Goal: Task Accomplishment & Management: Use online tool/utility

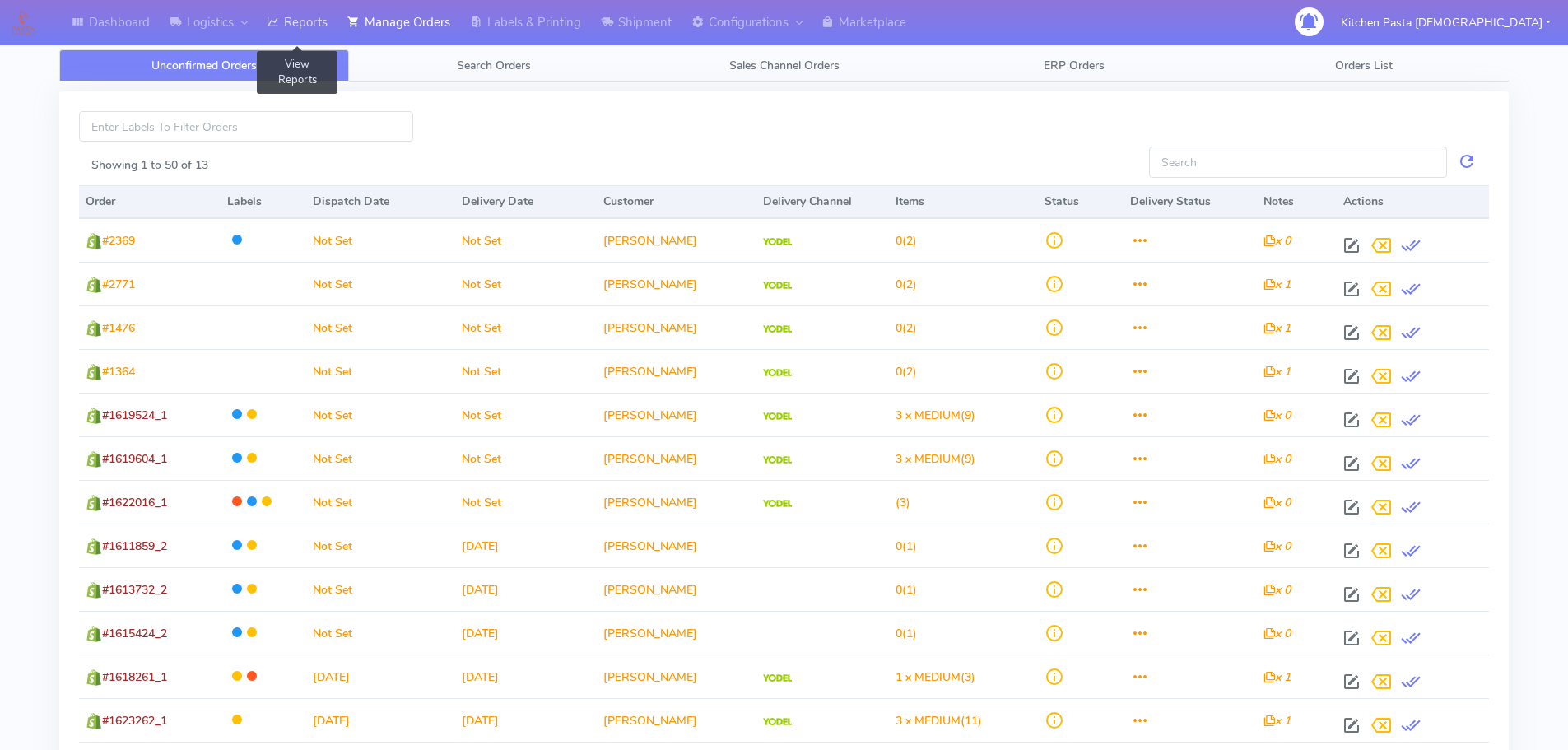
click at [304, 21] on link "Reports" at bounding box center [296, 22] width 81 height 46
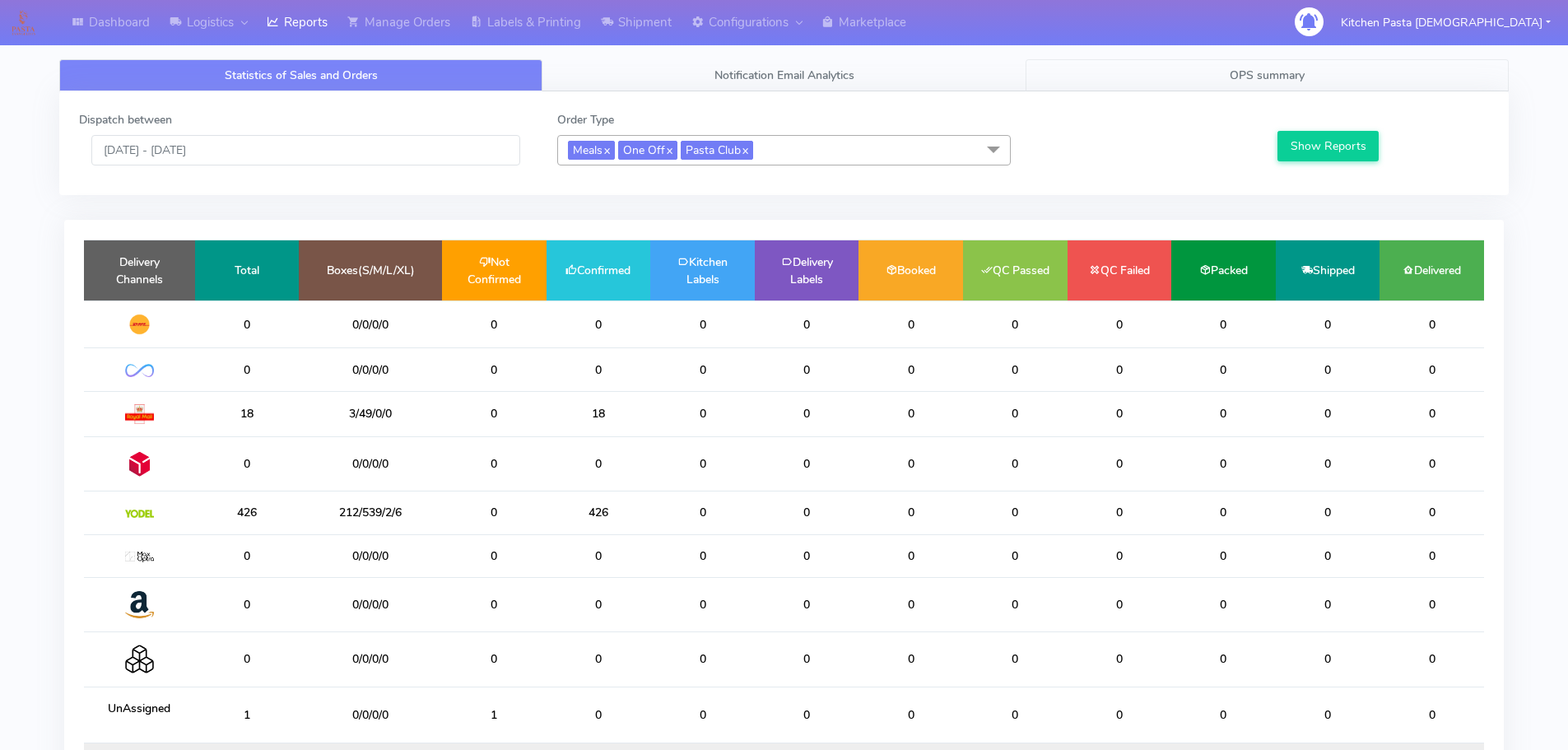
click at [1087, 72] on link "OPS summary" at bounding box center [1267, 75] width 483 height 33
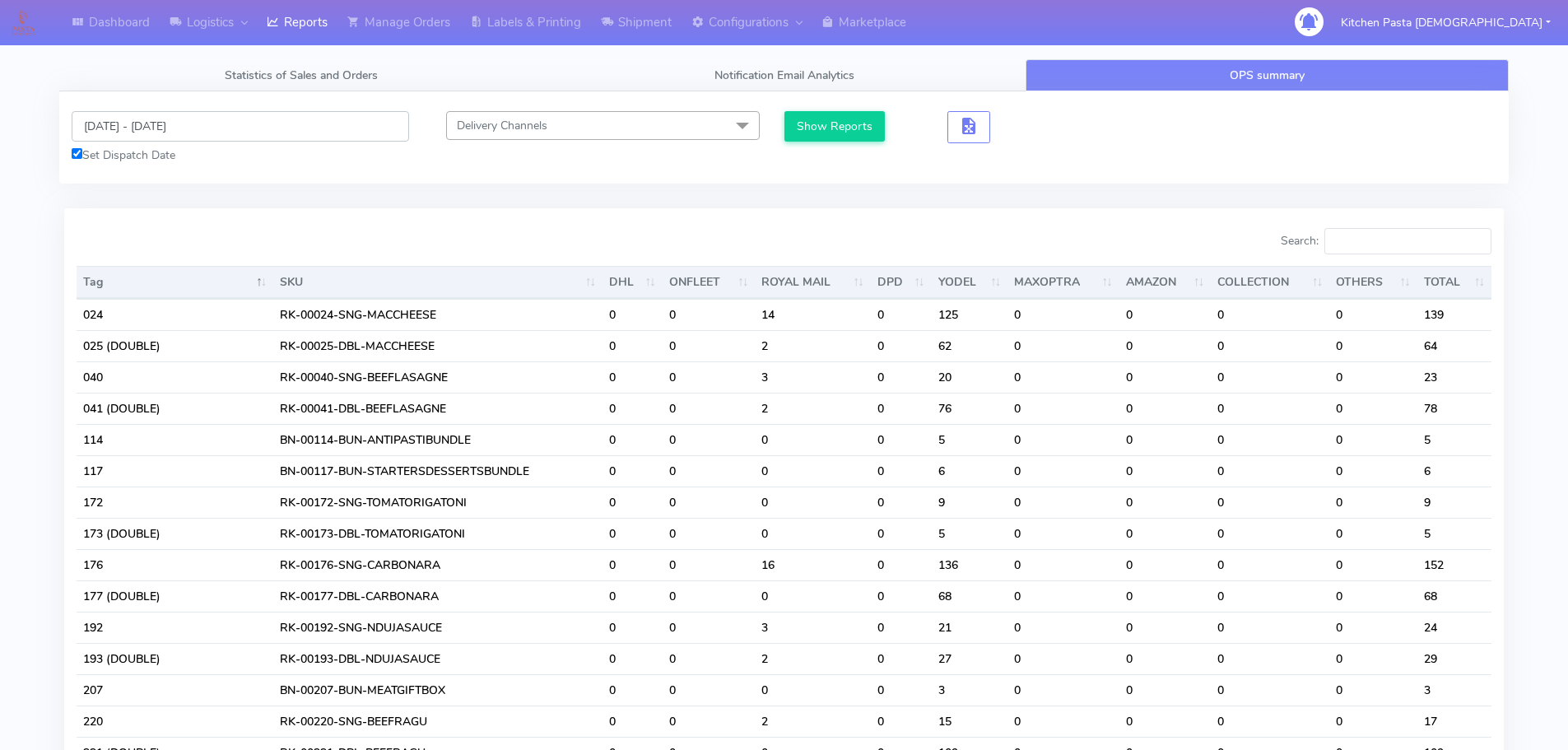
click at [155, 126] on input "10/09/2025 - 10/09/2025" at bounding box center [240, 126] width 337 height 31
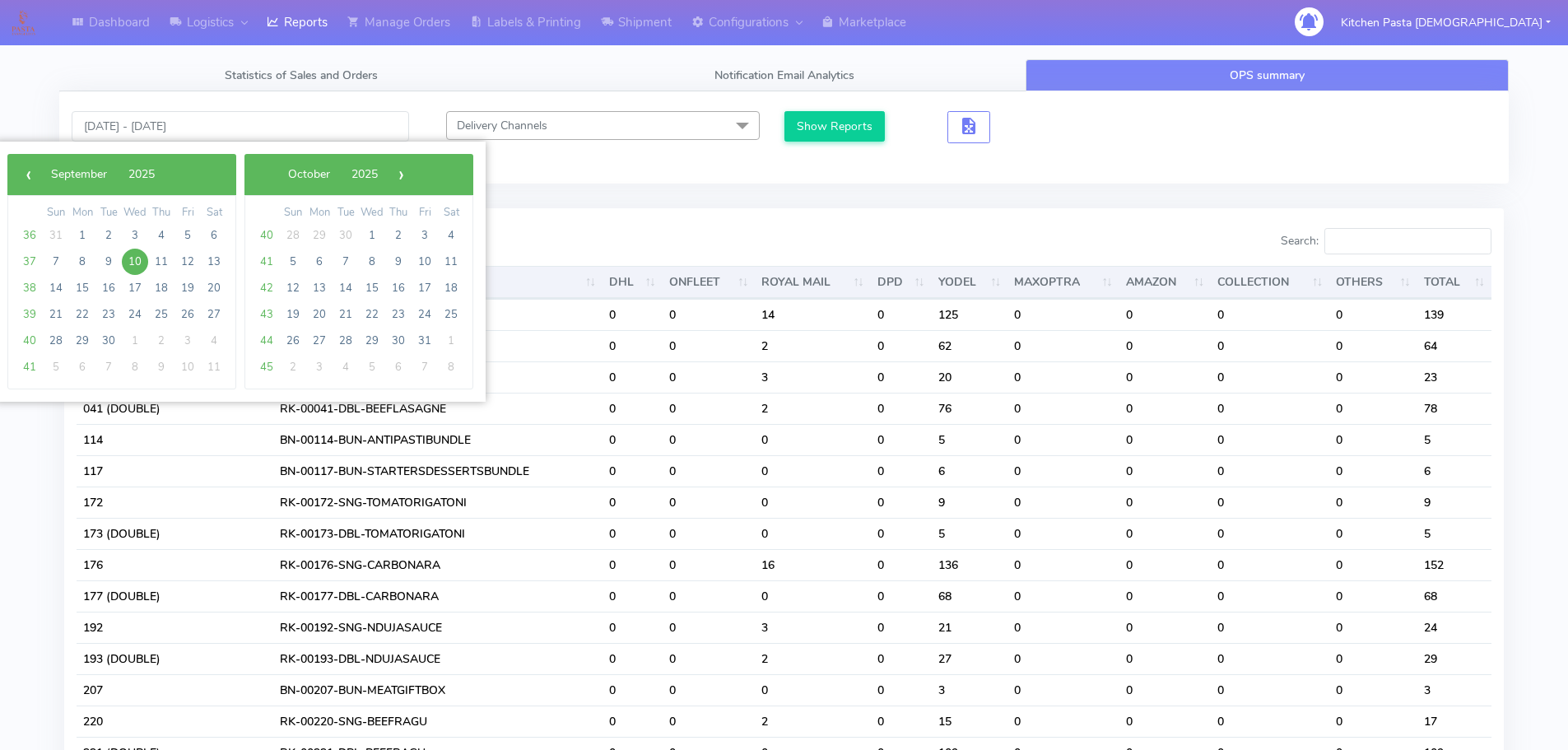
click at [134, 255] on span "10" at bounding box center [135, 262] width 26 height 26
click at [157, 264] on span "11" at bounding box center [161, 262] width 26 height 26
type input "10/09/2025 - 11/09/2025"
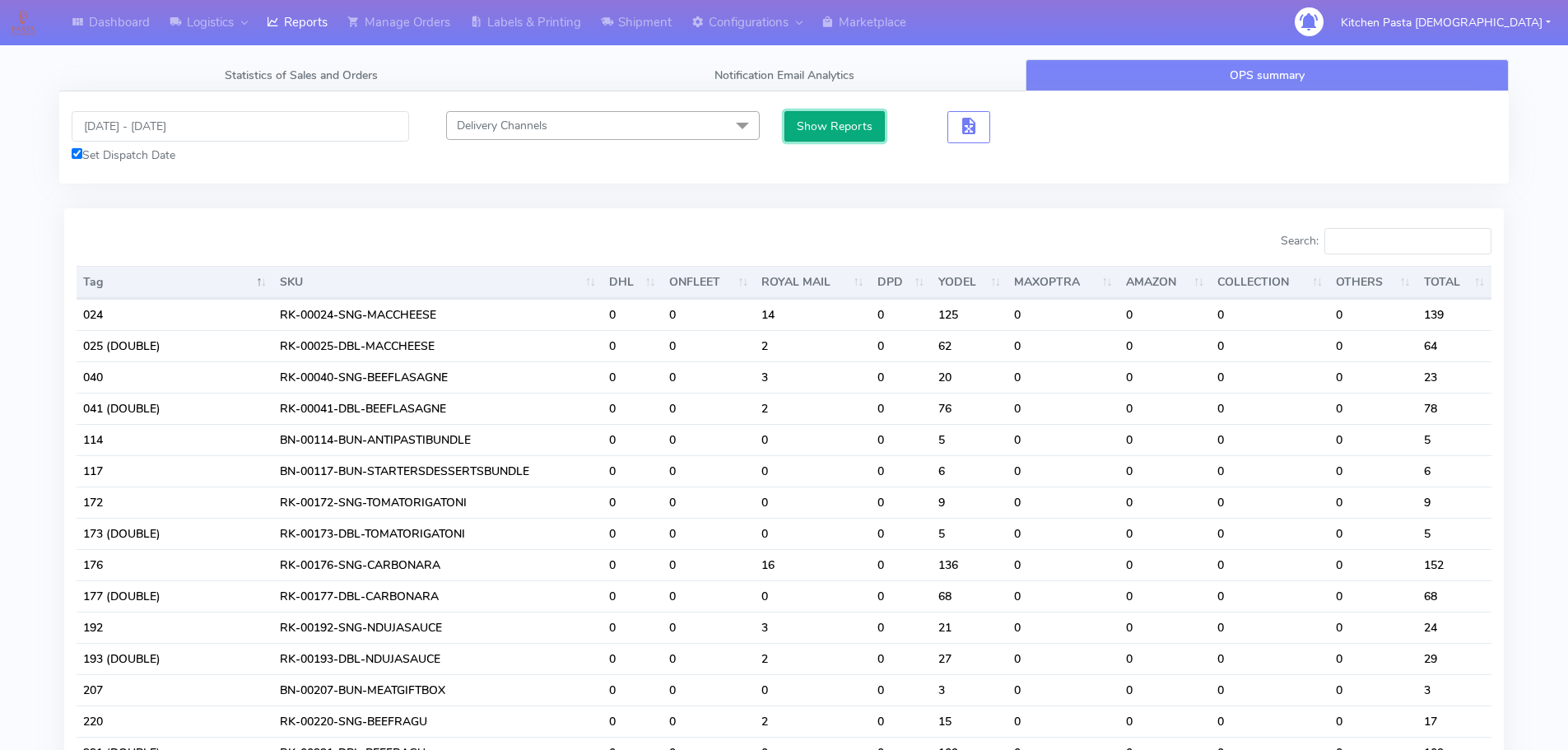
click at [847, 126] on button "Show Reports" at bounding box center [834, 126] width 101 height 31
click at [1421, 250] on input "Search:" at bounding box center [1408, 241] width 167 height 26
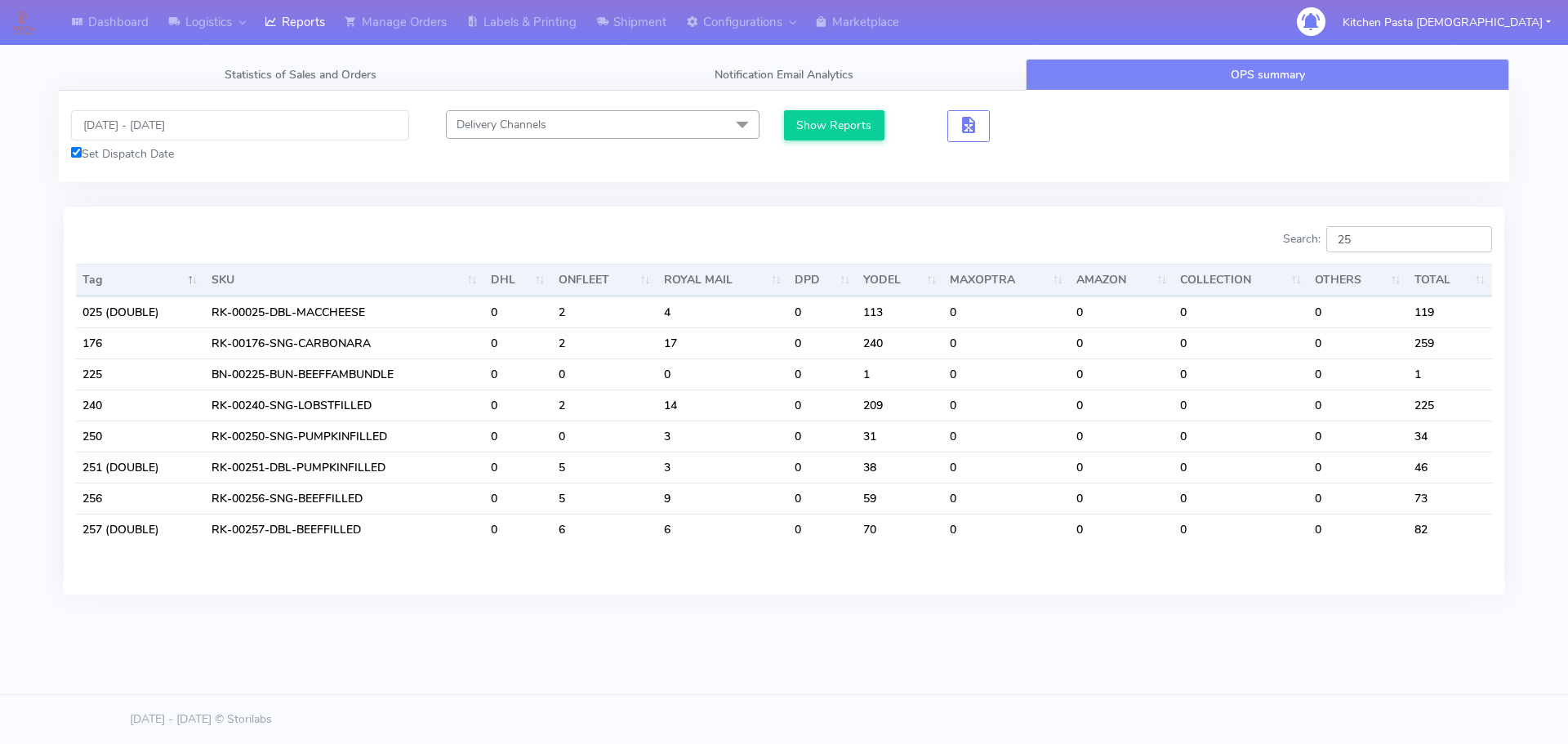
type input "2"
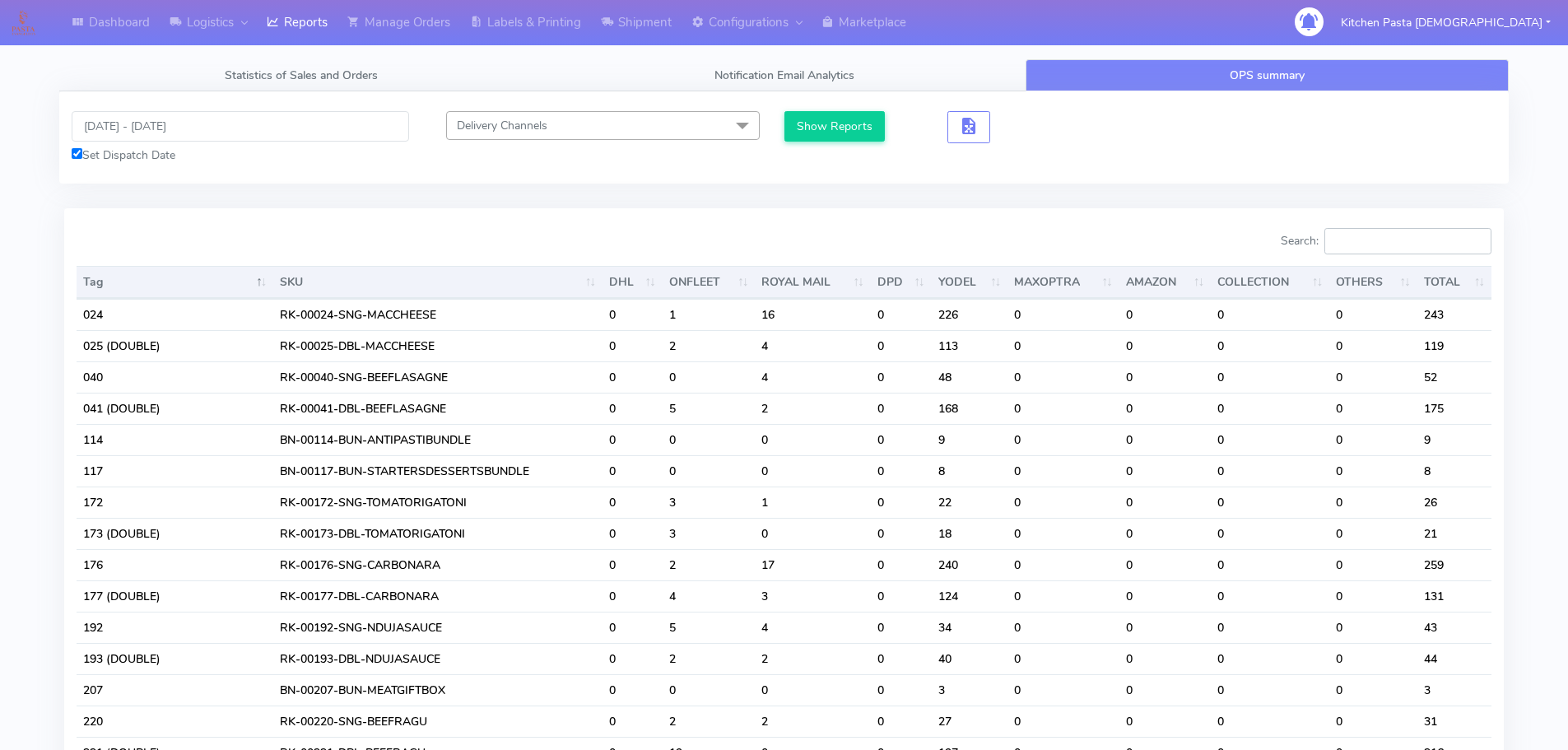
type input "2"
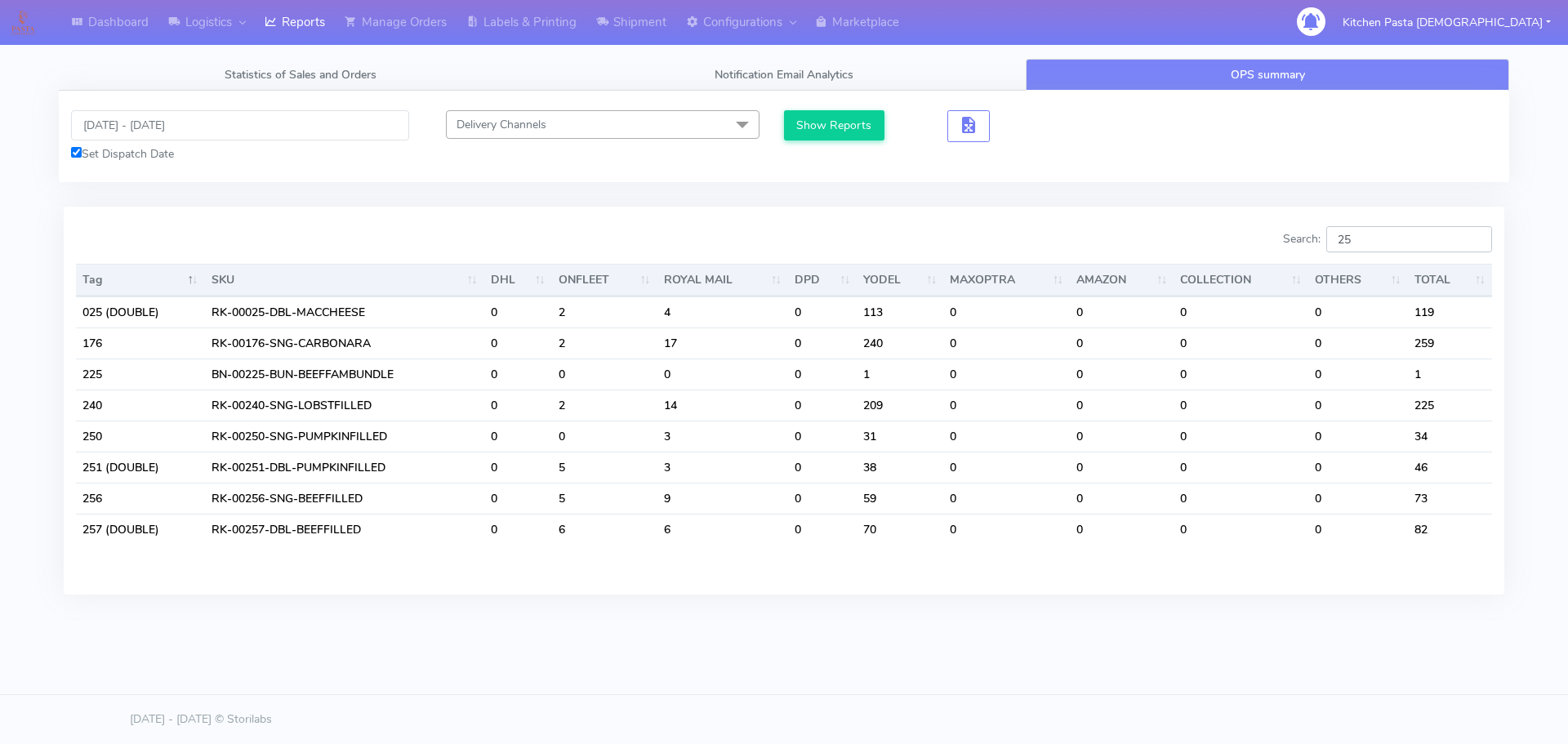
type input "2"
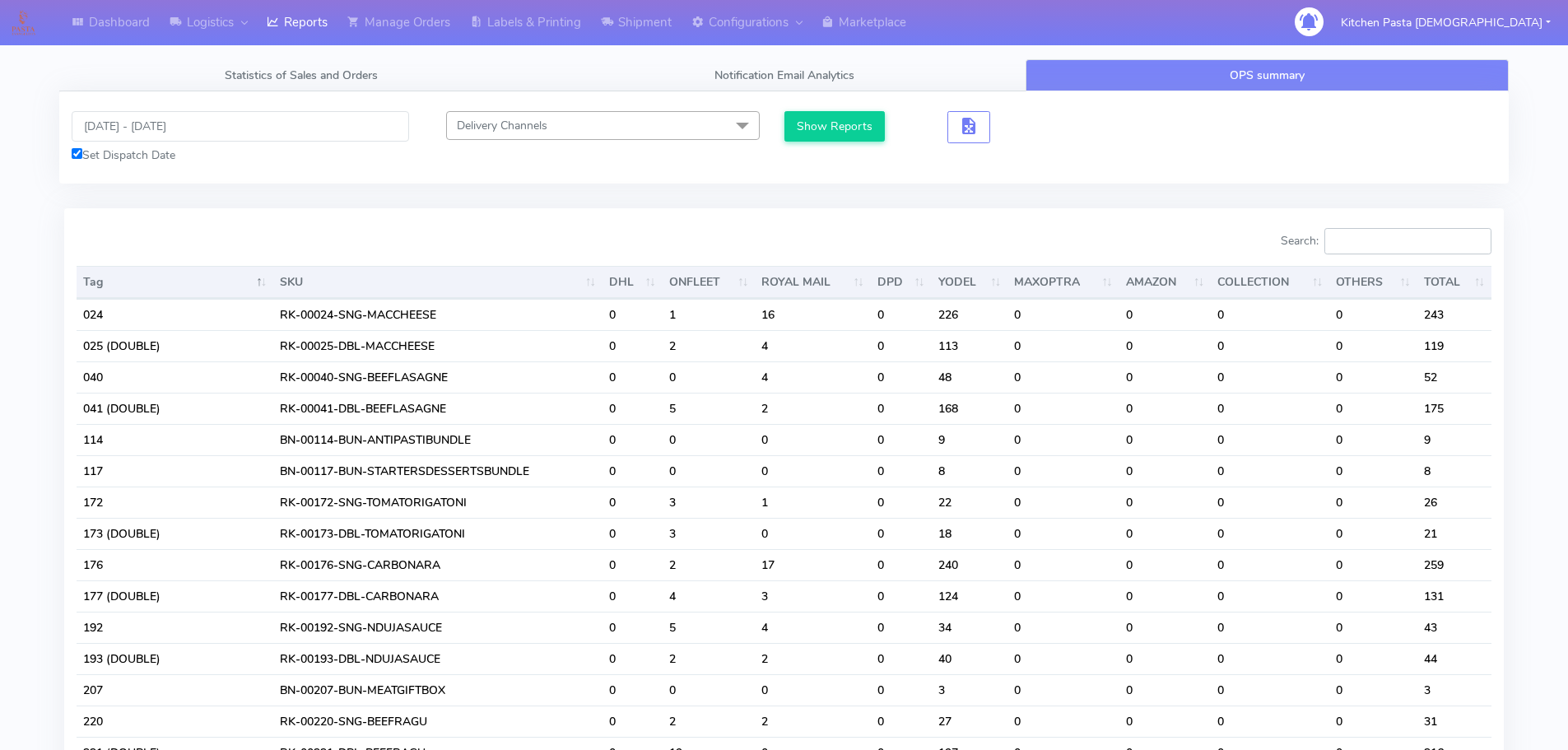
click at [1390, 246] on input "Search:" at bounding box center [1408, 241] width 167 height 26
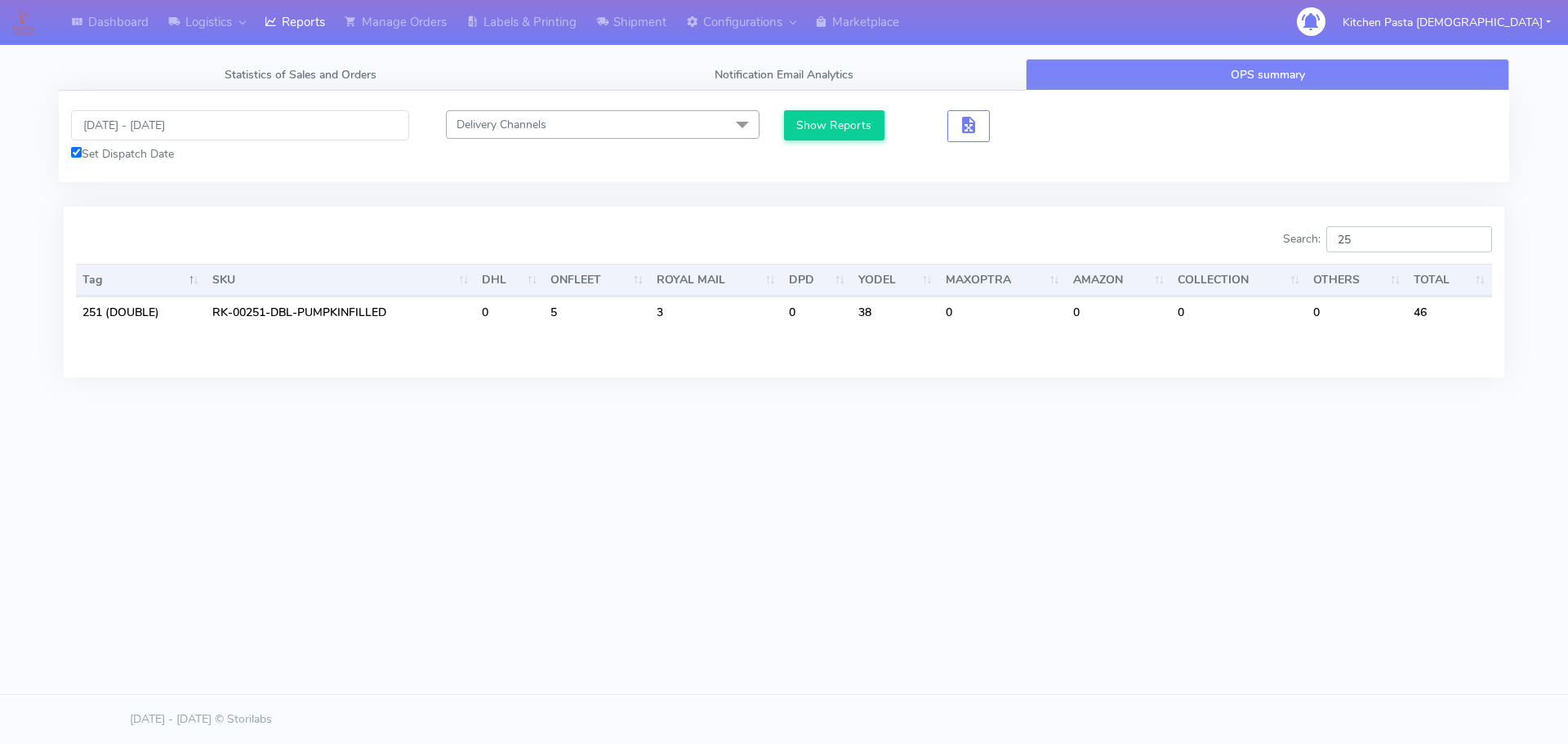
type input "2"
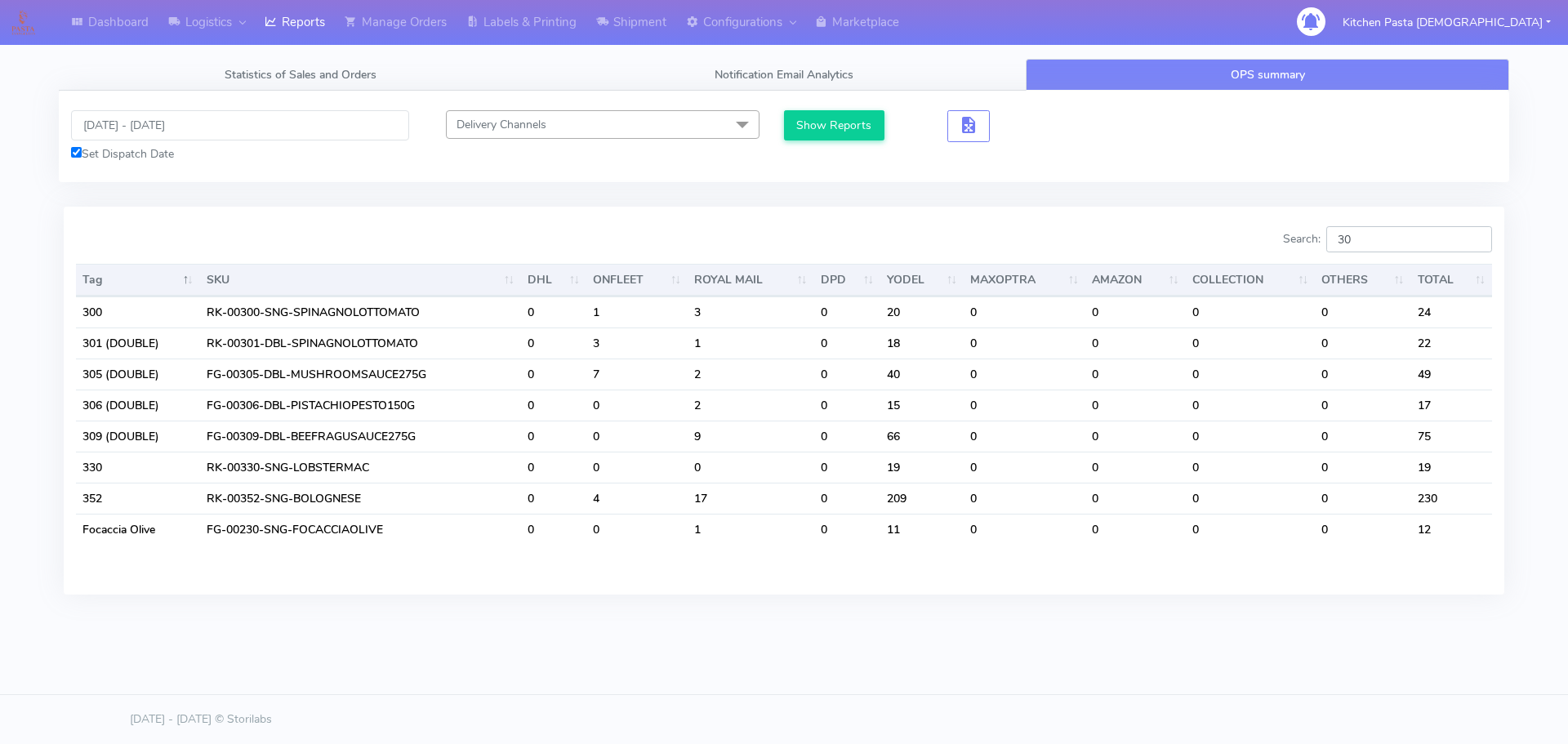
type input "301"
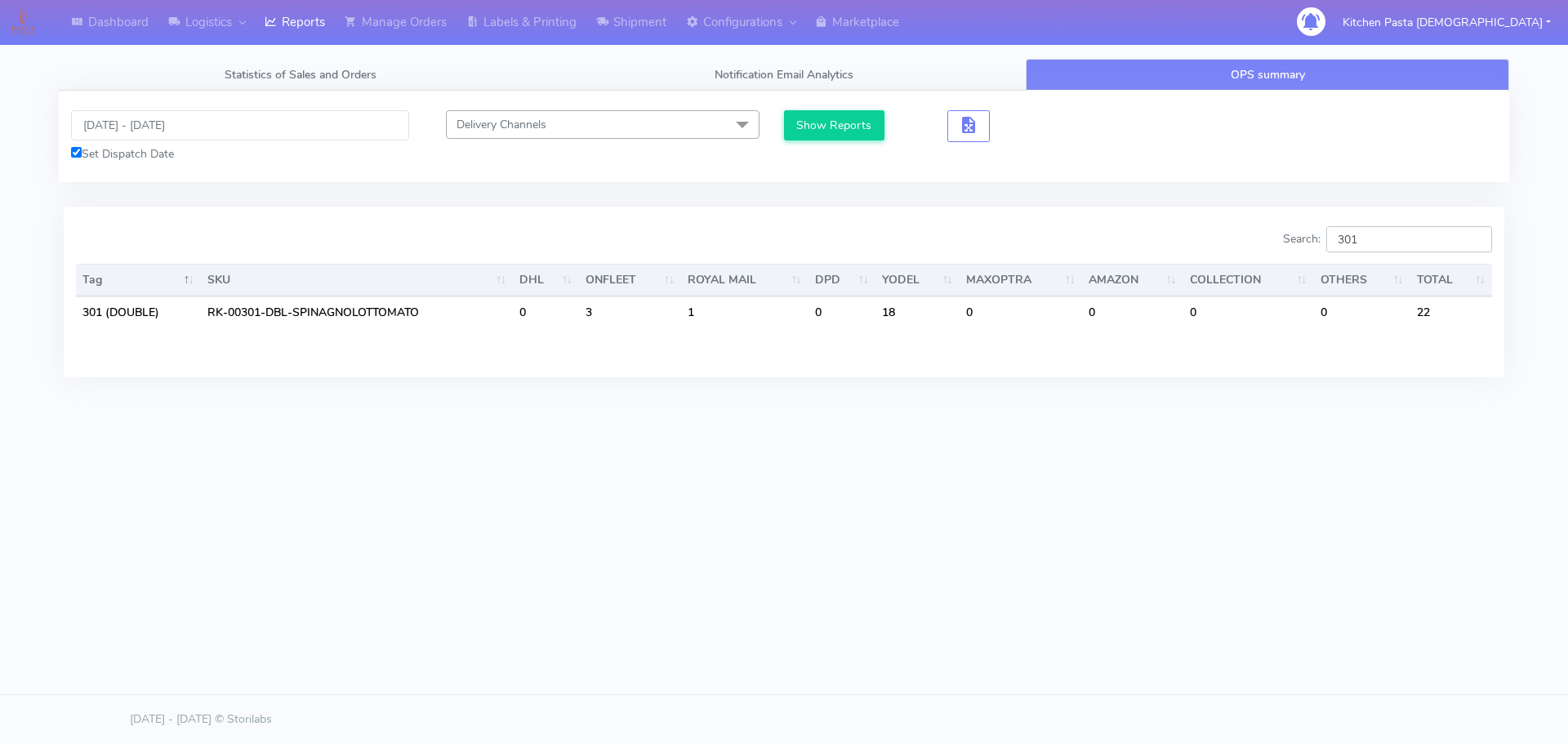
drag, startPoint x: 1397, startPoint y: 241, endPoint x: 1342, endPoint y: 232, distance: 55.7
click at [1342, 232] on input "301" at bounding box center [1409, 239] width 166 height 26
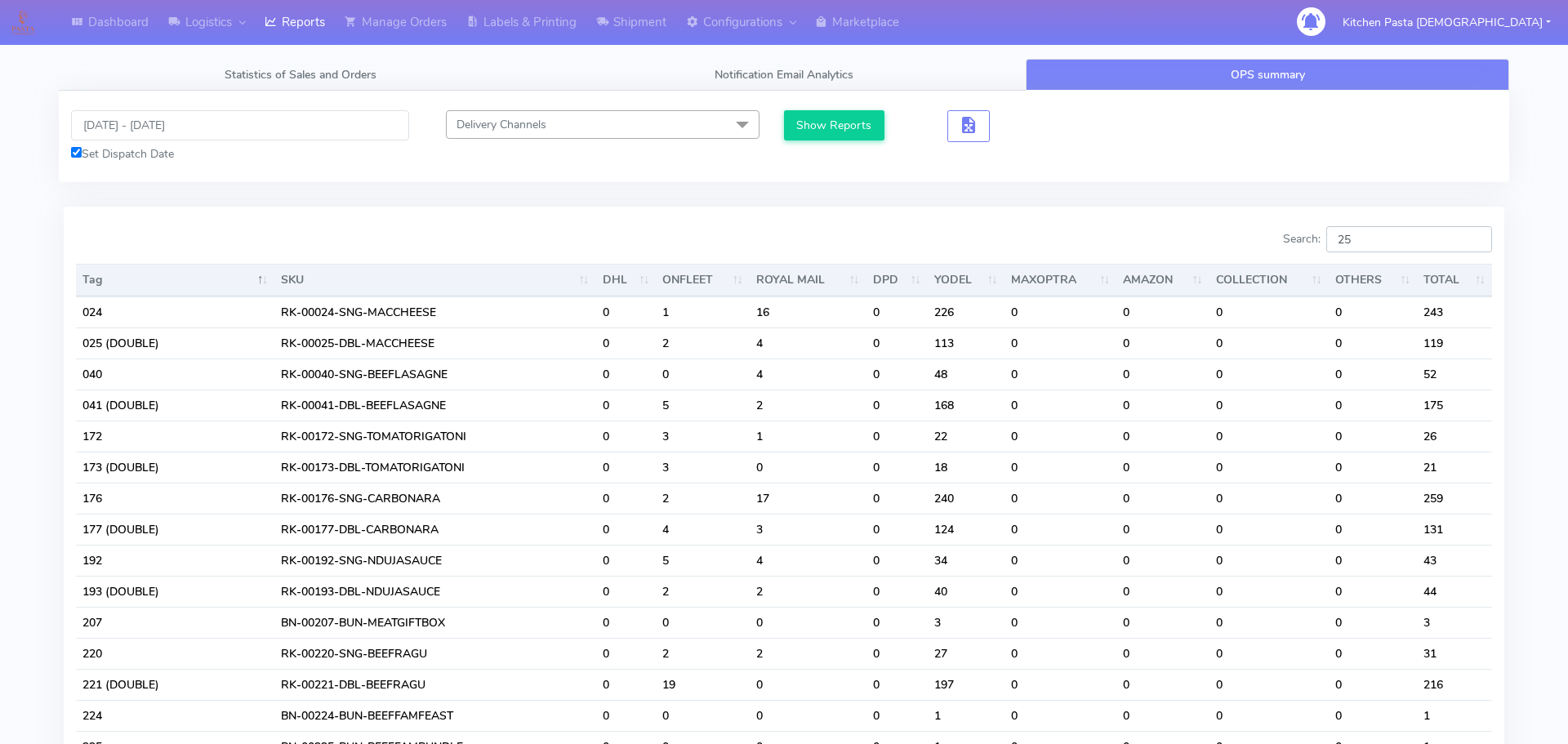
type input "2"
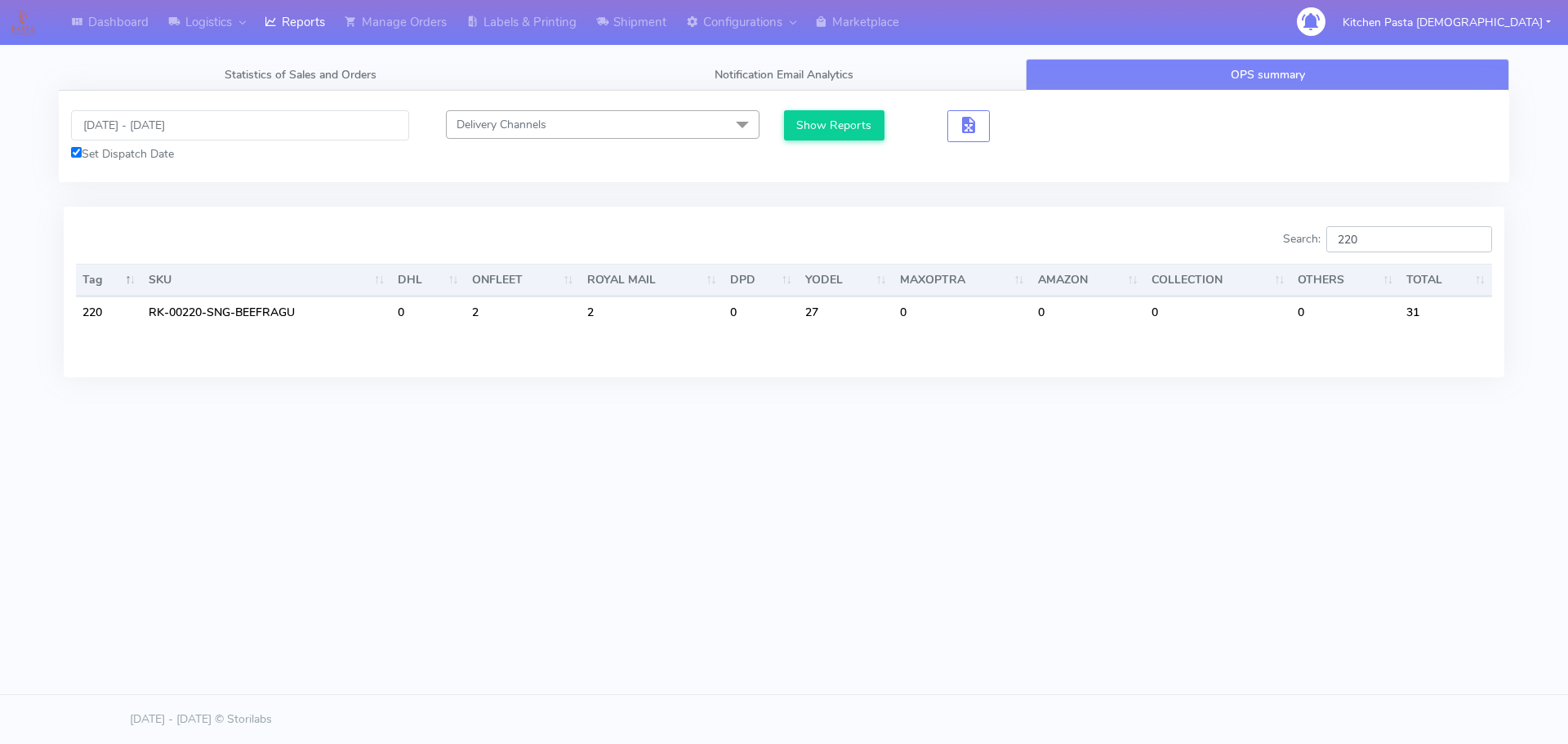
click at [1408, 229] on input "220" at bounding box center [1409, 239] width 166 height 26
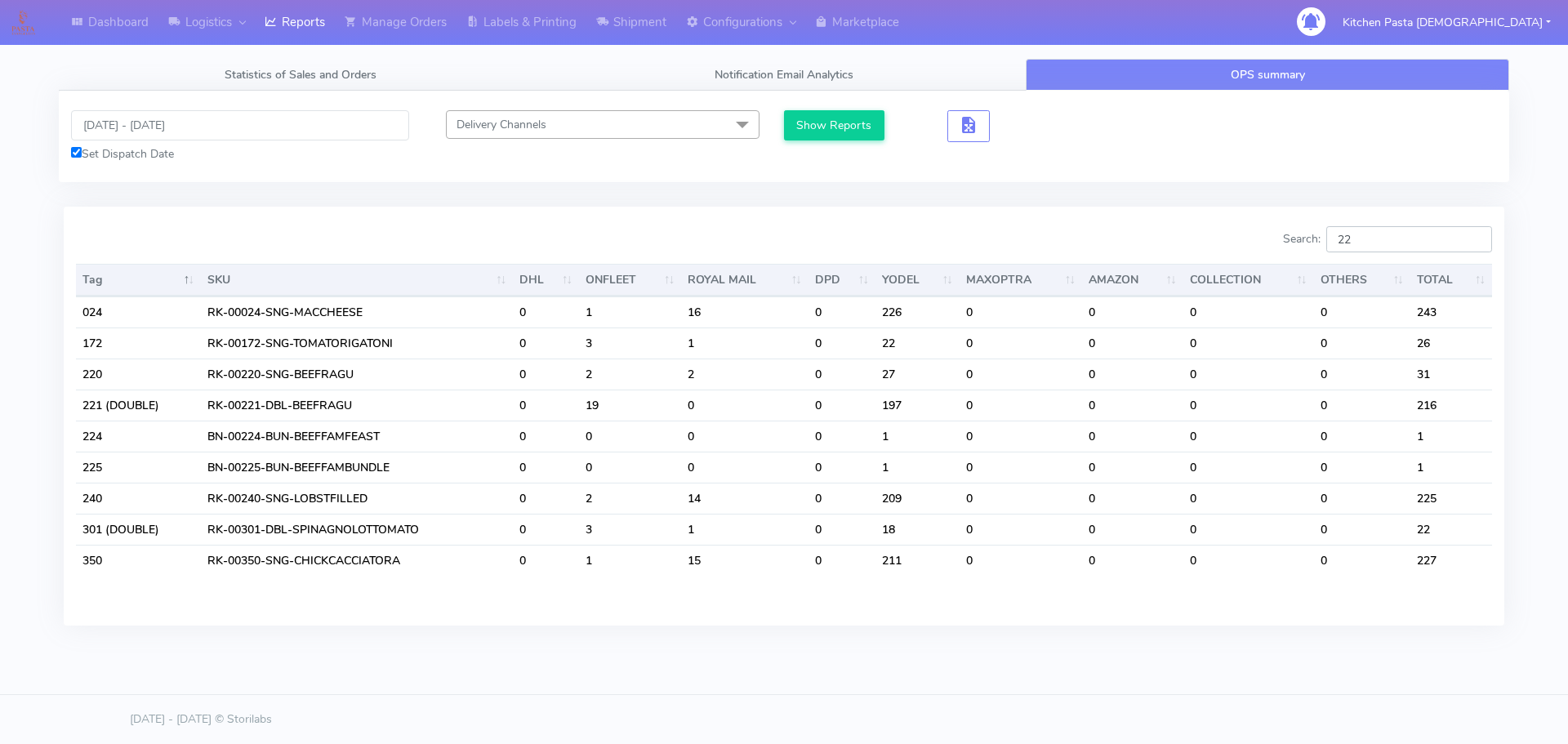
type input "2"
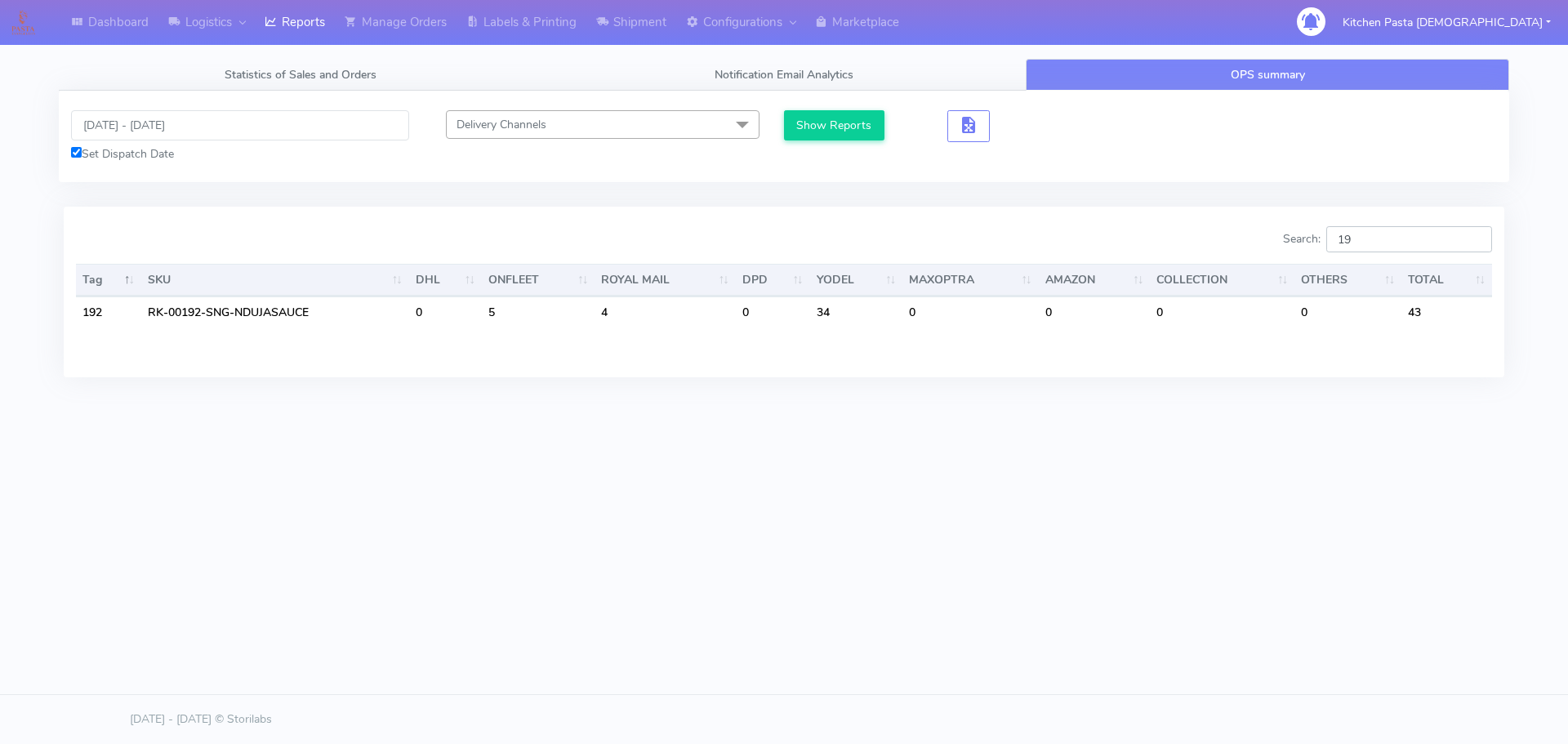
type input "1"
type input "221"
drag, startPoint x: 1402, startPoint y: 240, endPoint x: 1287, endPoint y: 240, distance: 115.0
click at [1287, 240] on div "Search: 221" at bounding box center [1144, 242] width 696 height 32
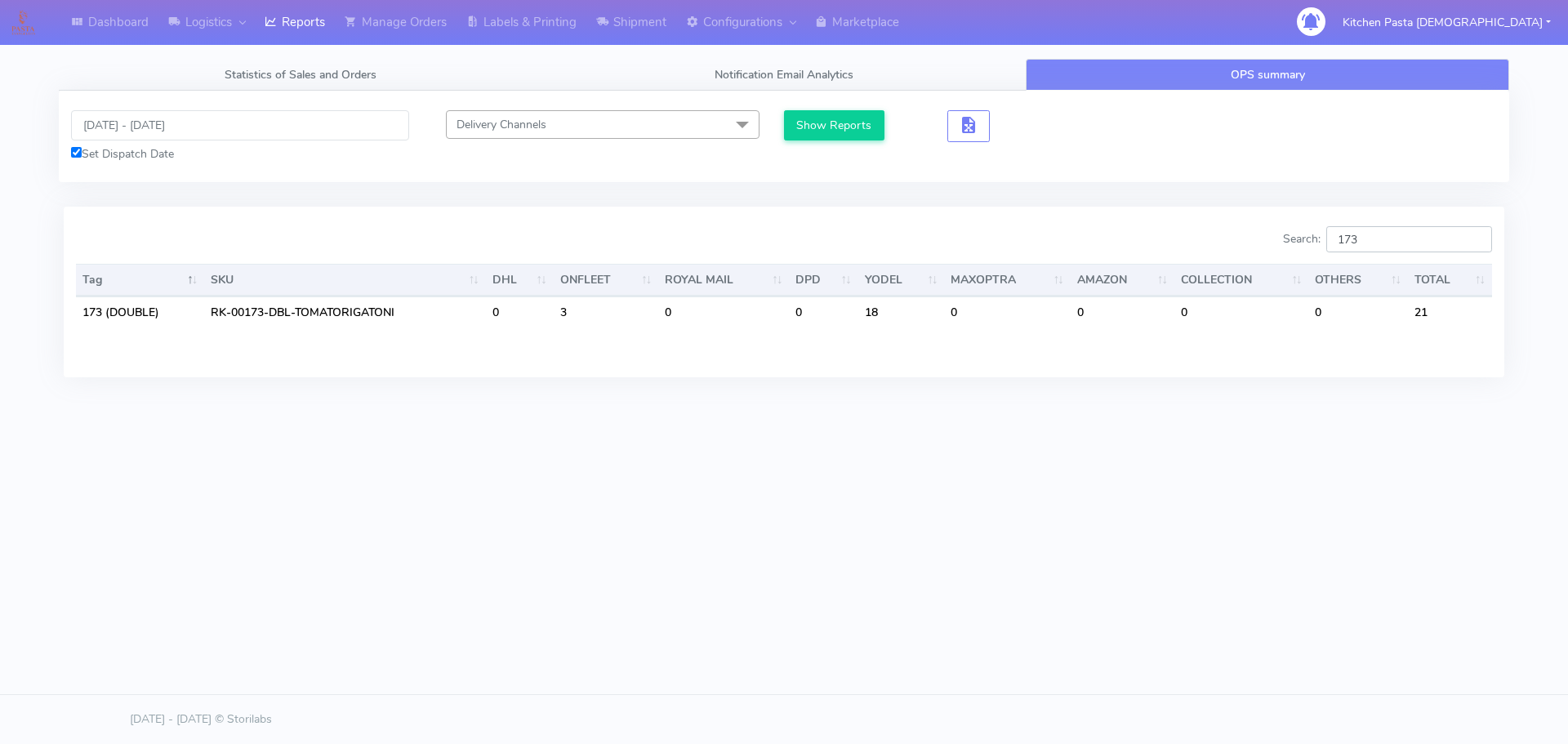
type input "173"
drag, startPoint x: 1385, startPoint y: 256, endPoint x: 1289, endPoint y: 244, distance: 96.7
click at [1289, 244] on div "Search: 173" at bounding box center [1144, 242] width 696 height 32
click at [1434, 235] on input "173" at bounding box center [1409, 239] width 166 height 26
drag, startPoint x: 1434, startPoint y: 235, endPoint x: 1243, endPoint y: 234, distance: 191.0
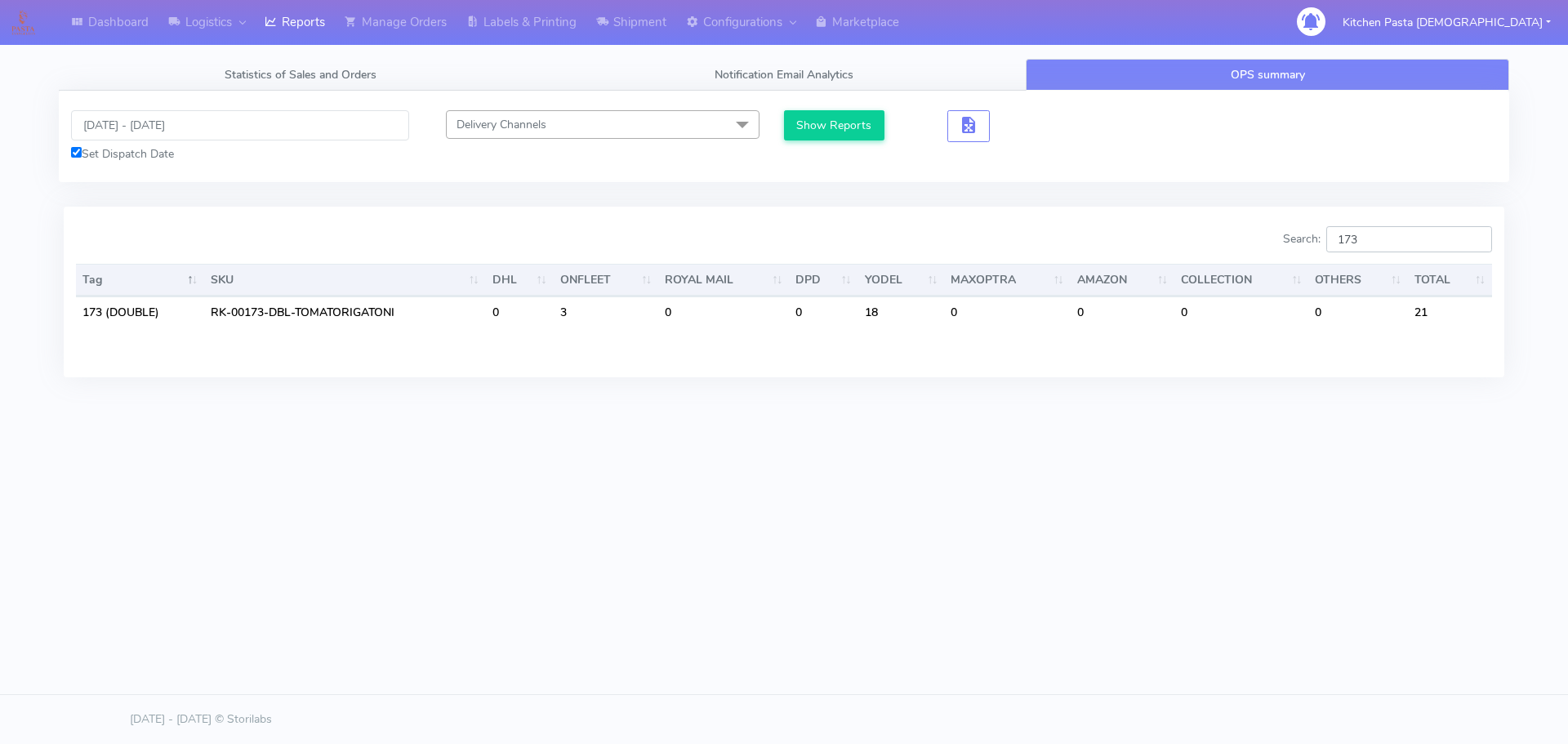
click at [1243, 234] on div "Search: 173" at bounding box center [1144, 242] width 696 height 32
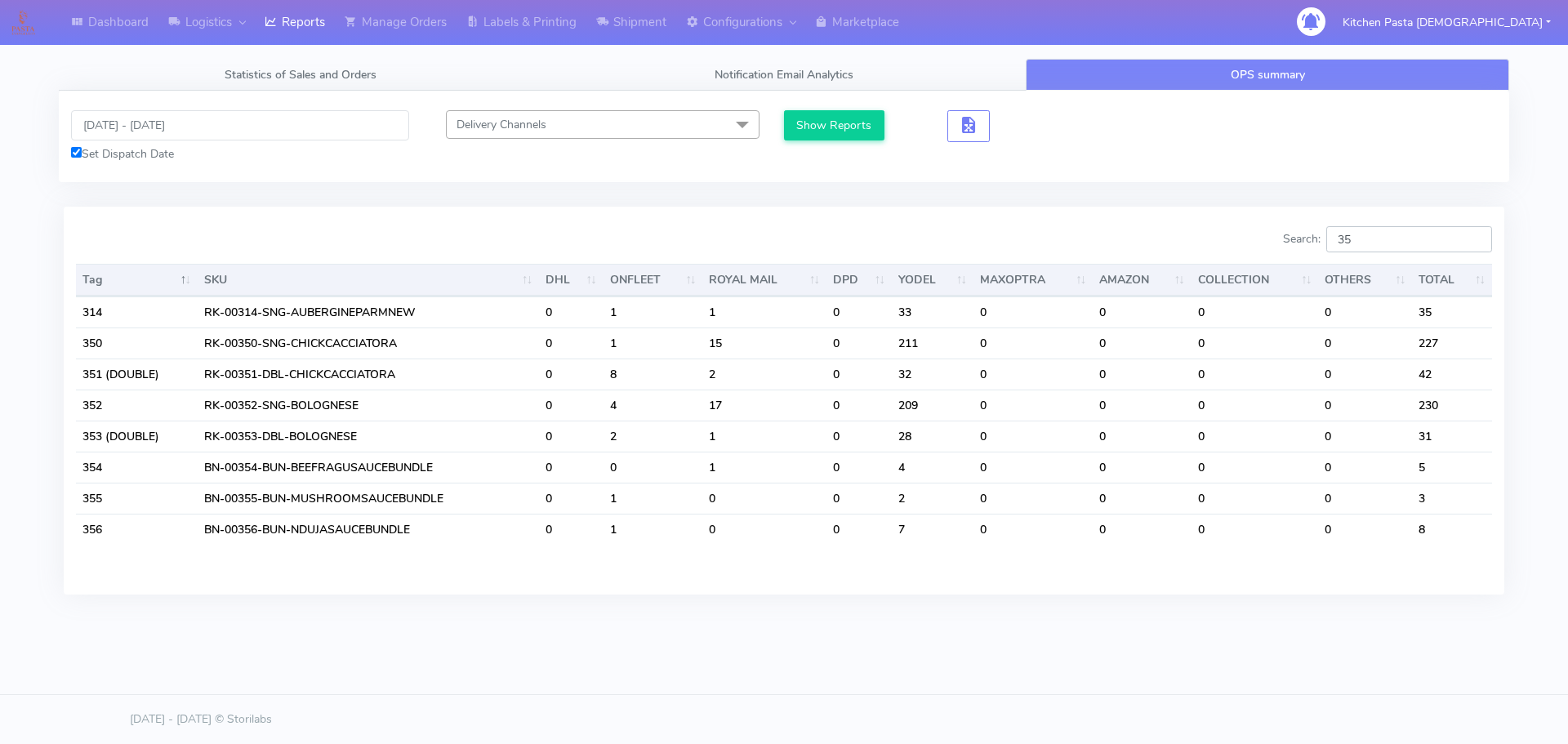
type input "3"
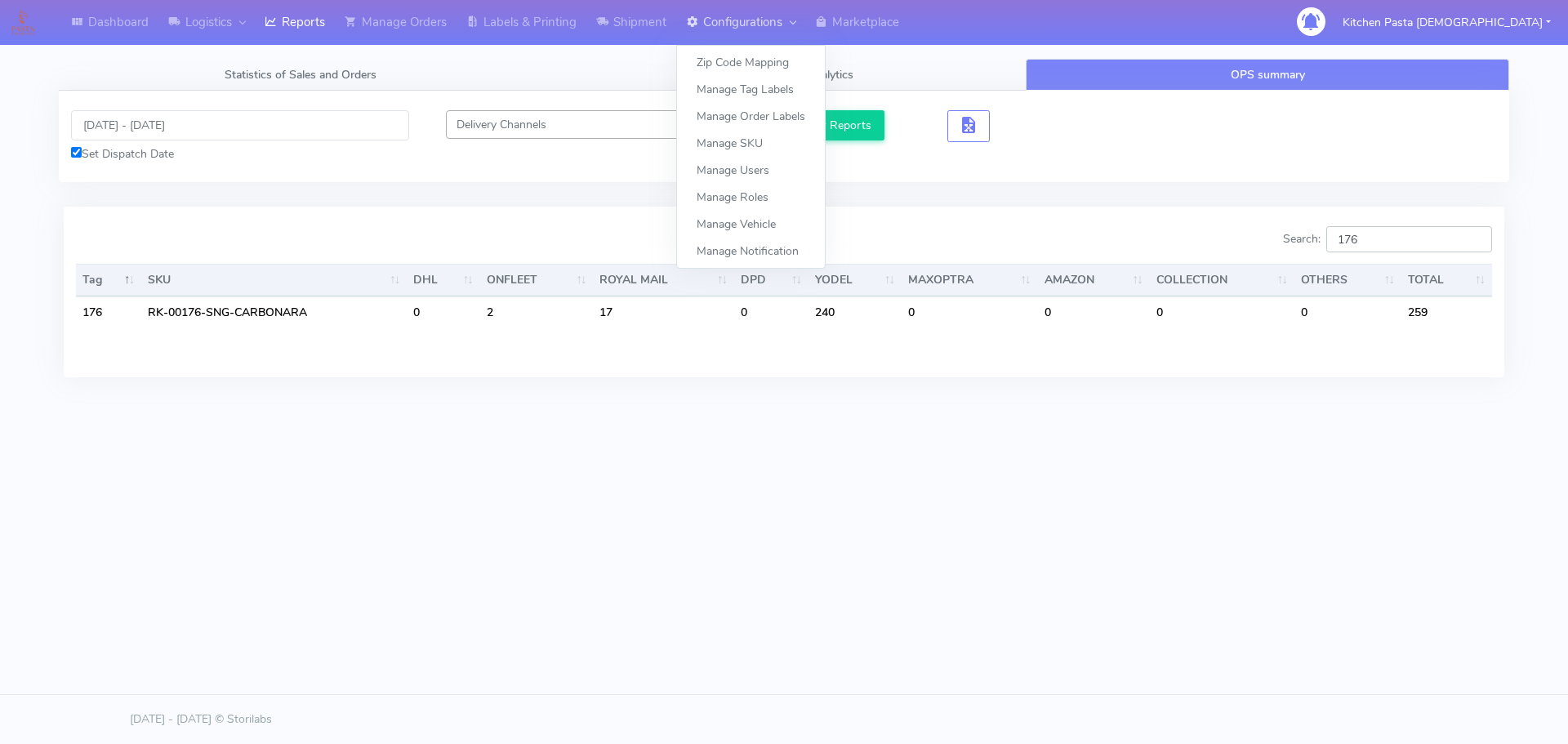
type input "176"
click at [805, 114] on button "Show Reports" at bounding box center [834, 125] width 100 height 30
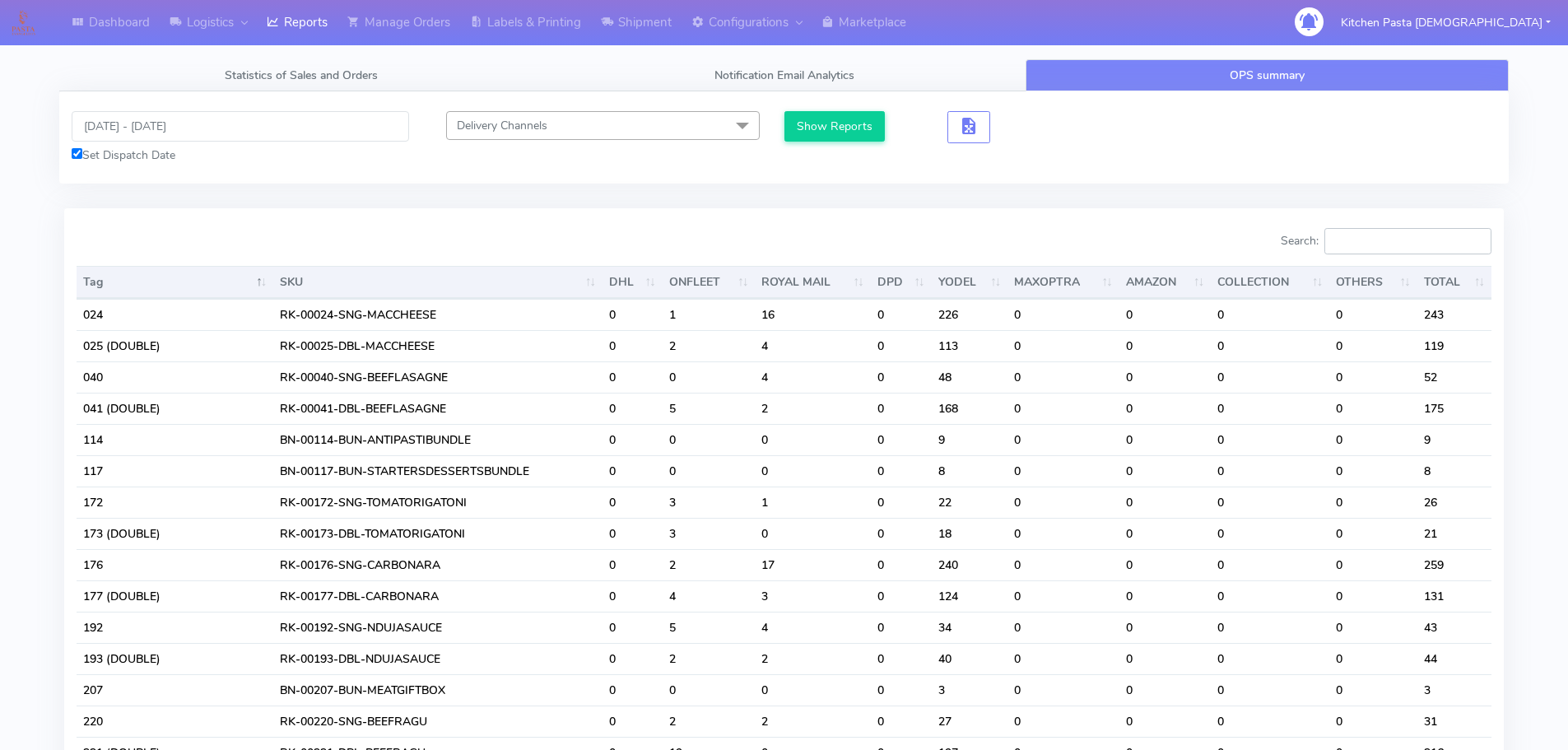
click at [1424, 233] on input "Search:" at bounding box center [1408, 241] width 167 height 26
type input "2"
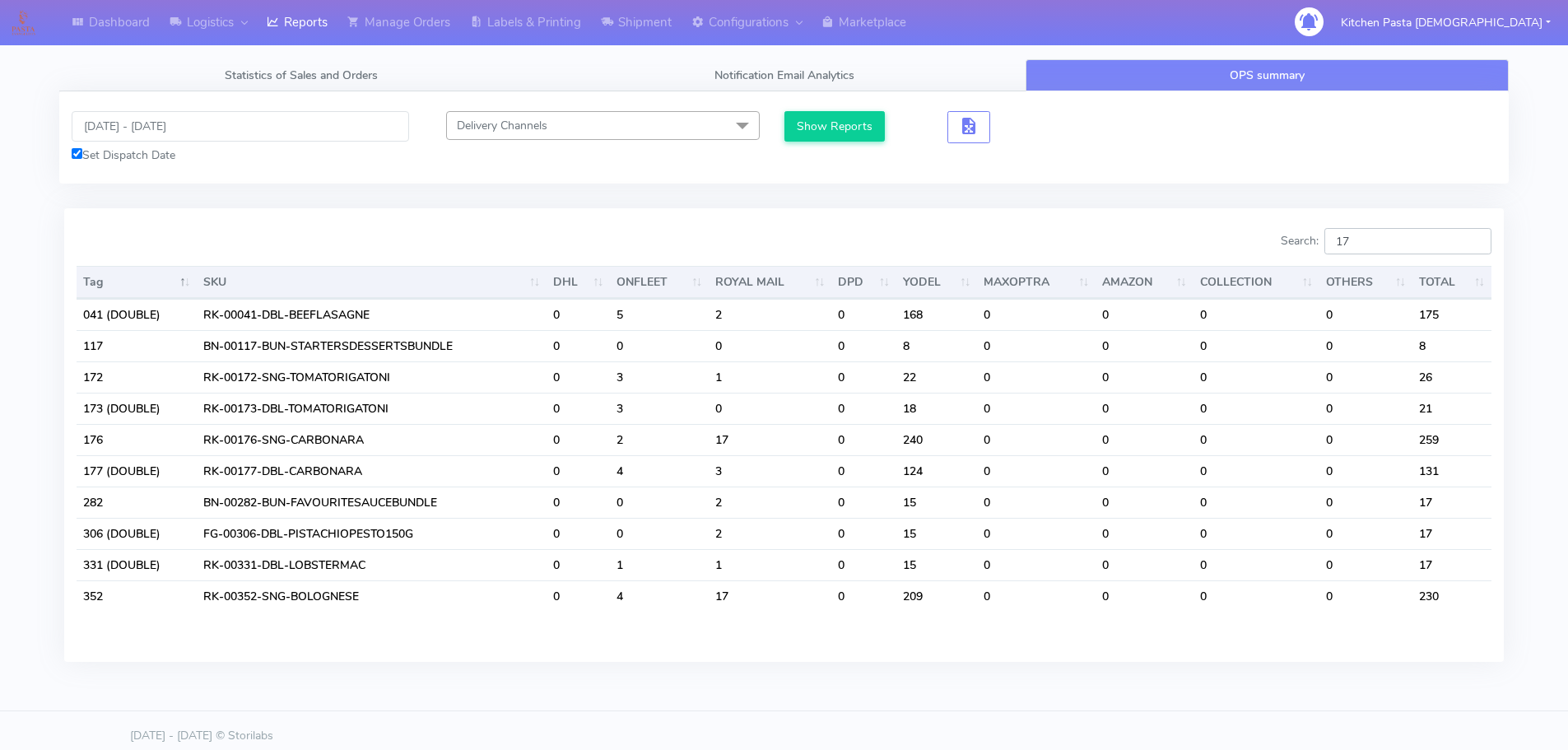
type input "177"
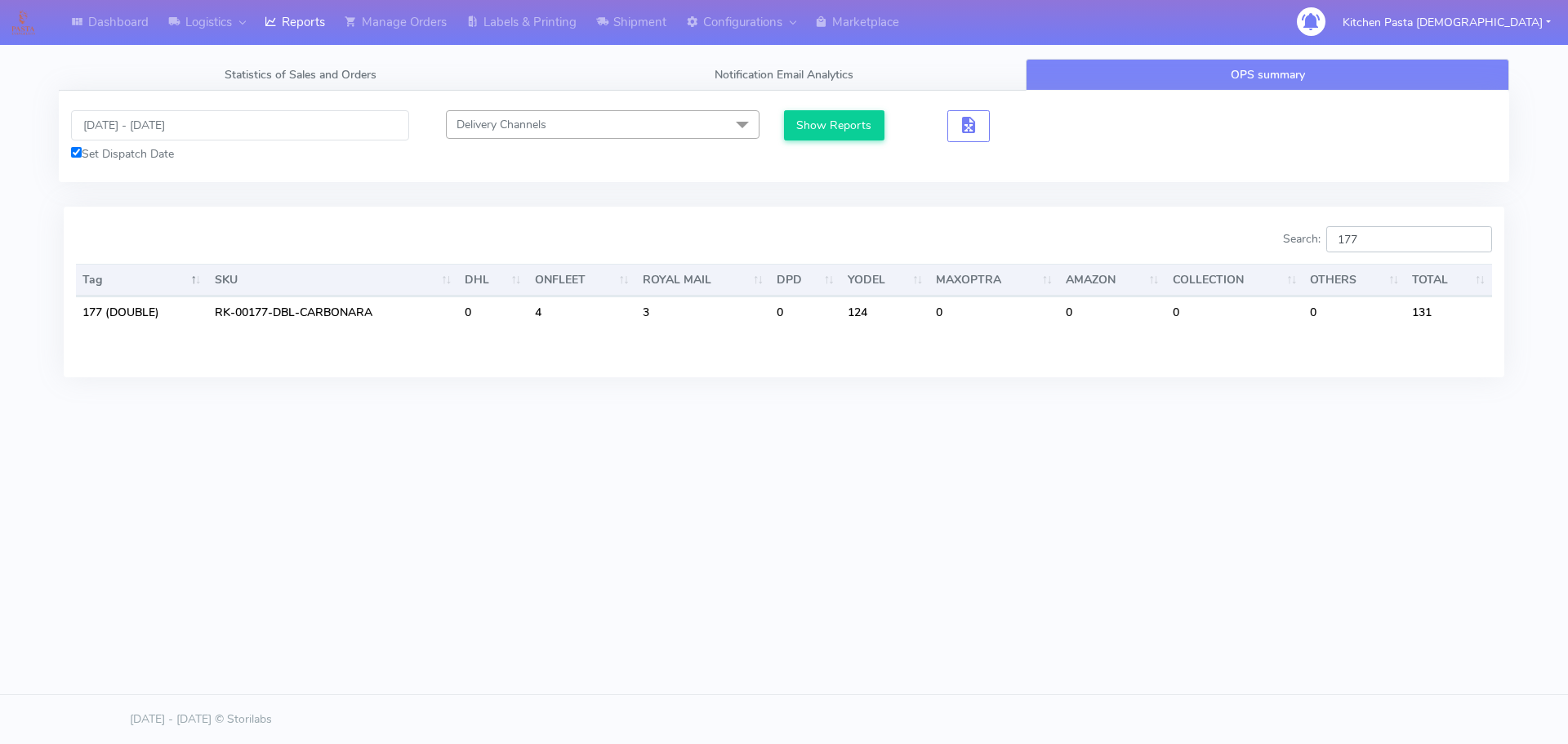
drag, startPoint x: 1413, startPoint y: 231, endPoint x: 1330, endPoint y: 231, distance: 83.0
click at [1330, 231] on label "Search: 177" at bounding box center [1387, 239] width 209 height 26
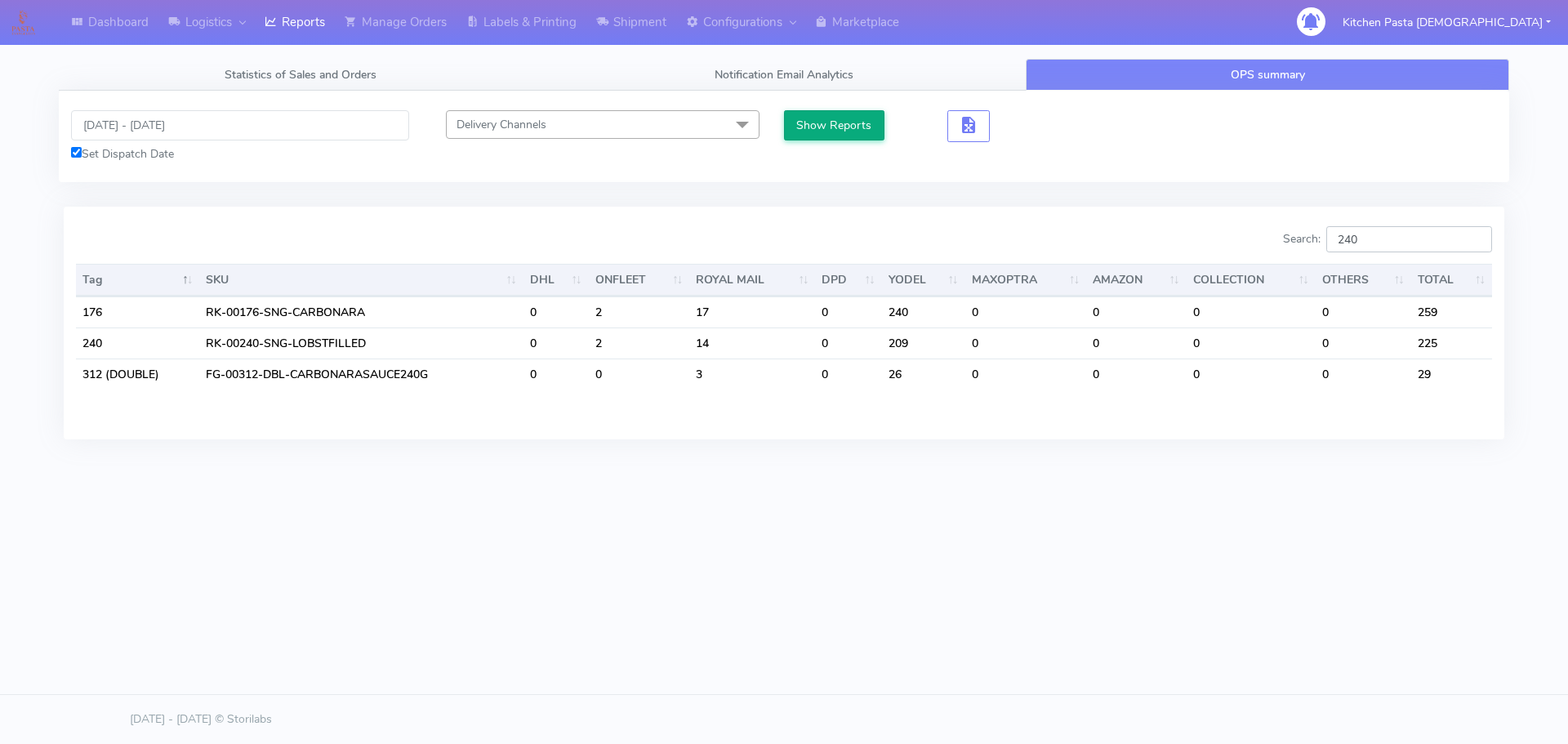
type input "240"
click at [837, 115] on button "Show Reports" at bounding box center [834, 125] width 100 height 30
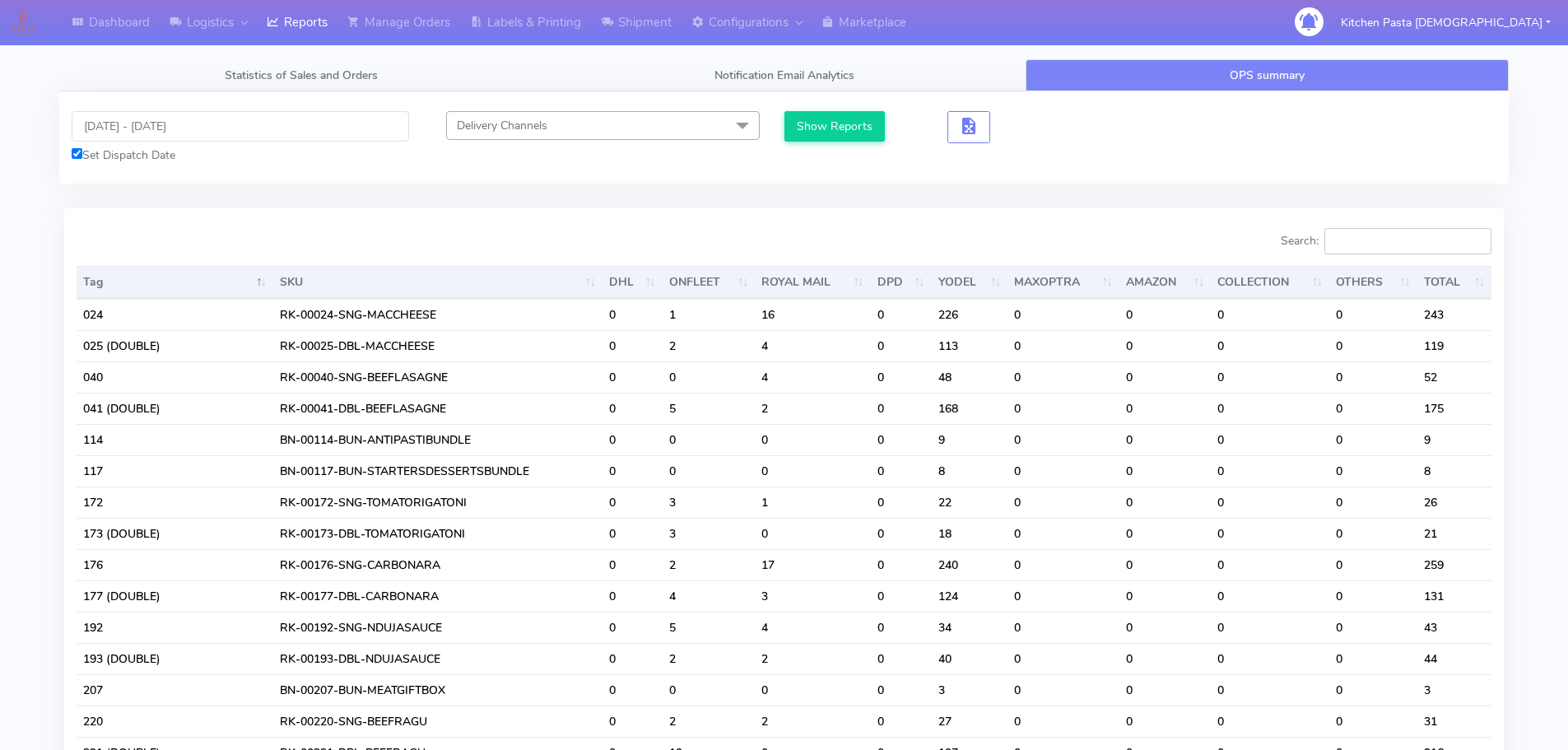
click at [1431, 240] on input "Search:" at bounding box center [1408, 241] width 167 height 26
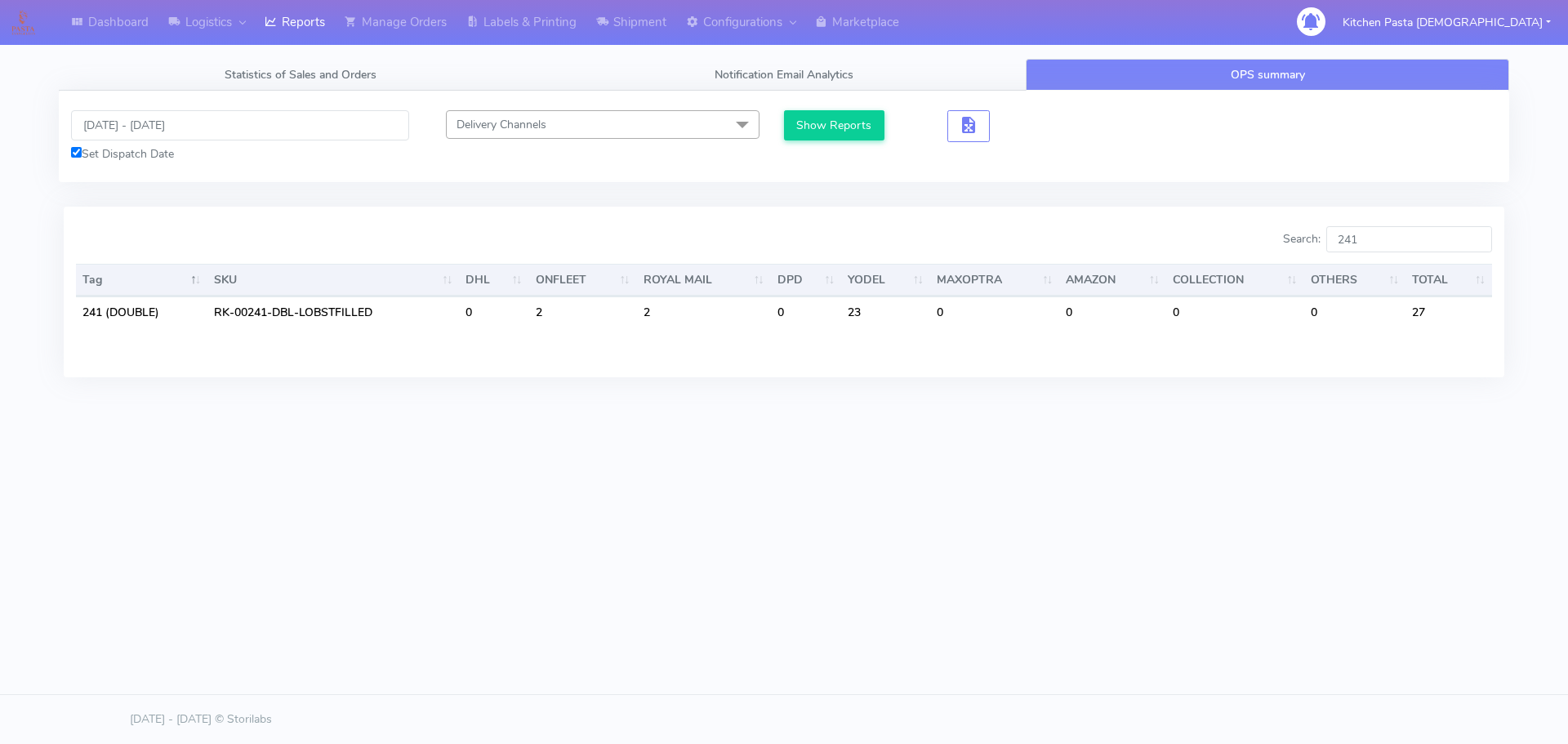
click at [940, 585] on div "Dashboard Logistics London Logistics Reports Manage Orders Labels & Printing Sh…" at bounding box center [784, 298] width 1568 height 596
click at [1396, 243] on input "241" at bounding box center [1409, 239] width 166 height 26
type input "2"
type input "193"
drag, startPoint x: 1423, startPoint y: 242, endPoint x: 1249, endPoint y: 214, distance: 176.2
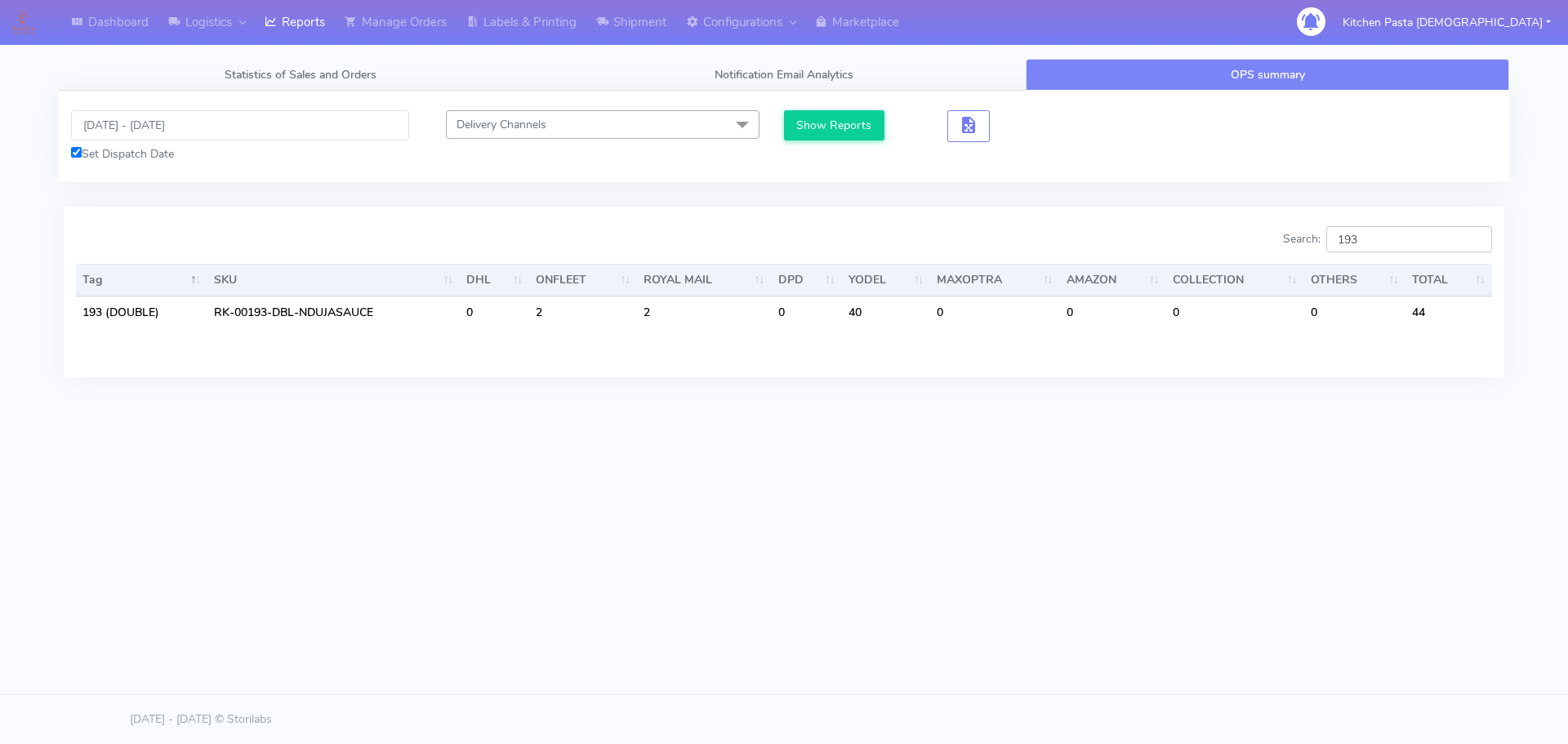
click at [1249, 214] on div "Search: 193 Tag SKU DHL ONFLEET ROYAL MAIL DPD YODEL MAXOPTRA AMAZON COLLECTION…" at bounding box center [784, 291] width 1441 height 170
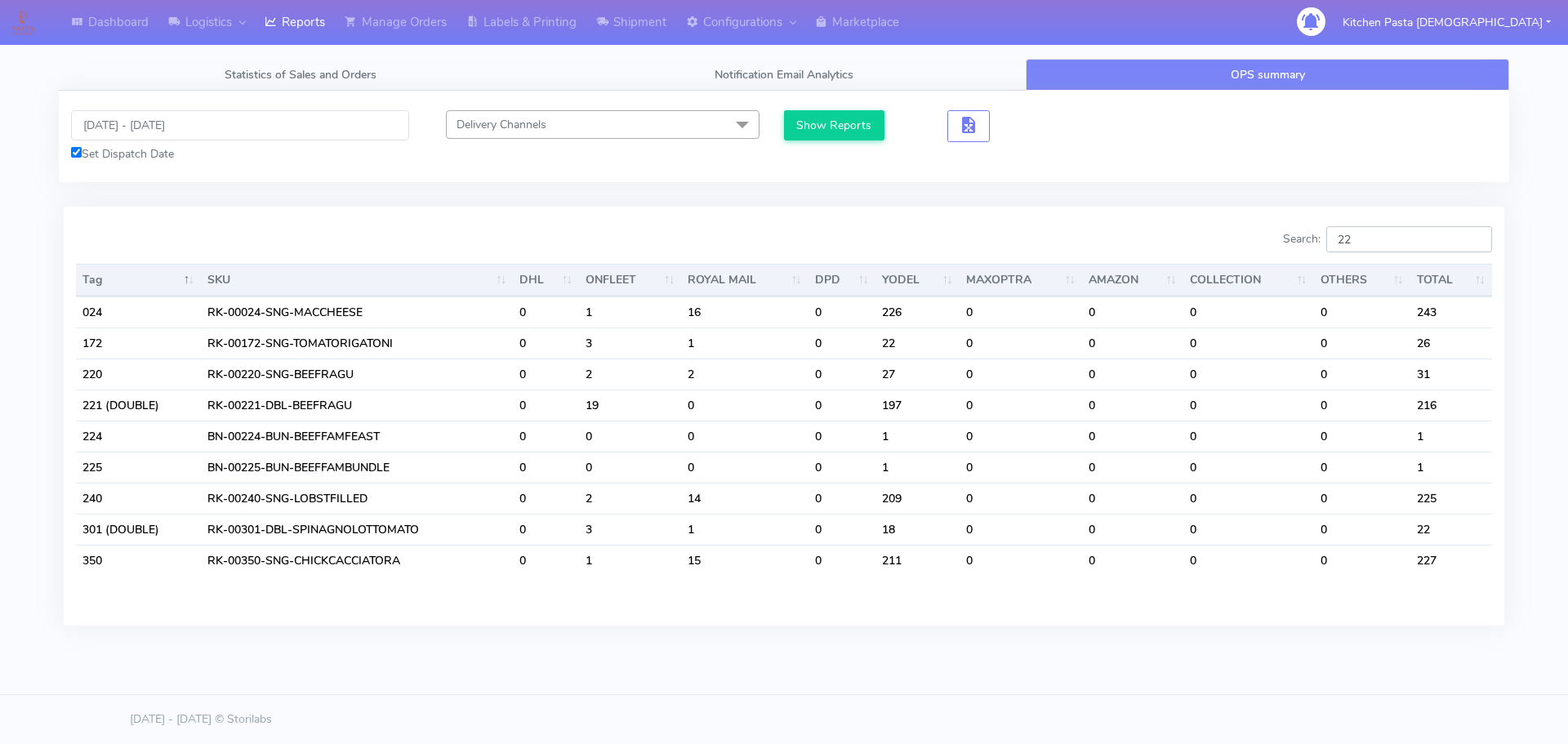
type input "2"
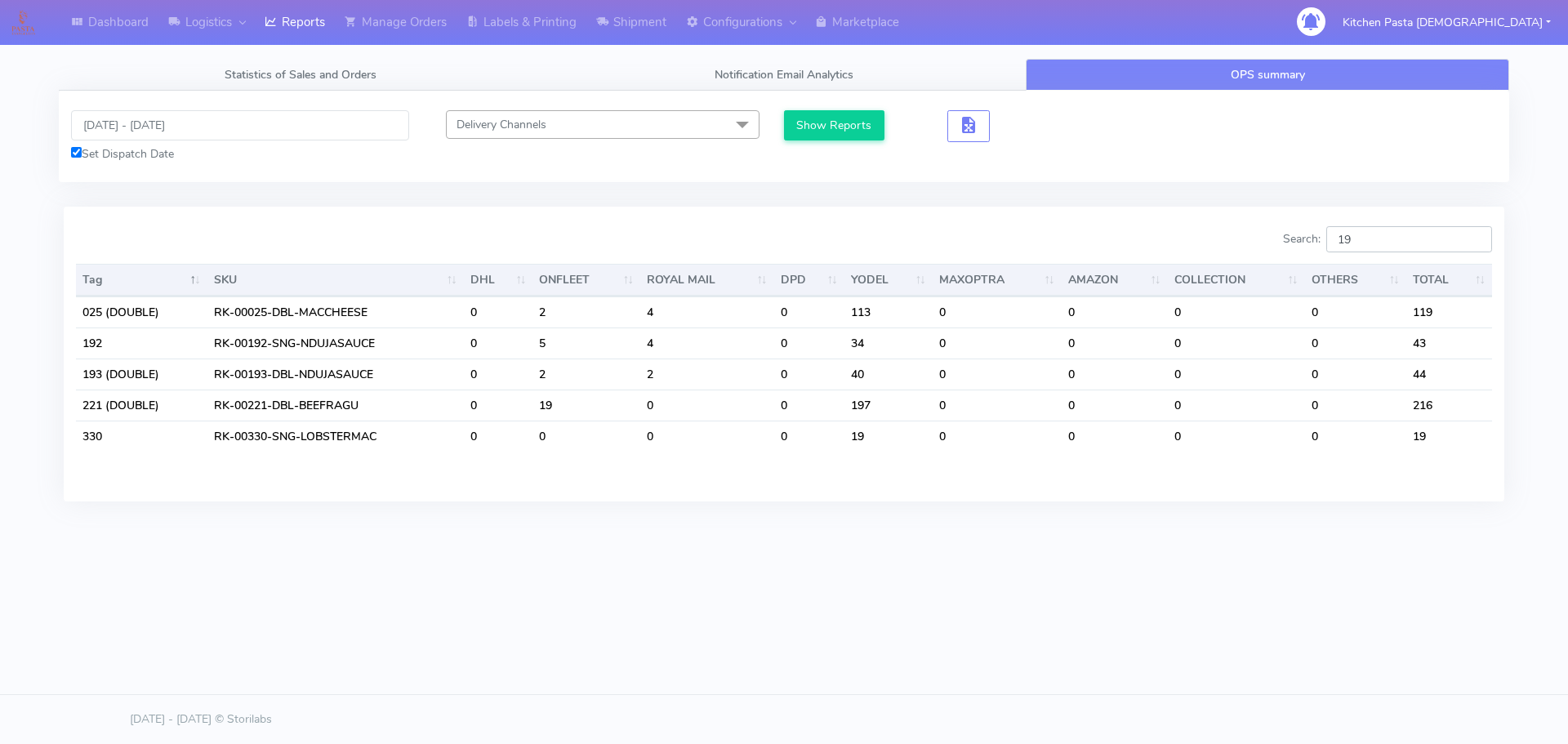
type input "1"
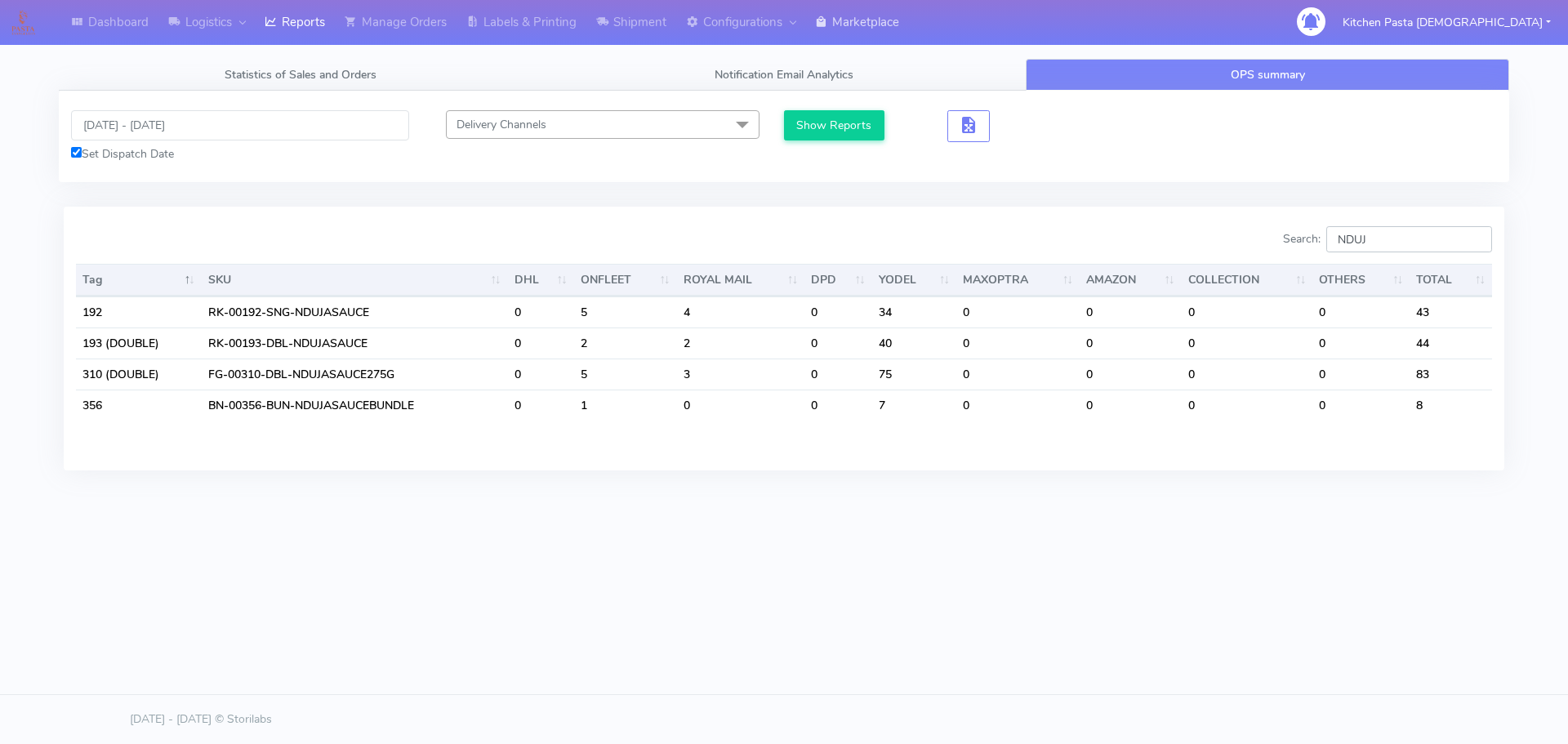
type input "NDUJ"
drag, startPoint x: 172, startPoint y: 125, endPoint x: 174, endPoint y: 135, distance: 10.2
click at [172, 125] on input "10/09/2025 - 11/09/2025" at bounding box center [240, 125] width 338 height 30
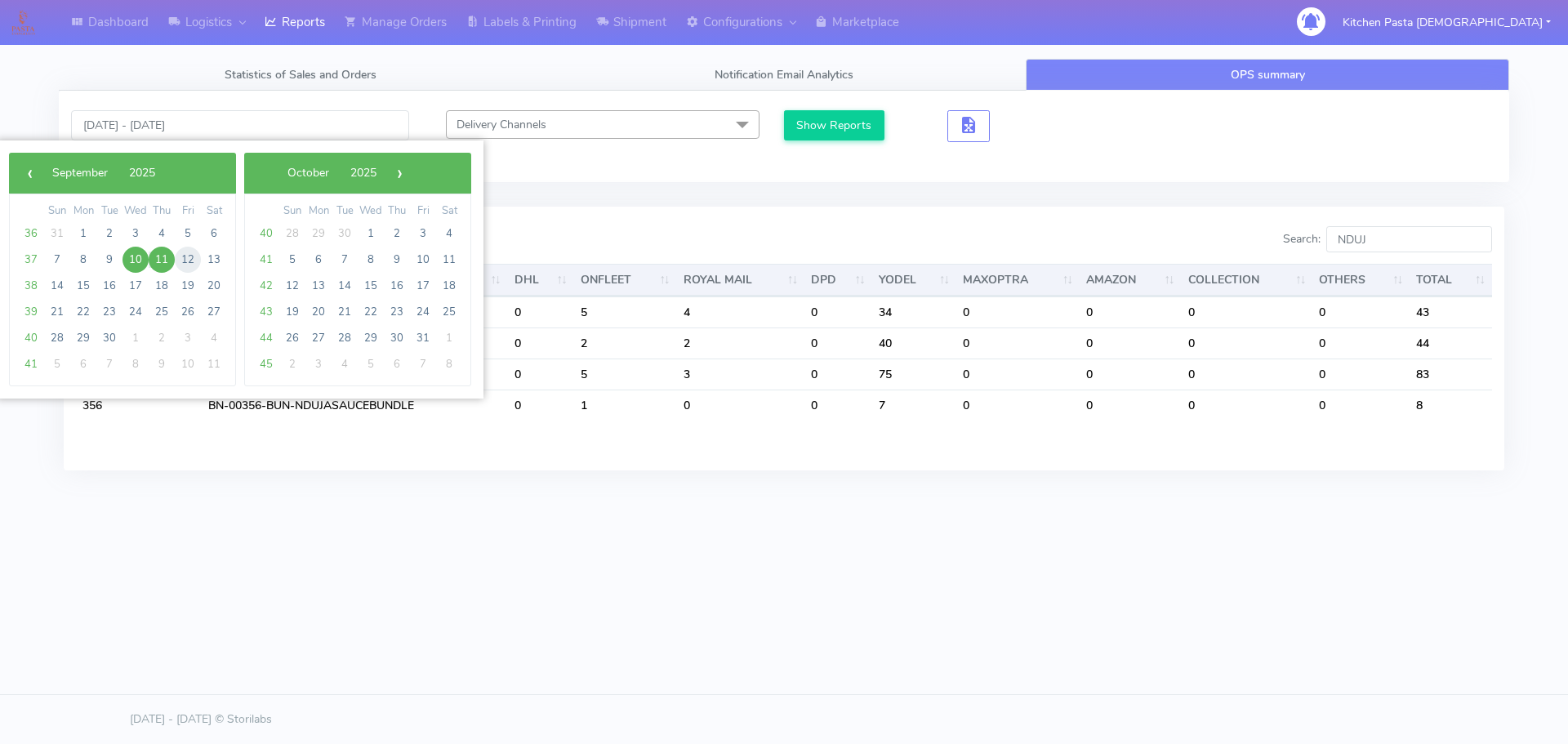
click at [183, 264] on span "12" at bounding box center [188, 260] width 26 height 26
click at [183, 283] on span "19" at bounding box center [188, 286] width 26 height 26
type input "12/09/2025 - 19/09/2025"
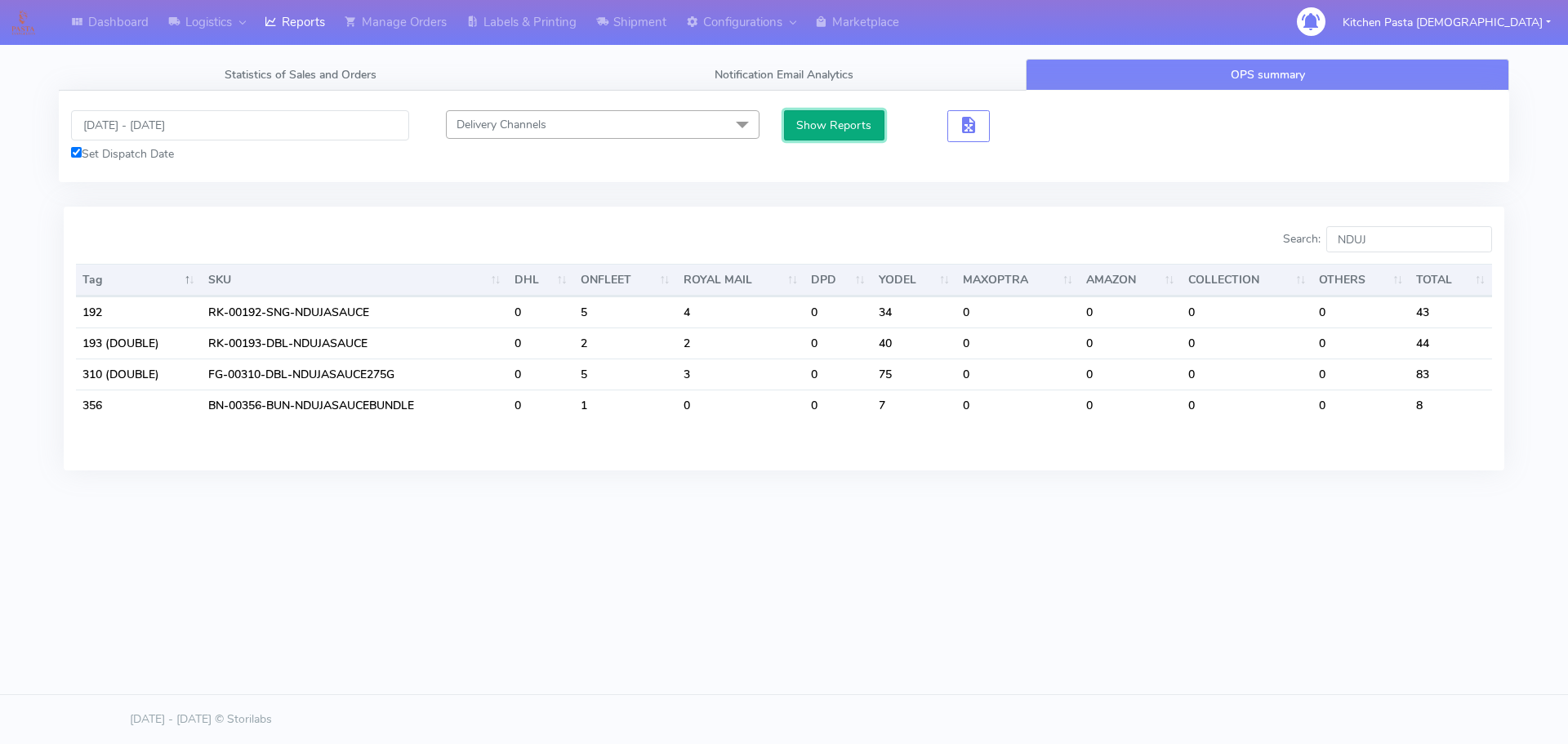
click at [837, 125] on button "Show Reports" at bounding box center [834, 125] width 100 height 30
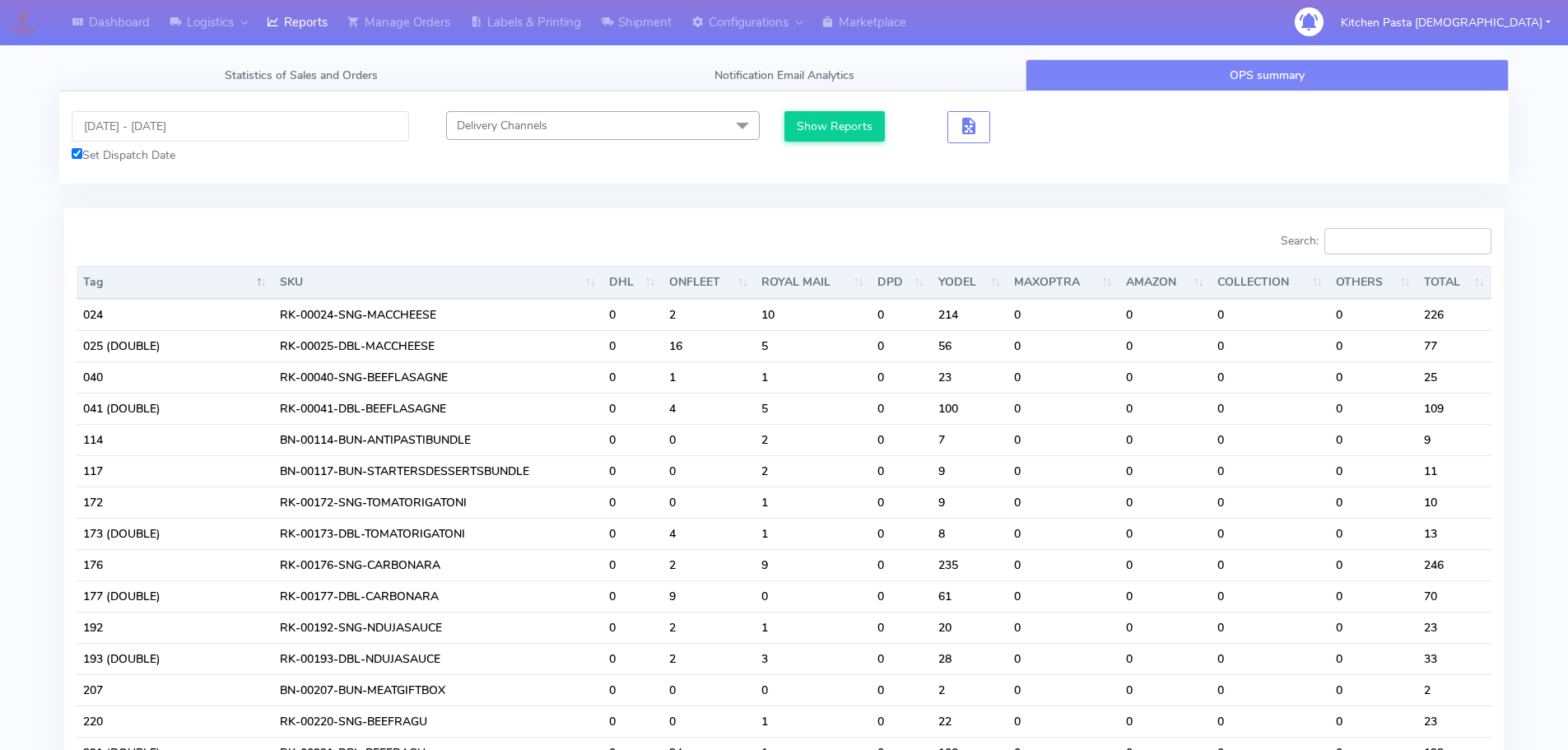
click at [1405, 236] on input "Search:" at bounding box center [1408, 241] width 167 height 26
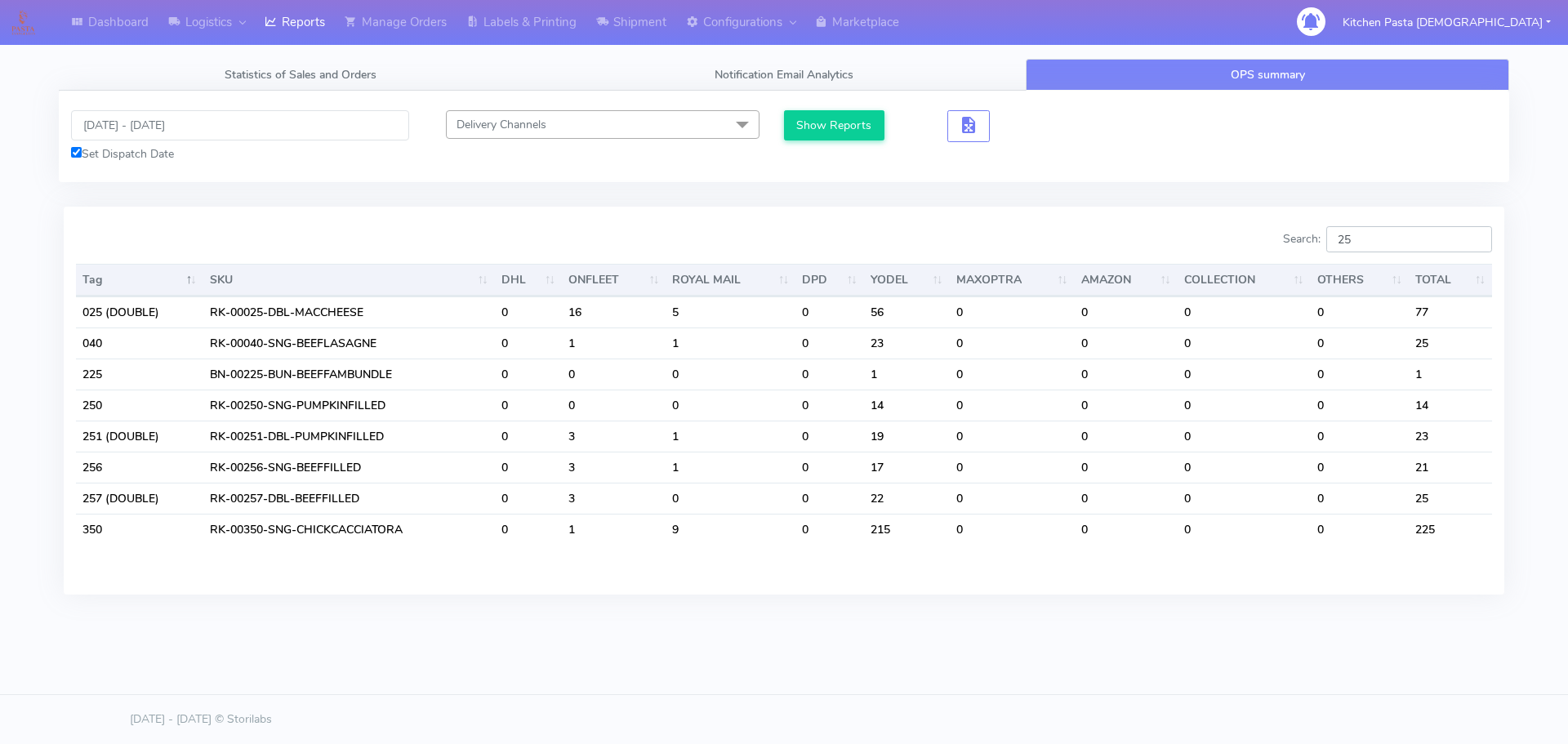
type input "2"
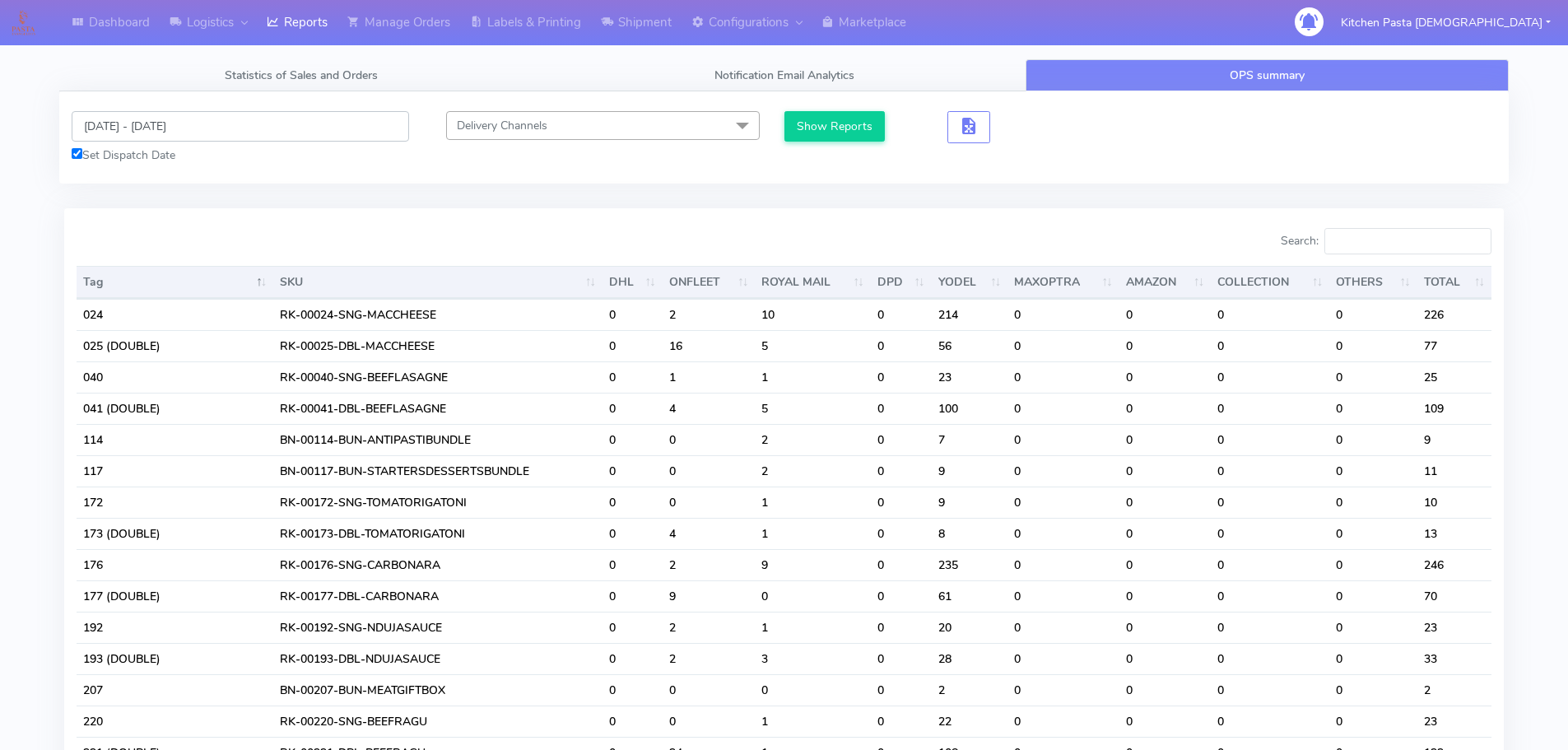
click at [199, 125] on input "12/09/2025 - 19/09/2025" at bounding box center [240, 126] width 337 height 31
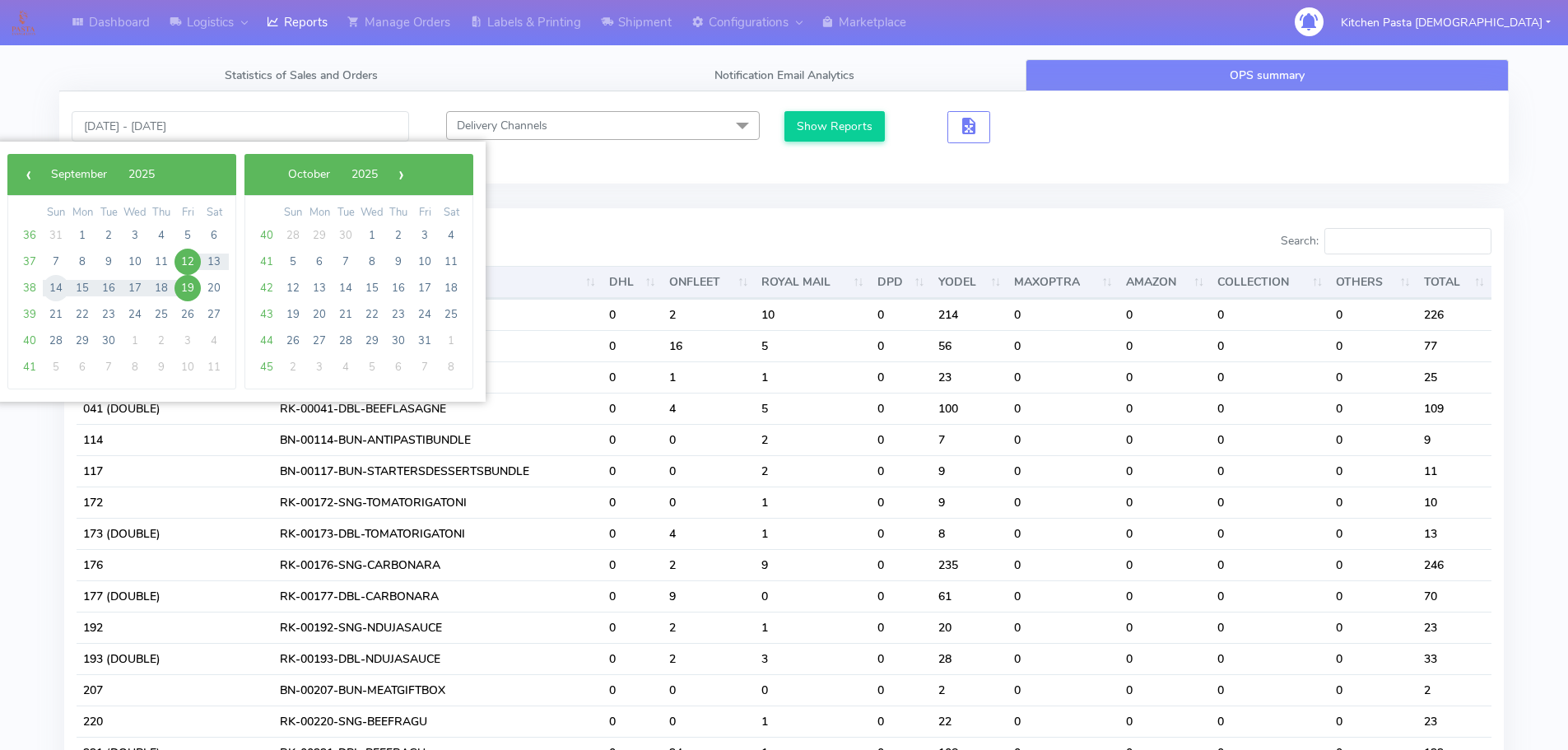
click at [52, 289] on span "14" at bounding box center [56, 288] width 26 height 26
type input "14/09/2025 - 14/09/2025"
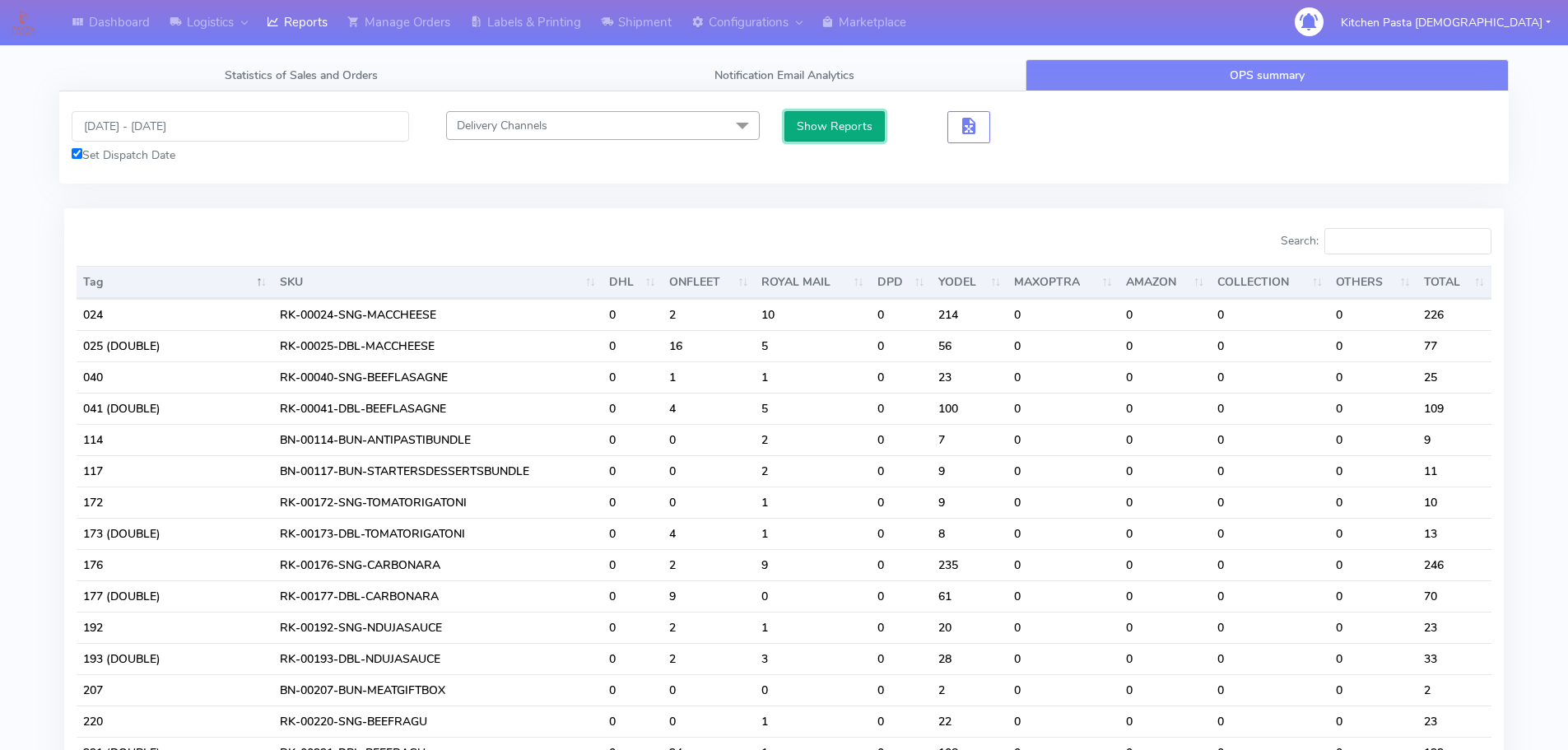
click at [844, 117] on button "Show Reports" at bounding box center [834, 126] width 101 height 31
click at [1400, 237] on input "Search:" at bounding box center [1408, 241] width 167 height 26
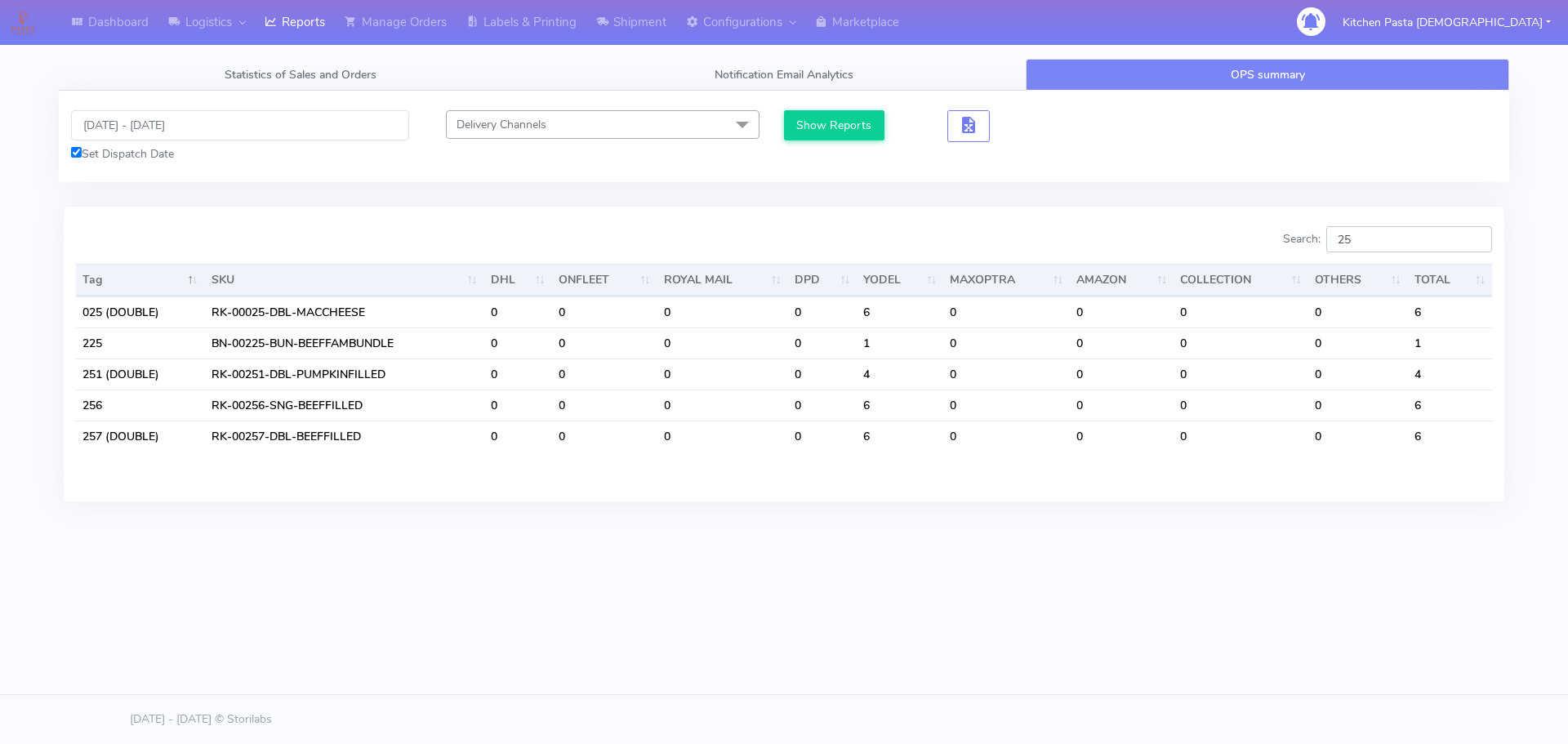
type input "2"
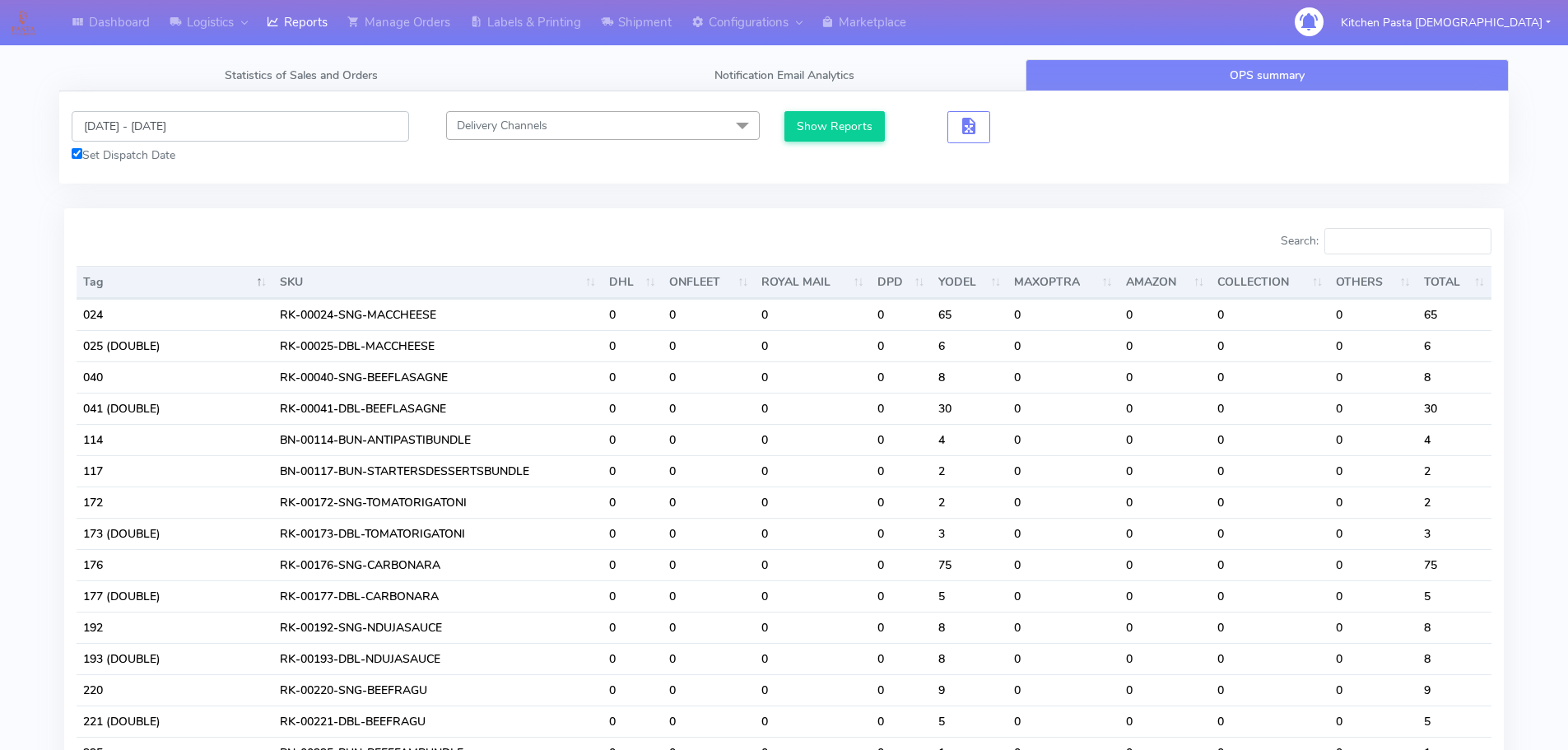
click at [128, 126] on input "14/09/2025 - 14/09/2025" at bounding box center [240, 126] width 337 height 31
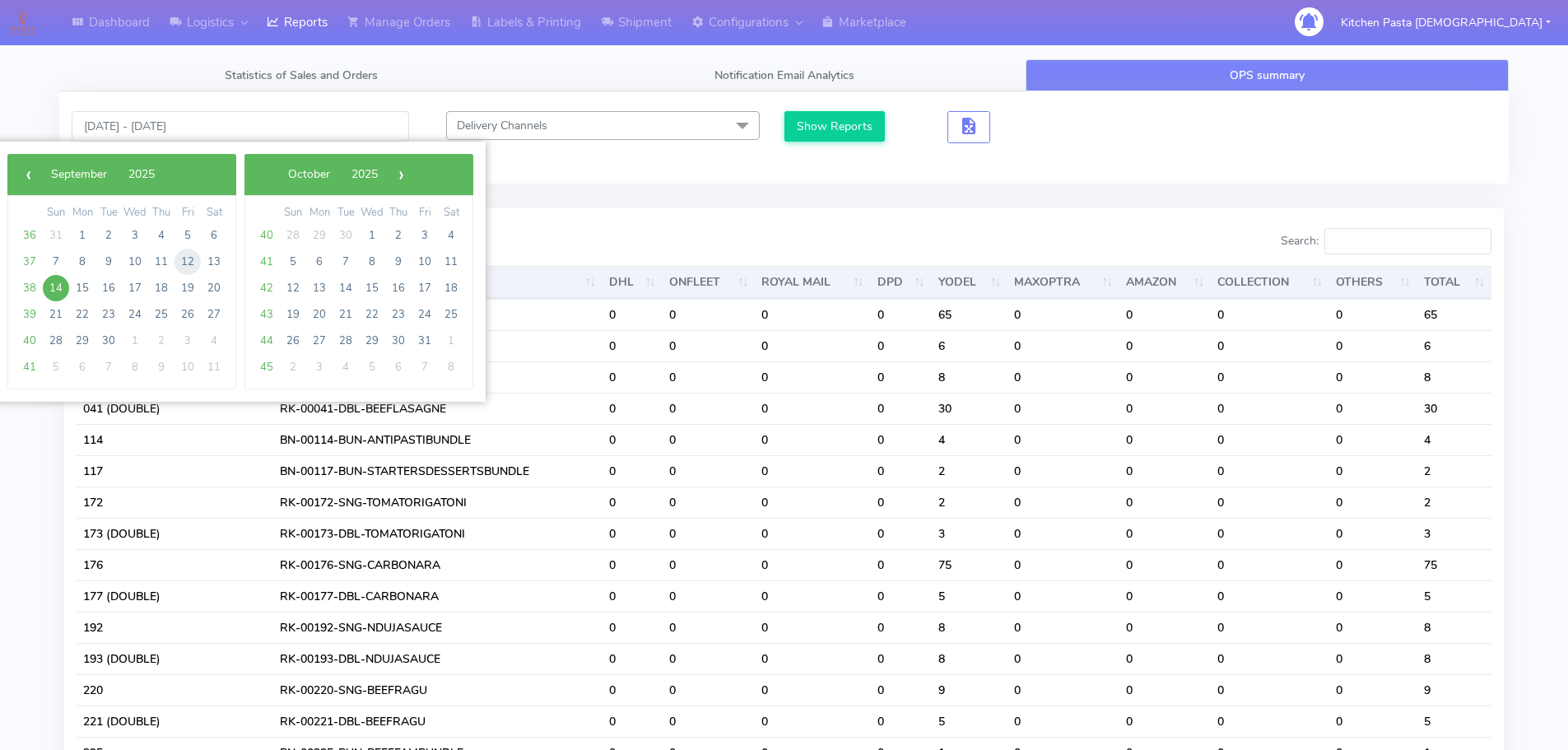
click at [190, 263] on span "12" at bounding box center [188, 262] width 26 height 26
type input "12/09/2025 - 12/09/2025"
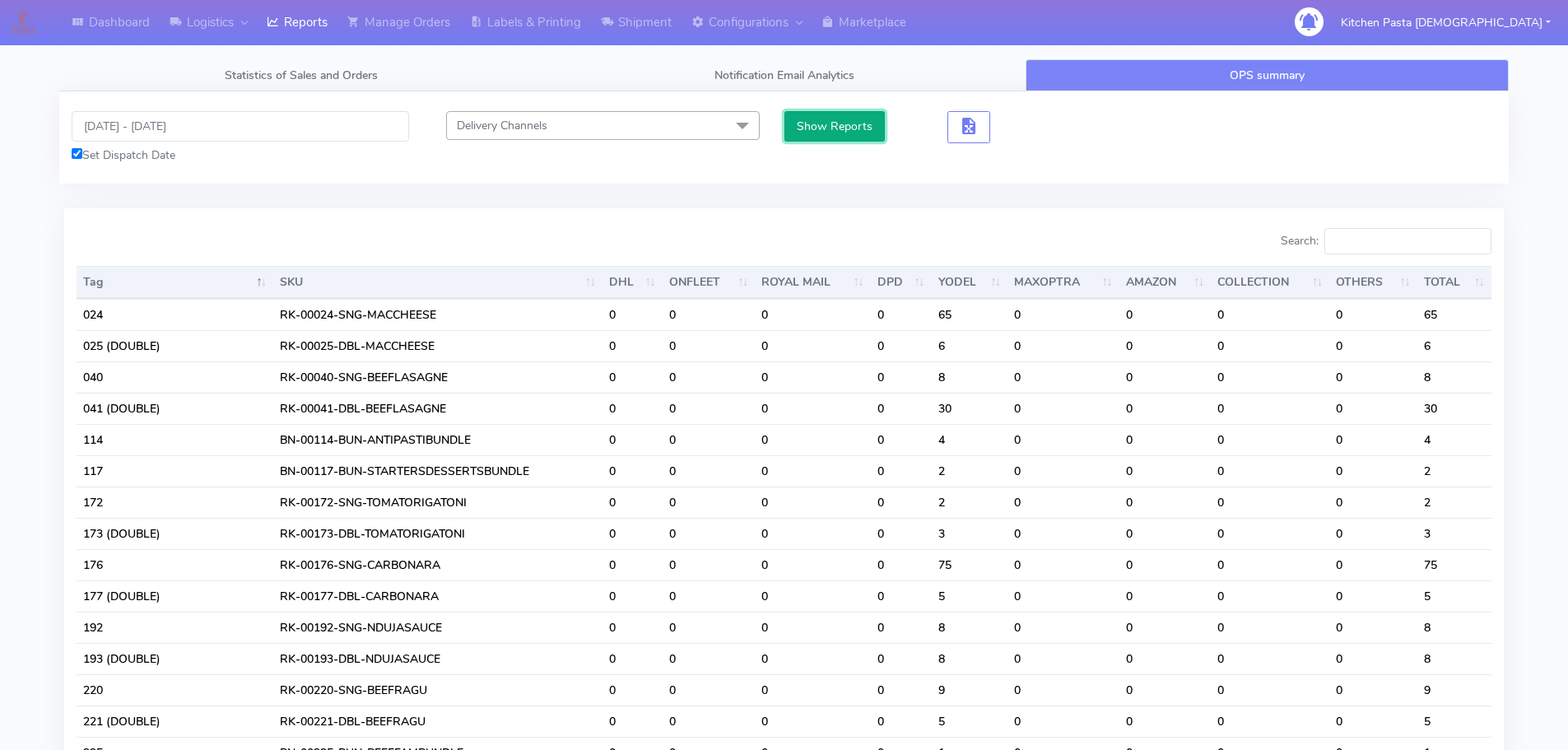
click at [844, 134] on button "Show Reports" at bounding box center [834, 126] width 101 height 31
click at [1404, 242] on input "Search:" at bounding box center [1408, 241] width 167 height 26
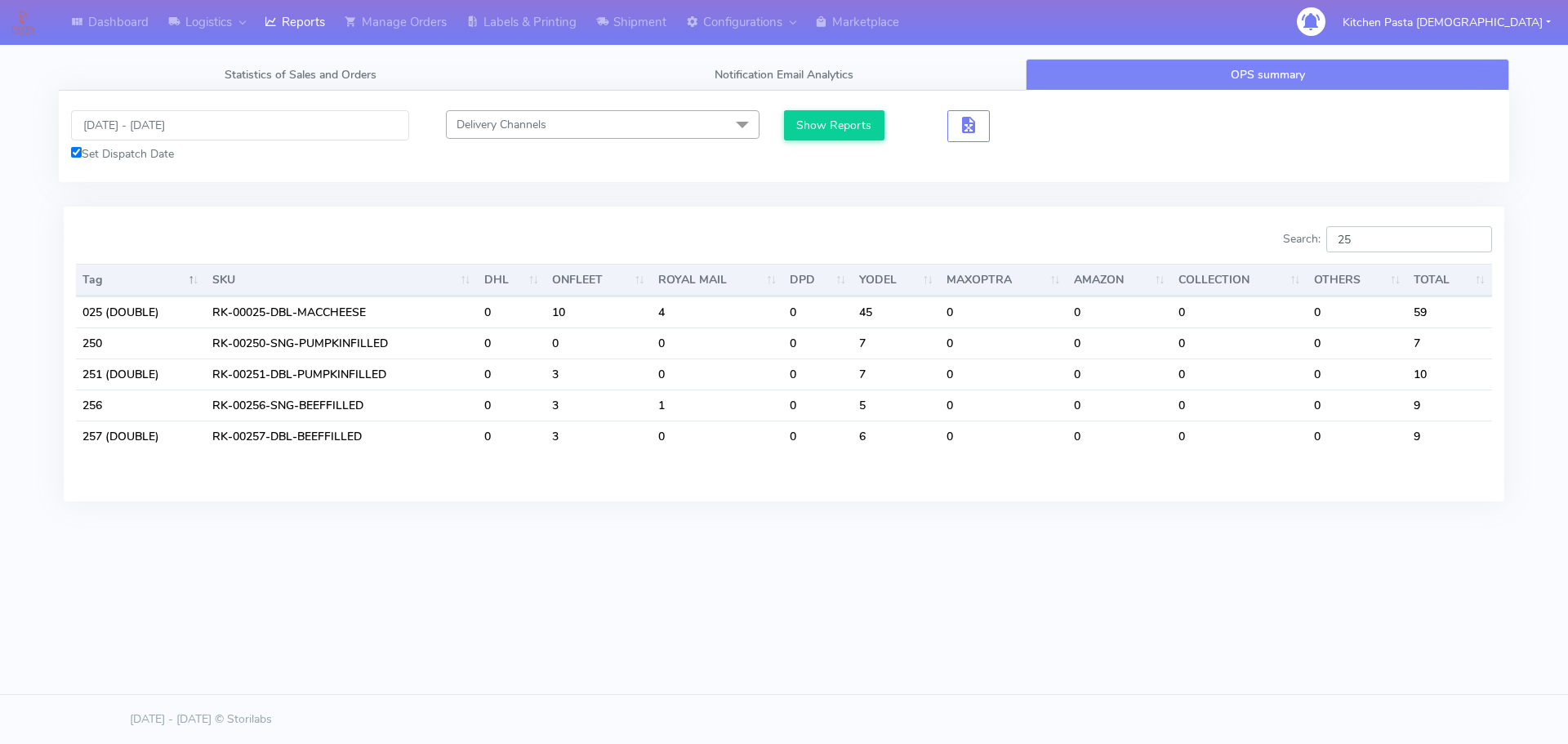
type input "2"
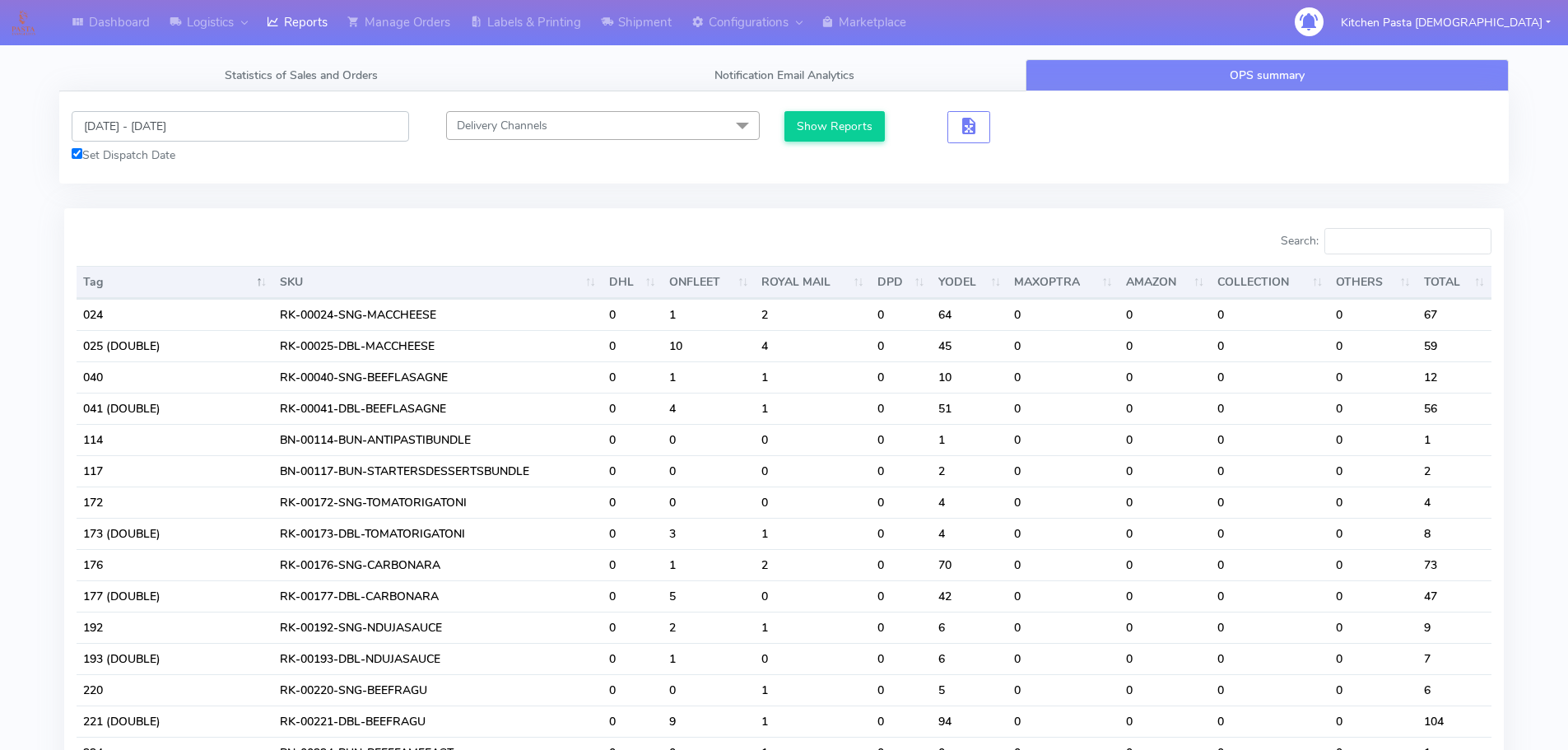
drag, startPoint x: 144, startPoint y: 122, endPoint x: 149, endPoint y: 134, distance: 13.0
click at [144, 122] on input "12/09/2025 - 12/09/2025" at bounding box center [240, 126] width 337 height 31
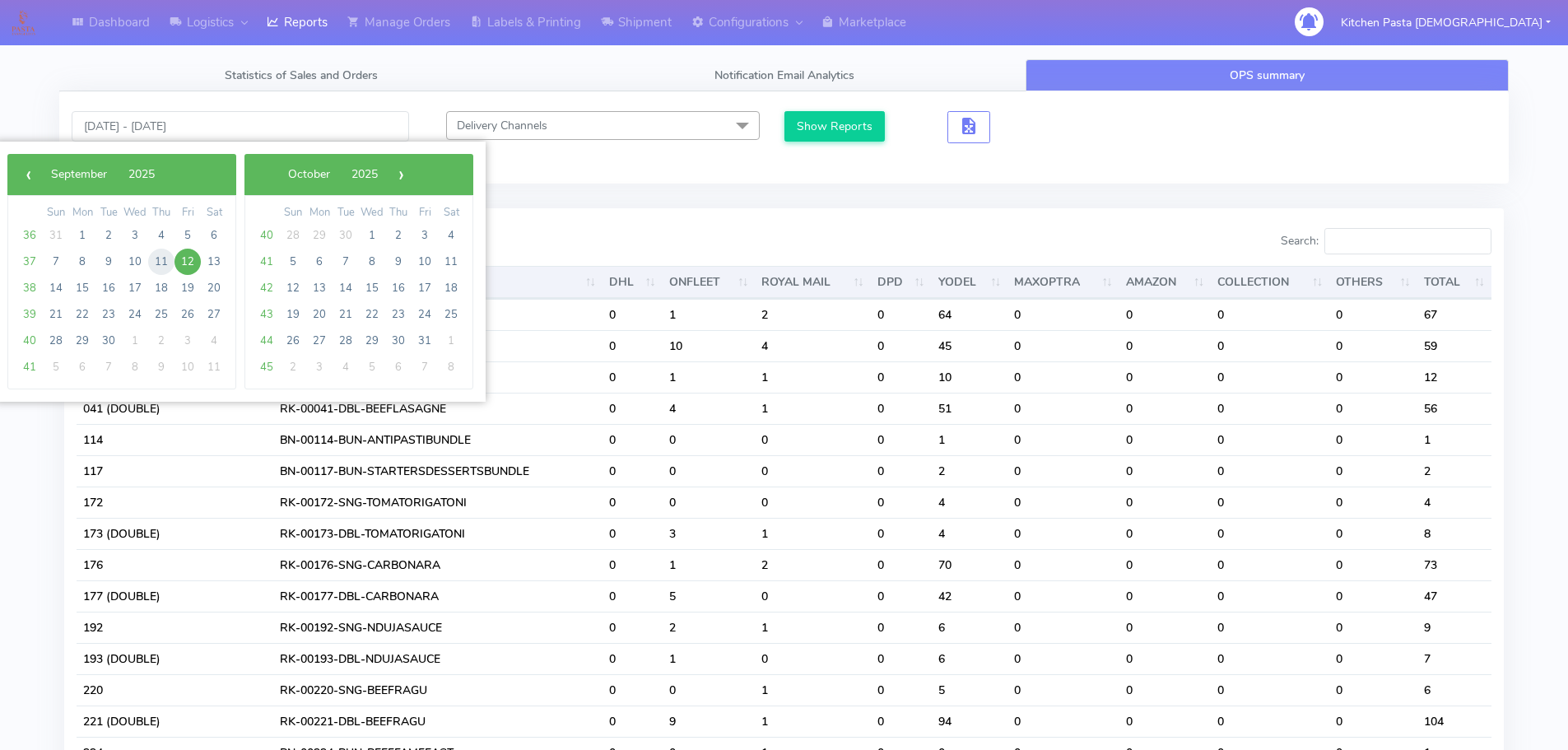
click at [152, 258] on span "11" at bounding box center [161, 262] width 26 height 26
type input "11/09/2025 - 11/09/2025"
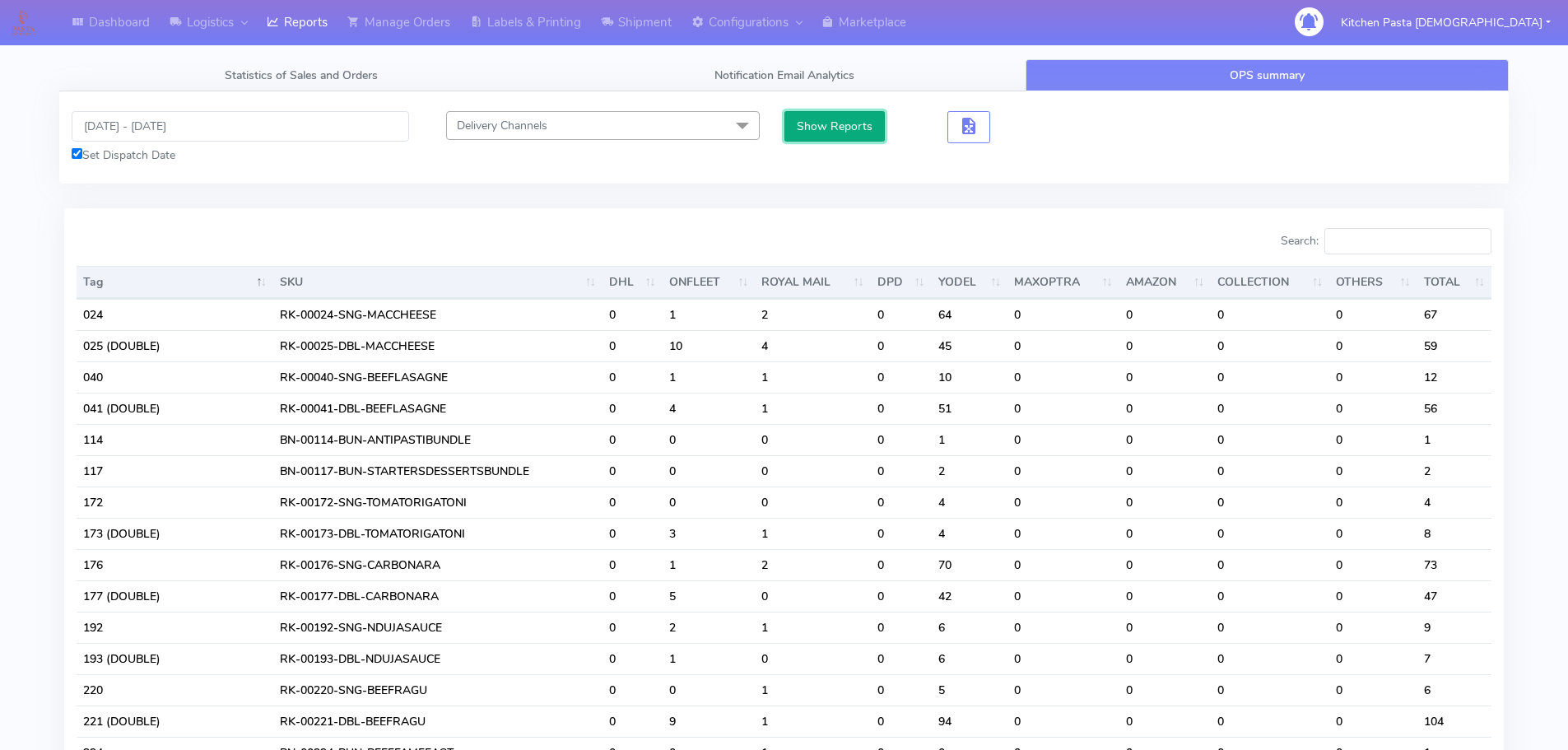
click at [834, 131] on button "Show Reports" at bounding box center [834, 126] width 101 height 31
click at [1398, 244] on input "Search:" at bounding box center [1408, 241] width 167 height 26
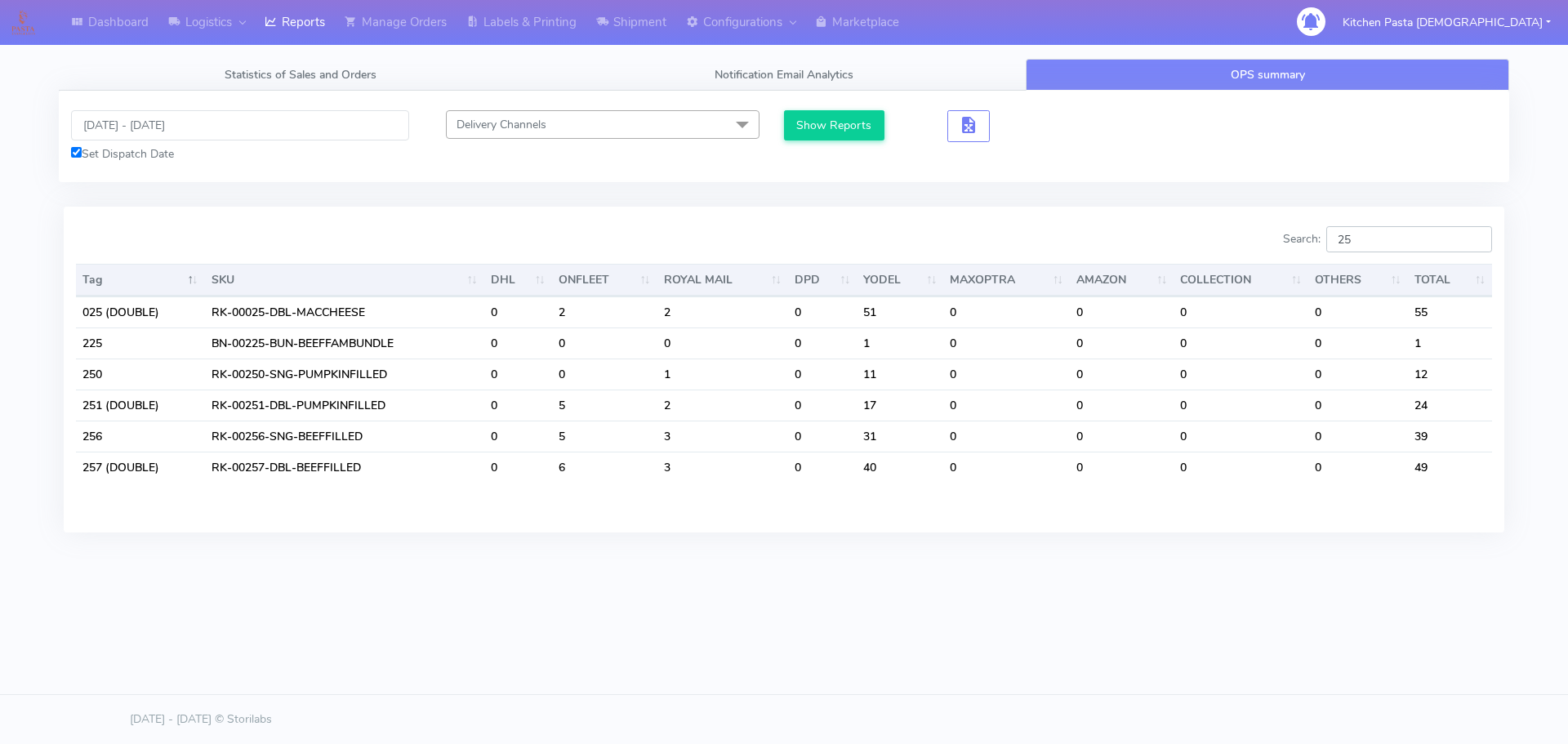
type input "2"
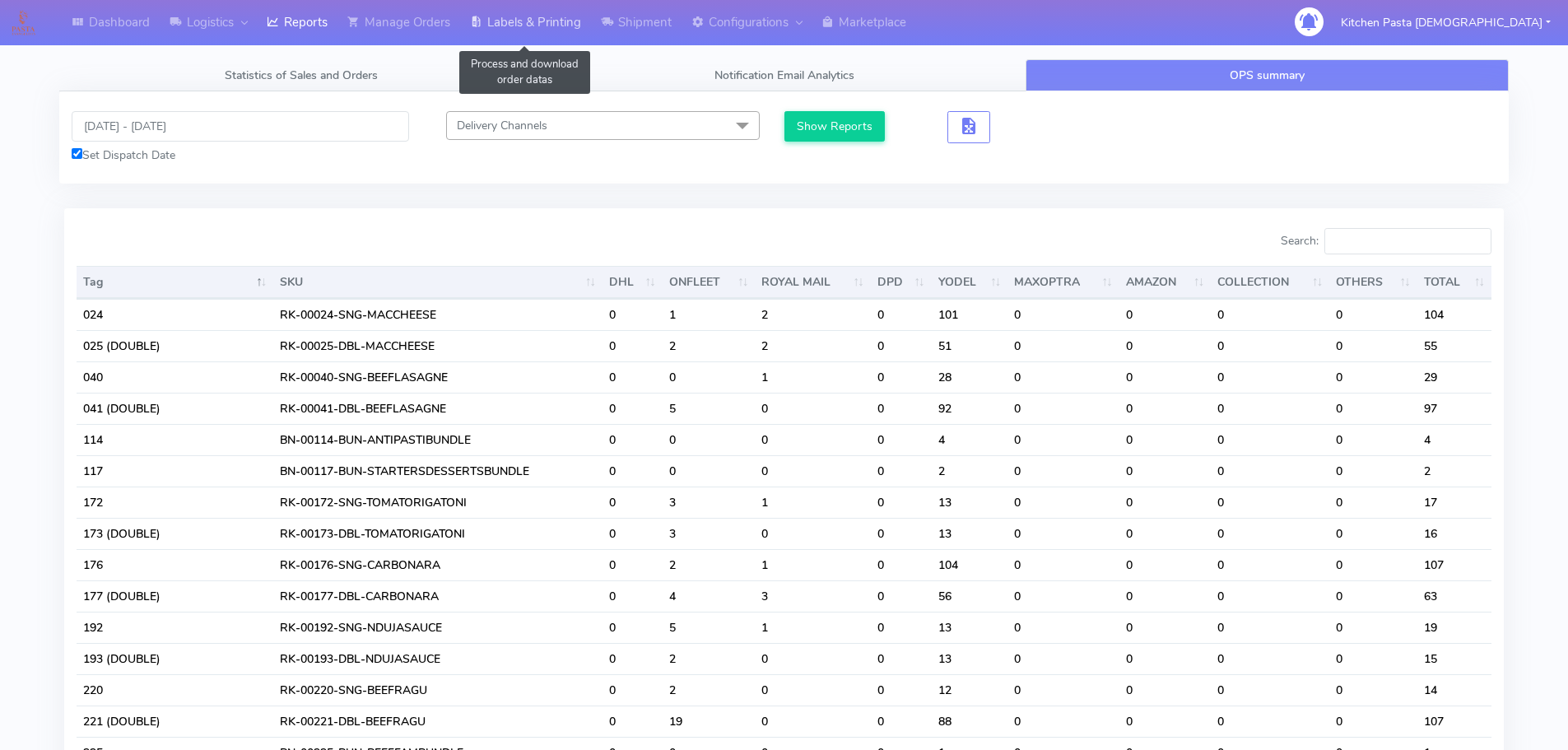
click at [523, 27] on link "Labels & Printing" at bounding box center [525, 22] width 131 height 46
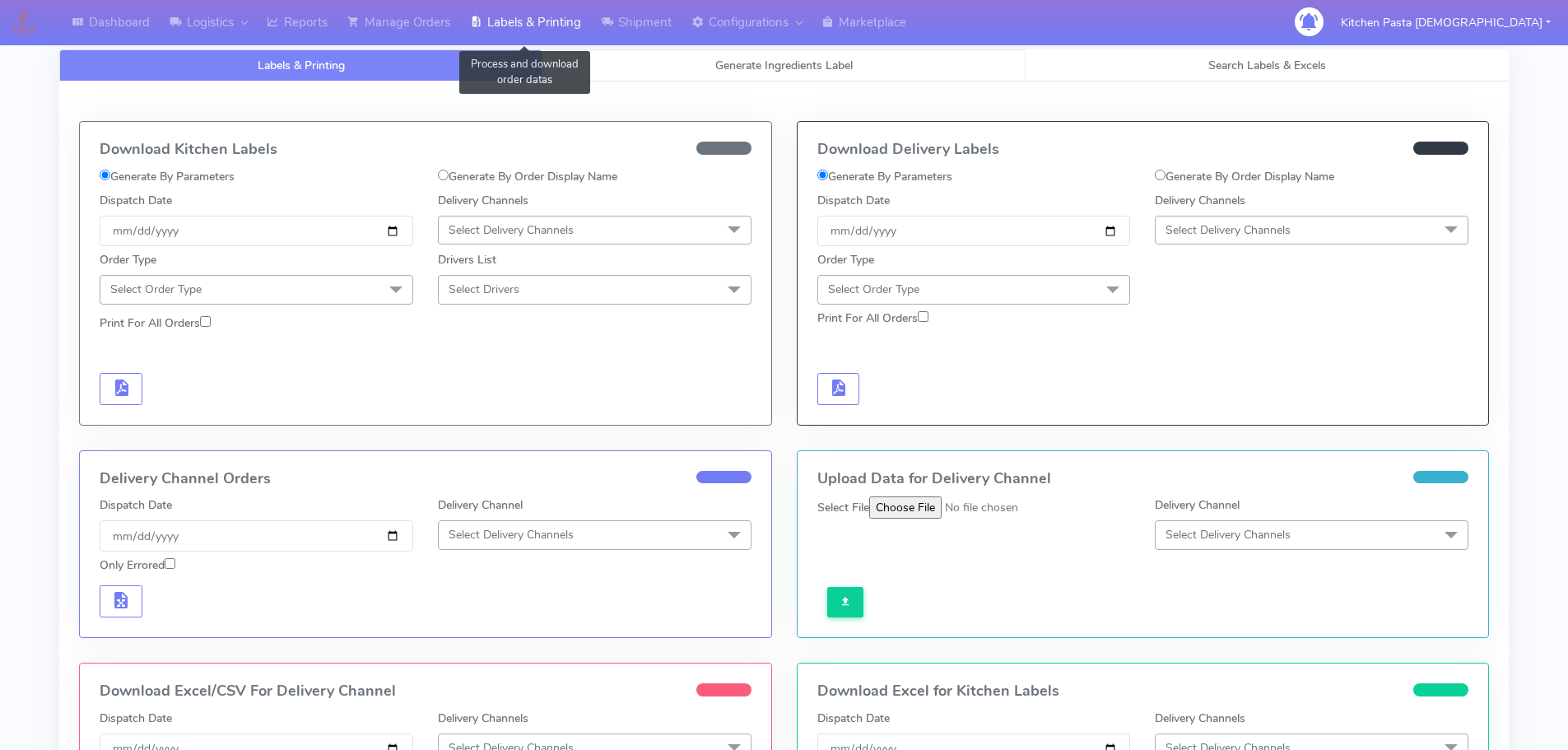
select select
click at [665, 68] on link "Generate Ingredients Label" at bounding box center [784, 65] width 483 height 33
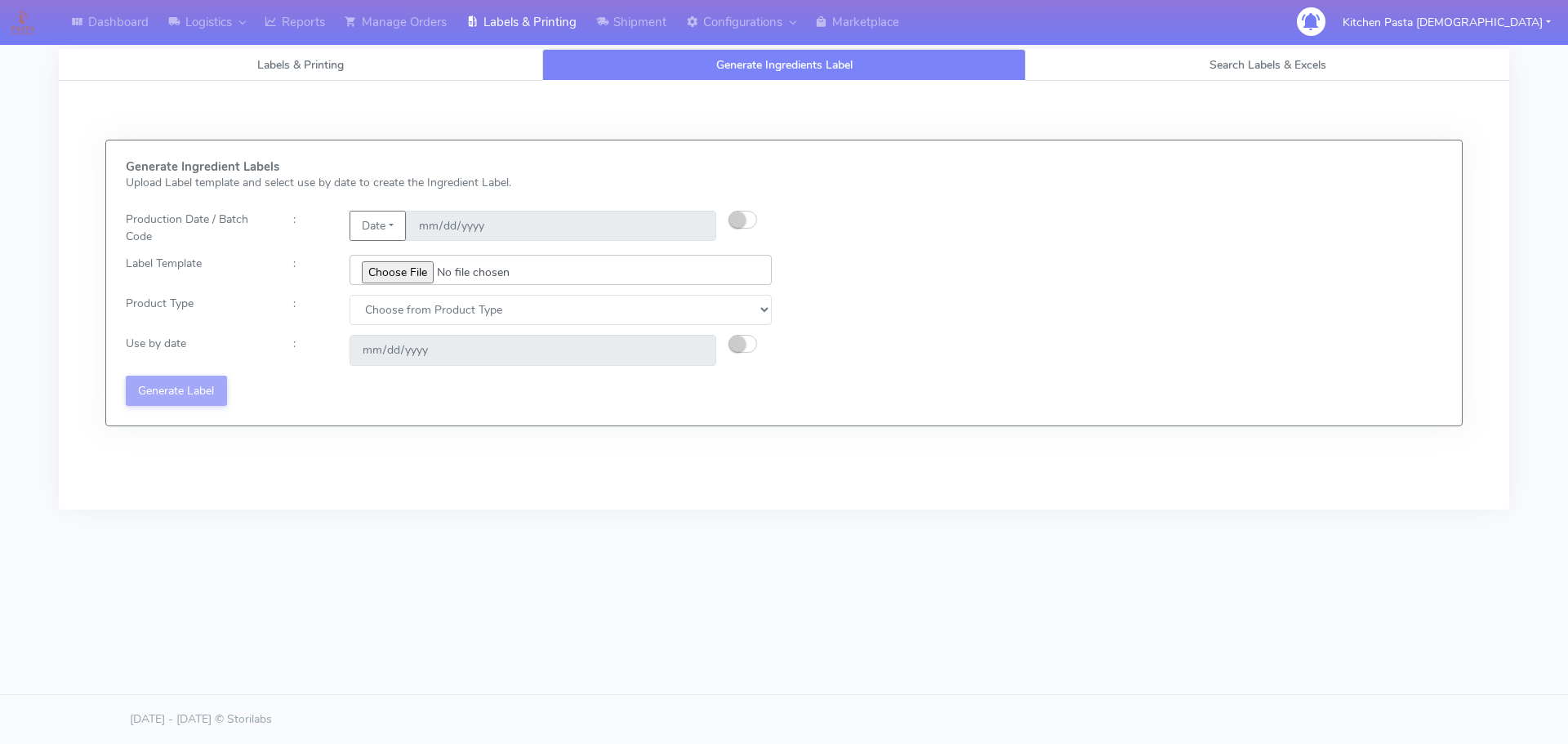
click at [393, 261] on input "file" at bounding box center [560, 269] width 422 height 30
click at [419, 277] on input "file" at bounding box center [560, 269] width 422 height 30
click at [385, 23] on link "Manage Orders" at bounding box center [395, 22] width 122 height 45
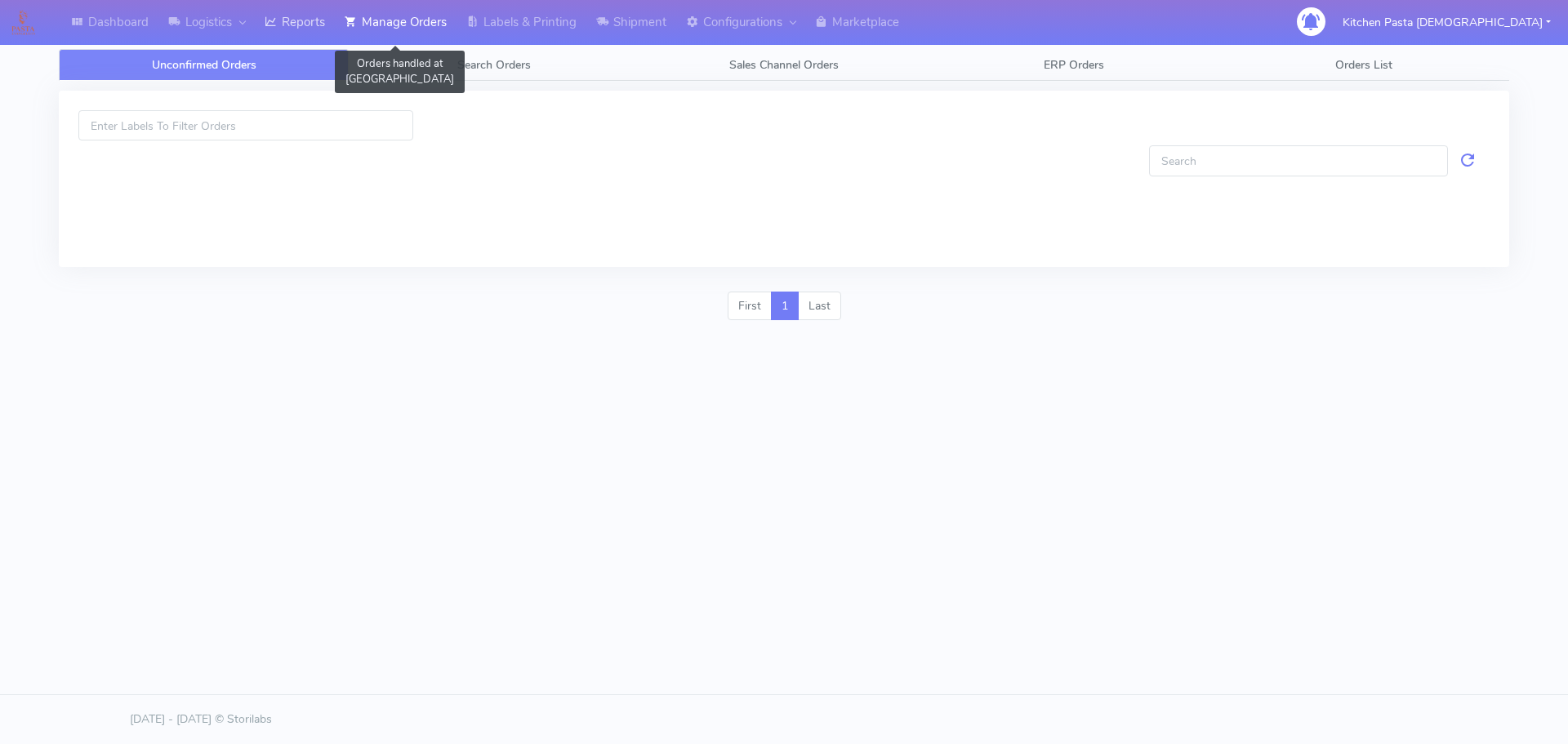
click at [314, 34] on link "Reports" at bounding box center [294, 22] width 80 height 45
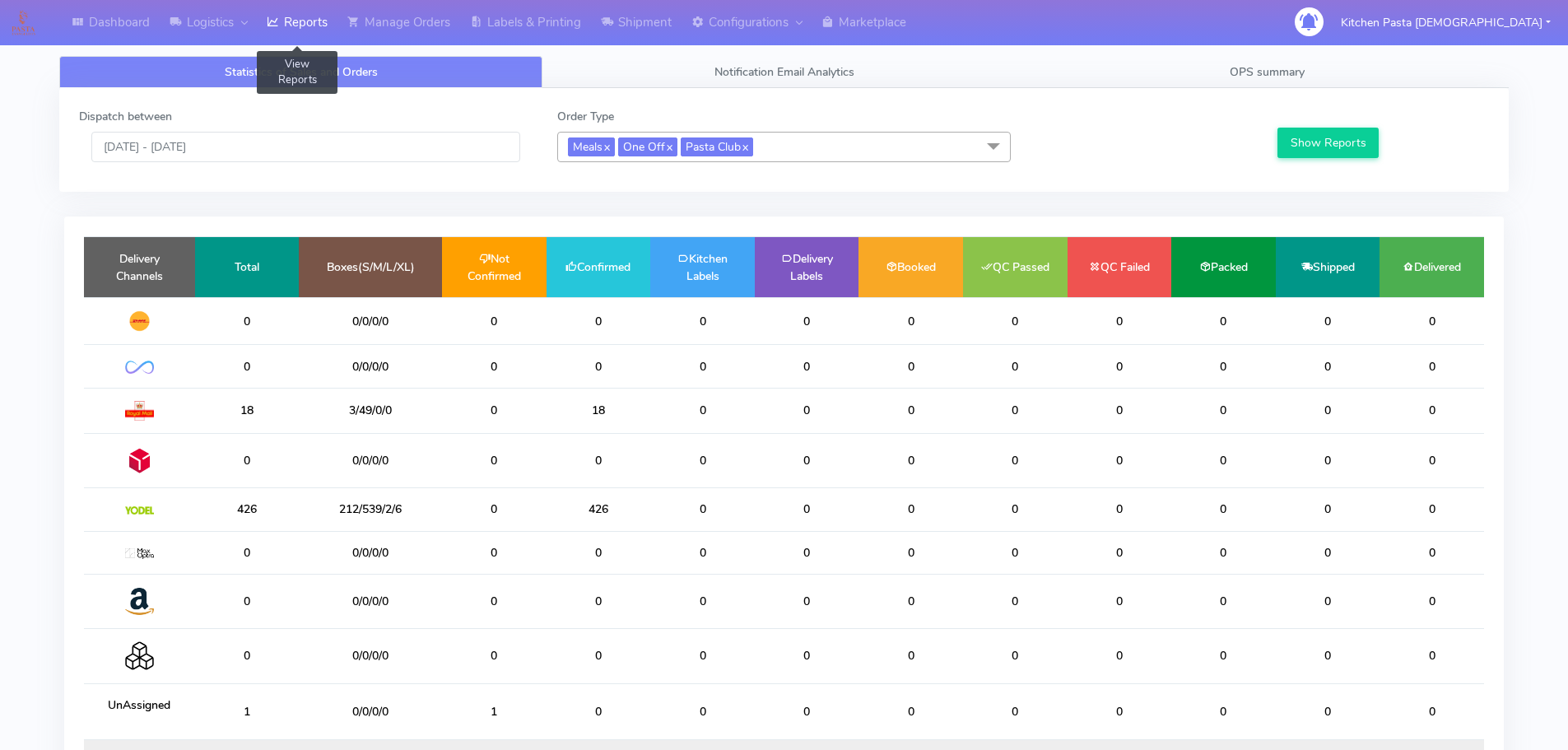
scroll to position [5, 0]
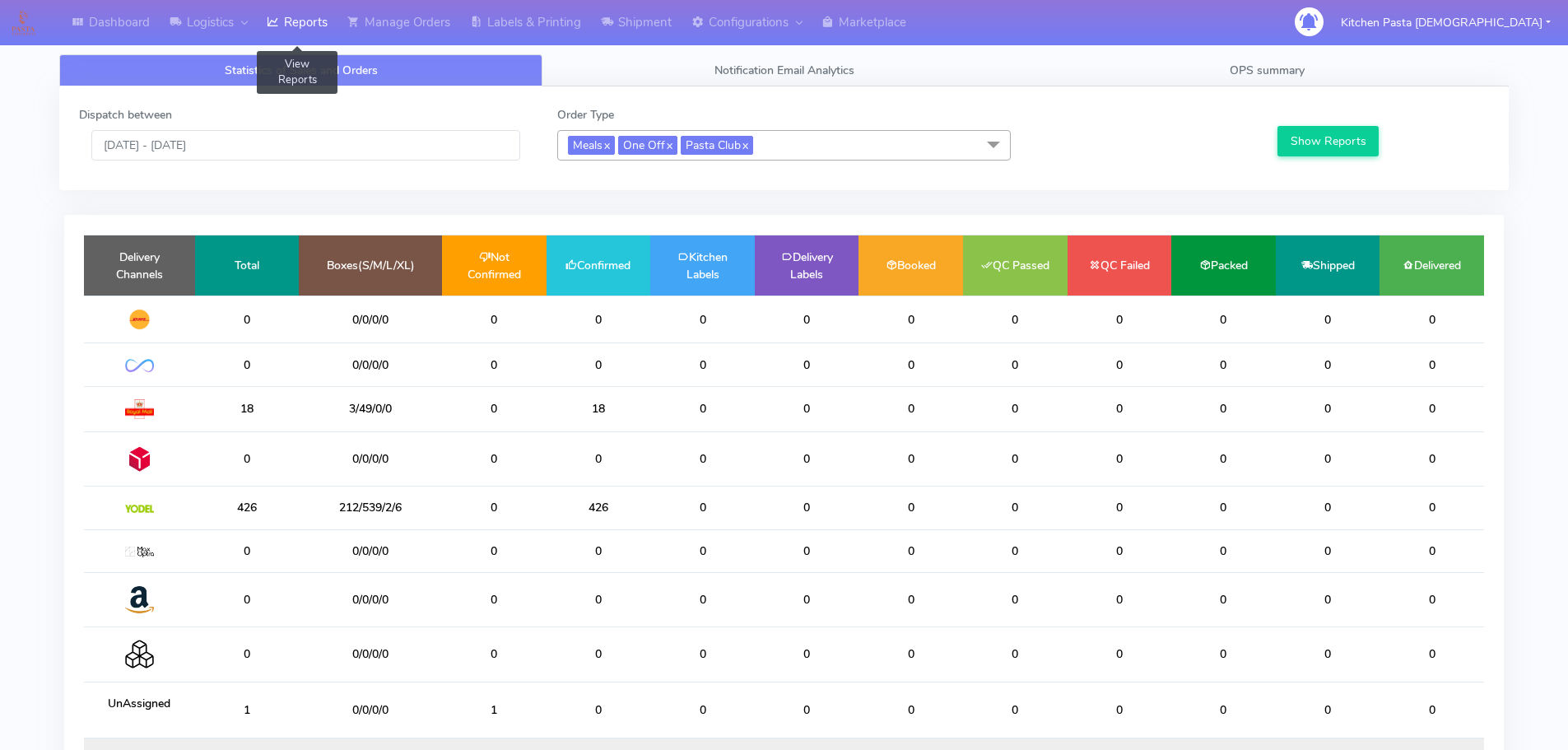
click at [372, 519] on td "212/539/2/6" at bounding box center [371, 508] width 143 height 43
click at [586, 526] on td "426" at bounding box center [598, 508] width 105 height 43
click at [616, 502] on td "426" at bounding box center [598, 508] width 105 height 43
click at [618, 505] on td "426" at bounding box center [598, 508] width 105 height 43
click at [612, 504] on td "426" at bounding box center [598, 508] width 105 height 43
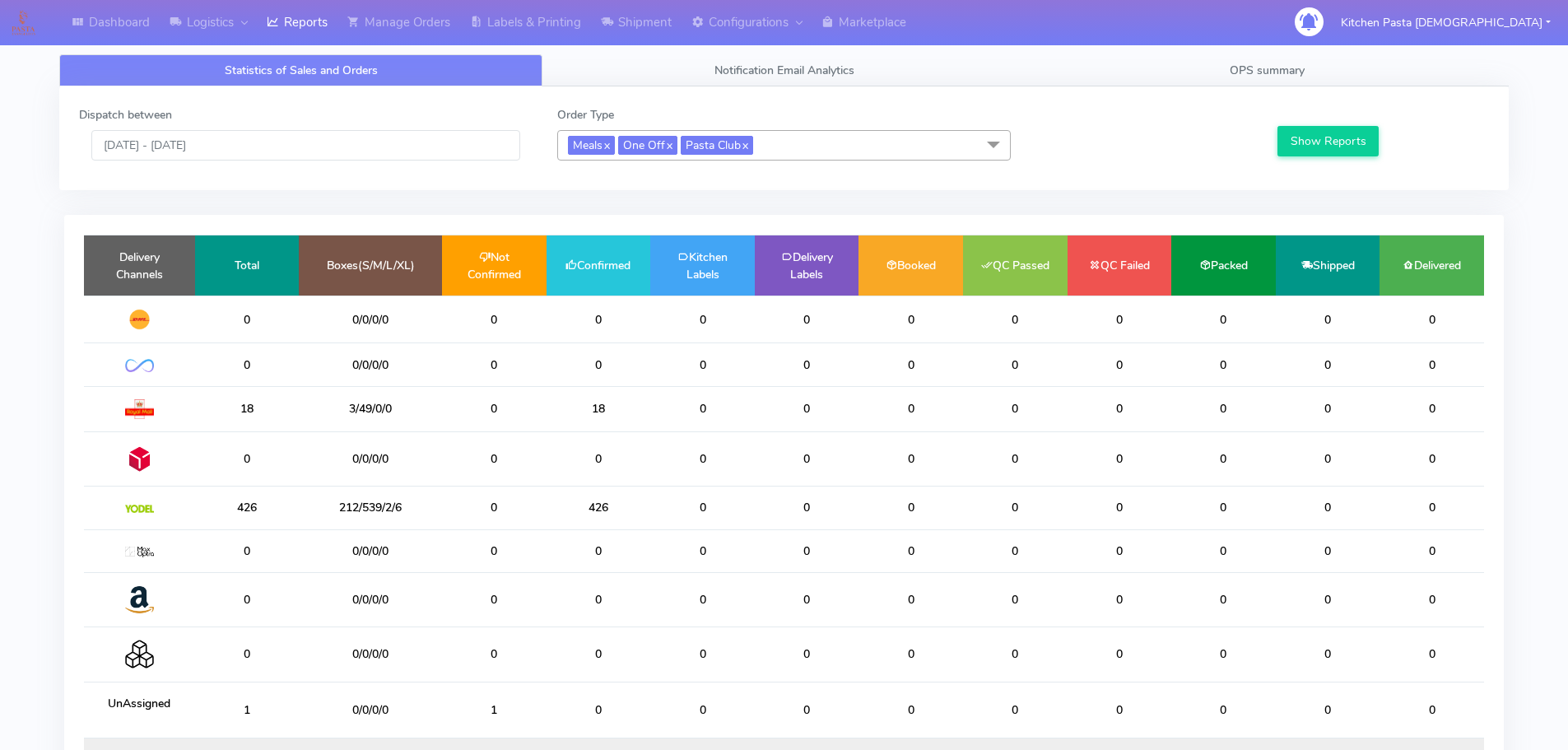
click at [596, 507] on td "426" at bounding box center [598, 508] width 105 height 43
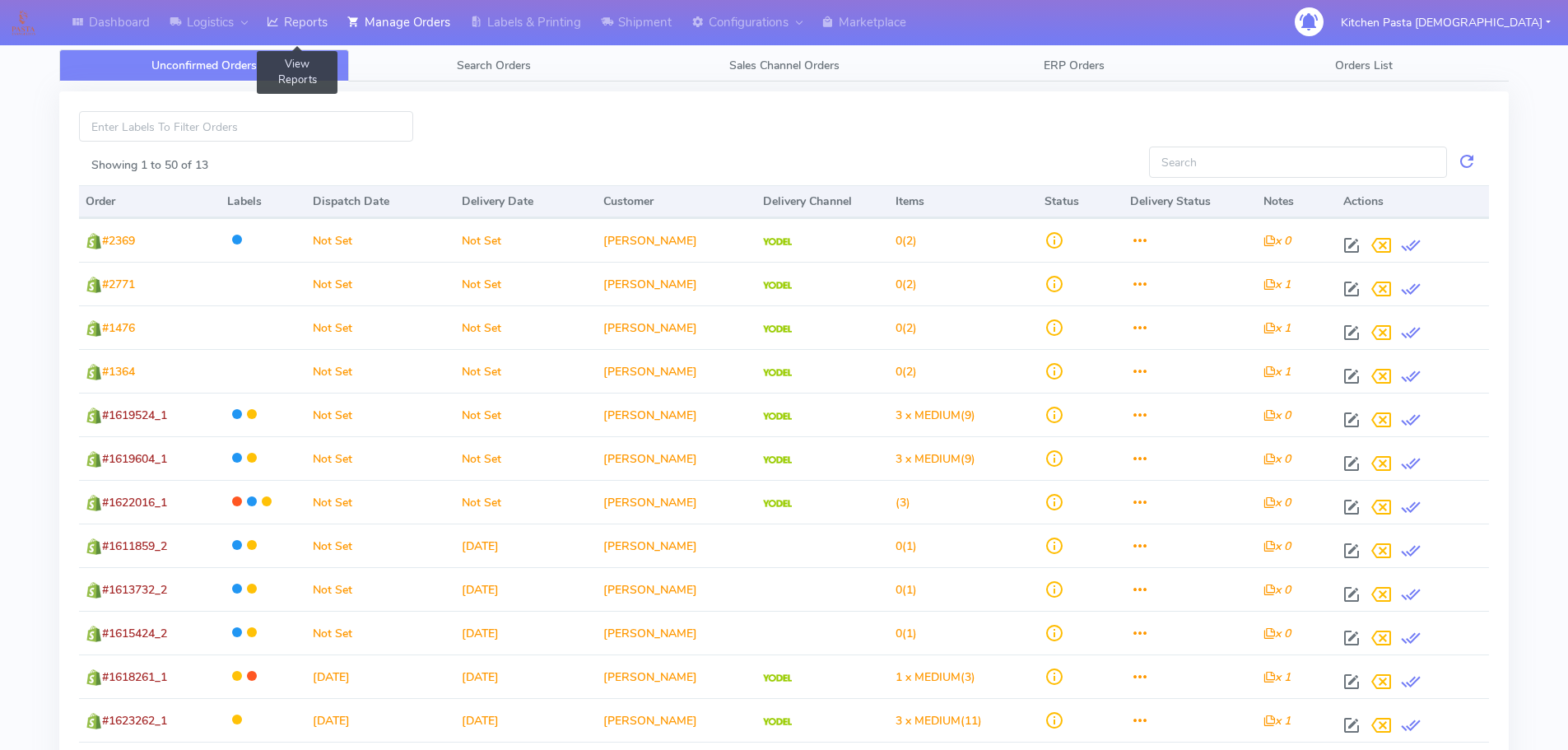
click at [301, 25] on link "Reports" at bounding box center [296, 22] width 81 height 46
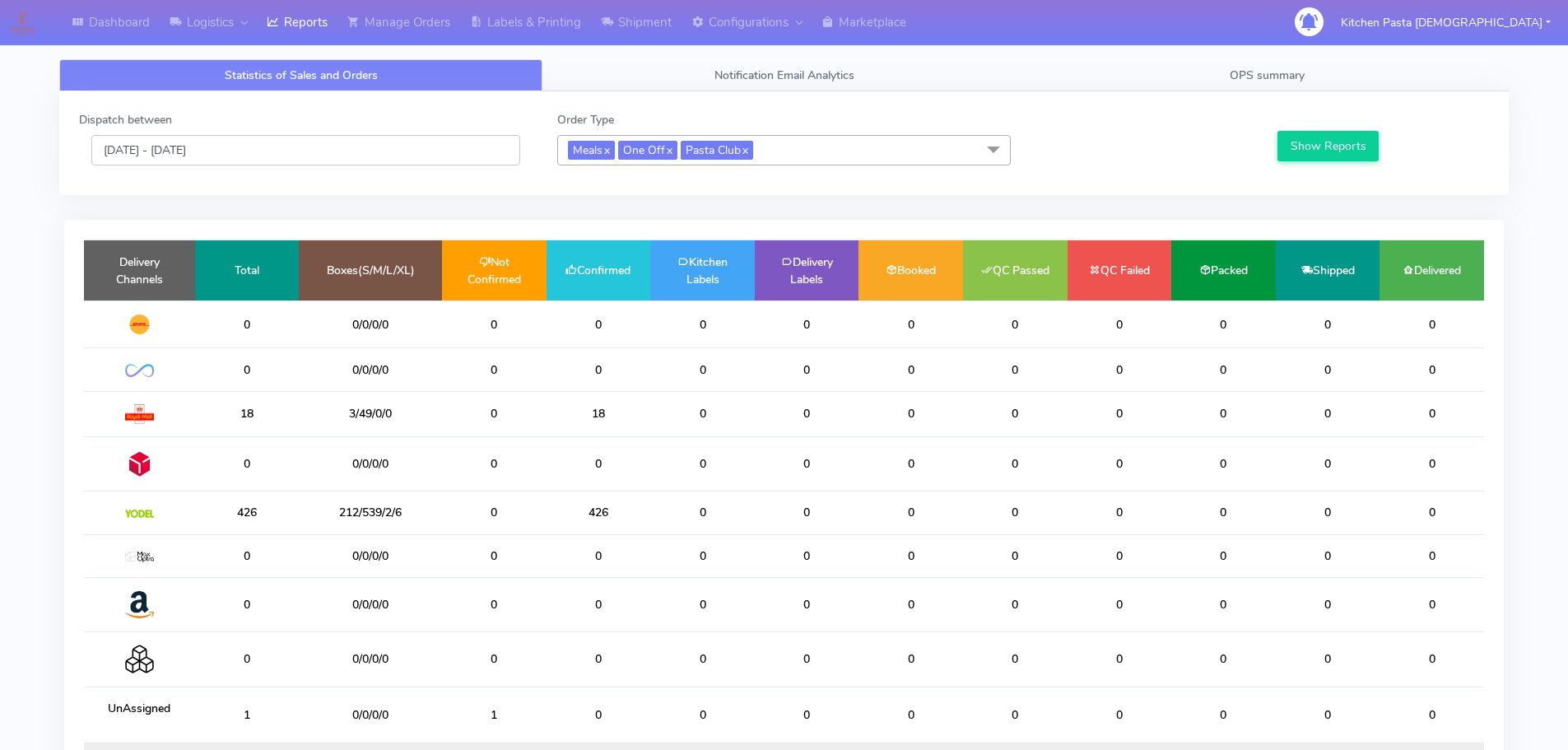
click at [183, 146] on input "10/09/2025 - 10/09/2025" at bounding box center [306, 150] width 429 height 31
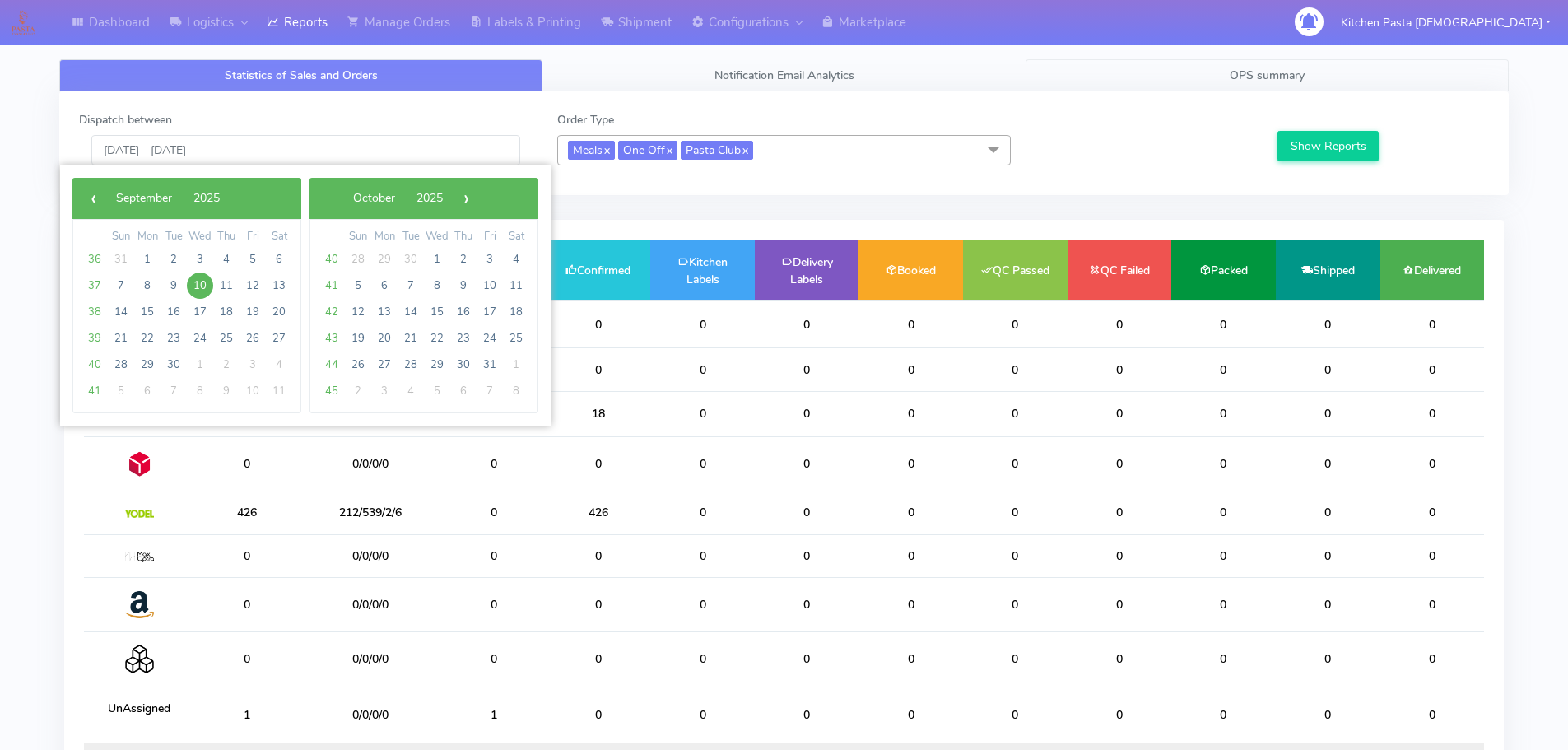
click at [1259, 82] on span "OPS summary" at bounding box center [1267, 75] width 75 height 16
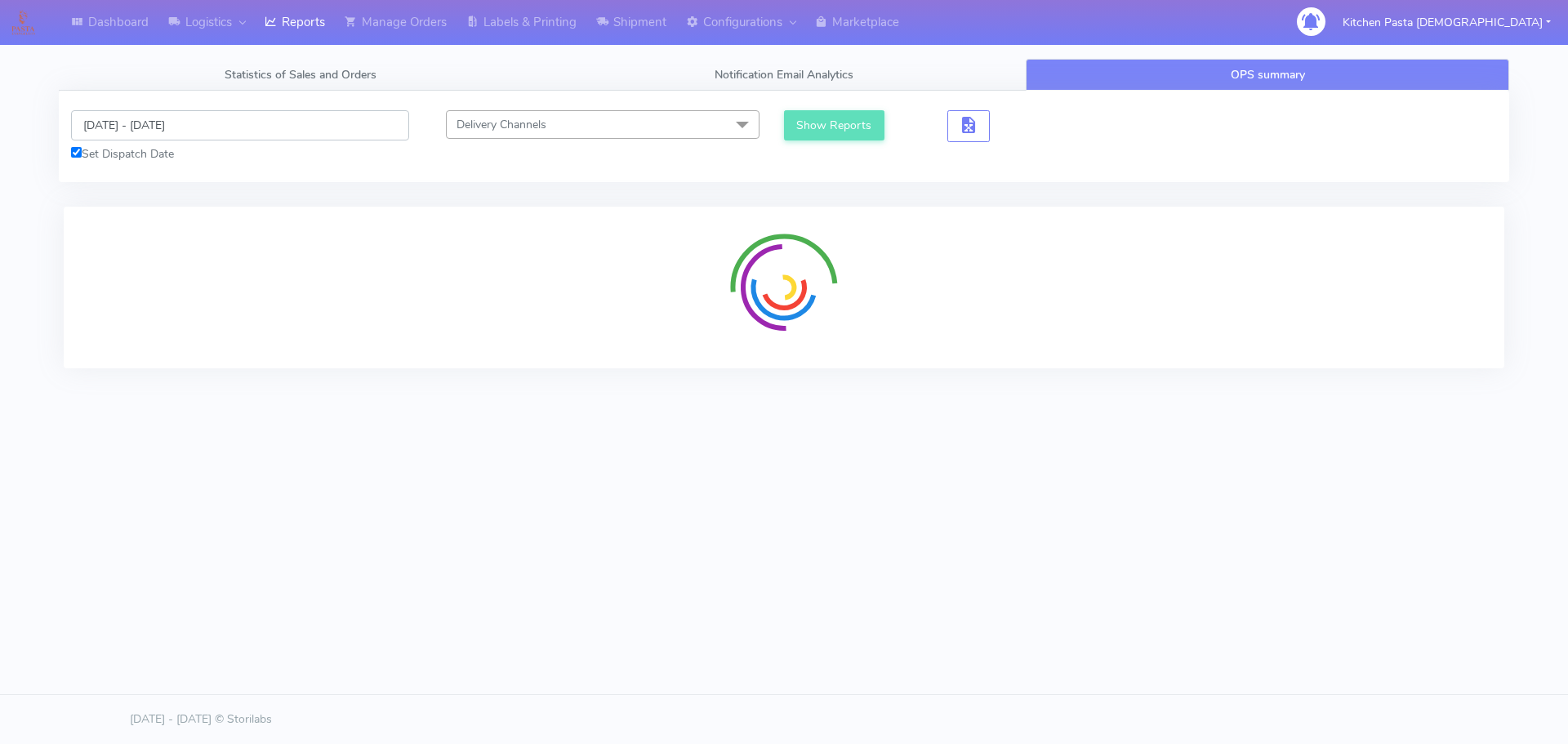
click at [190, 116] on input "10/09/2025 - 10/09/2025" at bounding box center [240, 125] width 338 height 30
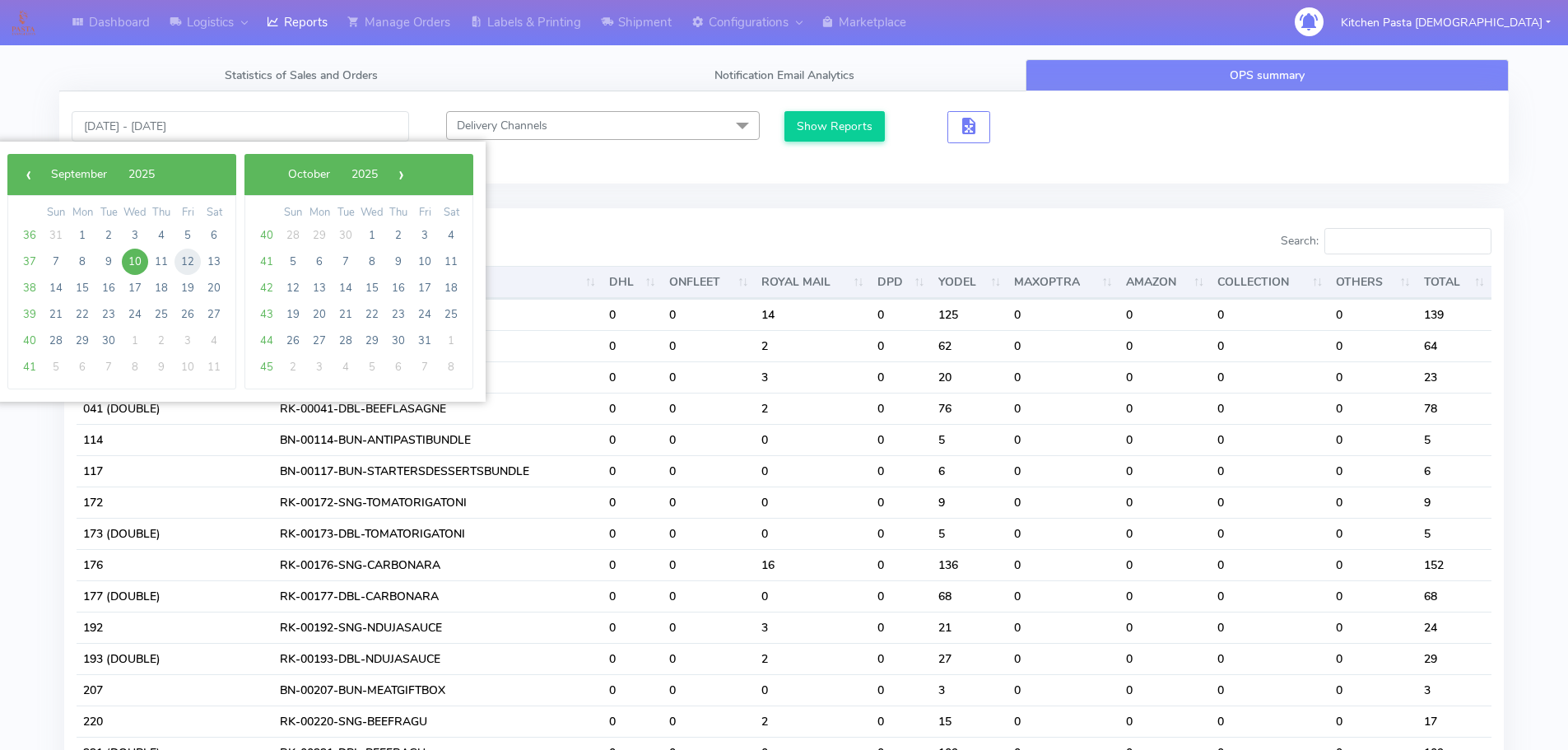
click at [190, 261] on span "12" at bounding box center [188, 262] width 26 height 26
type input "12/09/2025 - 12/09/2025"
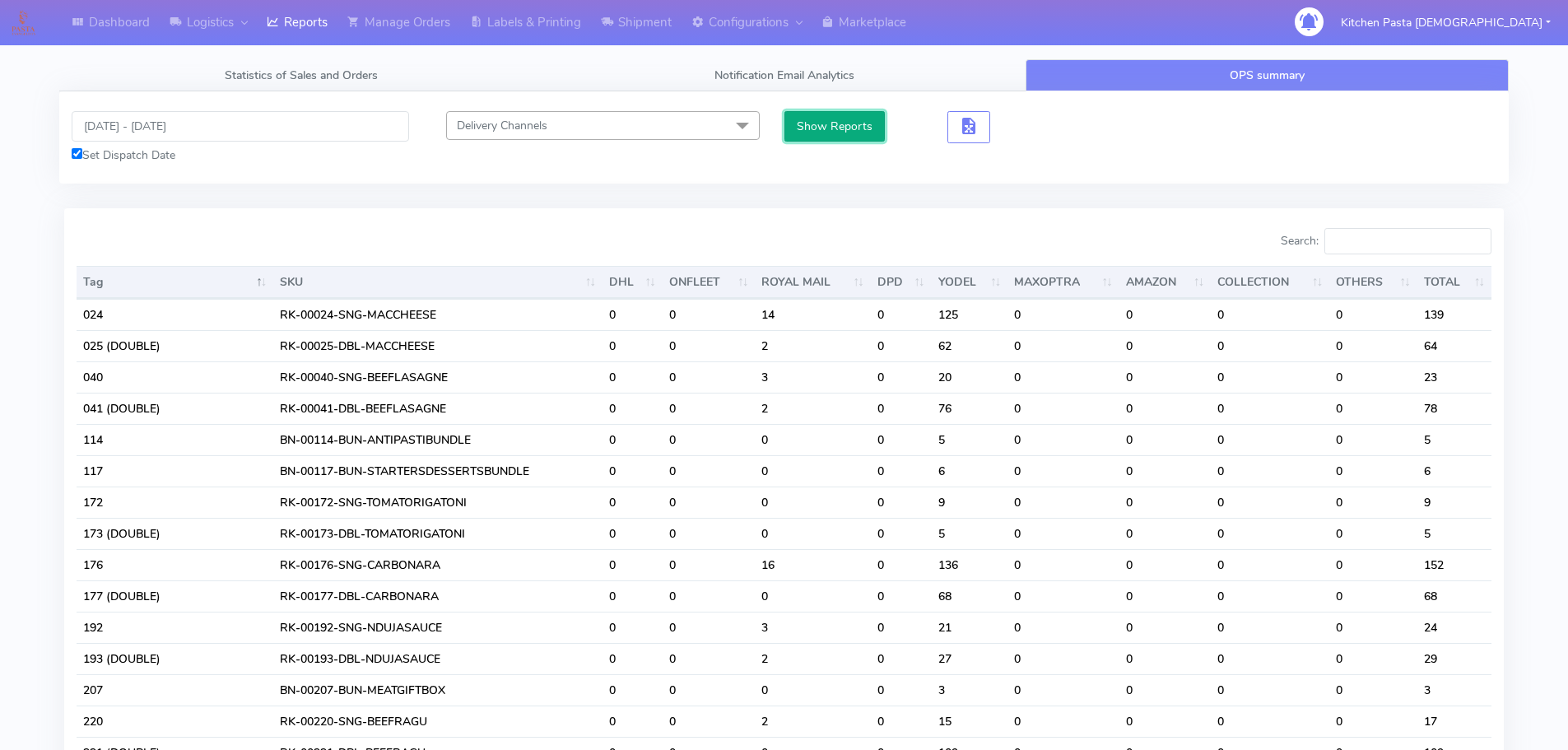
click at [829, 122] on button "Show Reports" at bounding box center [834, 126] width 101 height 31
click at [1385, 243] on input "Search:" at bounding box center [1408, 241] width 167 height 26
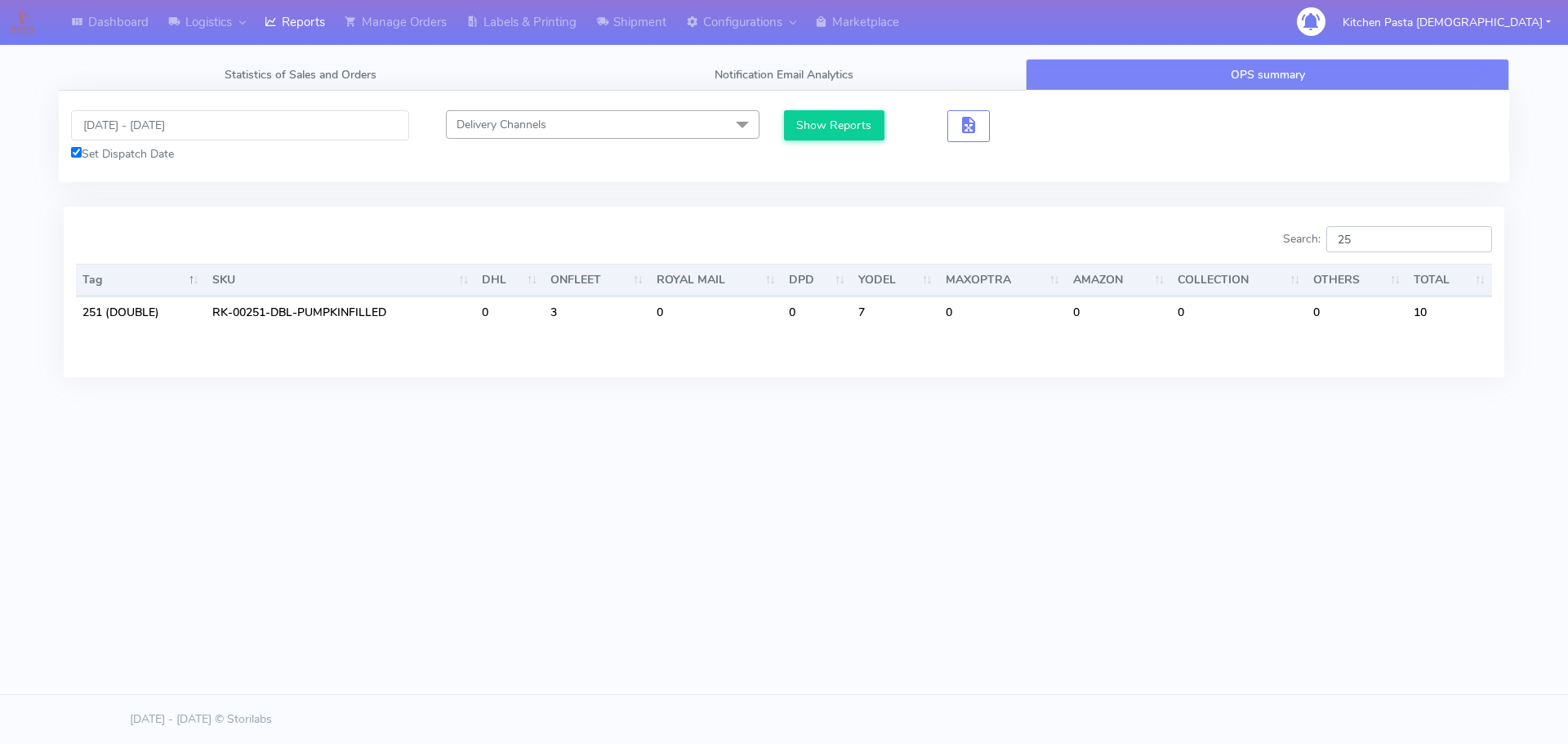
type input "2"
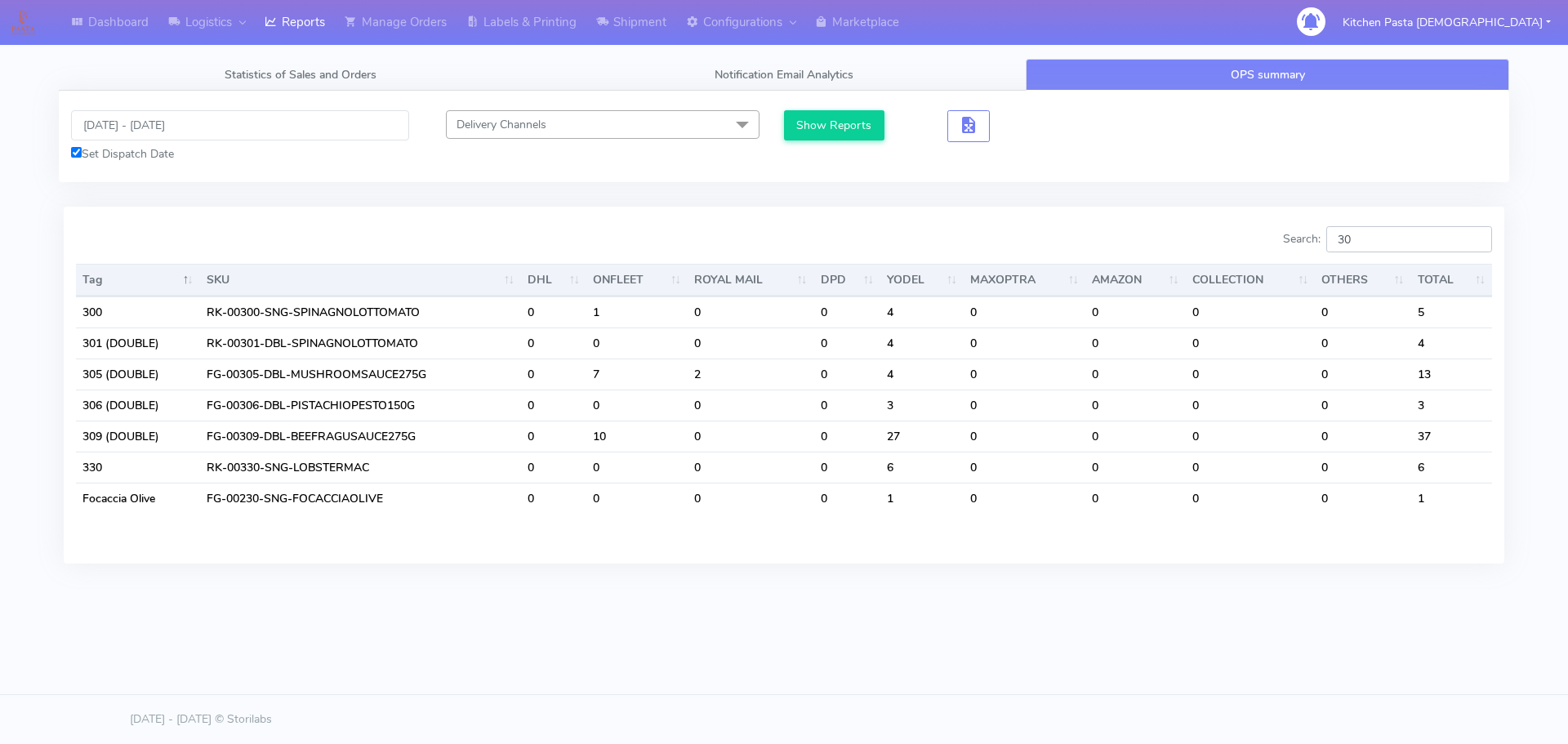
type input "3"
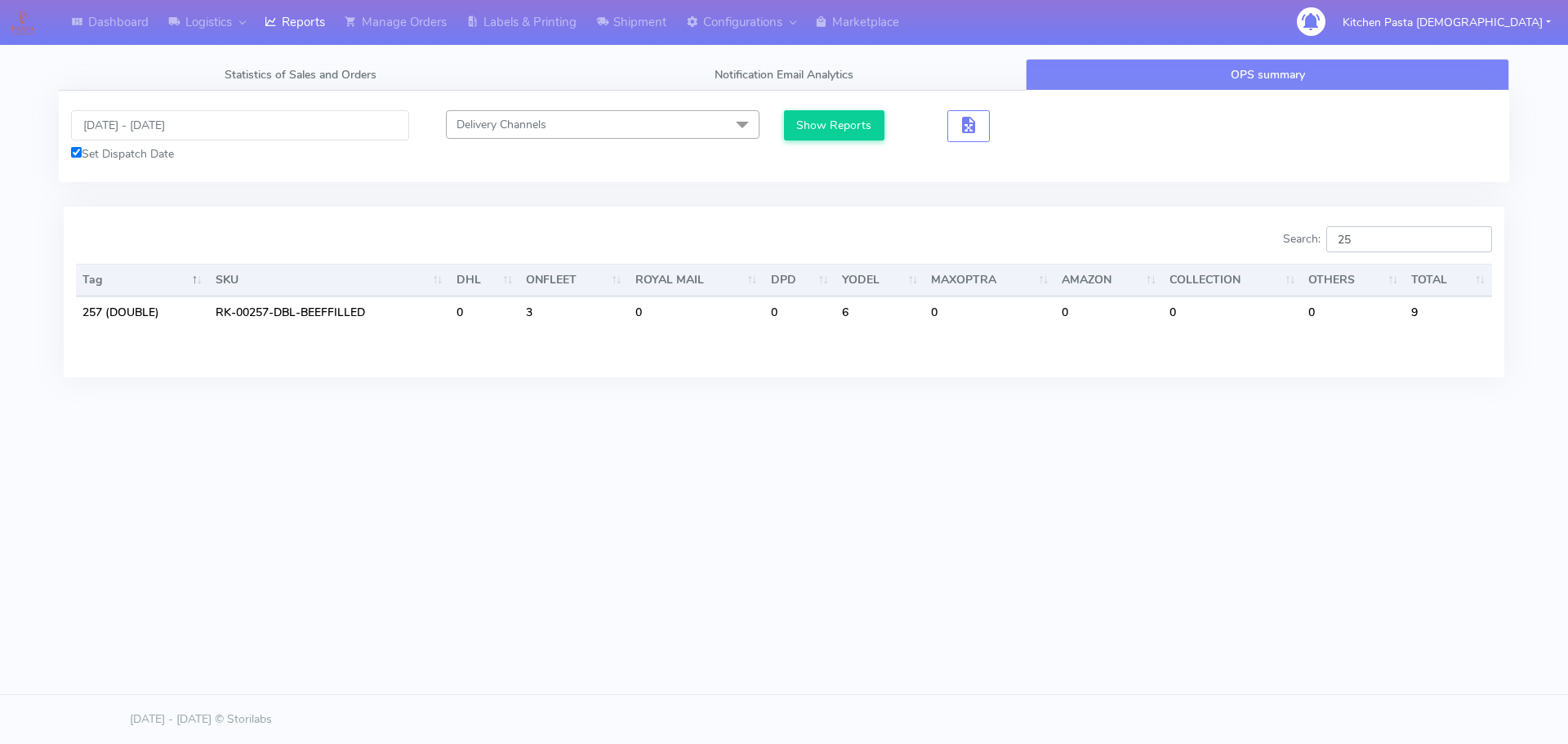
type input "2"
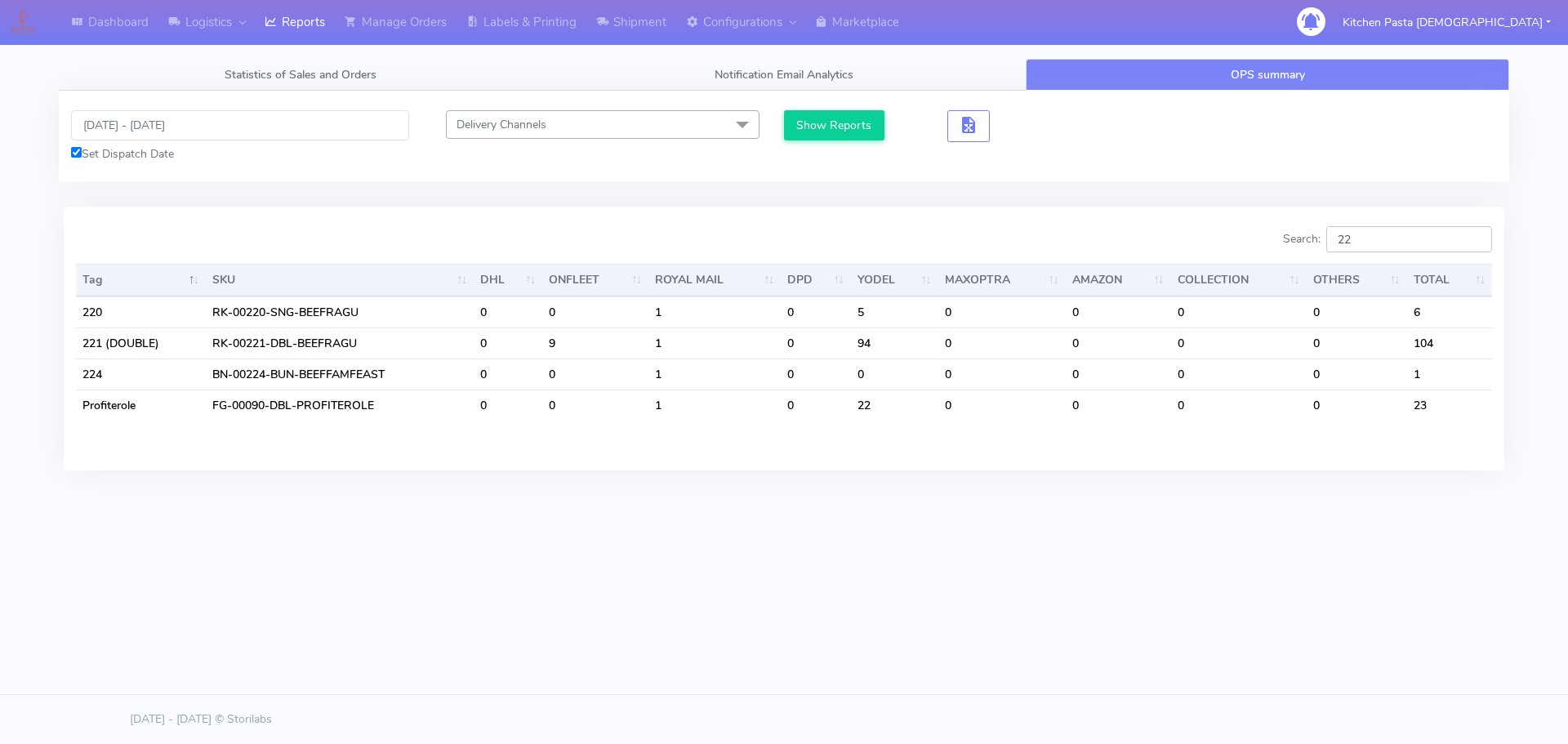
type input "2"
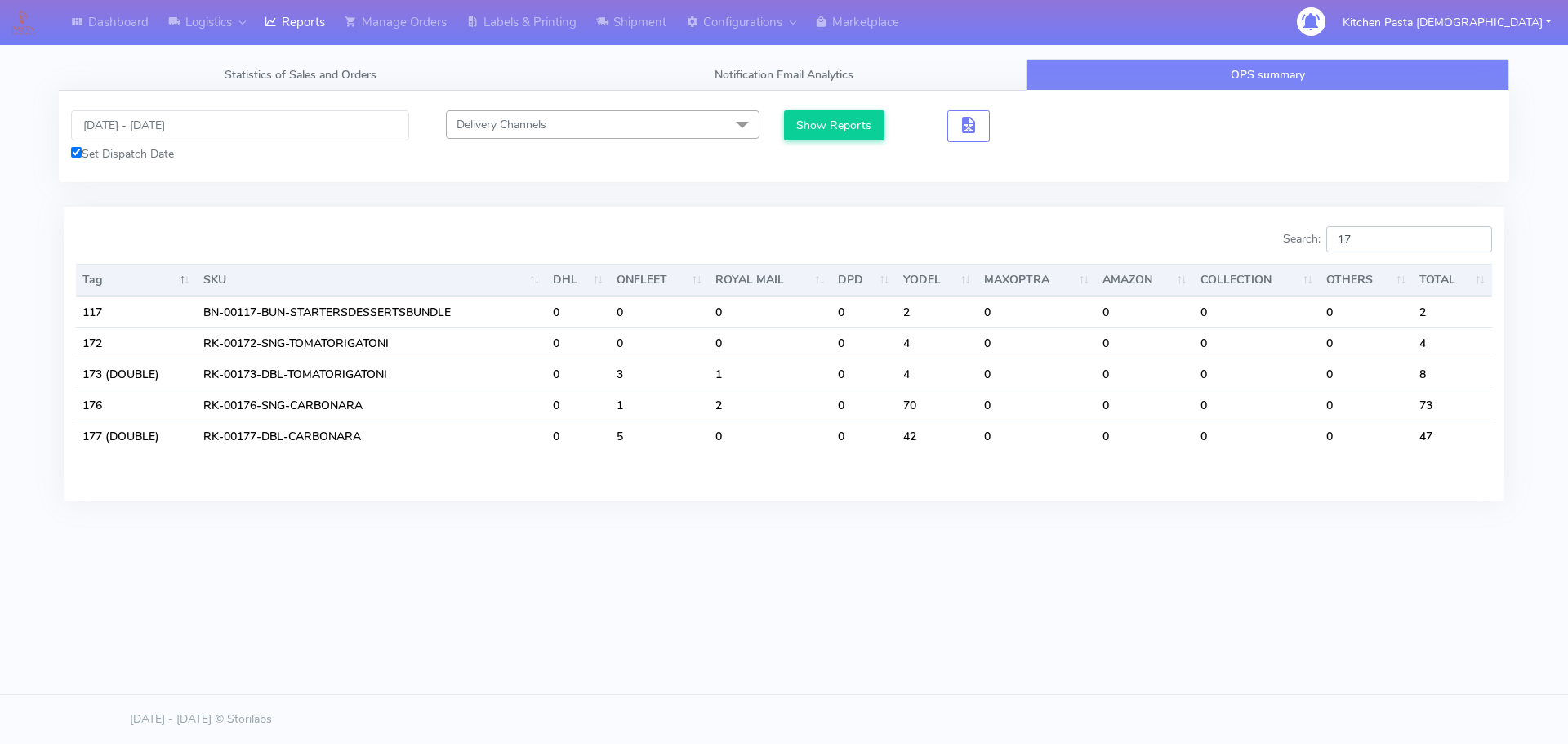
type input "1"
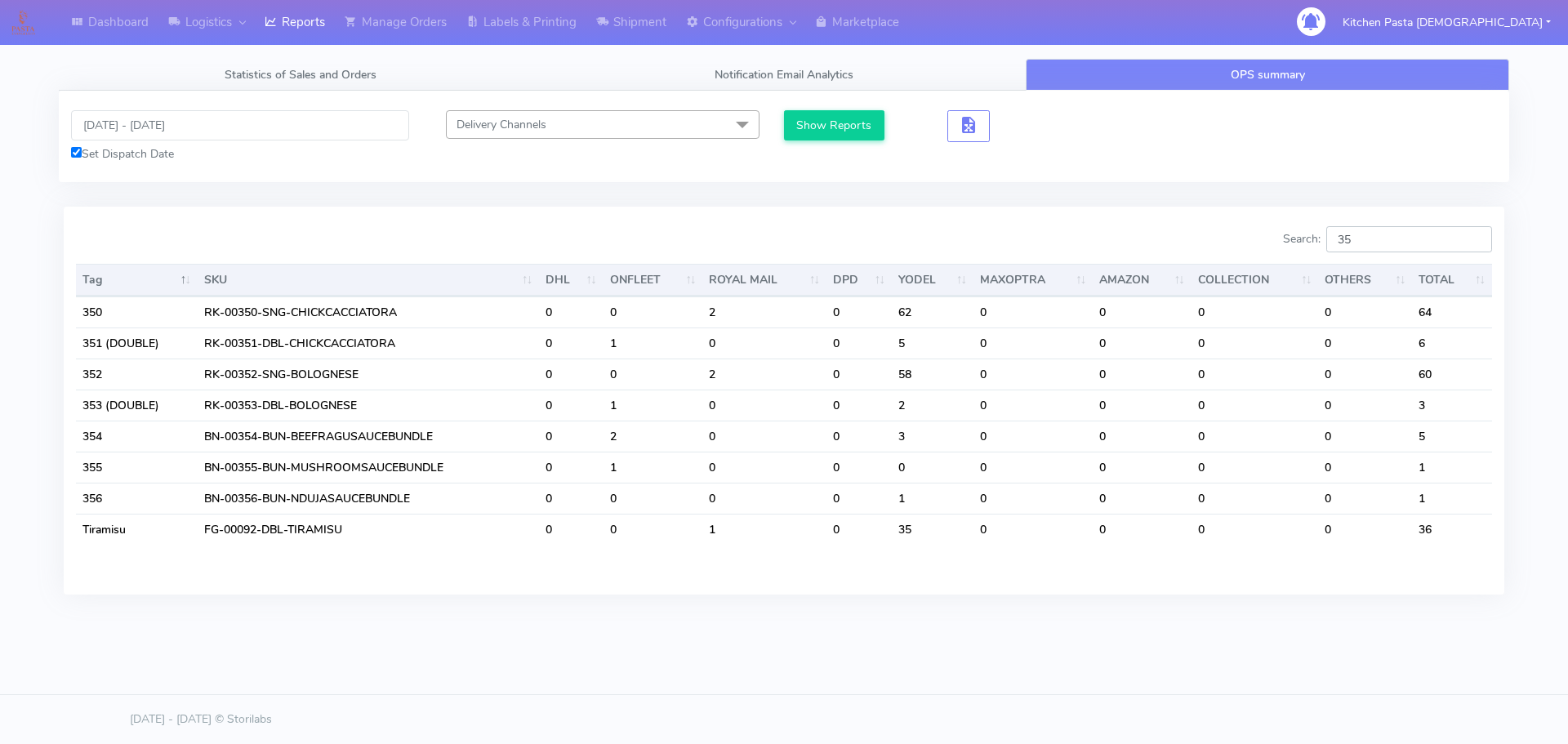
type input "3"
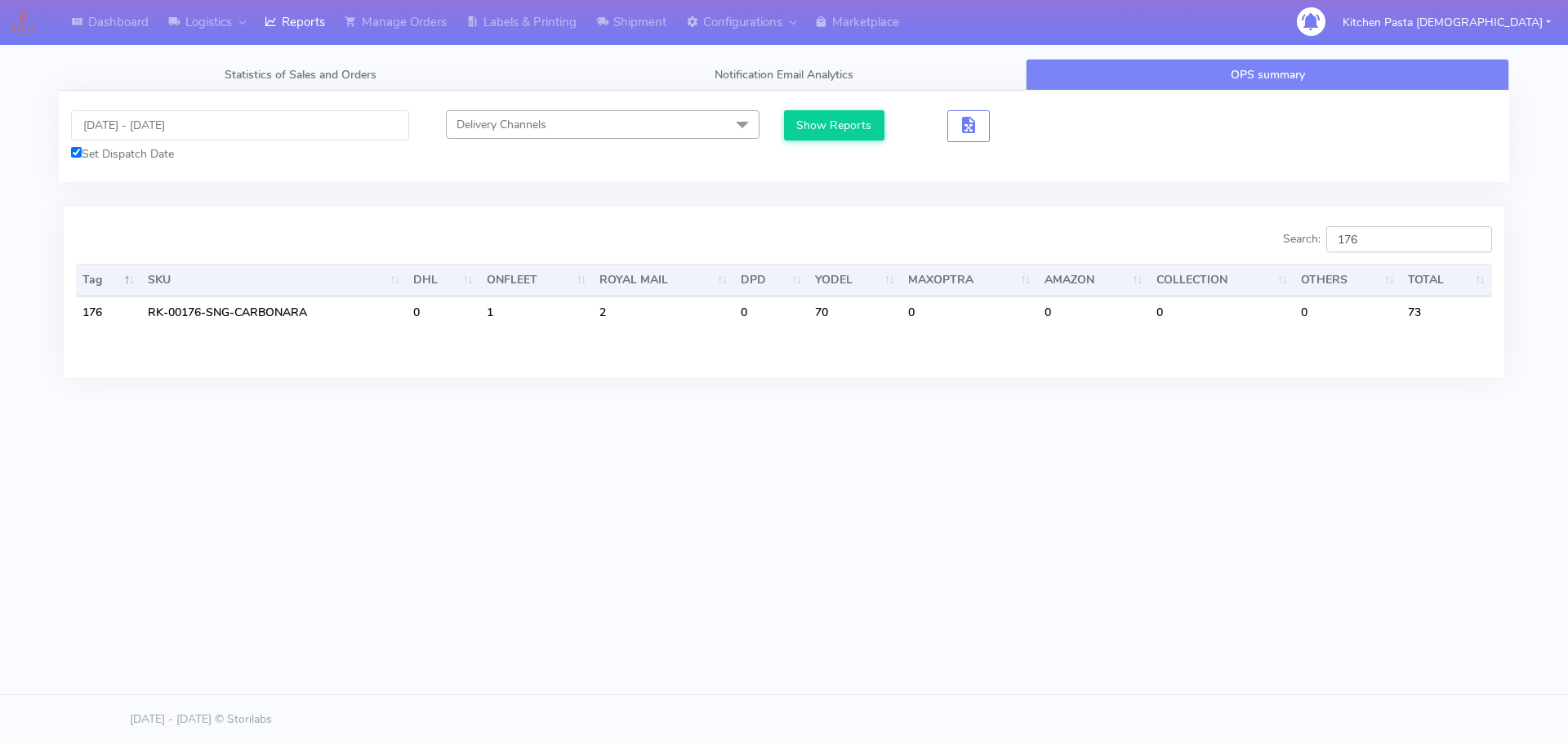
type input "176"
click at [195, 127] on input "12/09/2025 - 12/09/2025" at bounding box center [240, 125] width 338 height 30
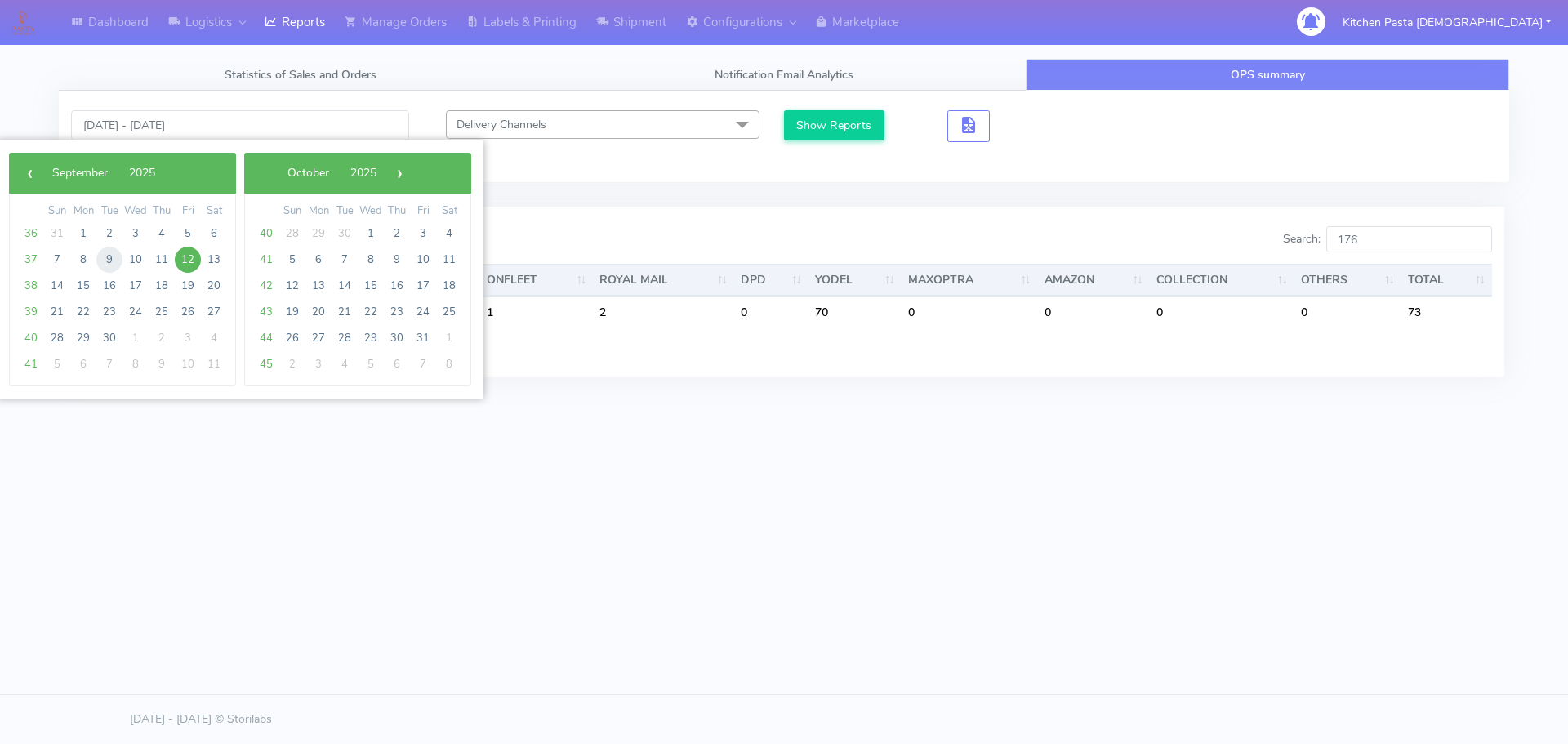
click at [112, 262] on span "9" at bounding box center [110, 260] width 26 height 26
type input "09/09/2025 - 09/09/2025"
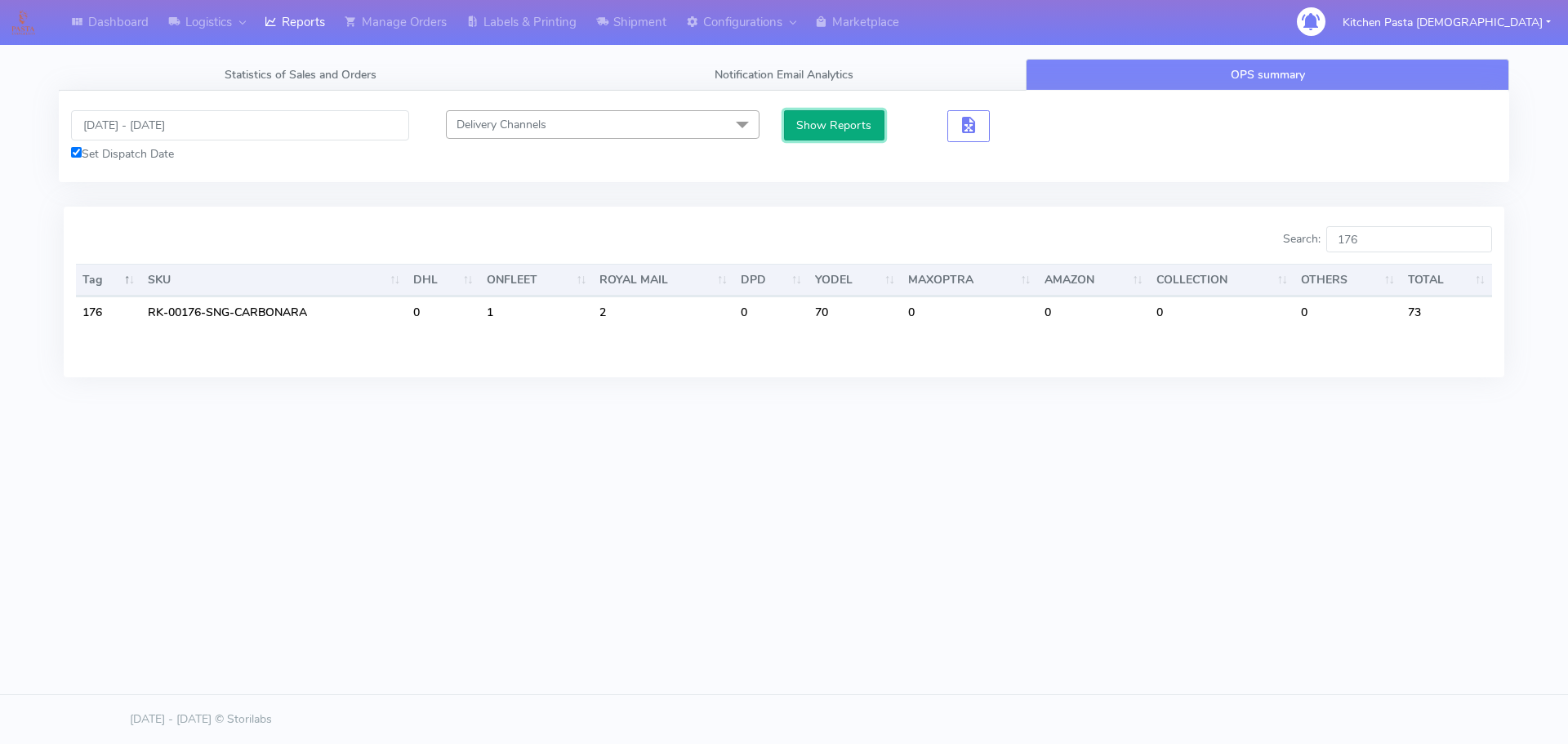
click at [848, 122] on button "Show Reports" at bounding box center [834, 125] width 100 height 30
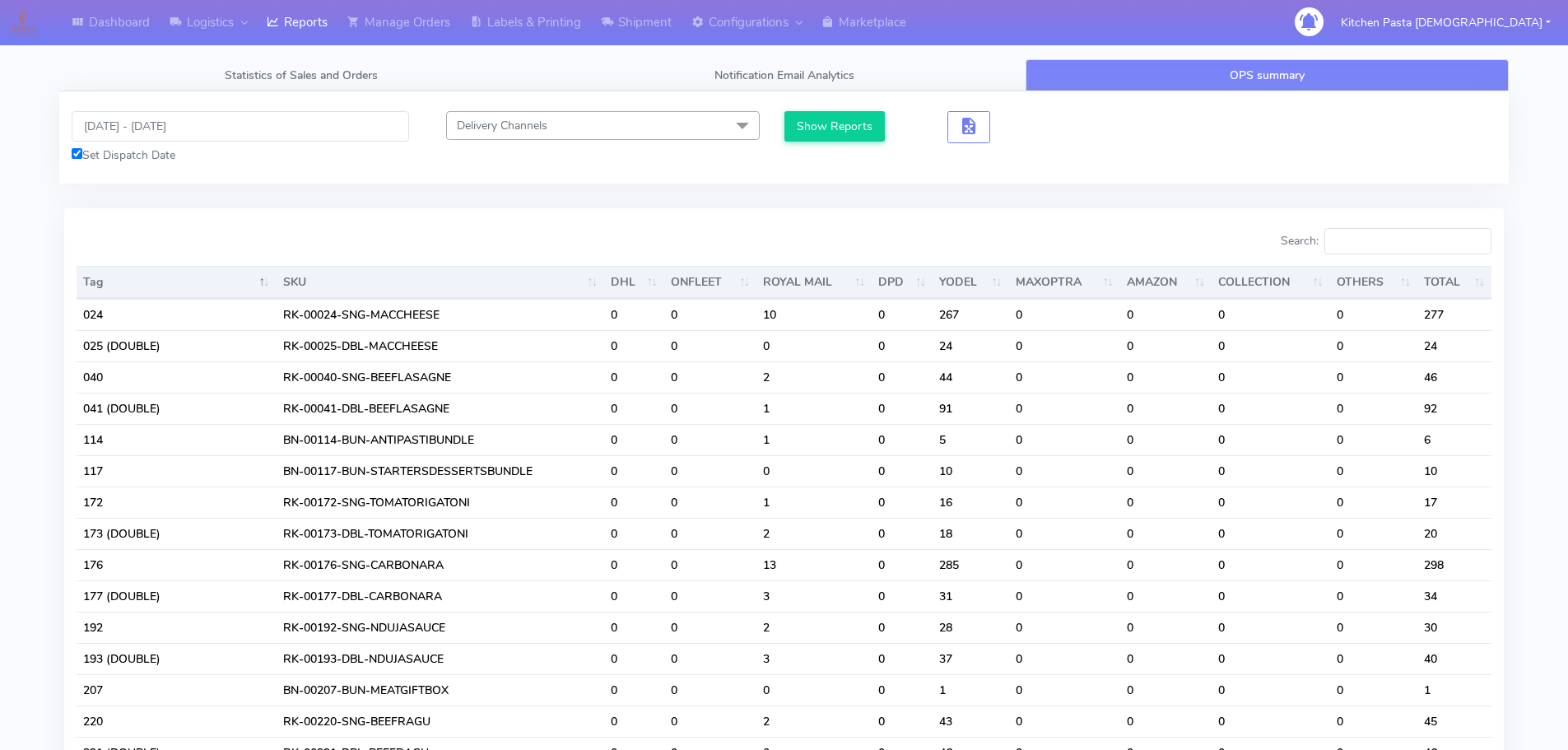
click at [1398, 232] on input "Search:" at bounding box center [1408, 241] width 167 height 26
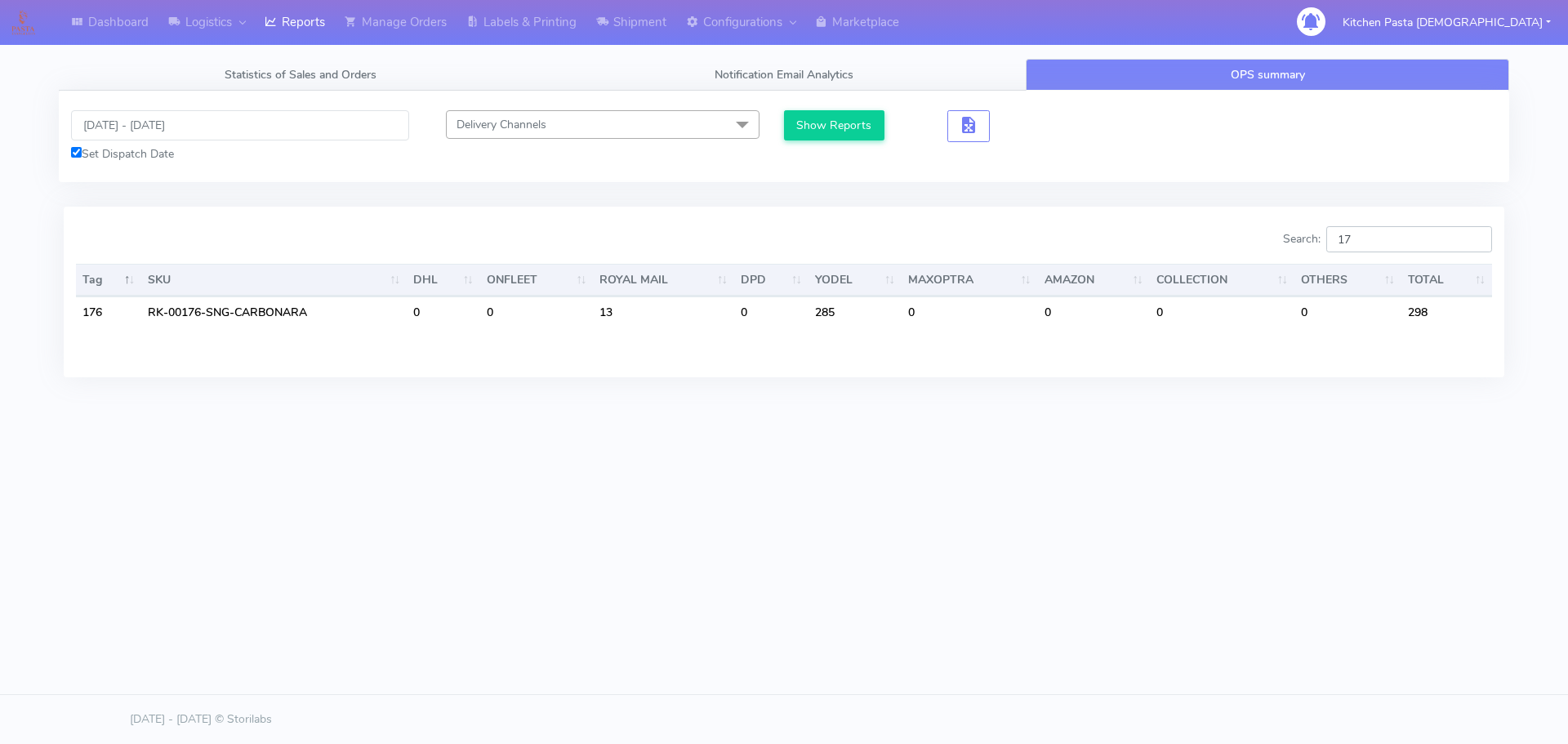
type input "1"
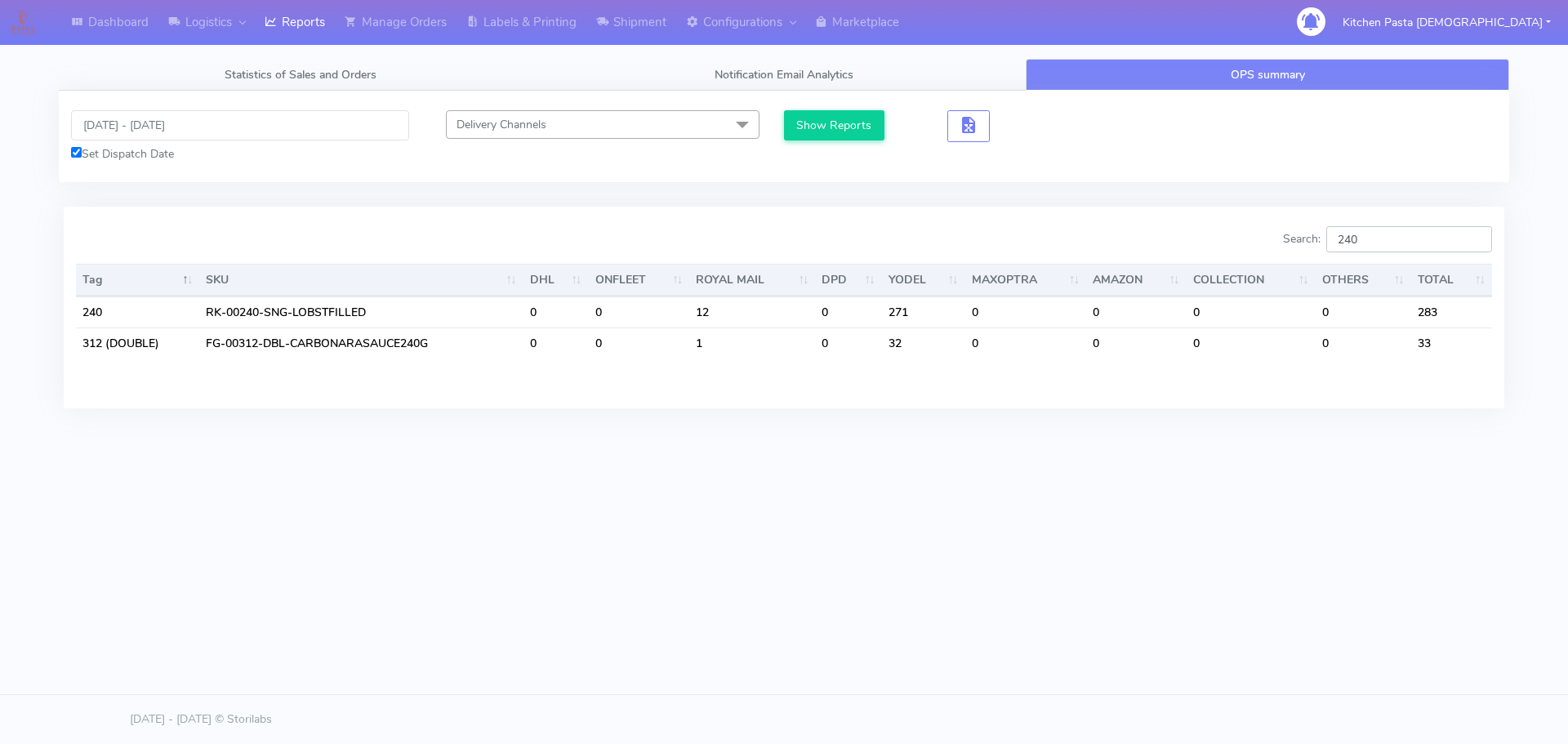
type input "240"
click at [121, 124] on input "09/09/2025 - 09/09/2025" at bounding box center [240, 125] width 338 height 30
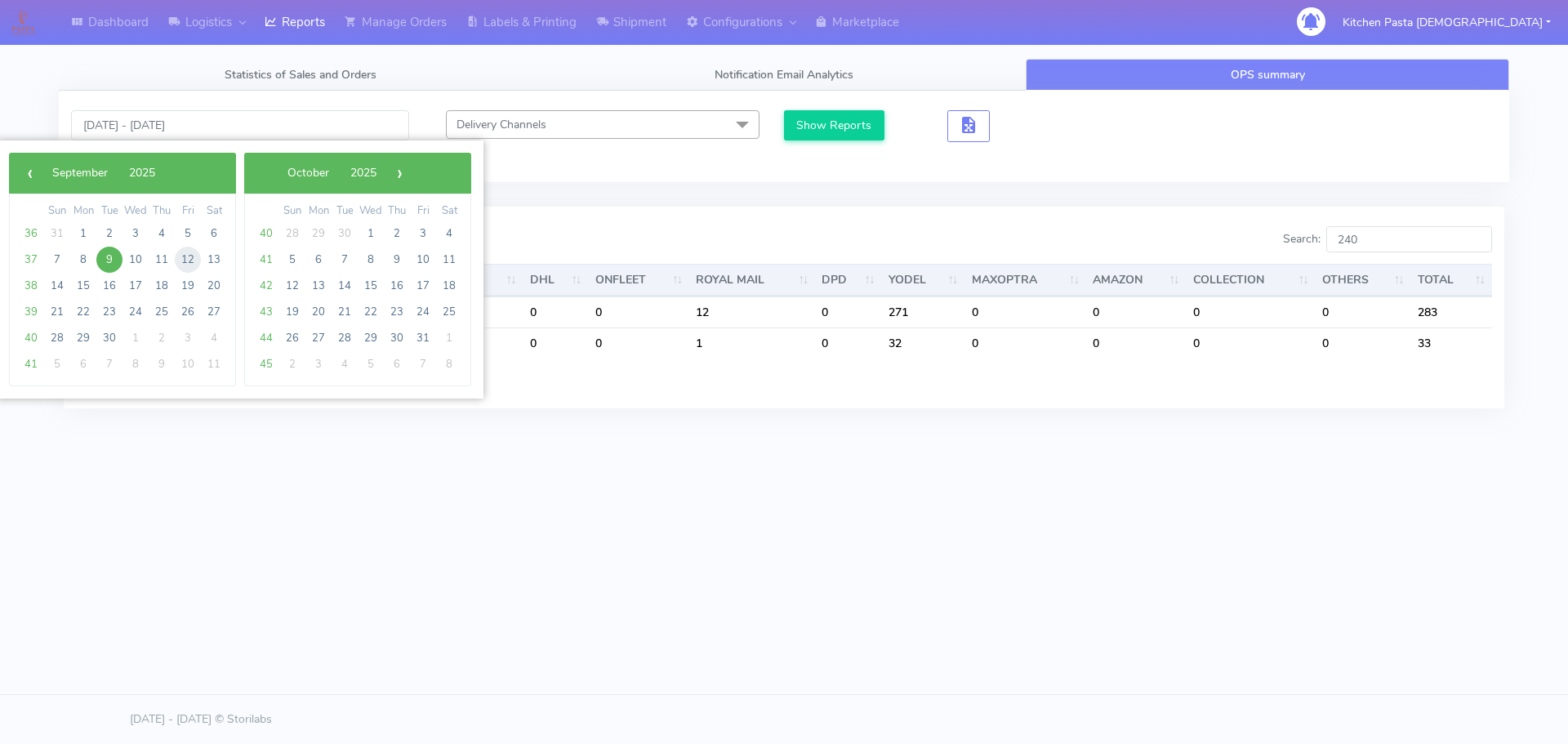
click at [185, 263] on span "12" at bounding box center [188, 260] width 26 height 26
type input "12/09/2025 - 12/09/2025"
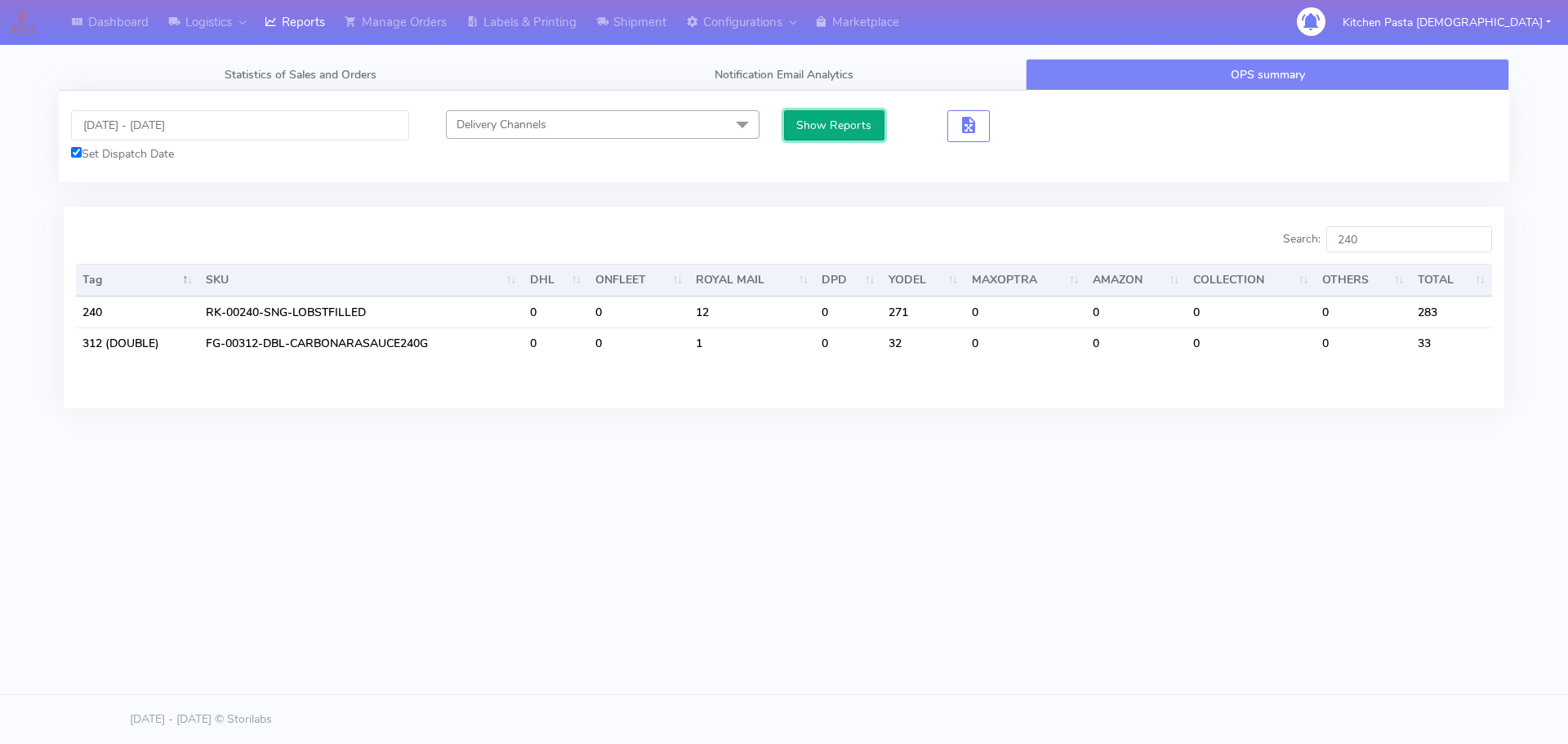
click at [797, 132] on button "Show Reports" at bounding box center [834, 125] width 100 height 30
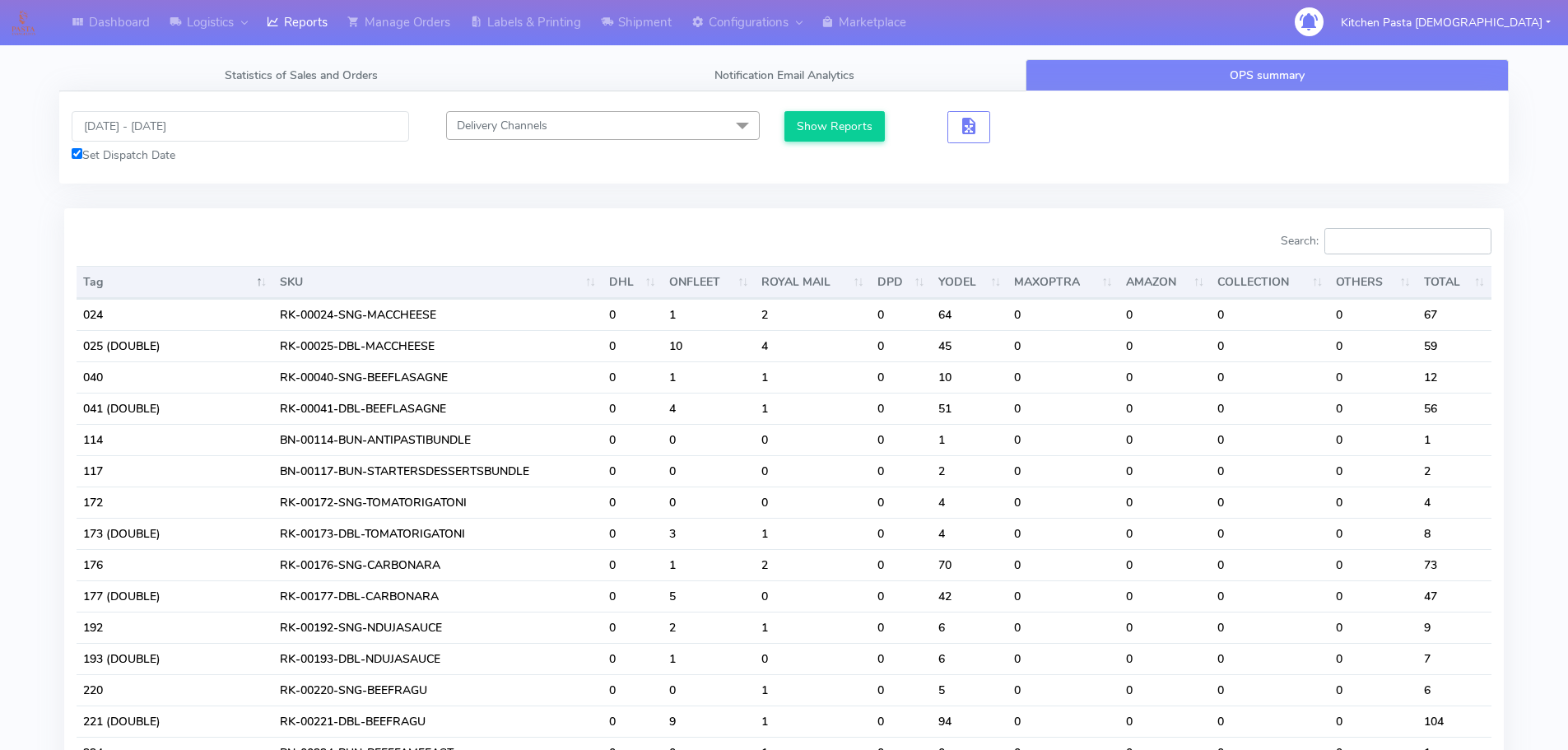
click at [1411, 243] on input "Search:" at bounding box center [1408, 241] width 167 height 26
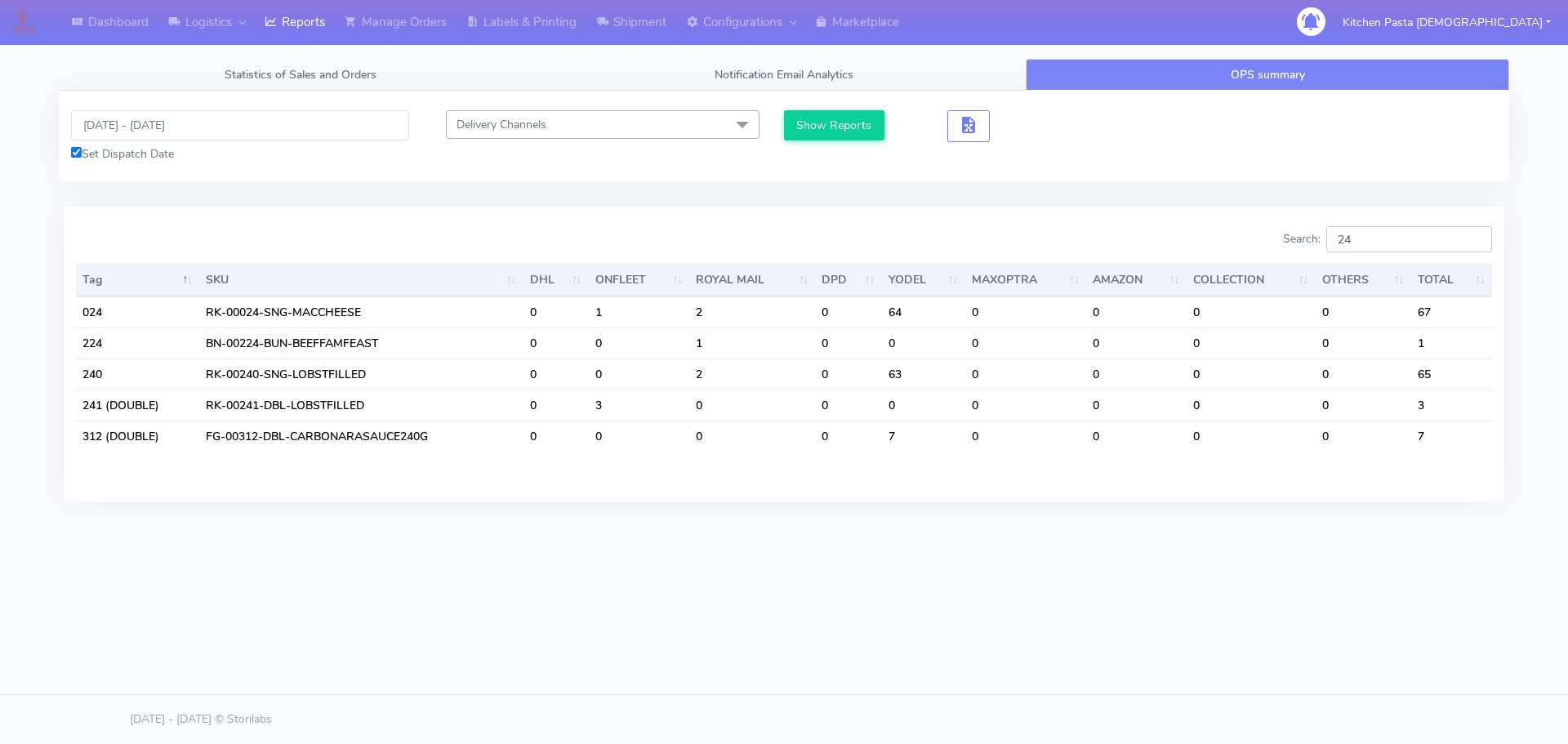
type input "2"
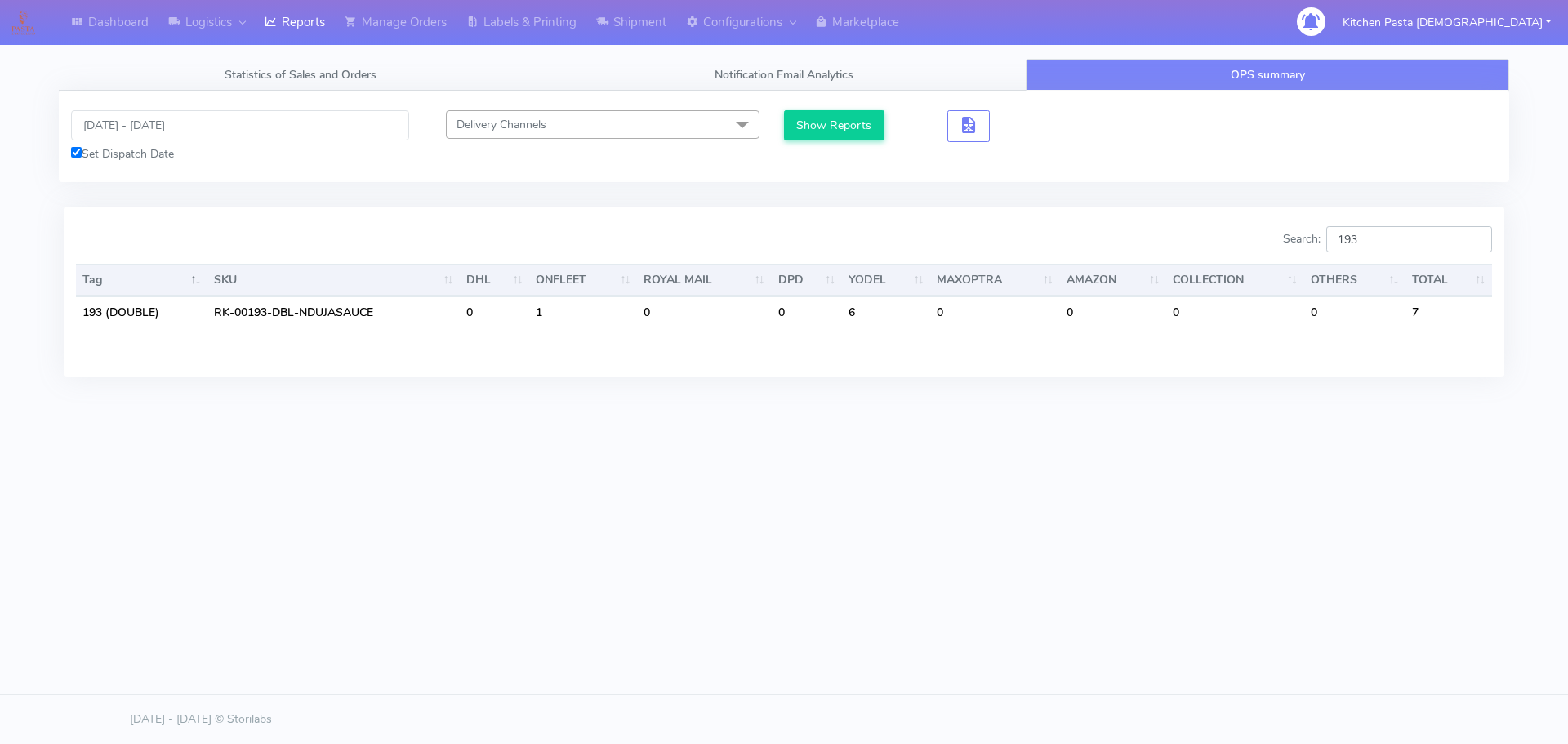
type input "193"
click at [1477, 243] on input "193" at bounding box center [1409, 239] width 166 height 26
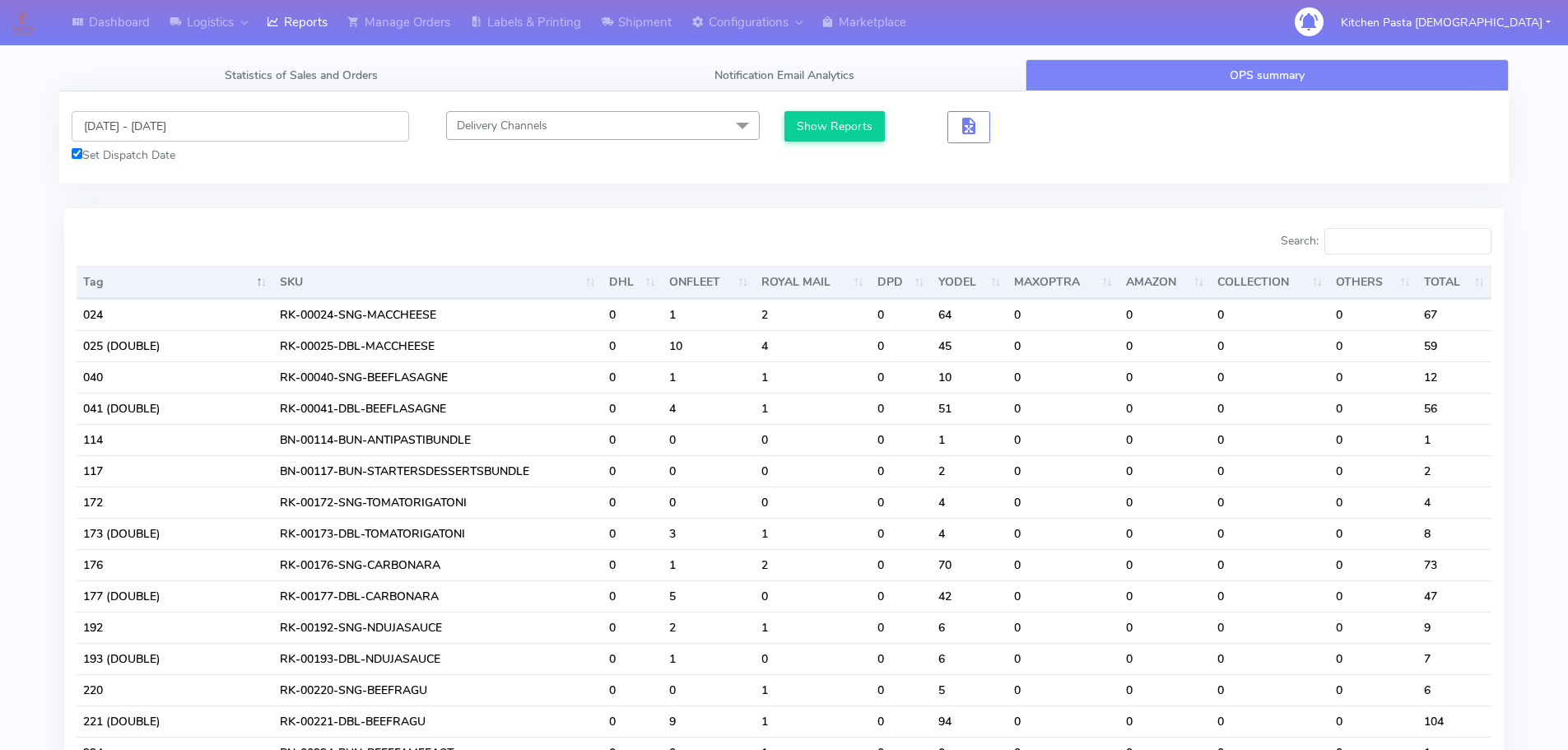
click at [176, 134] on input "12/09/2025 - 12/09/2025" at bounding box center [240, 126] width 337 height 31
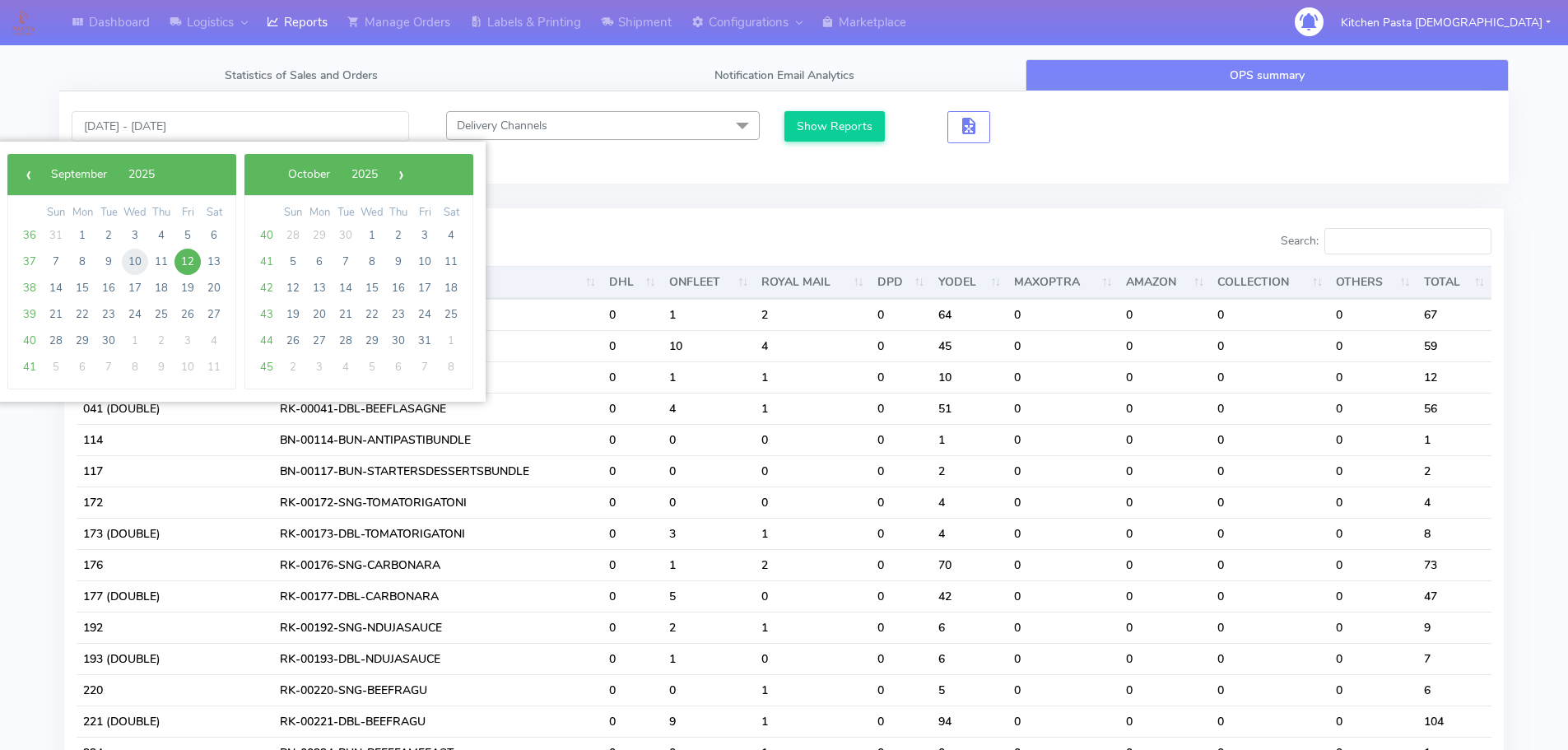
click at [135, 259] on span "10" at bounding box center [135, 262] width 26 height 26
type input "10/09/2025 - 10/09/2025"
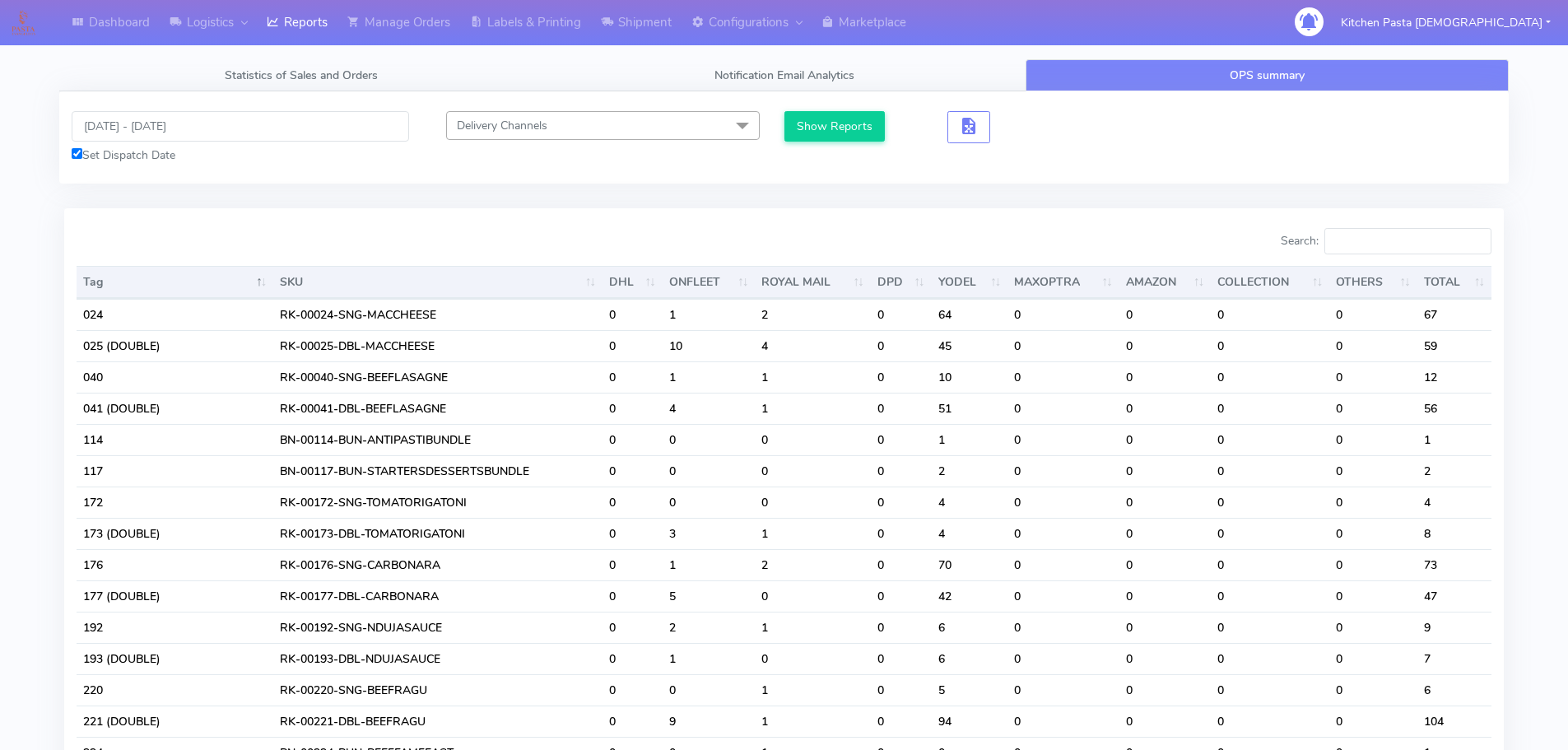
click at [816, 110] on div "10/09/2025 - 10/09/2025 Set Dispatch Date Delivery Channels Select All DHL OnFl…" at bounding box center [784, 137] width 1449 height 92
click at [838, 125] on button "Show Reports" at bounding box center [834, 126] width 101 height 31
click at [1393, 246] on input "Search:" at bounding box center [1408, 241] width 167 height 26
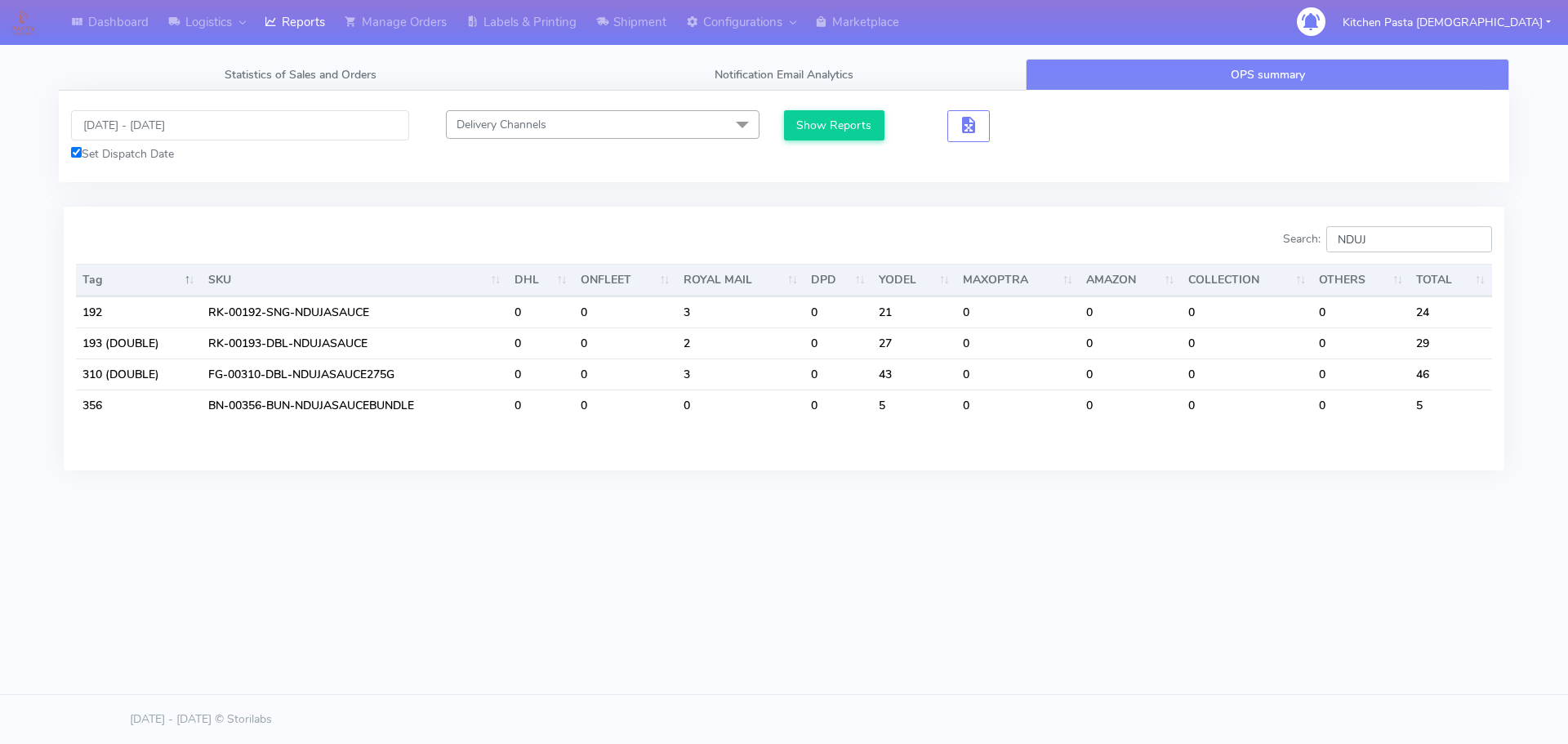
type input "NDUJ"
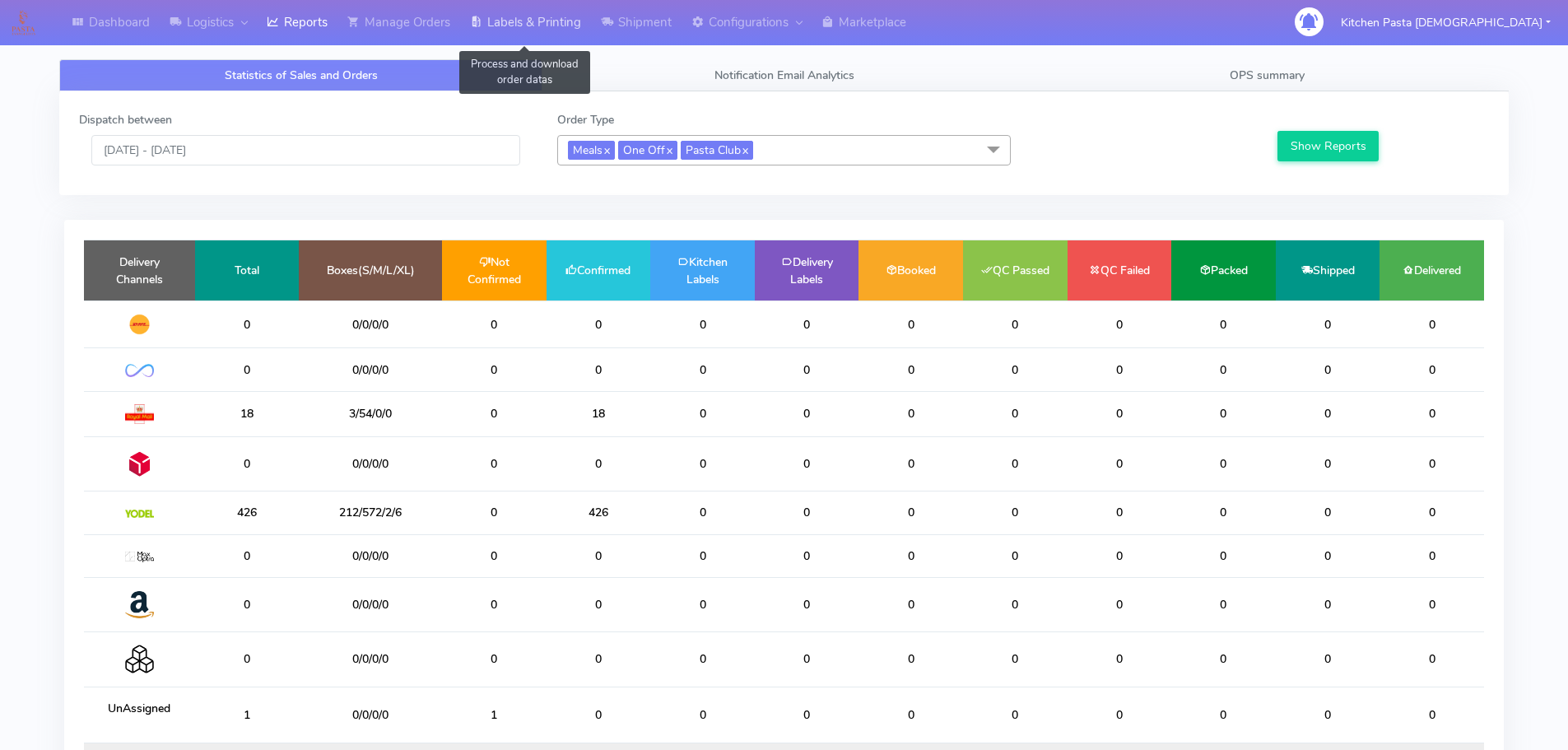
click at [528, 17] on link "Labels & Printing" at bounding box center [525, 22] width 131 height 46
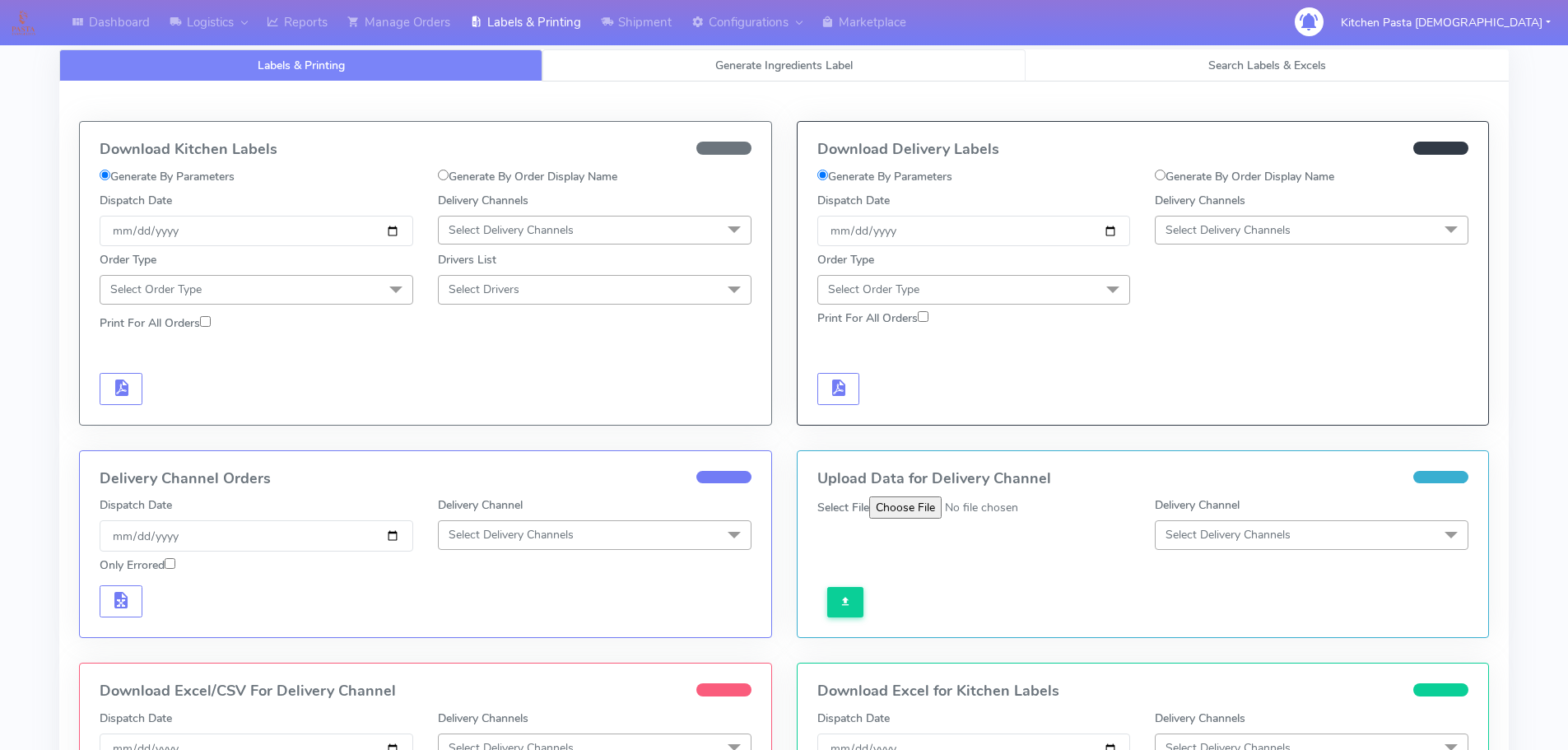
click at [683, 73] on link "Generate Ingredients Label" at bounding box center [784, 65] width 483 height 33
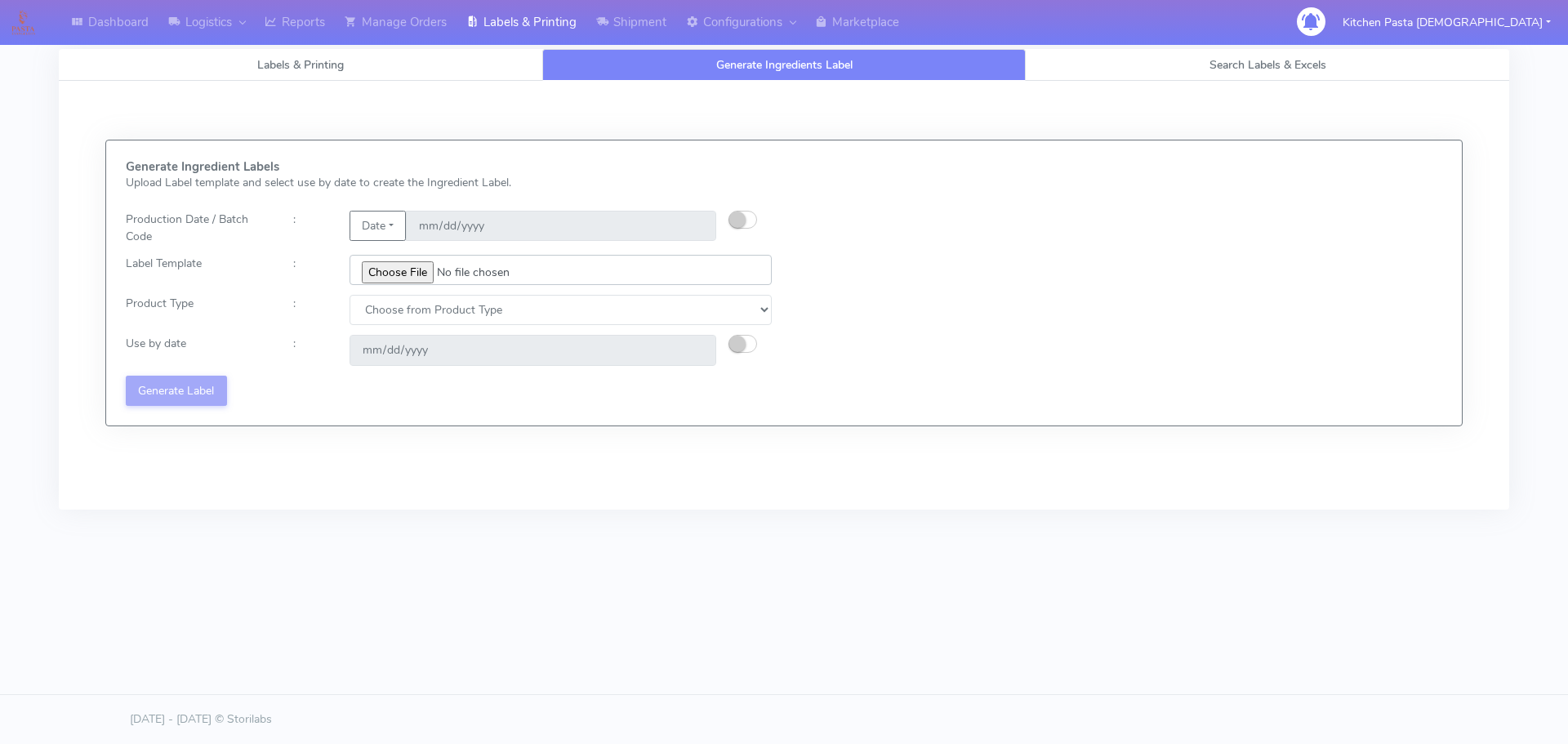
click at [397, 276] on input "file" at bounding box center [560, 269] width 422 height 30
type input "C:\fakepath\Ecom_250_V3.jpg"
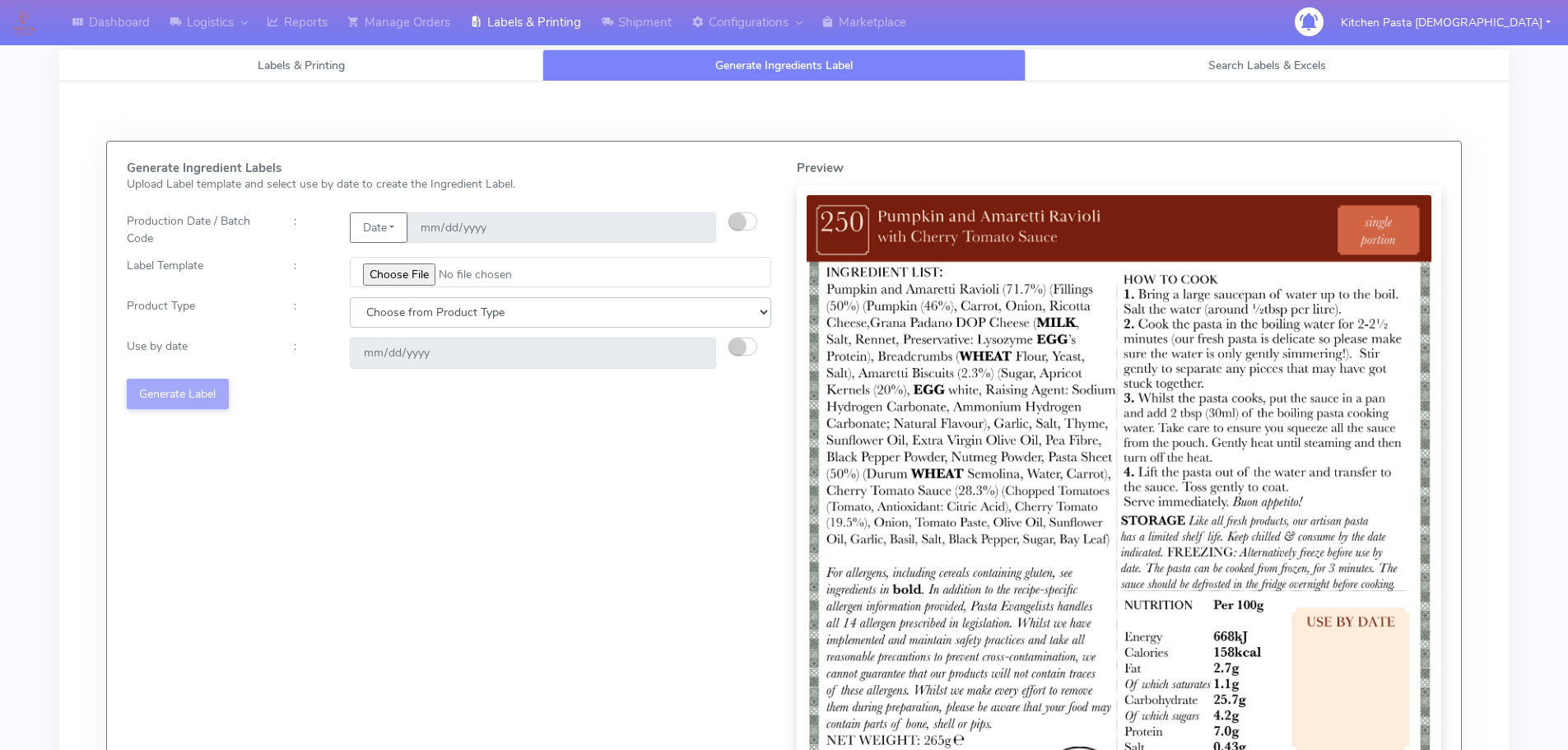
click at [451, 314] on select "Choose from Product Type ECOM ERETAIL CIRCULAR CIRC_DESERTS LASAGNE" at bounding box center [561, 312] width 422 height 31
select select "0"
click at [350, 297] on select "Choose from Product Type ECOM ERETAIL CIRCULAR CIRC_DESERTS LASAGNE" at bounding box center [561, 312] width 422 height 31
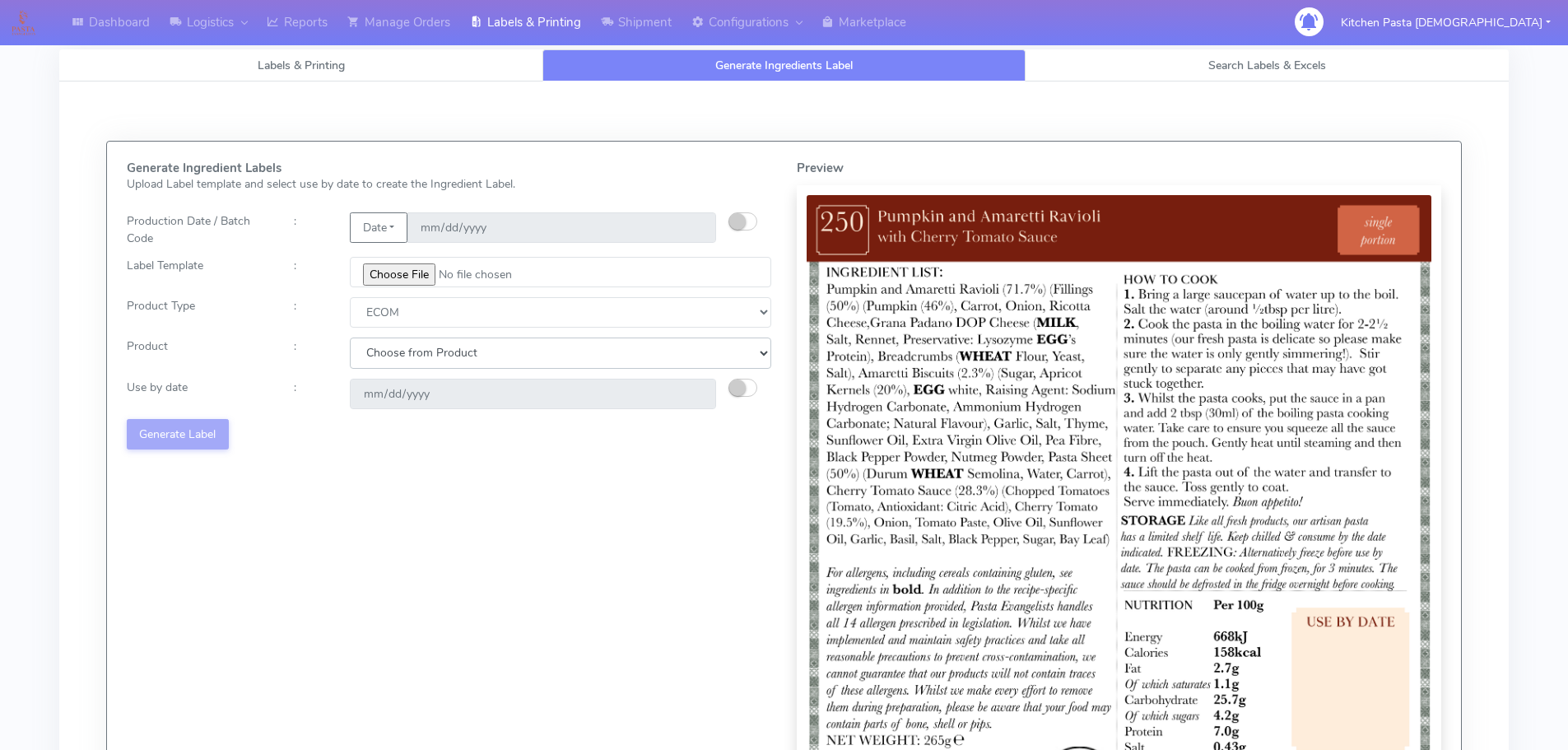
drag, startPoint x: 437, startPoint y: 326, endPoint x: 379, endPoint y: 368, distance: 71.6
click at [382, 360] on select "Choose from Product PLAIN PASTA (EXCEPT HURRA) HURRA FILLED PASTA BUTTER (INTER…" at bounding box center [561, 352] width 422 height 31
select select "0"
click at [350, 337] on select "Choose from Product PLAIN PASTA (EXCEPT HURRA) HURRA FILLED PASTA BUTTER (INTER…" at bounding box center [561, 352] width 422 height 31
click at [742, 394] on small "button" at bounding box center [738, 388] width 17 height 17
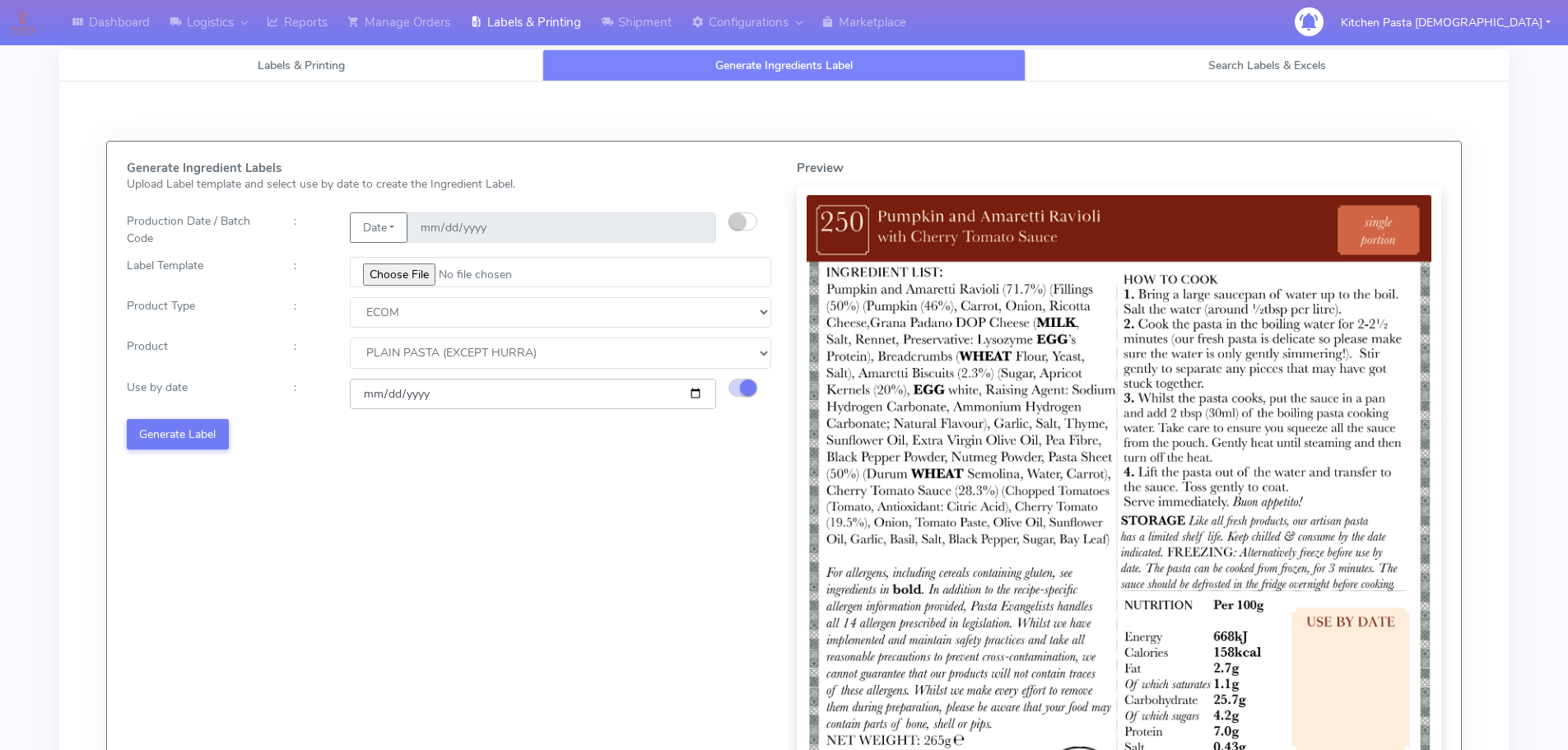
click at [690, 388] on input "2025-09-15" at bounding box center [533, 394] width 366 height 31
type input "2025-09-25"
click at [221, 431] on button "Generate Label" at bounding box center [177, 434] width 102 height 31
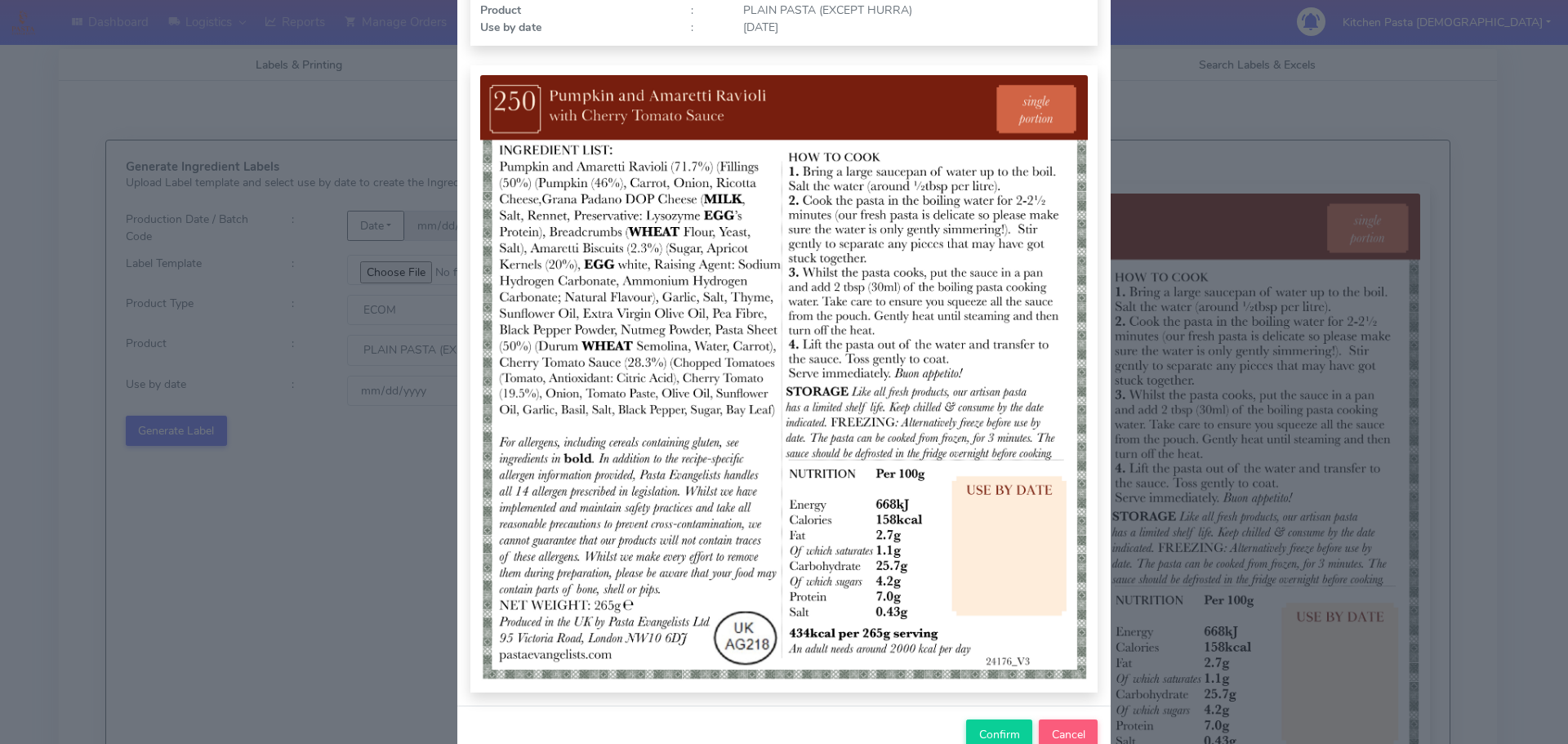
scroll to position [169, 0]
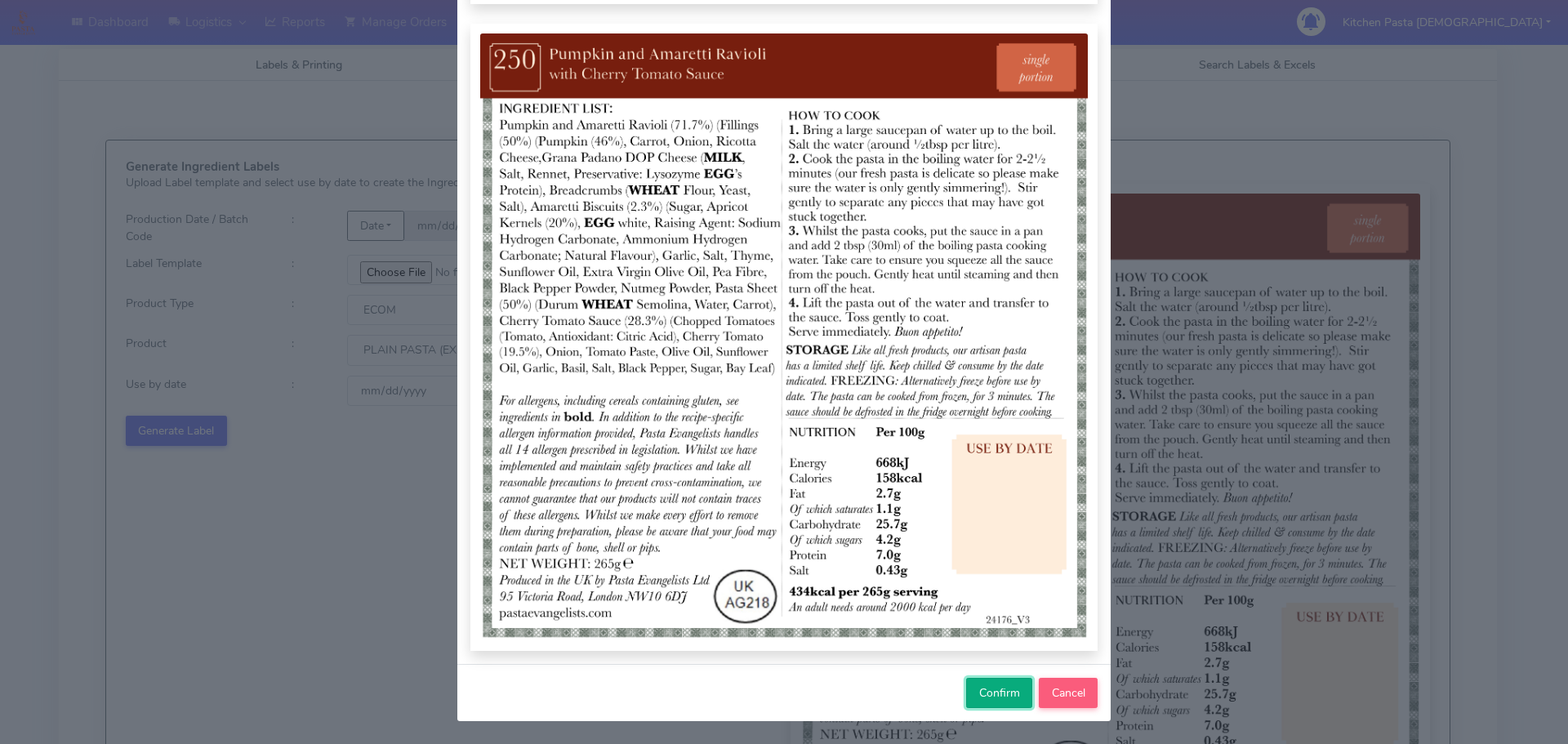
click at [992, 691] on span "Confirm" at bounding box center [999, 692] width 41 height 16
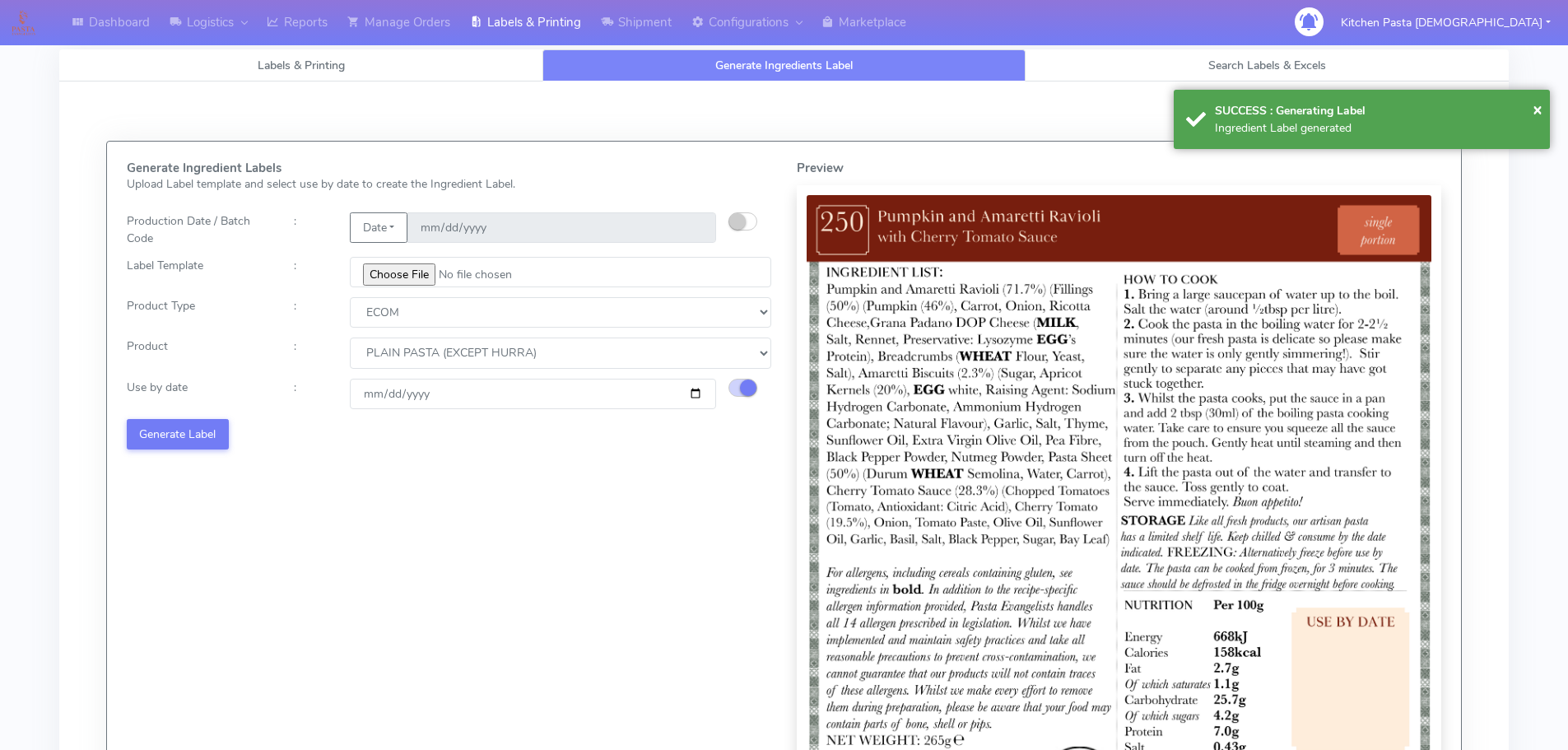
select select
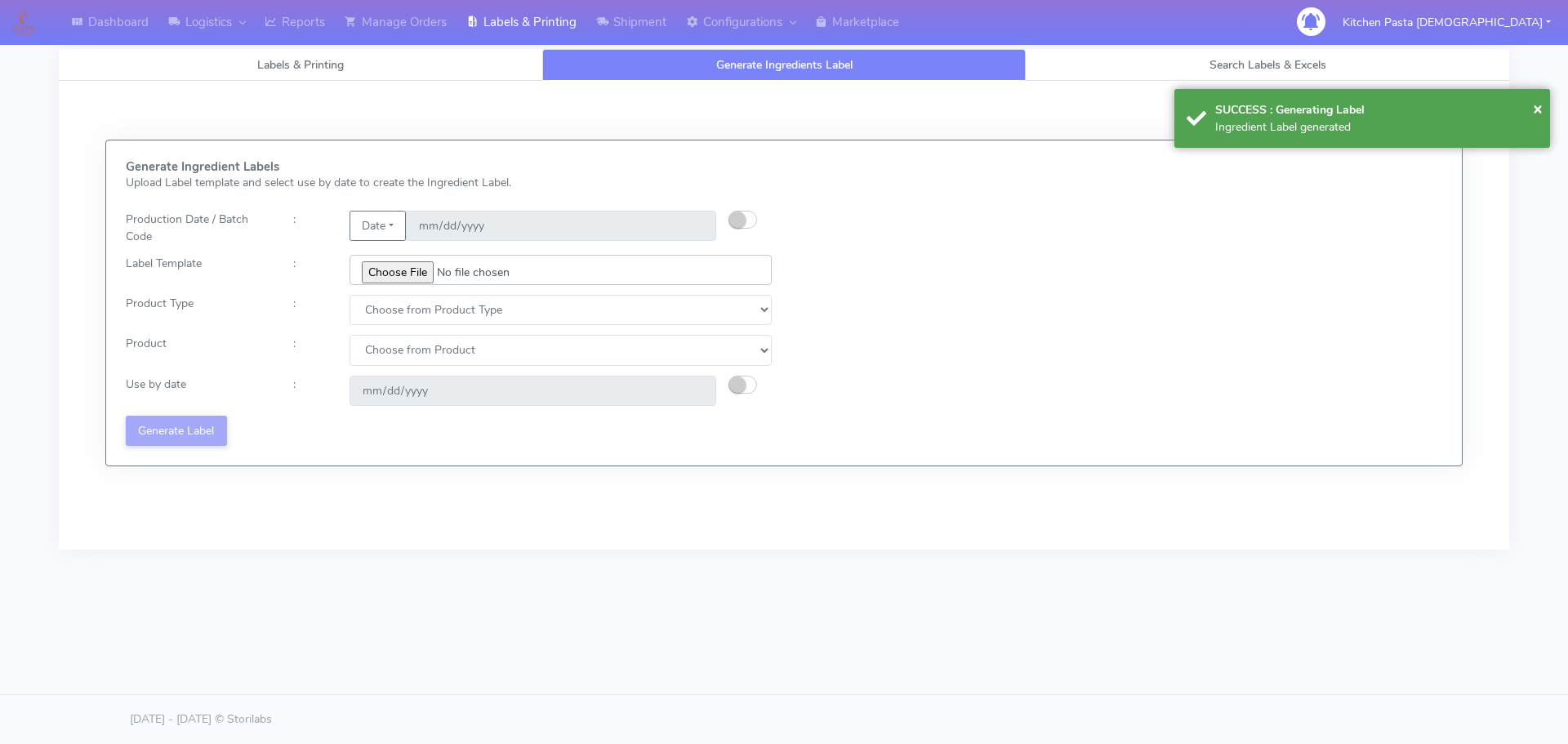
click at [406, 283] on input "file" at bounding box center [560, 269] width 422 height 30
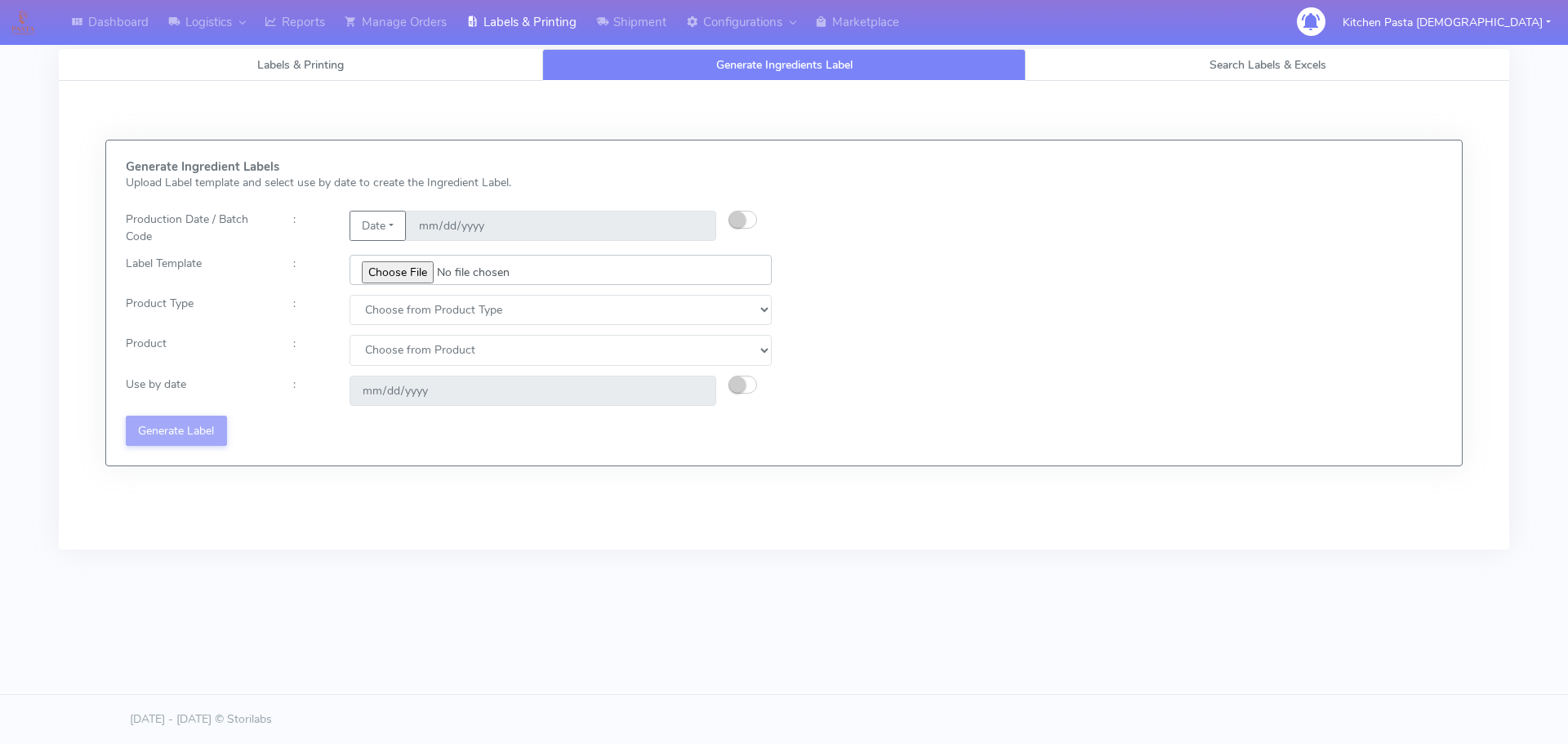
type input "C:\fakepath\Ecom_251_V3.jpg"
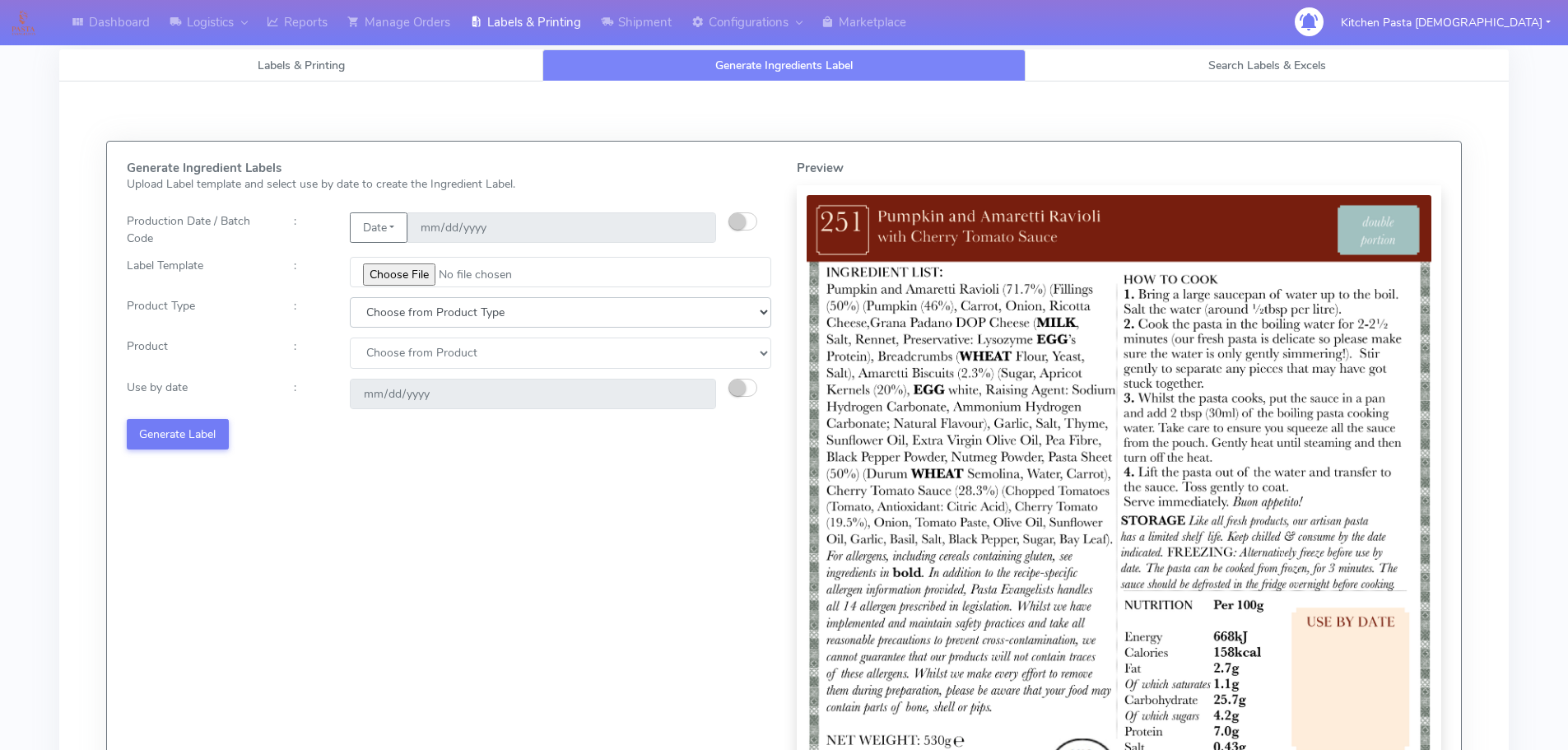
click at [389, 315] on select "Choose from Product Type ECOM ERETAIL CIRCULAR CIRC_DESERTS LASAGNE" at bounding box center [561, 312] width 422 height 31
select select "0"
click at [350, 297] on select "Choose from Product Type ECOM ERETAIL CIRCULAR CIRC_DESERTS LASAGNE" at bounding box center [561, 312] width 422 height 31
drag, startPoint x: 391, startPoint y: 354, endPoint x: 396, endPoint y: 368, distance: 14.9
click at [394, 359] on select "Choose from Product PLAIN PASTA (EXCEPT HURRA) HURRA FILLED PASTA BUTTER (INTER…" at bounding box center [561, 352] width 422 height 31
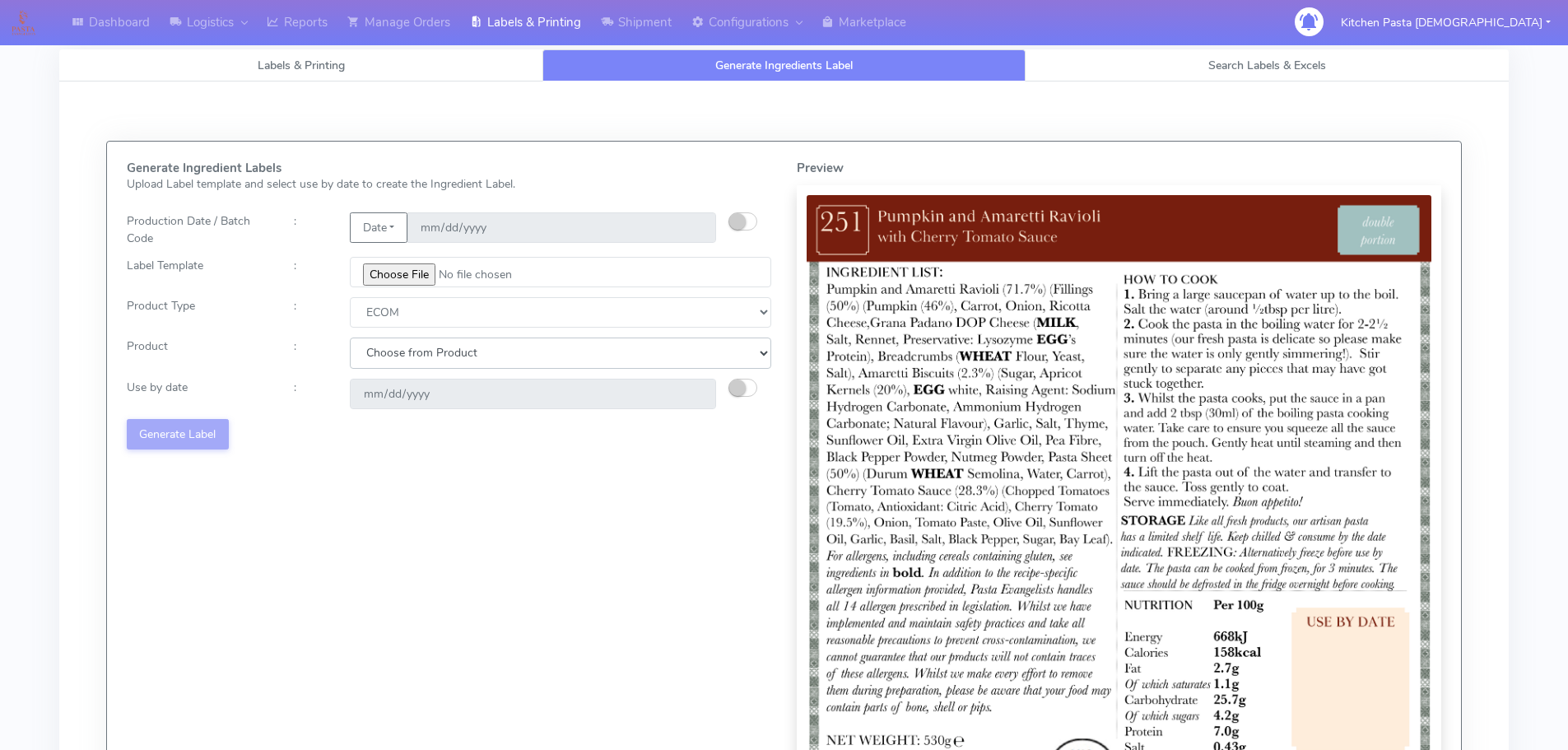
select select "0"
click at [350, 337] on select "Choose from Product PLAIN PASTA (EXCEPT HURRA) HURRA FILLED PASTA BUTTER (INTER…" at bounding box center [561, 352] width 422 height 31
click at [740, 384] on small "button" at bounding box center [738, 388] width 17 height 17
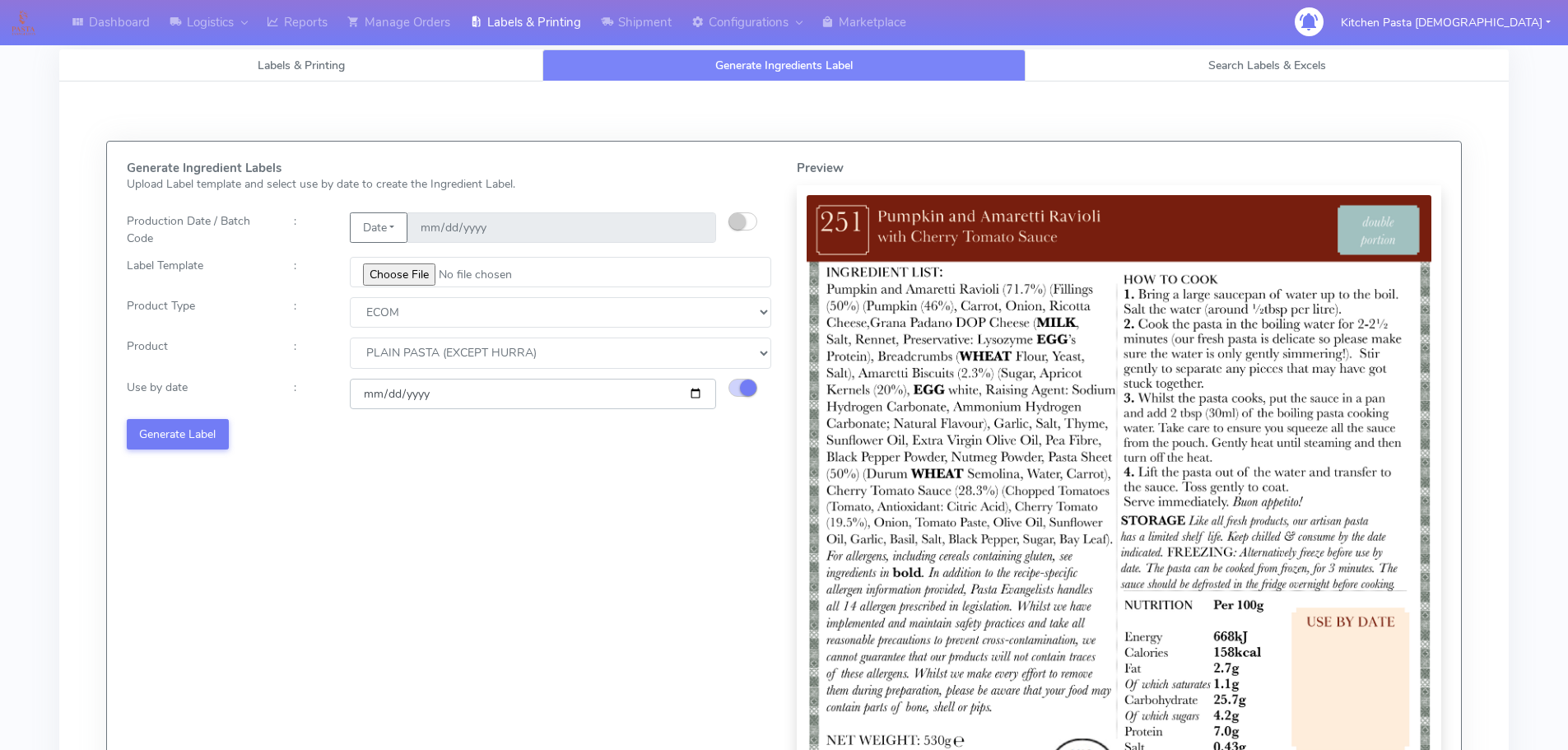
click at [694, 392] on input "2025-09-15" at bounding box center [533, 394] width 366 height 31
type input "2025-09-25"
click at [207, 440] on button "Generate Label" at bounding box center [177, 434] width 102 height 31
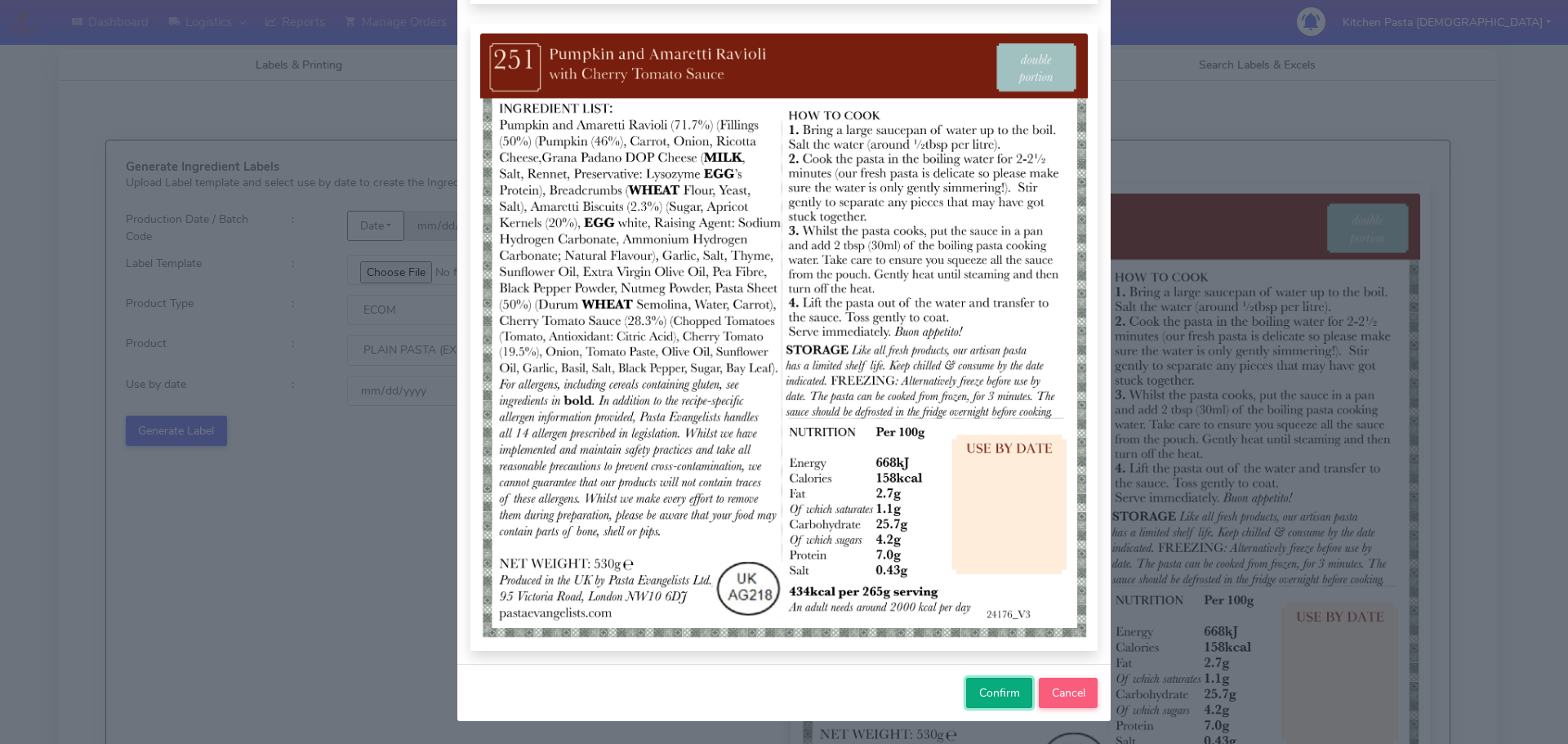
click at [995, 697] on span "Confirm" at bounding box center [999, 692] width 41 height 16
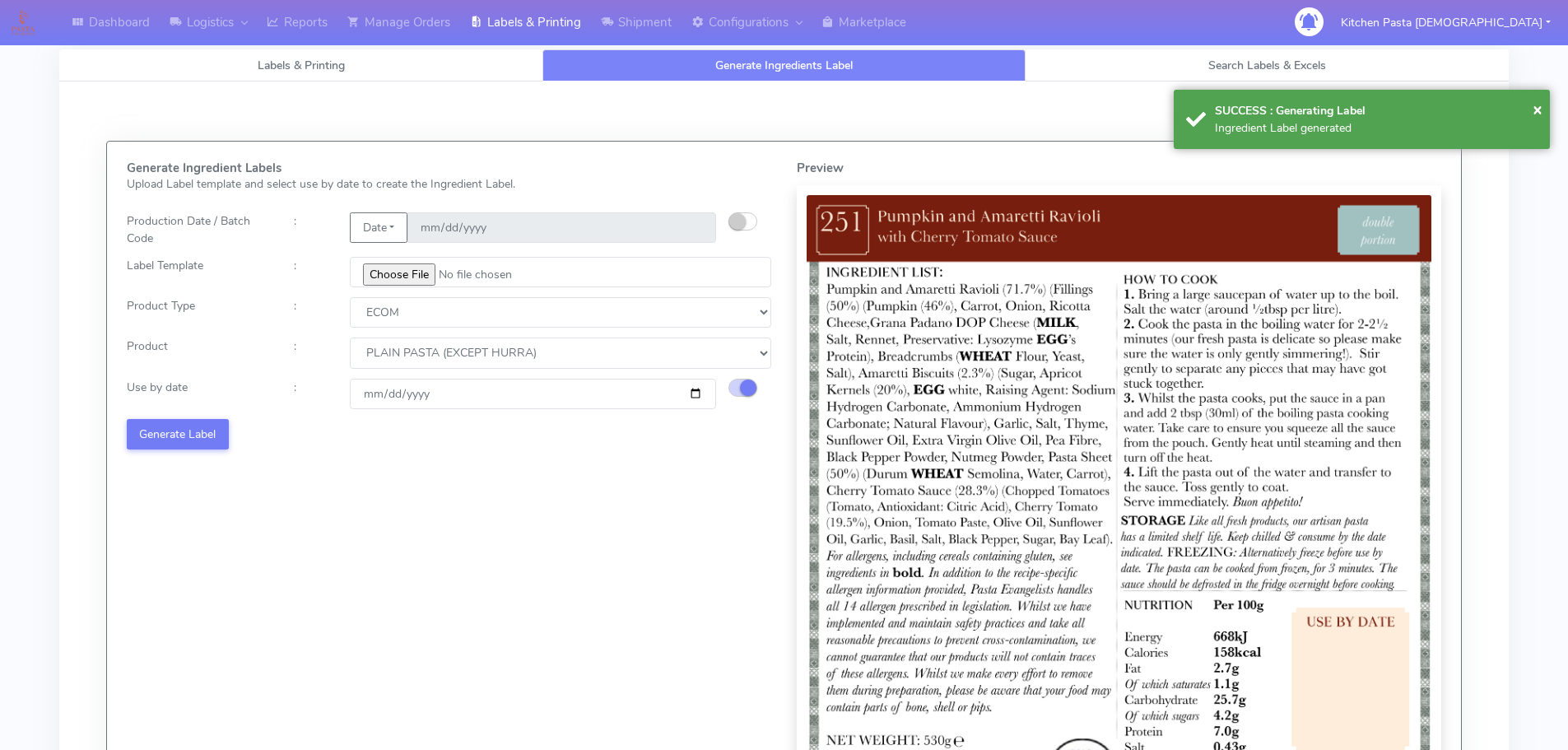
select select
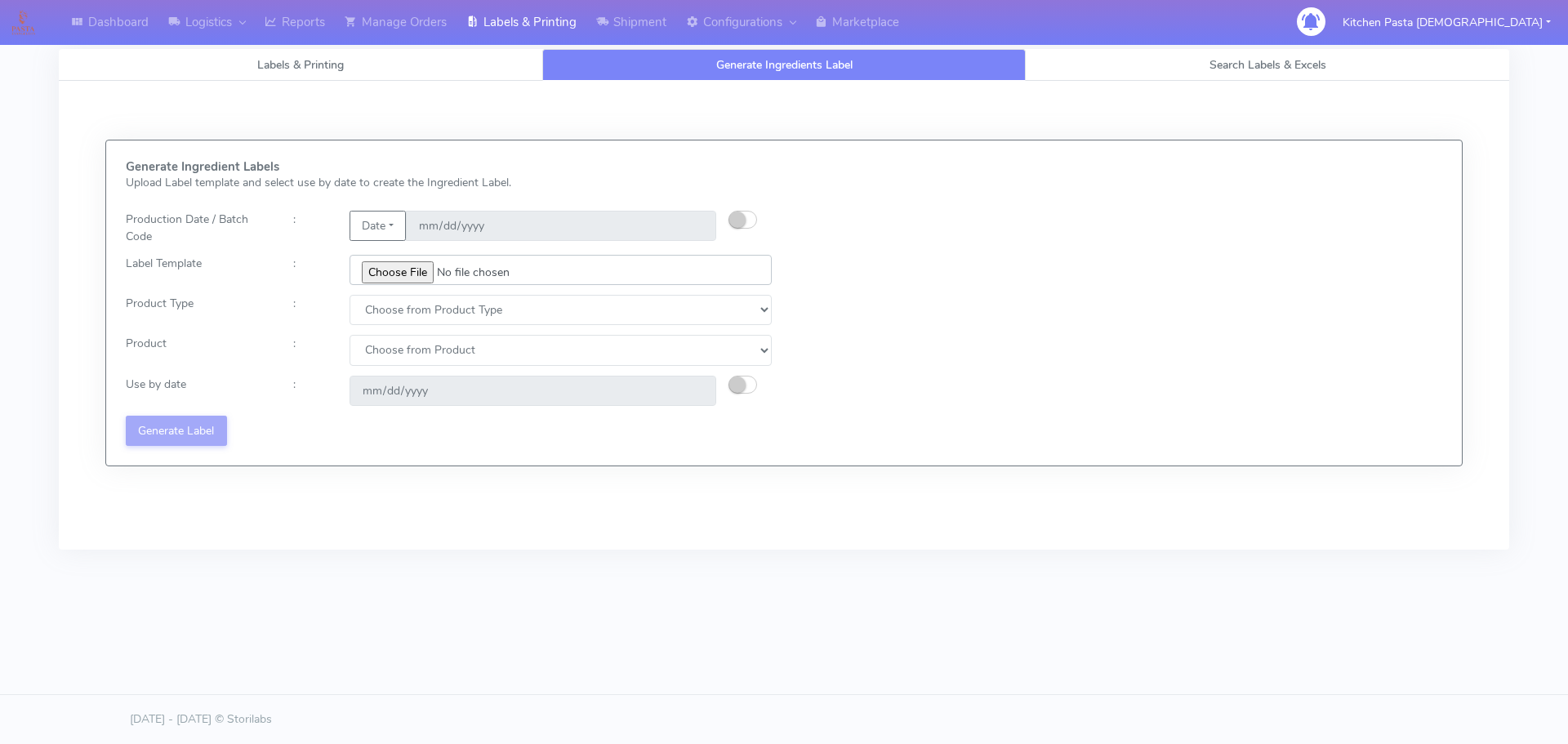
click at [420, 278] on input "file" at bounding box center [560, 269] width 422 height 30
type input "C:\fakepath\Ecom_256_V4.jpg"
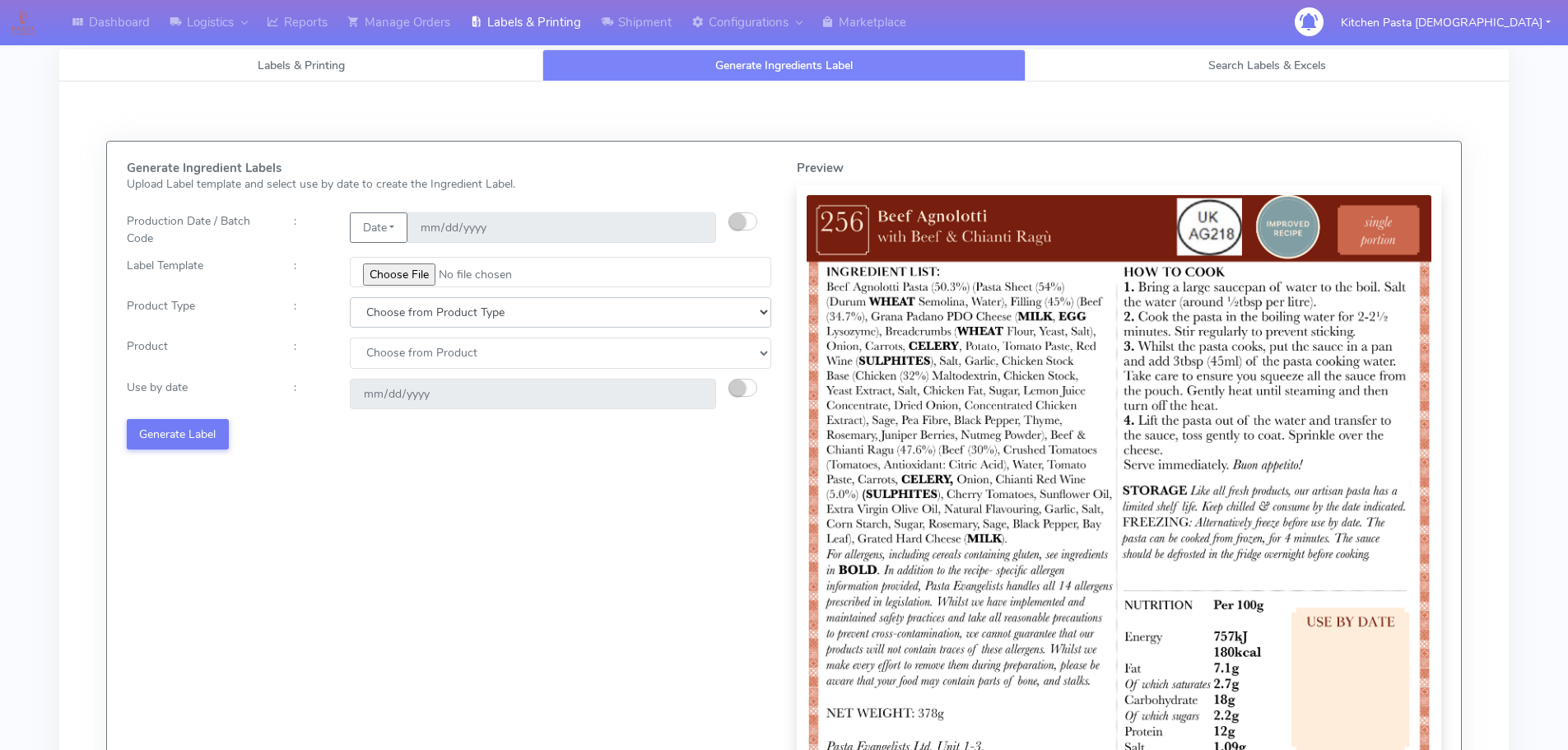
drag, startPoint x: 435, startPoint y: 314, endPoint x: 429, endPoint y: 327, distance: 14.3
click at [433, 316] on select "Choose from Product Type ECOM ERETAIL CIRCULAR CIRC_DESERTS LASAGNE" at bounding box center [561, 312] width 422 height 31
select select "0"
click at [350, 297] on select "Choose from Product Type ECOM ERETAIL CIRCULAR CIRC_DESERTS LASAGNE" at bounding box center [561, 312] width 422 height 31
click at [421, 344] on select "Choose from Product PLAIN PASTA (EXCEPT HURRA) HURRA FILLED PASTA BUTTER (INTER…" at bounding box center [561, 352] width 422 height 31
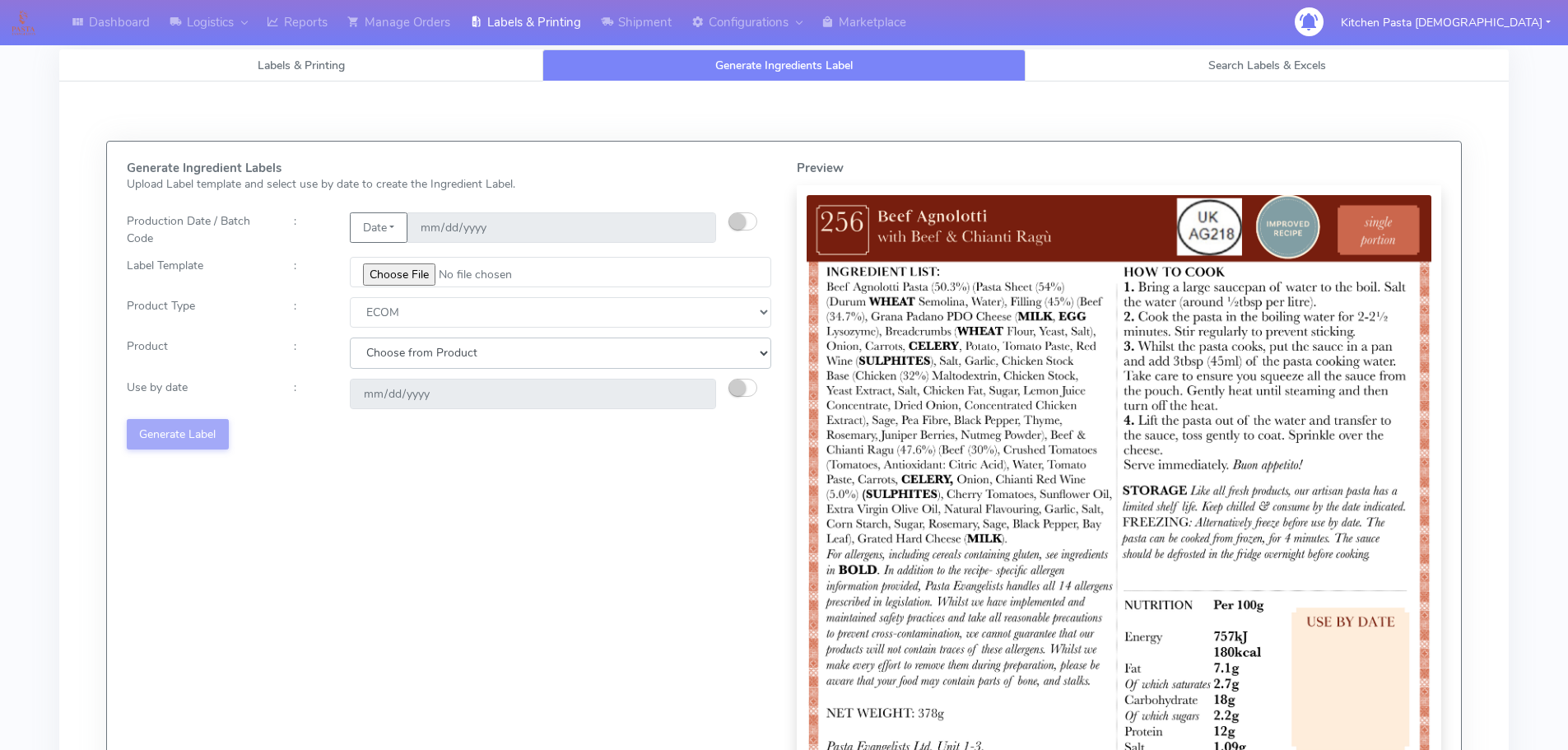
select select "0"
click at [350, 337] on select "Choose from Product PLAIN PASTA (EXCEPT HURRA) HURRA FILLED PASTA BUTTER (INTER…" at bounding box center [561, 352] width 422 height 31
click at [748, 390] on button "button" at bounding box center [742, 388] width 29 height 18
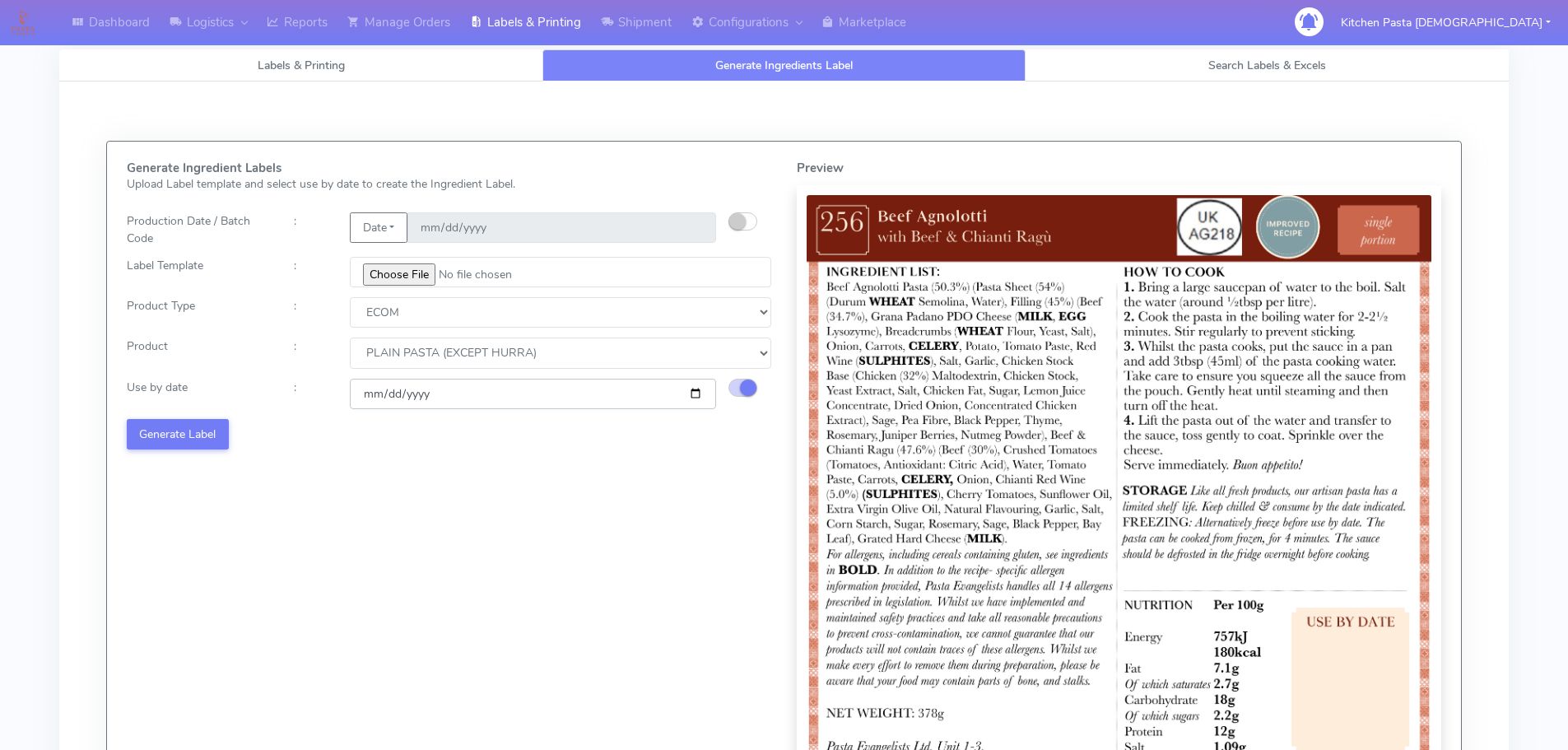
click at [692, 398] on input "2025-09-15" at bounding box center [533, 394] width 366 height 31
type input "2025-09-22"
click at [191, 432] on button "Generate Label" at bounding box center [177, 434] width 102 height 31
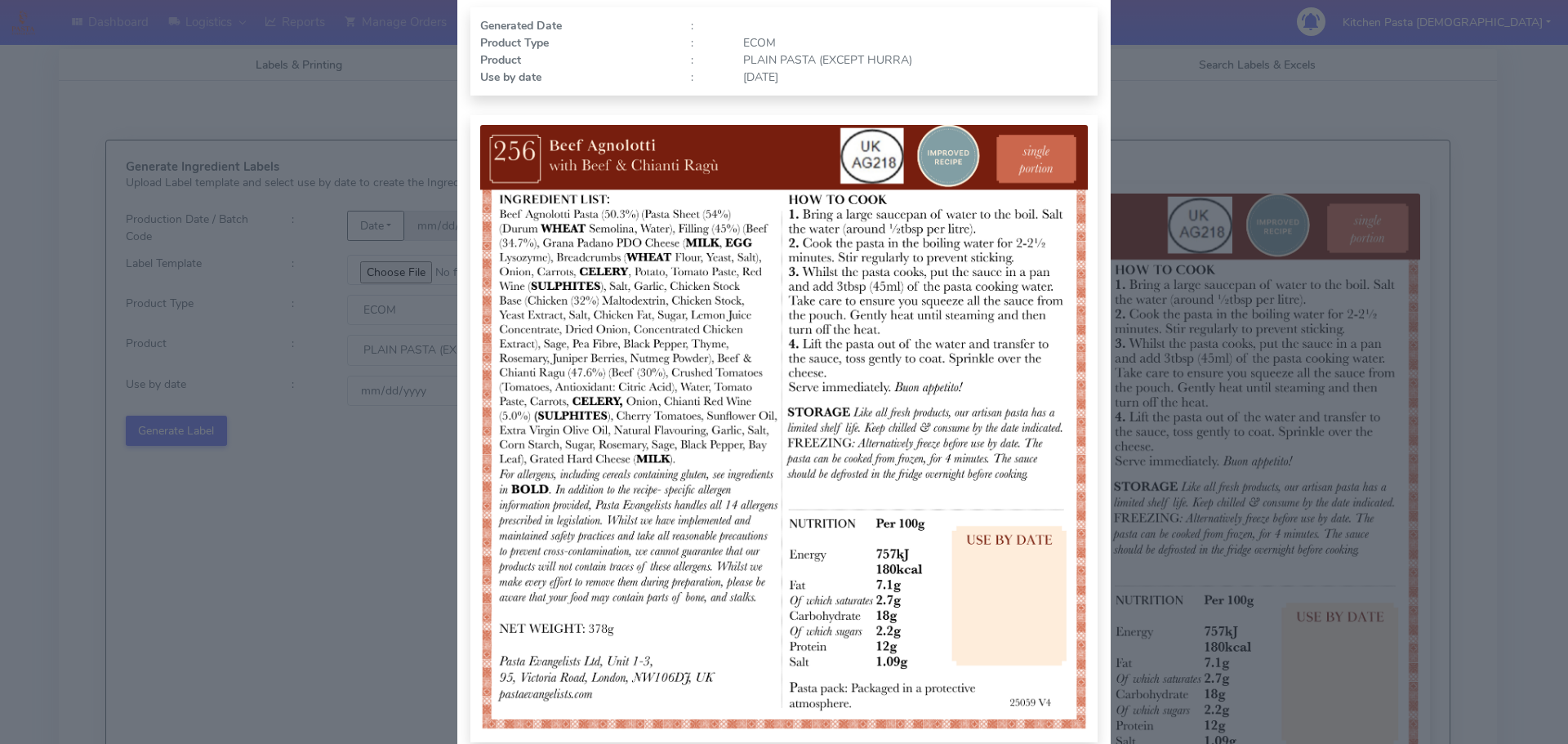
scroll to position [163, 0]
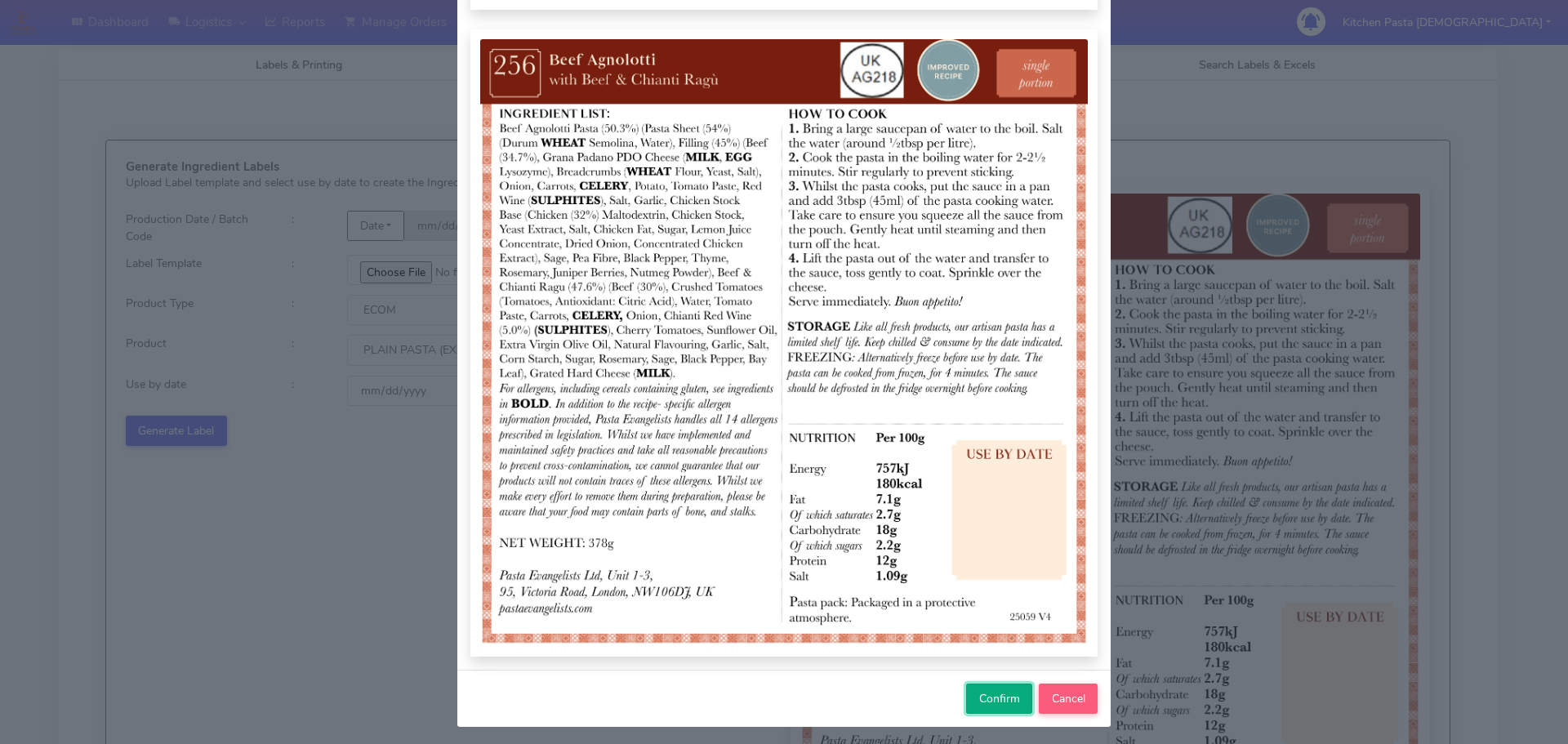
click at [999, 703] on span "Confirm" at bounding box center [999, 699] width 41 height 16
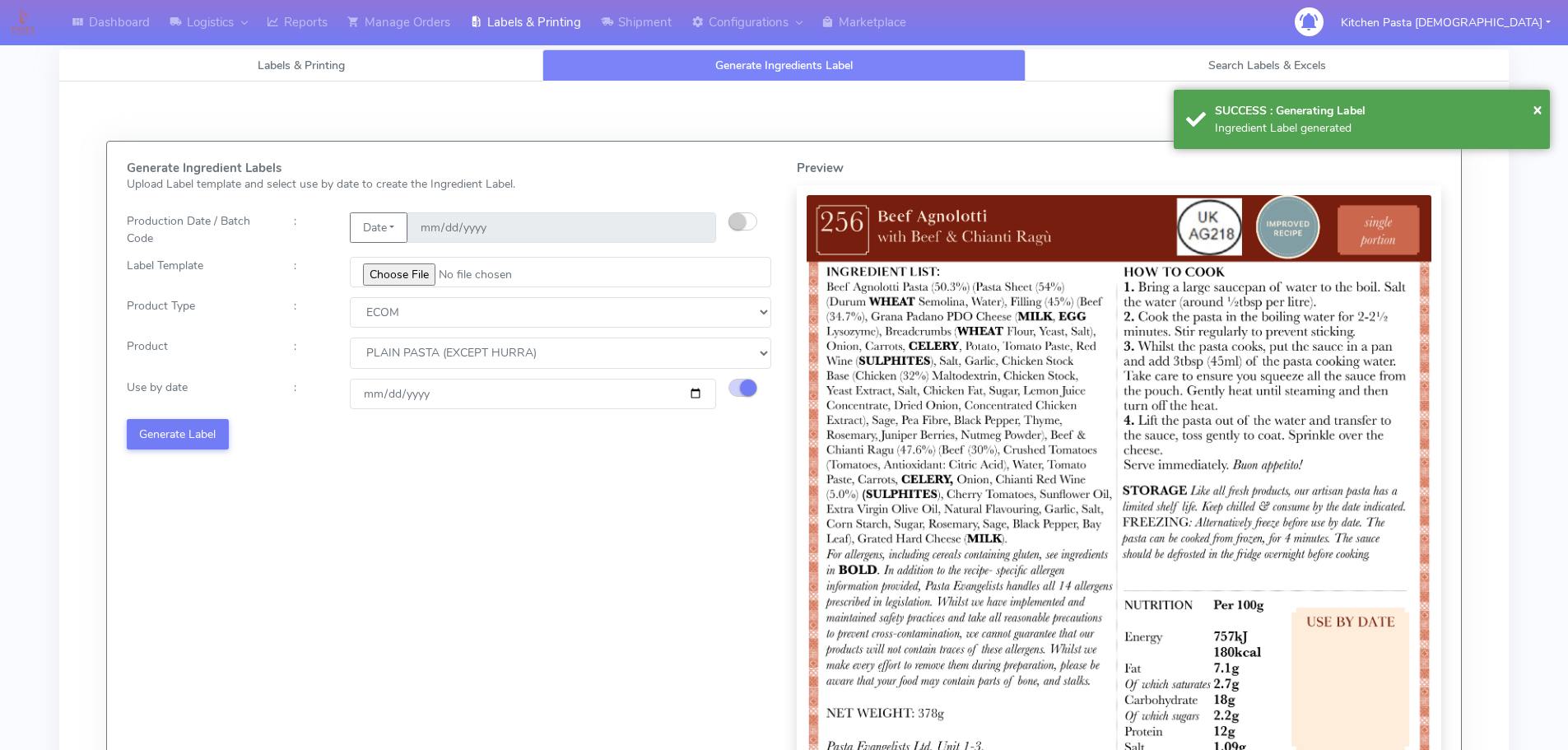
select select
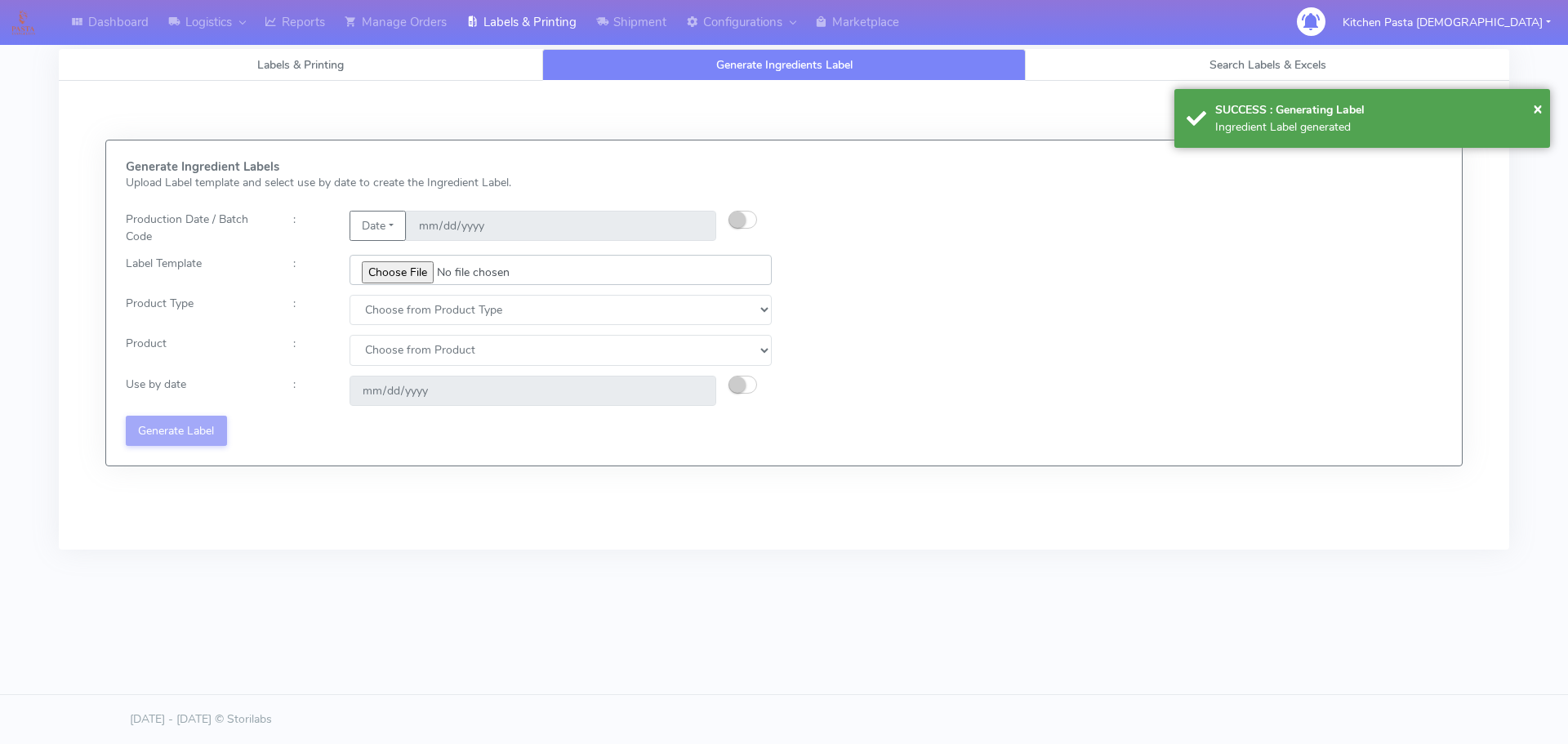
click at [369, 260] on input "file" at bounding box center [560, 269] width 422 height 30
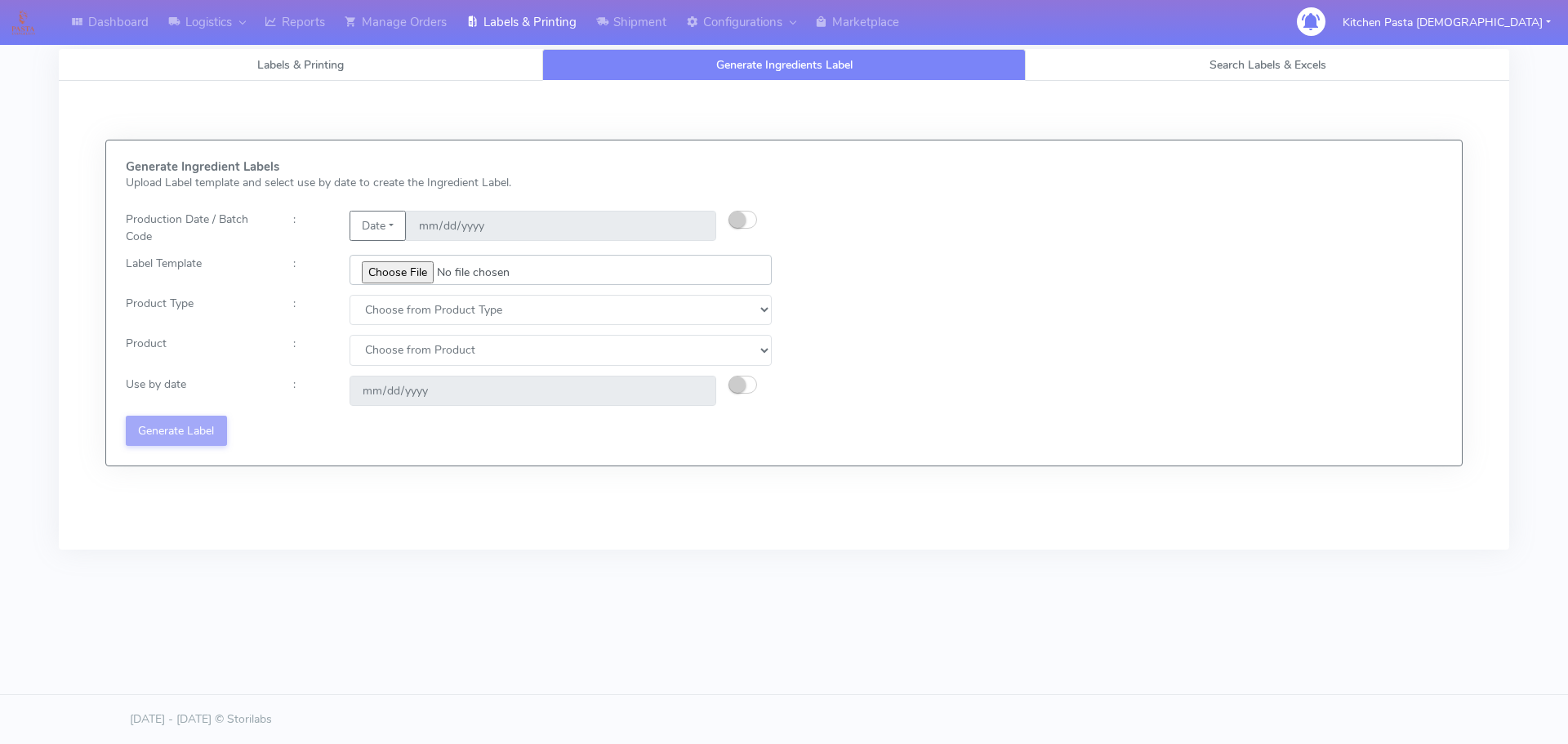
type input "C:\fakepath\Ecom_257_V4.jpg"
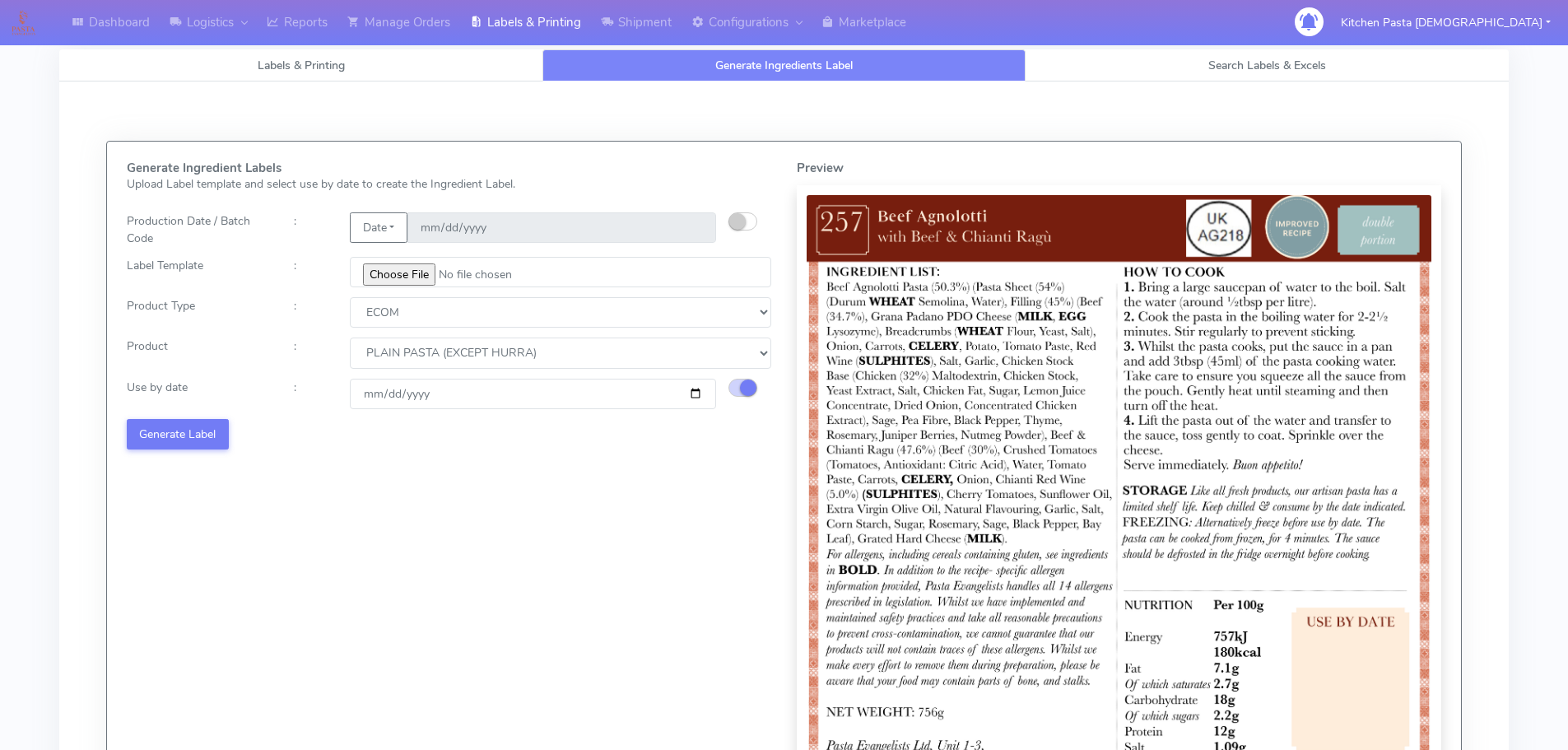
select select "0"
type input "[DATE]"
click at [191, 427] on button "Generate Label" at bounding box center [177, 434] width 102 height 31
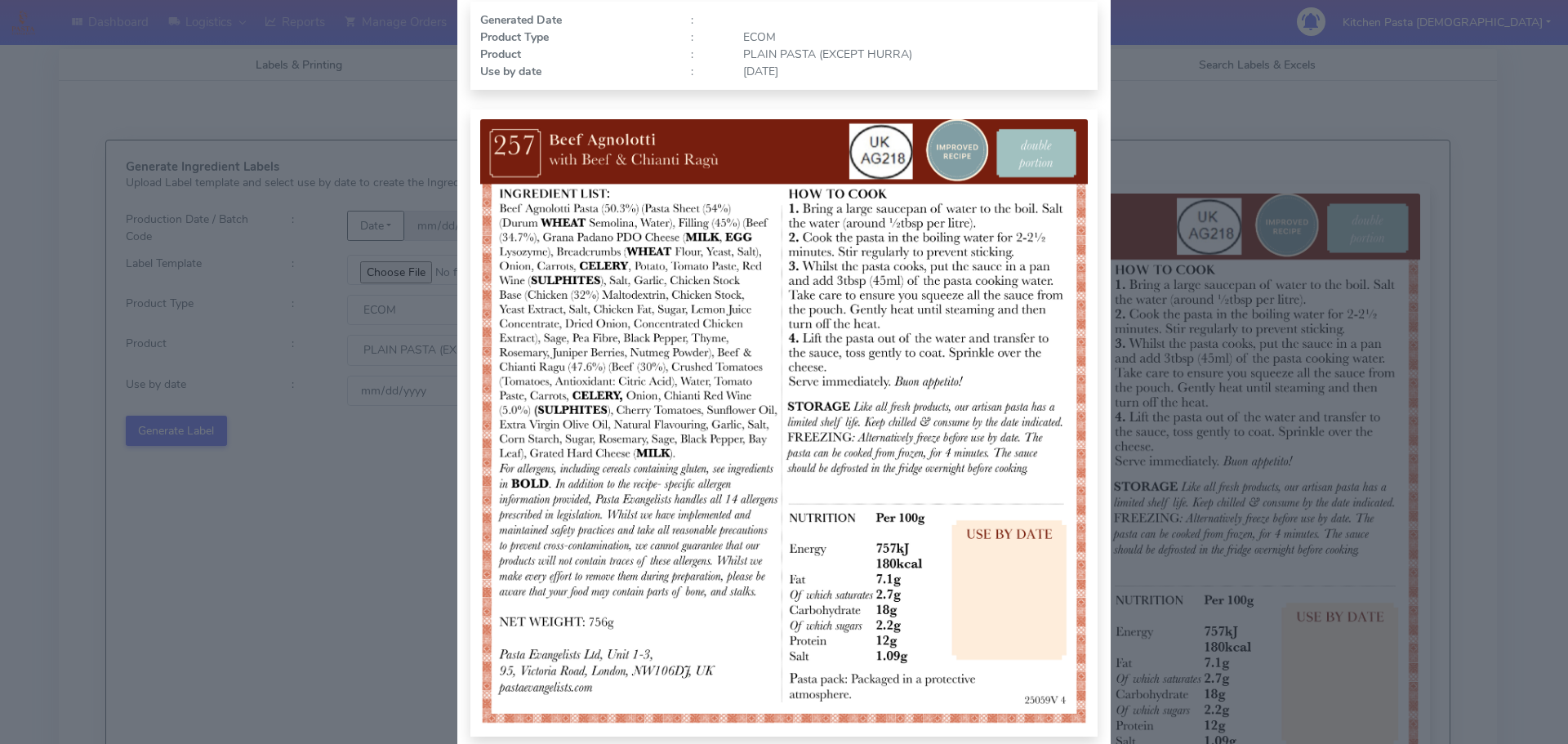
scroll to position [163, 0]
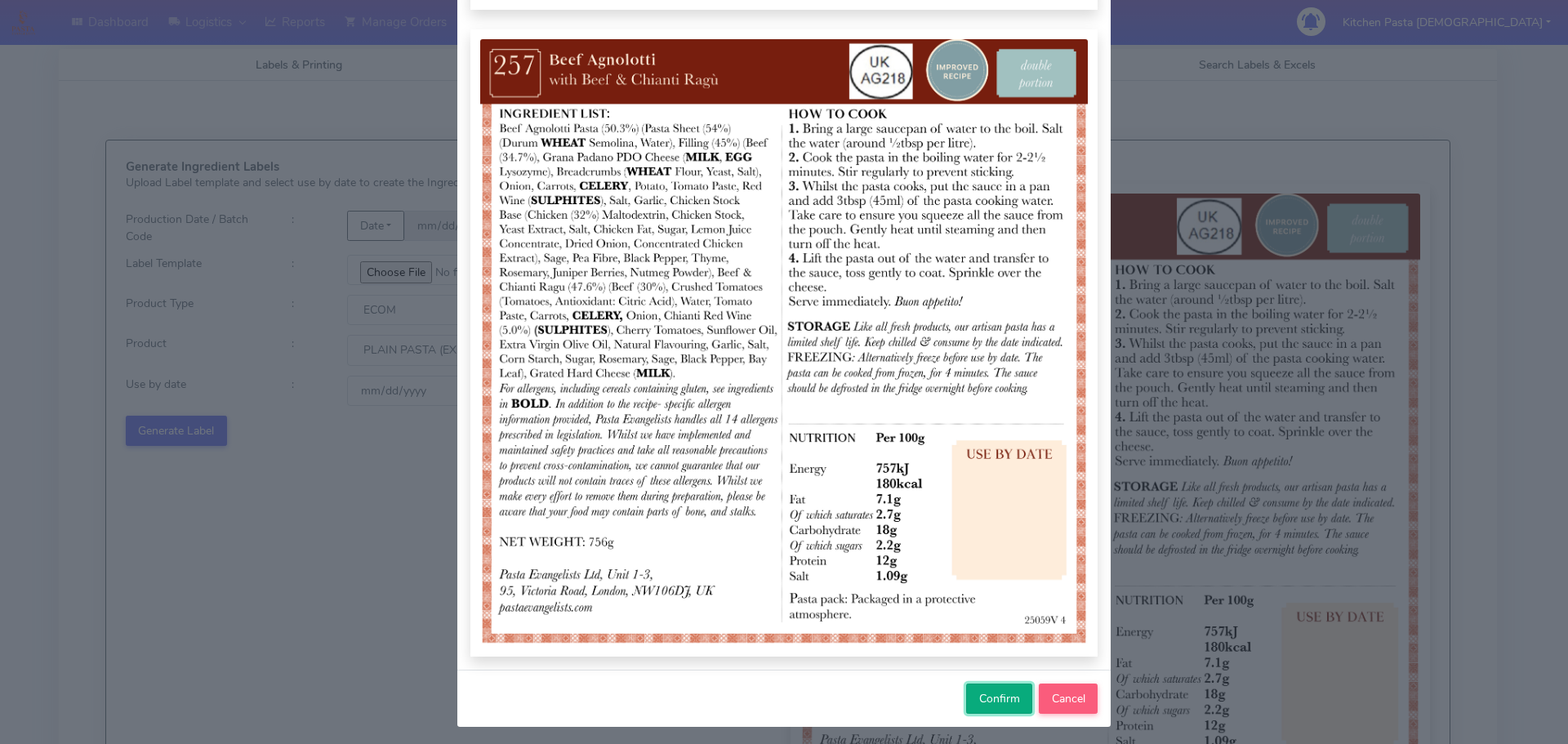
click at [981, 697] on span "Confirm" at bounding box center [999, 699] width 41 height 16
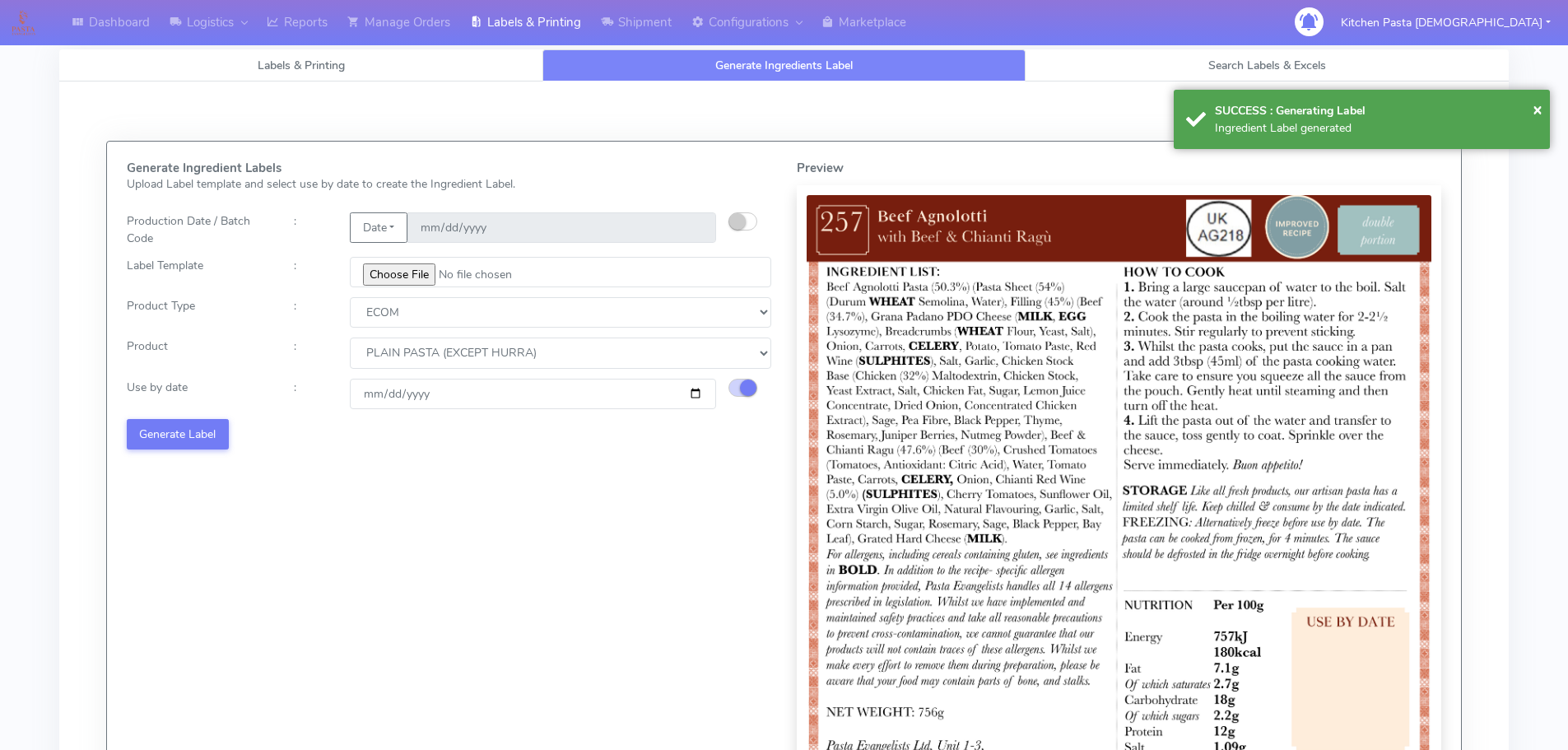
select select
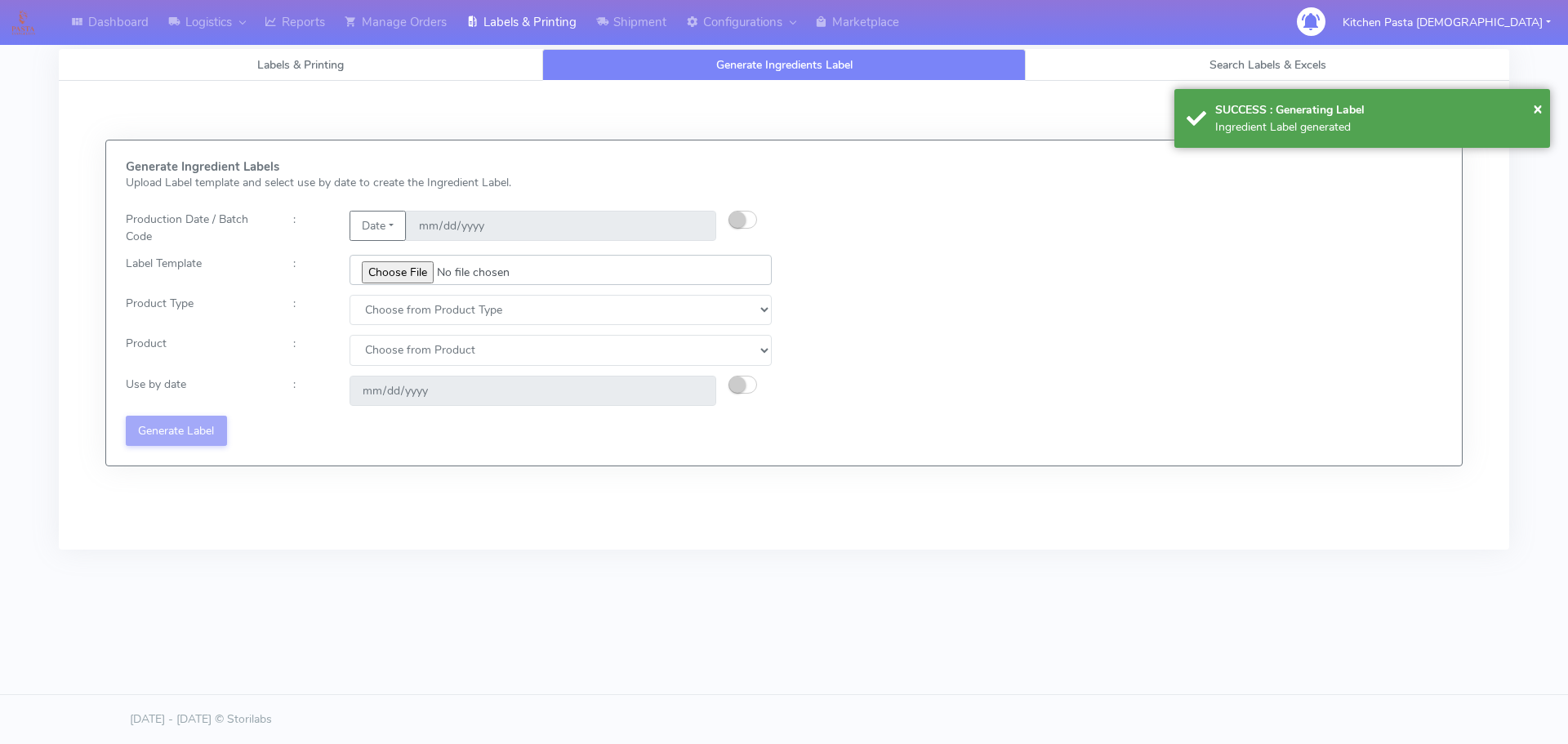
click at [429, 266] on input "file" at bounding box center [560, 269] width 422 height 30
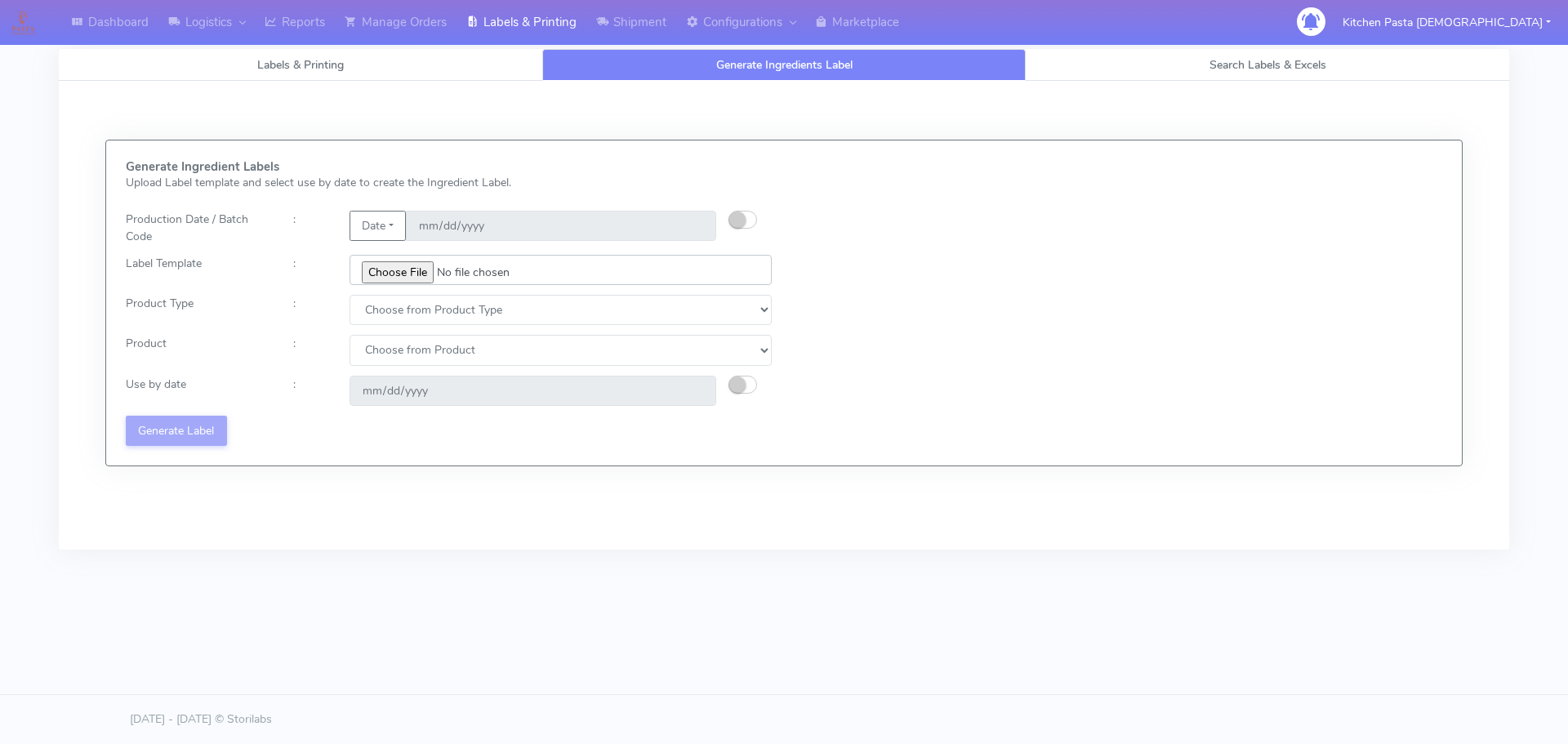
type input "C:\fakepath\Ecom_220_V8.jpg"
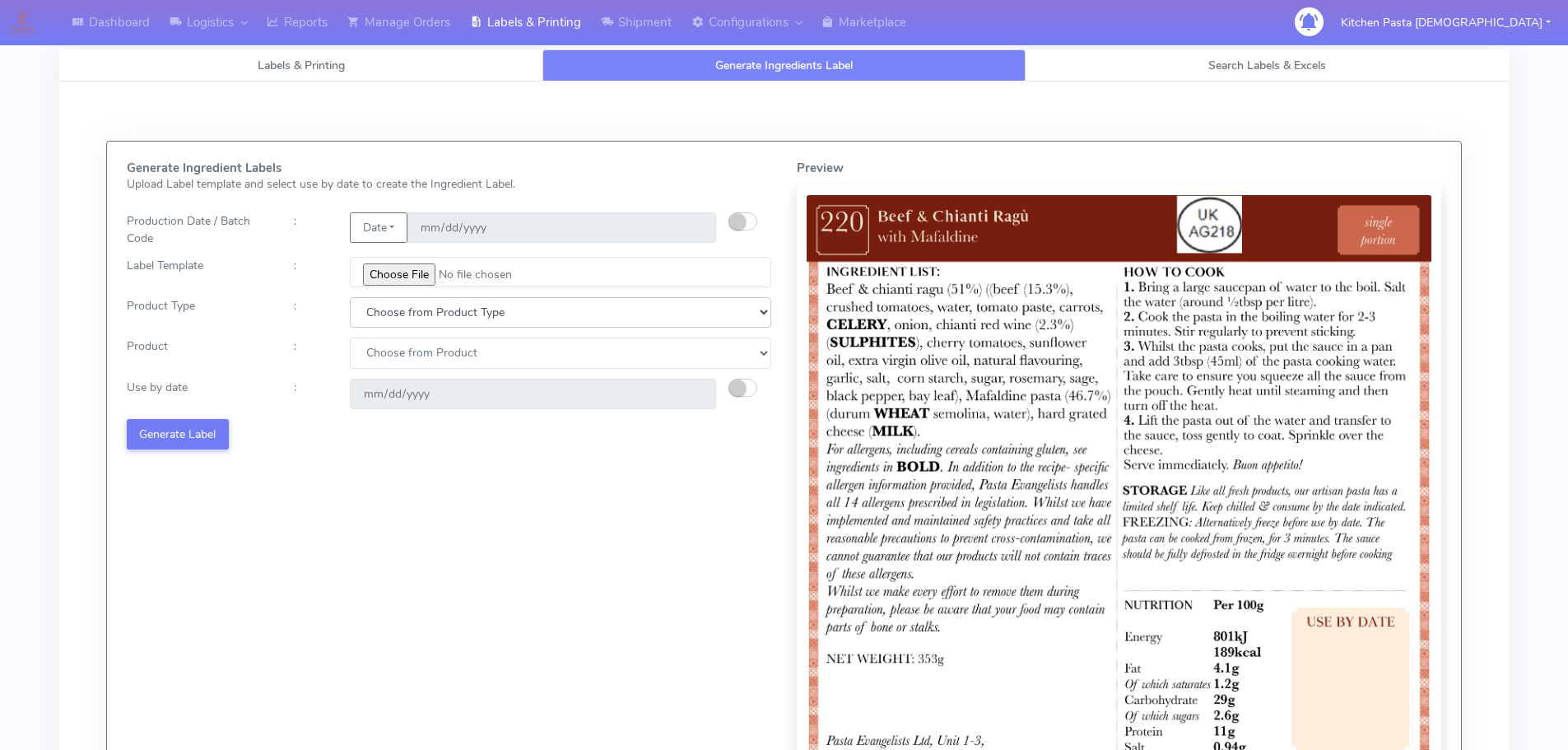
click at [480, 310] on select "Choose from Product Type ECOM ERETAIL CIRCULAR CIRC_DESERTS LASAGNE" at bounding box center [561, 312] width 422 height 31
select select "0"
click at [350, 297] on select "Choose from Product Type ECOM ERETAIL CIRCULAR CIRC_DESERTS LASAGNE" at bounding box center [561, 312] width 422 height 31
click at [475, 357] on select "Choose from Product PLAIN PASTA (EXCEPT HURRA) HURRA FILLED PASTA BUTTER (INTER…" at bounding box center [561, 352] width 422 height 31
select select "0"
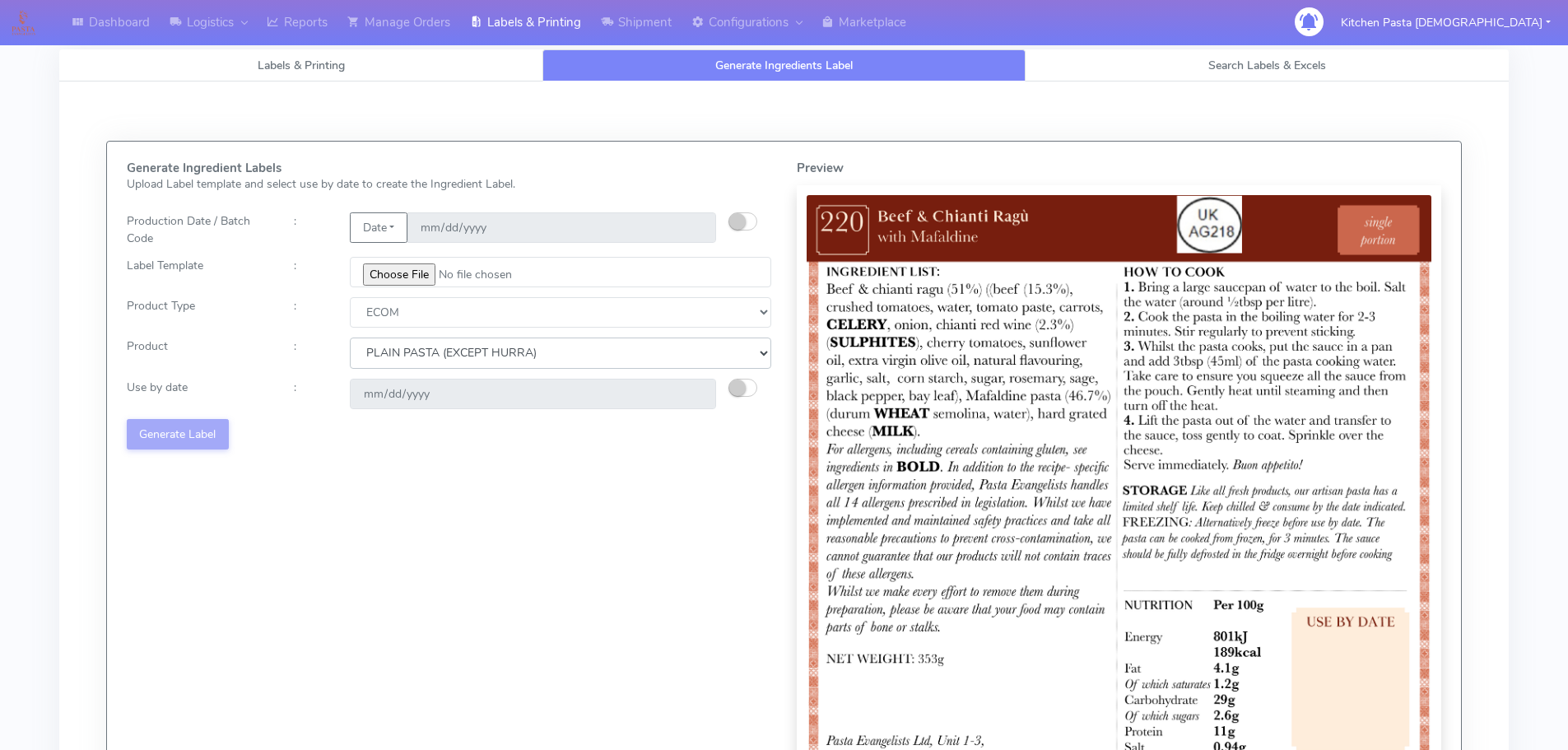
click at [350, 337] on select "Choose from Product PLAIN PASTA (EXCEPT HURRA) HURRA FILLED PASTA BUTTER (INTER…" at bounding box center [561, 352] width 422 height 31
click at [750, 381] on button "button" at bounding box center [742, 388] width 29 height 18
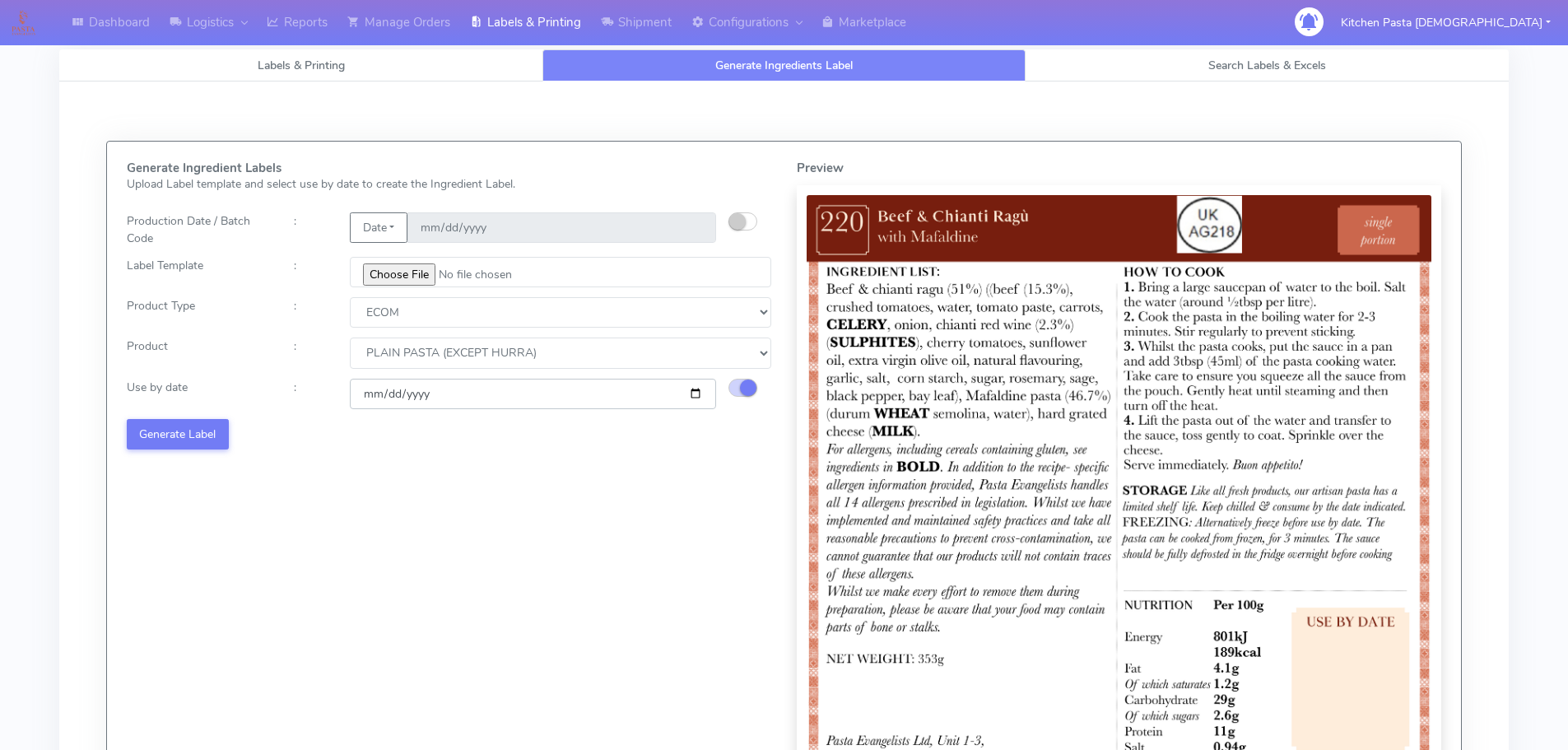
click at [695, 395] on input "2025-09-15" at bounding box center [533, 394] width 366 height 31
type input "2025-09-22"
click at [203, 442] on button "Generate Label" at bounding box center [177, 434] width 102 height 31
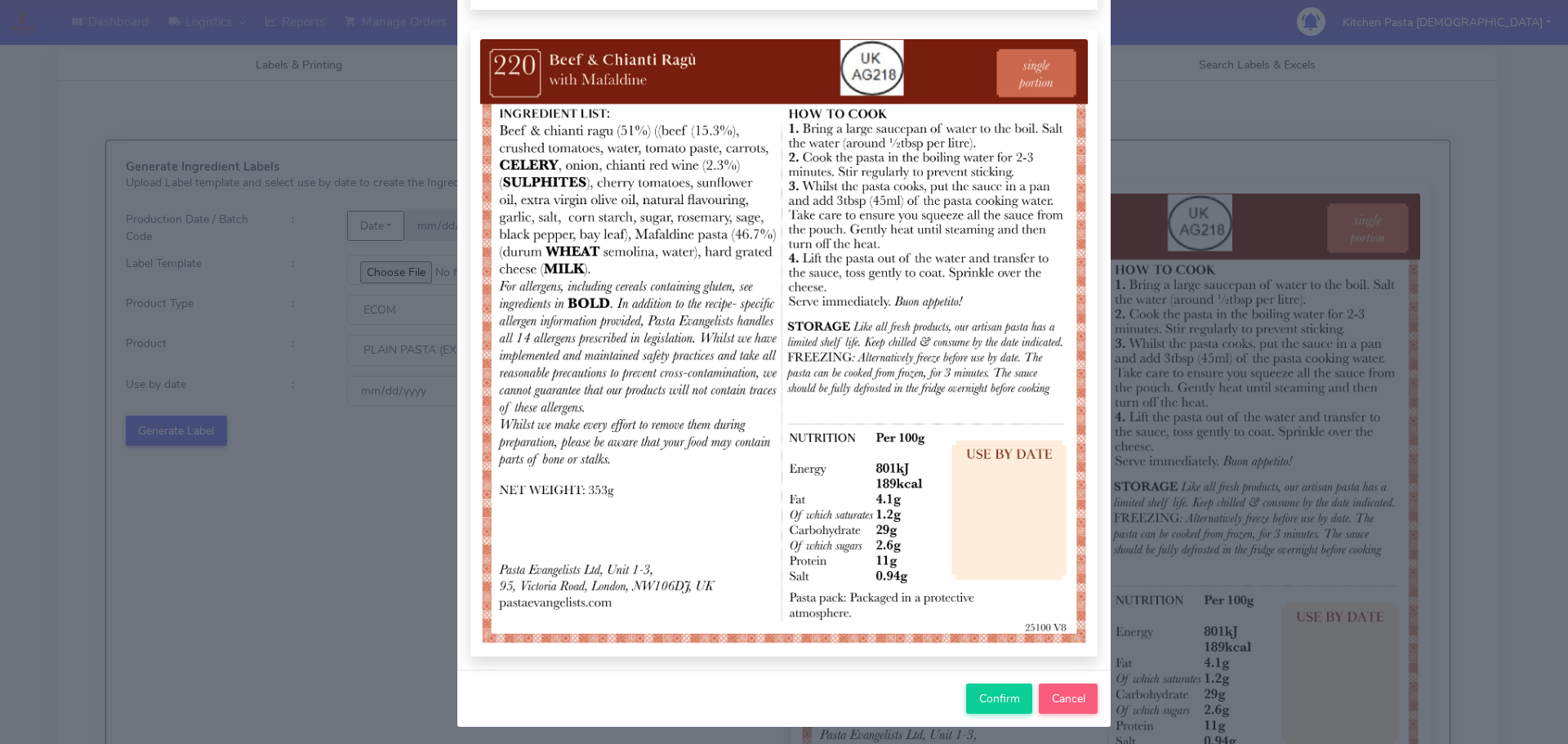
scroll to position [169, 0]
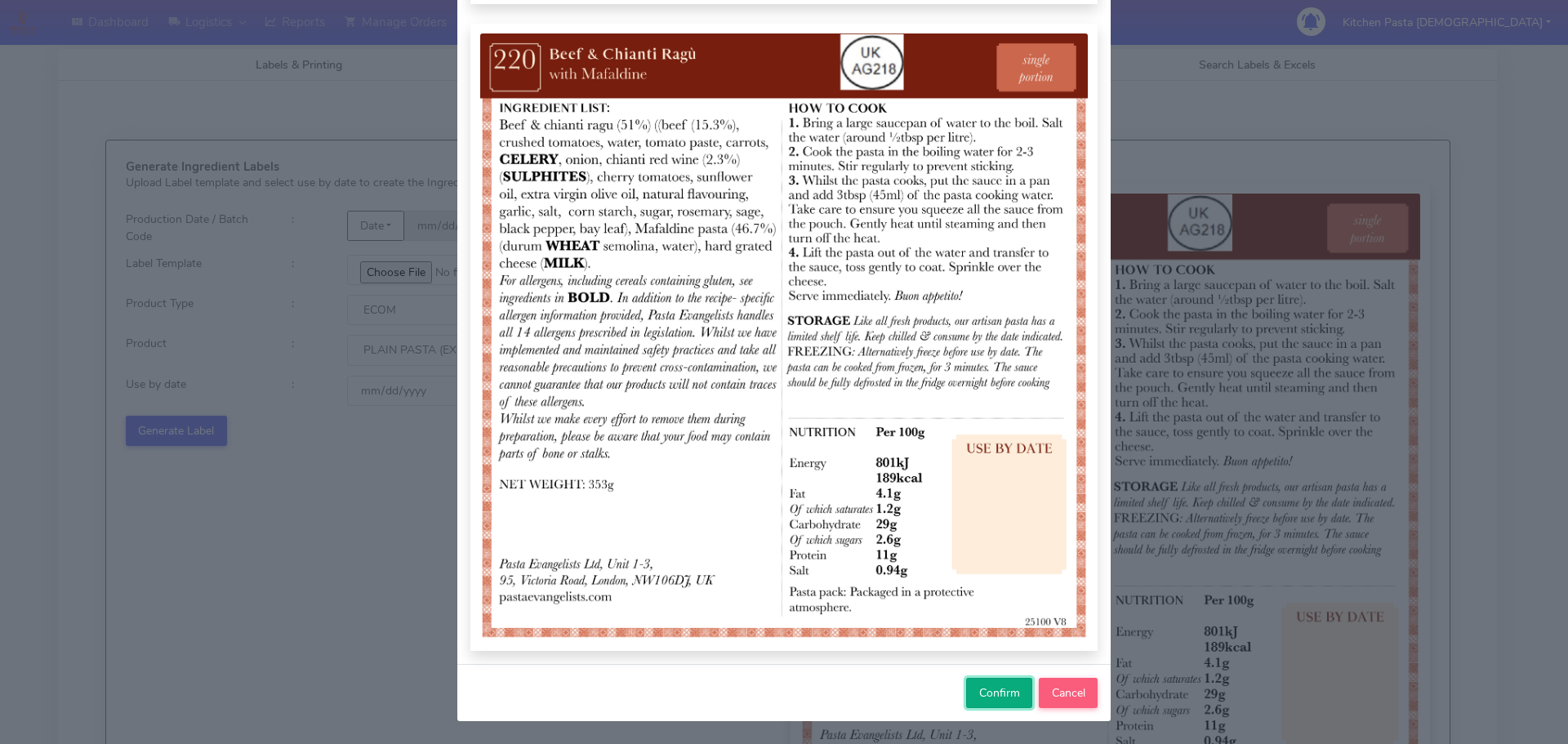
click at [992, 685] on span "Confirm" at bounding box center [999, 692] width 41 height 16
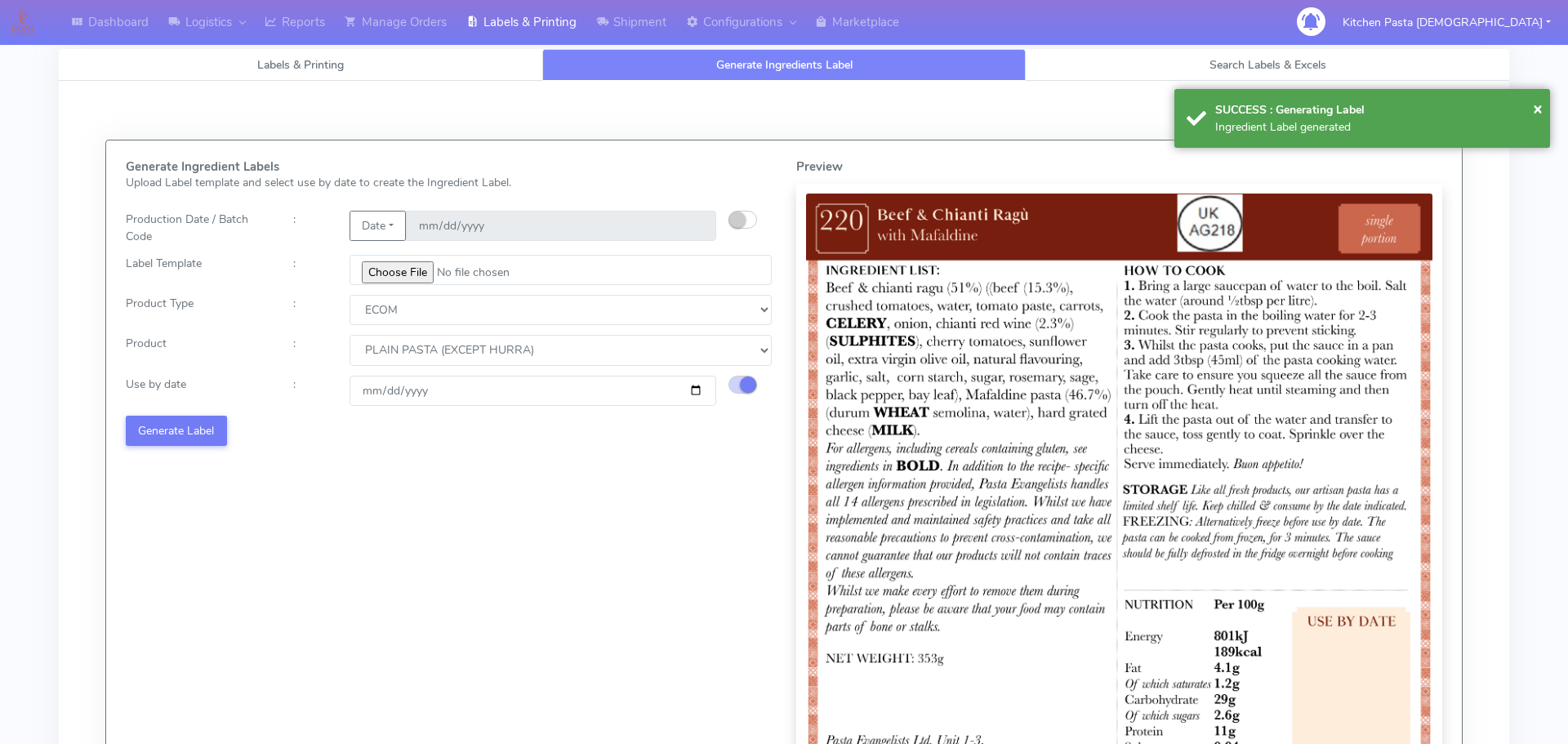
select select
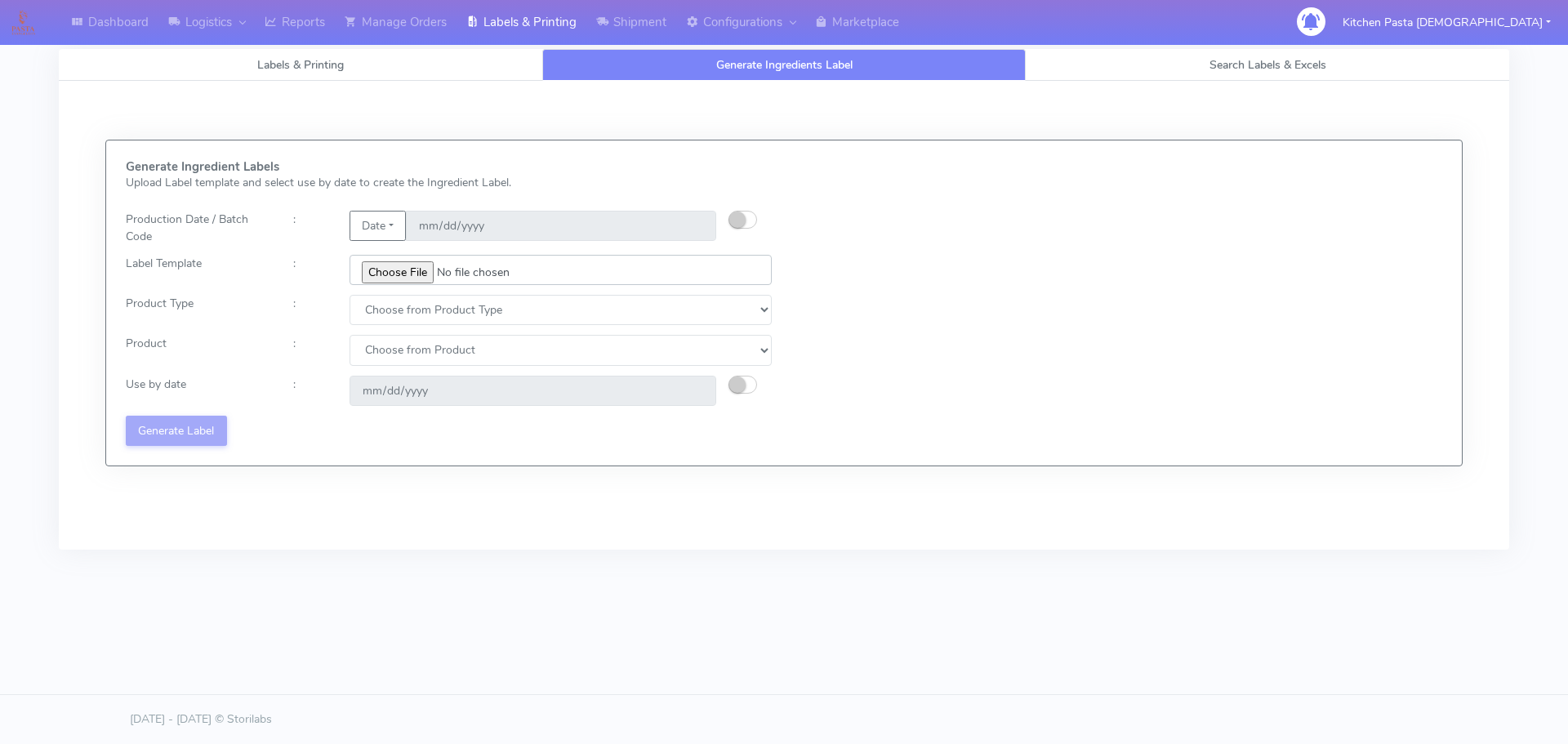
click at [416, 278] on input "file" at bounding box center [560, 269] width 422 height 30
type input "C:\fakepath\Ecom_221_V8.jpg"
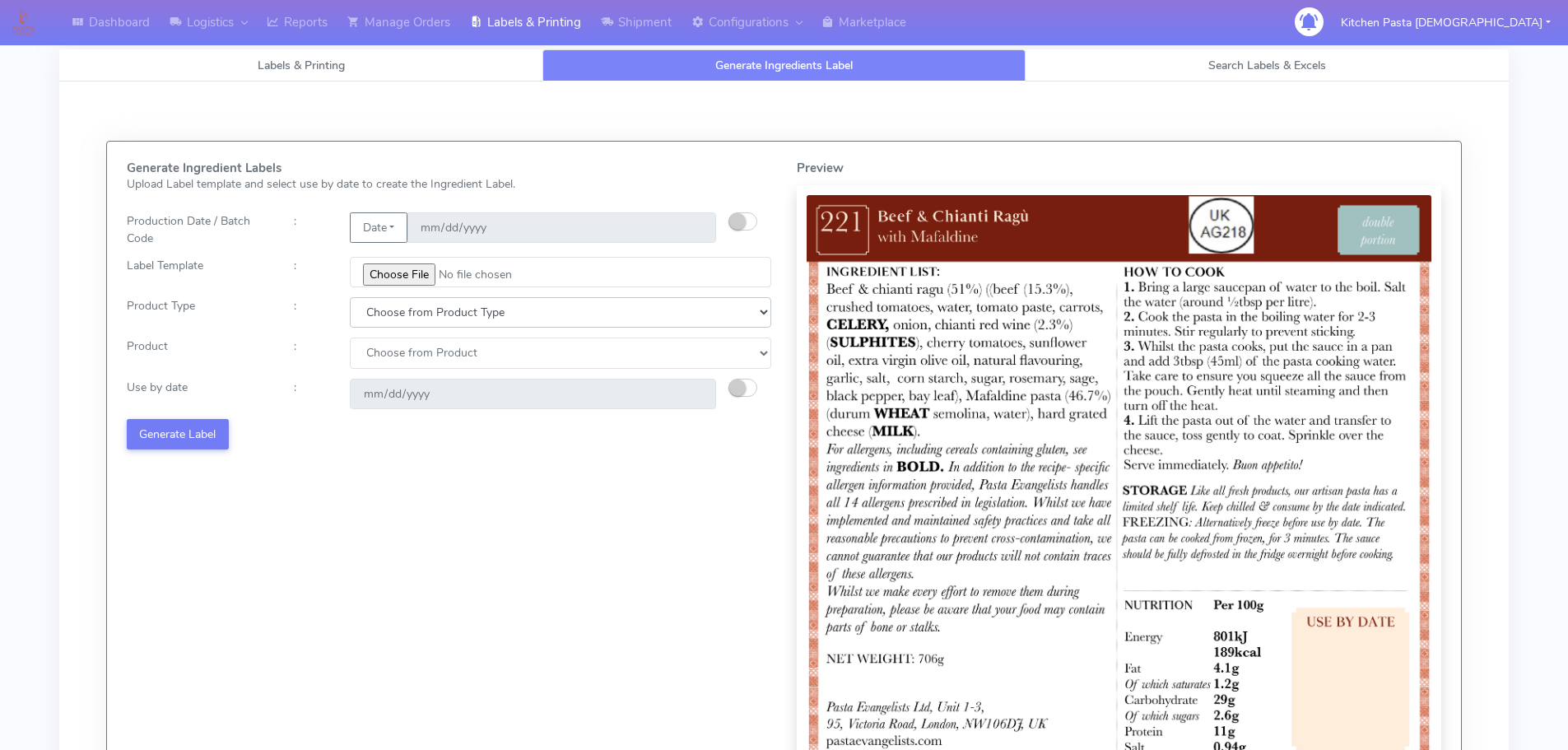
click at [438, 316] on select "Choose from Product Type ECOM ERETAIL CIRCULAR CIRC_DESERTS LASAGNE" at bounding box center [561, 312] width 422 height 31
select select "0"
click at [350, 297] on select "Choose from Product Type ECOM ERETAIL CIRCULAR CIRC_DESERTS LASAGNE" at bounding box center [561, 312] width 422 height 31
click at [413, 362] on select "Choose from Product PLAIN PASTA (EXCEPT HURRA) HURRA FILLED PASTA BUTTER (INTER…" at bounding box center [561, 352] width 422 height 31
select select "0"
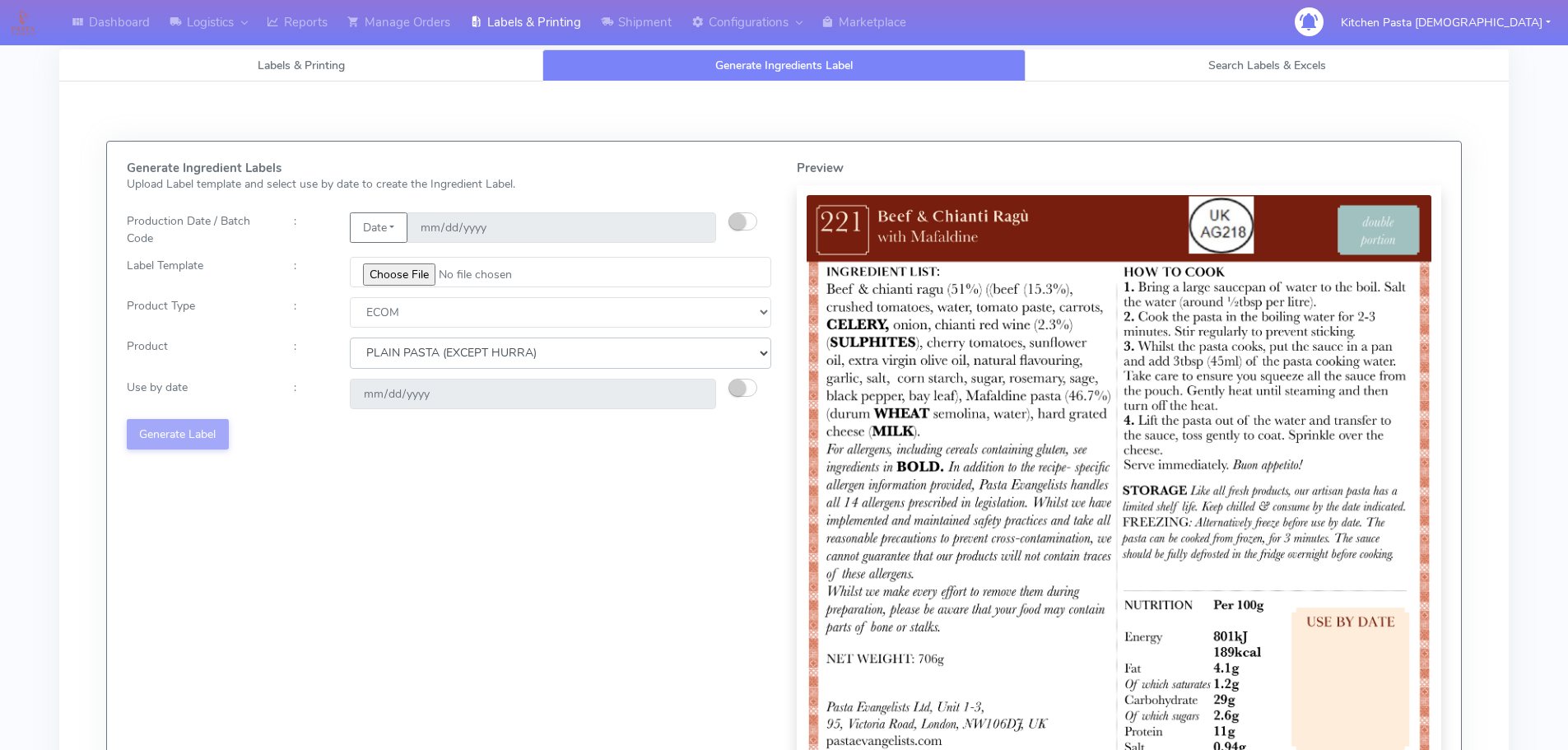
click at [350, 337] on select "Choose from Product PLAIN PASTA (EXCEPT HURRA) HURRA FILLED PASTA BUTTER (INTER…" at bounding box center [561, 352] width 422 height 31
click at [740, 389] on small "button" at bounding box center [738, 388] width 17 height 17
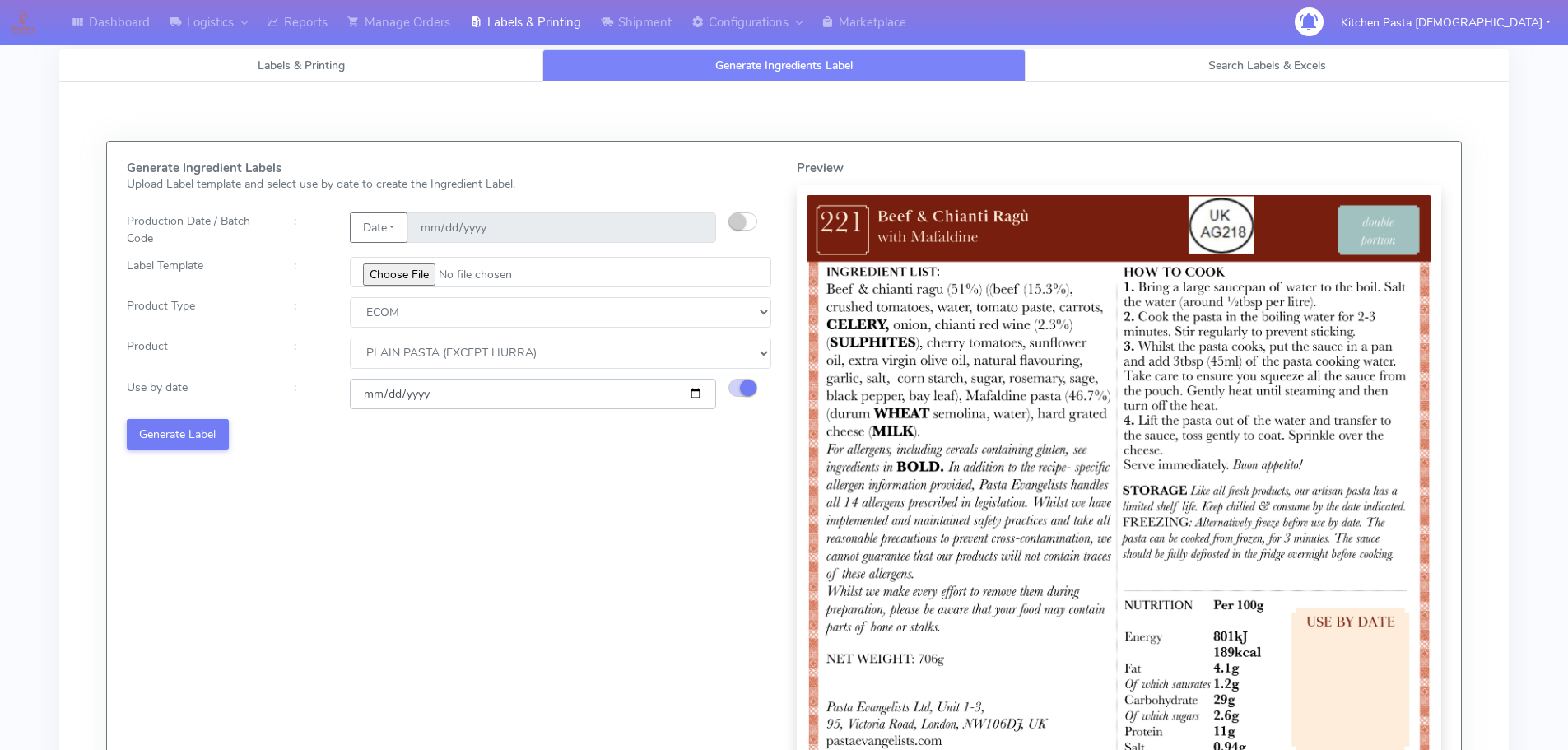
click at [699, 389] on input "2025-09-15" at bounding box center [533, 394] width 366 height 31
type input "2025-09-22"
click at [235, 441] on div "Generate Ingredient Labels Upload Label template and select use by date to crea…" at bounding box center [449, 495] width 670 height 668
click at [213, 437] on button "Generate Label" at bounding box center [177, 434] width 102 height 31
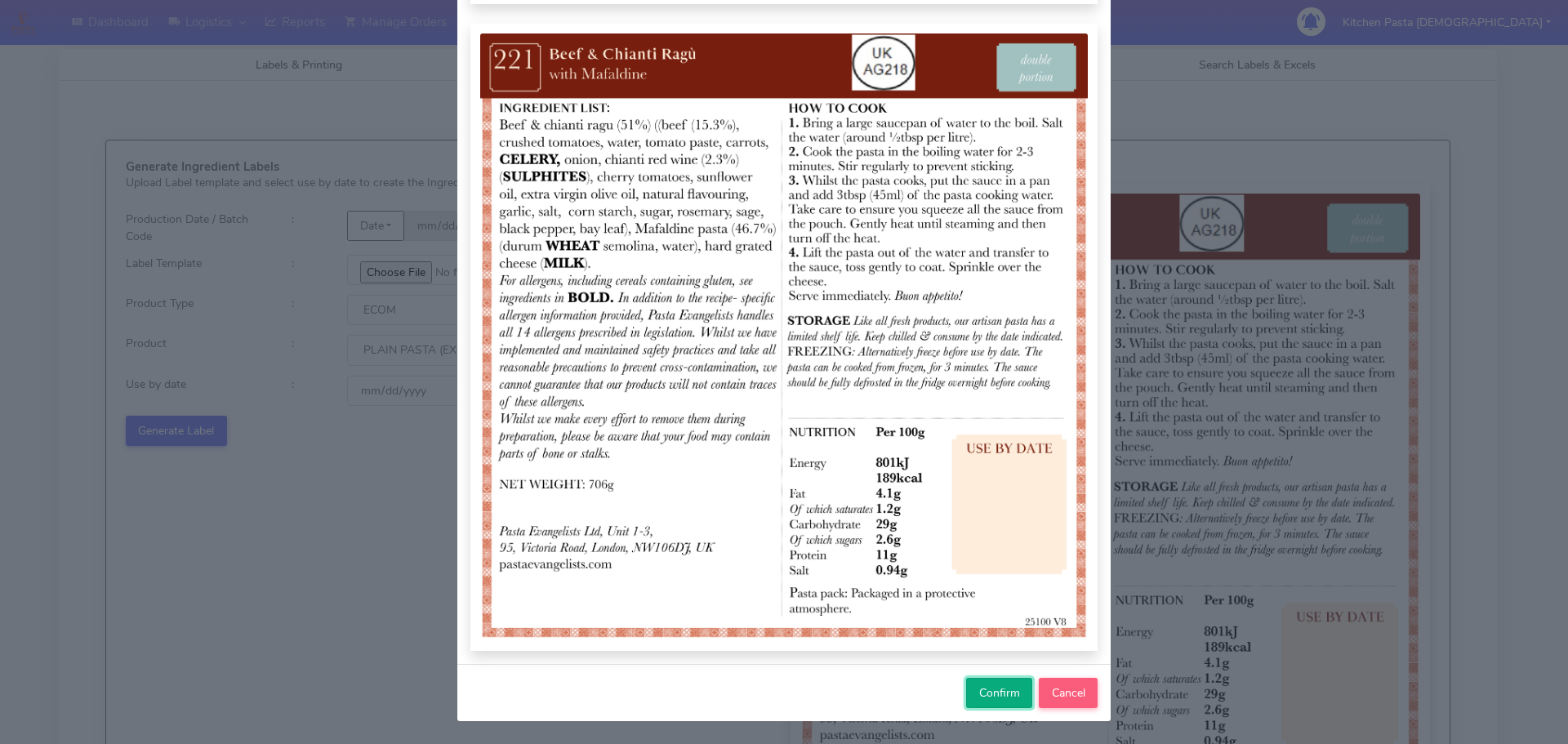
click at [984, 682] on button "Confirm" at bounding box center [999, 692] width 66 height 30
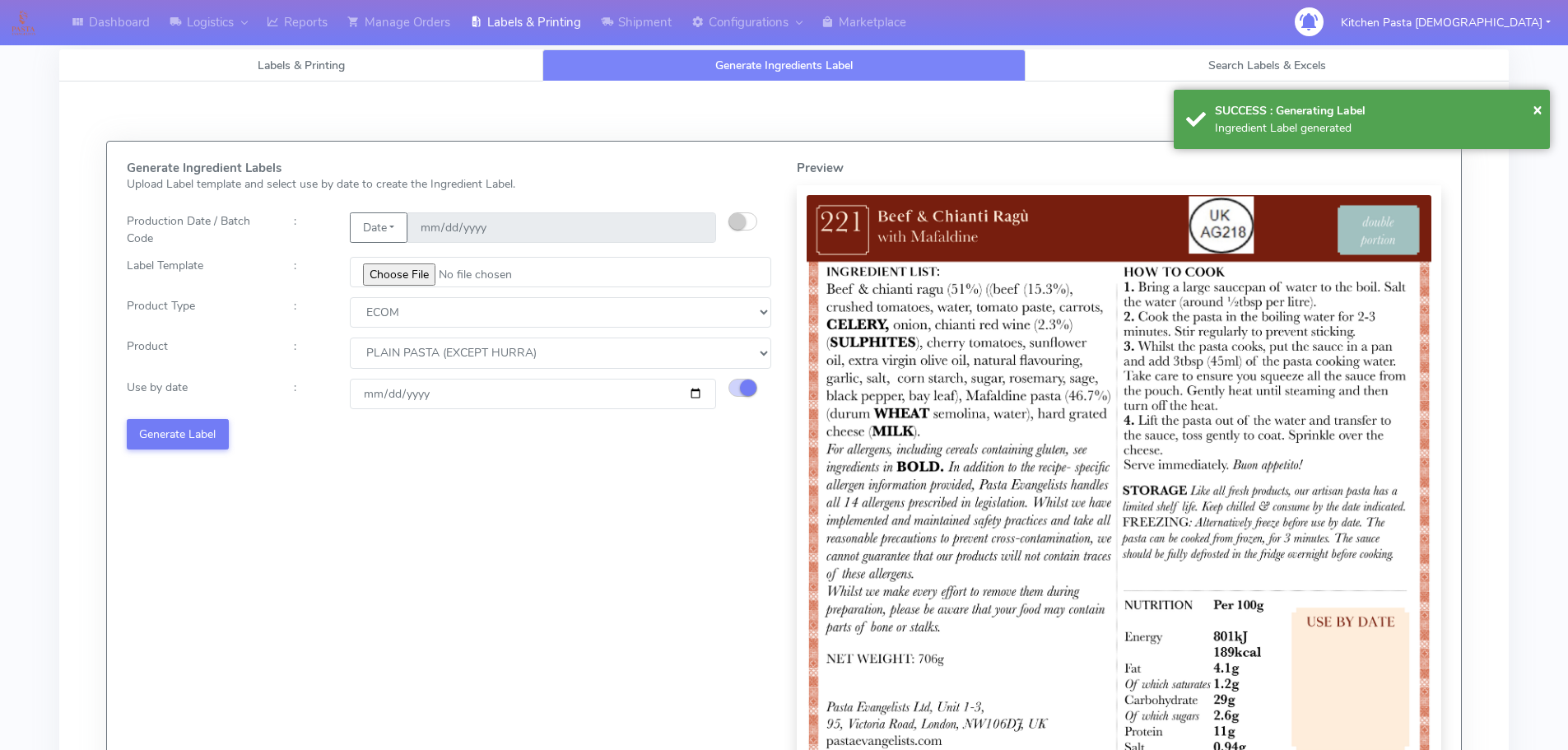
select select
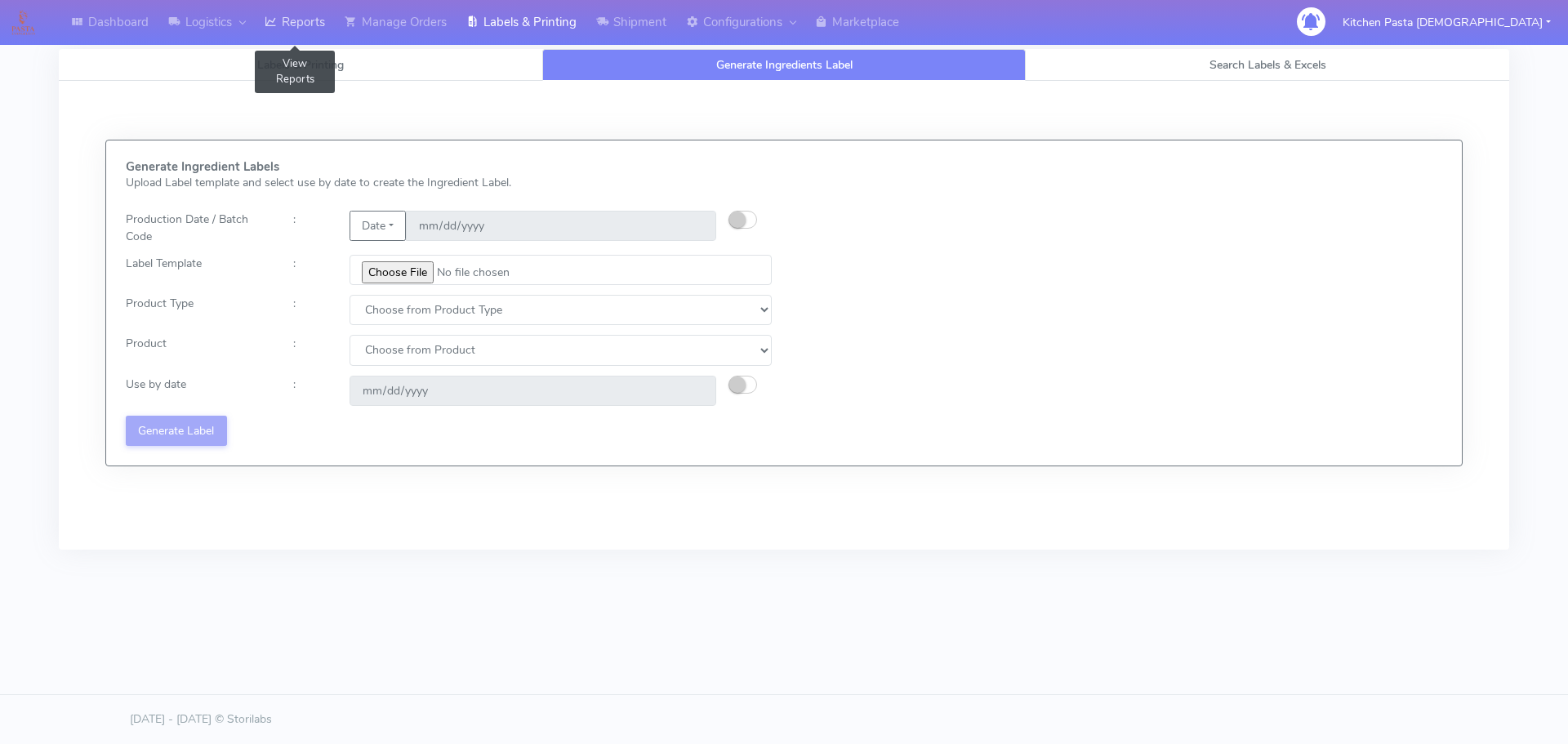
click at [293, 31] on link "Reports" at bounding box center [294, 22] width 80 height 45
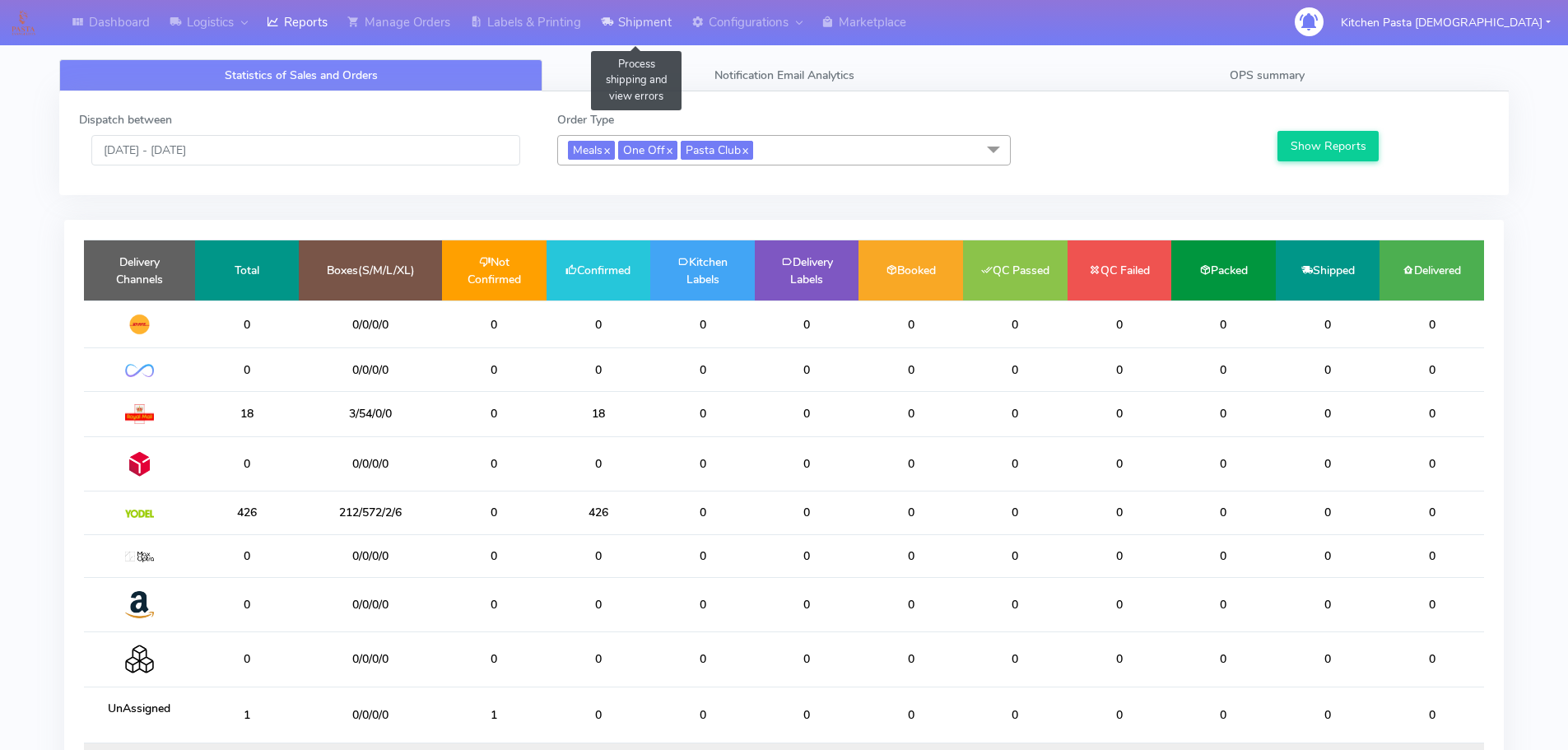
click at [654, 28] on link "Shipment" at bounding box center [635, 22] width 90 height 46
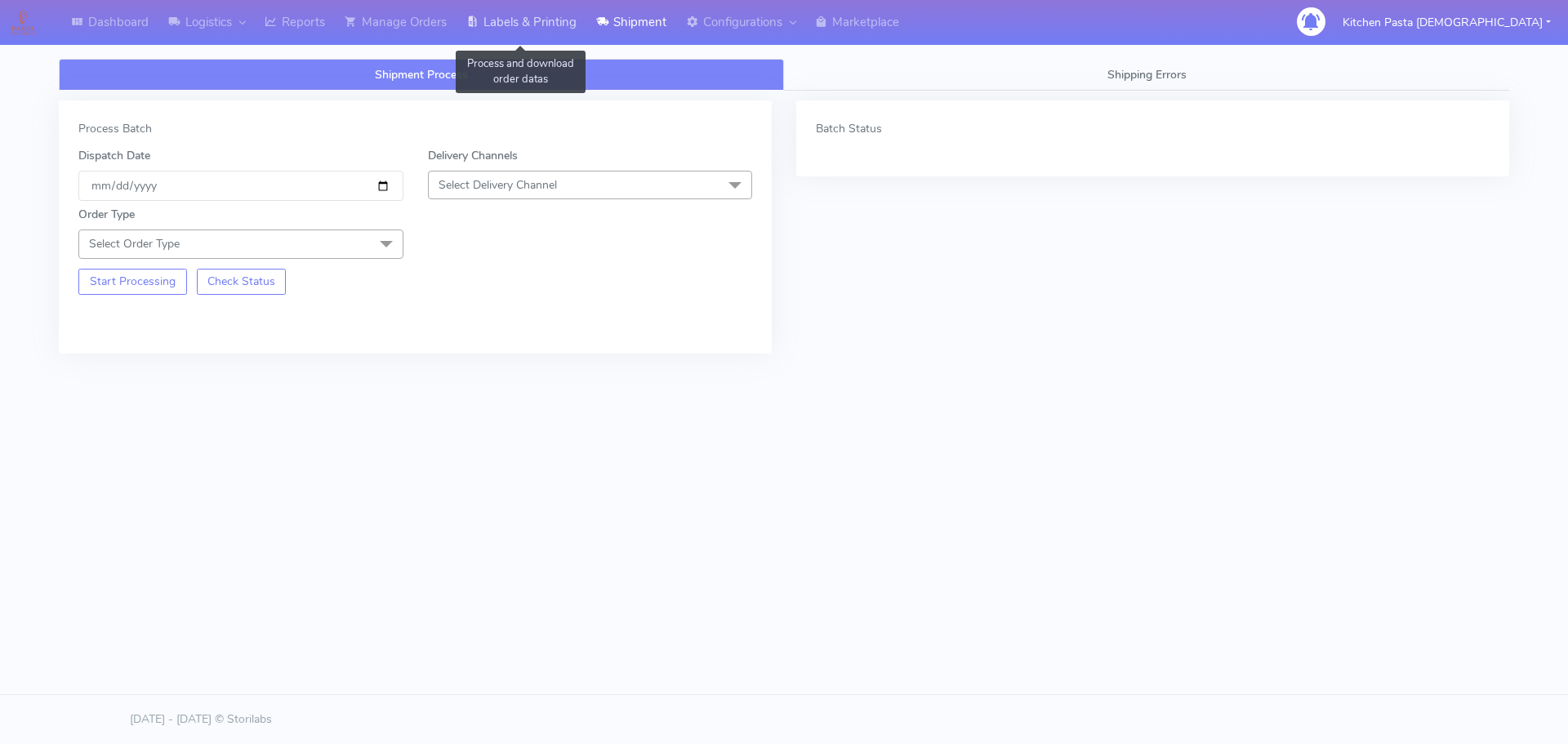
click at [528, 19] on link "Labels & Printing" at bounding box center [521, 22] width 130 height 45
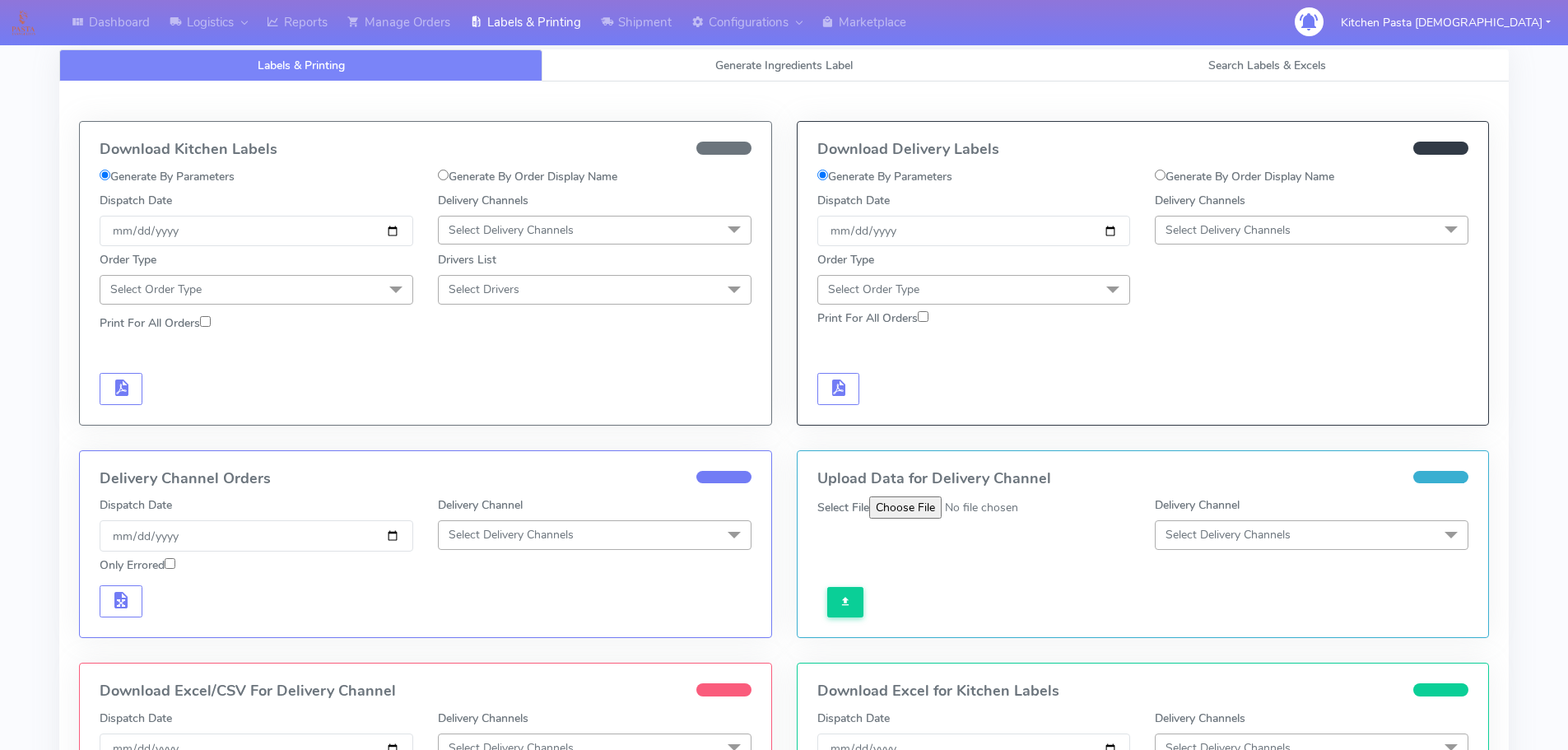
click at [561, 244] on span "Select Delivery Channels" at bounding box center [595, 230] width 314 height 29
click at [500, 350] on li "Royal Mail" at bounding box center [595, 361] width 312 height 27
click at [348, 285] on span "Select Order Type" at bounding box center [256, 289] width 314 height 29
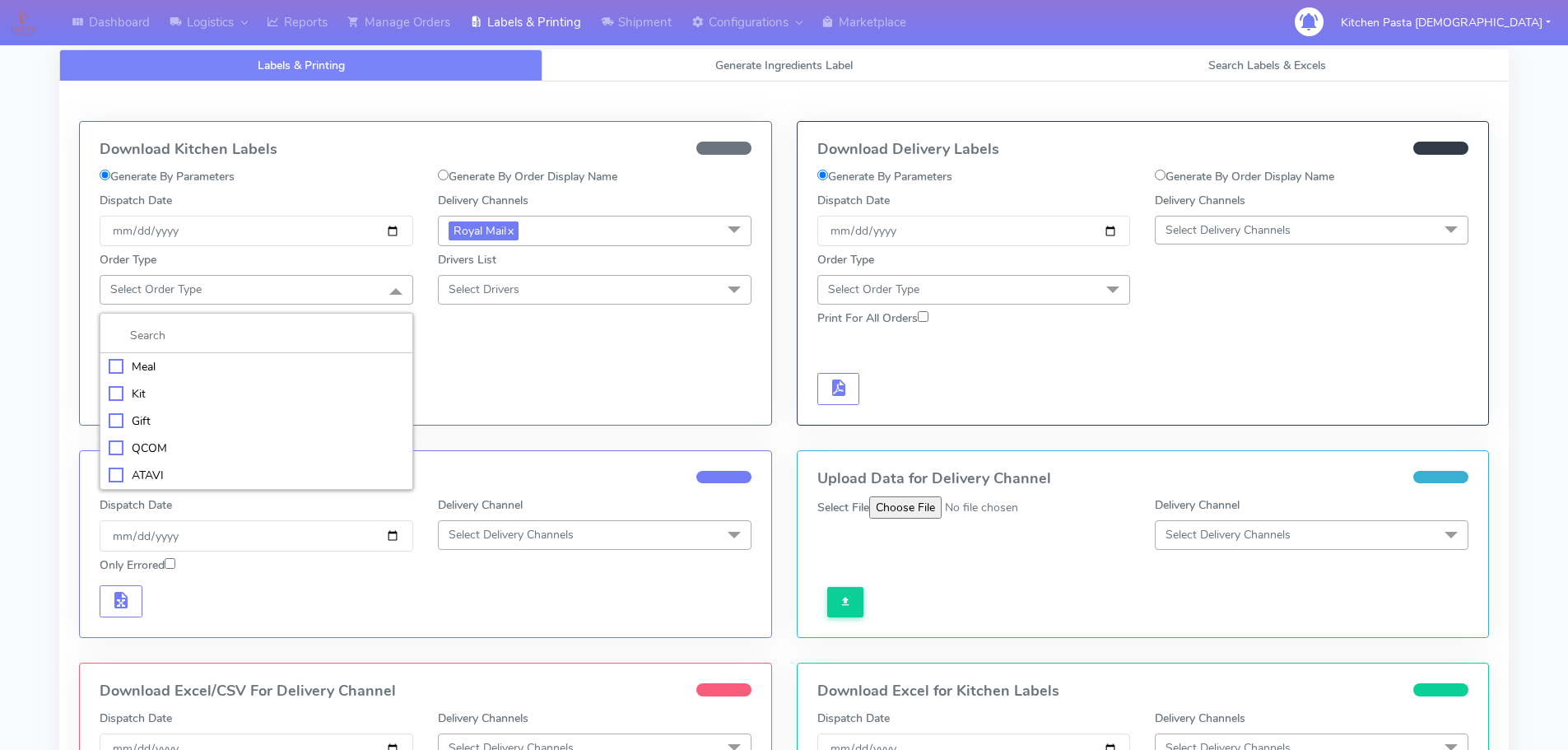
click at [229, 371] on div "Meal" at bounding box center [256, 366] width 295 height 18
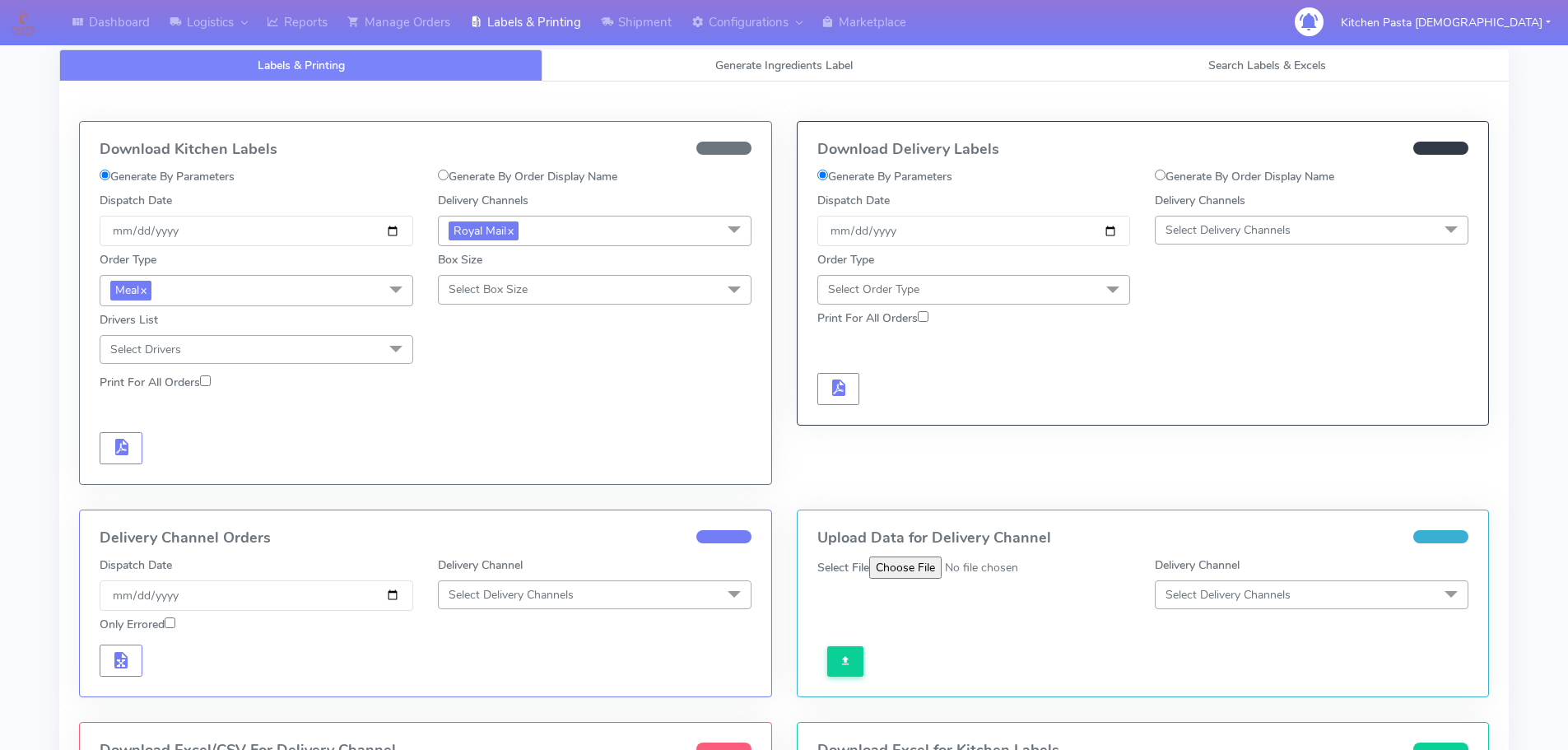
click at [485, 295] on span "Select Box Size" at bounding box center [488, 289] width 79 height 16
click at [290, 23] on link "Reports" at bounding box center [296, 22] width 81 height 46
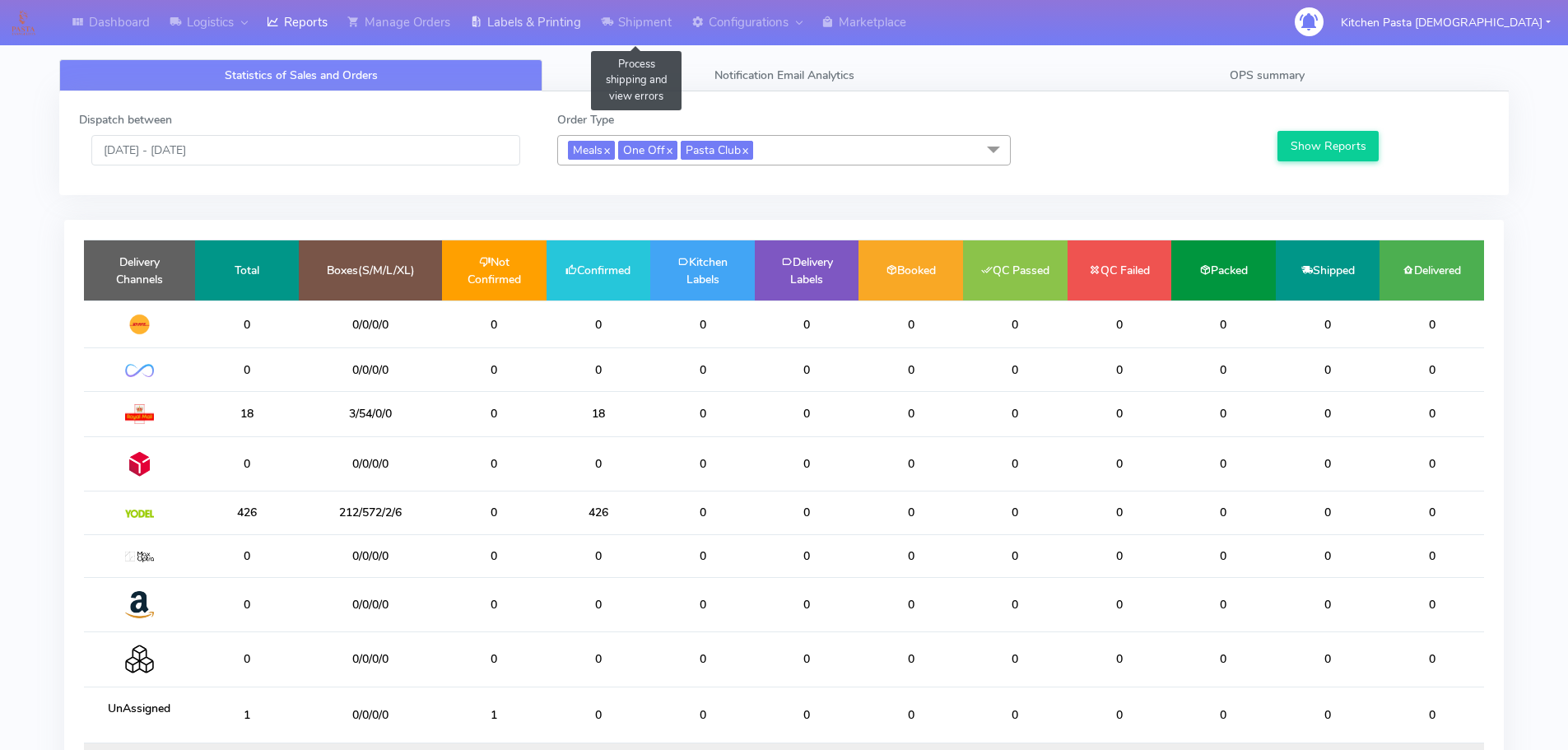
click at [524, 34] on link "Labels & Printing" at bounding box center [525, 22] width 131 height 46
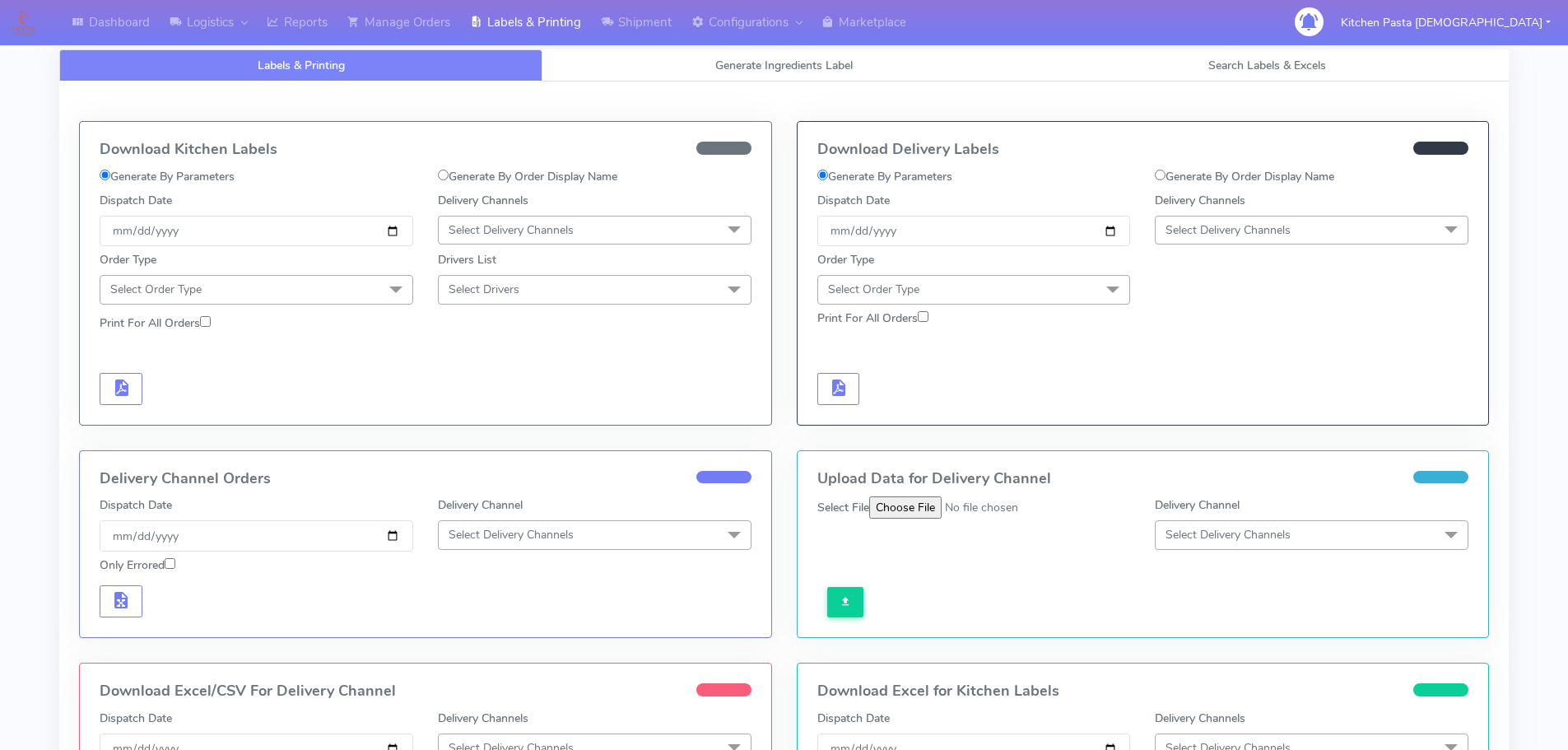
click at [562, 220] on span "Select Delivery Channels" at bounding box center [595, 230] width 314 height 29
click at [510, 355] on div "Royal Mail" at bounding box center [595, 361] width 295 height 18
click at [345, 295] on span "Select Order Type" at bounding box center [256, 289] width 314 height 29
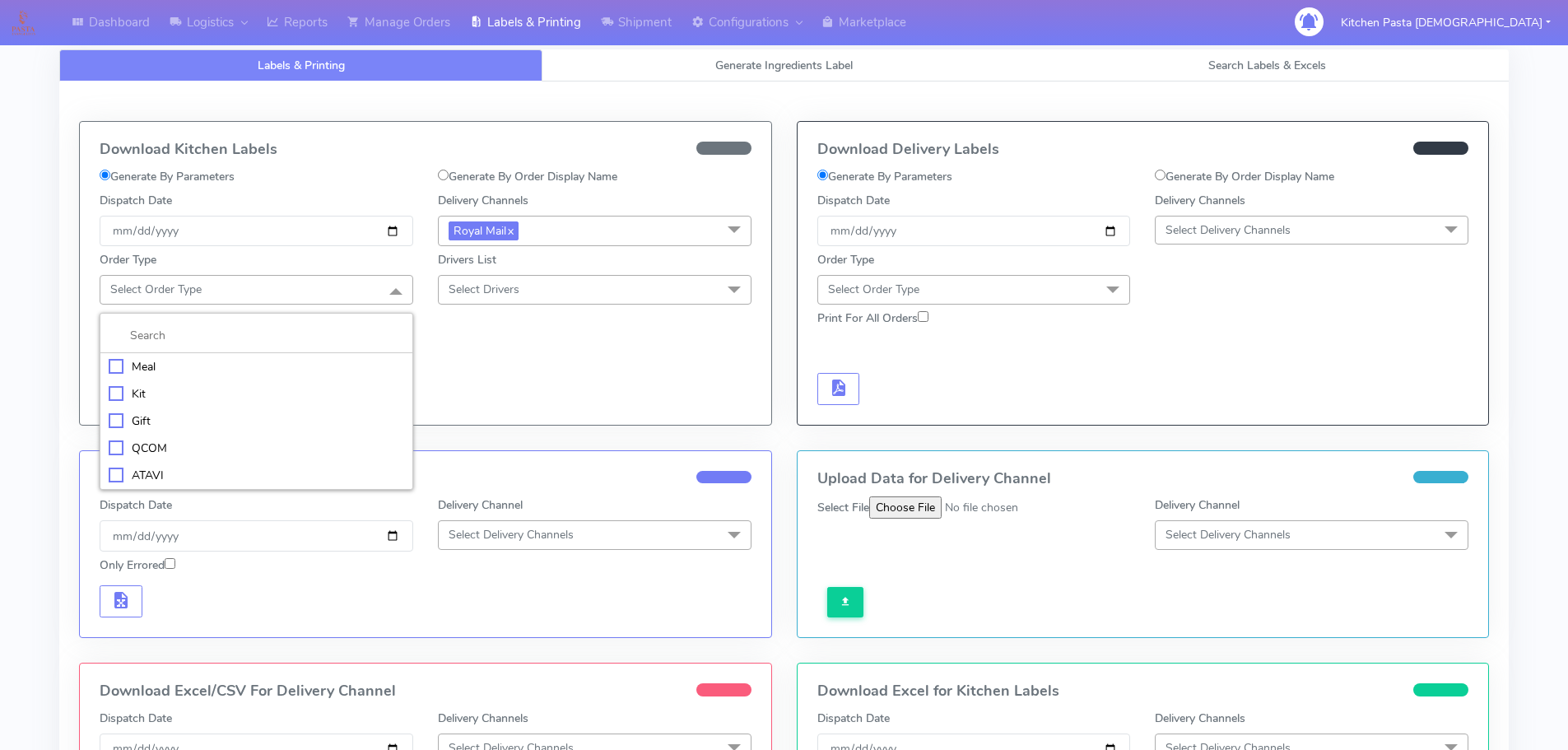
click at [246, 365] on div "Meal" at bounding box center [256, 366] width 295 height 18
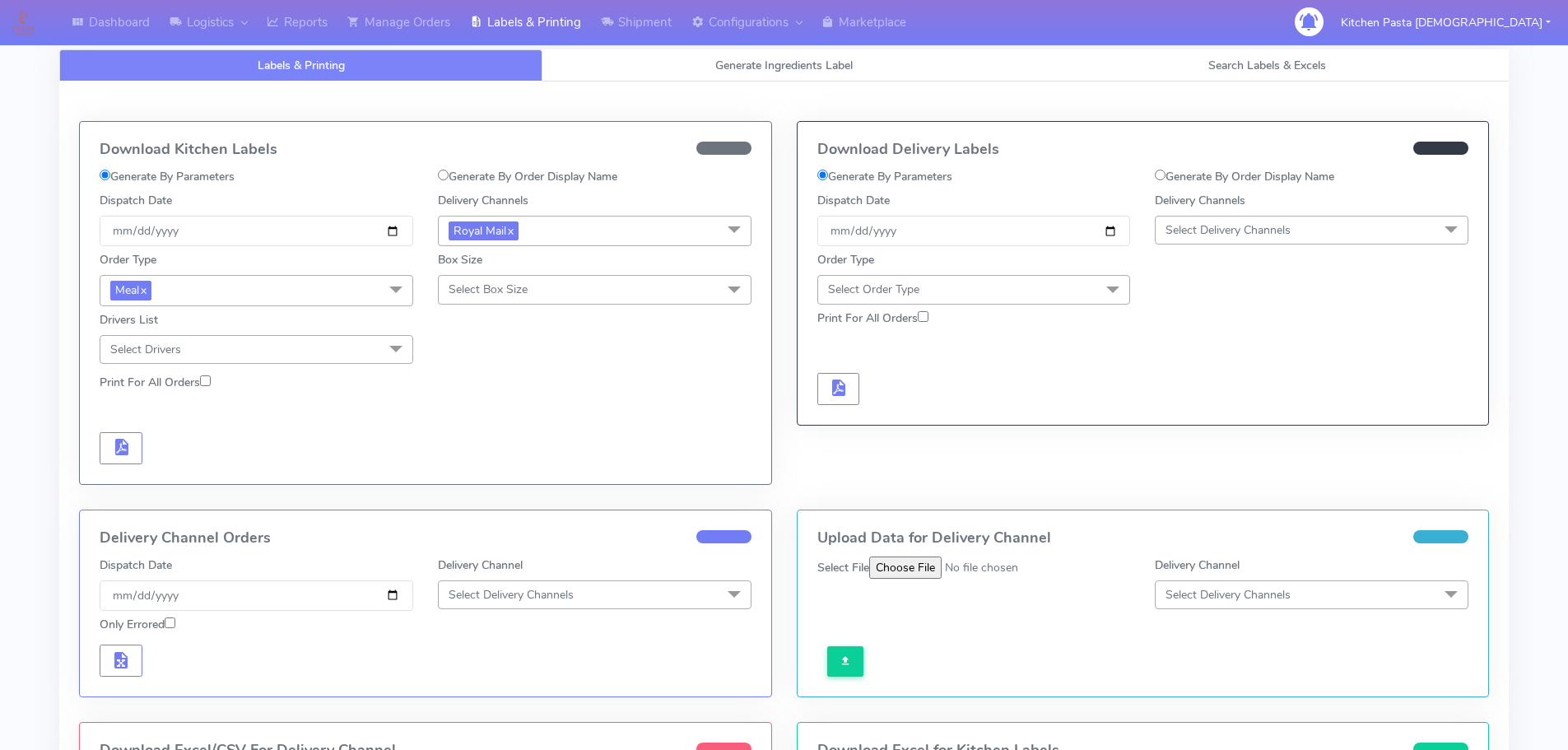
click at [431, 283] on div "Box Size Select Box Size Small Small-PR-1 Medium Large Mega" at bounding box center [595, 276] width 338 height 59
click at [474, 301] on span "Select Box Size" at bounding box center [595, 289] width 314 height 29
drag, startPoint x: 496, startPoint y: 416, endPoint x: 268, endPoint y: 415, distance: 228.0
click at [496, 415] on div "Medium" at bounding box center [595, 421] width 295 height 18
click at [146, 444] on div at bounding box center [256, 448] width 338 height 33
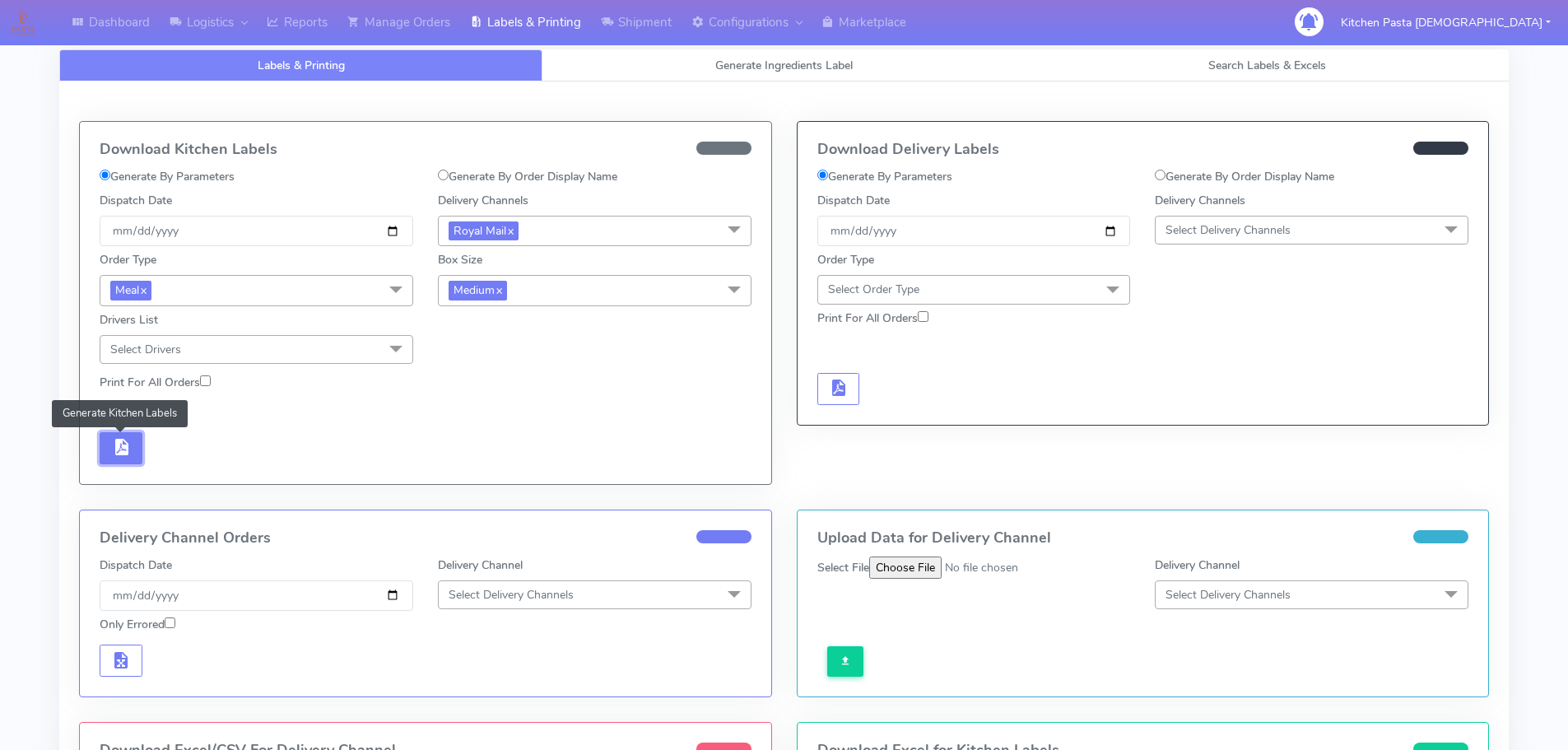
click at [109, 444] on button "button" at bounding box center [121, 448] width 43 height 33
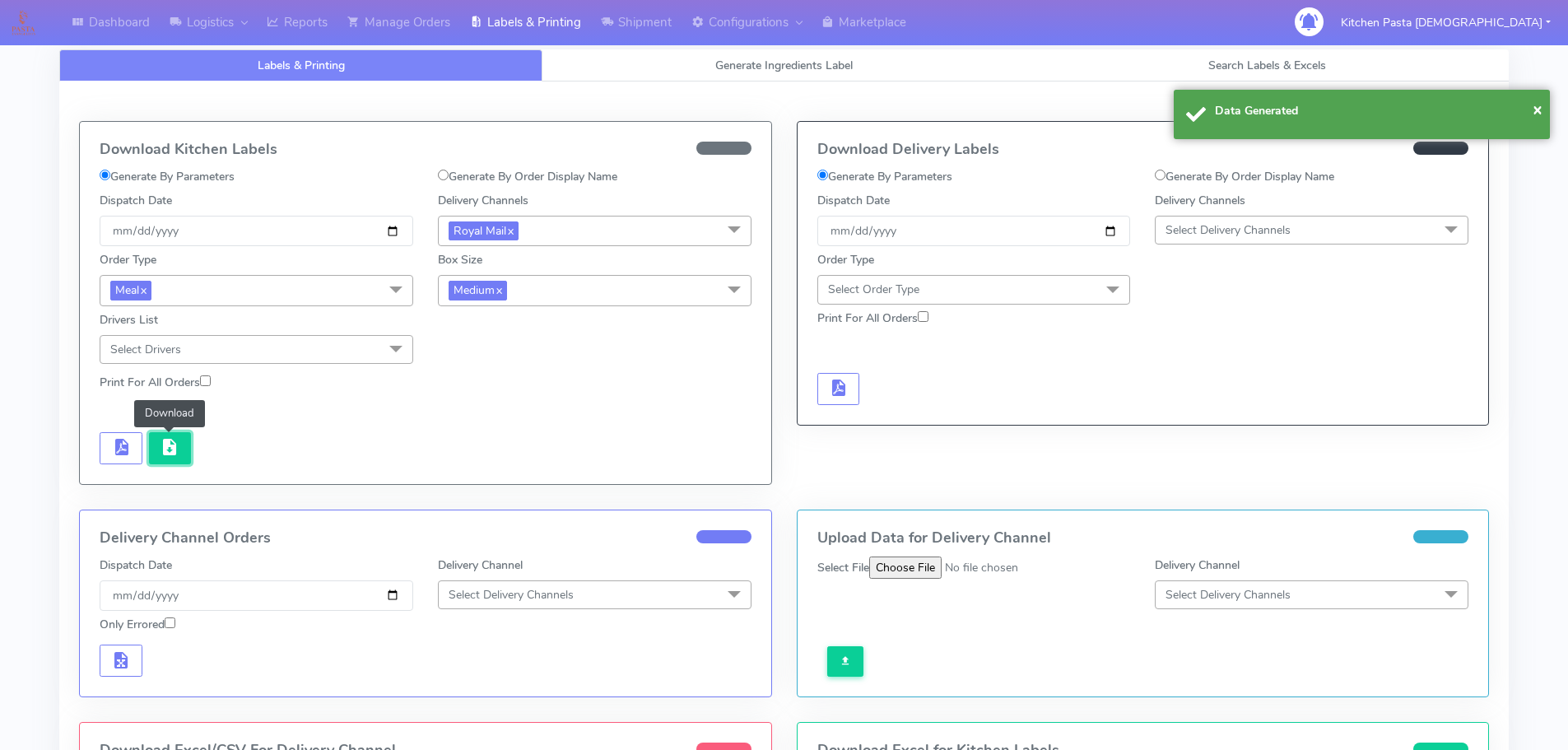
click at [156, 445] on button "button" at bounding box center [170, 448] width 43 height 33
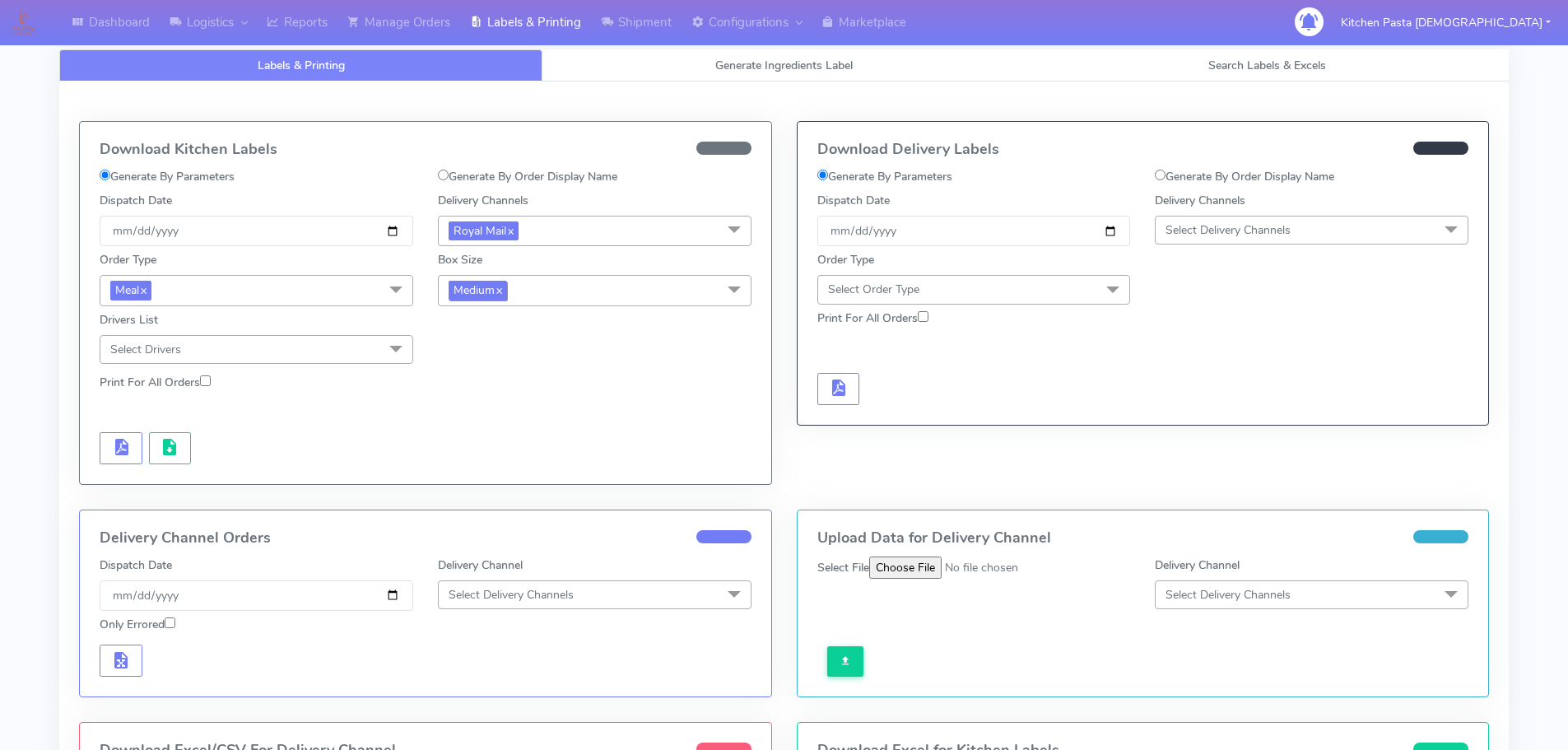
click at [469, 293] on span "Medium x" at bounding box center [477, 290] width 59 height 19
click at [495, 366] on div "Small" at bounding box center [595, 368] width 295 height 18
click at [98, 442] on div at bounding box center [256, 448] width 338 height 33
click at [112, 445] on span "button" at bounding box center [121, 451] width 20 height 16
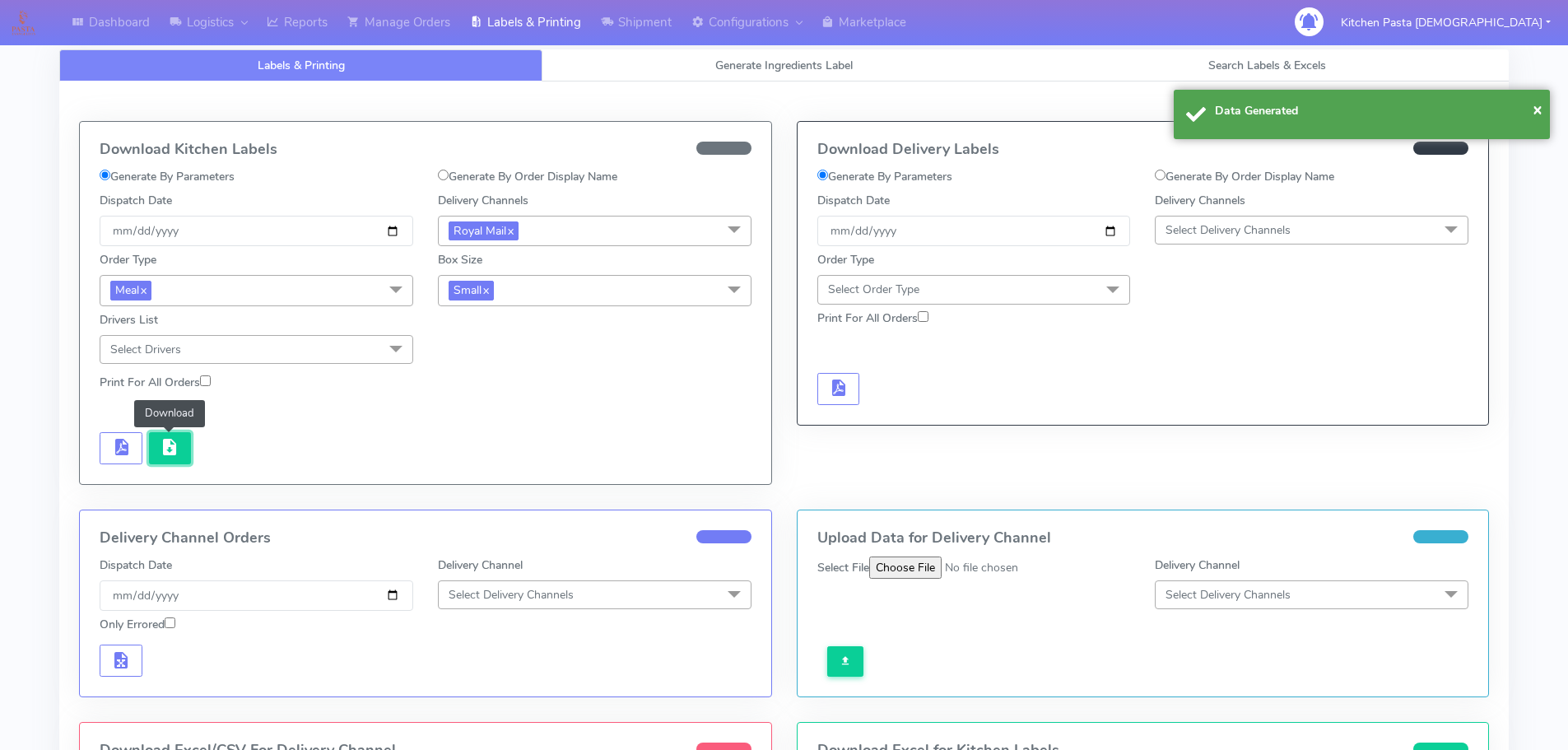
click at [172, 450] on span "button" at bounding box center [169, 451] width 20 height 16
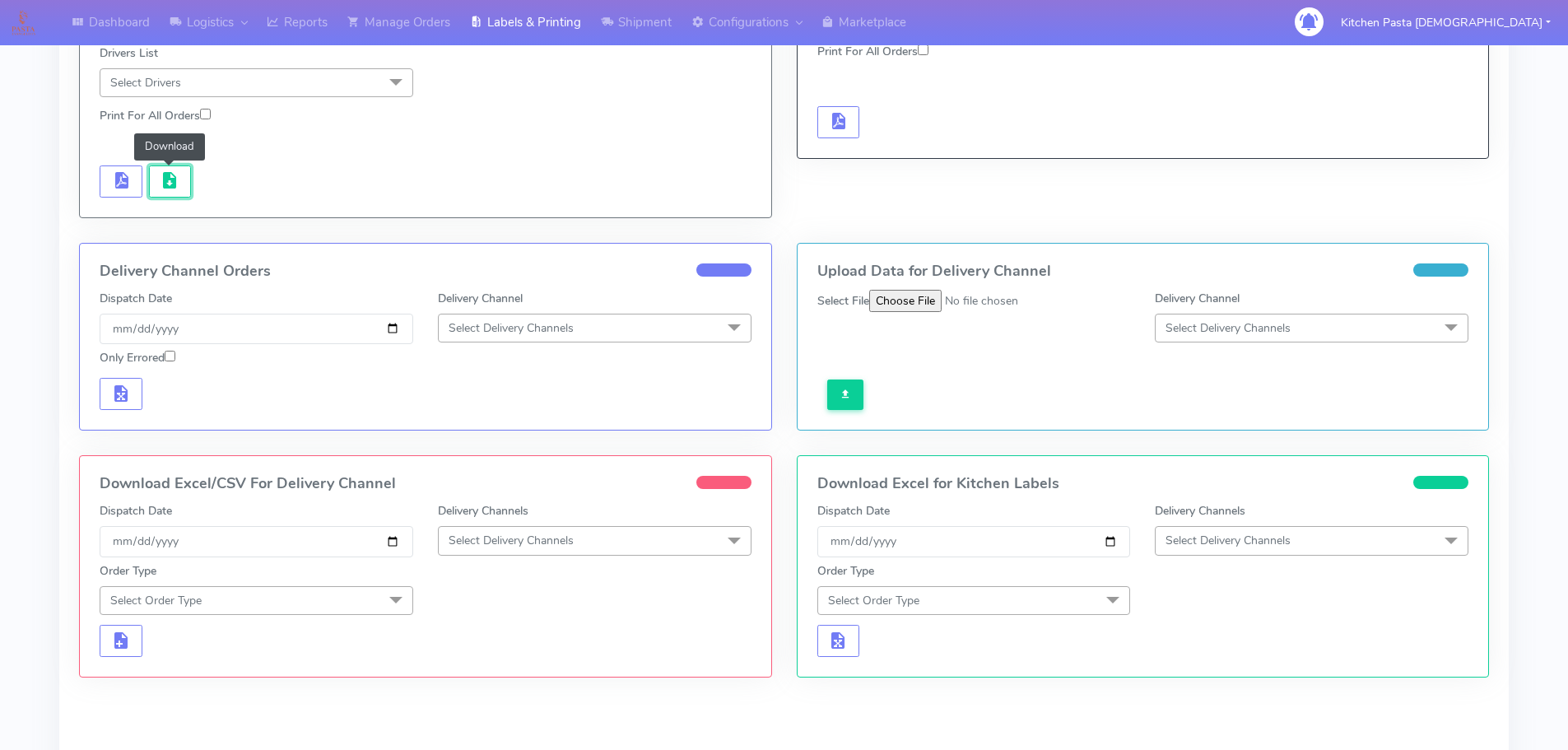
scroll to position [392, 0]
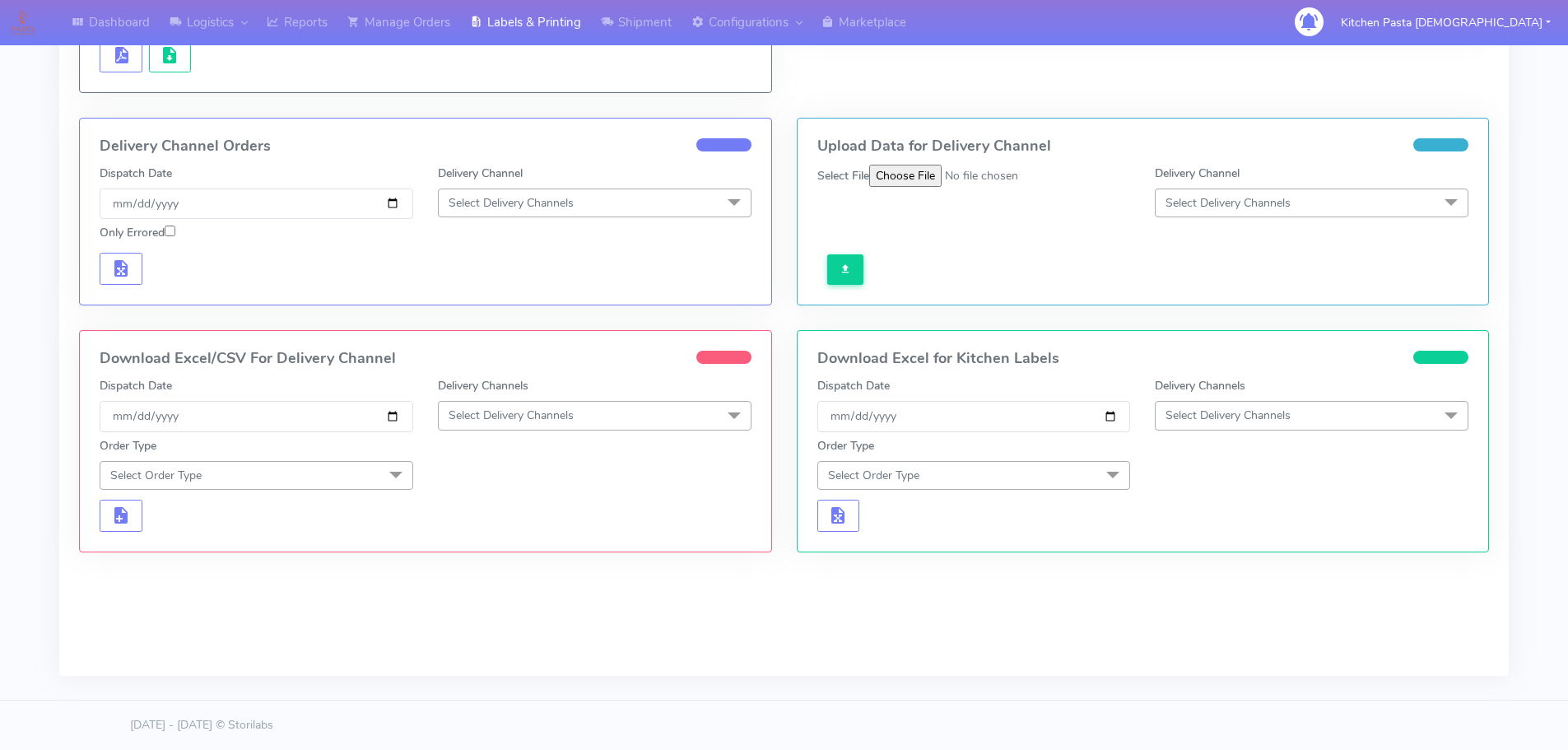
click at [542, 422] on span "Select Delivery Channels" at bounding box center [511, 415] width 125 height 16
click at [507, 545] on div "Royal Mail" at bounding box center [595, 546] width 295 height 18
click at [313, 473] on span "Select Order Type" at bounding box center [256, 475] width 314 height 29
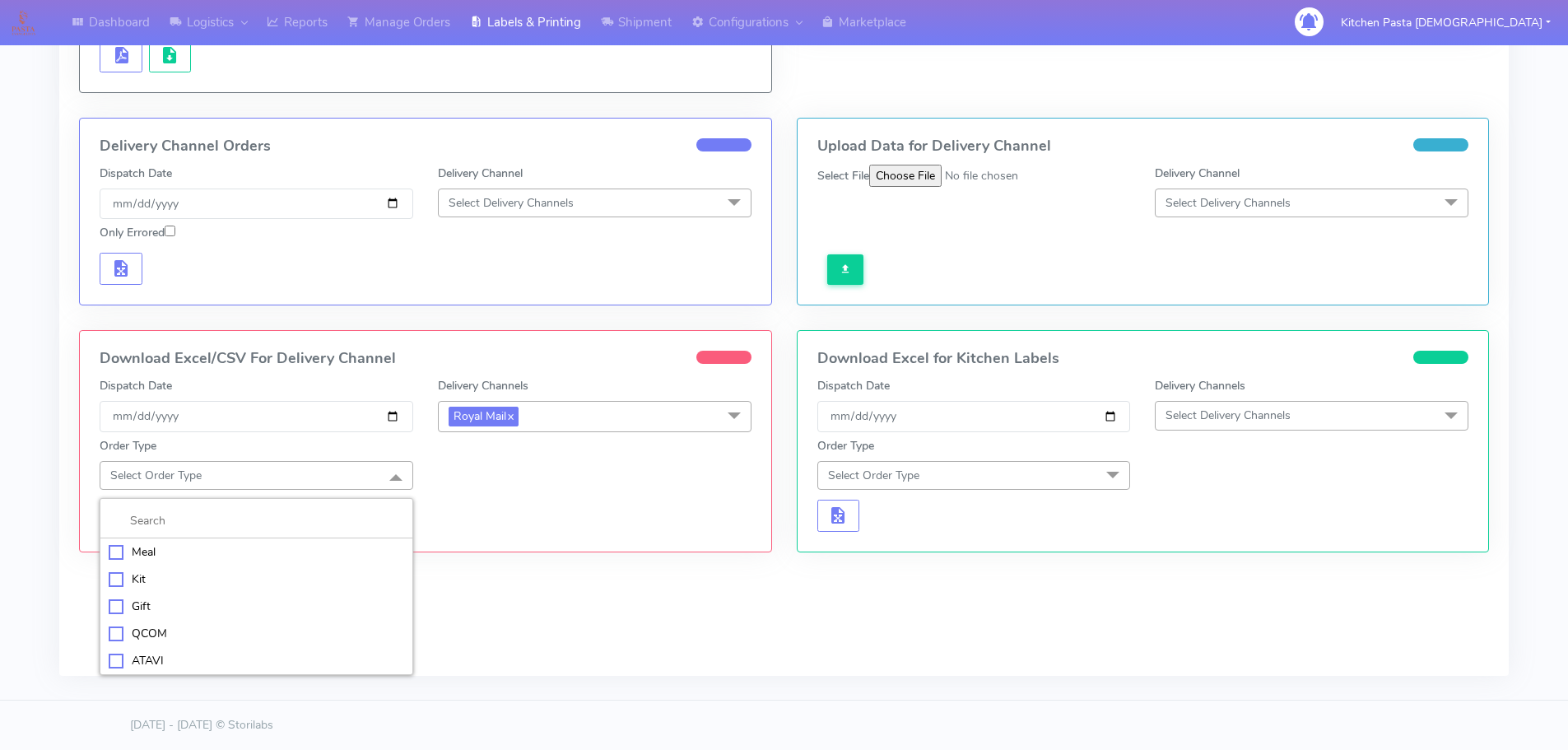
click at [230, 541] on li "Meal" at bounding box center [256, 551] width 312 height 27
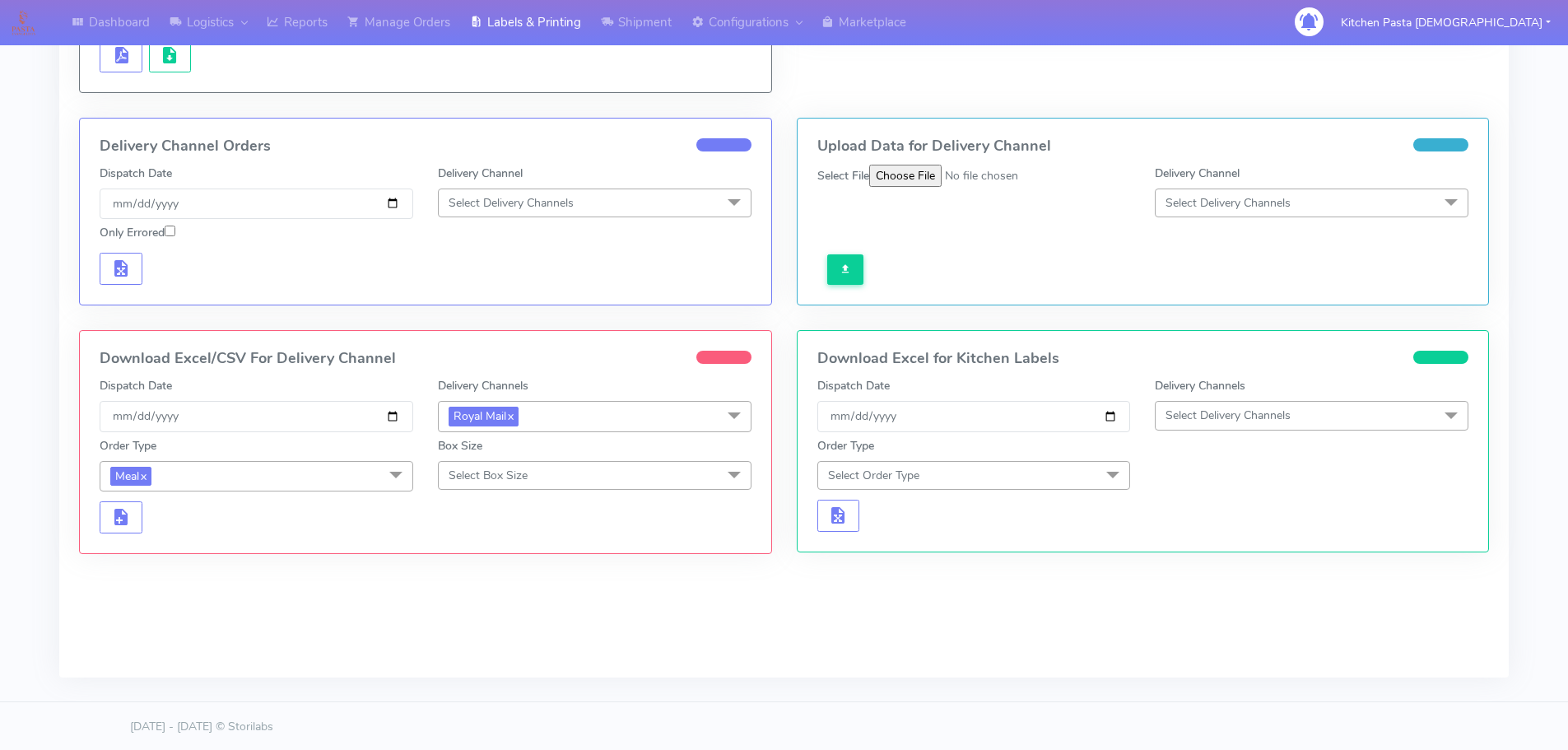
click at [467, 471] on span "Select Box Size" at bounding box center [488, 475] width 79 height 16
click at [509, 613] on div "Medium" at bounding box center [595, 606] width 295 height 18
click at [109, 524] on button "button" at bounding box center [121, 518] width 43 height 33
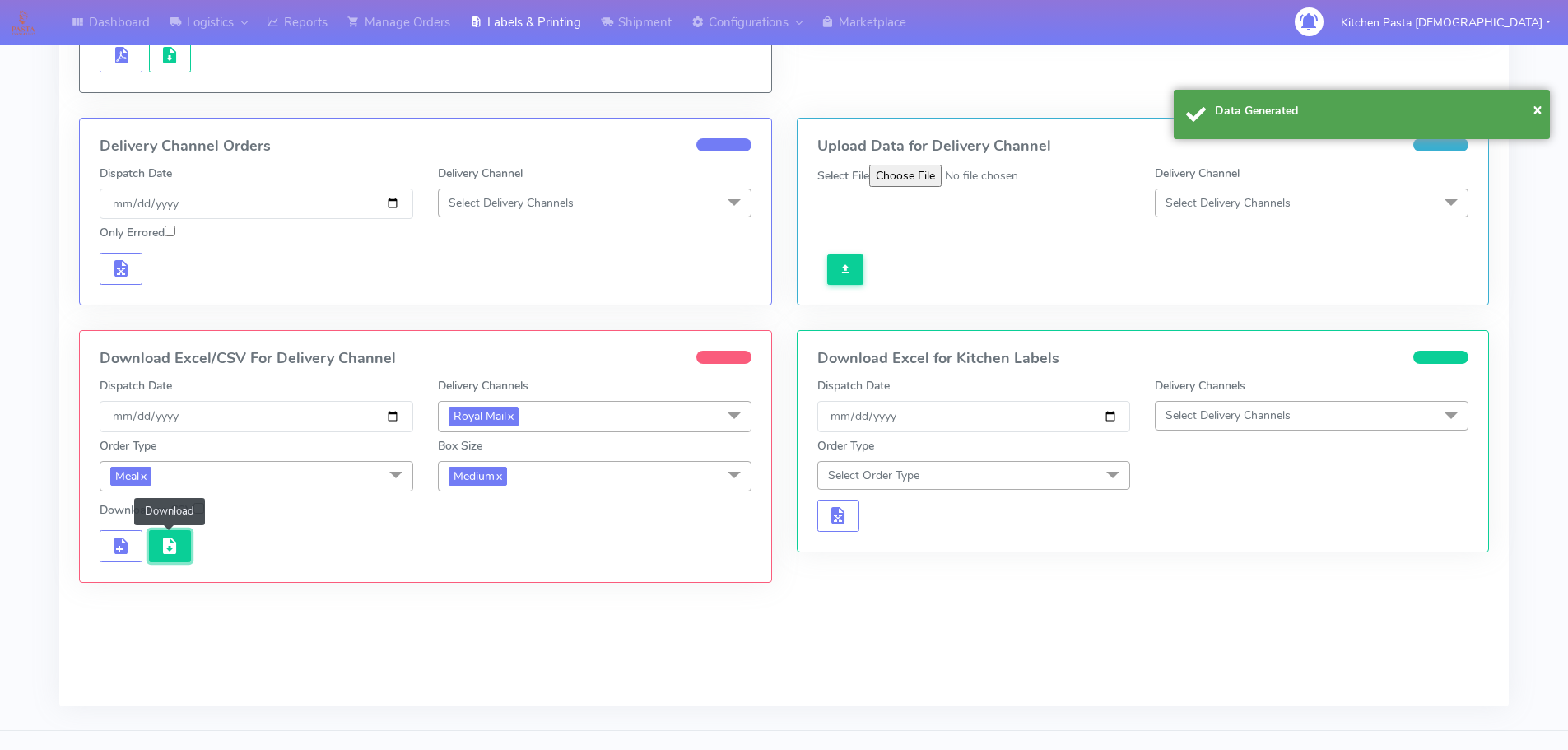
click at [172, 559] on button "button" at bounding box center [170, 546] width 43 height 33
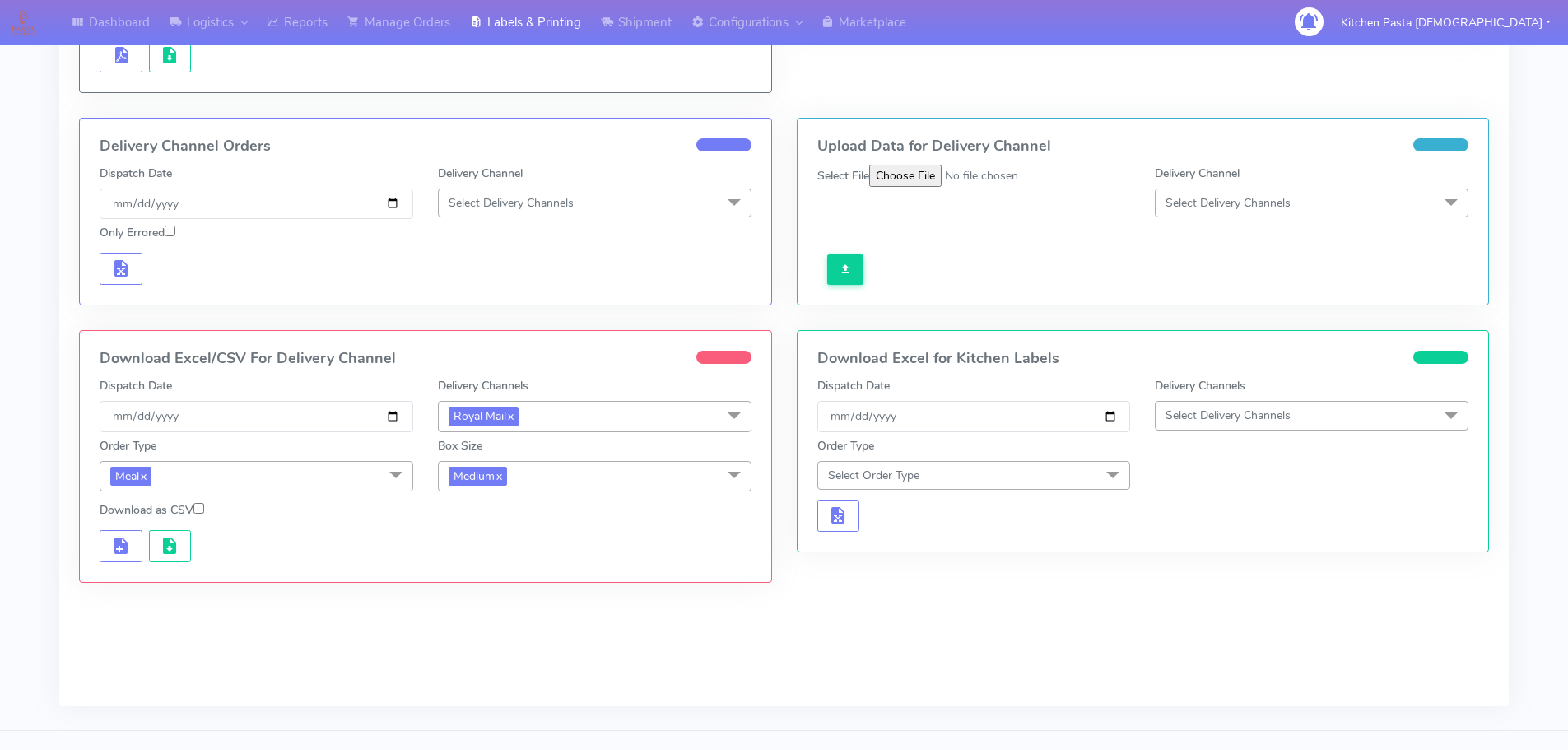
click at [519, 488] on span "Medium x" at bounding box center [595, 476] width 314 height 31
click at [502, 553] on div "Small" at bounding box center [595, 554] width 295 height 18
click at [129, 546] on span "button" at bounding box center [121, 549] width 20 height 16
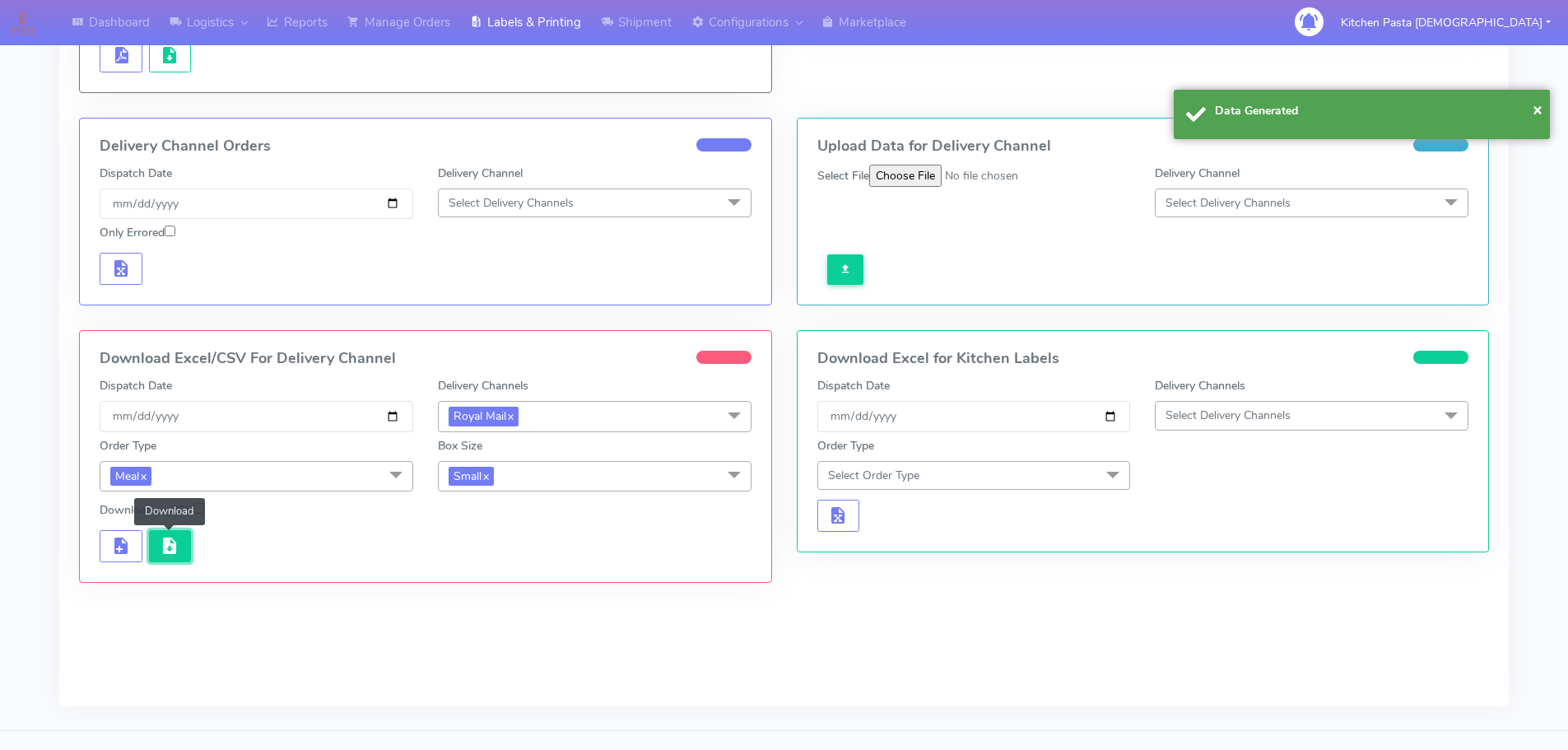
click at [171, 549] on span "button" at bounding box center [169, 549] width 20 height 16
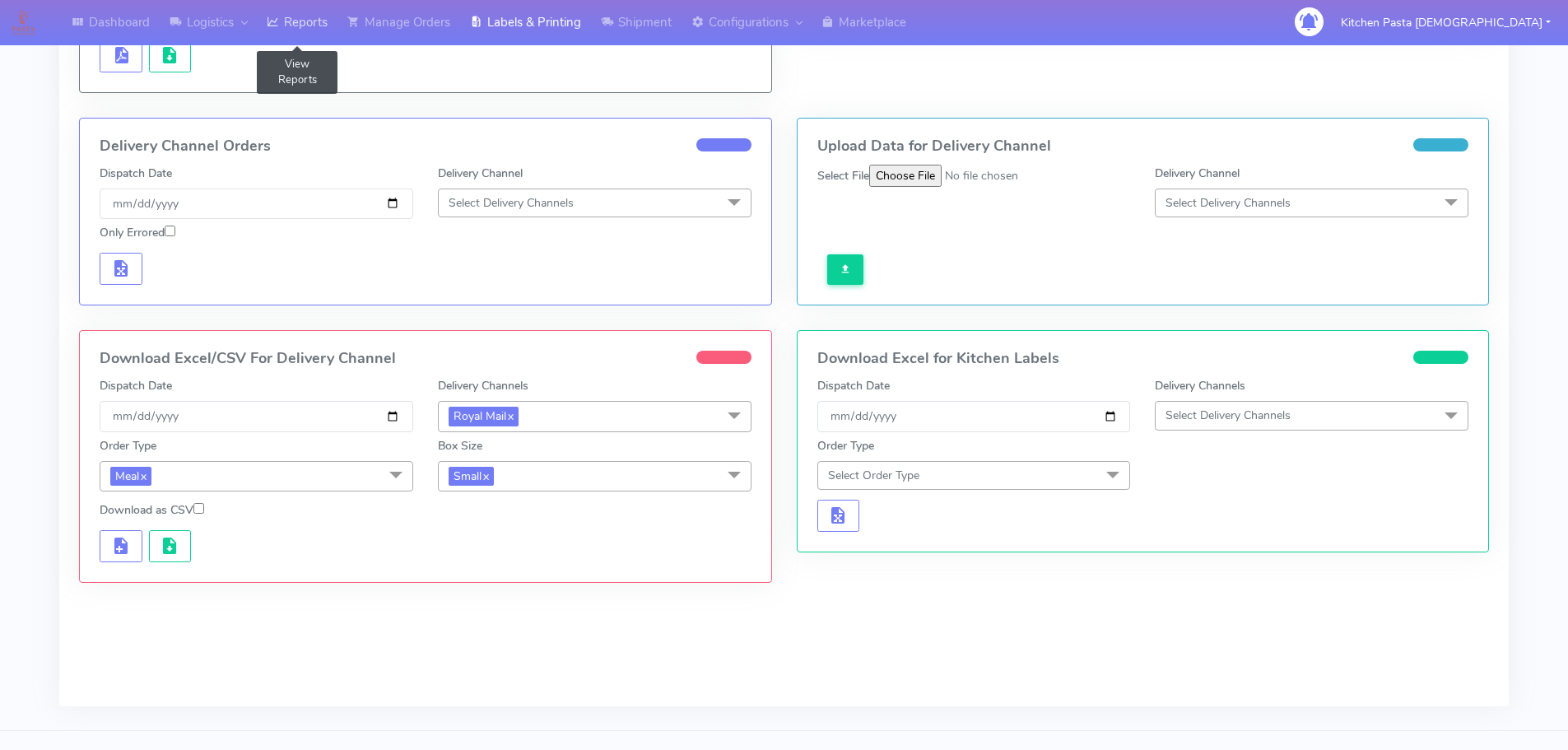
click at [317, 21] on link "Reports" at bounding box center [296, 22] width 81 height 46
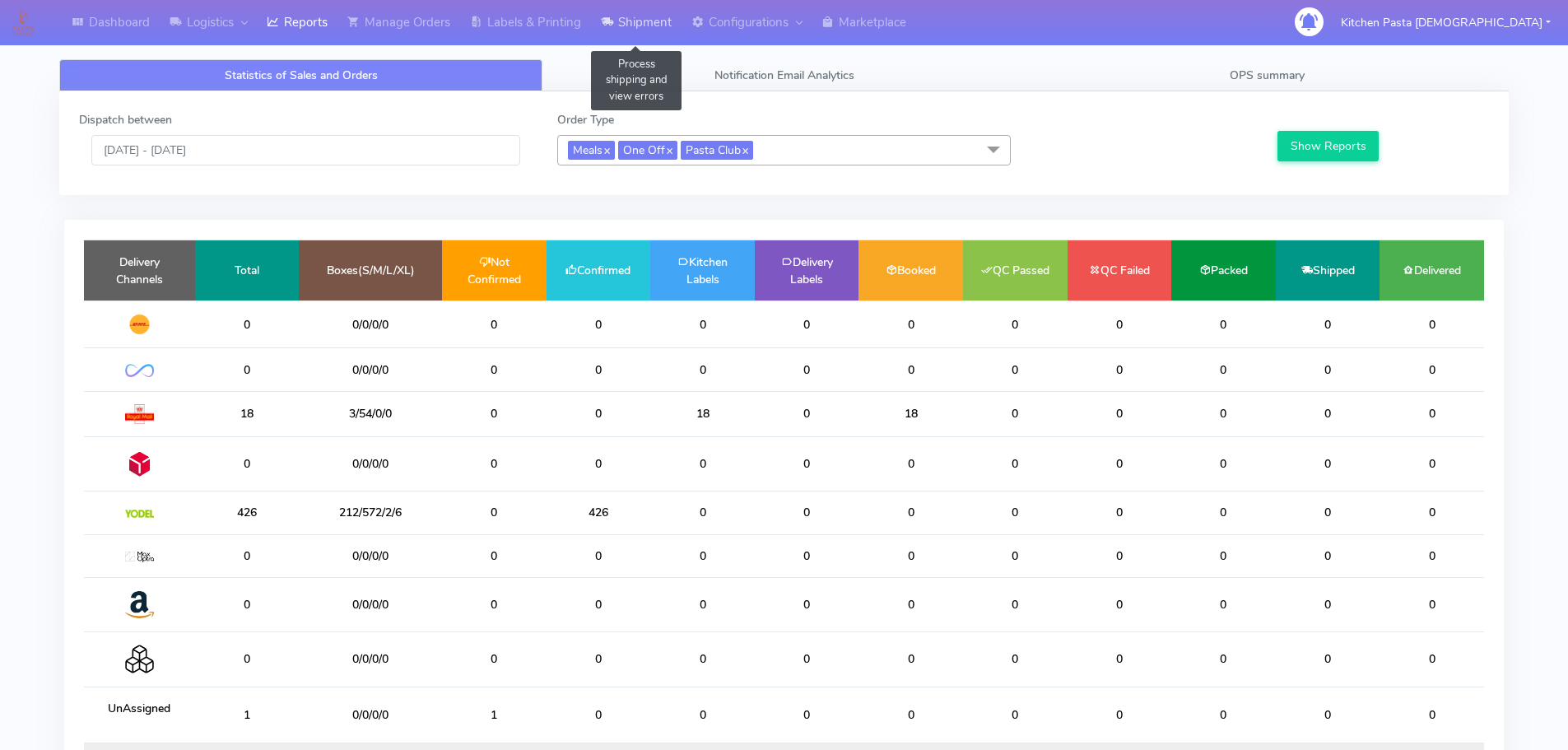
click at [632, 26] on link "Shipment" at bounding box center [635, 22] width 90 height 46
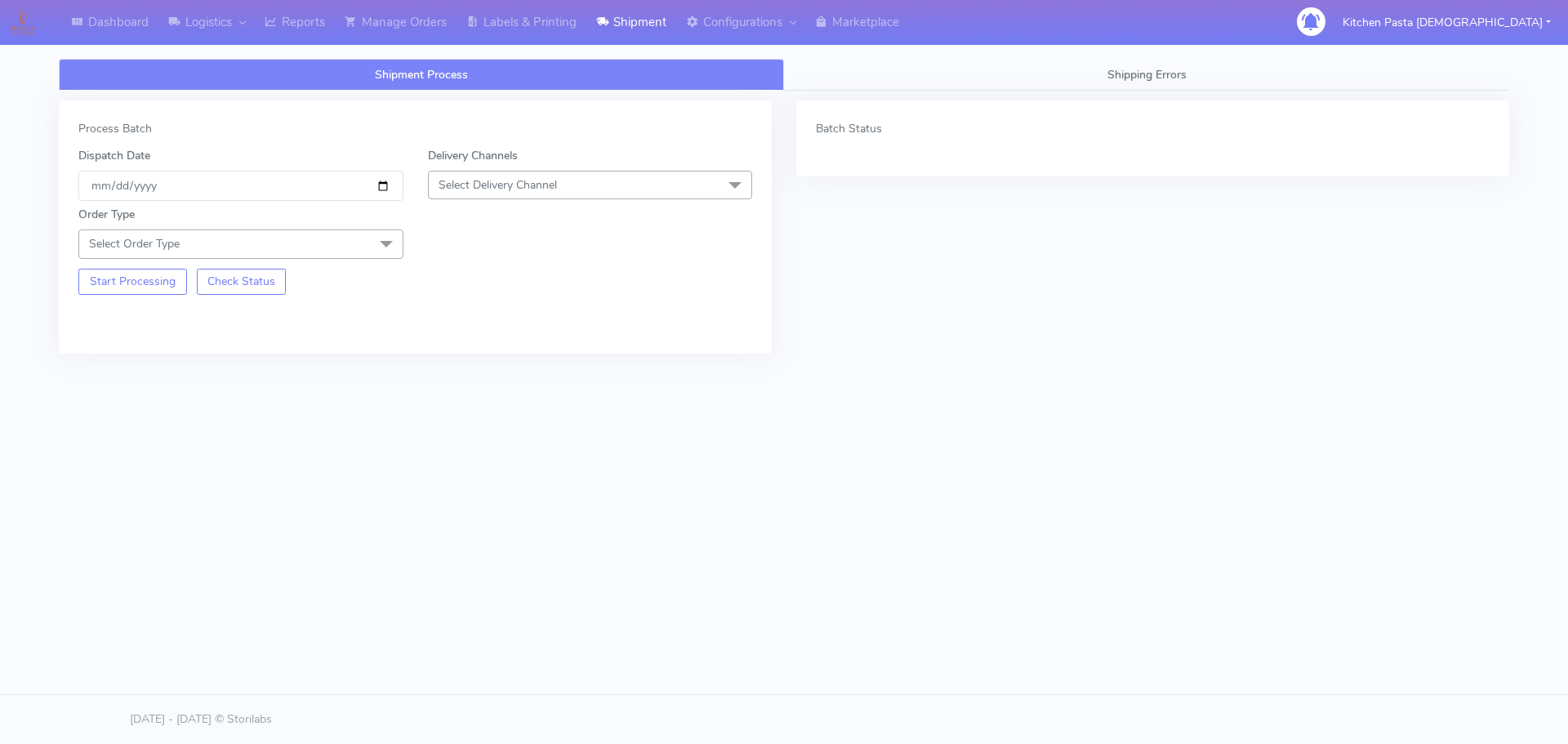
click at [533, 174] on span "Select Delivery Channel" at bounding box center [590, 184] width 325 height 29
click at [470, 367] on div "Yodel" at bounding box center [590, 369] width 307 height 18
click at [309, 235] on span "Select Order Type" at bounding box center [241, 243] width 325 height 29
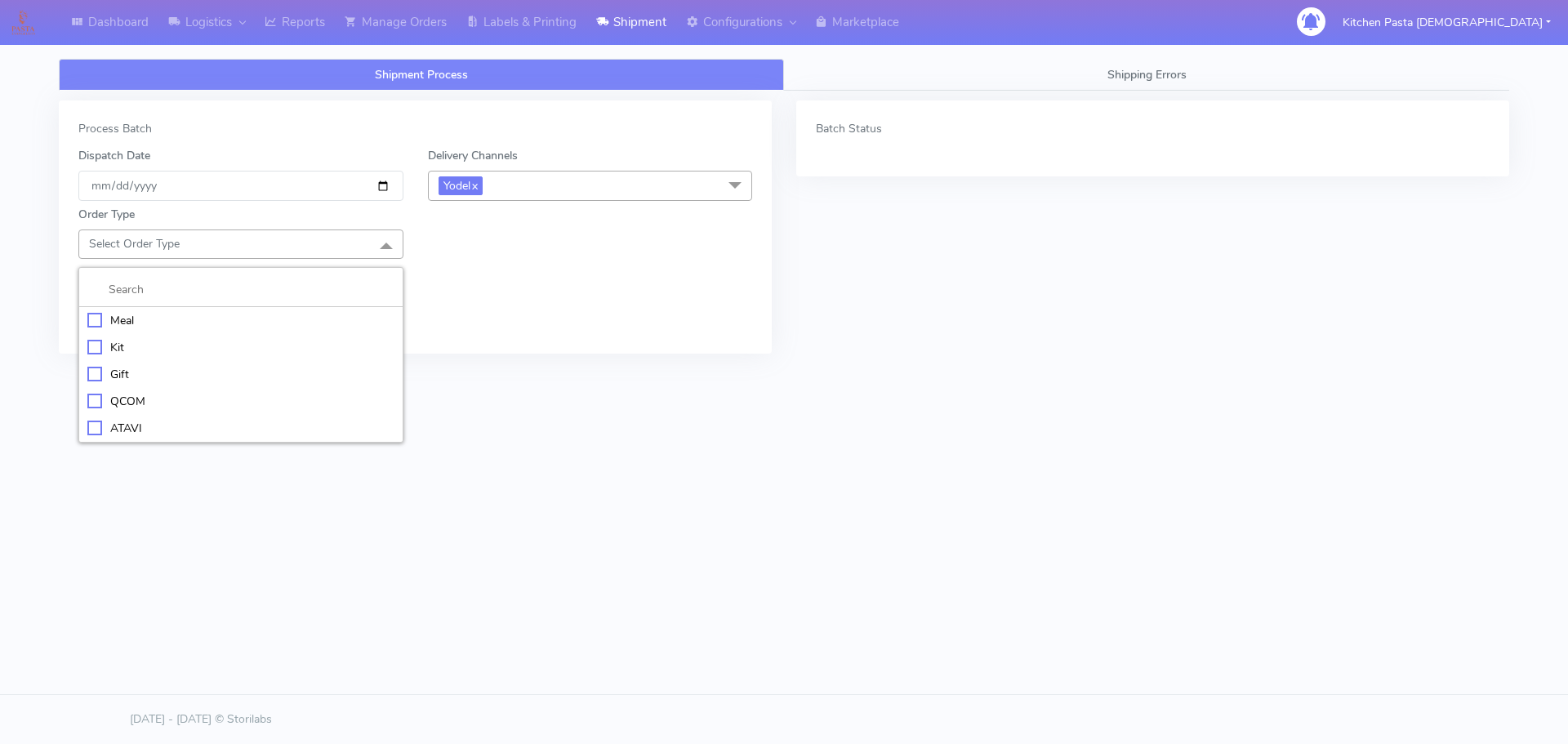
click at [245, 309] on li "Meal" at bounding box center [241, 320] width 324 height 27
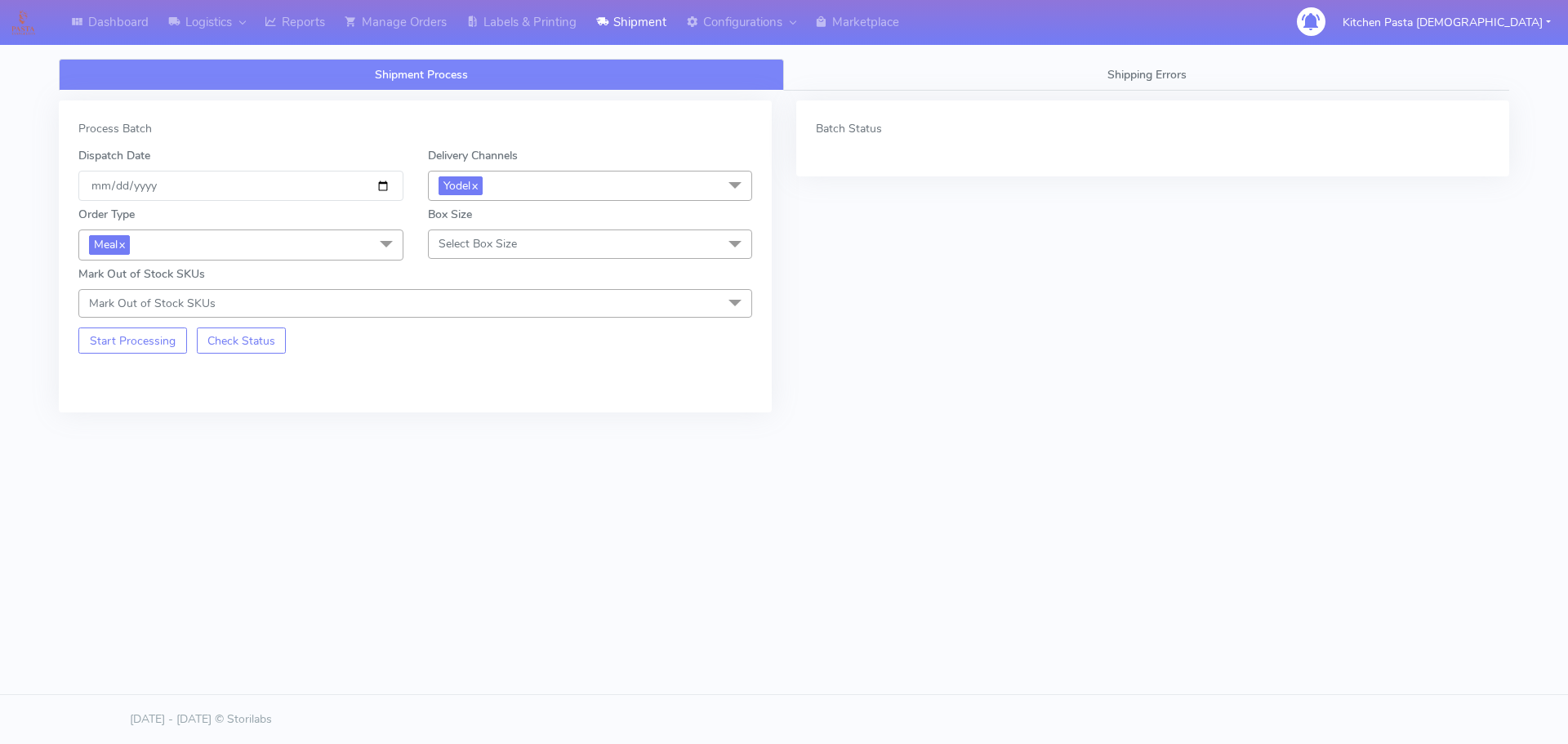
click at [468, 250] on span "Select Box Size" at bounding box center [477, 243] width 78 height 16
click at [464, 435] on div "Mega" at bounding box center [590, 428] width 307 height 18
click at [144, 349] on button "Start Processing" at bounding box center [133, 340] width 109 height 26
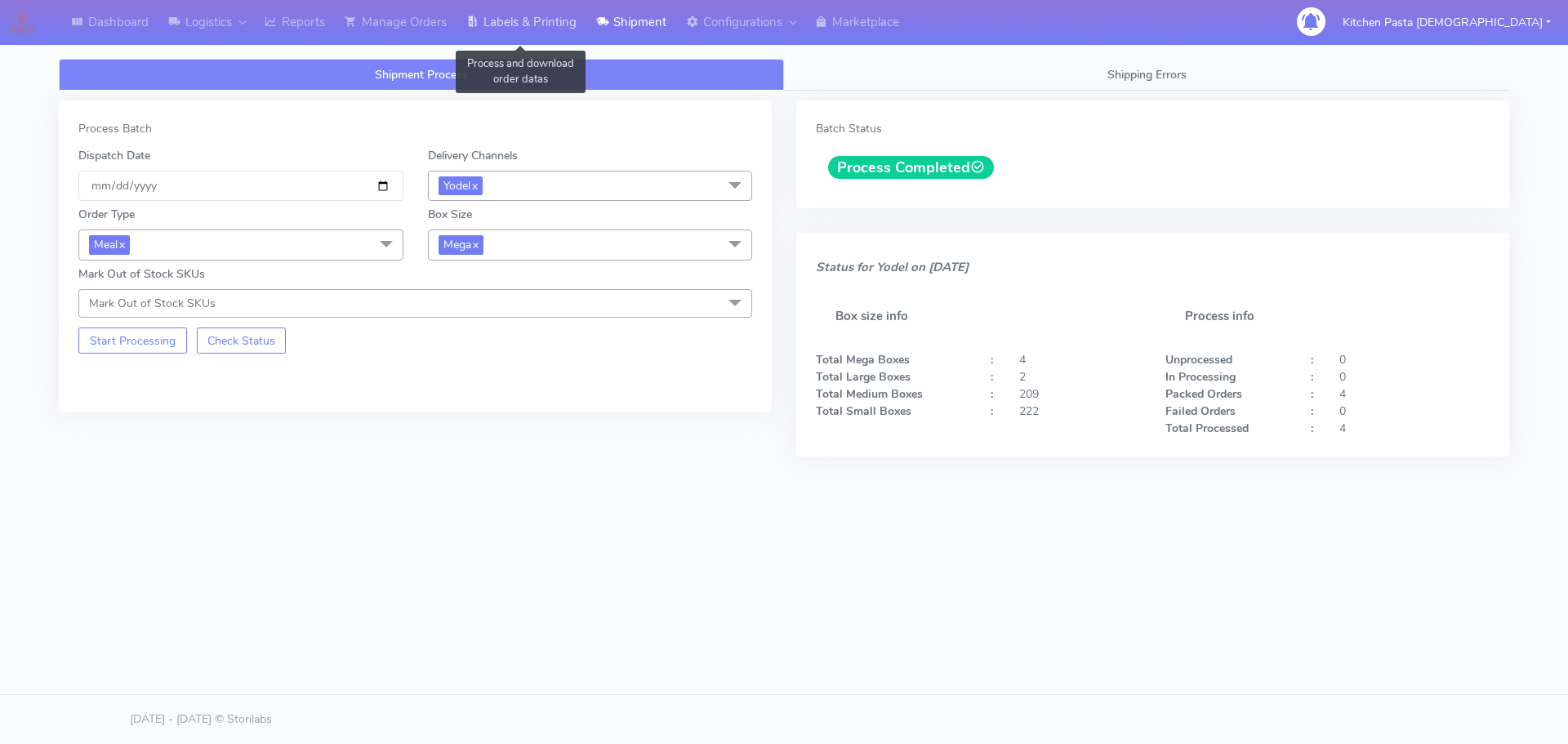
click at [506, 40] on link "Labels & Printing" at bounding box center [521, 22] width 130 height 45
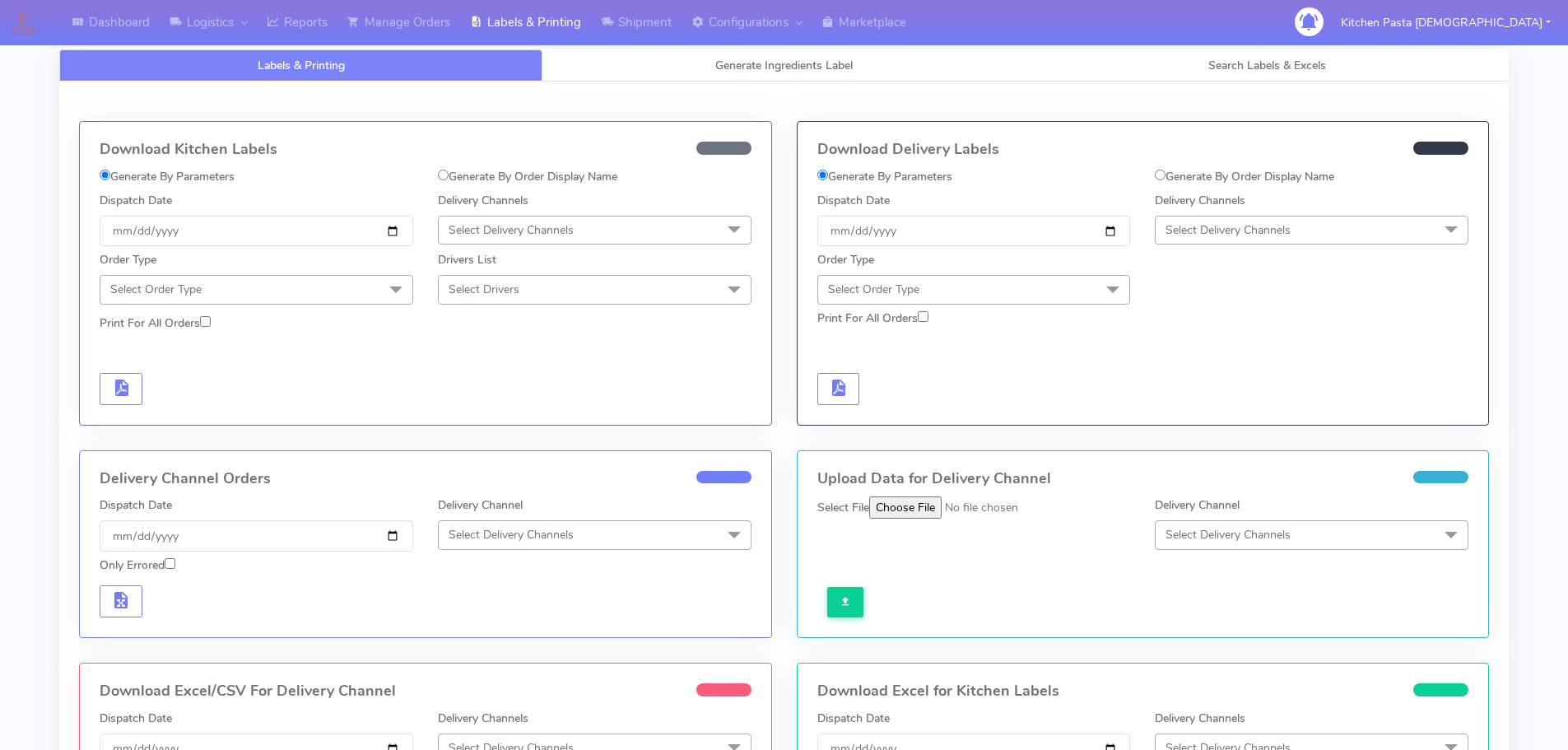
click at [1218, 234] on span "Select Delivery Channels" at bounding box center [1228, 230] width 125 height 16
click at [1210, 419] on div "Yodel" at bounding box center [1312, 415] width 295 height 18
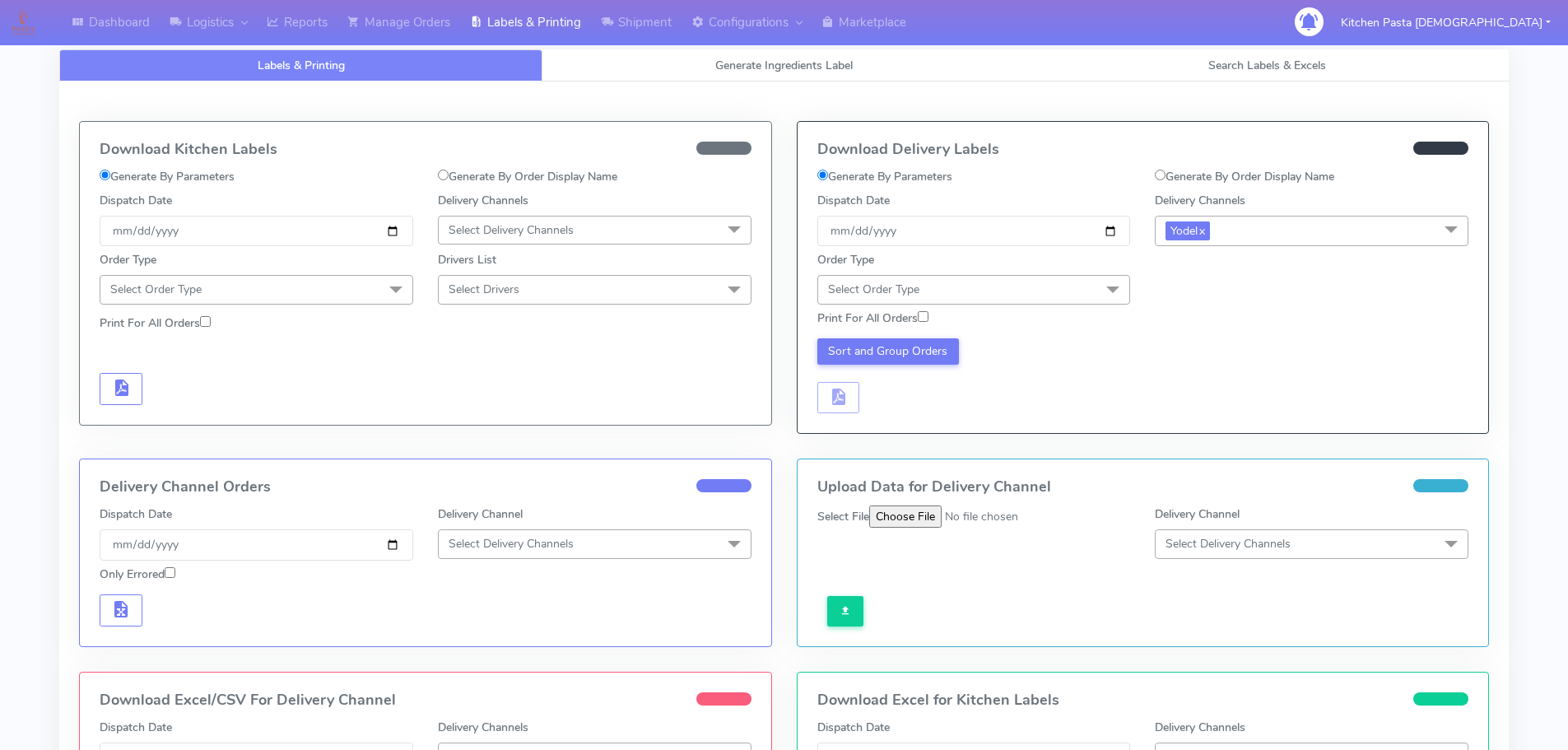
click at [1055, 309] on div "Print For All Orders" at bounding box center [974, 322] width 338 height 24
click at [1037, 301] on span "Select Order Type" at bounding box center [974, 289] width 314 height 29
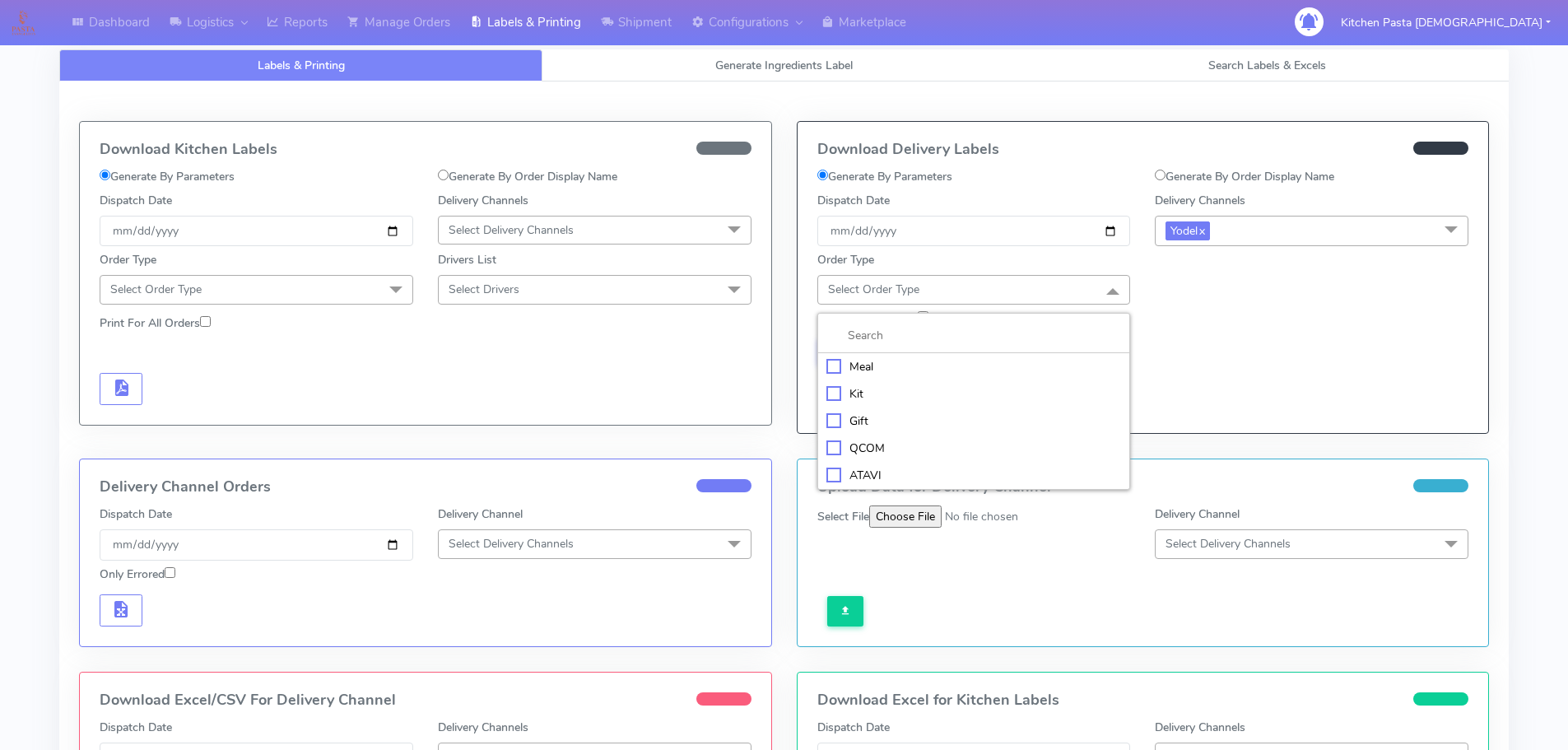
click at [921, 372] on div "Meal" at bounding box center [974, 366] width 295 height 18
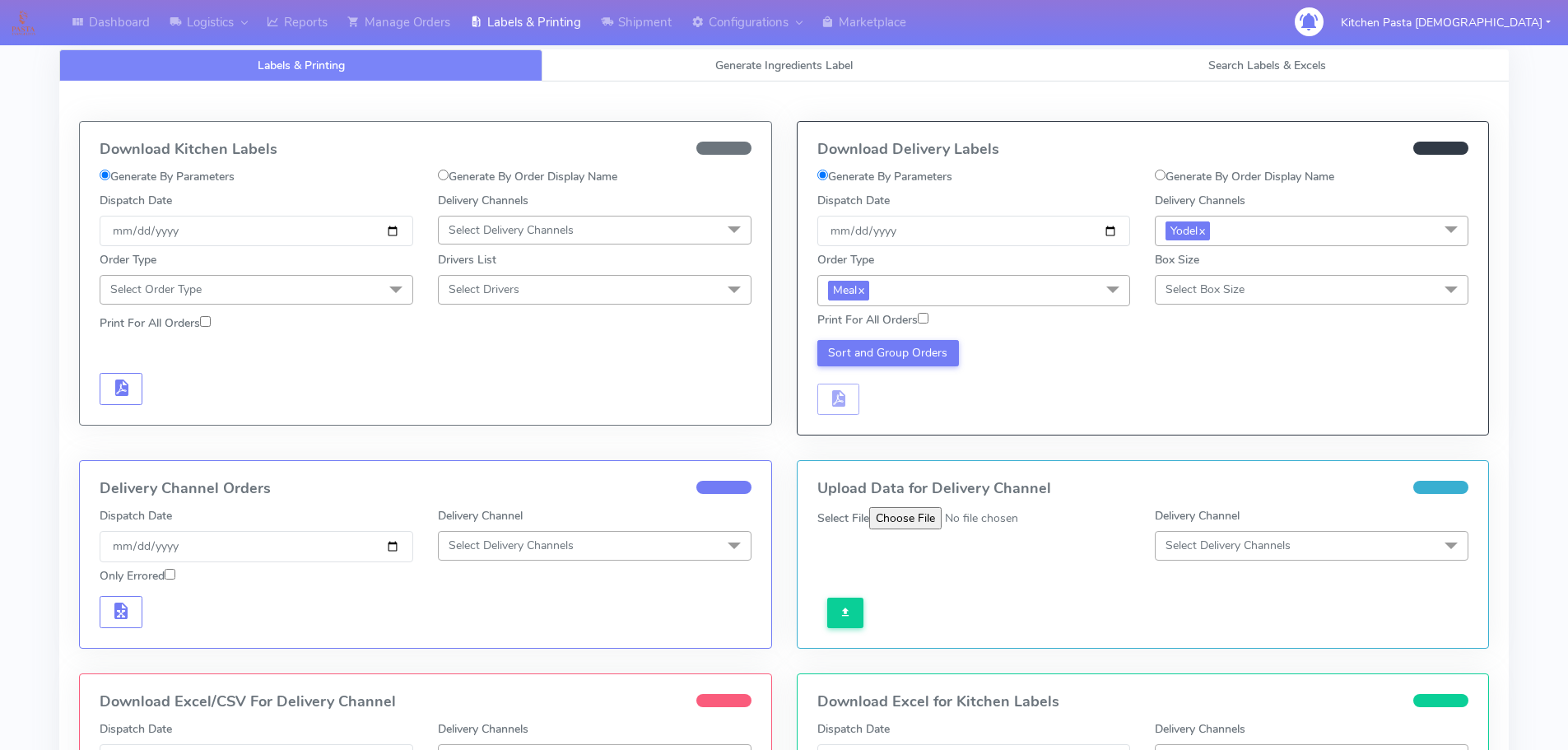
click at [1203, 298] on span "Select Box Size" at bounding box center [1312, 289] width 314 height 29
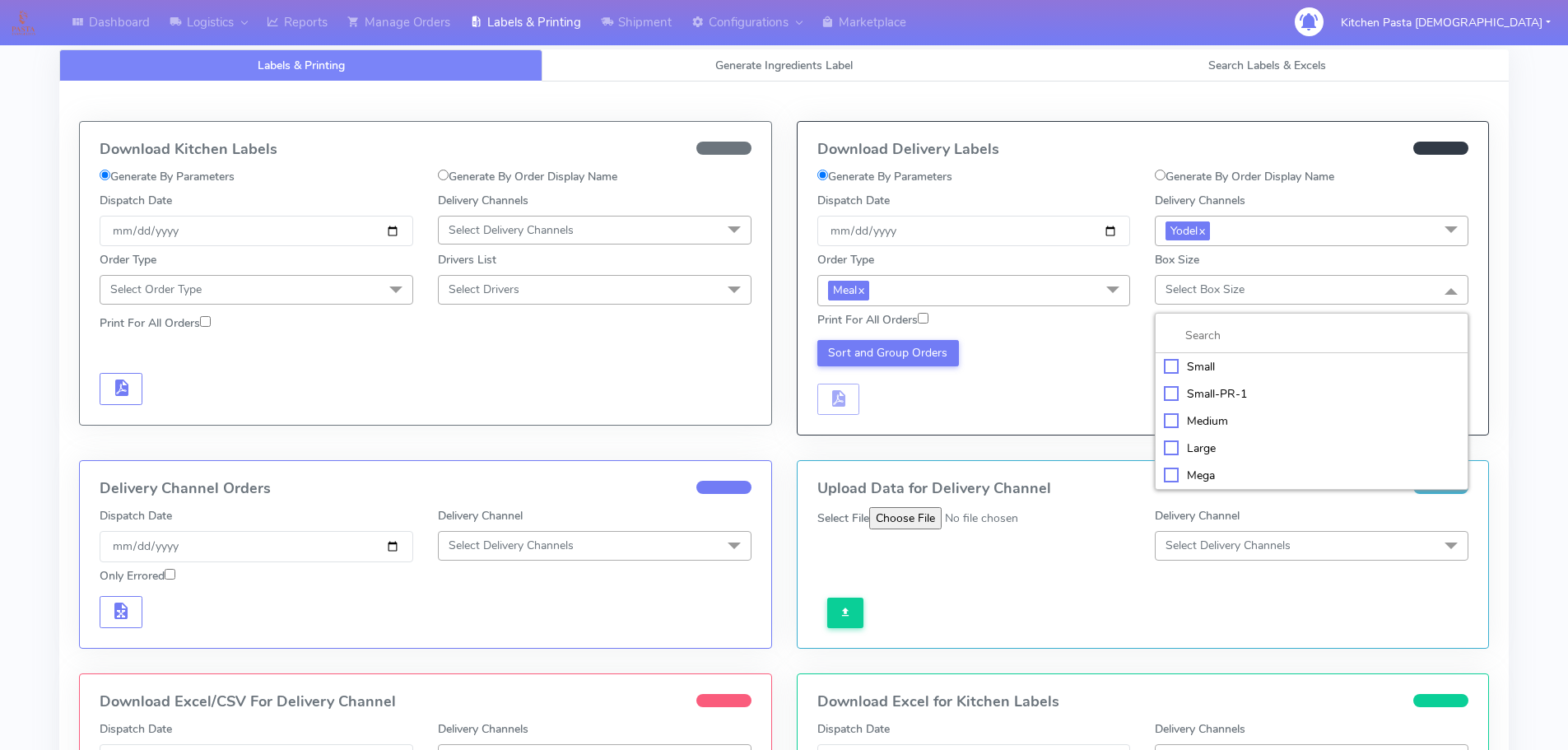
click at [1203, 477] on div "Mega" at bounding box center [1312, 475] width 295 height 18
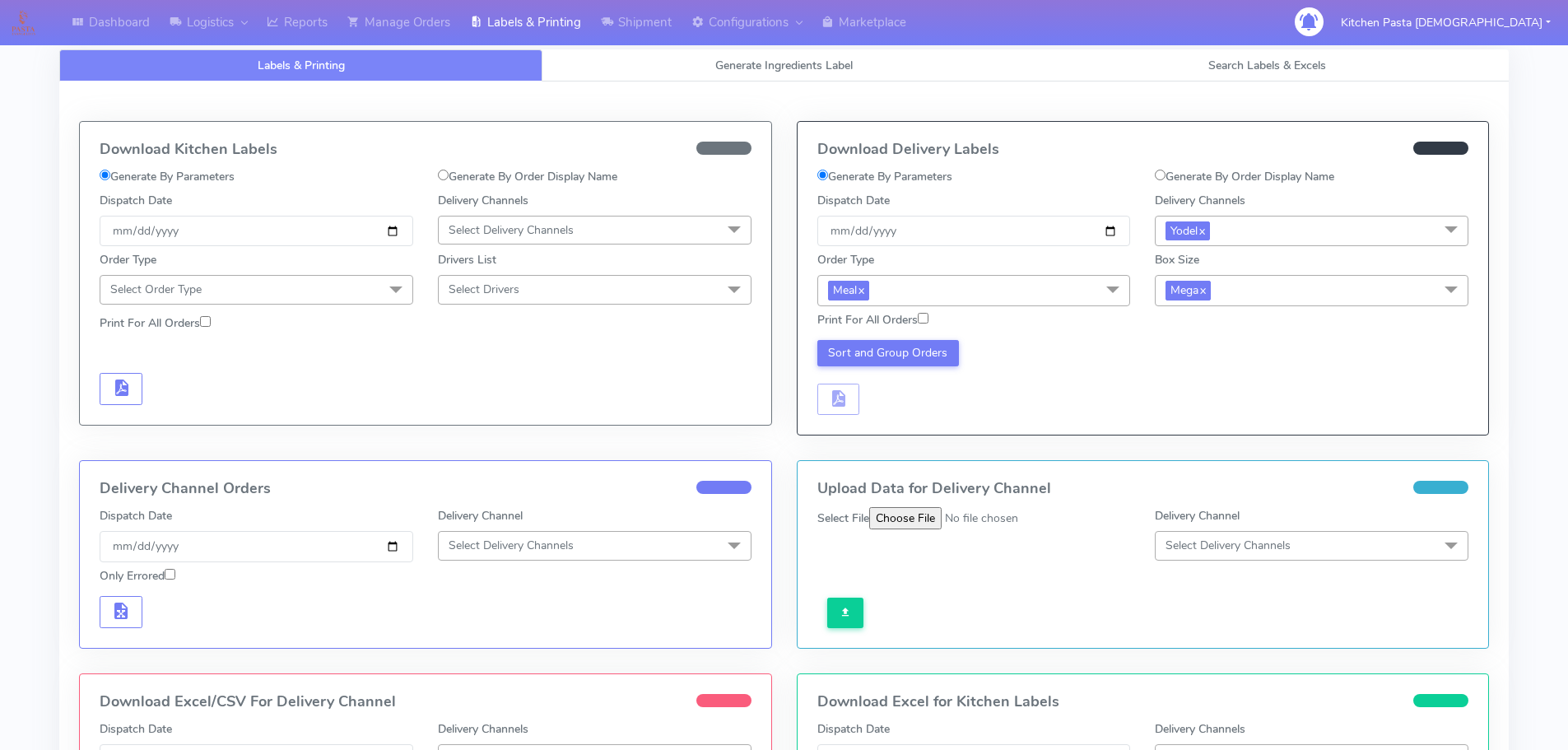
drag, startPoint x: 930, startPoint y: 370, endPoint x: 897, endPoint y: 344, distance: 42.0
click at [930, 369] on div "Sort and Group Orders" at bounding box center [974, 378] width 338 height 76
click at [897, 344] on button "Sort and Group Orders" at bounding box center [888, 353] width 142 height 26
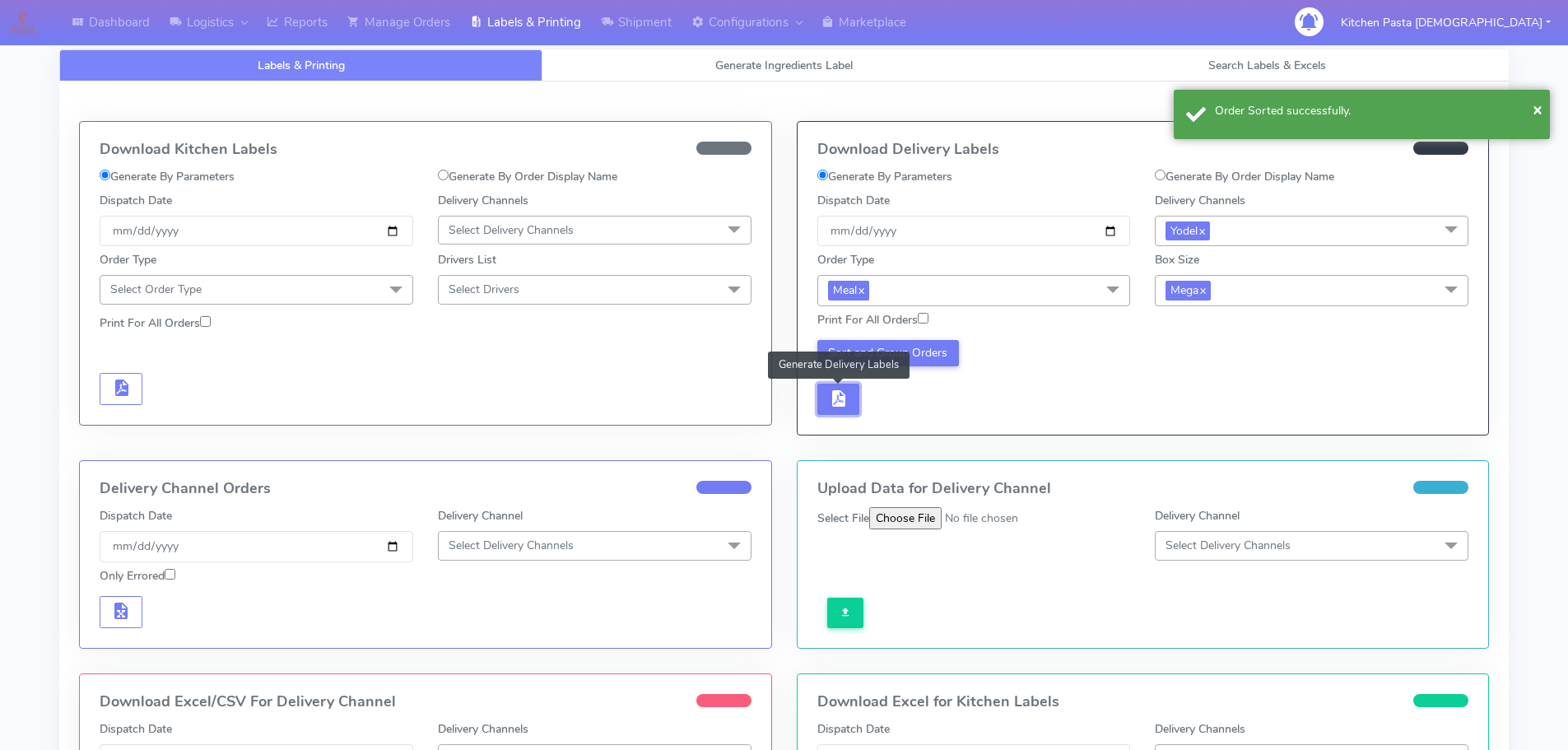
click at [836, 394] on span "button" at bounding box center [837, 401] width 20 height 16
click at [879, 401] on span "button" at bounding box center [887, 401] width 20 height 16
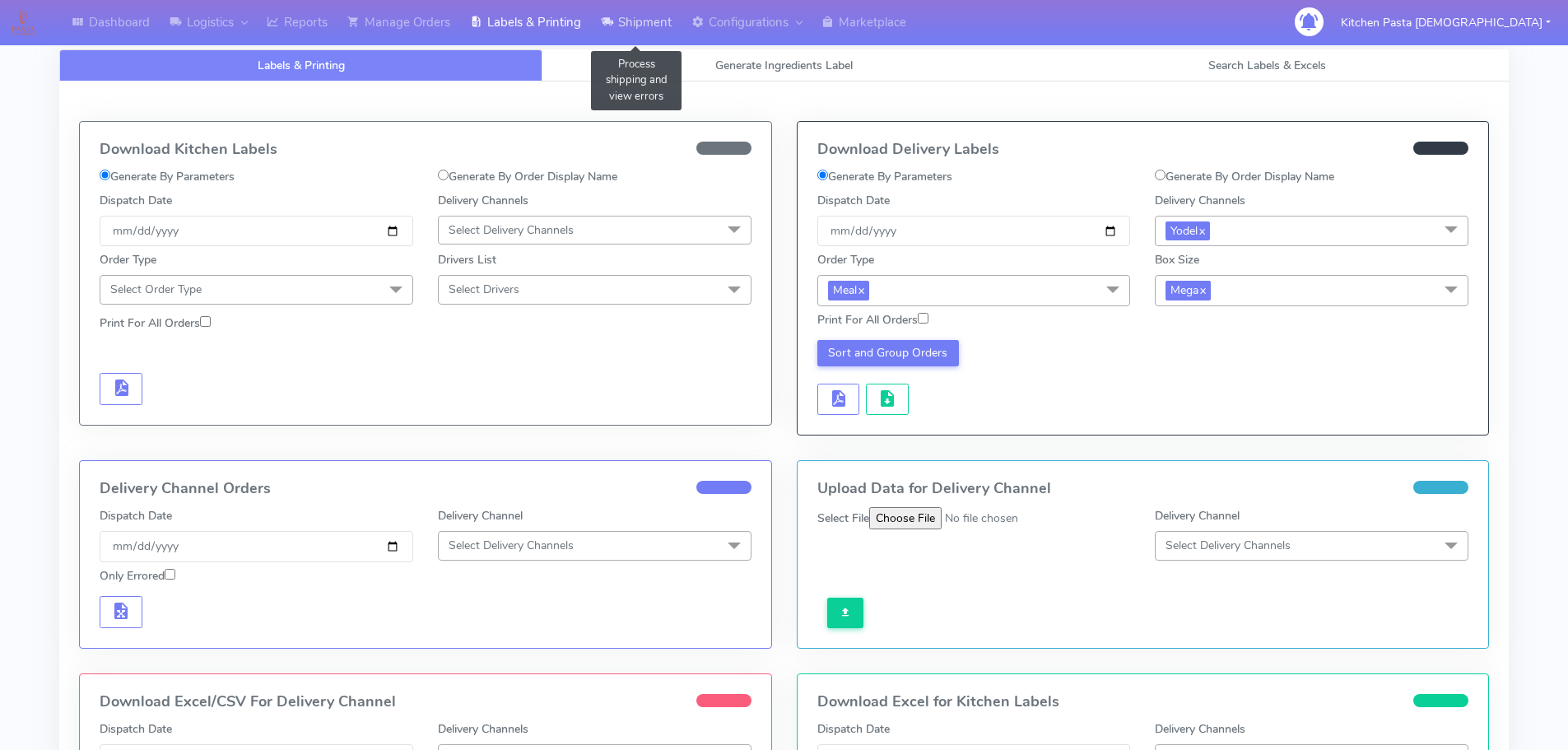
drag, startPoint x: 606, startPoint y: 18, endPoint x: 606, endPoint y: 34, distance: 16.0
click at [606, 18] on icon at bounding box center [607, 22] width 12 height 17
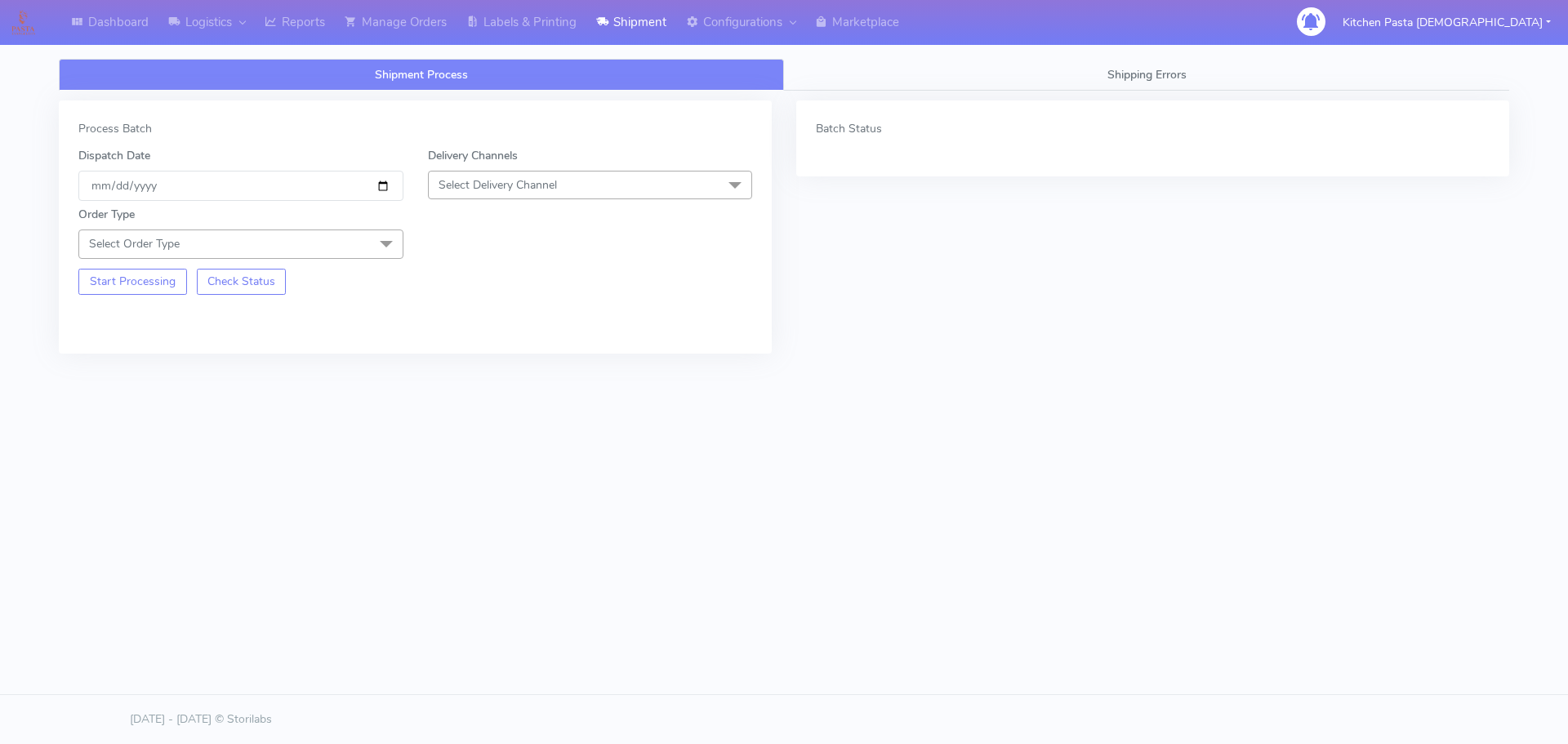
click at [595, 174] on span "Select Delivery Channel" at bounding box center [590, 184] width 325 height 29
click at [469, 368] on div "Yodel" at bounding box center [590, 369] width 307 height 18
click at [371, 242] on span at bounding box center [385, 245] width 32 height 31
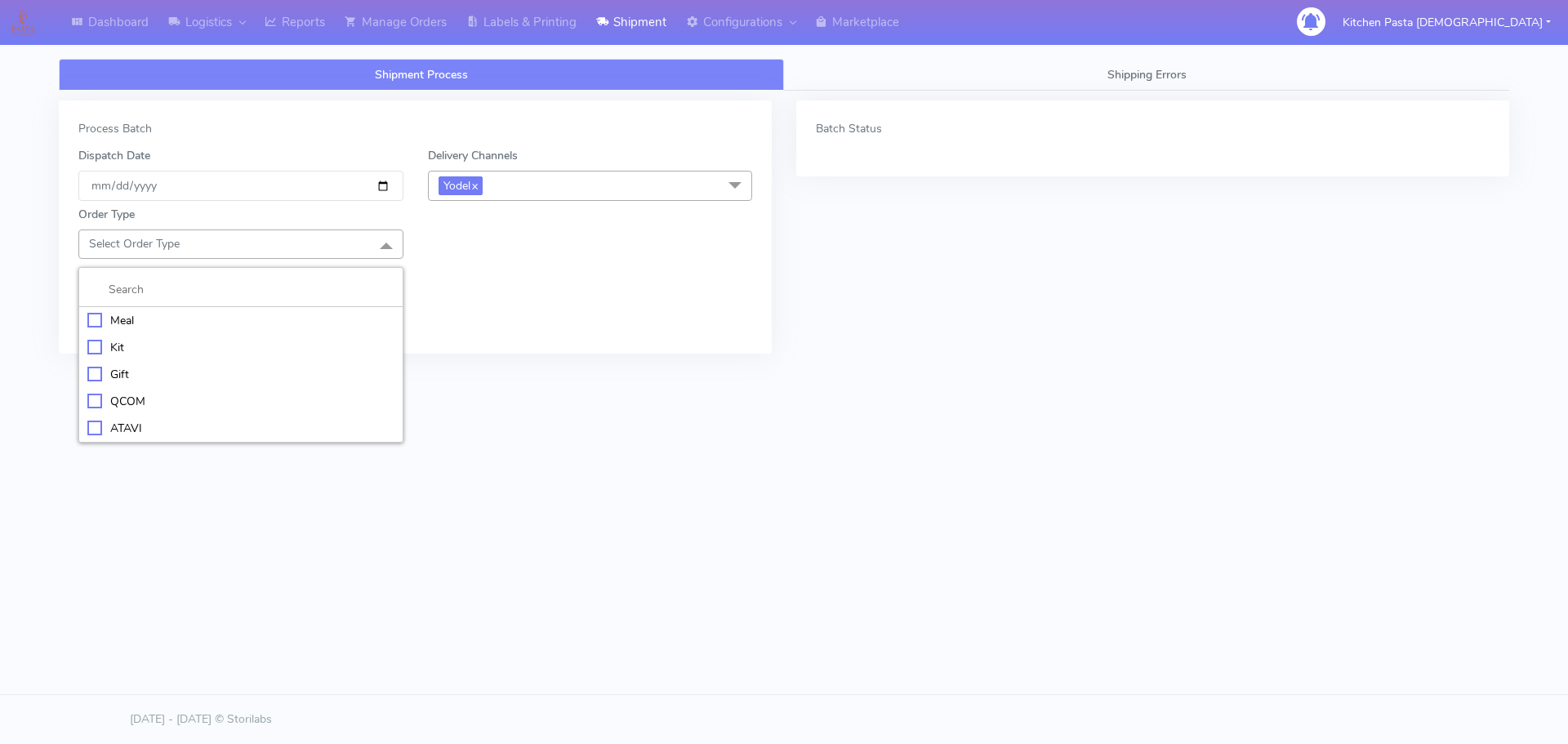
click at [287, 327] on div "Meal" at bounding box center [241, 320] width 307 height 18
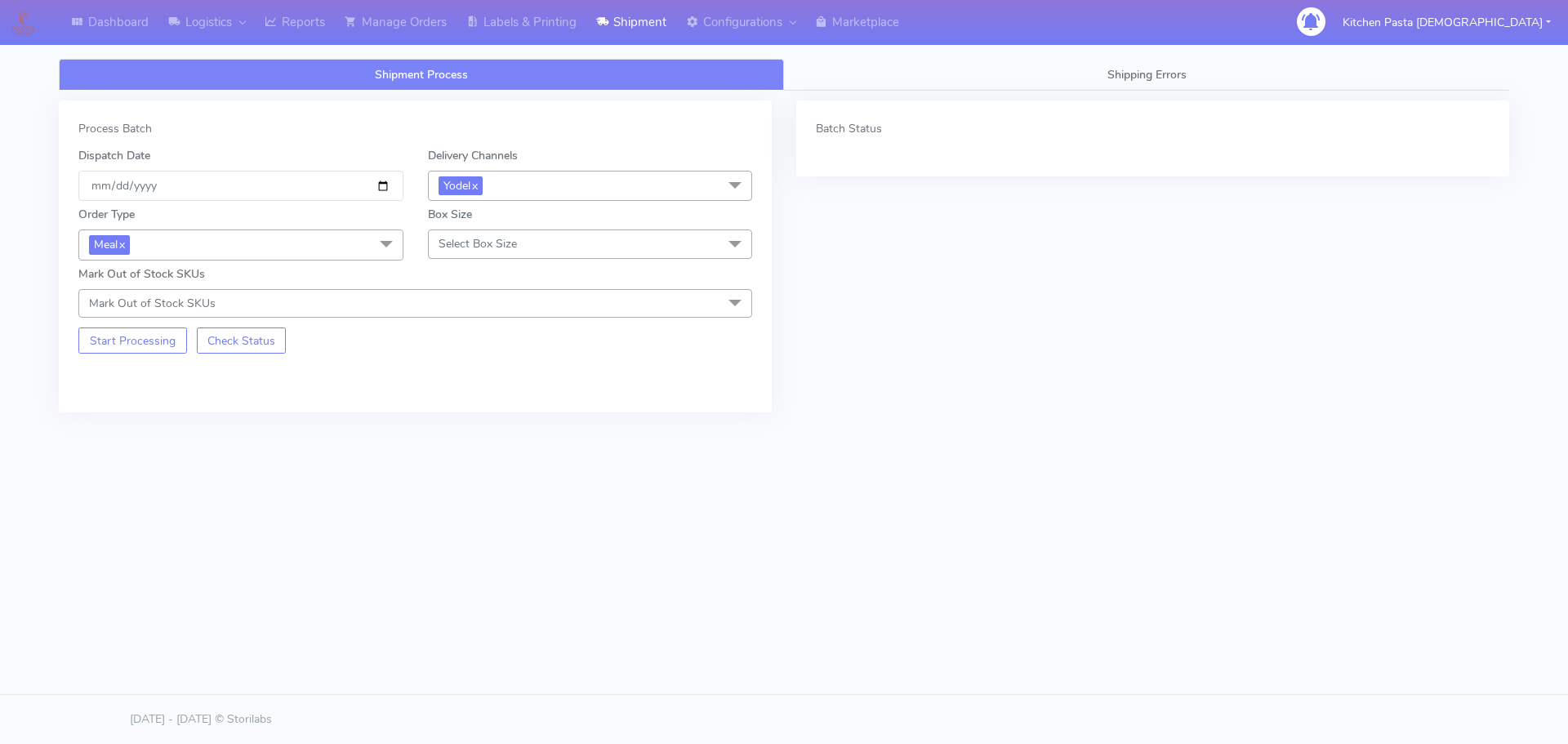
click at [437, 254] on span "Select Box Size" at bounding box center [590, 243] width 325 height 29
click at [477, 397] on div "Large" at bounding box center [590, 401] width 307 height 18
click at [150, 348] on button "Start Processing" at bounding box center [133, 340] width 109 height 26
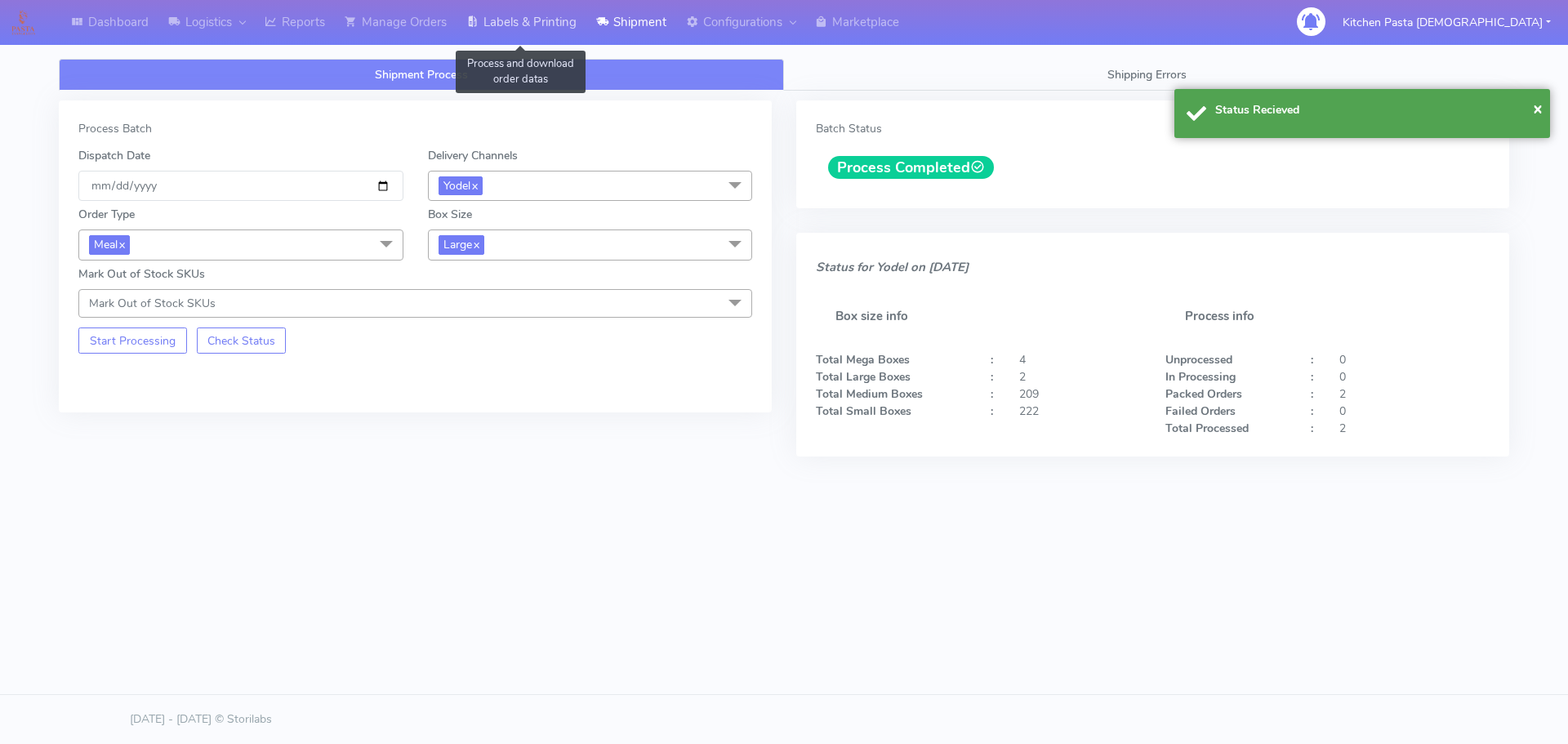
click at [563, 23] on link "Labels & Printing" at bounding box center [521, 22] width 130 height 45
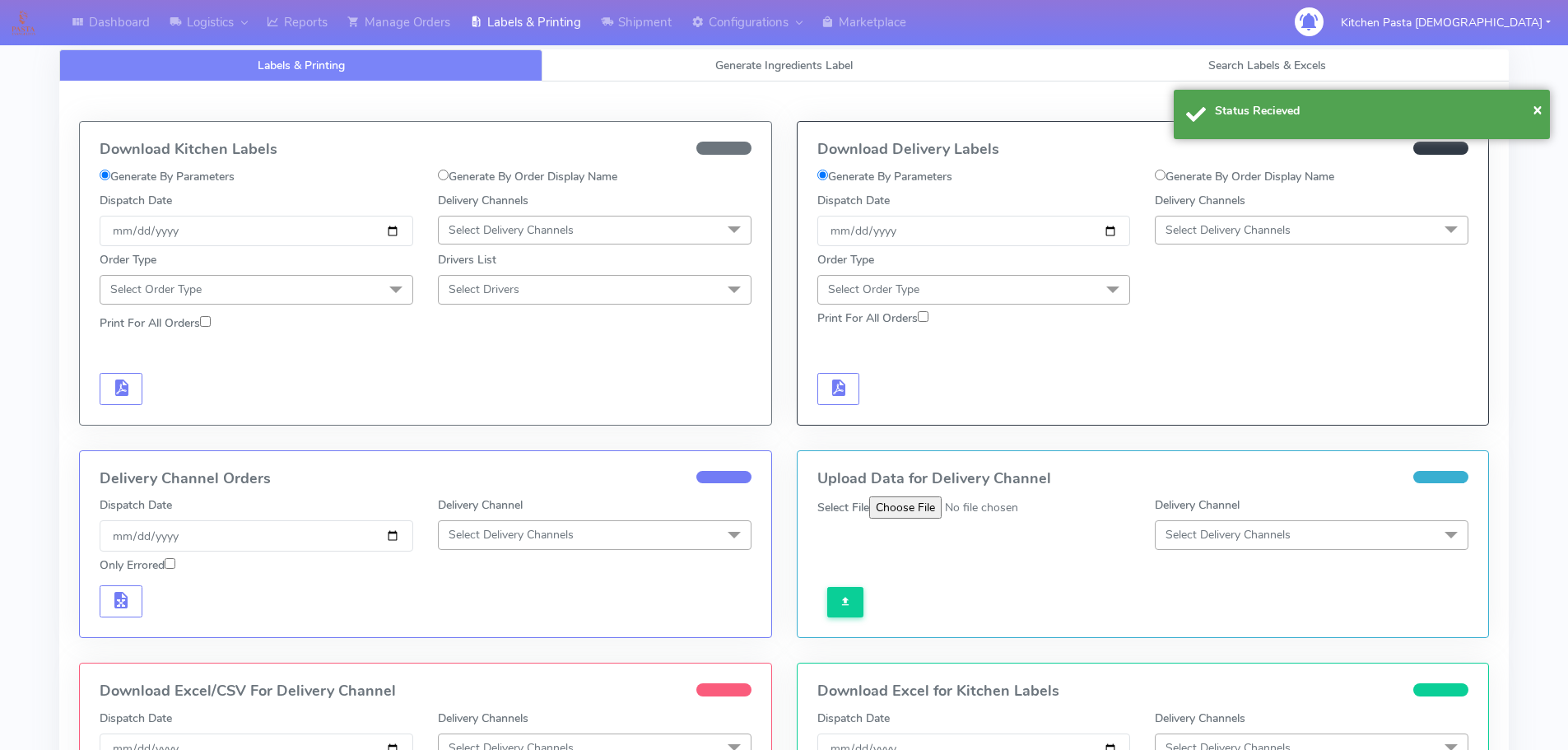
click at [1276, 248] on div "Order Type Select Order Type Meal Kit Gift QCOM ATAVI" at bounding box center [1143, 275] width 676 height 58
click at [1253, 225] on span "Select Delivery Channels" at bounding box center [1228, 230] width 125 height 16
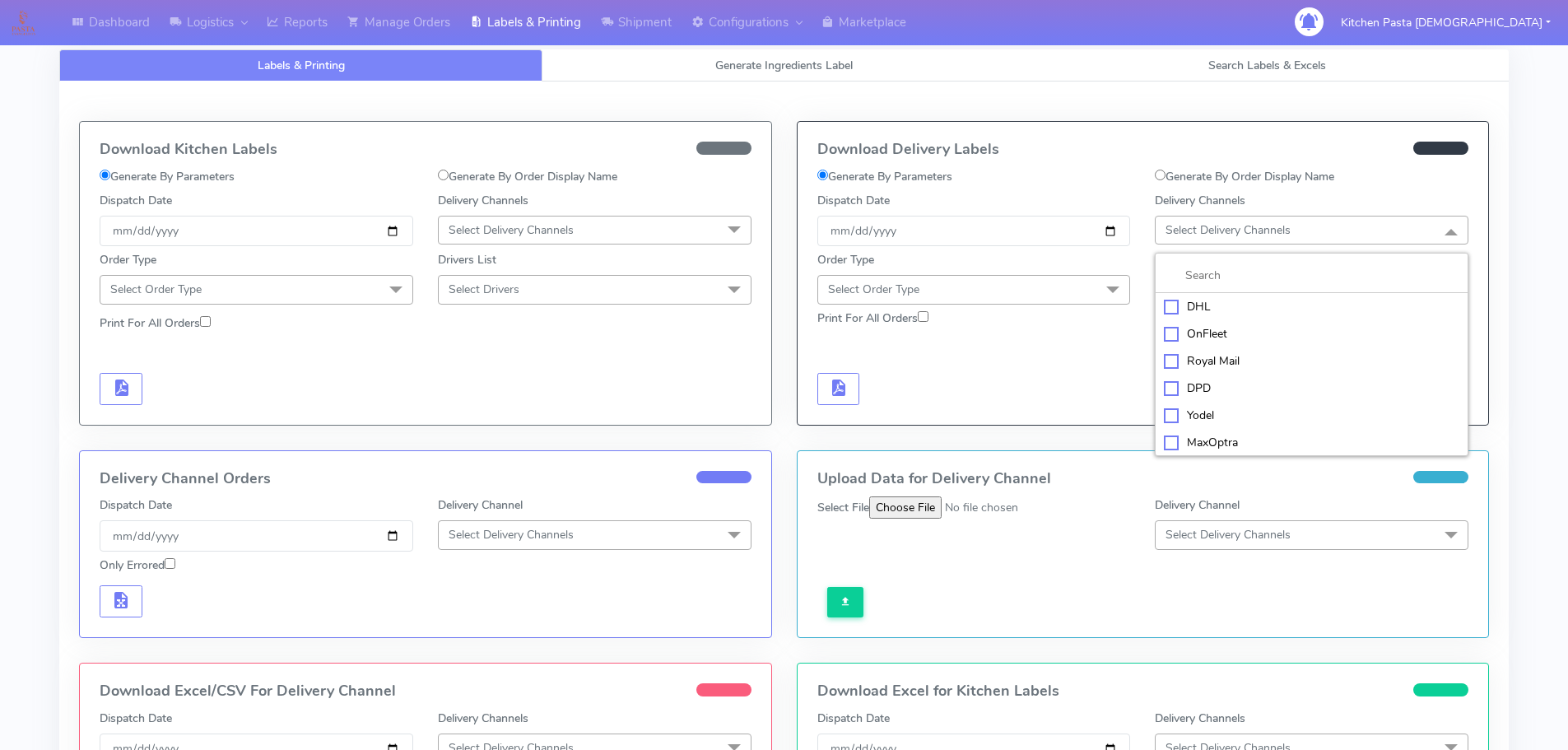
click at [1193, 408] on div "Yodel" at bounding box center [1312, 415] width 295 height 18
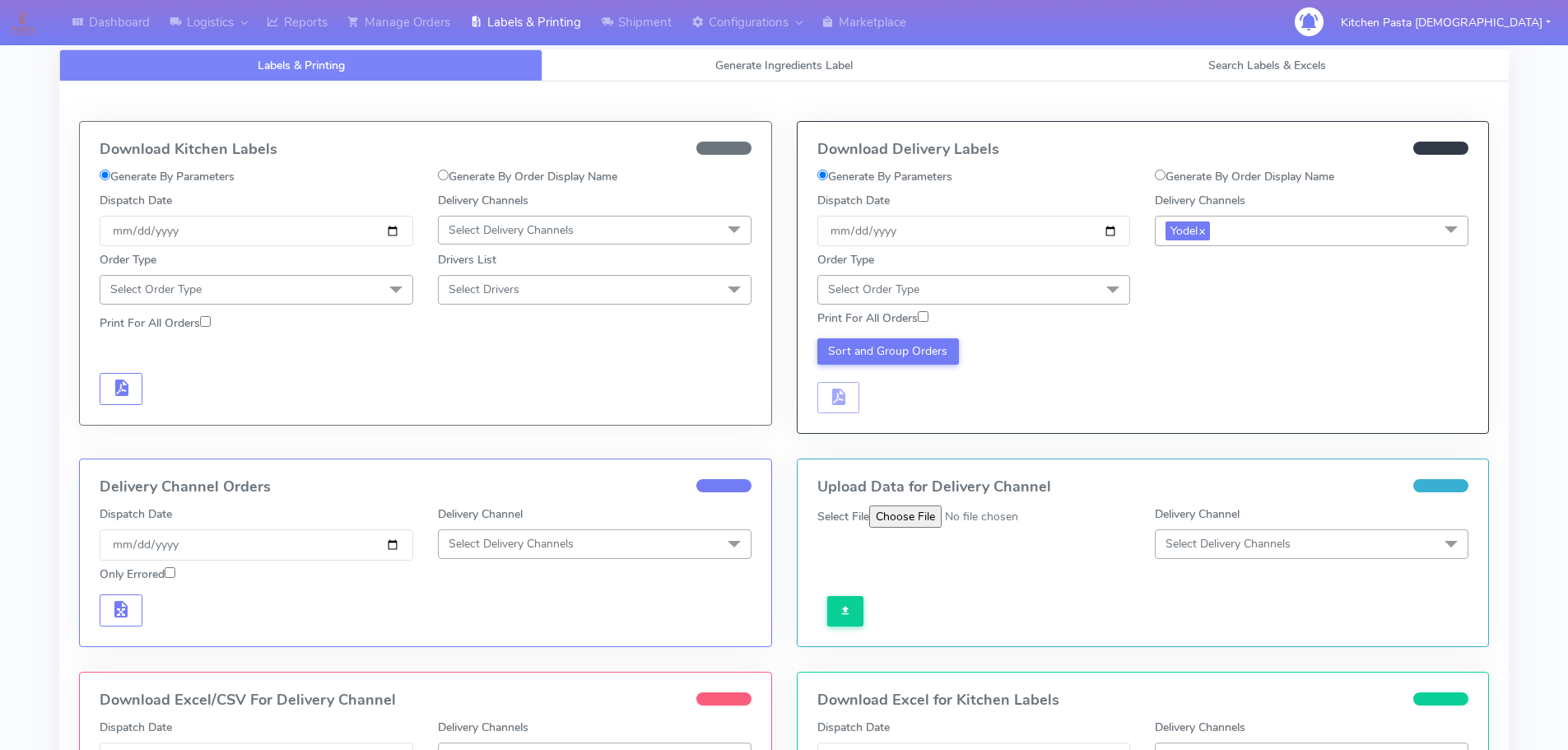
click at [1029, 279] on span "Select Order Type" at bounding box center [974, 289] width 314 height 29
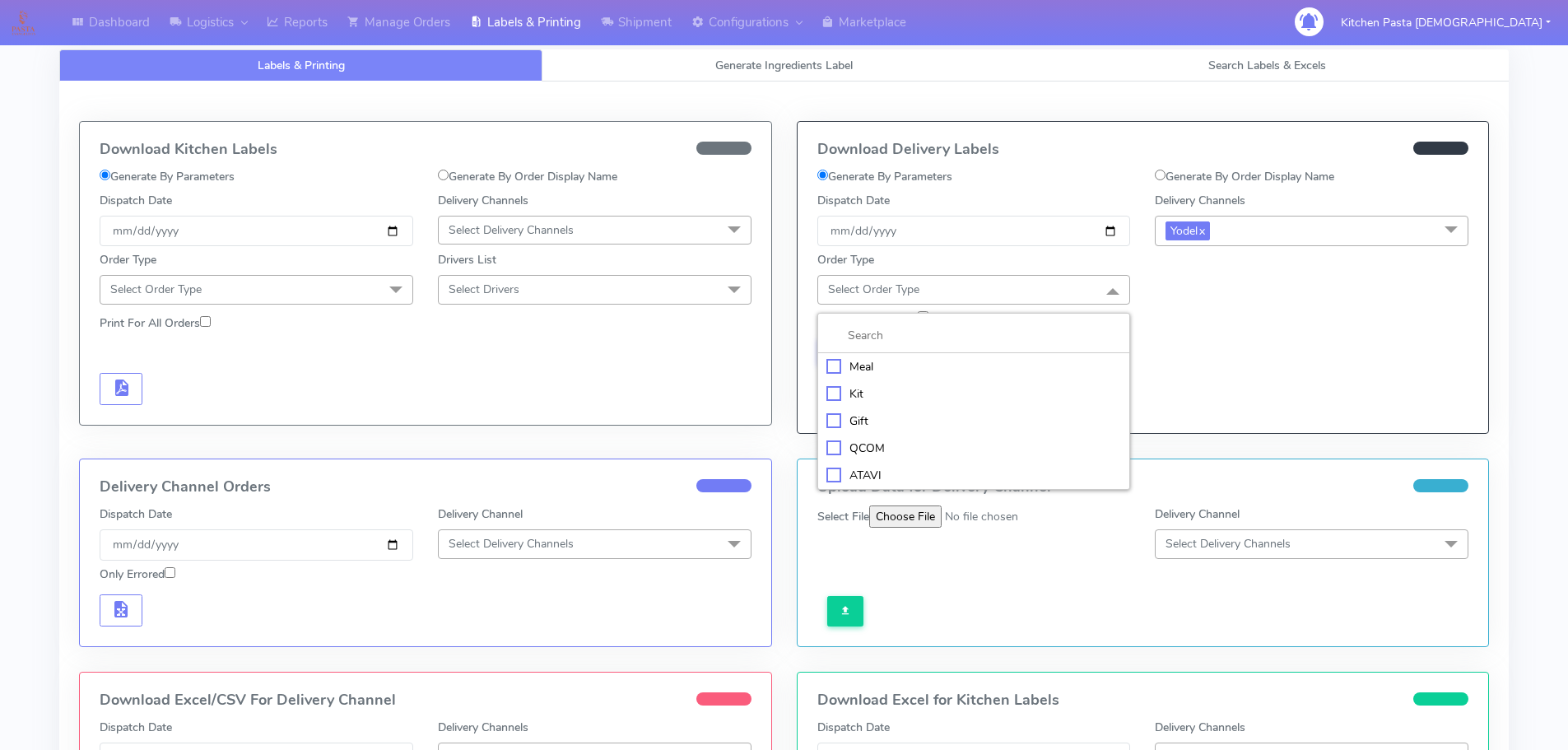
click at [944, 365] on div "Meal" at bounding box center [974, 366] width 295 height 18
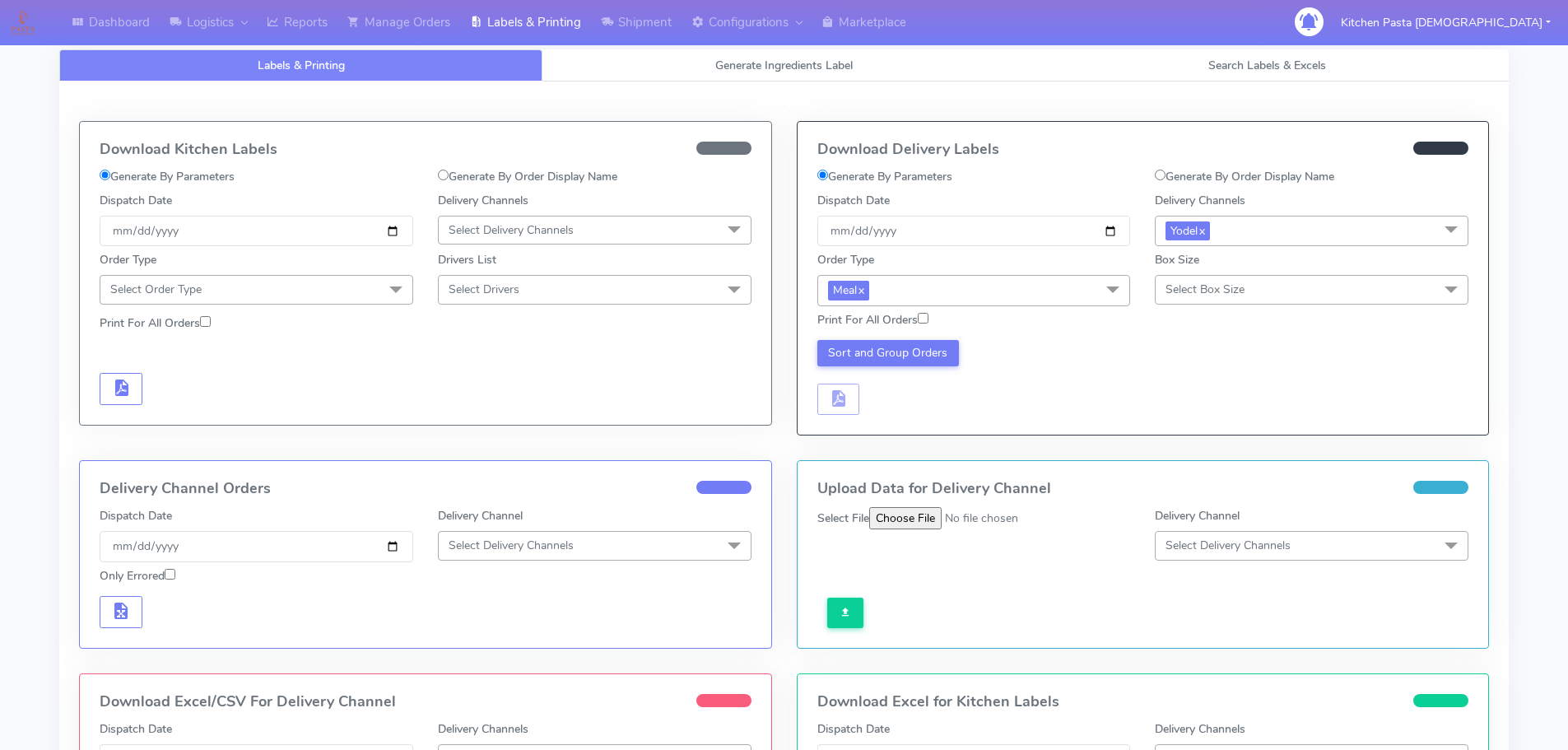
click at [1165, 300] on span "Select Box Size" at bounding box center [1312, 289] width 314 height 29
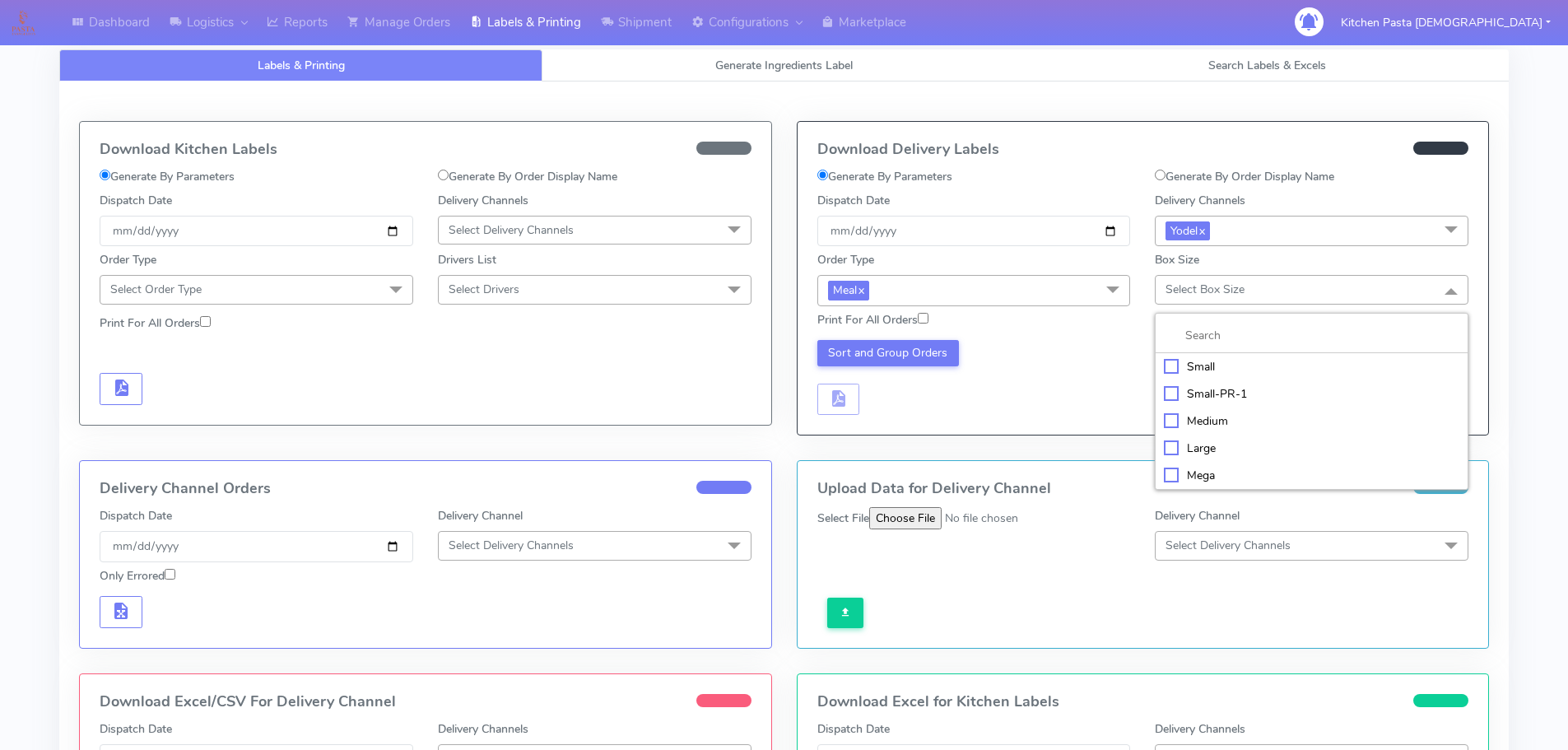
click at [1191, 440] on div "Large" at bounding box center [1312, 448] width 295 height 18
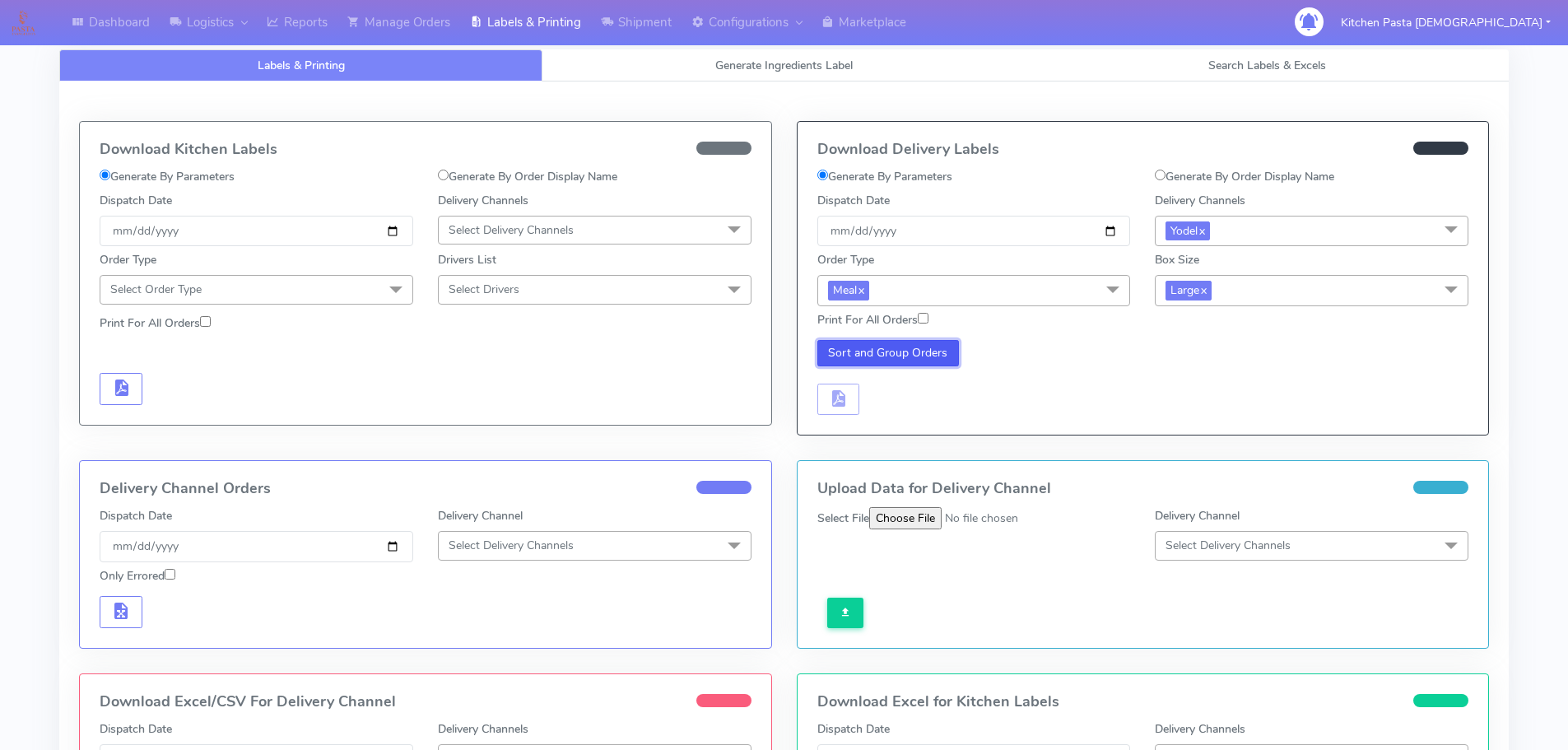
click at [883, 344] on button "Sort and Group Orders" at bounding box center [888, 353] width 142 height 26
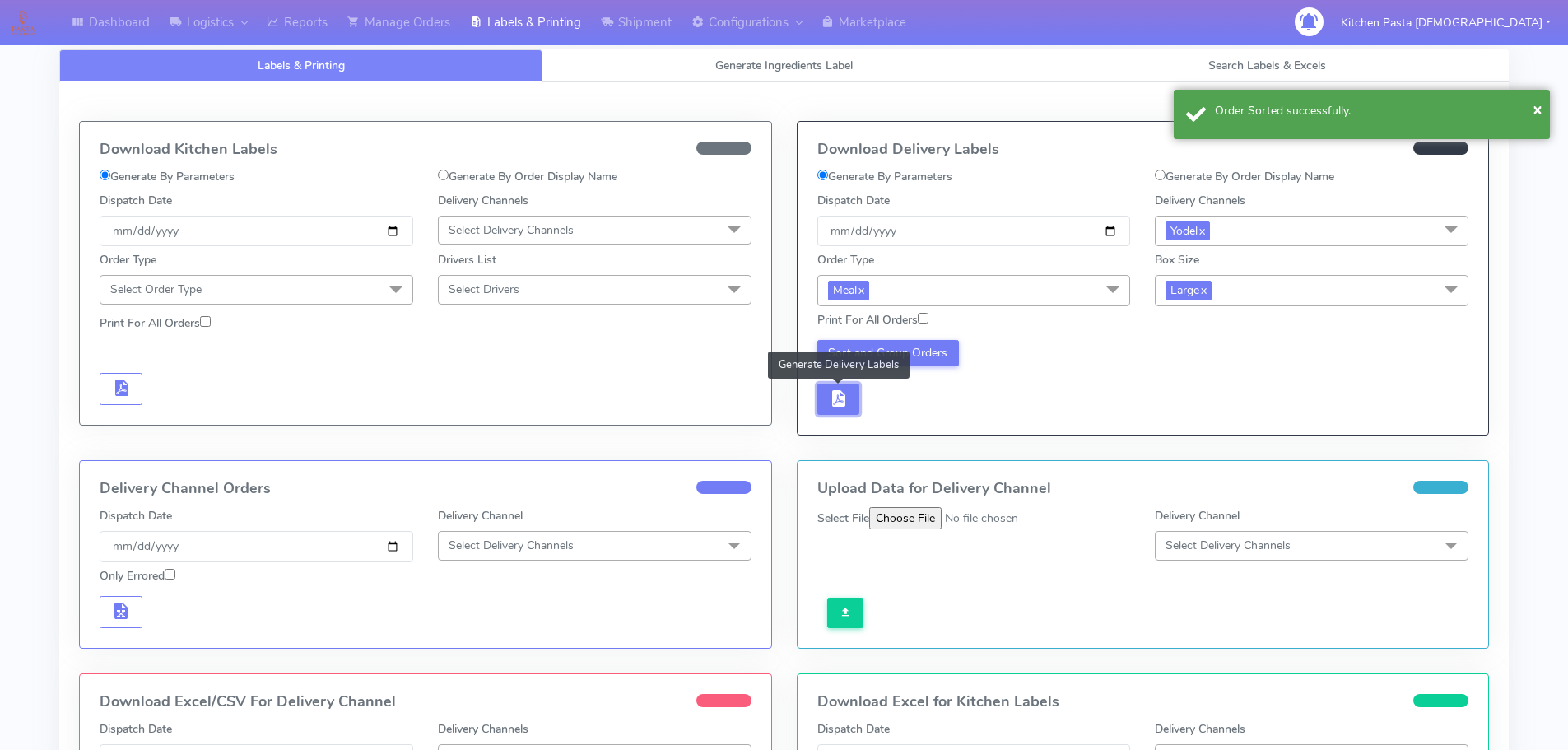
click at [846, 402] on span "button" at bounding box center [837, 401] width 20 height 16
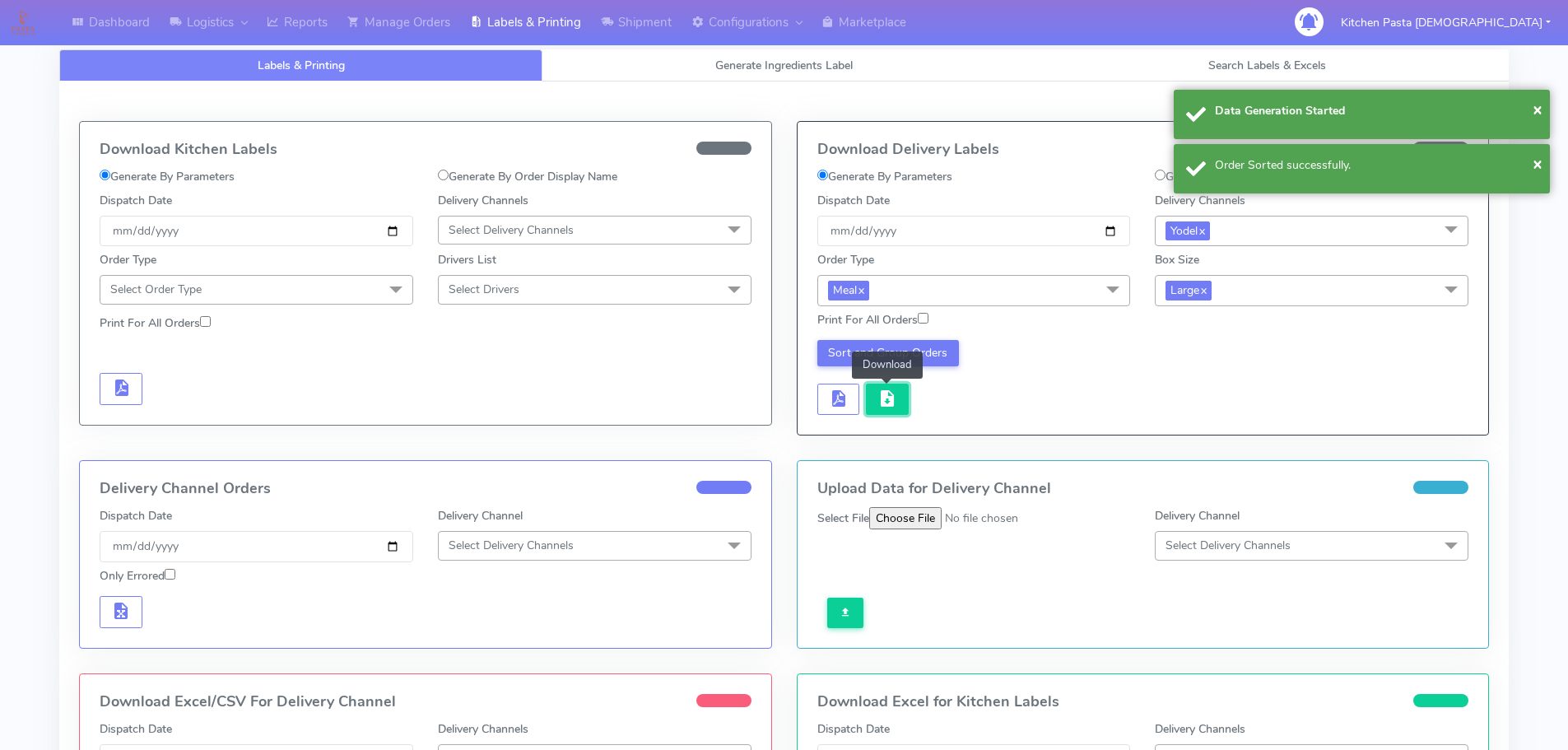
click at [878, 404] on span "button" at bounding box center [887, 401] width 20 height 16
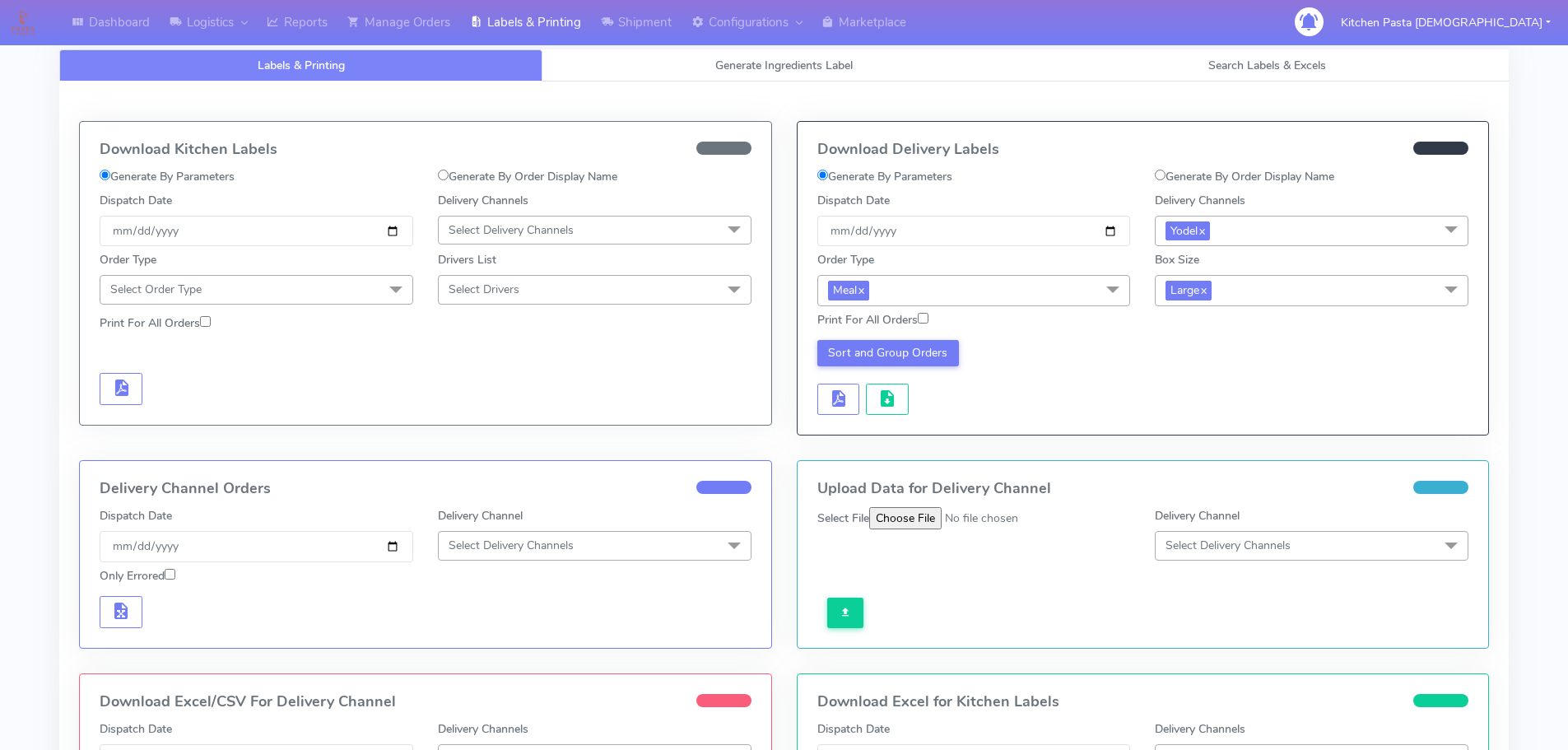
click at [612, 46] on div "Labels & Printing Generate Ingredients Label Search Labels & Excels Download Ki…" at bounding box center [784, 537] width 1449 height 1015
click at [658, 25] on link "Shipment" at bounding box center [635, 22] width 90 height 46
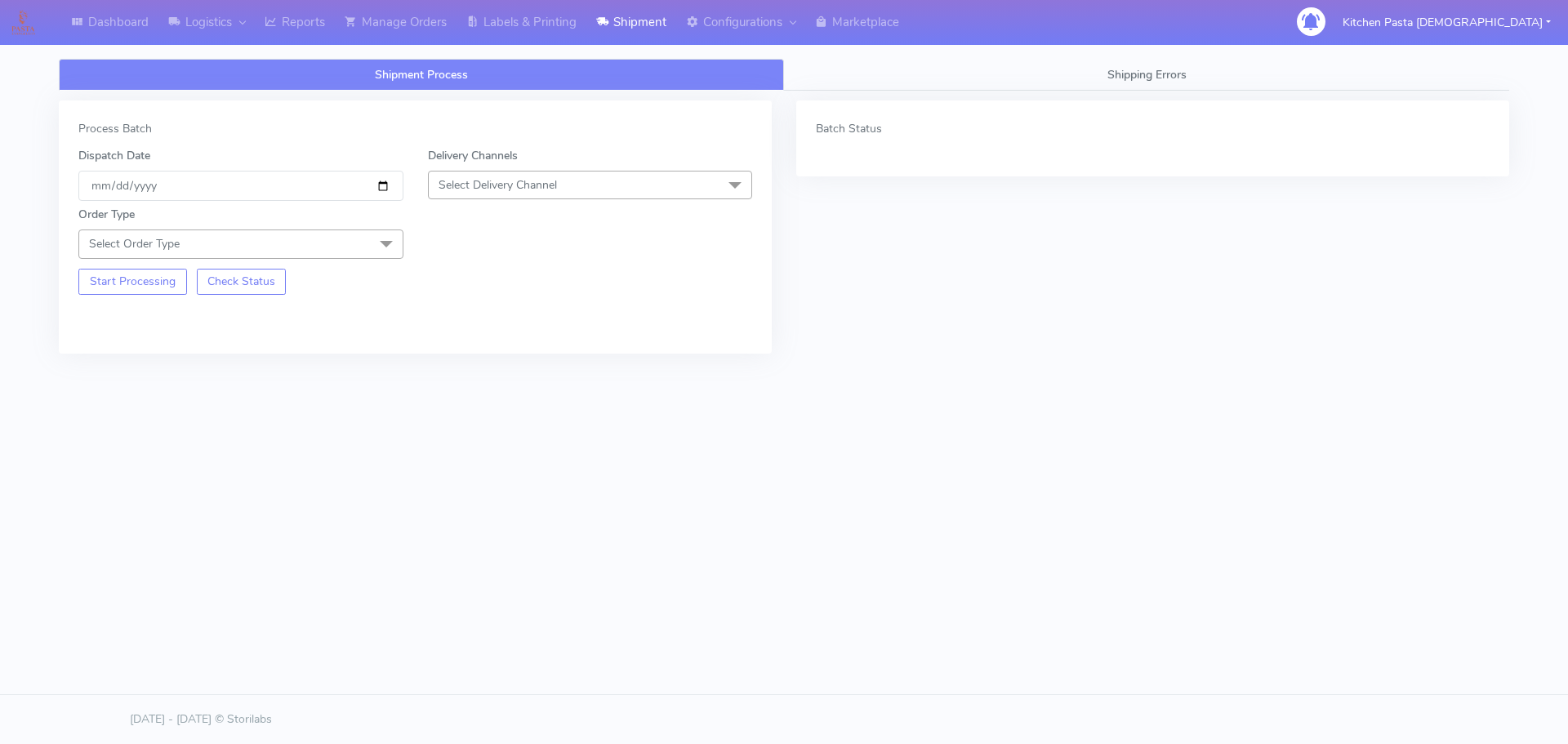
click at [556, 177] on span "Select Delivery Channel" at bounding box center [498, 184] width 118 height 16
click at [476, 374] on div "Yodel" at bounding box center [590, 369] width 307 height 18
click at [350, 242] on span "Select Order Type" at bounding box center [241, 243] width 325 height 29
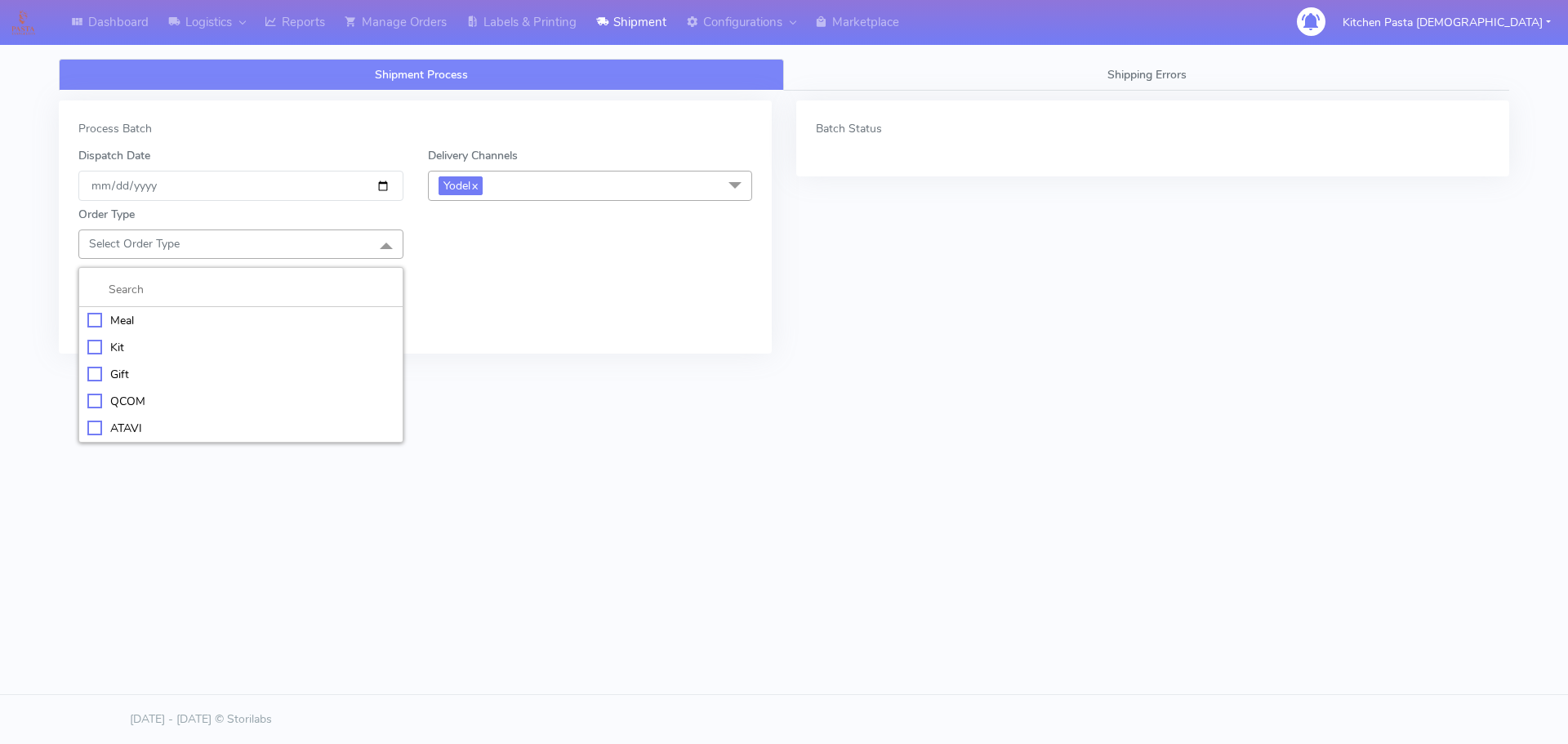
click at [239, 315] on div "Meal" at bounding box center [241, 320] width 307 height 18
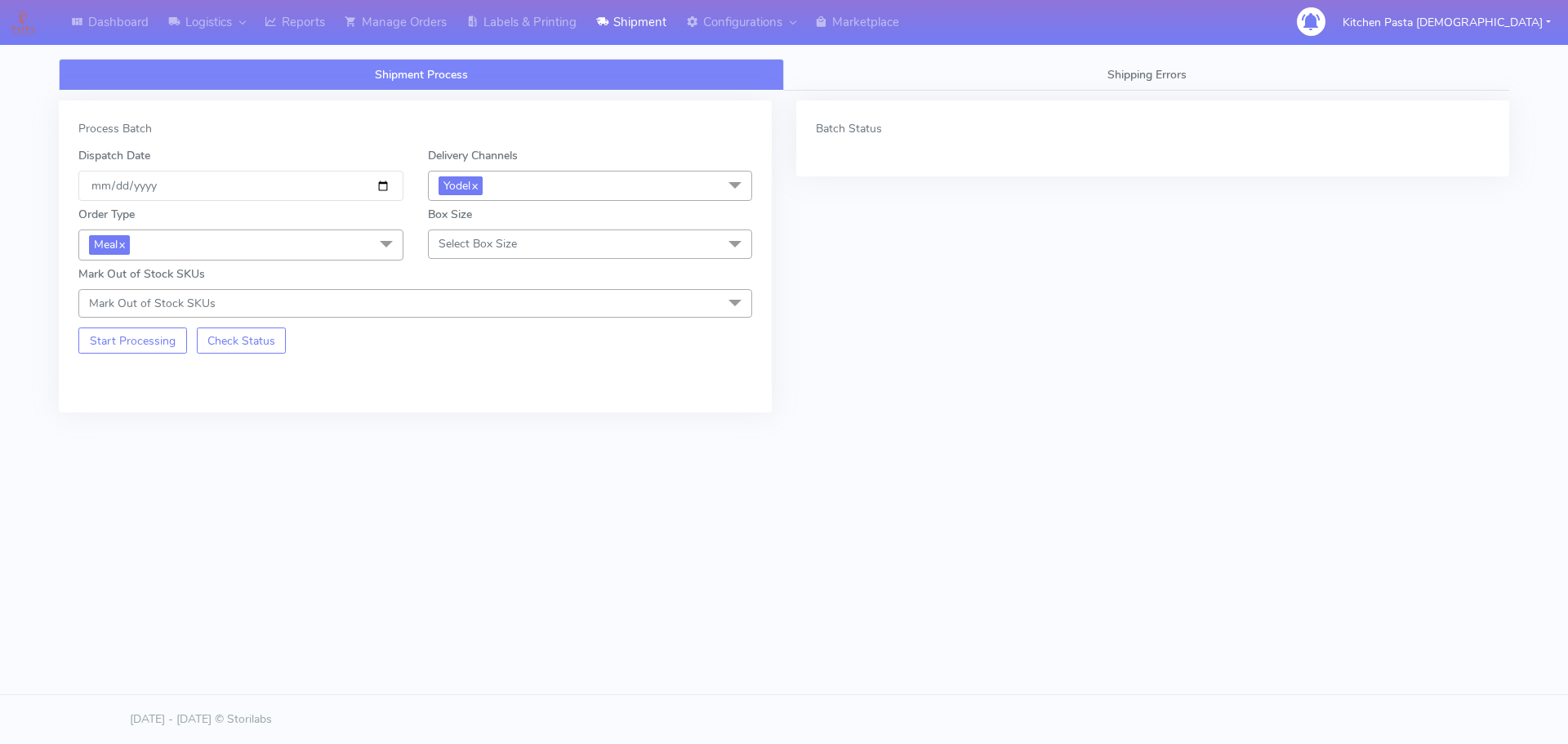
click at [420, 241] on div "Box Size Select Box Size Small Small-PR-1 Medium Large Mega" at bounding box center [590, 232] width 349 height 53
click at [491, 249] on span "Select Box Size" at bounding box center [477, 243] width 78 height 16
click at [483, 367] on div "Medium" at bounding box center [590, 374] width 307 height 18
click at [135, 344] on button "Start Processing" at bounding box center [133, 340] width 109 height 26
click at [525, 14] on link "Labels & Printing" at bounding box center [521, 22] width 130 height 45
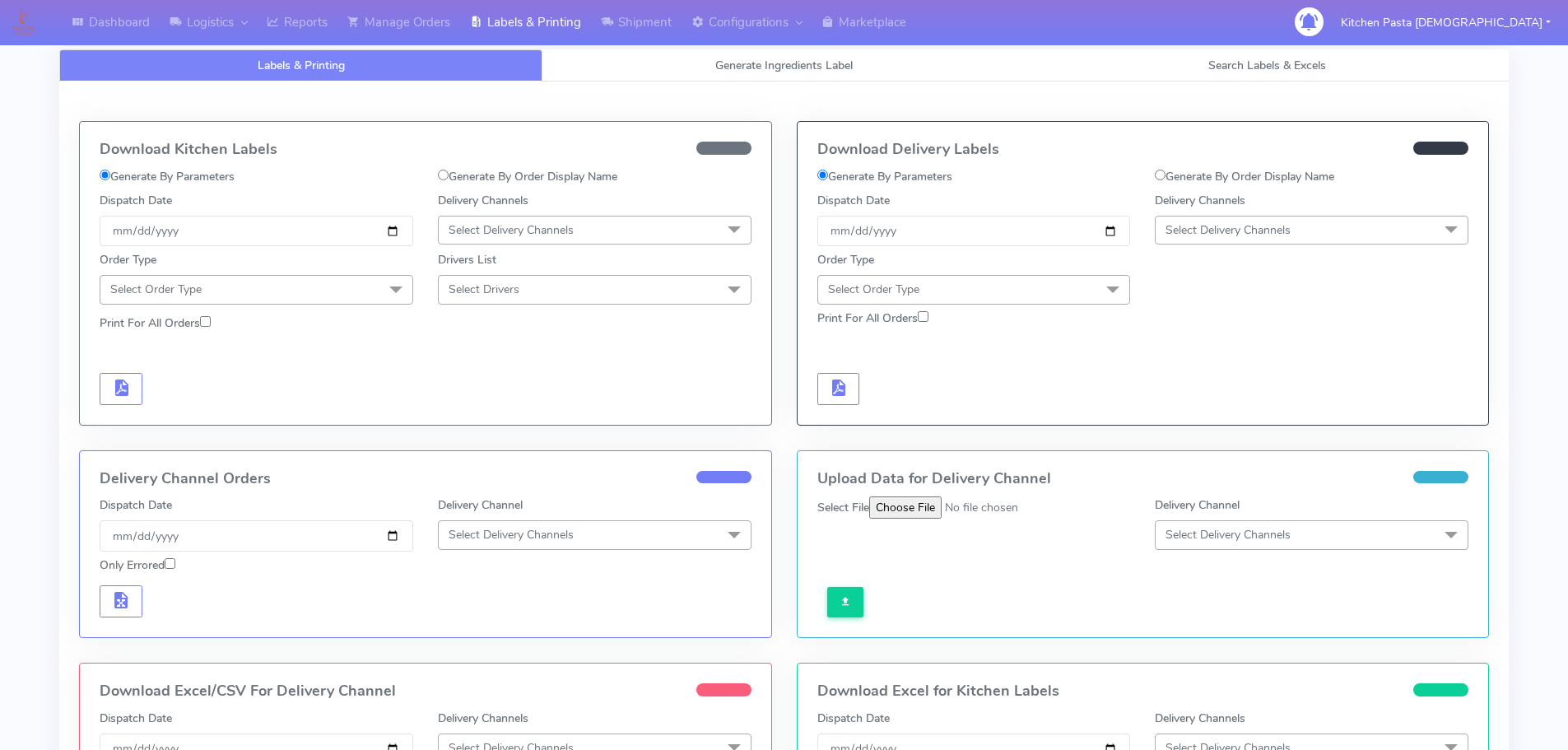
drag, startPoint x: 1242, startPoint y: 231, endPoint x: 1229, endPoint y: 279, distance: 49.7
click at [1242, 231] on span "Select Delivery Channels" at bounding box center [1228, 230] width 125 height 16
click at [1224, 243] on span "Select Delivery Channels" at bounding box center [1312, 230] width 314 height 29
click at [1180, 230] on span "Select Delivery Channels" at bounding box center [1228, 230] width 125 height 16
click at [1201, 276] on h5 "No data available" at bounding box center [1312, 278] width 295 height 14
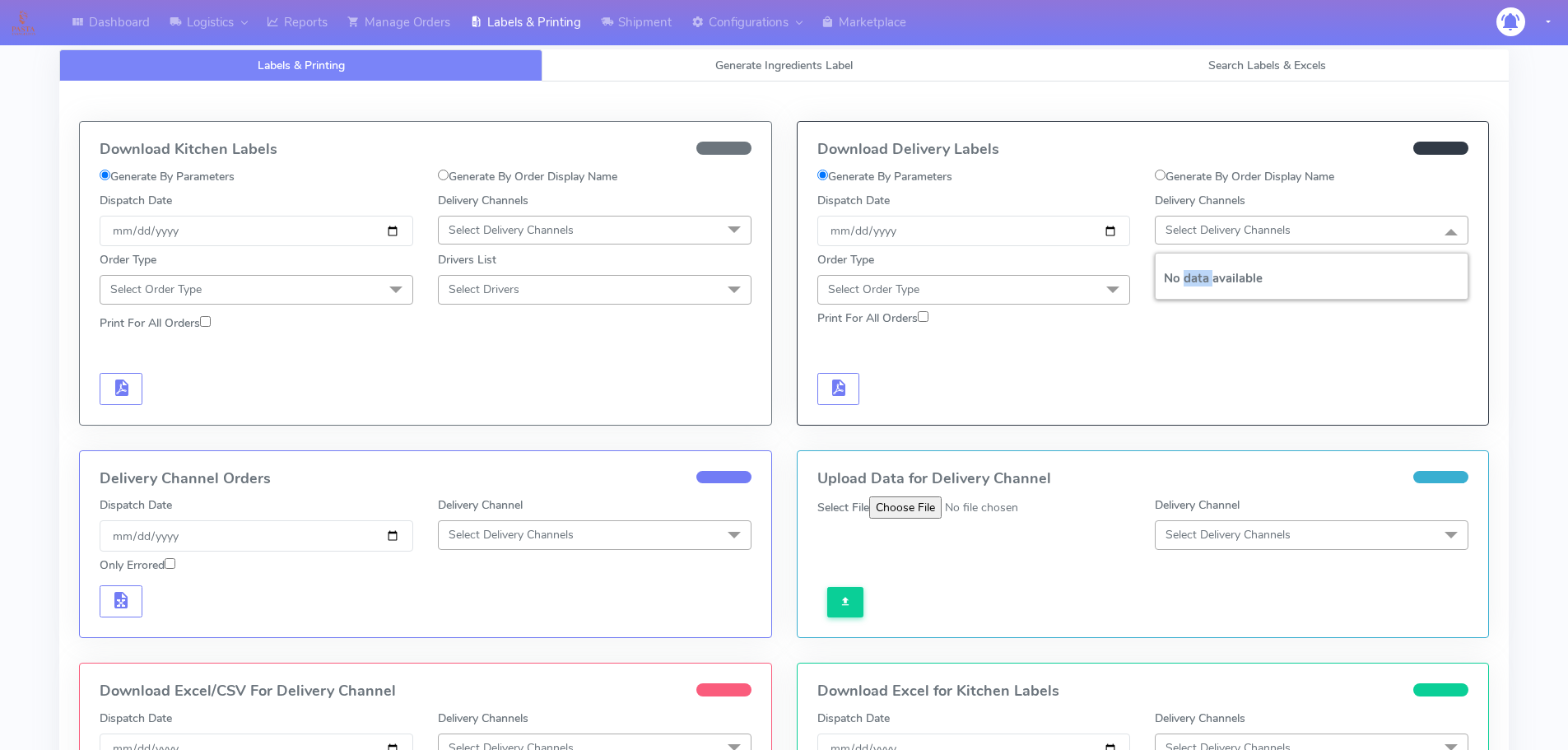
click at [1201, 276] on h5 "No data available" at bounding box center [1312, 278] width 295 height 14
click at [1053, 291] on span "Select Order Type" at bounding box center [974, 289] width 314 height 29
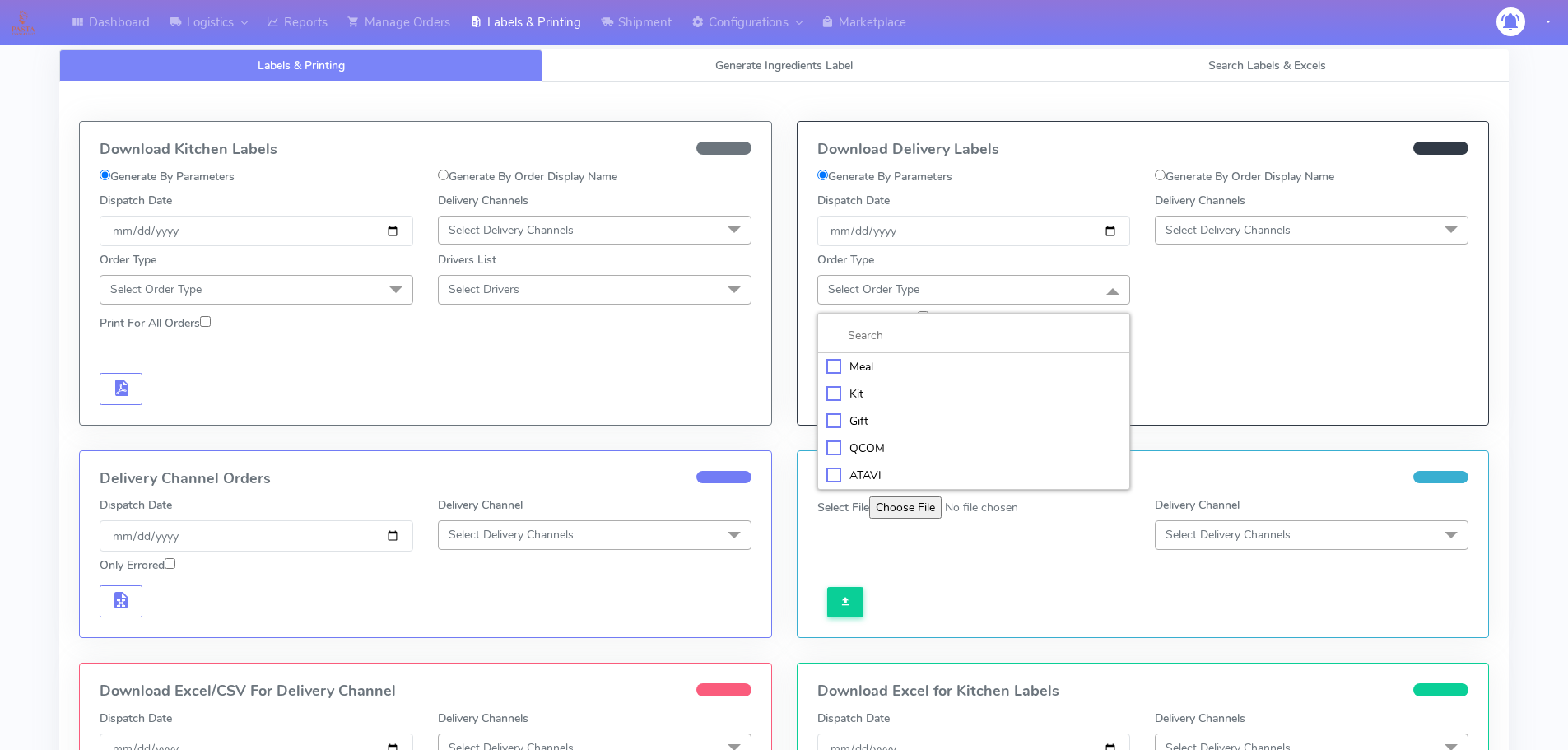
click at [882, 371] on div "Meal" at bounding box center [974, 366] width 295 height 18
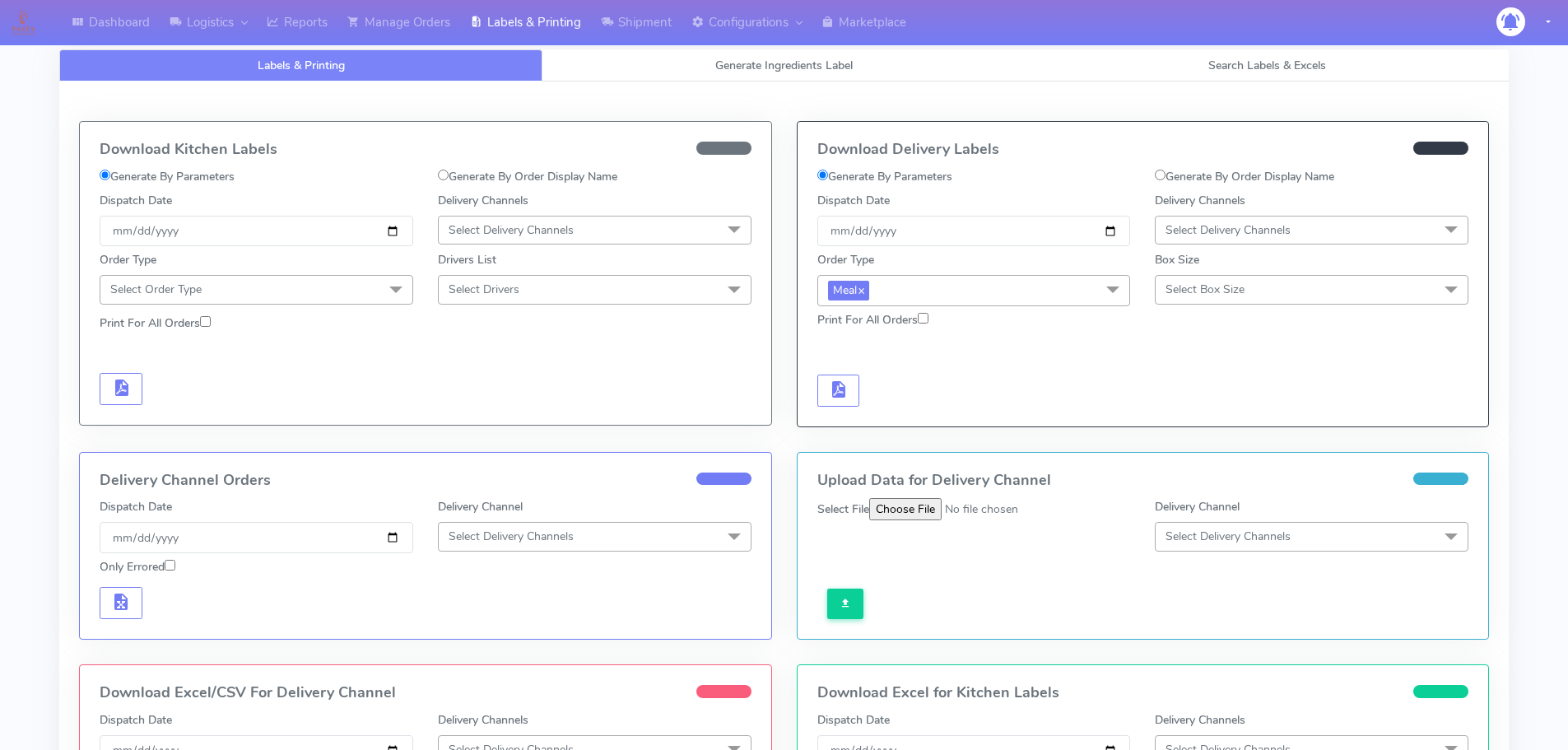
click at [1225, 236] on span "Select Delivery Channels" at bounding box center [1228, 230] width 125 height 16
click at [1225, 232] on span "Select Delivery Channels" at bounding box center [1228, 230] width 125 height 16
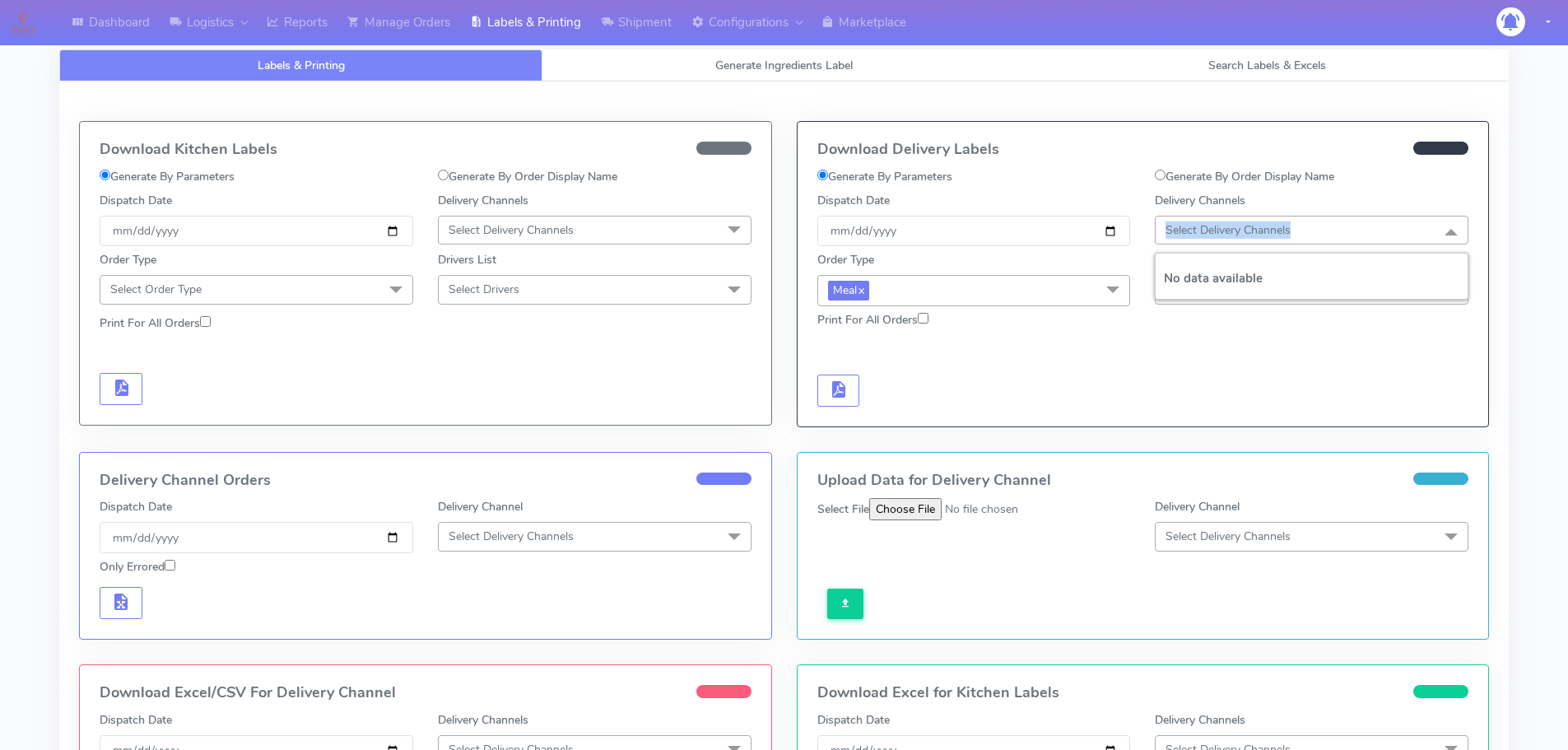
click at [1337, 224] on span "Select Delivery Channels" at bounding box center [1312, 230] width 314 height 29
click at [1297, 229] on span "Select Delivery Channels" at bounding box center [1312, 230] width 314 height 29
click at [1286, 285] on h5 "No data available" at bounding box center [1312, 278] width 295 height 14
click at [1274, 275] on h5 "No data available" at bounding box center [1312, 278] width 295 height 14
click at [1187, 301] on span "Select Box Size" at bounding box center [1312, 289] width 314 height 29
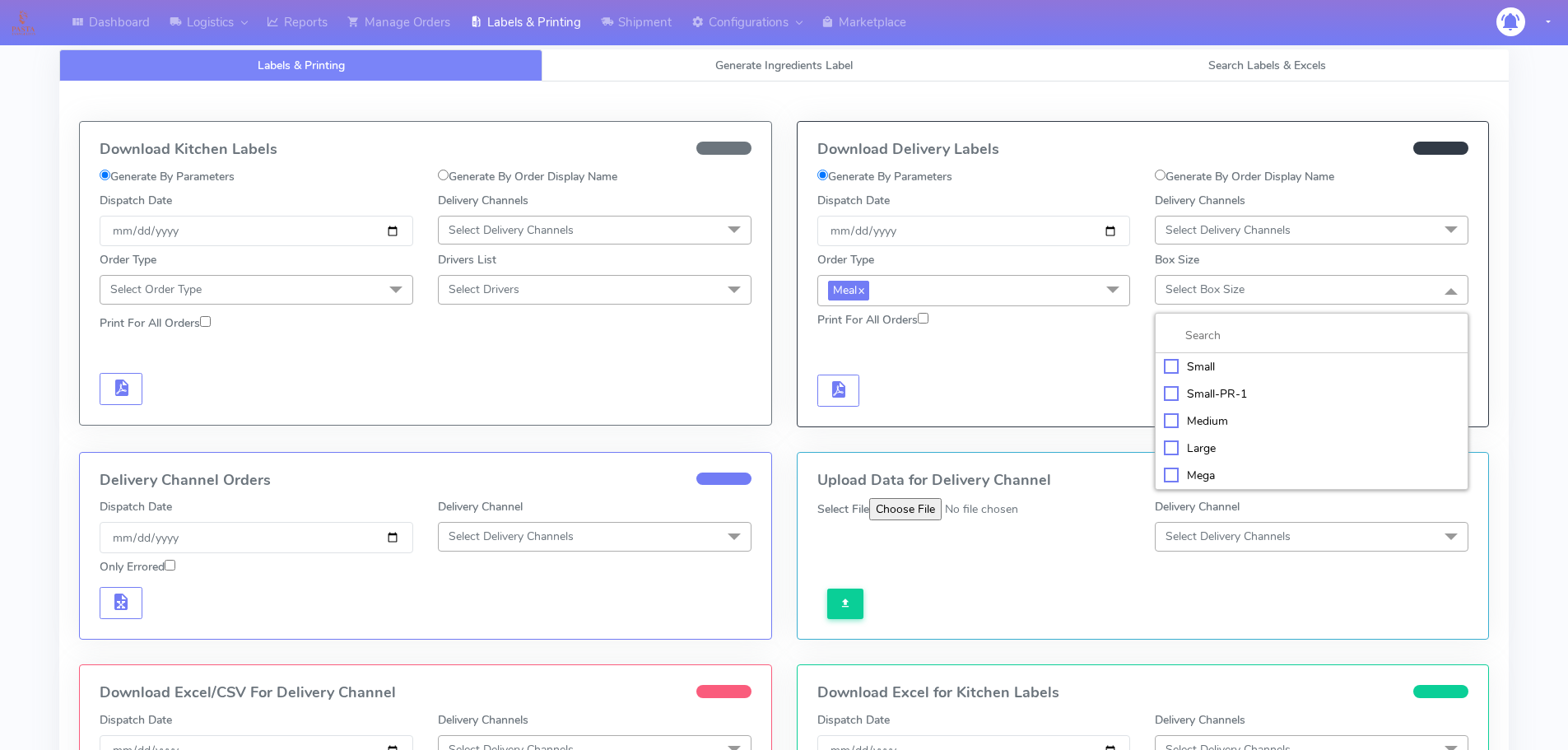
click at [1196, 291] on span "Select Box Size" at bounding box center [1205, 289] width 79 height 16
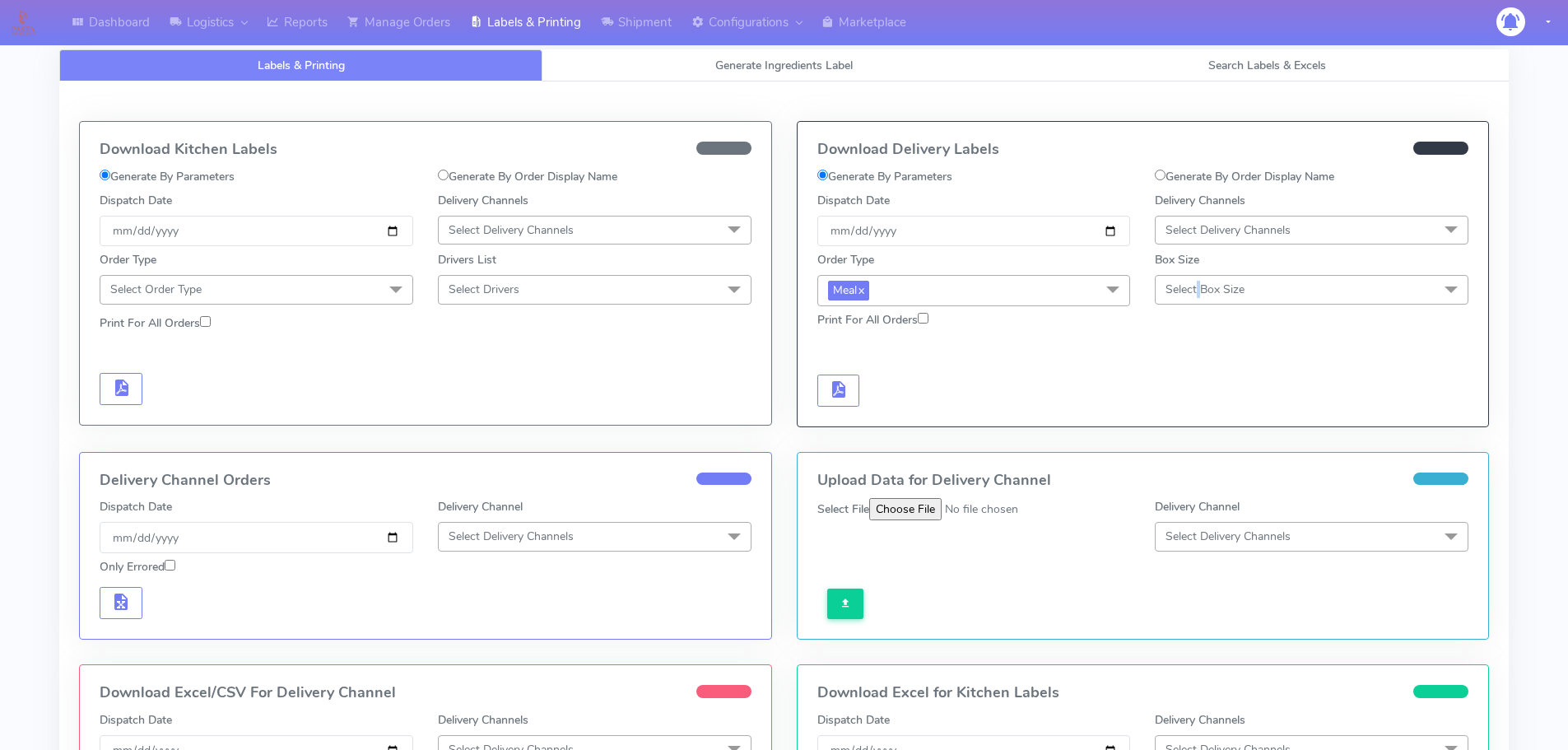
click at [1196, 291] on span "Select Box Size" at bounding box center [1205, 289] width 79 height 16
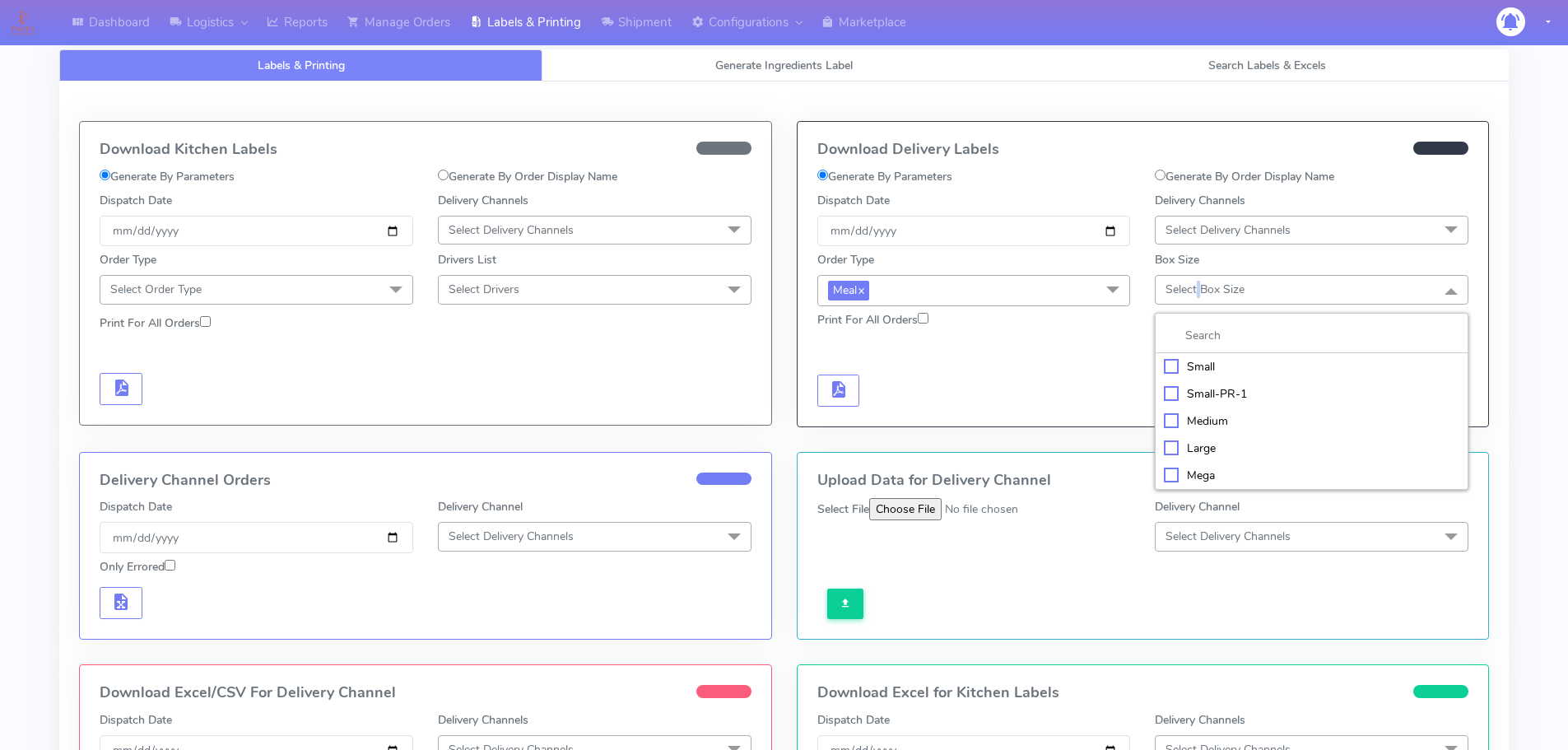
click at [1195, 419] on div "Medium" at bounding box center [1312, 421] width 295 height 18
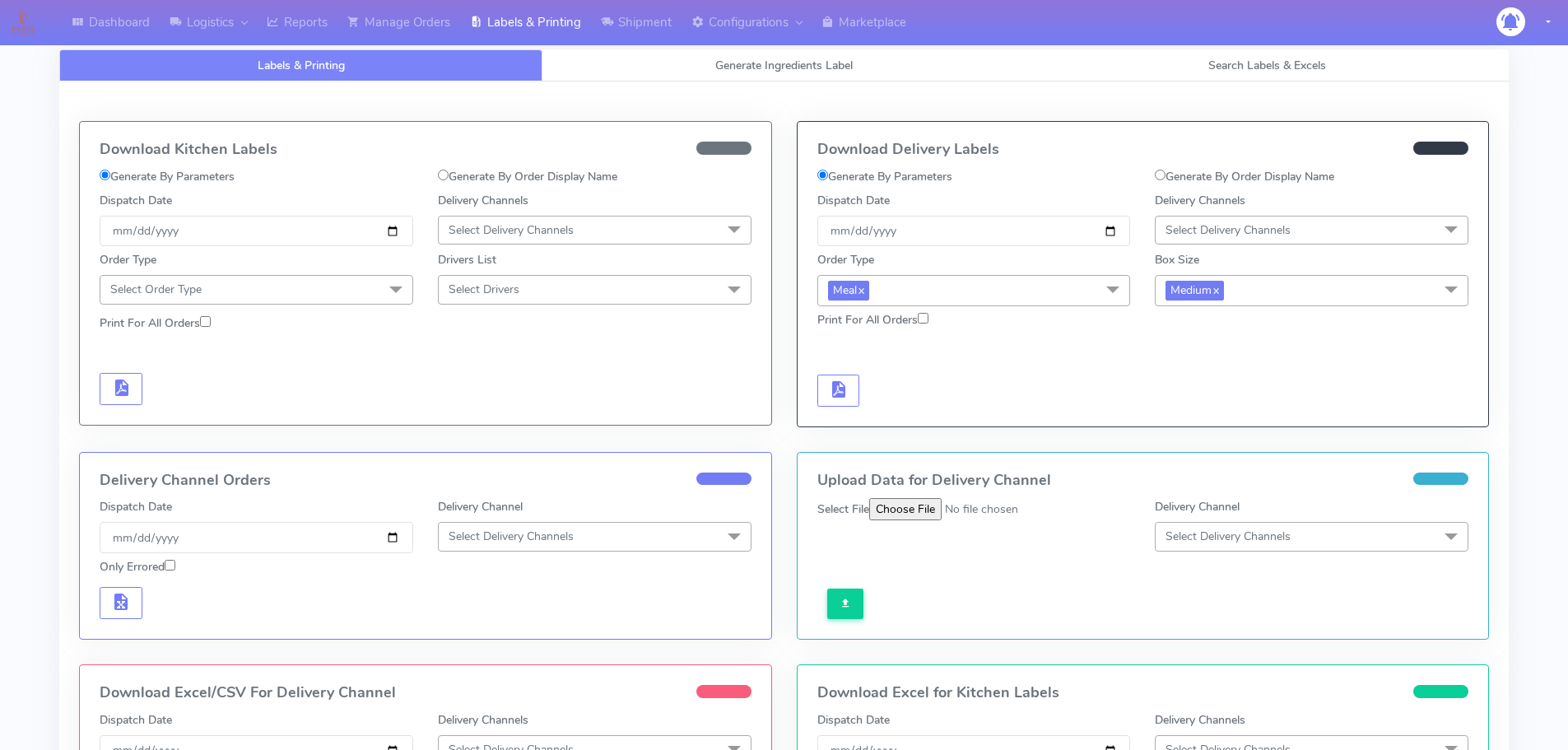
click at [1209, 236] on span "Select Delivery Channels" at bounding box center [1228, 230] width 125 height 16
click at [1261, 225] on span "Select Delivery Channels" at bounding box center [1228, 230] width 125 height 16
click at [1260, 225] on span "Select Delivery Channels" at bounding box center [1228, 230] width 125 height 16
click at [1209, 230] on span "Select Delivery Channels" at bounding box center [1228, 230] width 125 height 16
click at [1209, 235] on span "Select Delivery Channels" at bounding box center [1228, 230] width 125 height 16
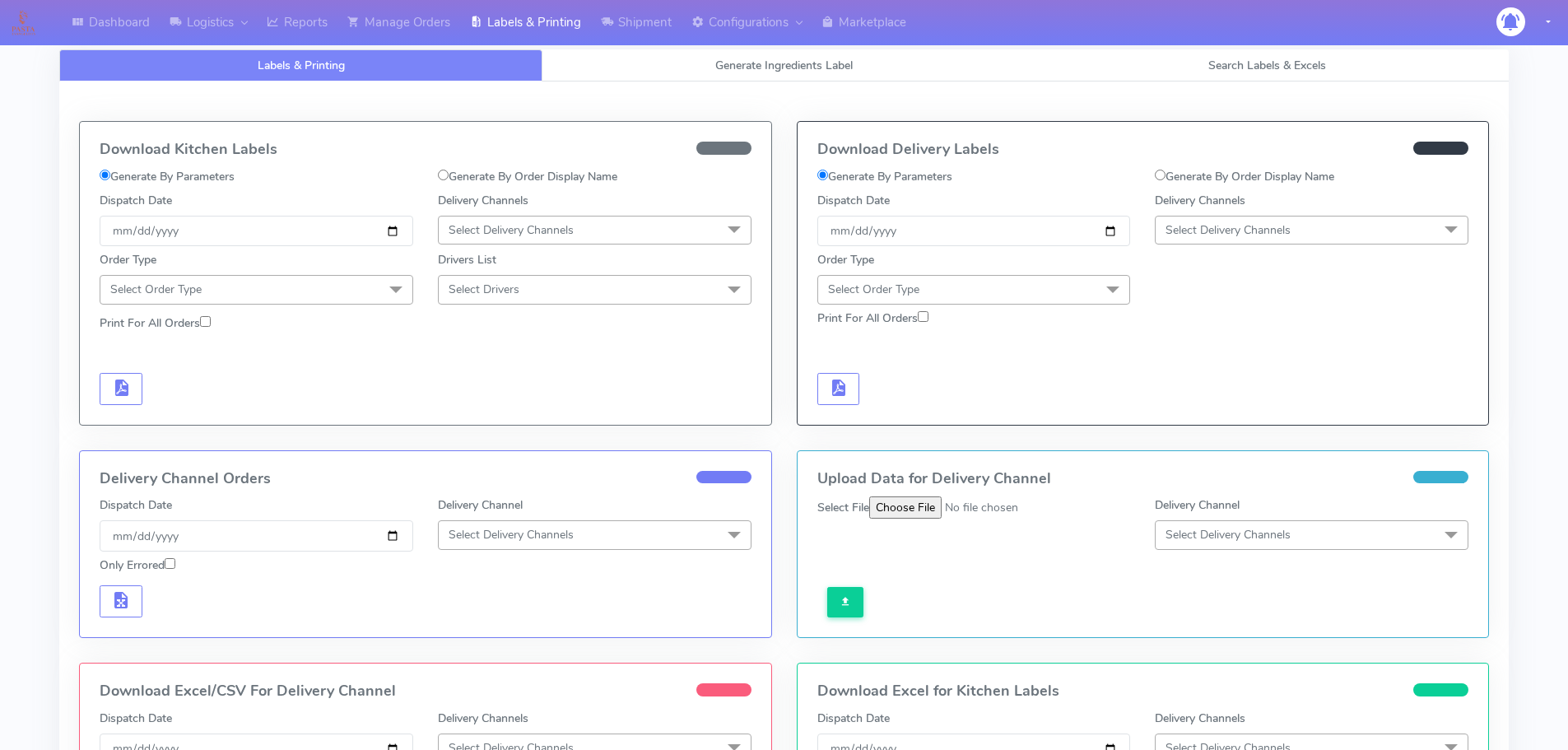
click at [1248, 222] on span "Select Delivery Channels" at bounding box center [1228, 230] width 125 height 16
click at [1248, 220] on span "Select Delivery Channels" at bounding box center [1312, 230] width 314 height 29
click at [553, 26] on link "Labels & Printing" at bounding box center [525, 22] width 131 height 46
click at [420, 25] on link "Manage Orders" at bounding box center [399, 22] width 123 height 46
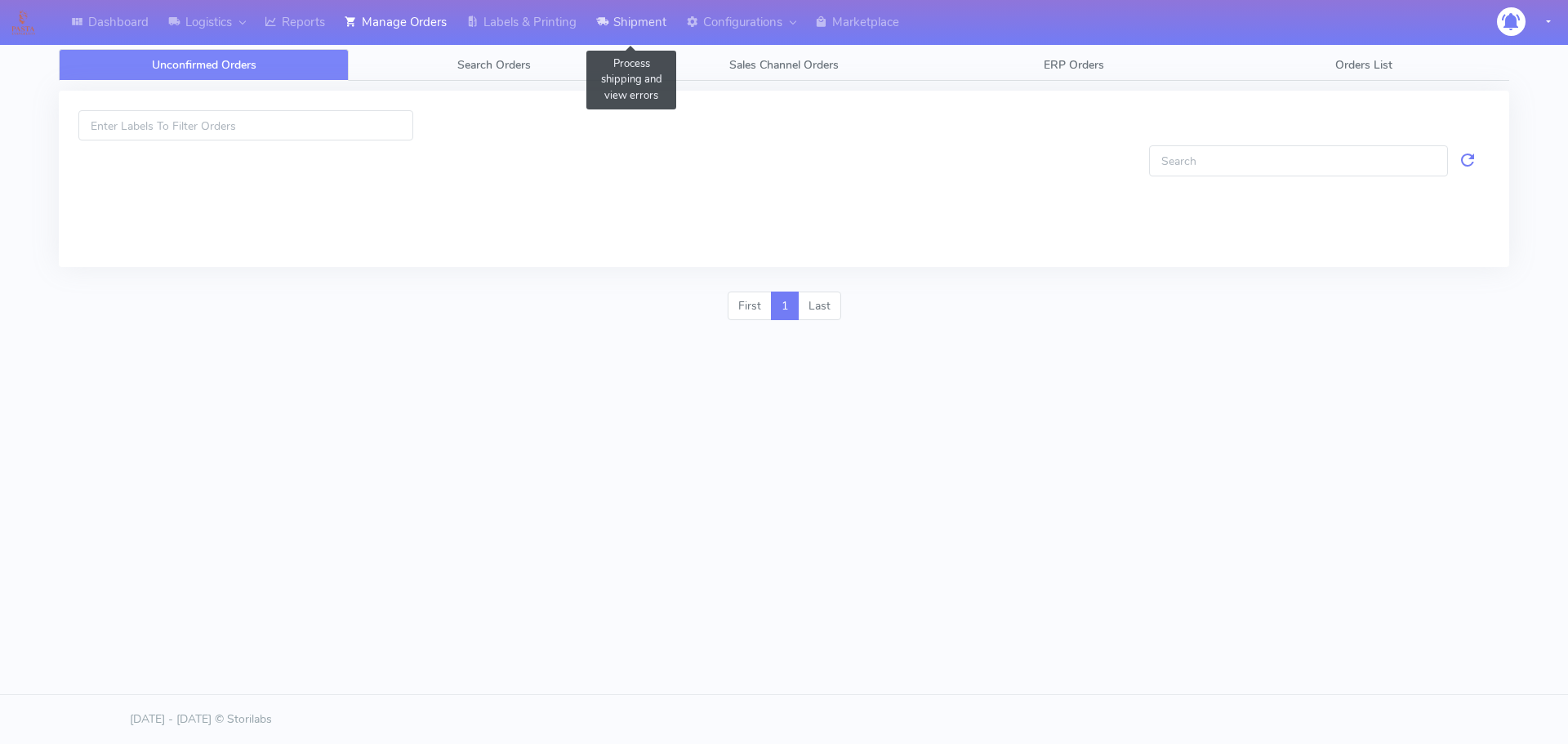
click at [677, 32] on link "Shipment" at bounding box center [631, 22] width 89 height 45
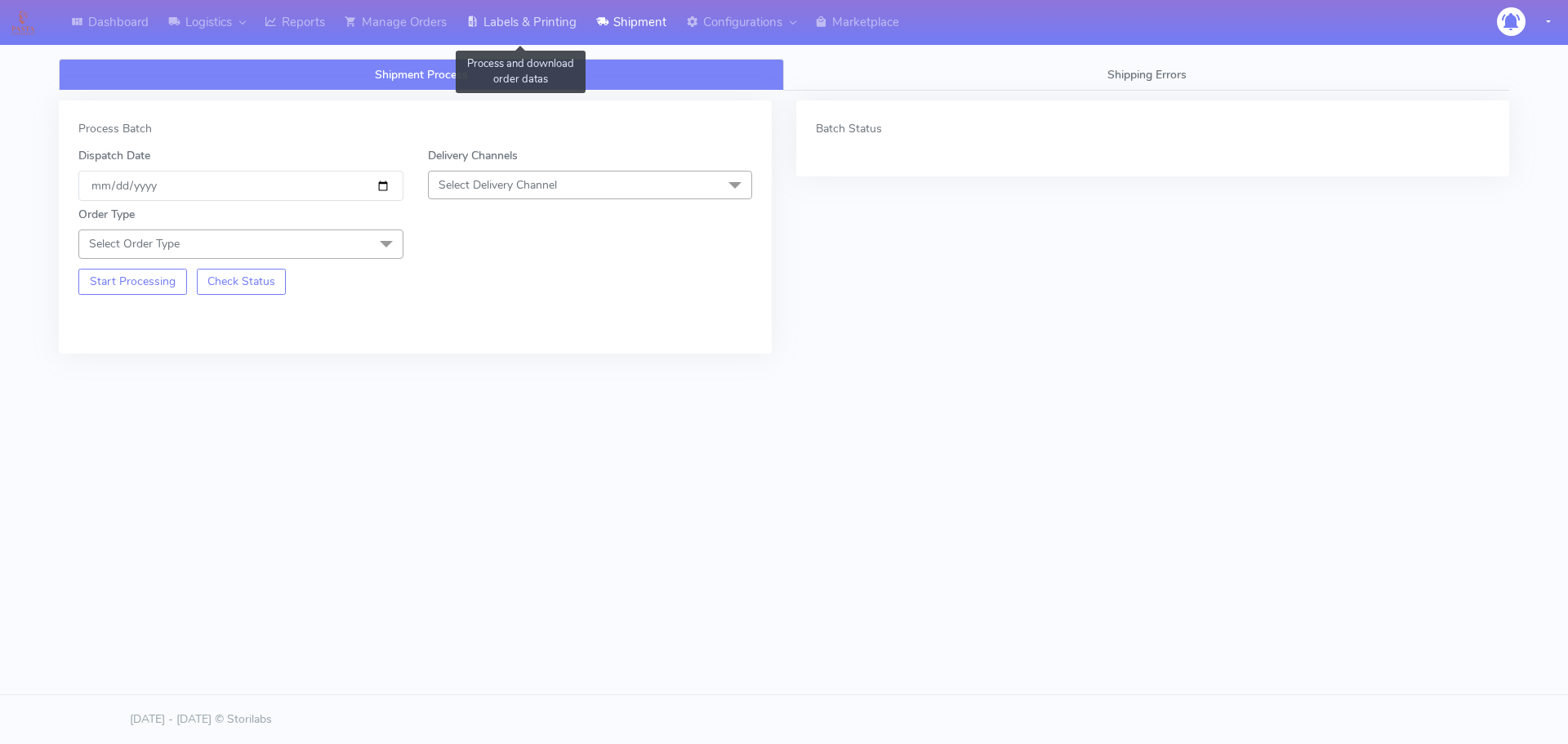
click at [548, 25] on link "Labels & Printing" at bounding box center [521, 22] width 130 height 45
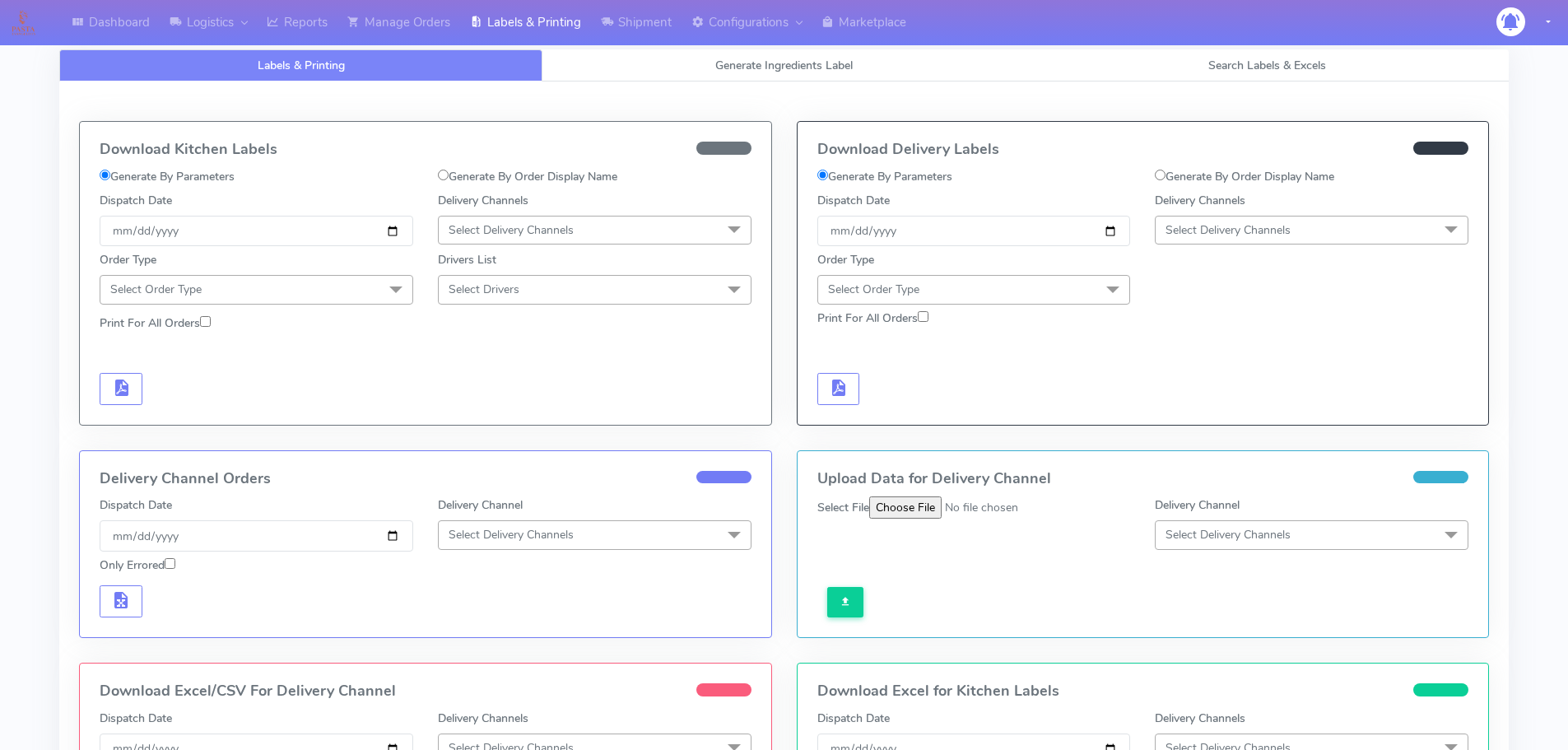
click at [1236, 228] on span "Select Delivery Channels" at bounding box center [1228, 230] width 125 height 16
click at [1239, 277] on h5 "No data available" at bounding box center [1312, 278] width 295 height 14
click at [1213, 227] on span "Select Delivery Channels" at bounding box center [1228, 230] width 125 height 16
click at [1225, 230] on span "Select Delivery Channels" at bounding box center [1228, 230] width 125 height 16
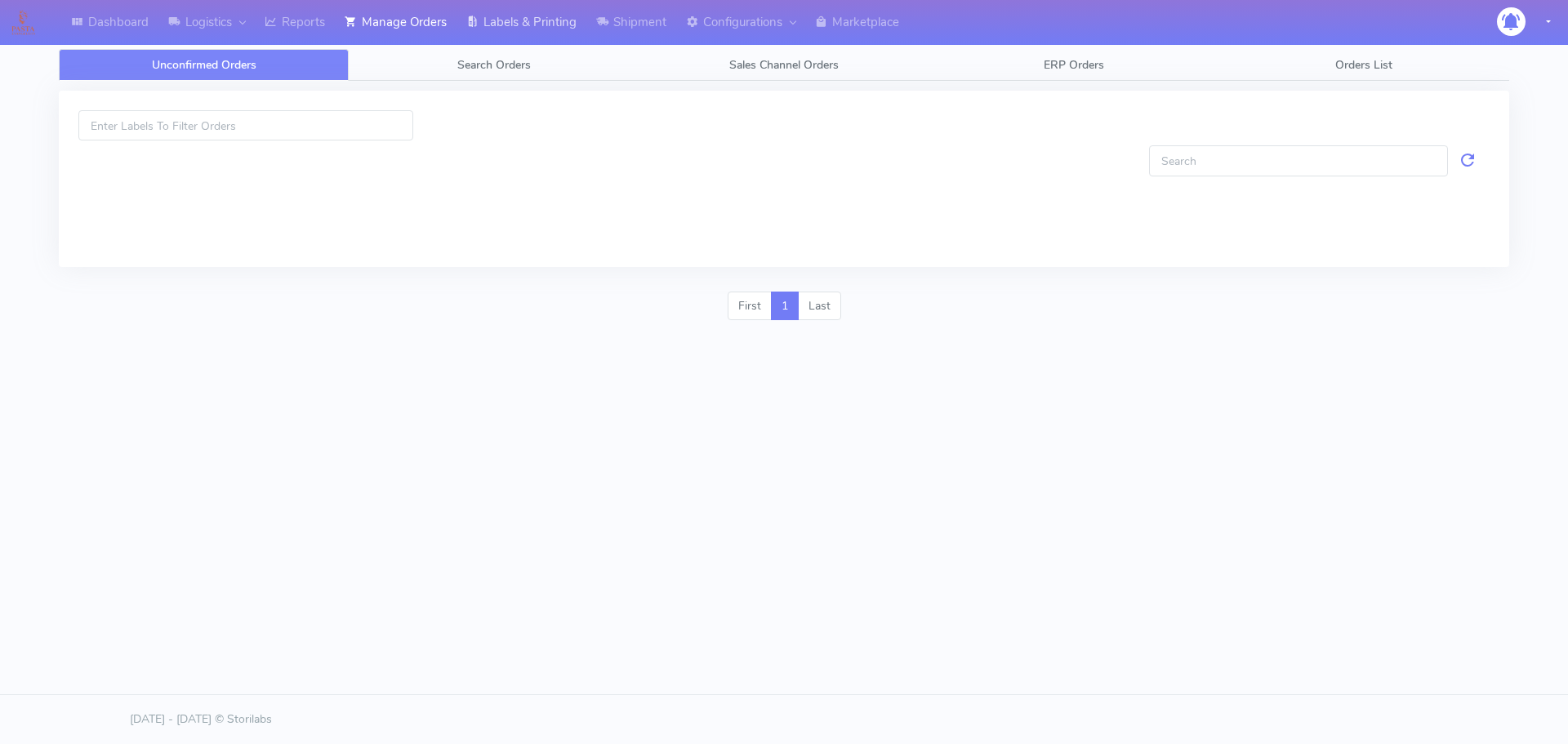
click at [570, 15] on link "Labels & Printing" at bounding box center [521, 22] width 130 height 45
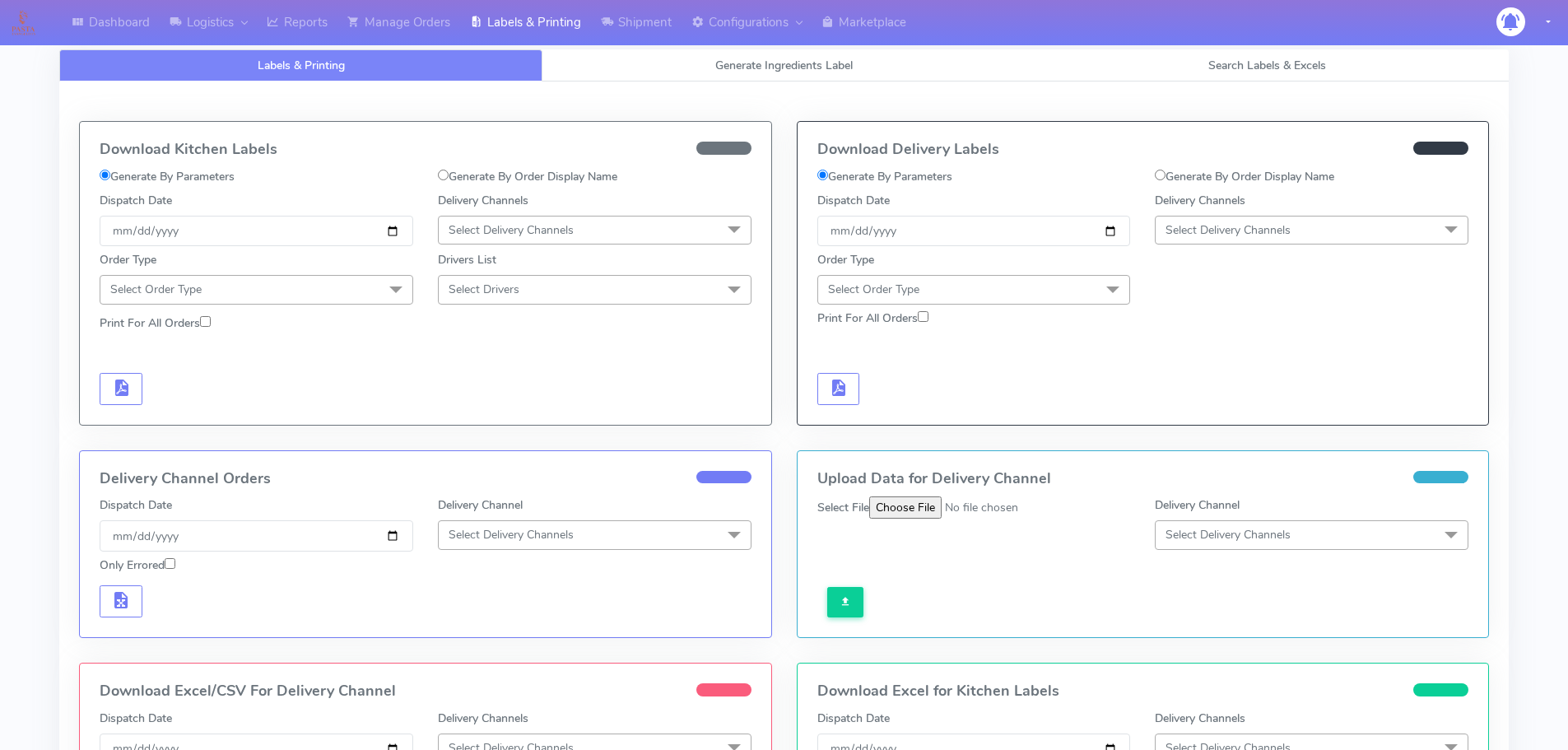
click at [1219, 217] on span "Select Delivery Channels" at bounding box center [1312, 230] width 314 height 29
click at [1232, 272] on h5 "No data available" at bounding box center [1312, 278] width 295 height 14
click at [1203, 233] on span "Select Delivery Channels" at bounding box center [1228, 230] width 125 height 16
click at [1203, 232] on span "Select Delivery Channels" at bounding box center [1228, 230] width 125 height 16
click at [1246, 185] on div "Generate By Order Display Name" at bounding box center [1312, 180] width 338 height 24
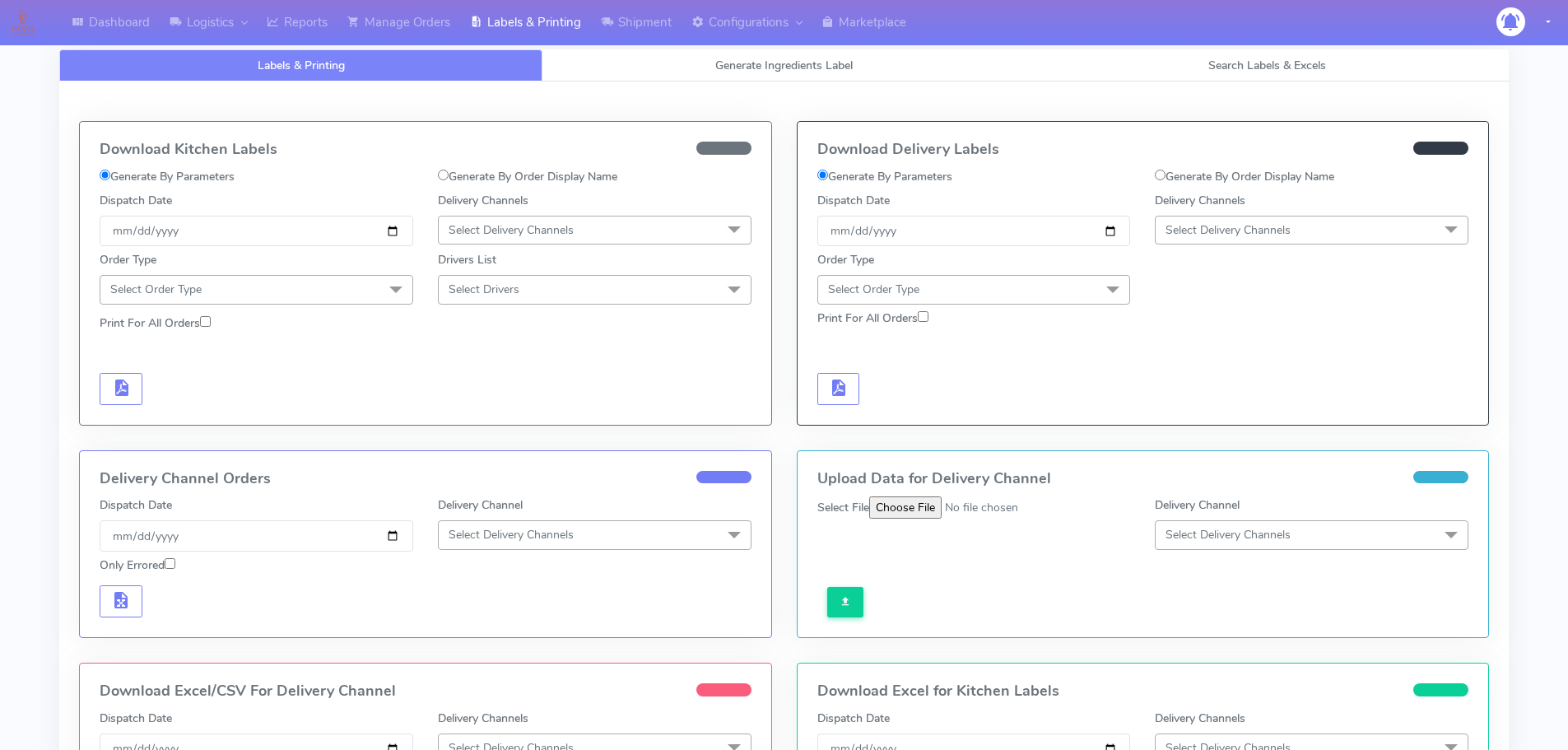
click at [1248, 182] on label "Generate By Order Display Name" at bounding box center [1244, 177] width 179 height 18
click at [1166, 180] on input "Generate By Order Display Name" at bounding box center [1160, 176] width 11 height 11
radio input "true"
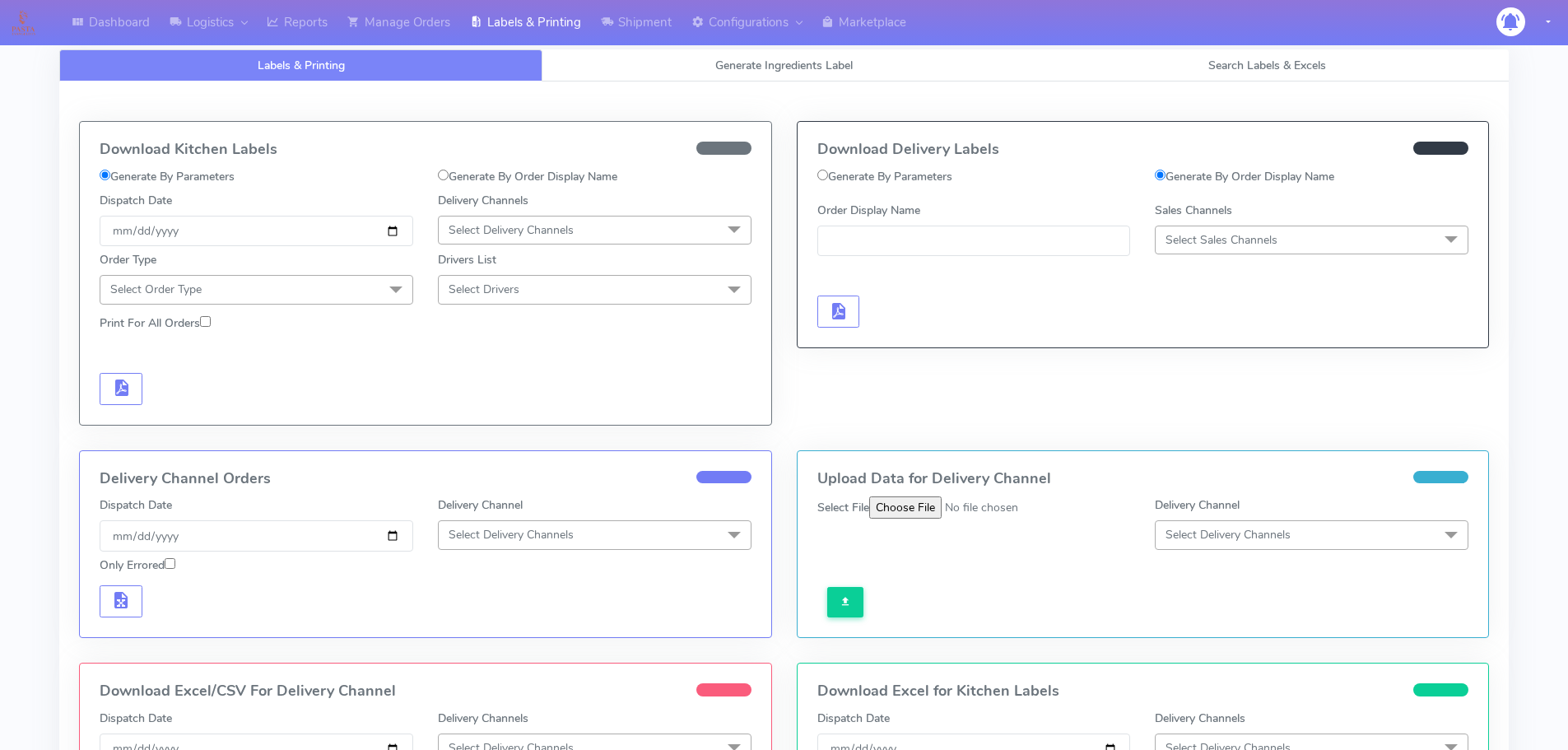
click at [952, 175] on label "Generate By Parameters" at bounding box center [884, 177] width 135 height 18
click at [828, 175] on input "Generate By Parameters" at bounding box center [823, 176] width 11 height 11
radio input "true"
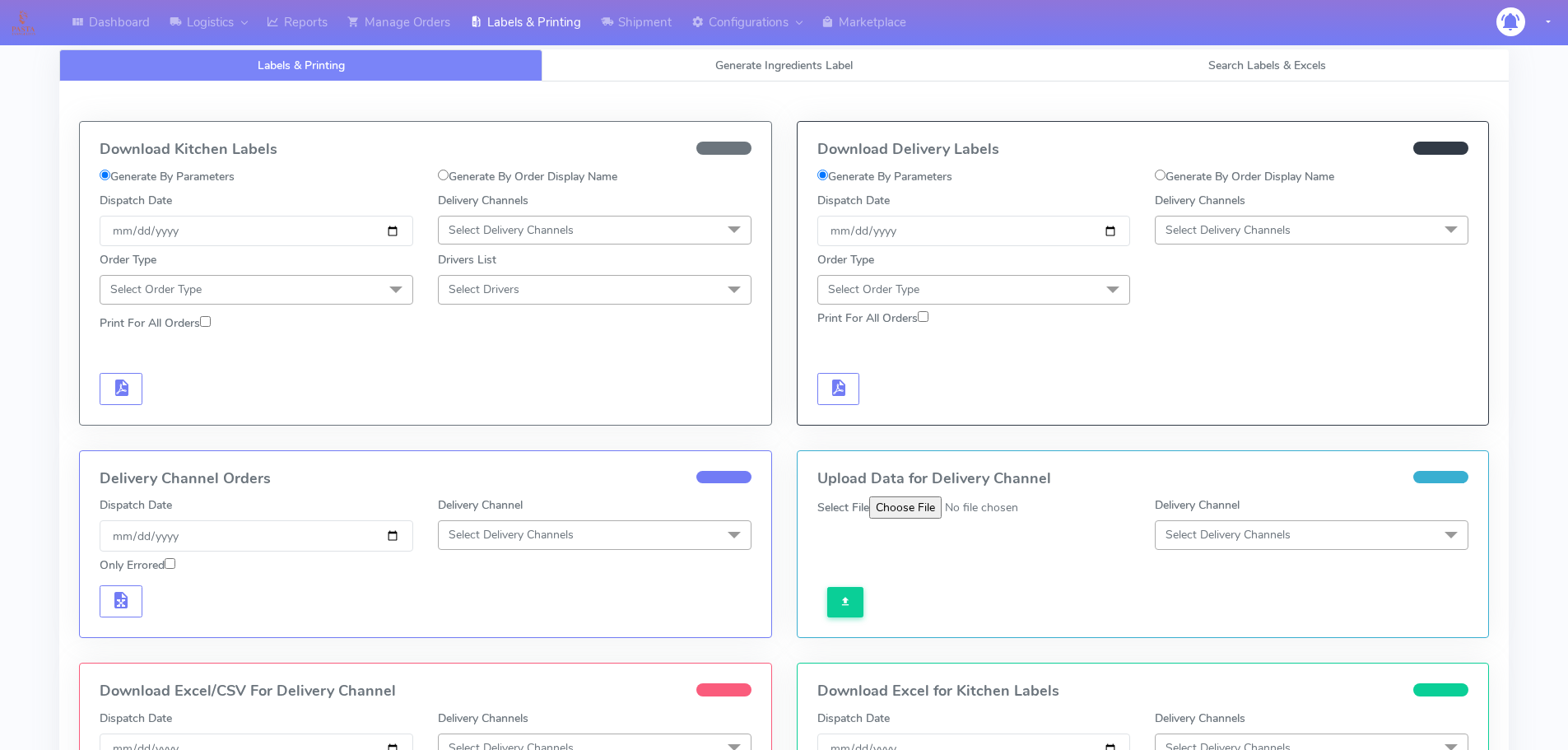
click at [1289, 248] on div "Order Type Select Order Type Meal Kit Gift QCOM ATAVI" at bounding box center [1143, 275] width 676 height 58
click at [1285, 233] on span "Select Delivery Channels" at bounding box center [1228, 230] width 125 height 16
click at [1073, 291] on span "Select Order Type" at bounding box center [974, 289] width 314 height 29
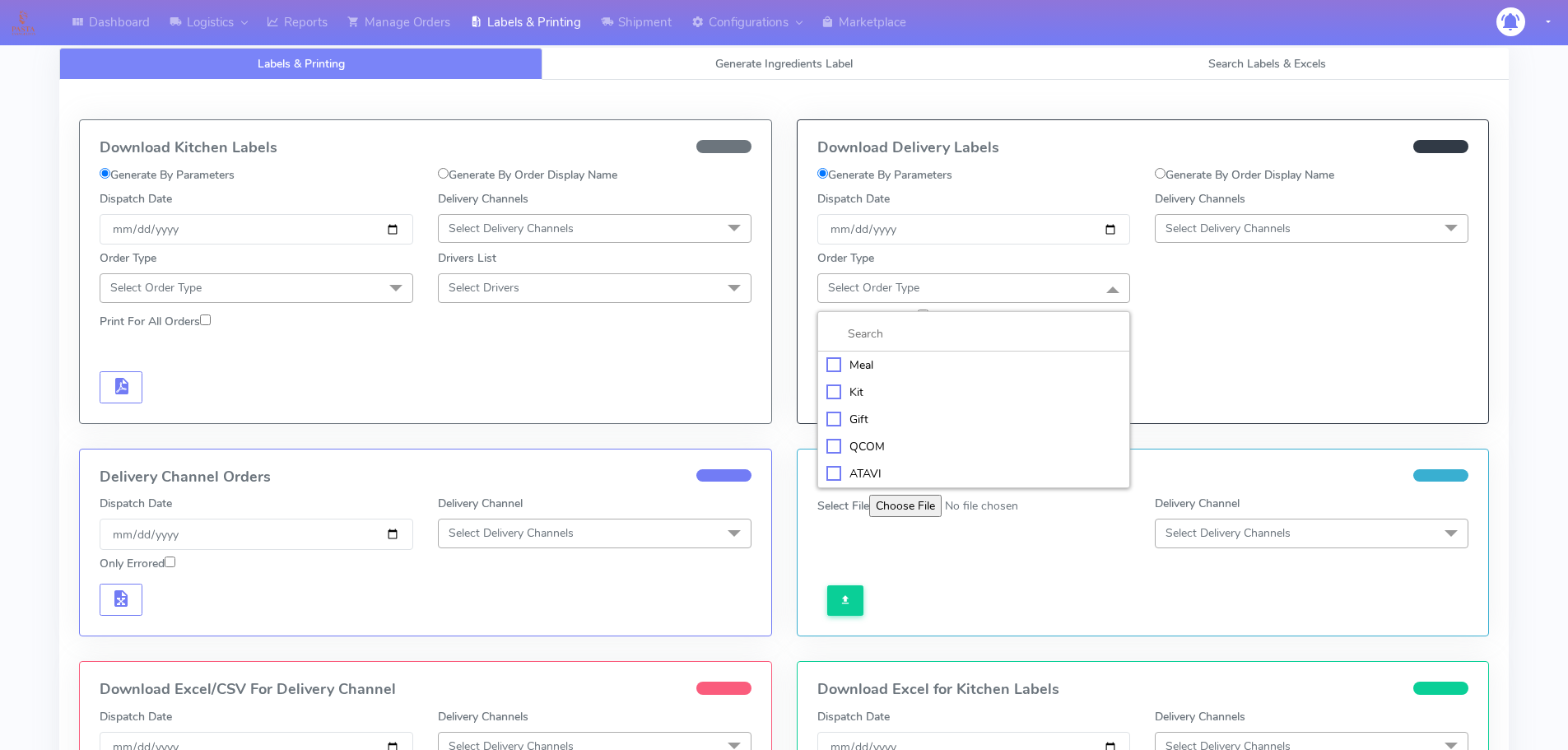
click at [1213, 235] on span "Select Delivery Channels" at bounding box center [1228, 228] width 125 height 16
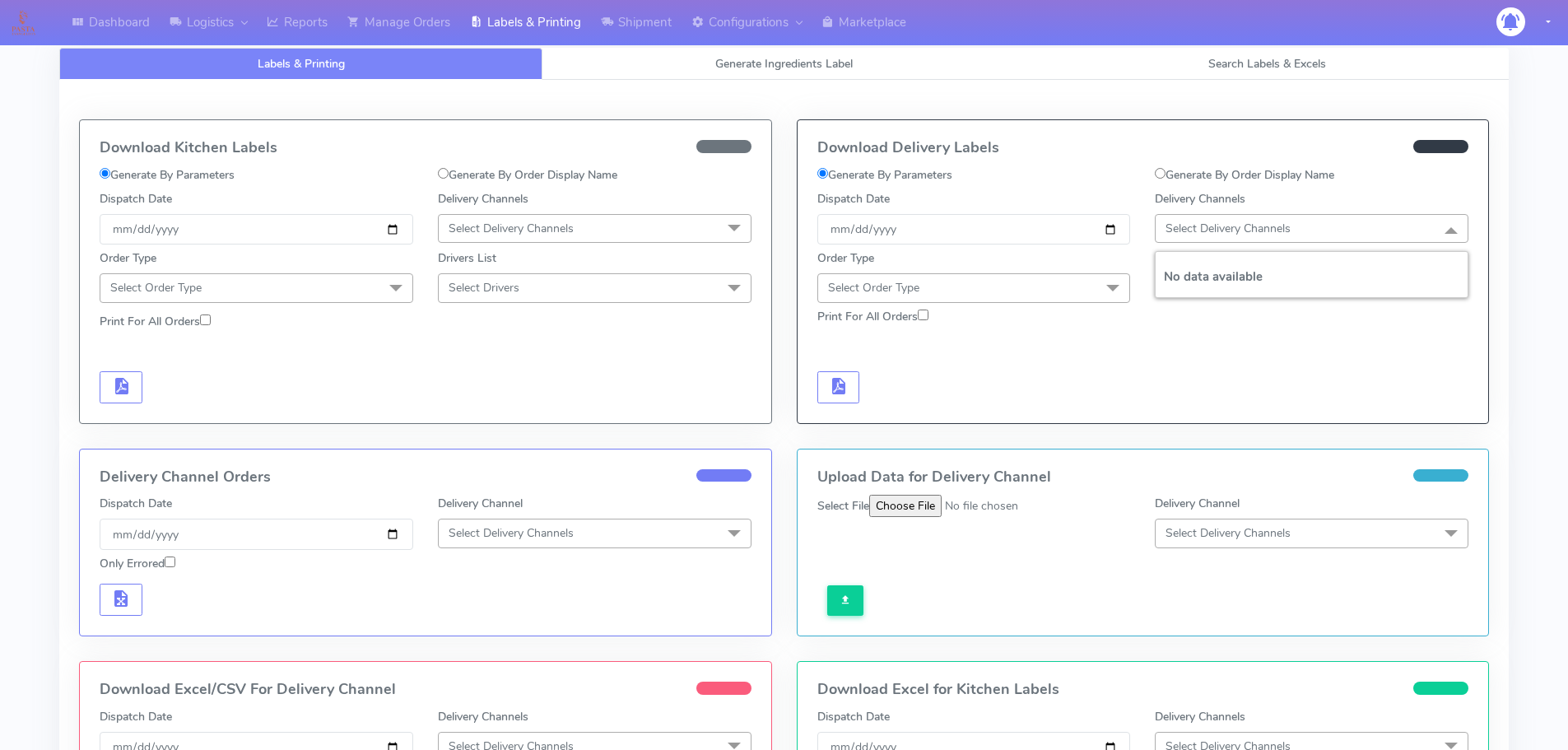
click at [936, 298] on span "Select Order Type" at bounding box center [974, 287] width 314 height 29
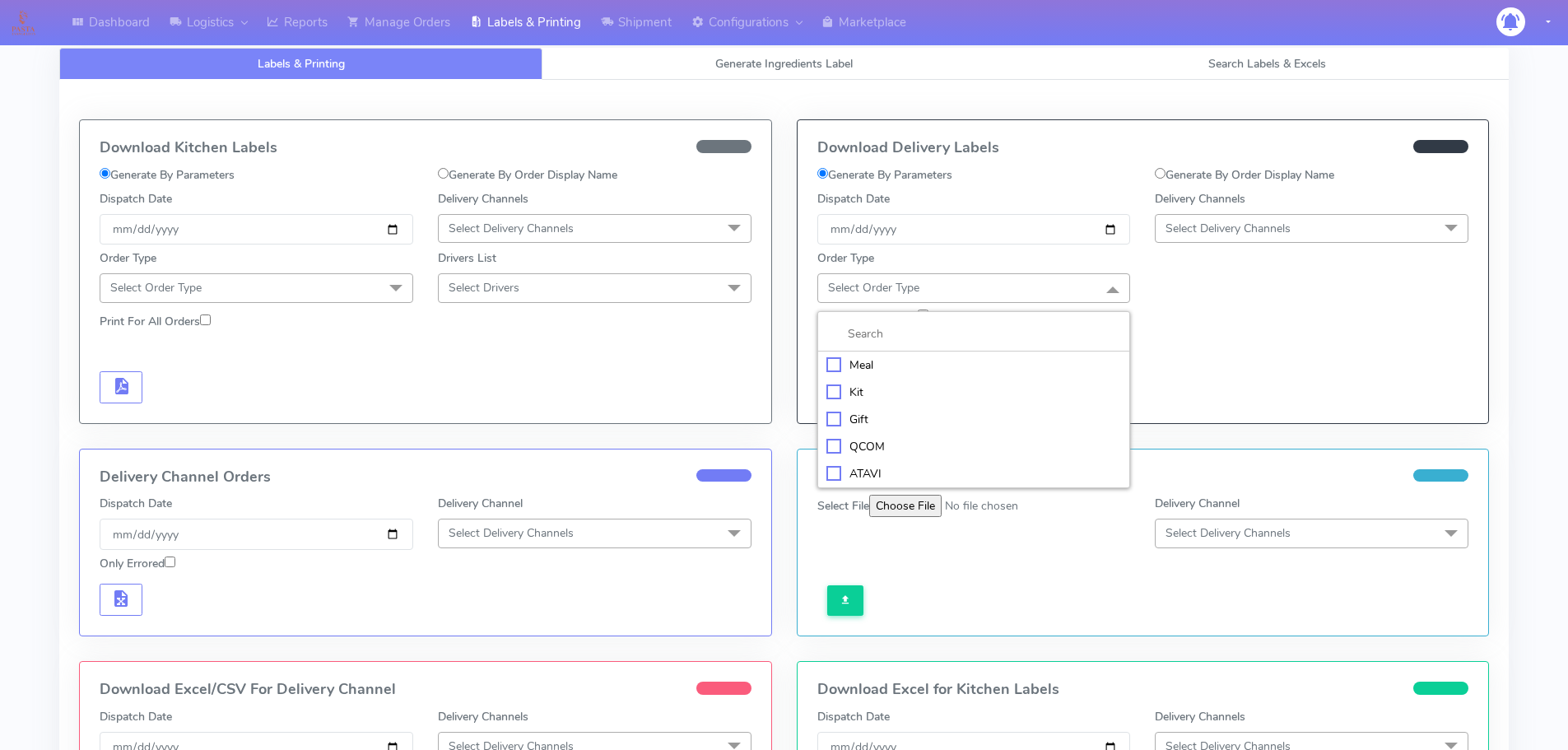
click at [839, 365] on div "Meal" at bounding box center [974, 365] width 295 height 18
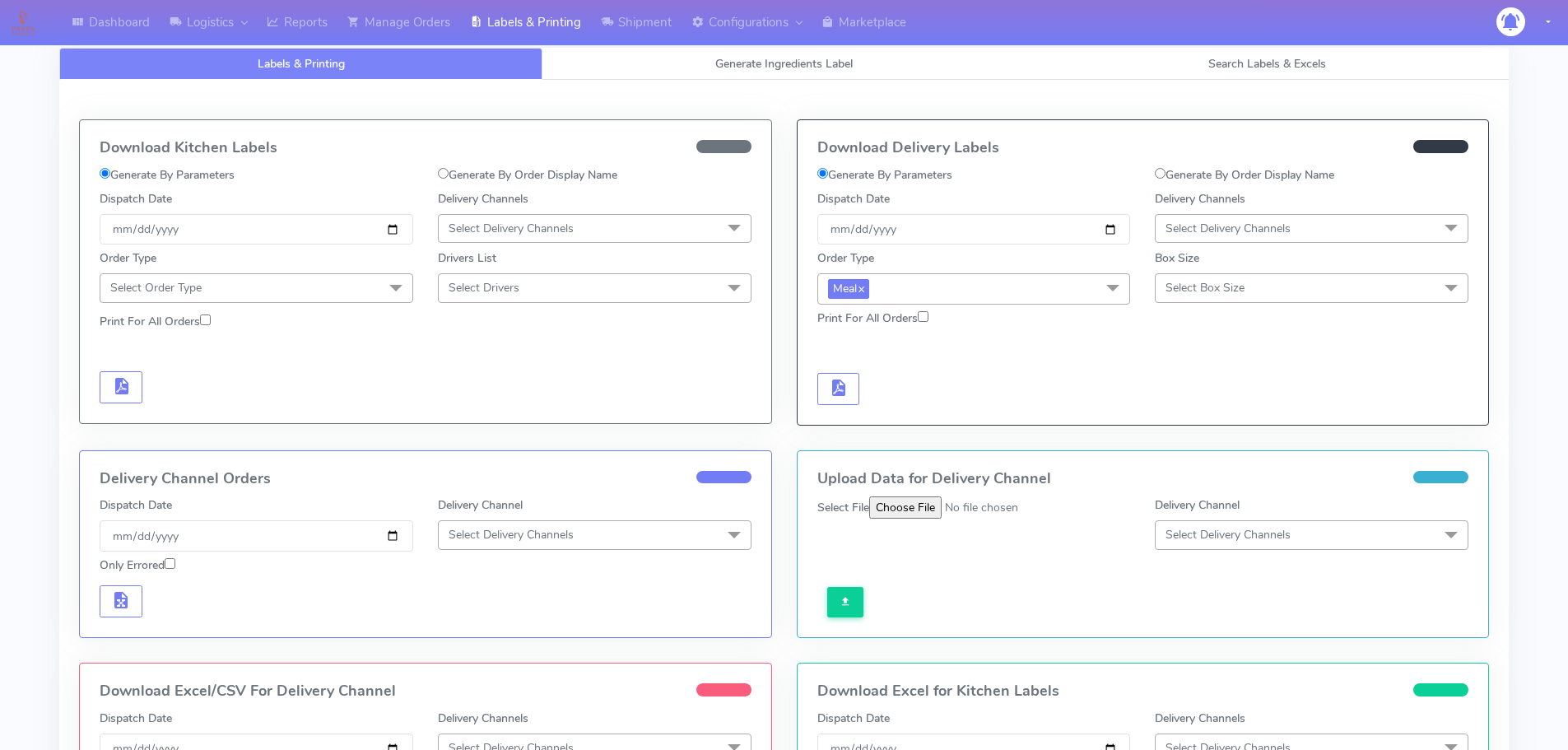
click at [1212, 231] on span "Select Delivery Channels" at bounding box center [1228, 228] width 125 height 16
click at [1208, 312] on div "Print For All Orders" at bounding box center [1143, 319] width 676 height 29
click at [1197, 289] on span "Select Box Size" at bounding box center [1205, 287] width 79 height 16
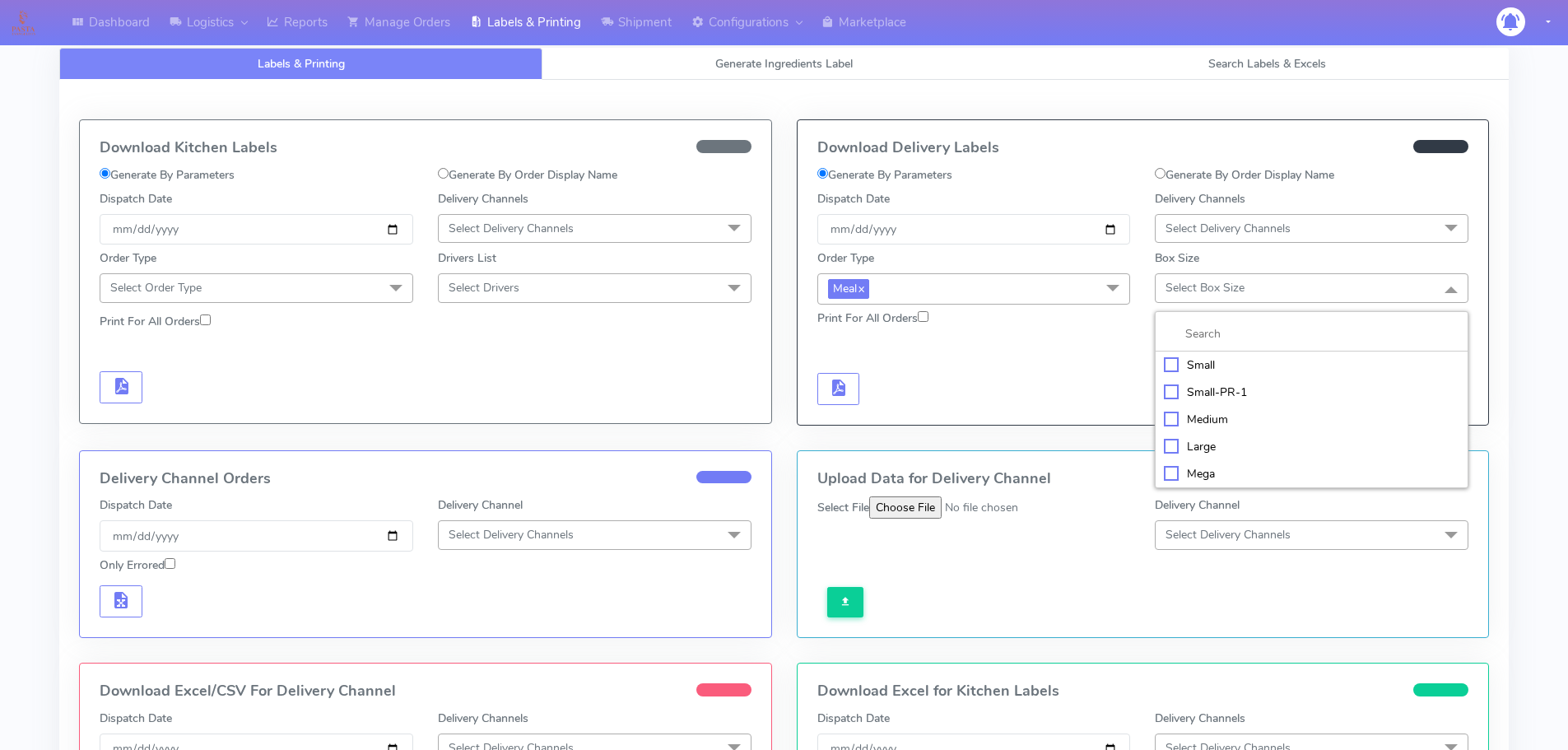
click at [1167, 364] on div "Small" at bounding box center [1312, 365] width 295 height 18
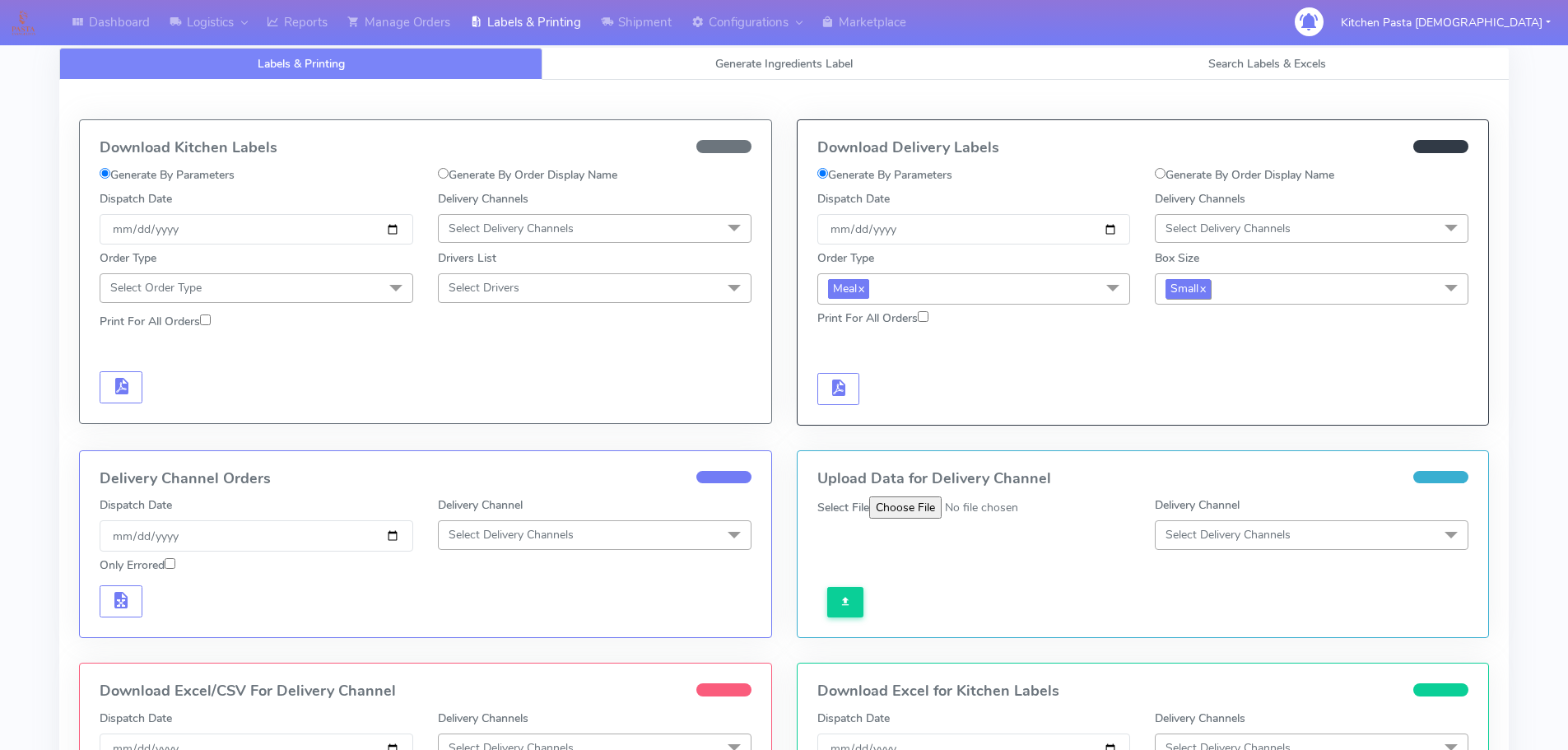
click at [1181, 289] on span "Small x" at bounding box center [1188, 288] width 46 height 19
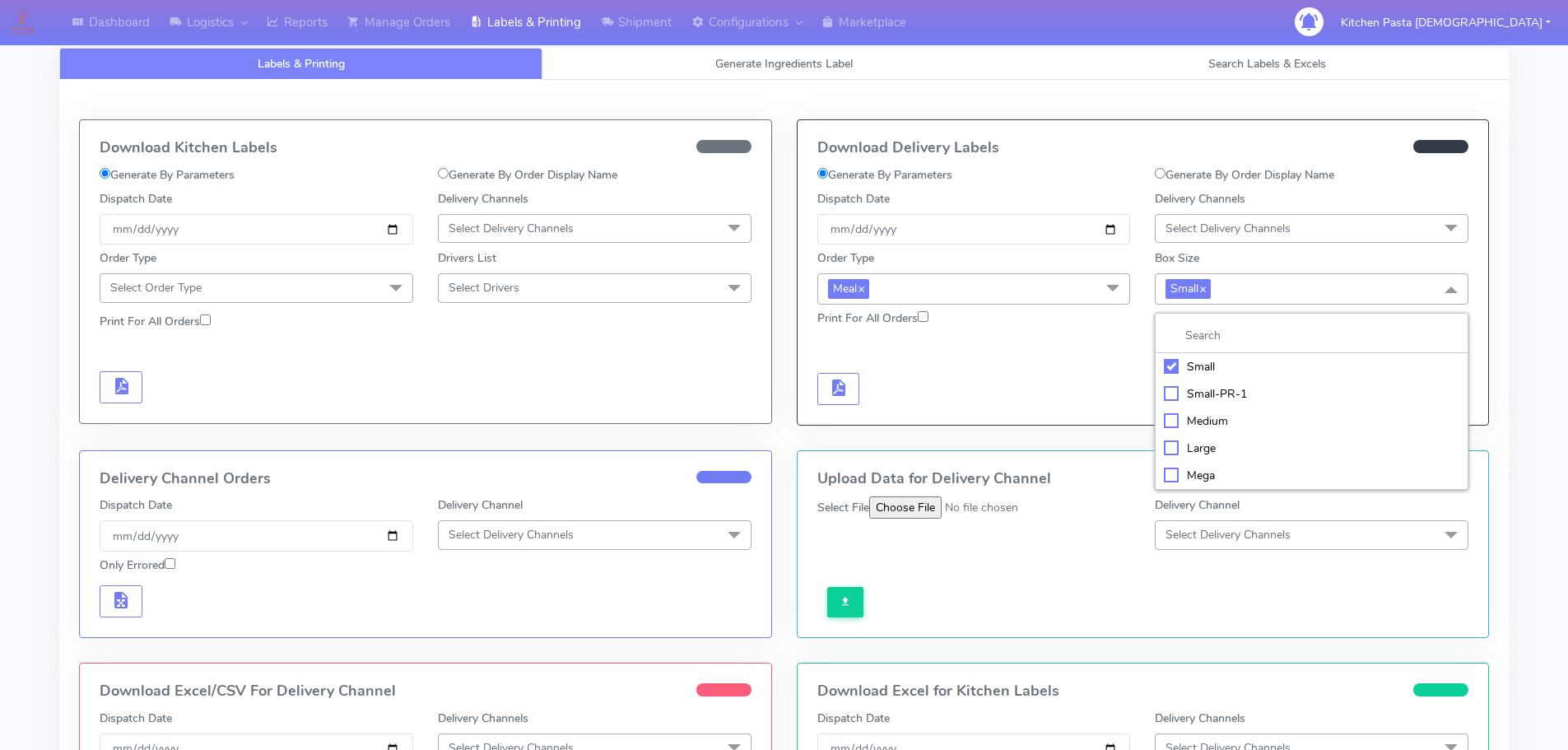
click at [1174, 414] on div "Medium" at bounding box center [1312, 421] width 295 height 18
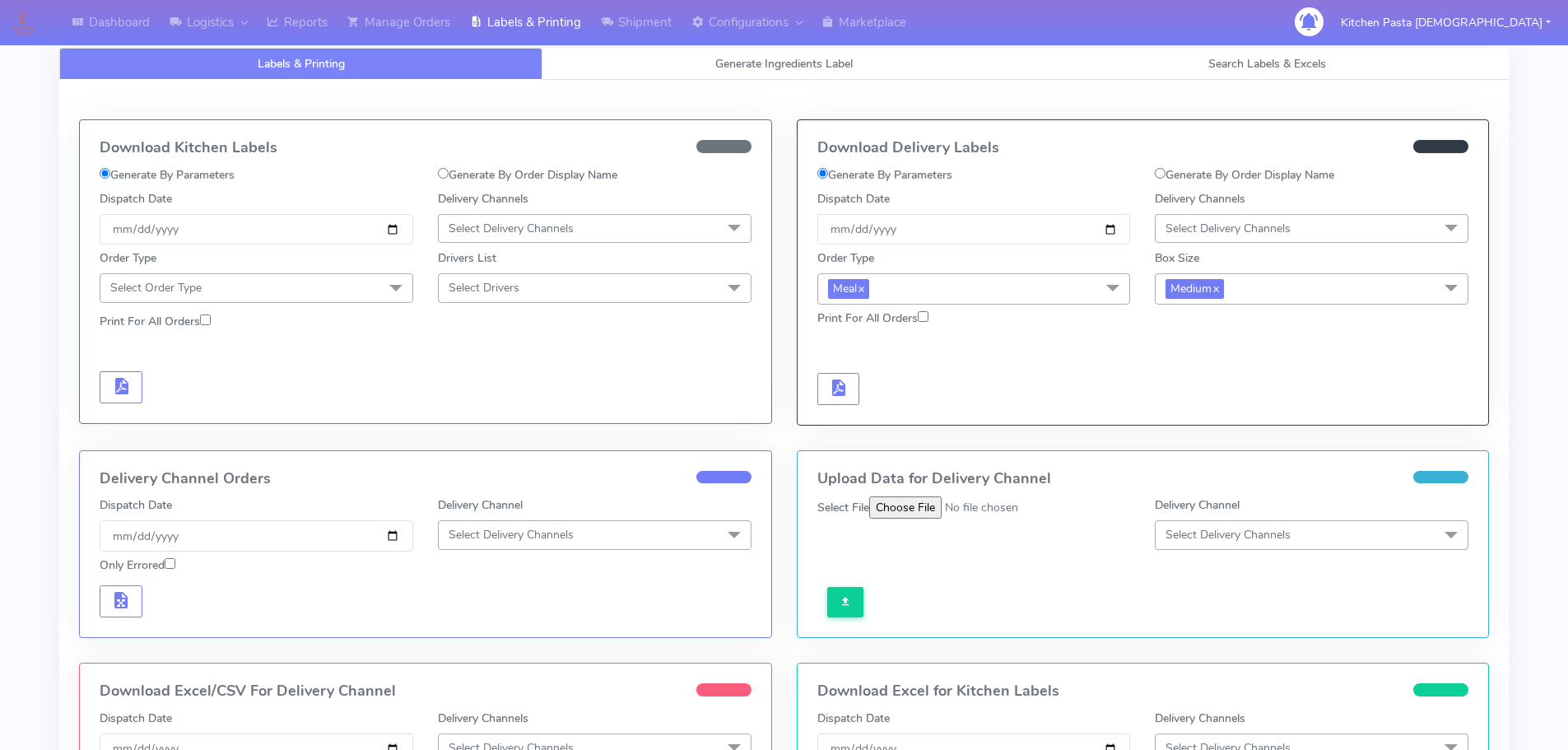
click at [1247, 214] on span "Select Delivery Channels" at bounding box center [1312, 228] width 314 height 29
click at [1253, 228] on span "Select Delivery Channels" at bounding box center [1228, 228] width 125 height 16
click at [1229, 238] on span "Select Delivery Channels" at bounding box center [1312, 228] width 314 height 29
click at [1174, 408] on div "Yodel" at bounding box center [1312, 414] width 295 height 18
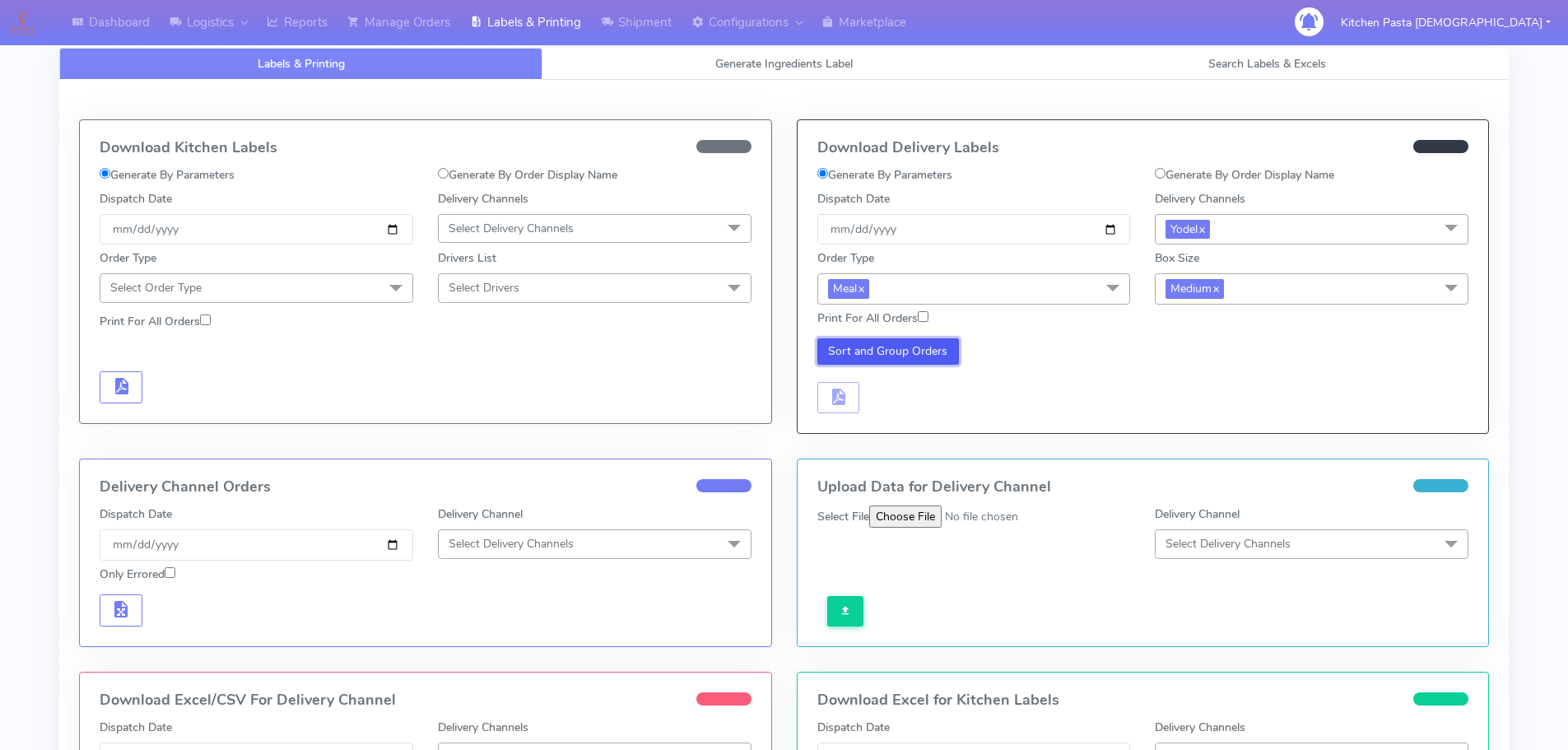
click at [870, 357] on button "Sort and Group Orders" at bounding box center [888, 351] width 142 height 26
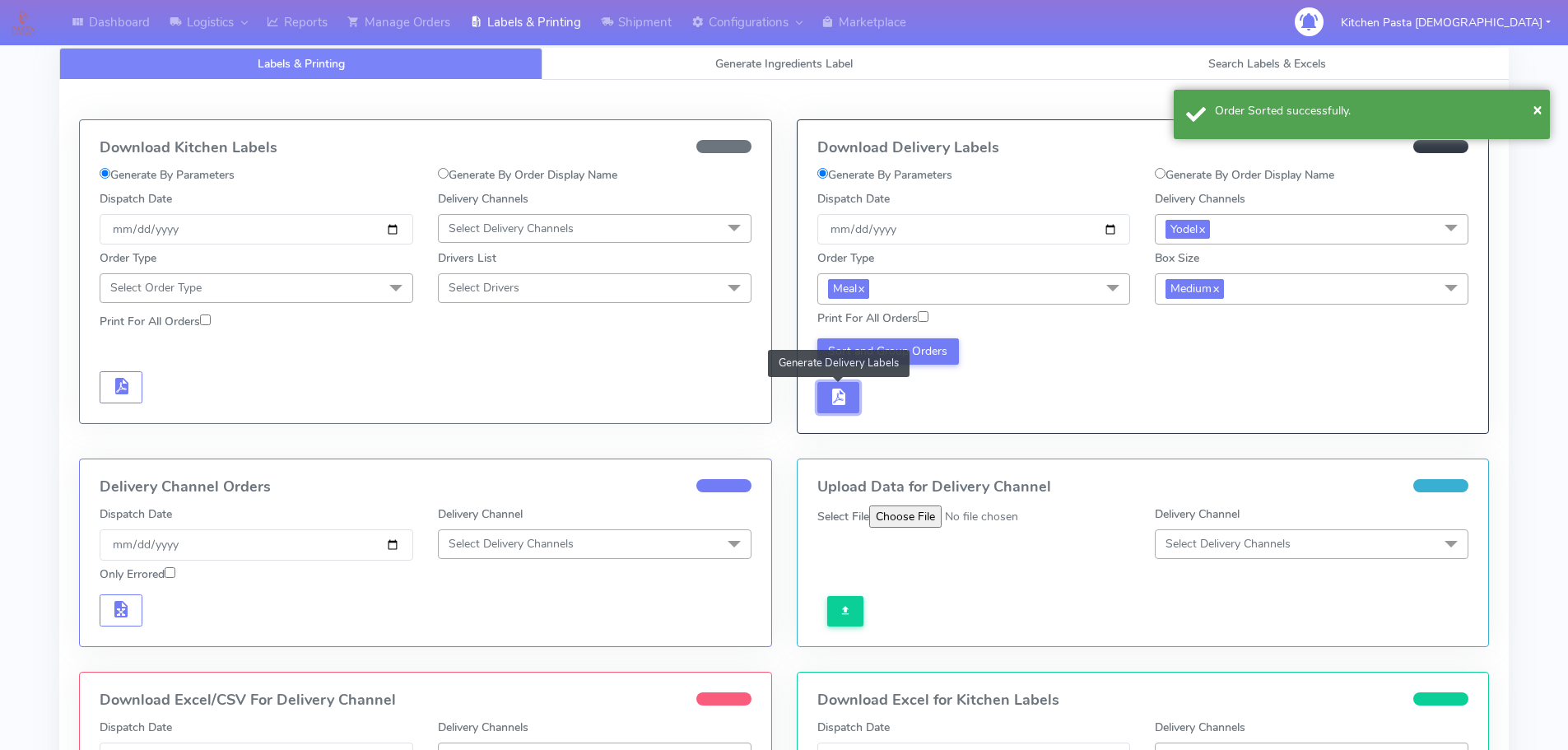
click at [833, 398] on span "button" at bounding box center [837, 401] width 20 height 16
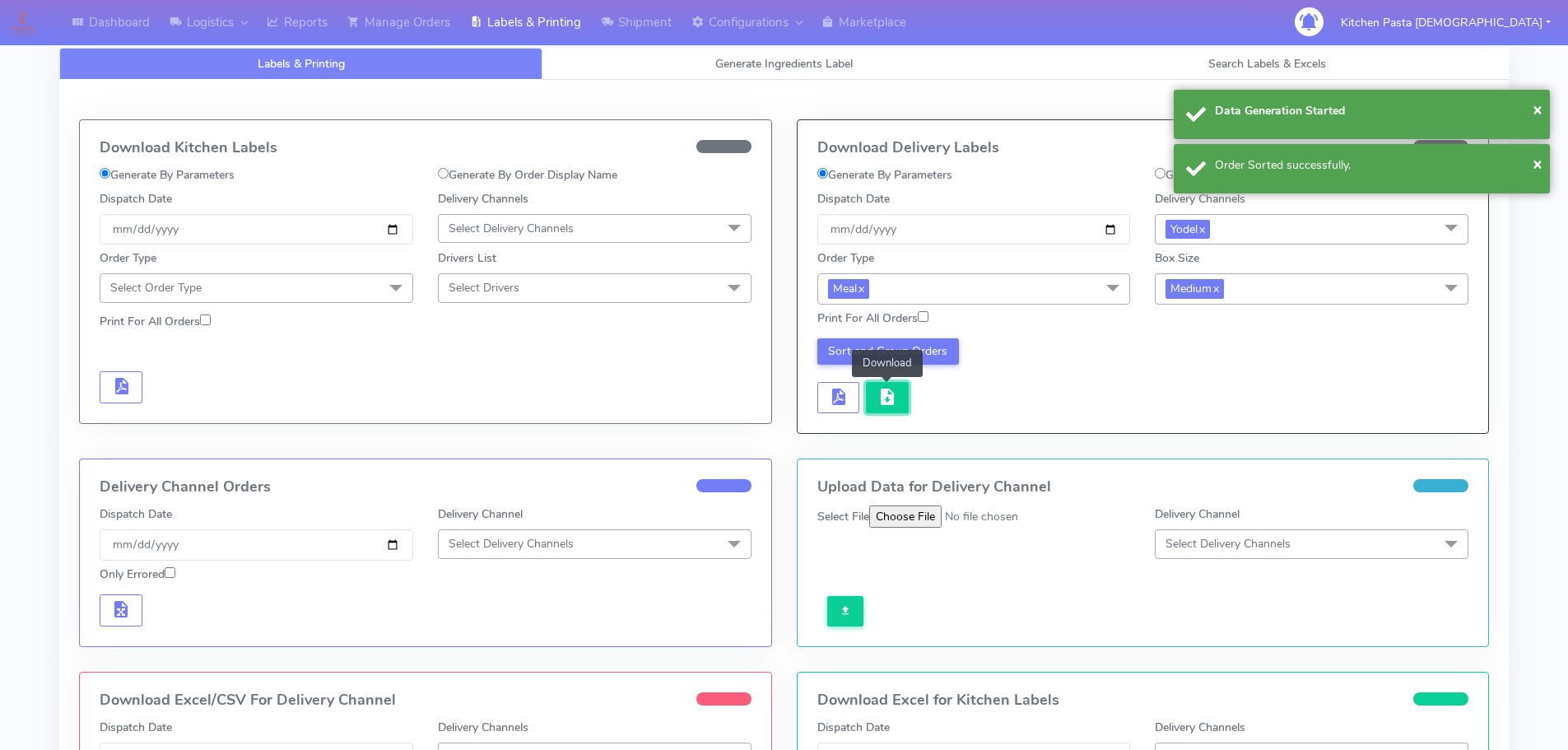
click at [885, 399] on span "button" at bounding box center [887, 401] width 20 height 16
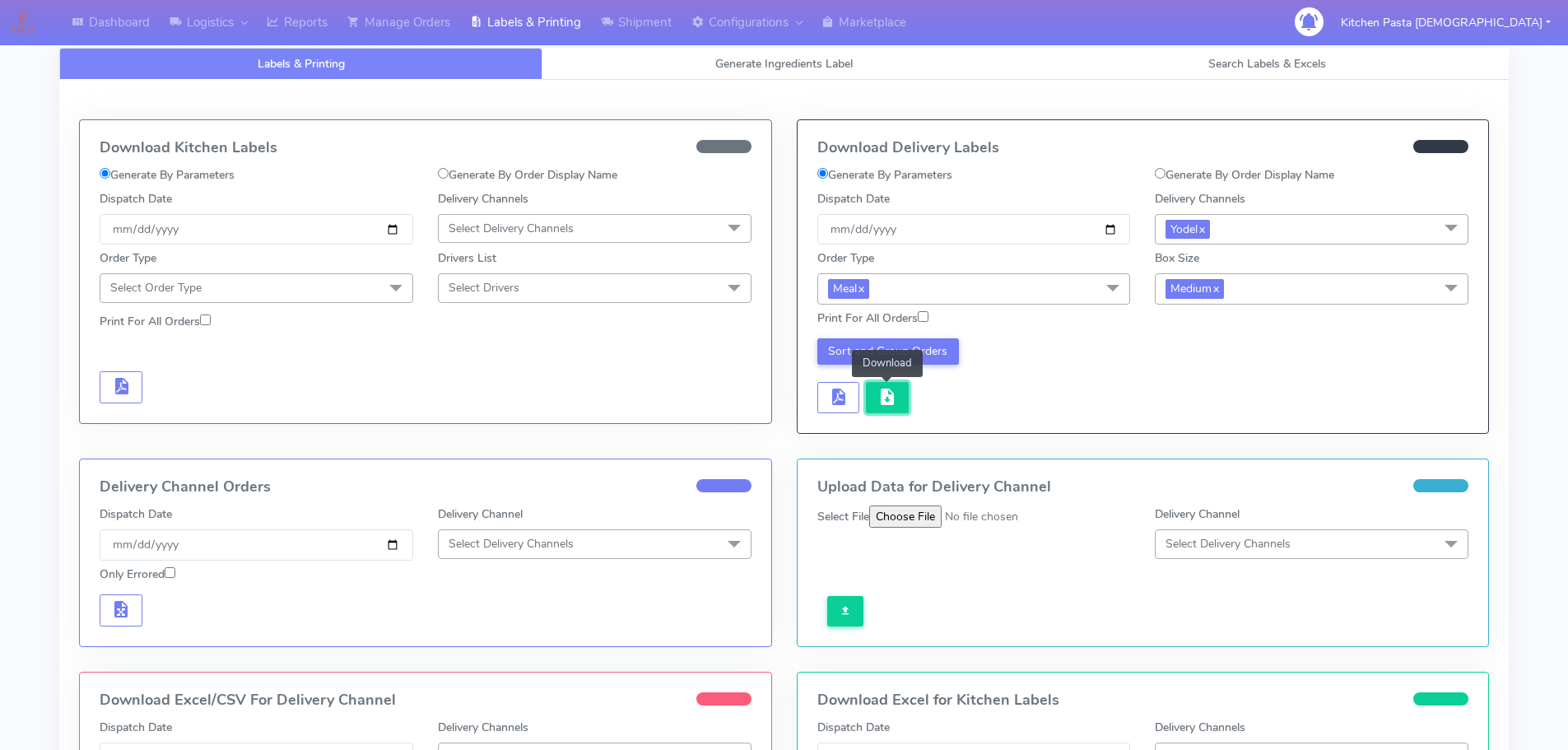
click at [887, 393] on span "button" at bounding box center [887, 401] width 20 height 16
click at [899, 399] on button "button" at bounding box center [887, 398] width 43 height 33
click at [898, 411] on button "button" at bounding box center [887, 398] width 43 height 33
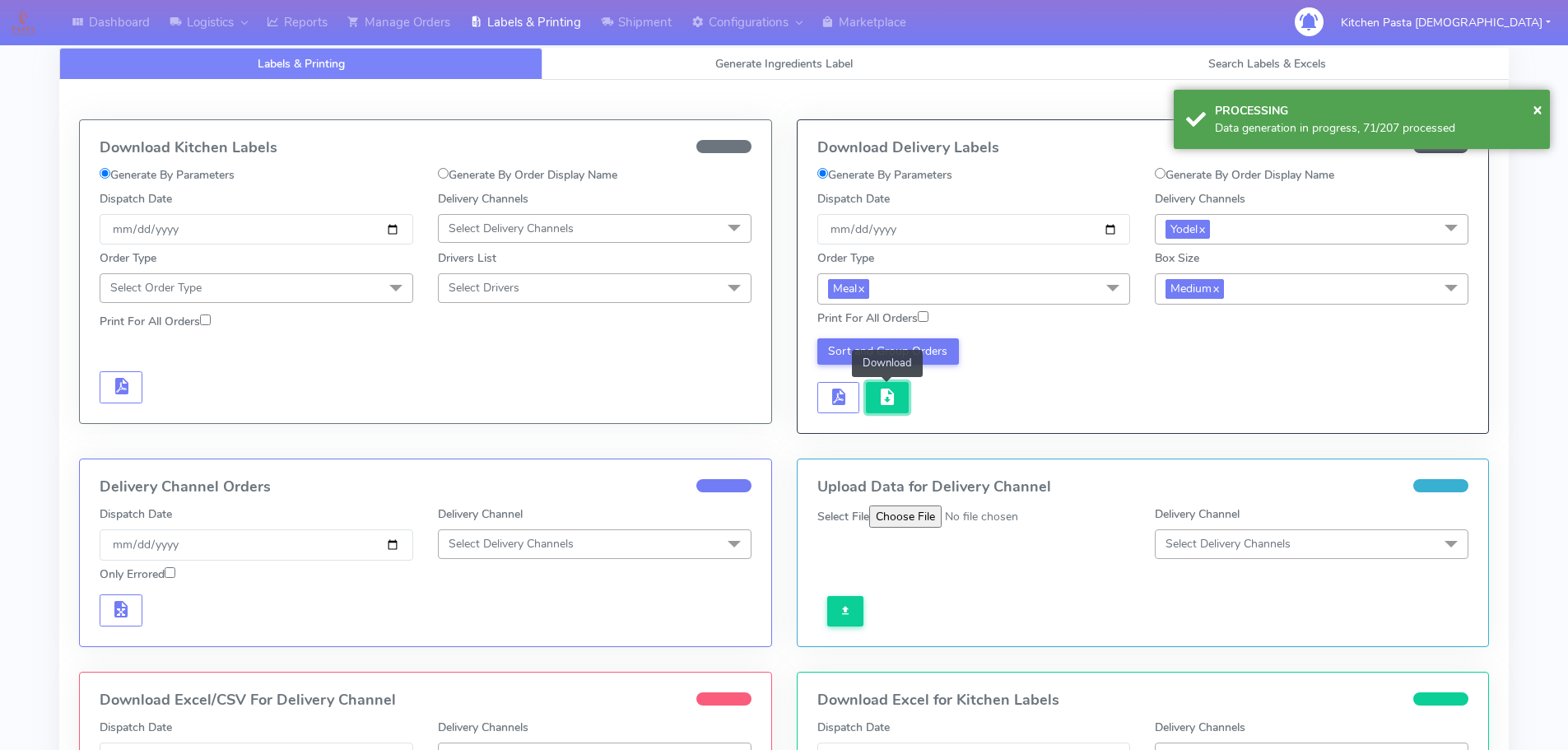
click at [896, 409] on button "button" at bounding box center [887, 398] width 43 height 33
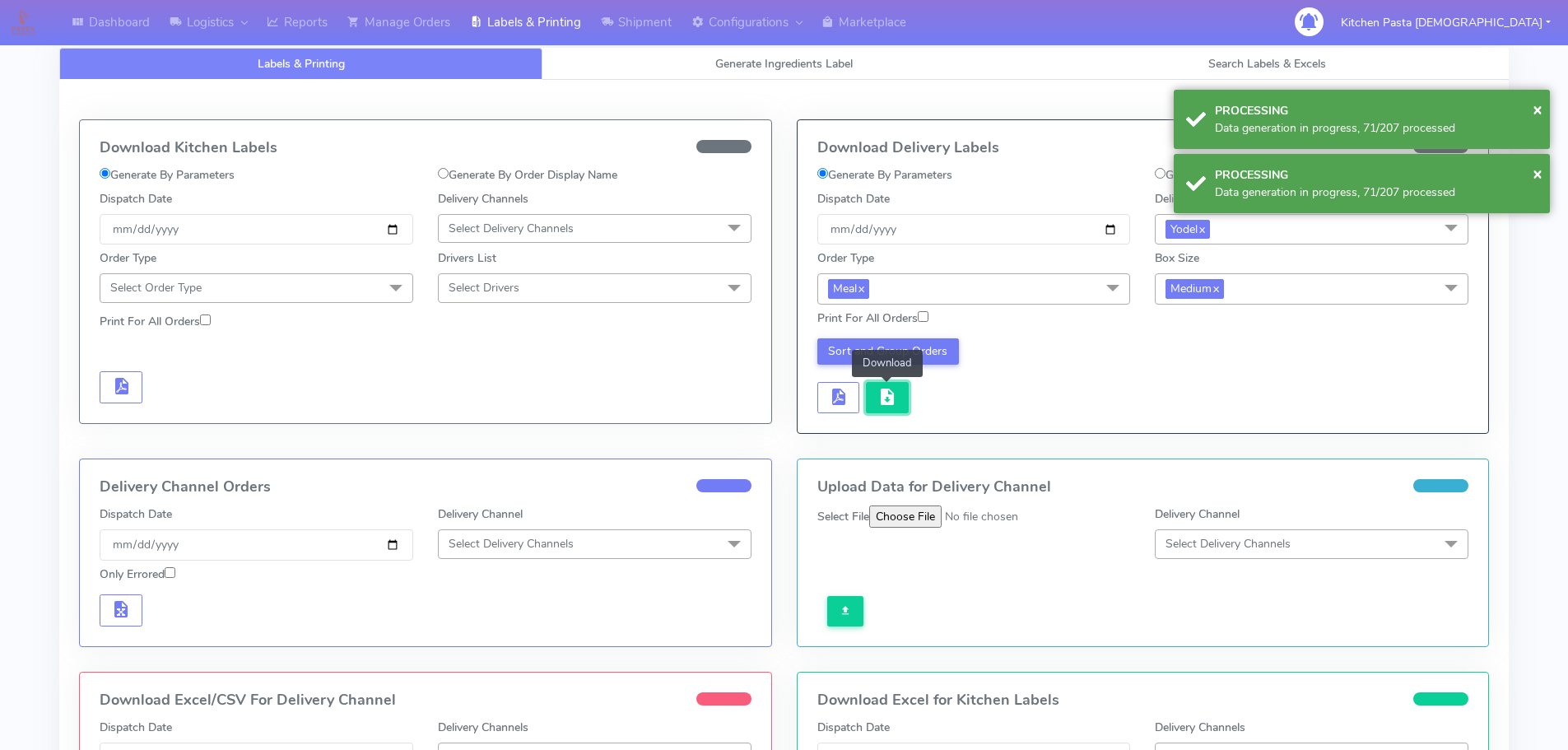
click at [896, 409] on button "button" at bounding box center [887, 398] width 43 height 33
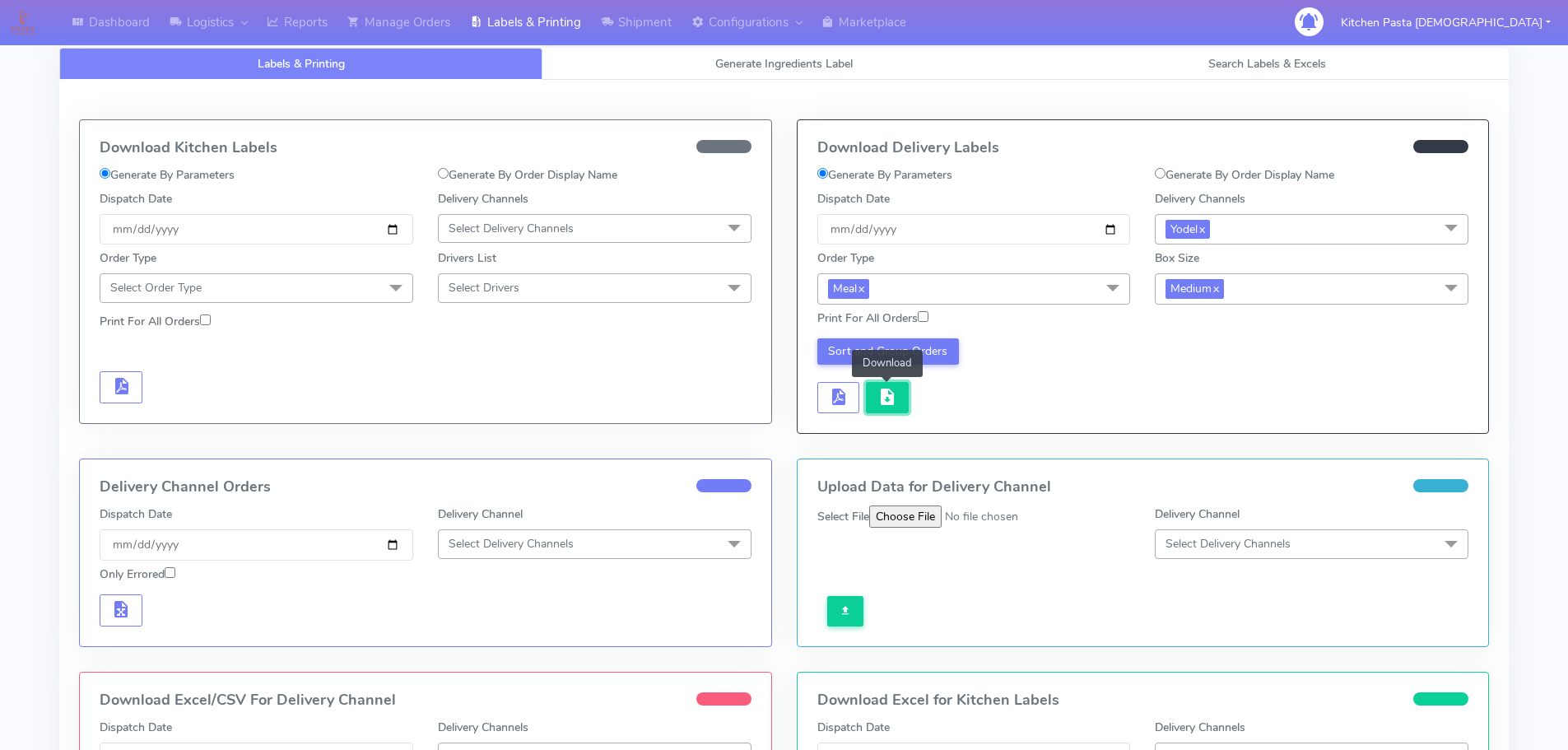
click at [876, 404] on button "button" at bounding box center [887, 398] width 43 height 33
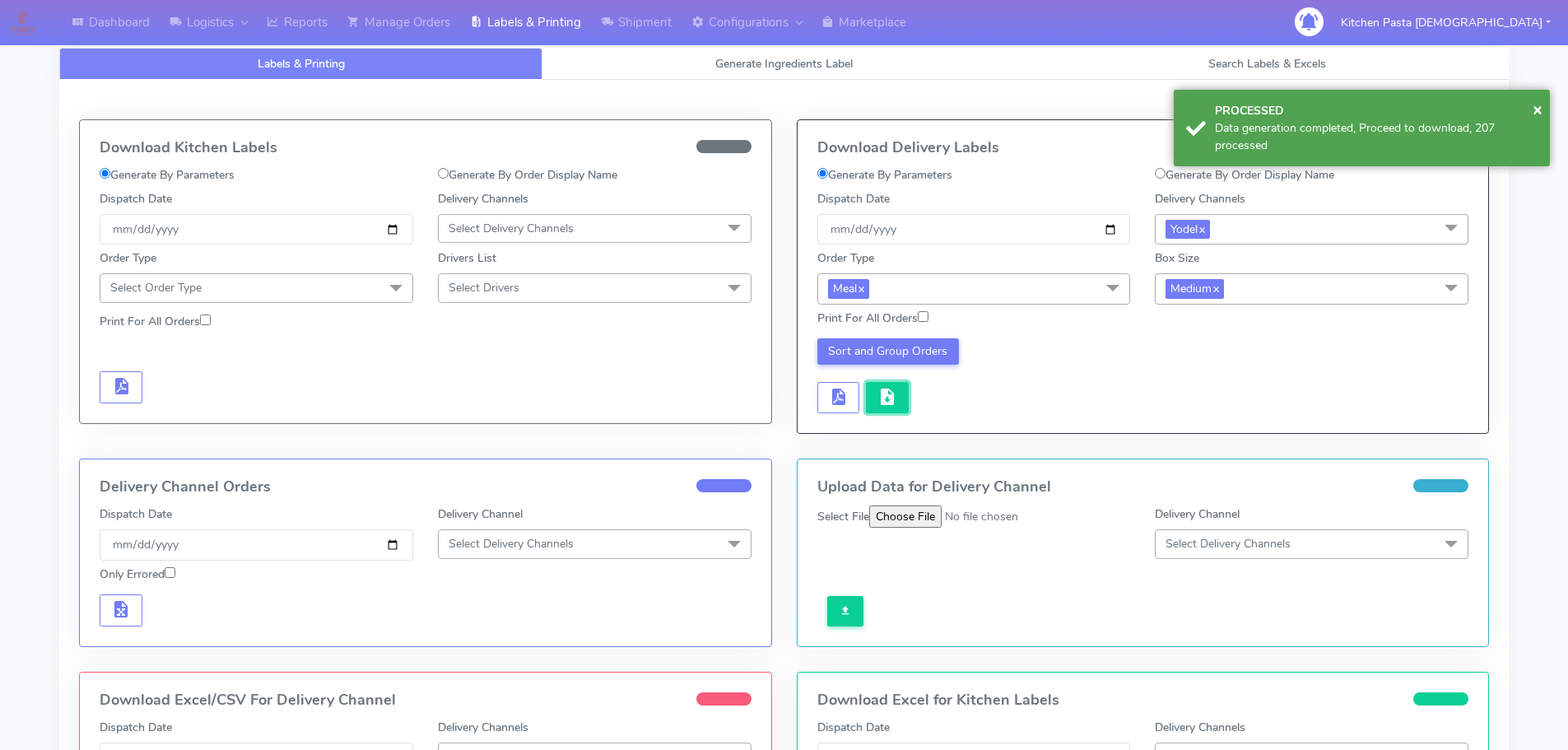
click at [876, 404] on button "button" at bounding box center [887, 398] width 43 height 33
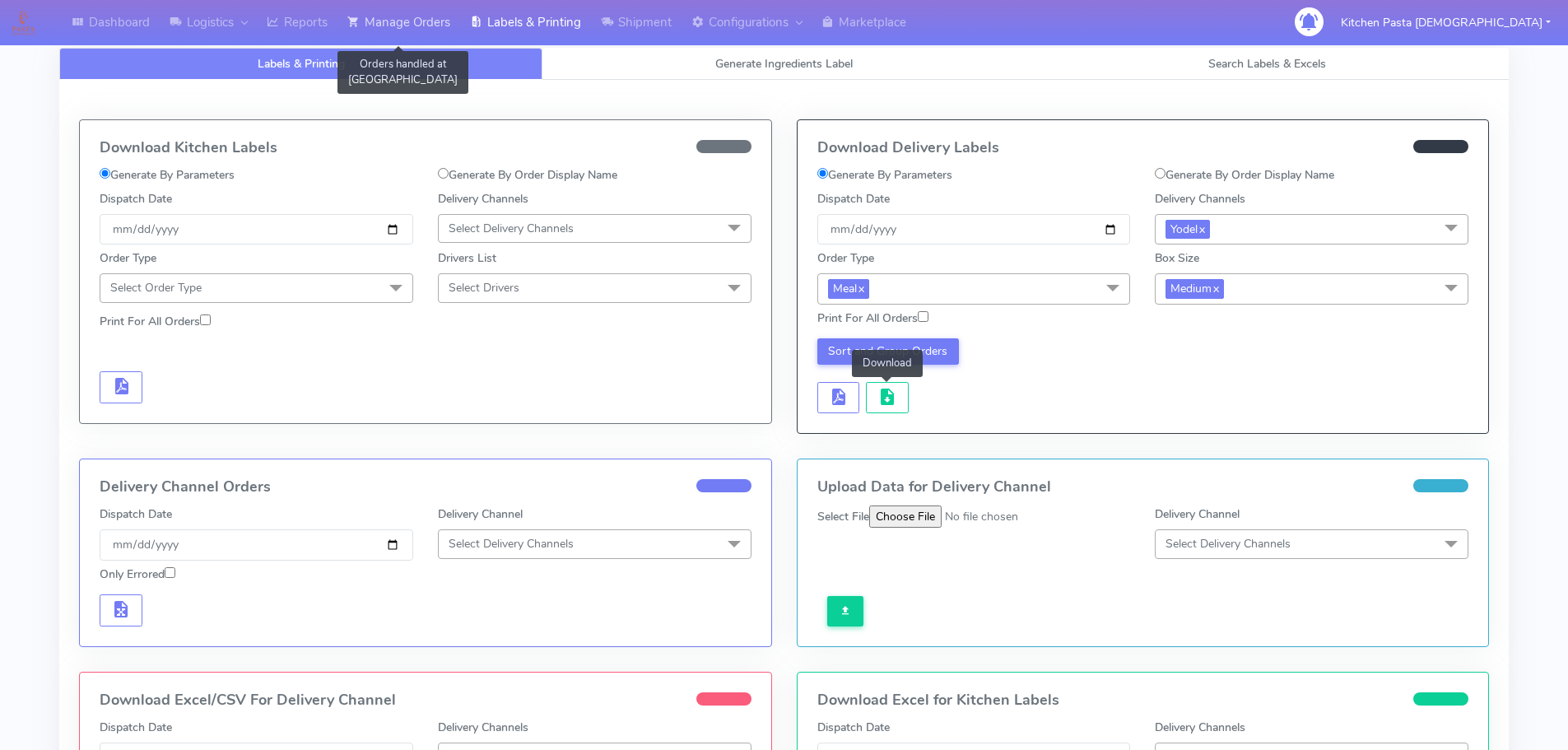
click at [414, 29] on link "Manage Orders" at bounding box center [399, 22] width 123 height 46
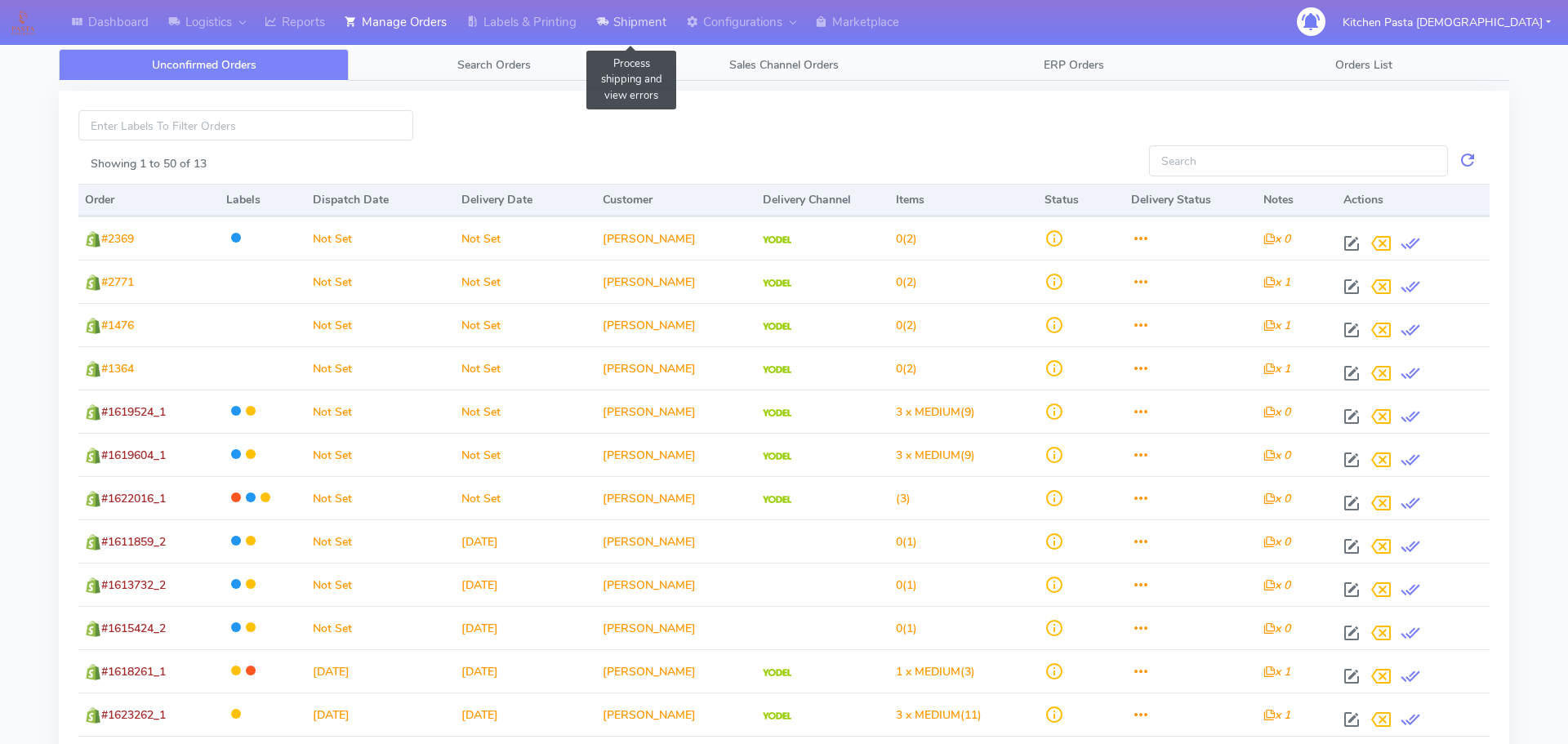
click at [650, 28] on link "Shipment" at bounding box center [631, 22] width 89 height 45
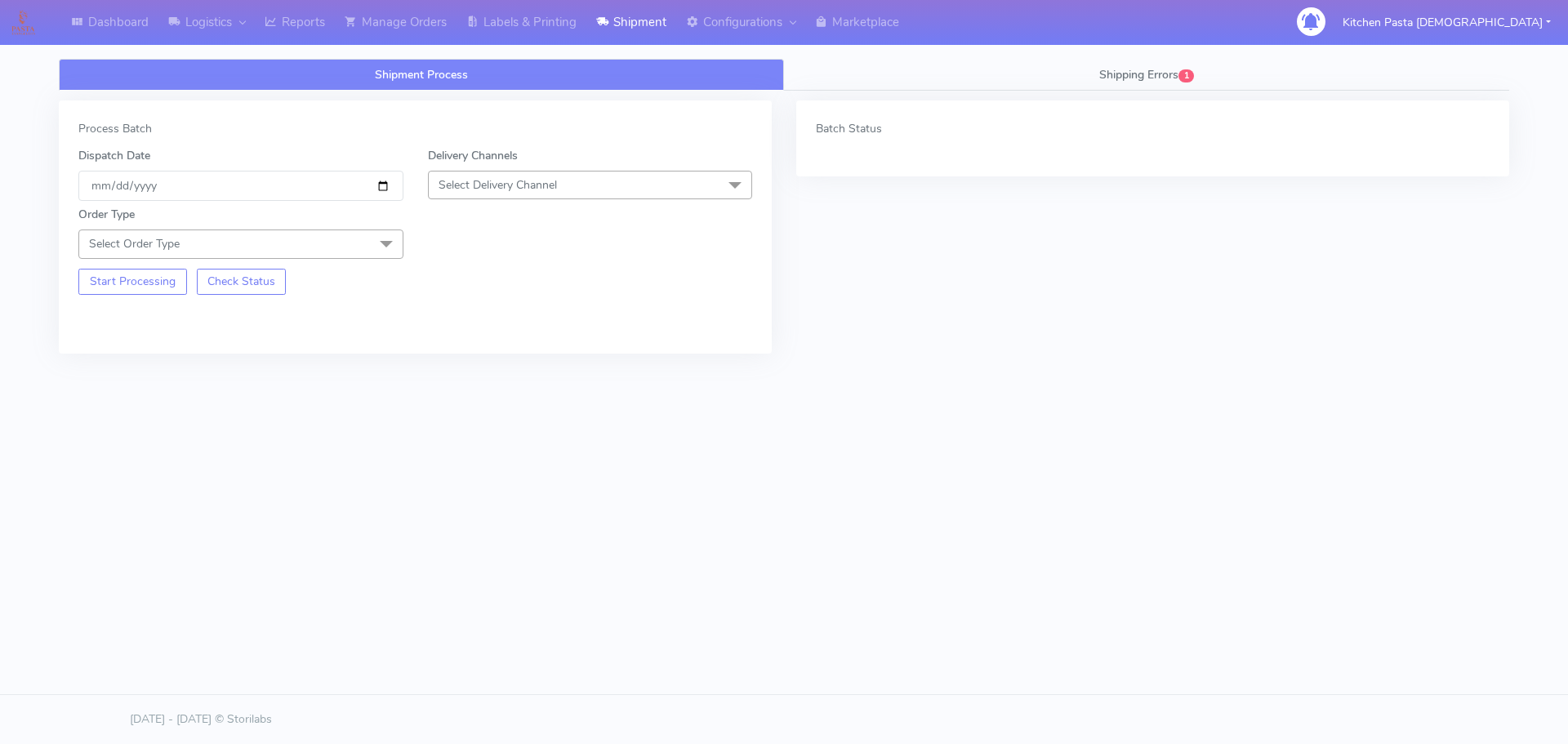
click at [527, 172] on span "Select Delivery Channel" at bounding box center [590, 184] width 325 height 29
click at [479, 366] on div "Yodel" at bounding box center [590, 369] width 307 height 18
drag, startPoint x: 383, startPoint y: 251, endPoint x: 247, endPoint y: 332, distance: 158.3
click at [382, 251] on span at bounding box center [385, 245] width 32 height 31
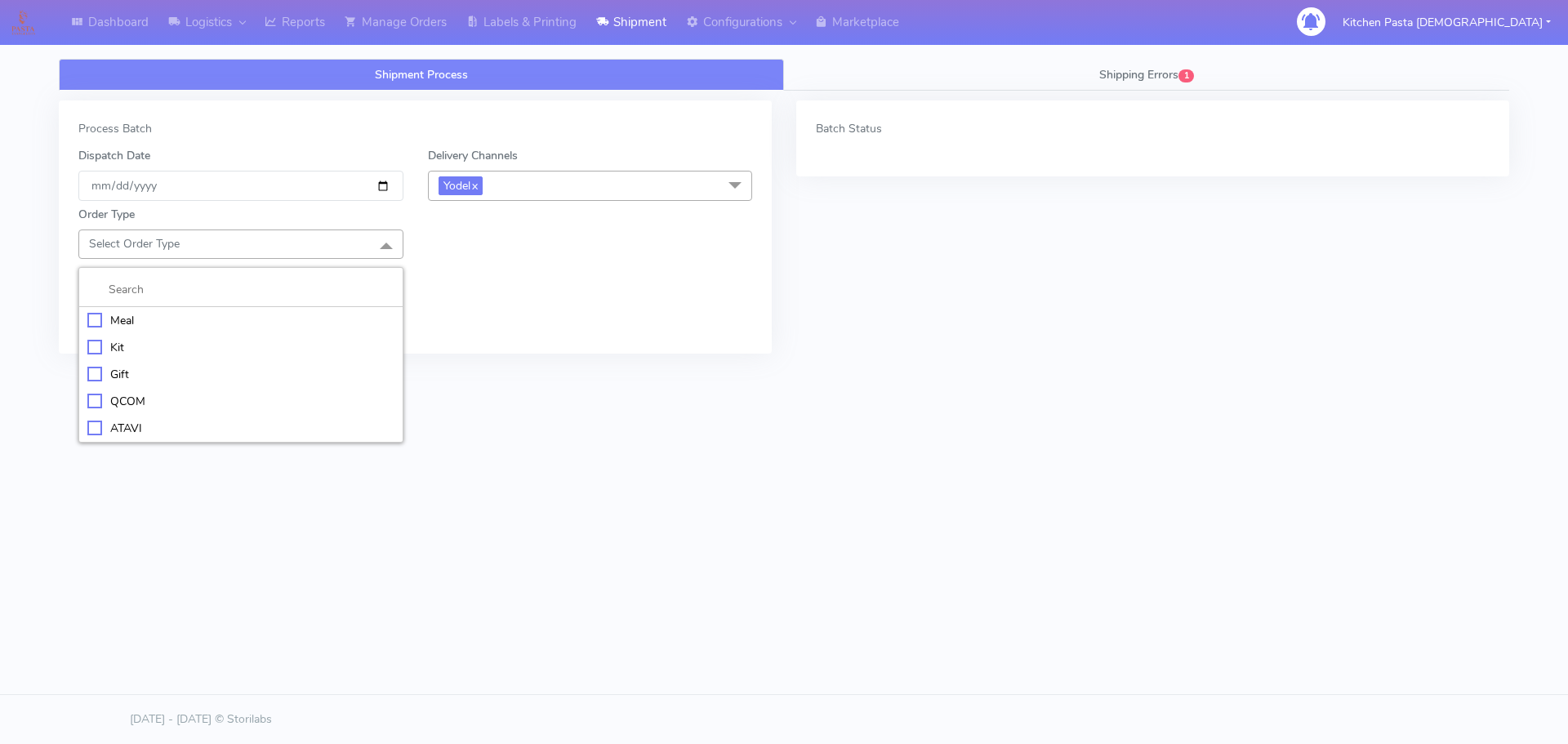
click at [227, 325] on div "Meal" at bounding box center [241, 320] width 307 height 18
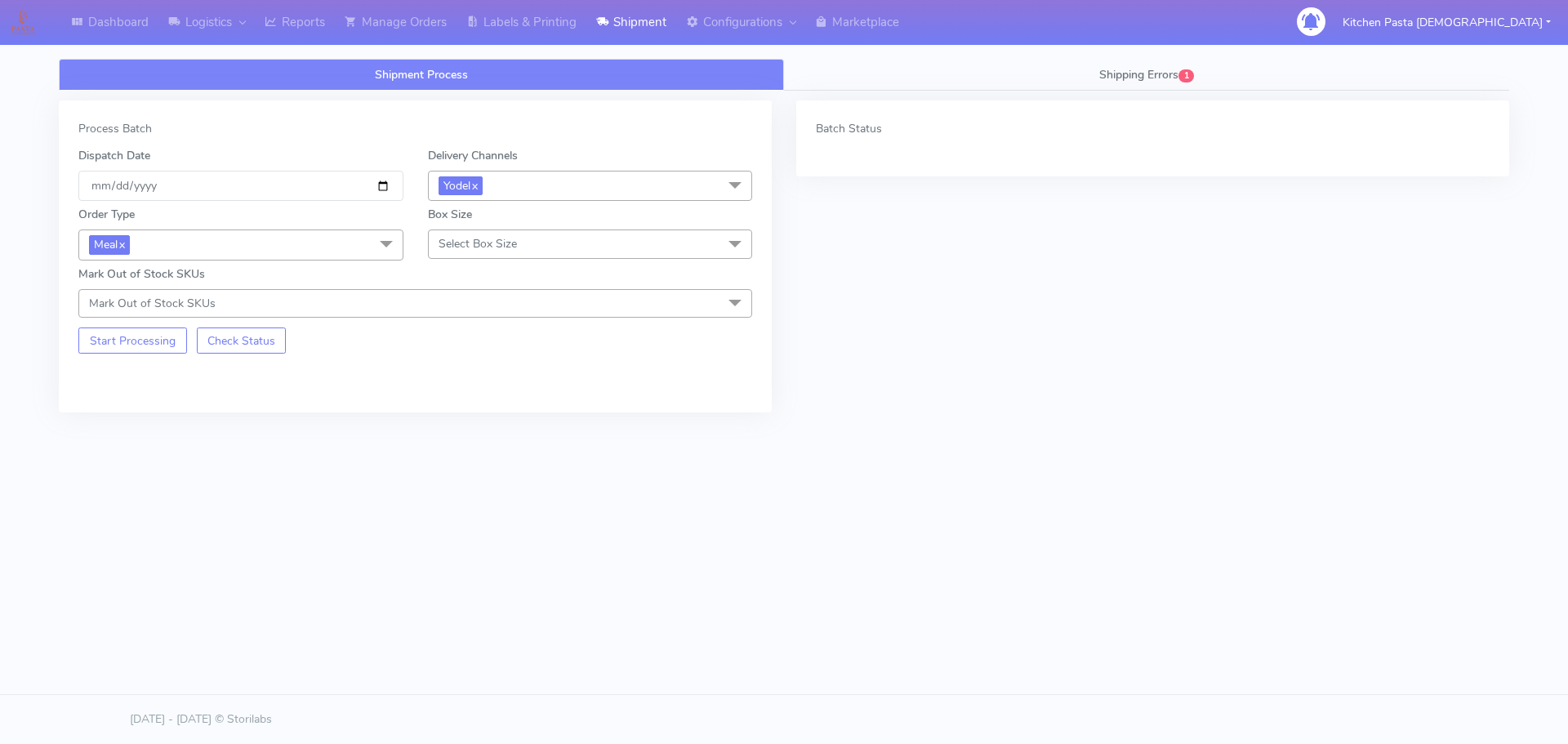
click at [473, 254] on span "Select Box Size" at bounding box center [590, 243] width 325 height 29
click at [486, 315] on div "Small" at bounding box center [590, 320] width 307 height 18
click at [145, 334] on button "Start Processing" at bounding box center [133, 340] width 109 height 26
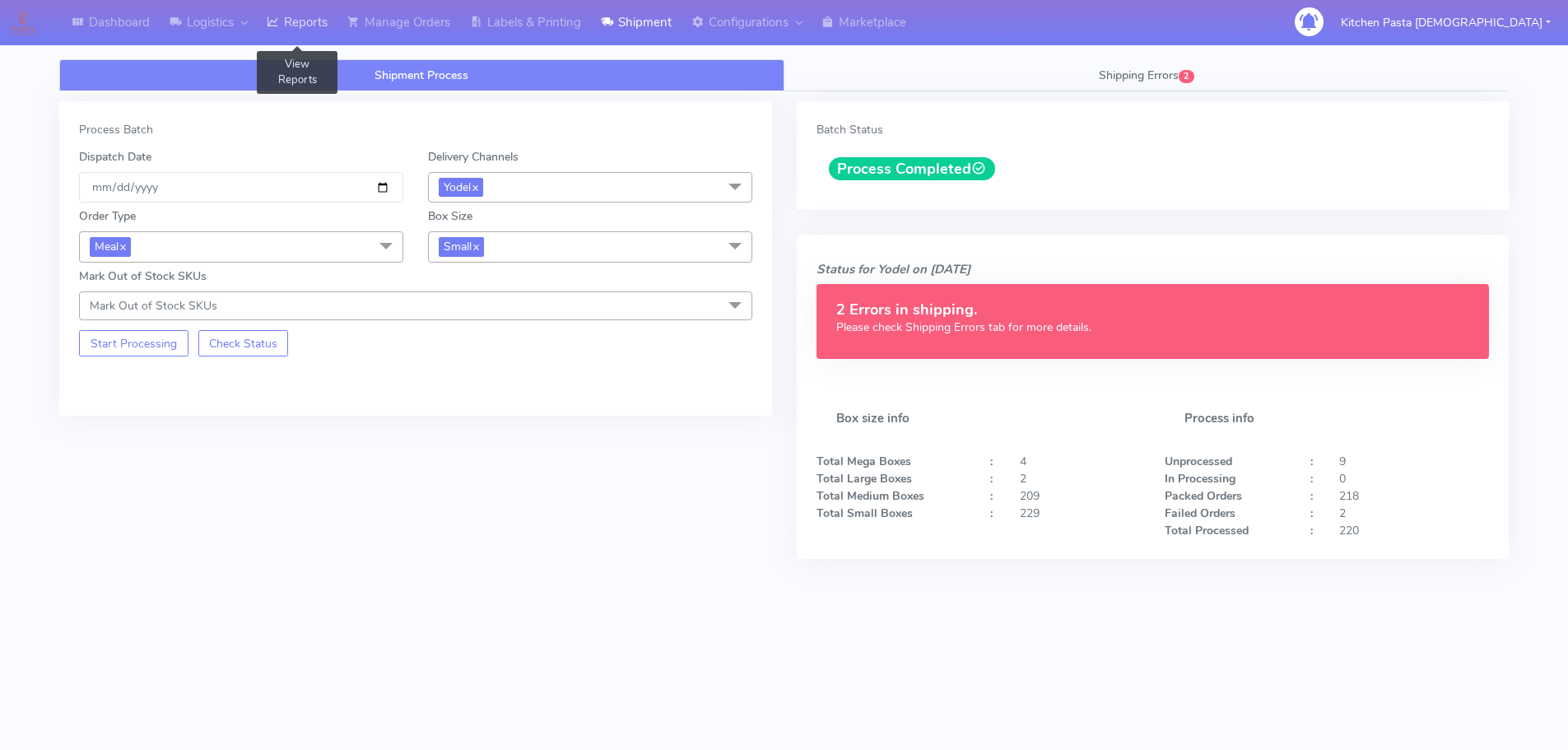
click at [300, 23] on link "Reports" at bounding box center [296, 22] width 81 height 46
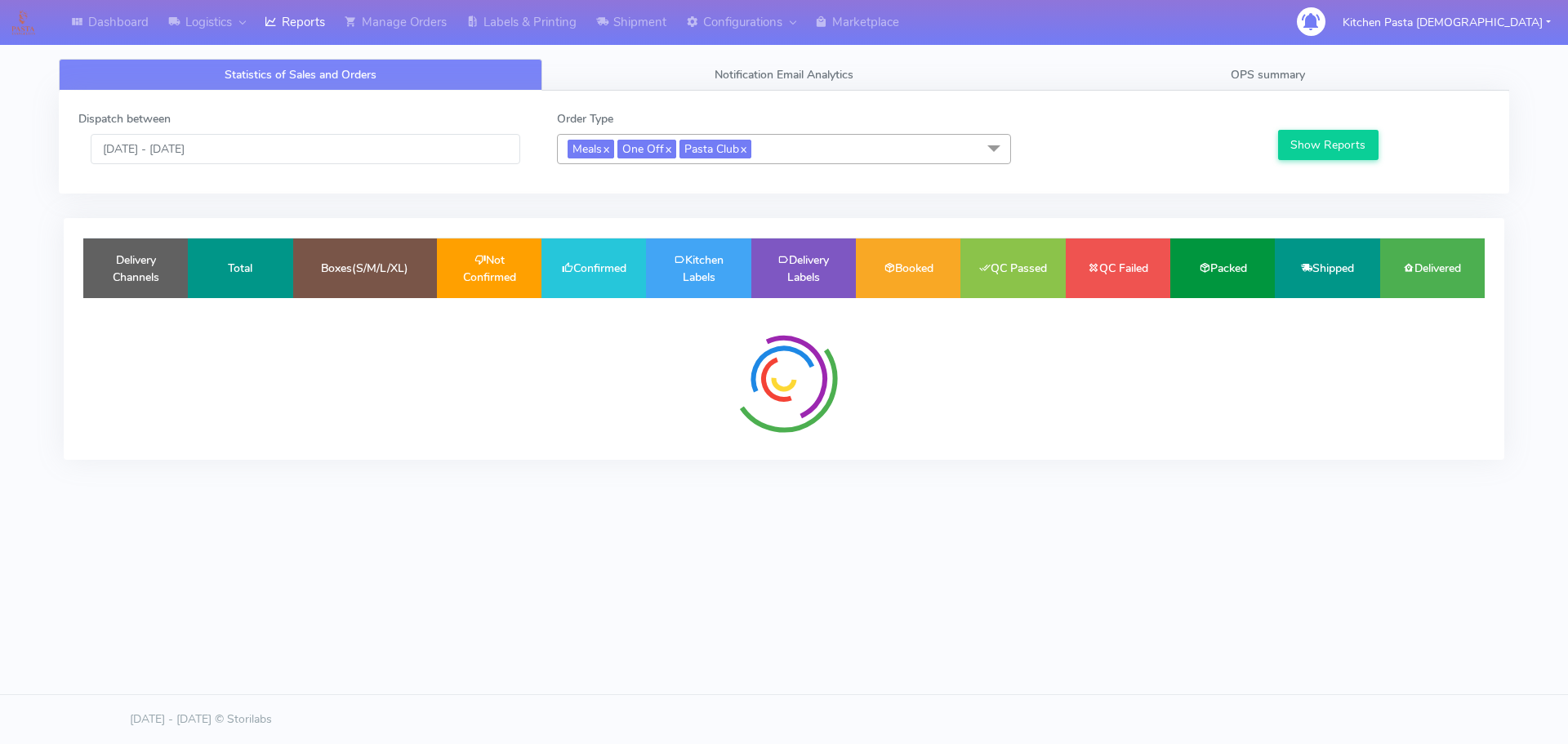
click at [135, 131] on div "Dispatch between 10/09/2025 - 10/09/2025" at bounding box center [305, 137] width 478 height 53
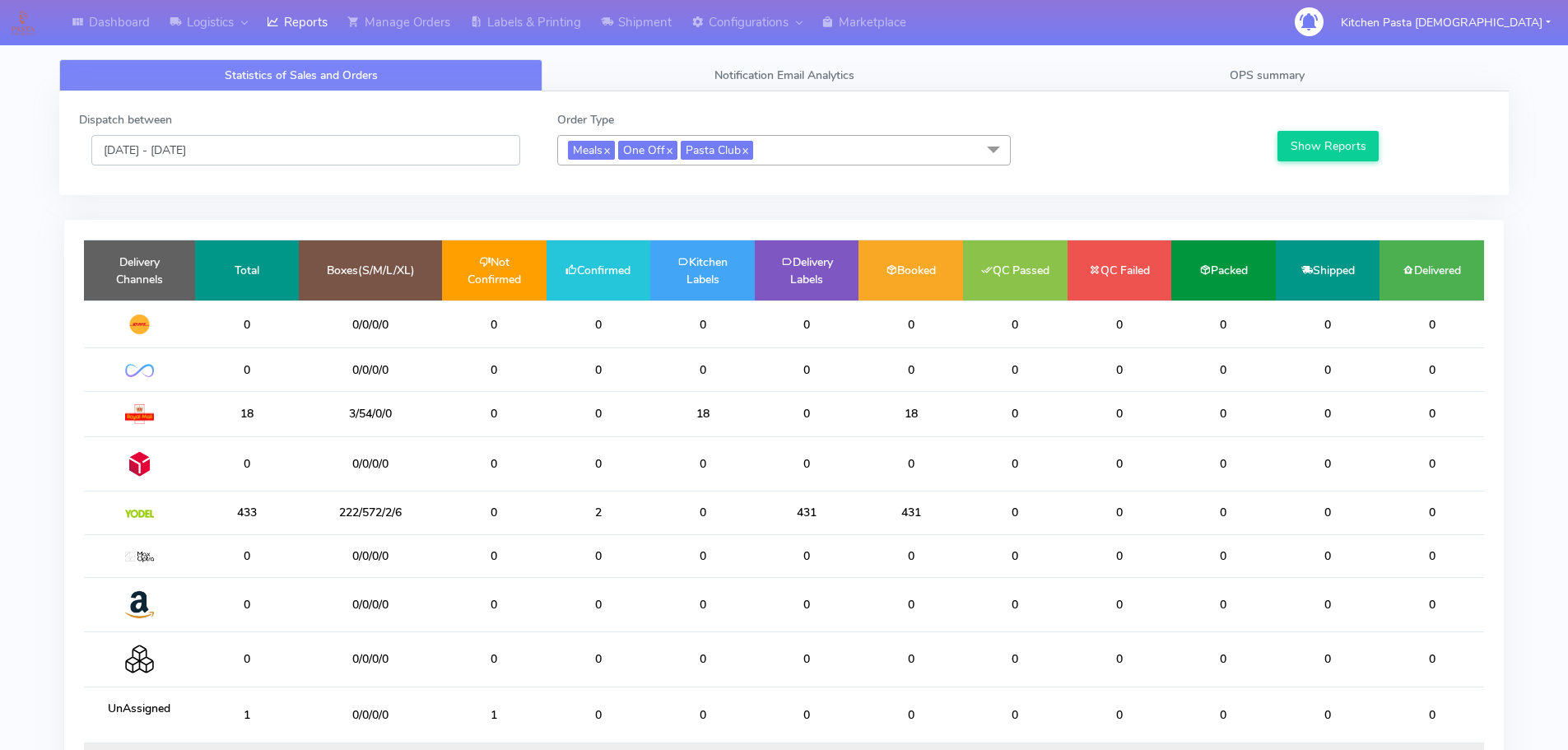
drag, startPoint x: 149, startPoint y: 148, endPoint x: 1178, endPoint y: 121, distance: 1029.4
click at [150, 148] on input "10/09/2025 - 10/09/2025" at bounding box center [306, 150] width 429 height 31
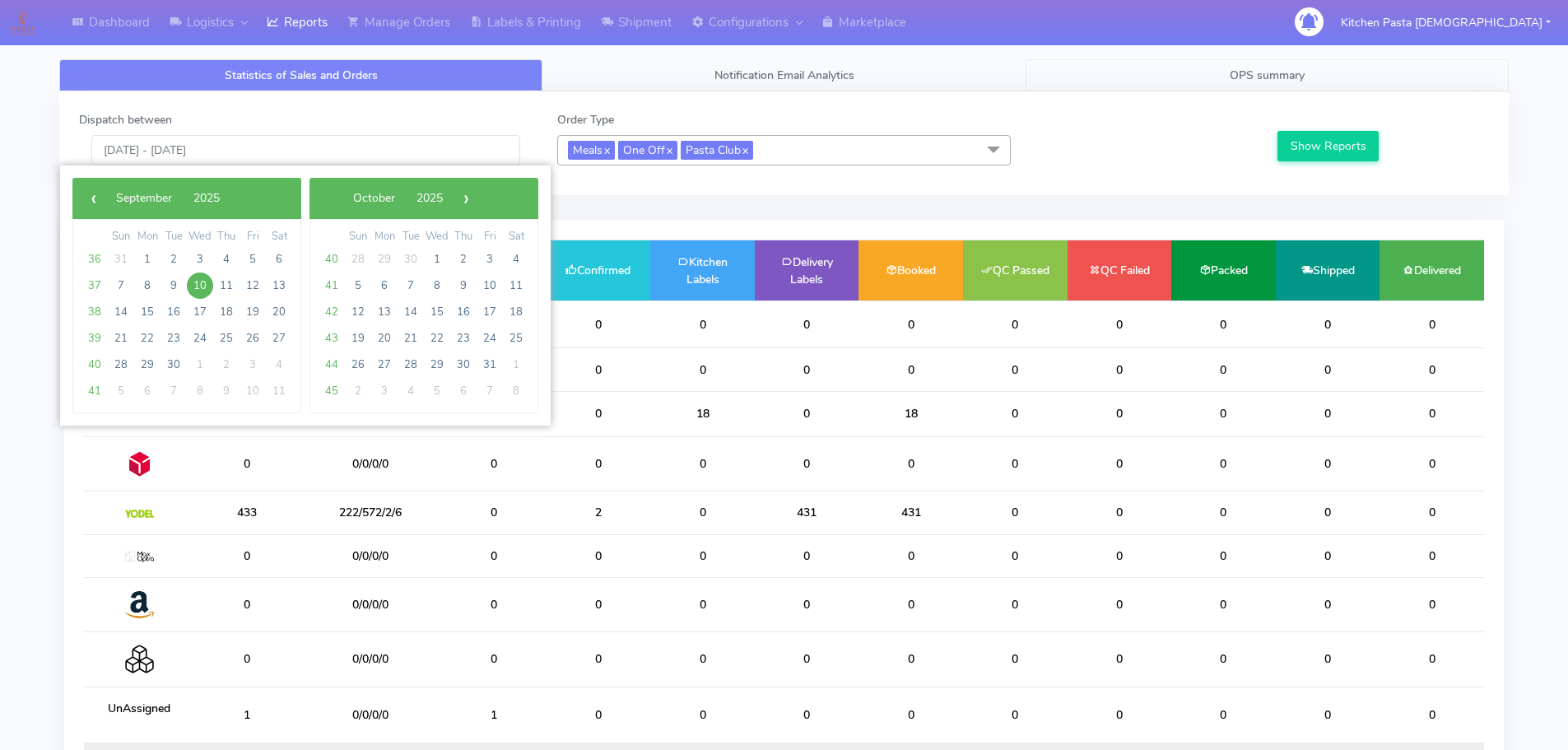
drag, startPoint x: 1233, startPoint y: 99, endPoint x: 1224, endPoint y: 83, distance: 18.4
click at [1232, 98] on div "Dispatch between 10/09/2025 - 10/09/2025 Order Type Meals x One Off x Pasta Clu…" at bounding box center [784, 143] width 1449 height 104
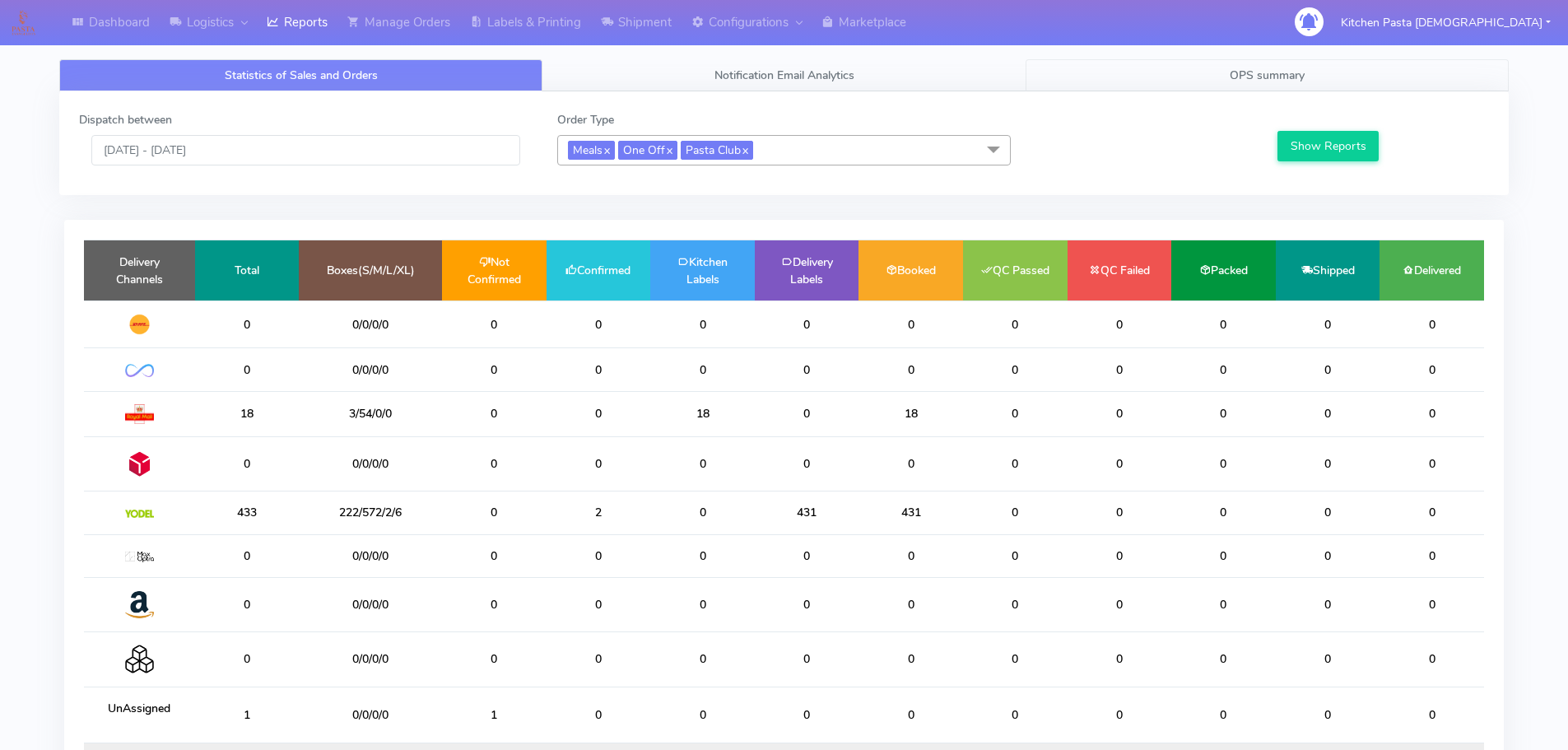
click at [1222, 75] on link "OPS summary" at bounding box center [1267, 75] width 483 height 33
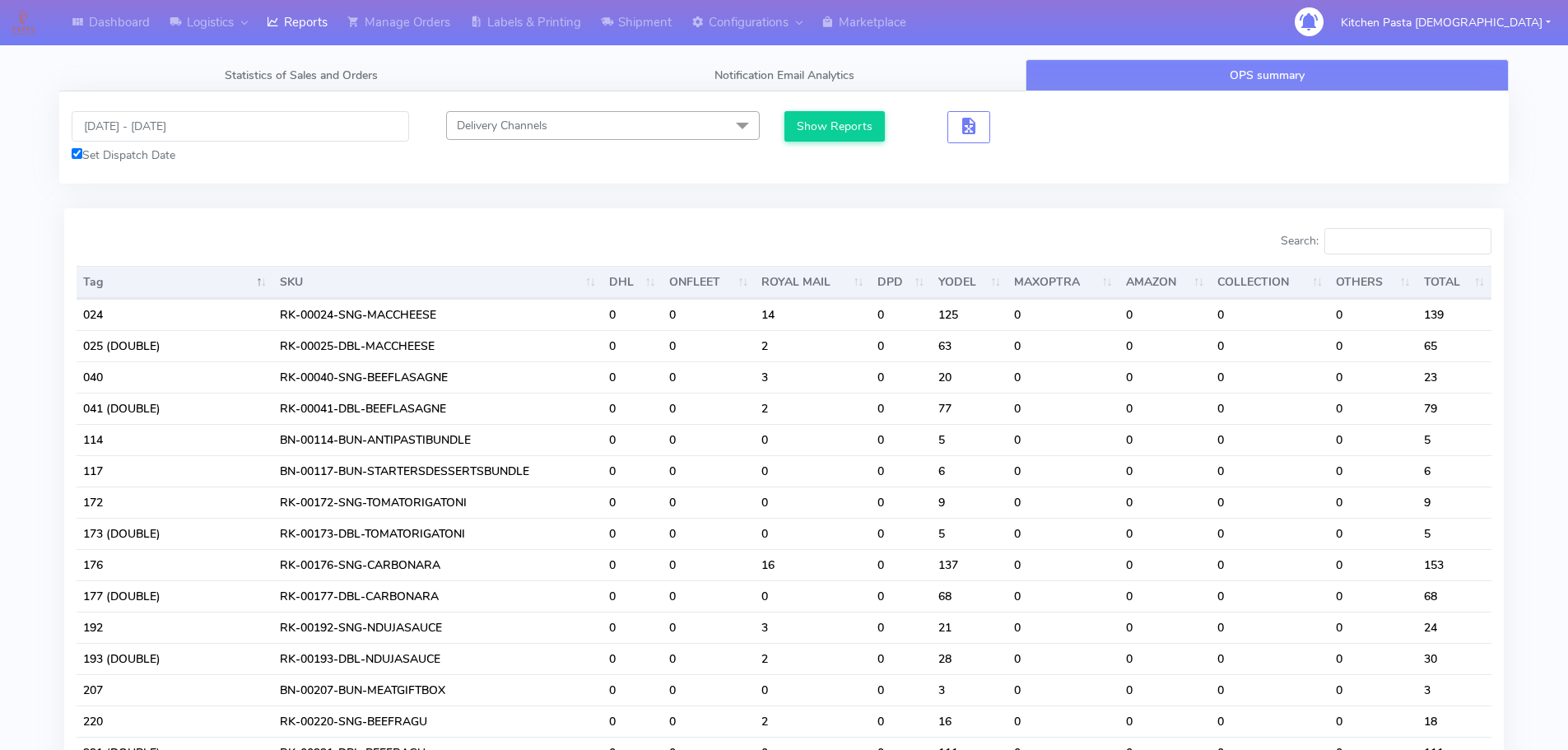
click at [132, 99] on div "10/09/2025 - 10/09/2025 Set Dispatch Date Delivery Channels Select All DHL OnFl…" at bounding box center [784, 137] width 1449 height 92
click at [156, 139] on input "10/09/2025 - 10/09/2025" at bounding box center [240, 126] width 337 height 31
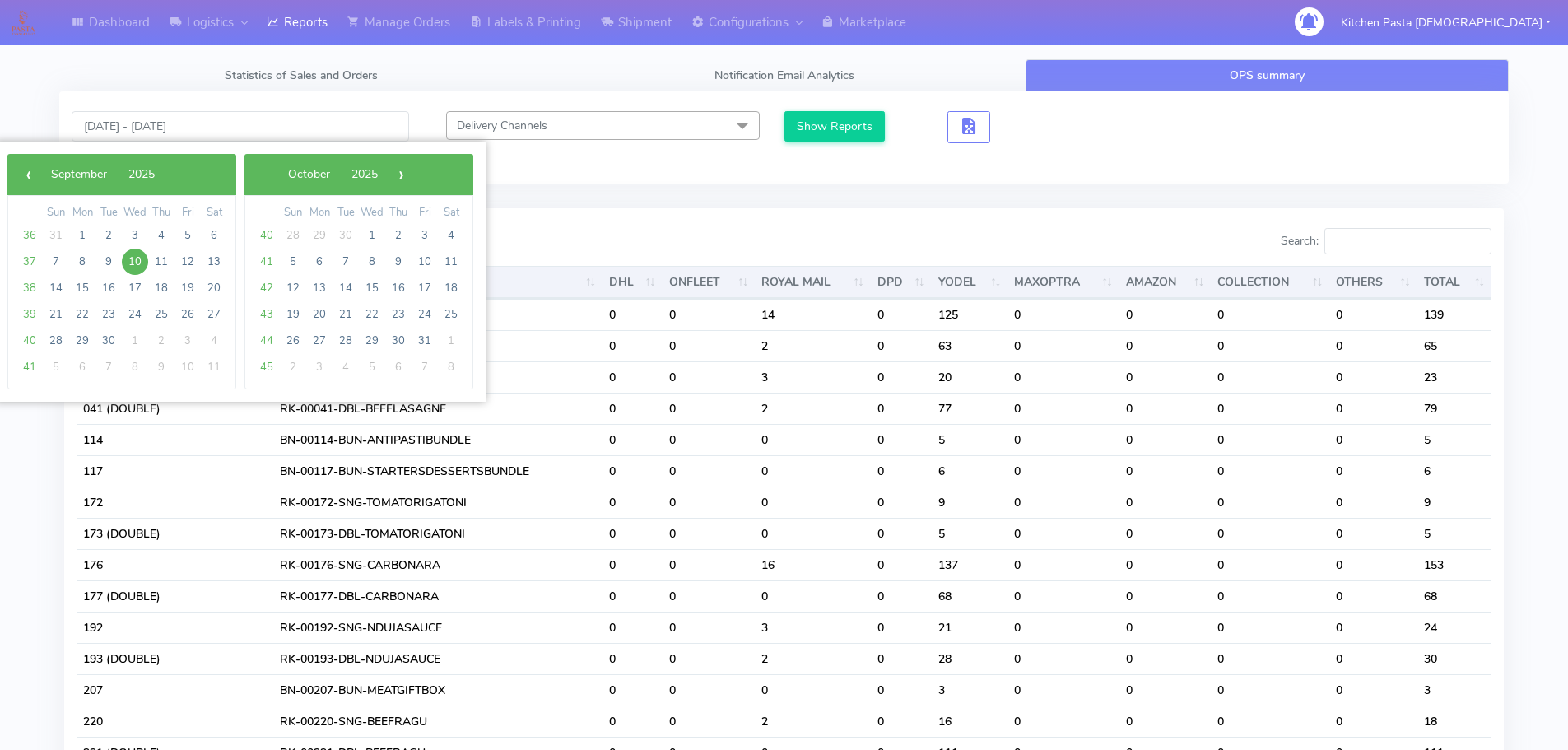
click at [137, 268] on span "10" at bounding box center [135, 262] width 26 height 26
click at [189, 257] on span "12" at bounding box center [188, 262] width 26 height 26
type input "10/09/2025 - 12/09/2025"
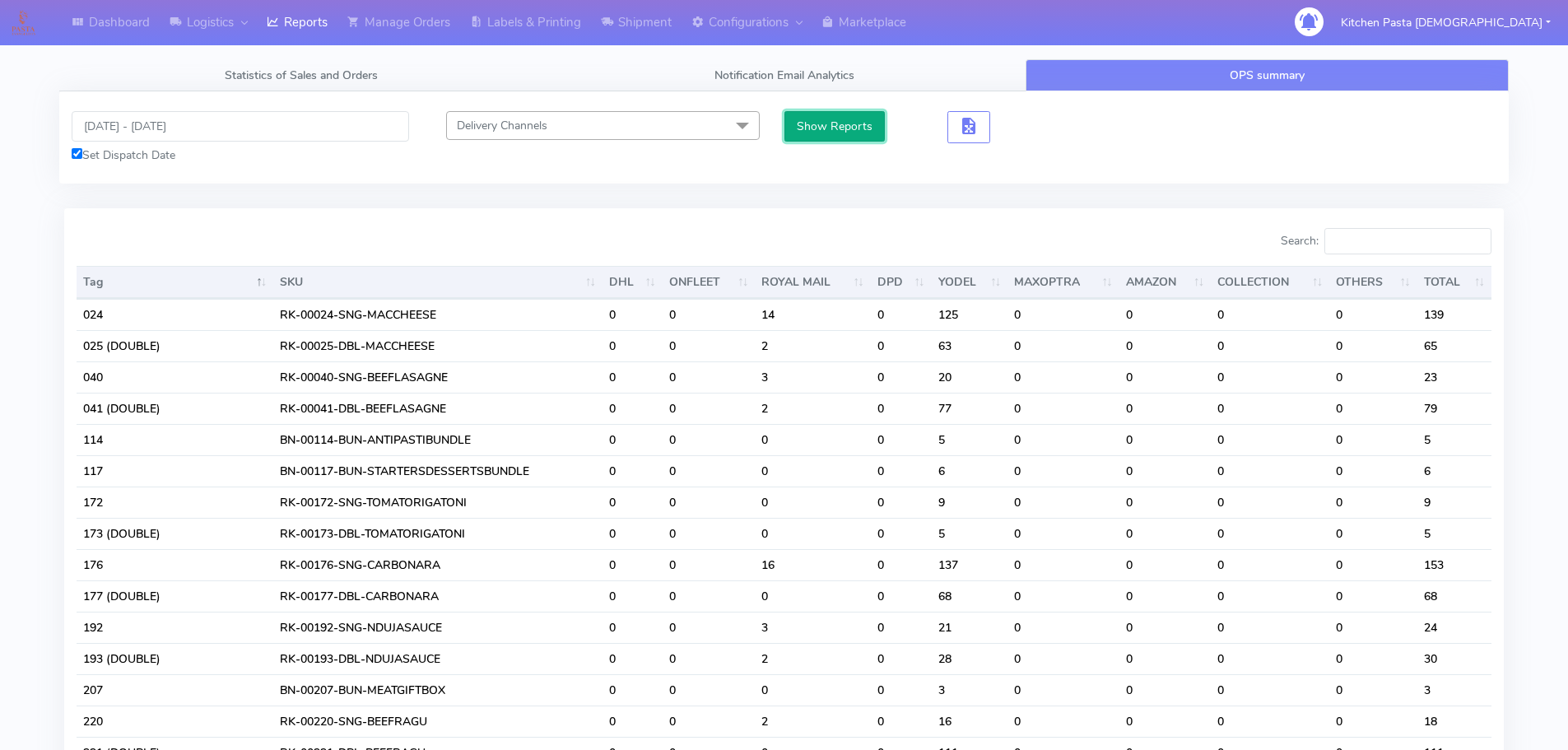
click at [827, 129] on button "Show Reports" at bounding box center [834, 126] width 101 height 31
click at [1413, 229] on input "Search:" at bounding box center [1408, 241] width 167 height 26
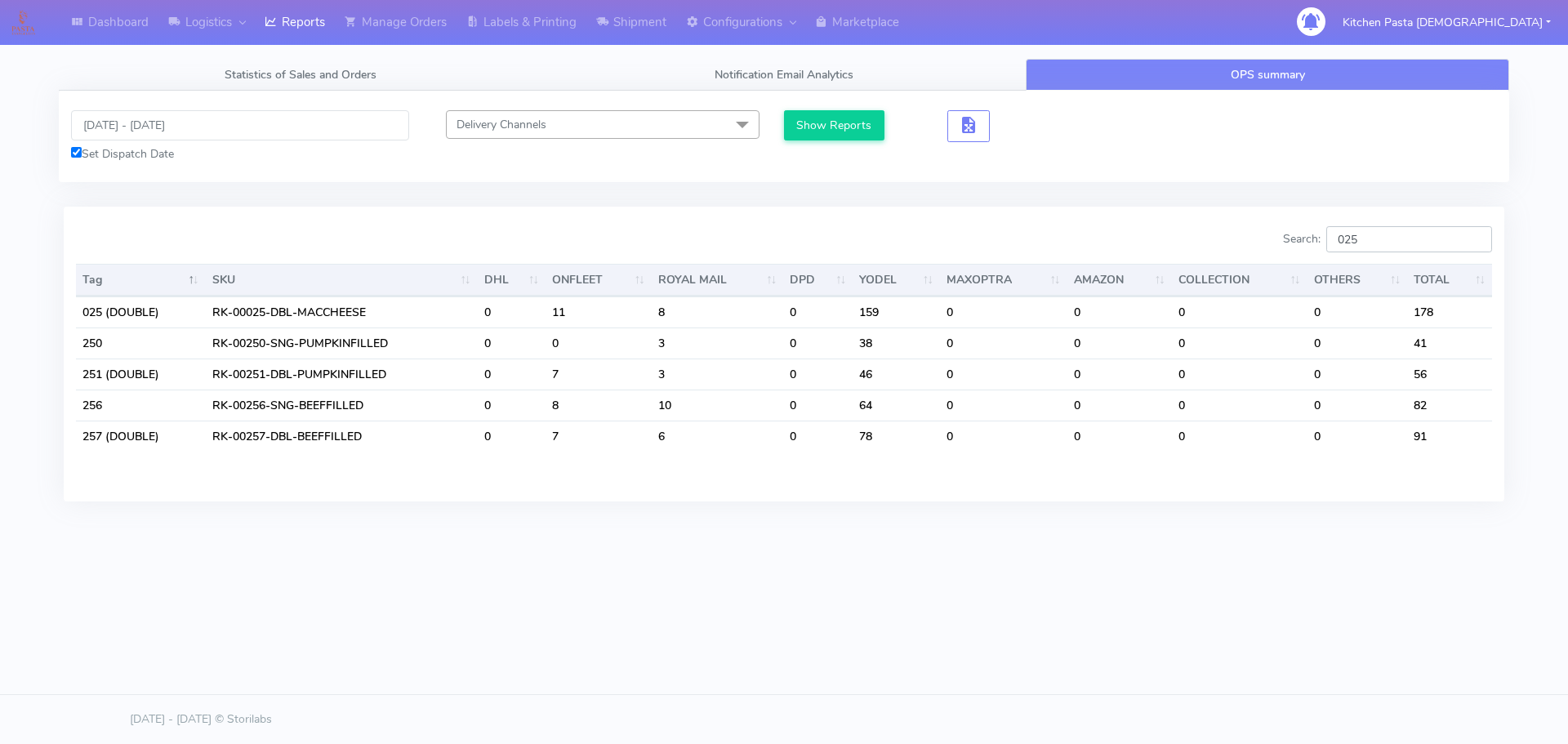
type input "025"
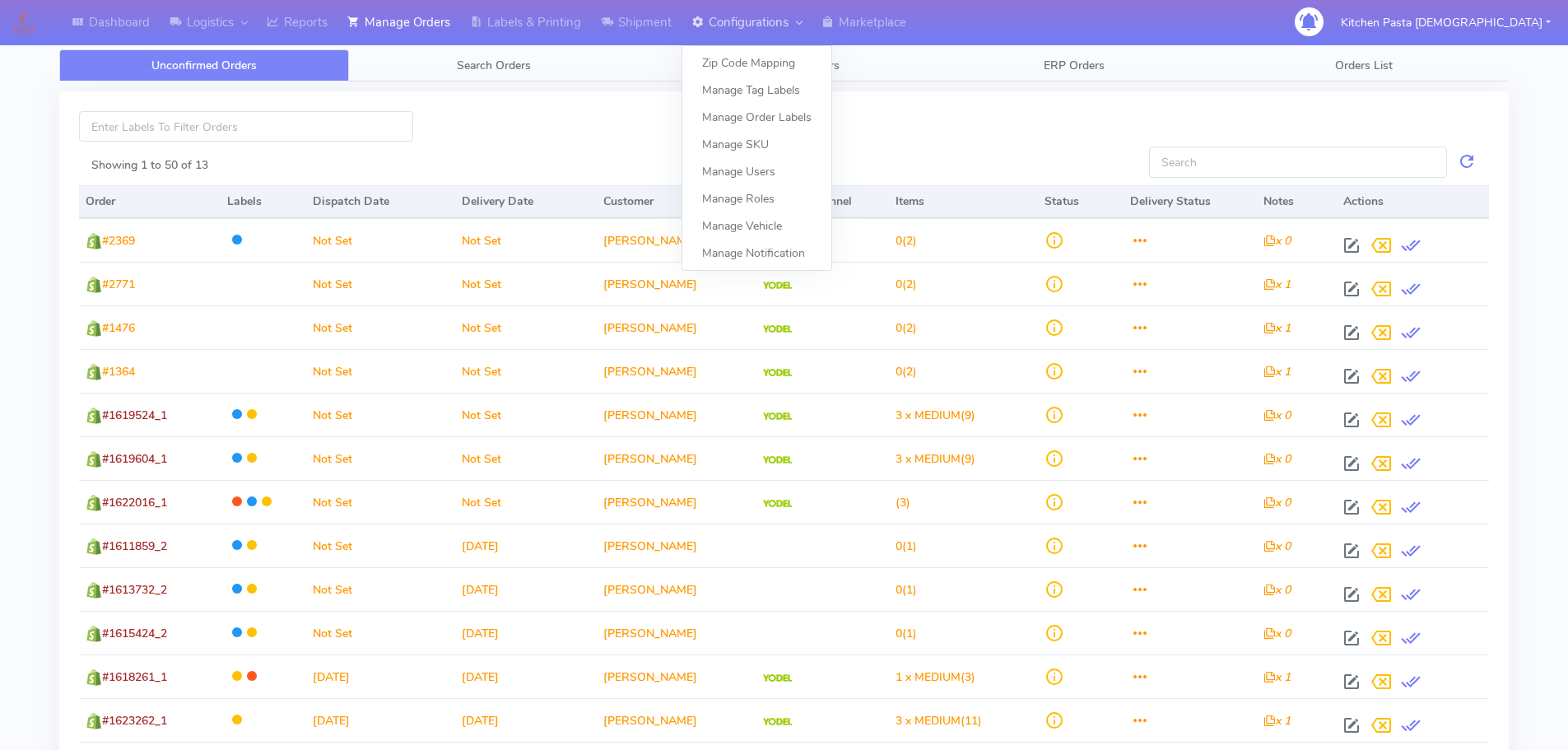
click at [757, 41] on link "Configurations" at bounding box center [747, 22] width 130 height 46
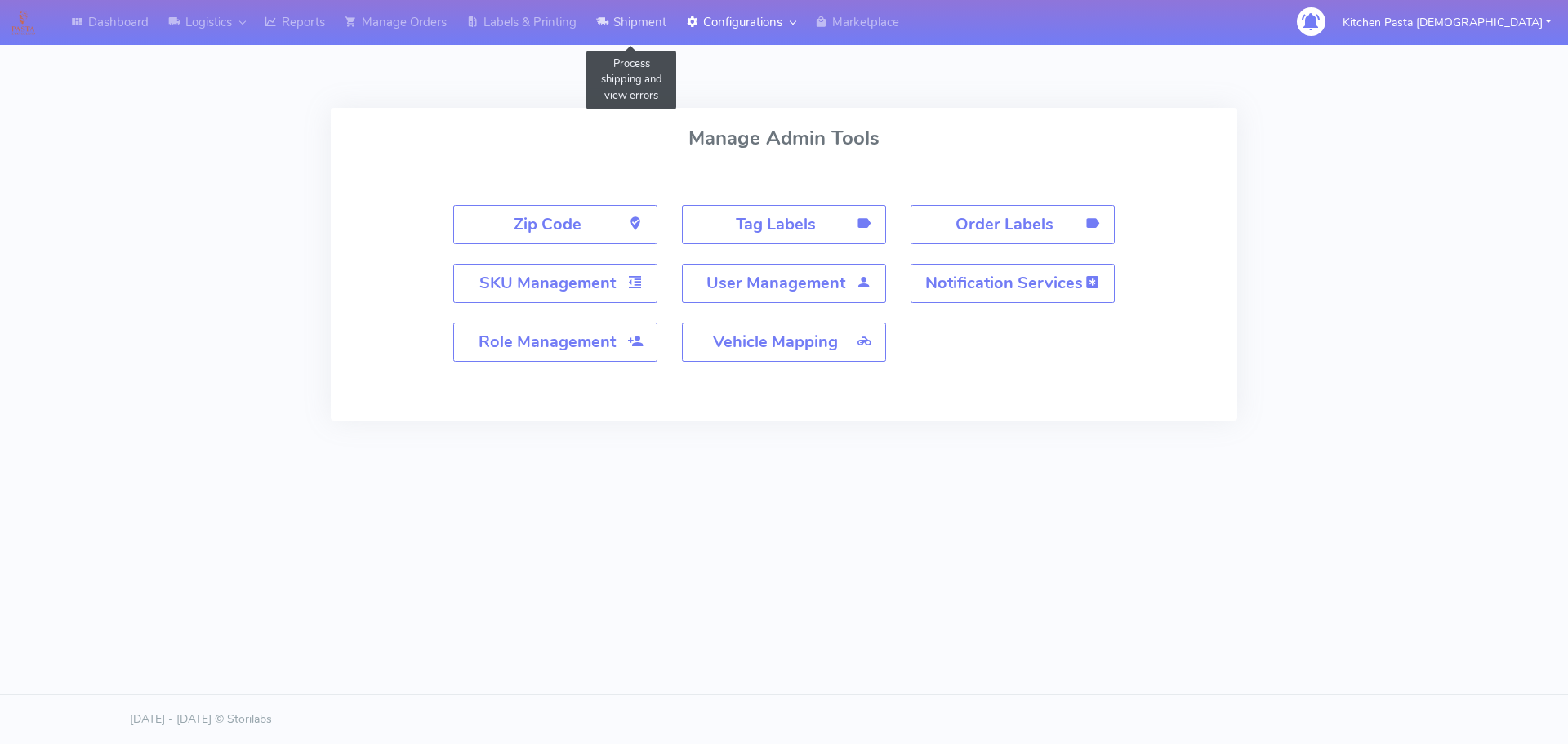
click at [617, 36] on link "Shipment" at bounding box center [631, 22] width 89 height 45
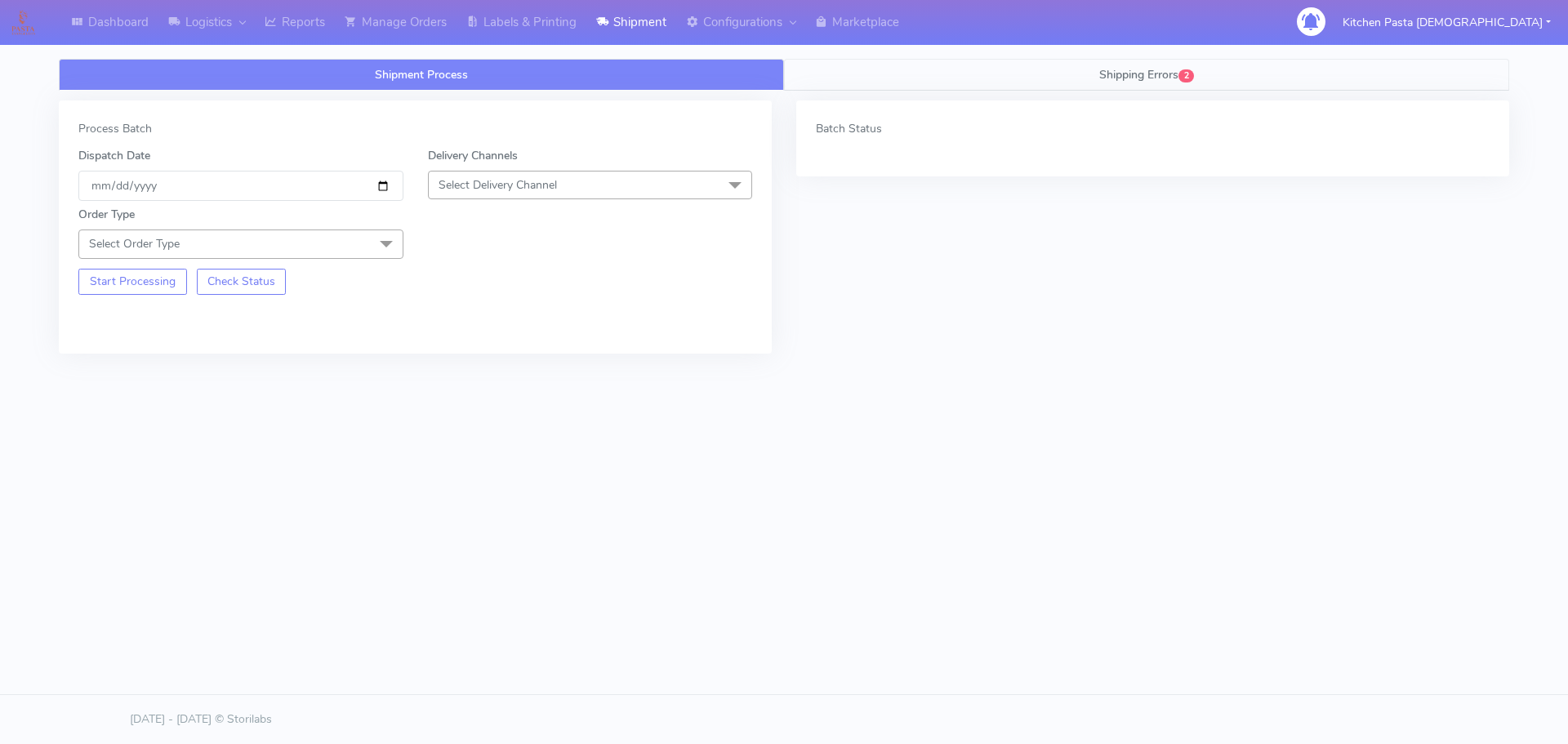
click at [1288, 69] on link "Shipping Errors 2" at bounding box center [1147, 75] width 725 height 32
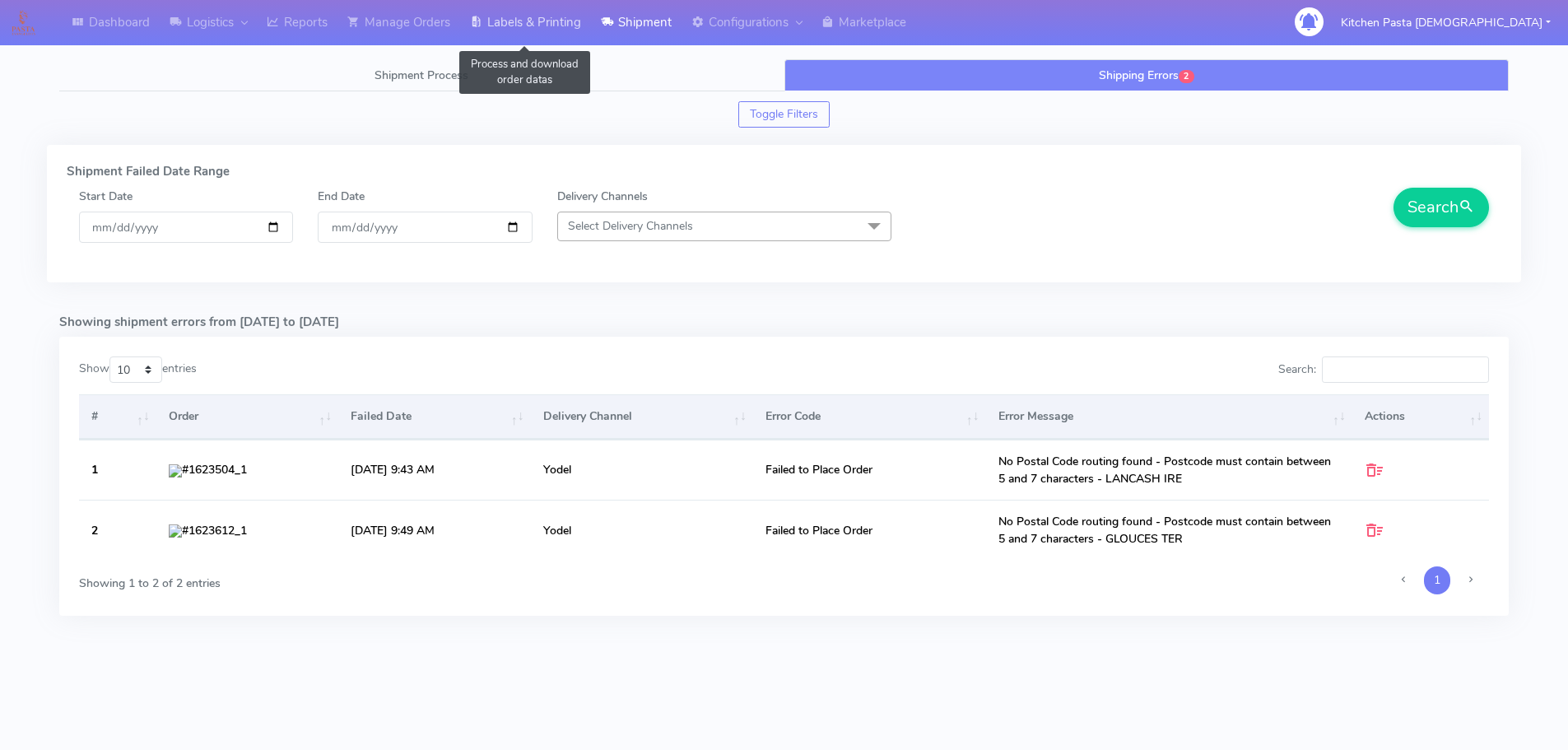
click at [514, 28] on link "Labels & Printing" at bounding box center [525, 22] width 131 height 46
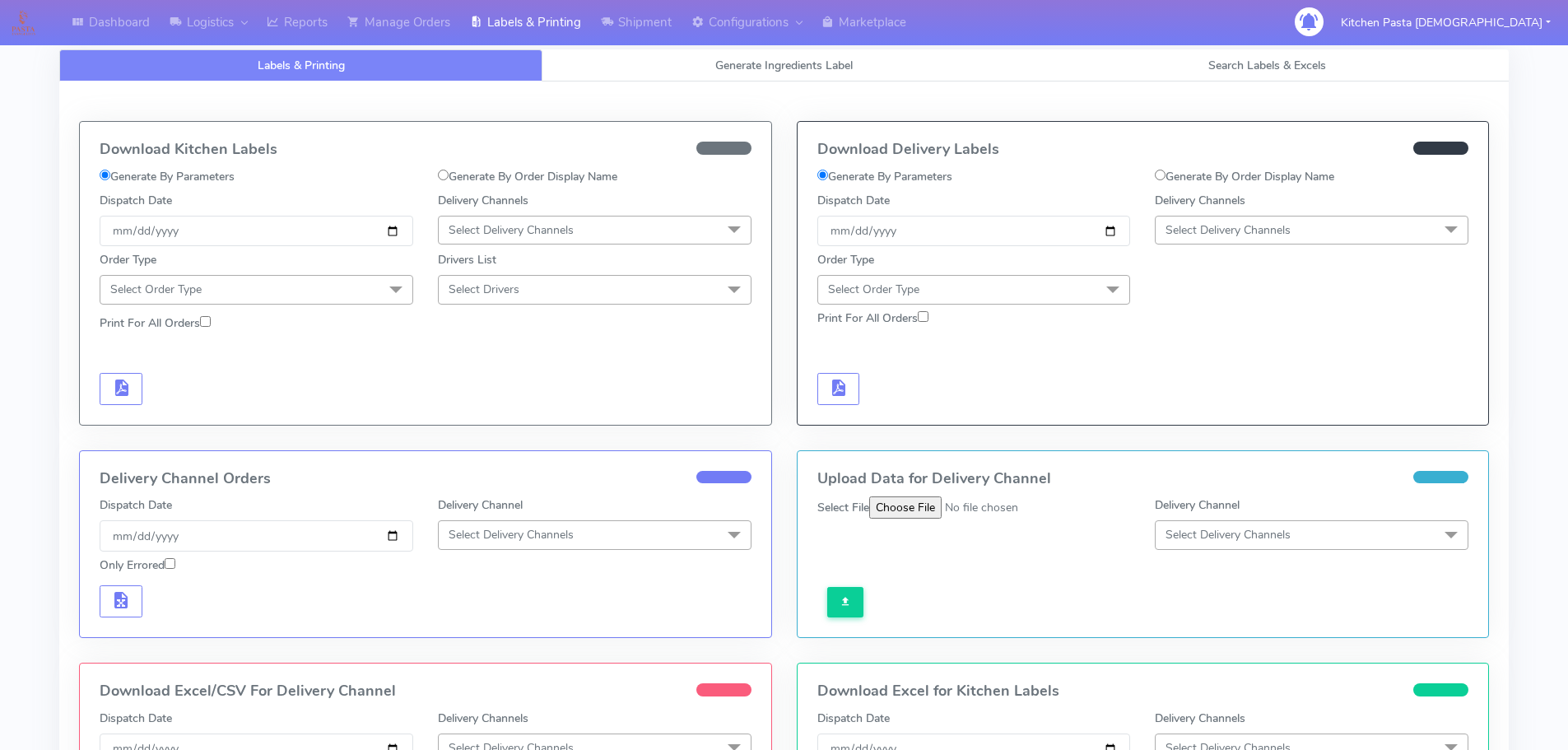
select select "All"
click at [1283, 49] on link "Search Labels & Excels" at bounding box center [1267, 65] width 483 height 33
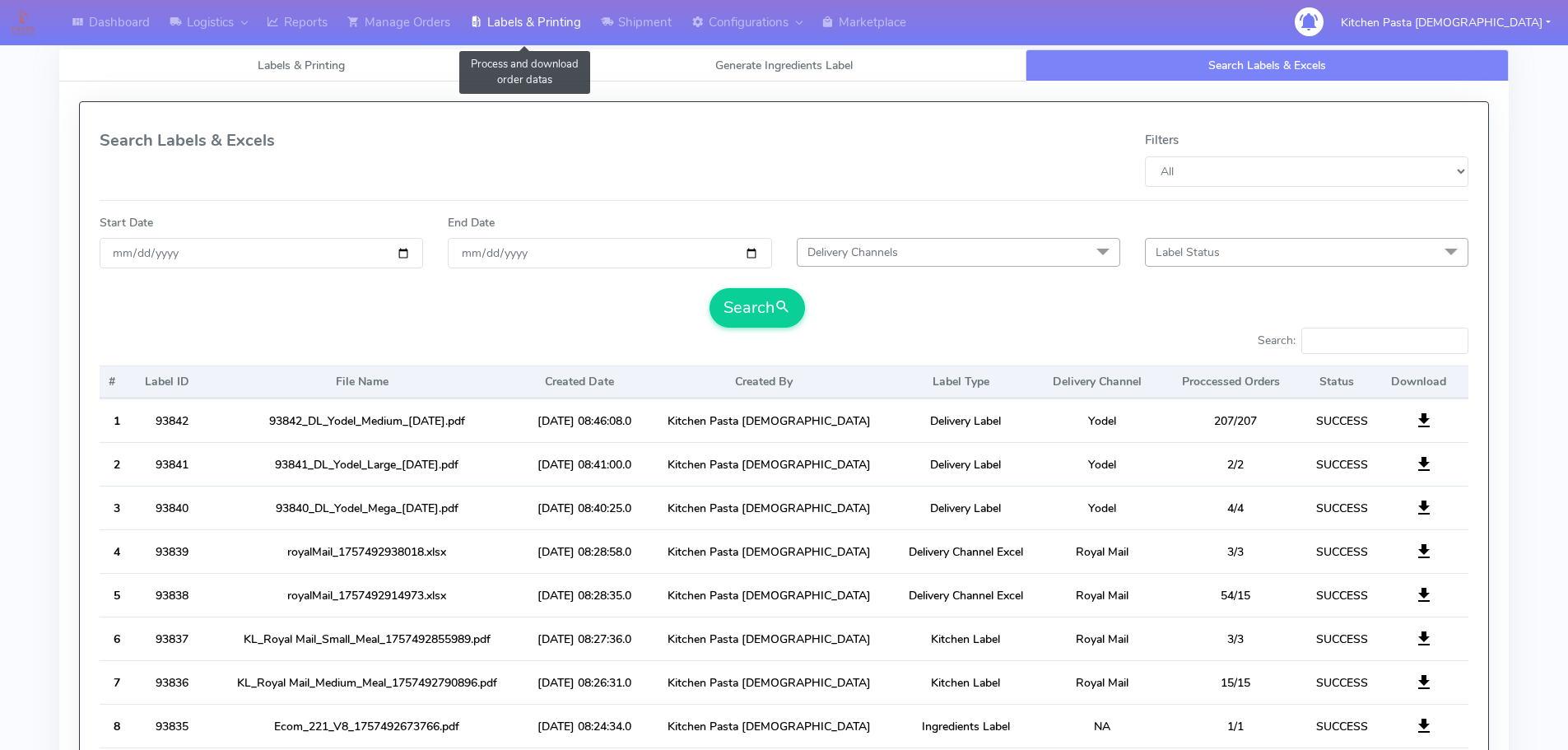
click at [512, 5] on link "Labels & Printing" at bounding box center [525, 22] width 131 height 46
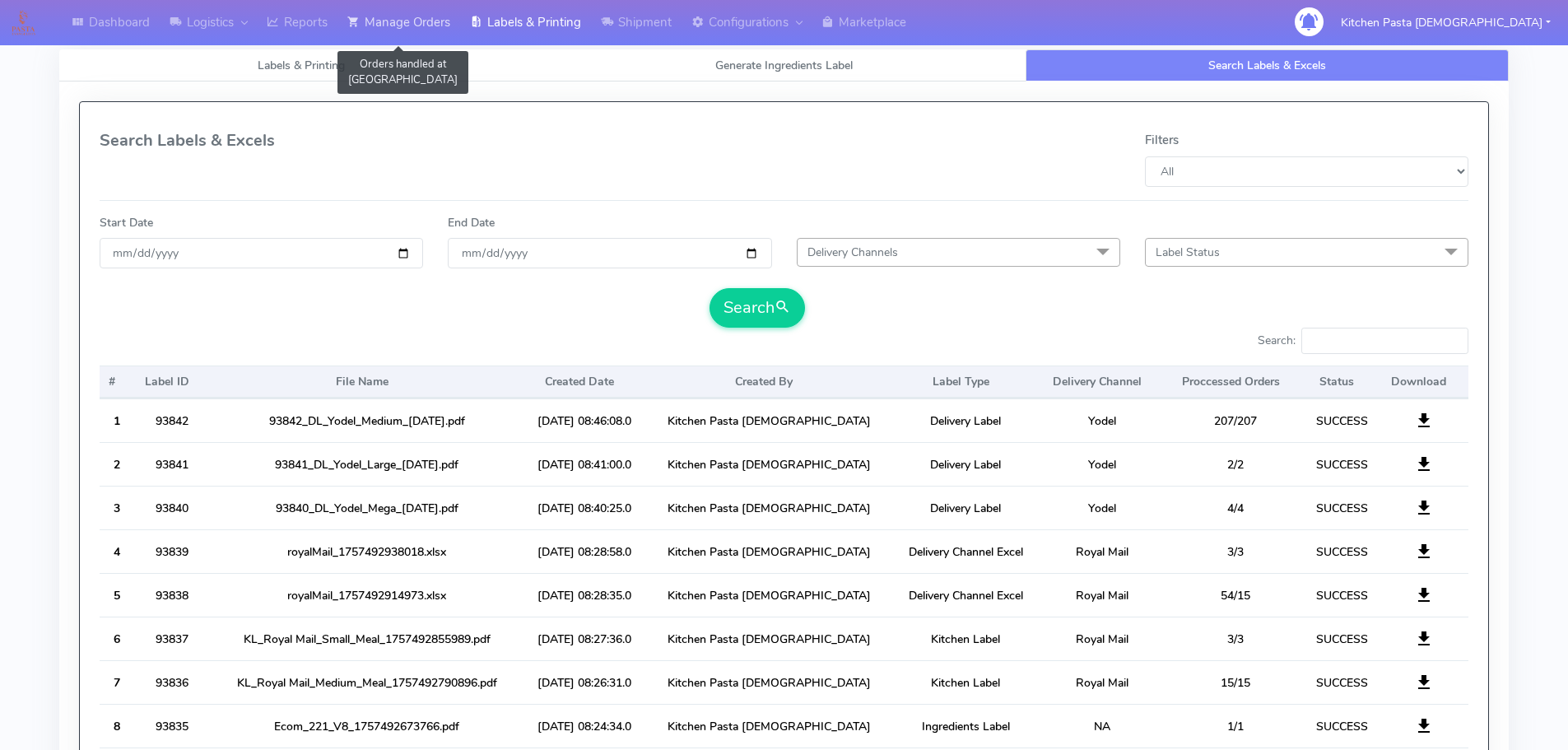
click at [369, 21] on link "Manage Orders" at bounding box center [399, 22] width 123 height 46
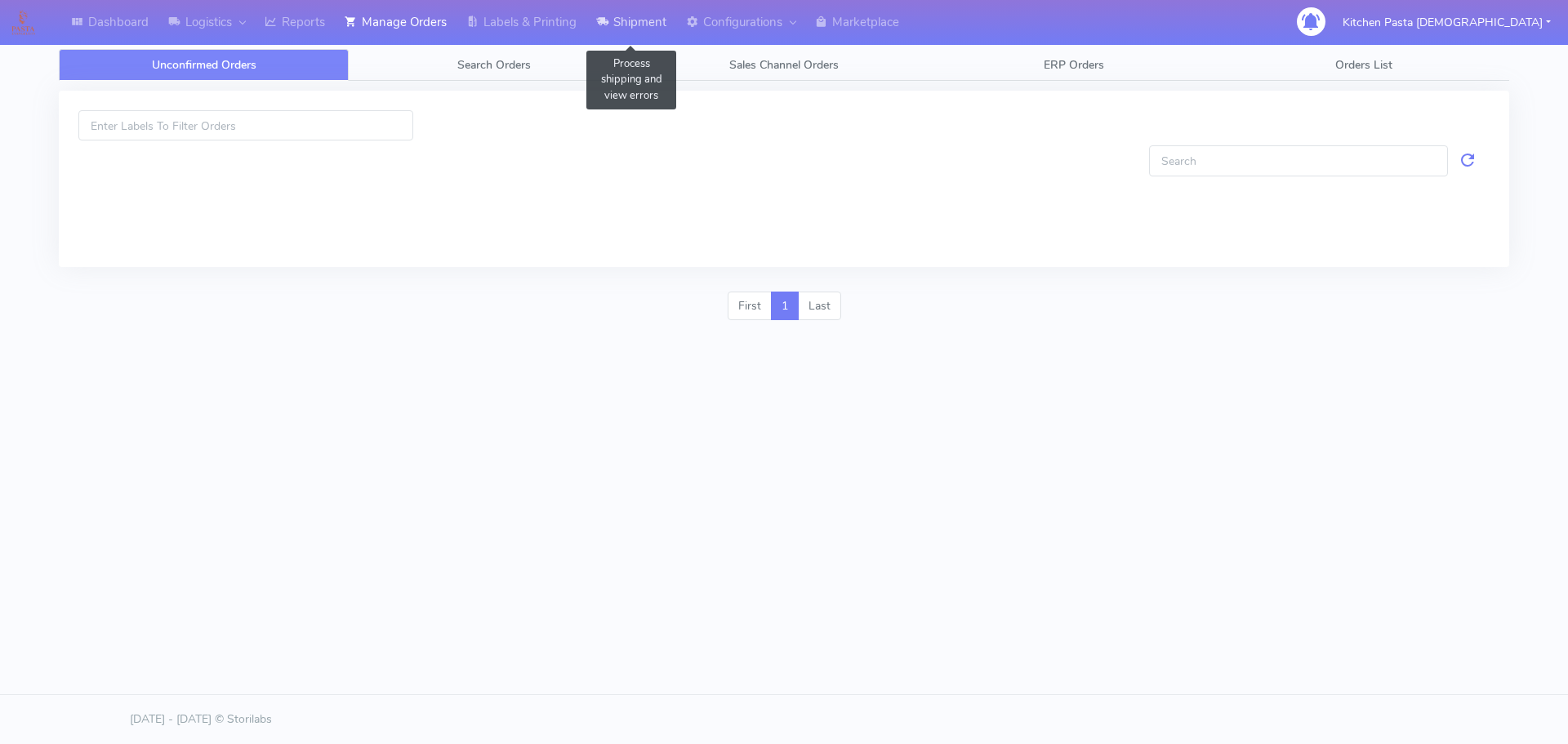
click at [598, 19] on link "Shipment" at bounding box center [631, 22] width 89 height 45
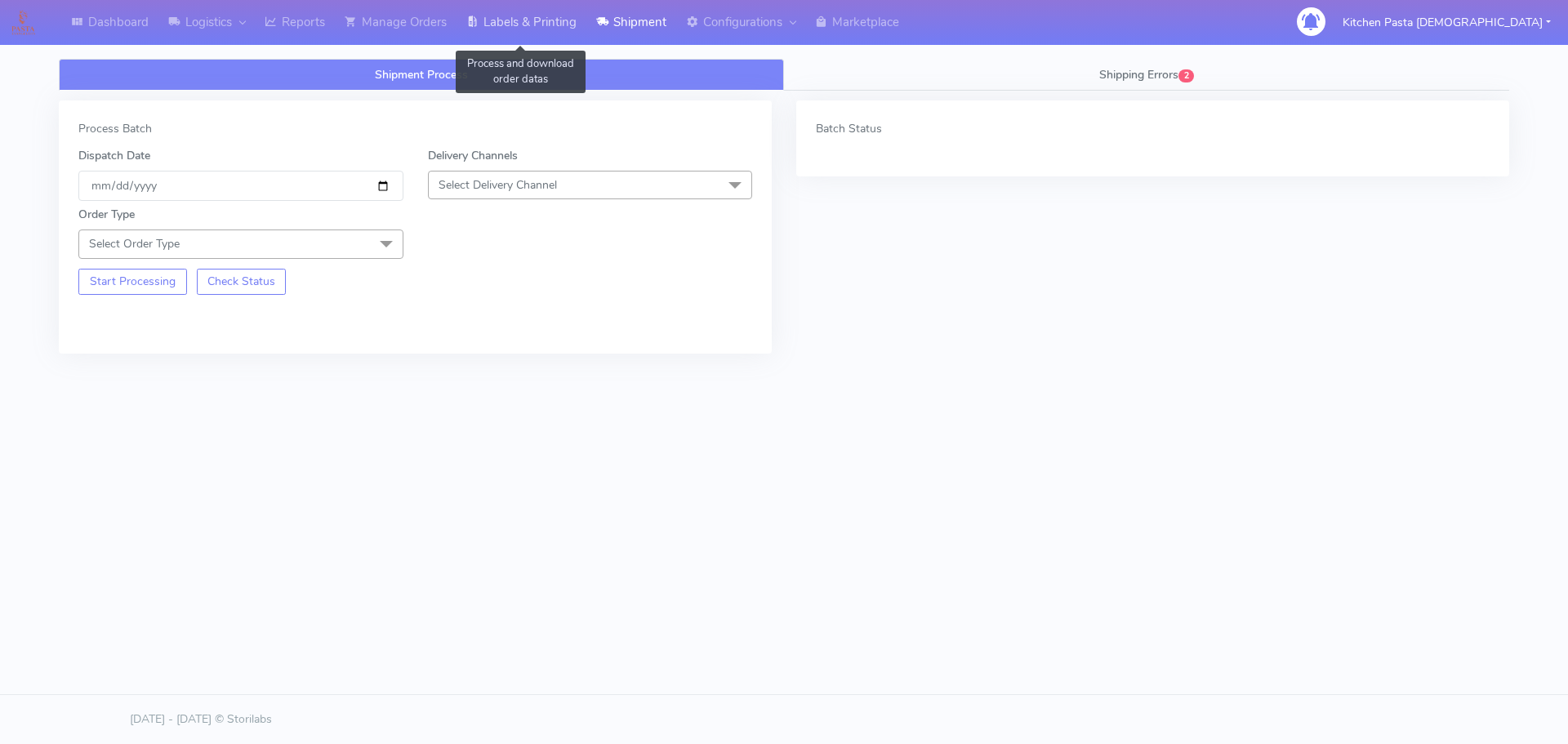
click at [519, 30] on link "Labels & Printing" at bounding box center [521, 22] width 130 height 45
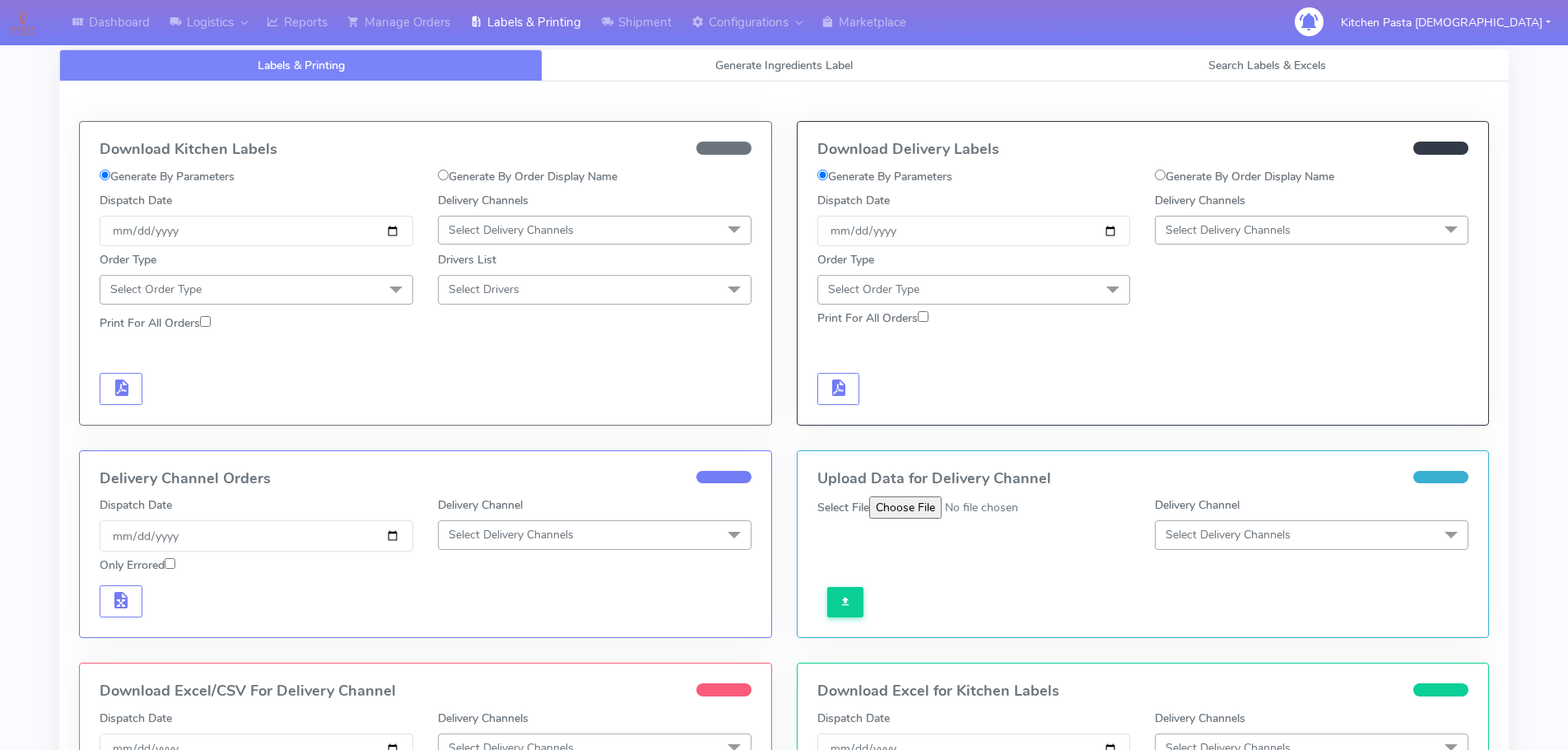
drag, startPoint x: 1222, startPoint y: 239, endPoint x: 1223, endPoint y: 257, distance: 18.0
click at [1223, 243] on span "Select Delivery Channels" at bounding box center [1312, 230] width 314 height 29
click at [1215, 416] on div "Yodel" at bounding box center [1312, 415] width 295 height 18
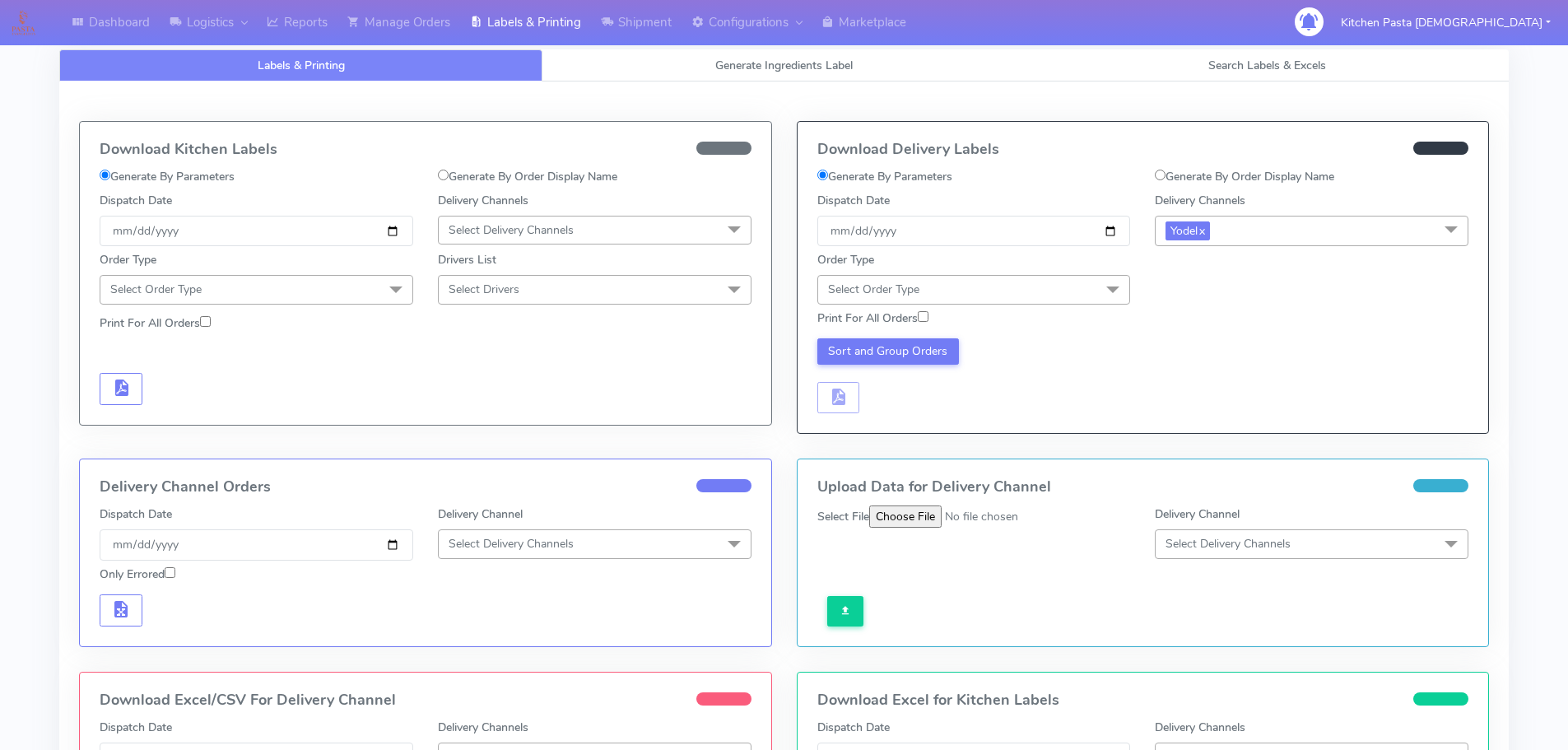
click at [1071, 309] on div "Print For All Orders" at bounding box center [974, 322] width 338 height 24
click at [1077, 293] on span "Select Order Type" at bounding box center [974, 289] width 314 height 29
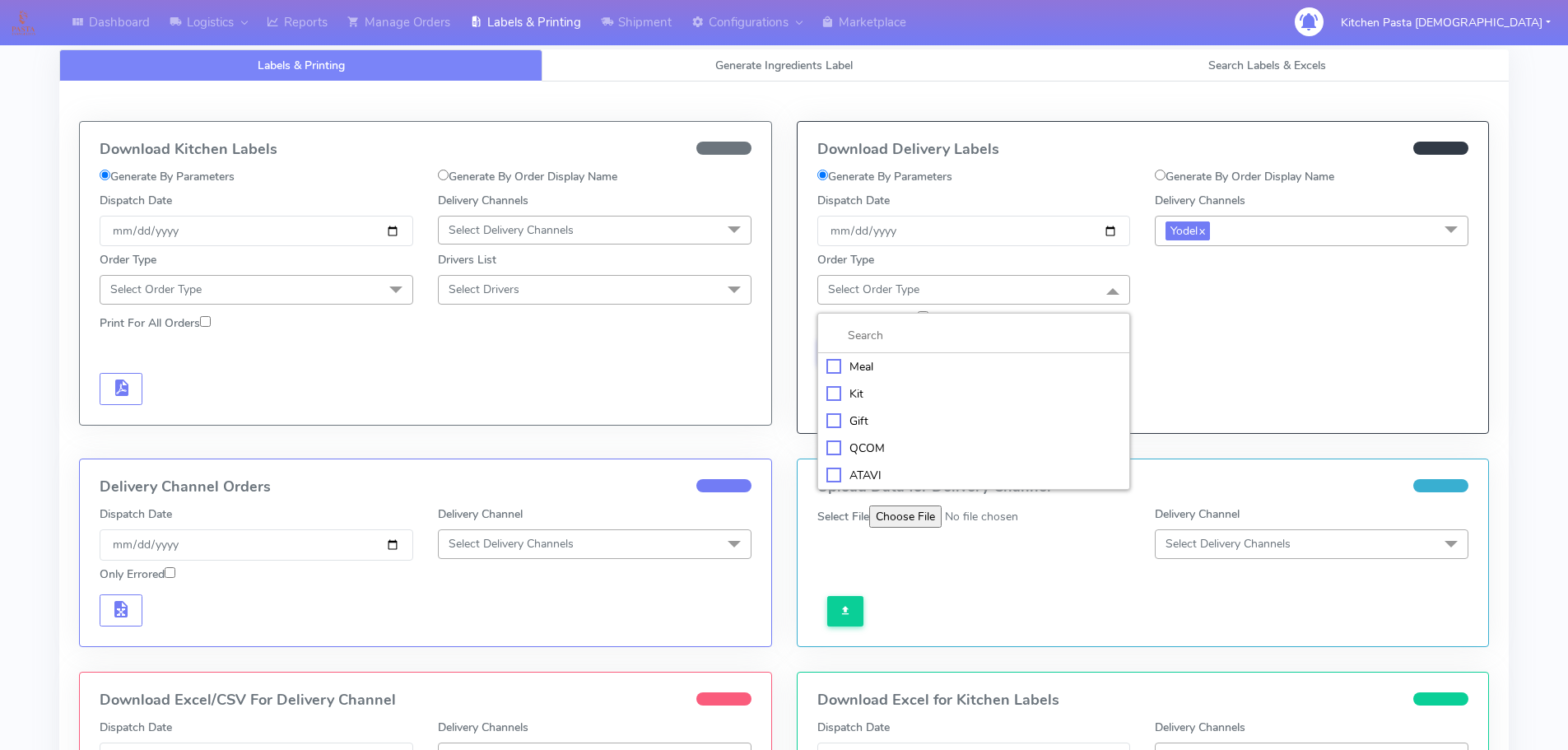
click at [943, 365] on div "Meal" at bounding box center [974, 366] width 295 height 18
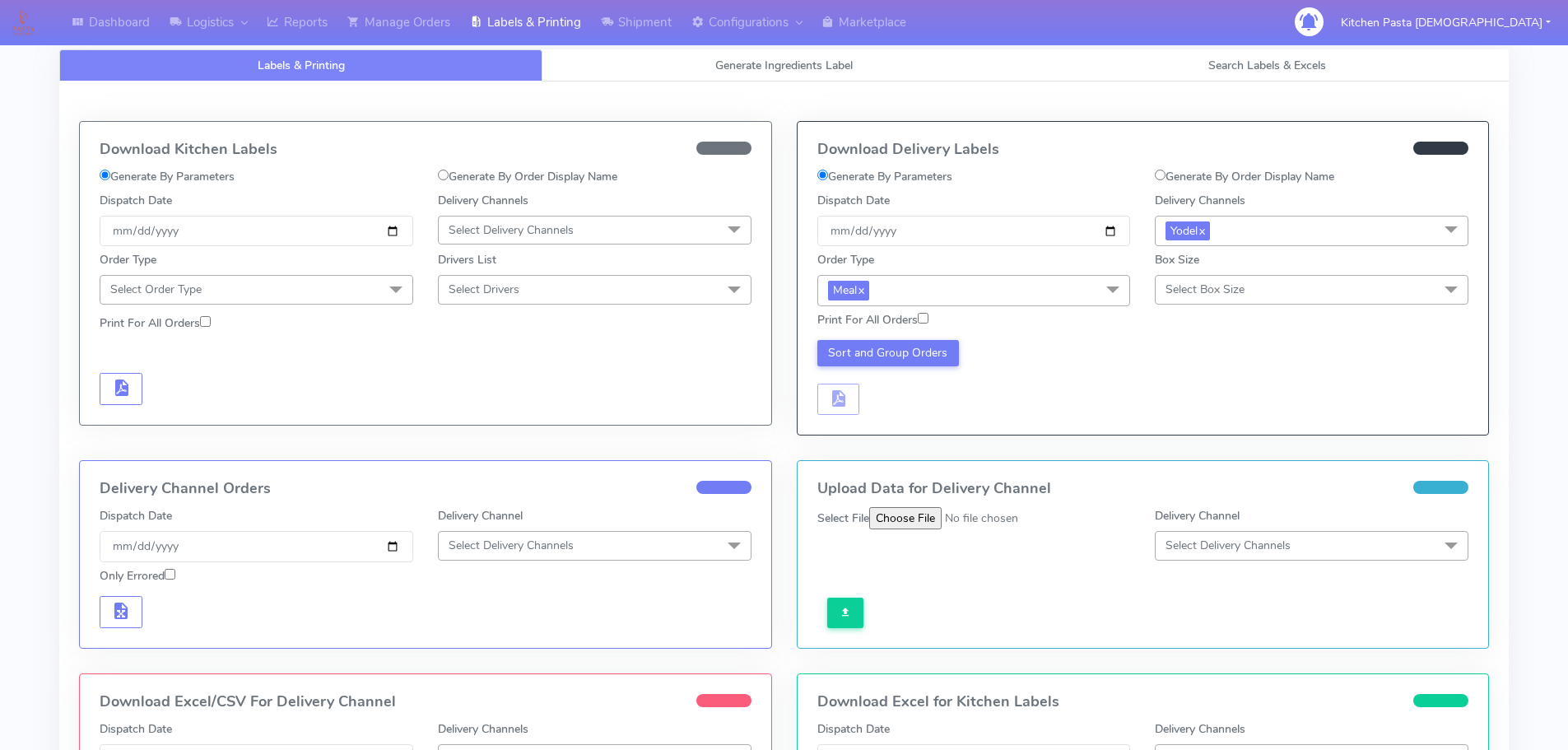
click at [1222, 283] on span "Select Box Size" at bounding box center [1205, 289] width 79 height 16
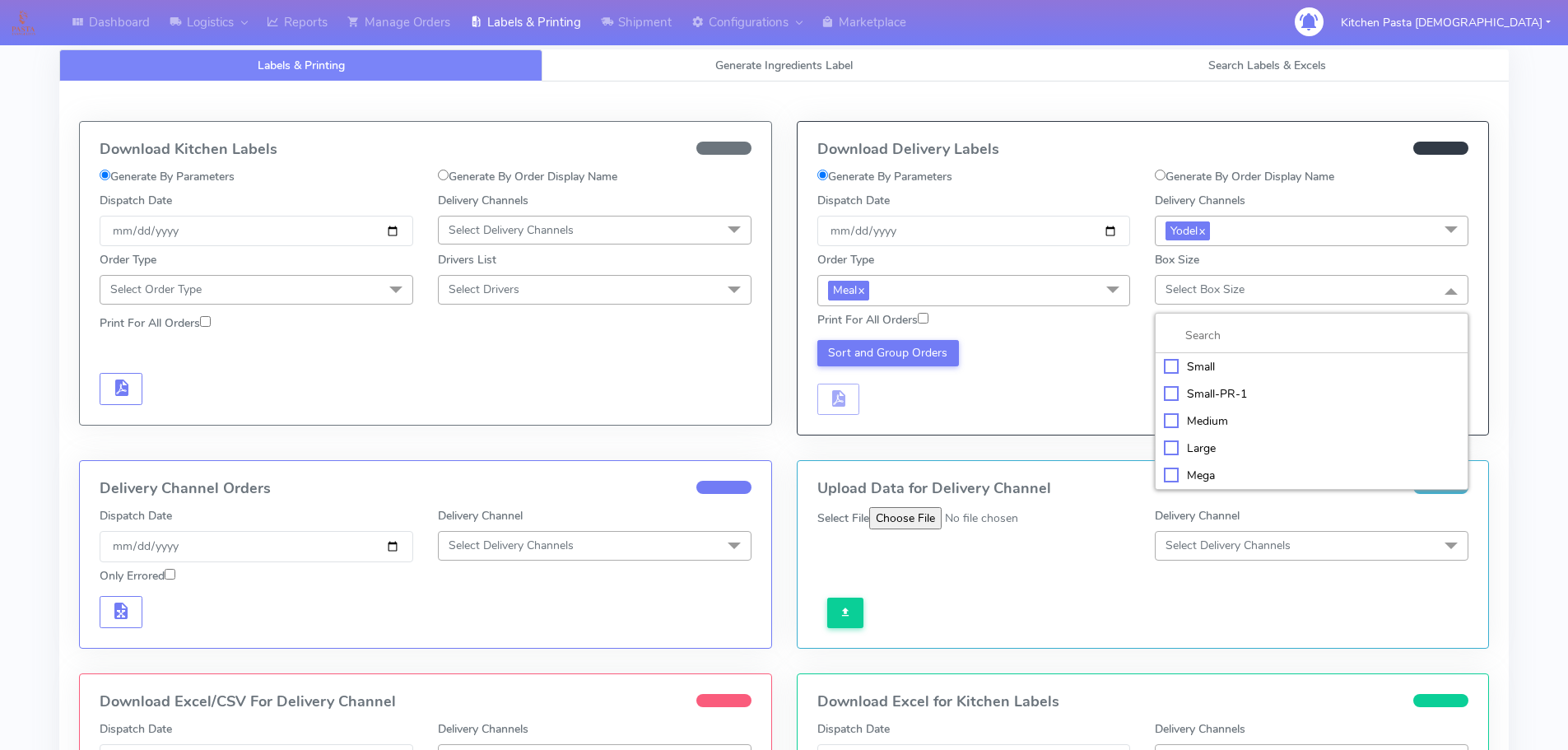
click at [1203, 360] on div "Small" at bounding box center [1312, 366] width 295 height 18
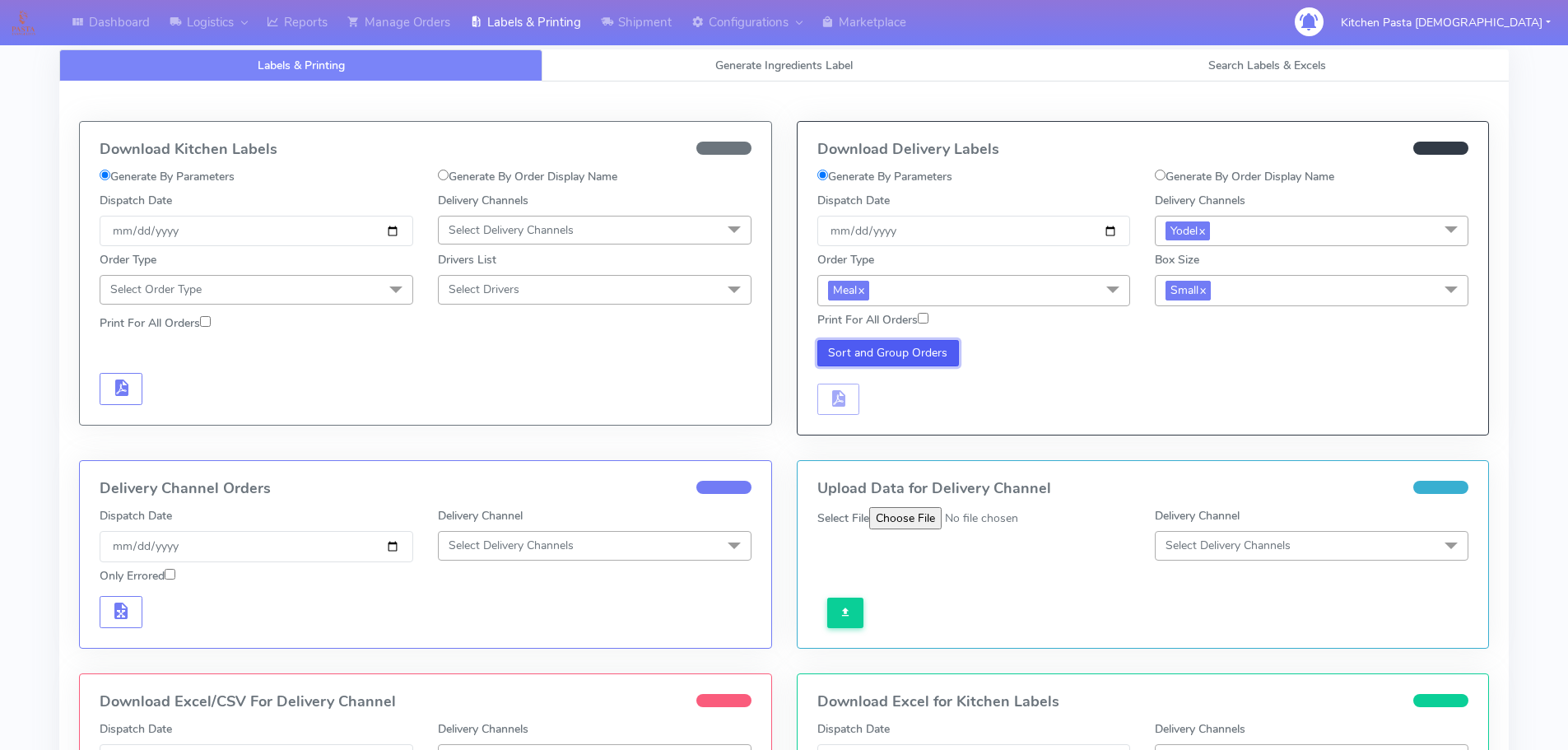
click at [891, 349] on button "Sort and Group Orders" at bounding box center [888, 353] width 142 height 26
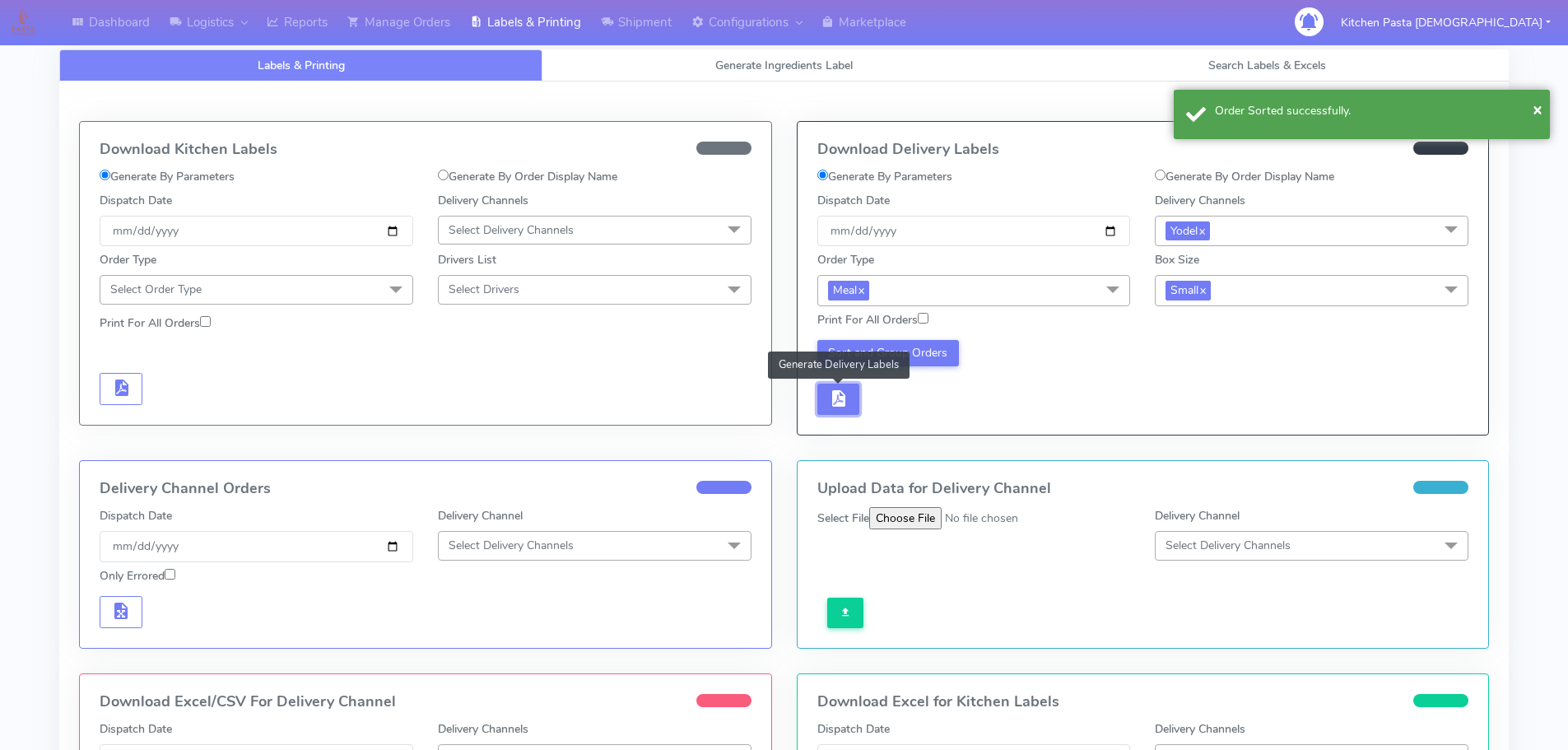
click at [842, 401] on span "button" at bounding box center [837, 401] width 20 height 16
click at [885, 401] on span "button" at bounding box center [887, 401] width 20 height 16
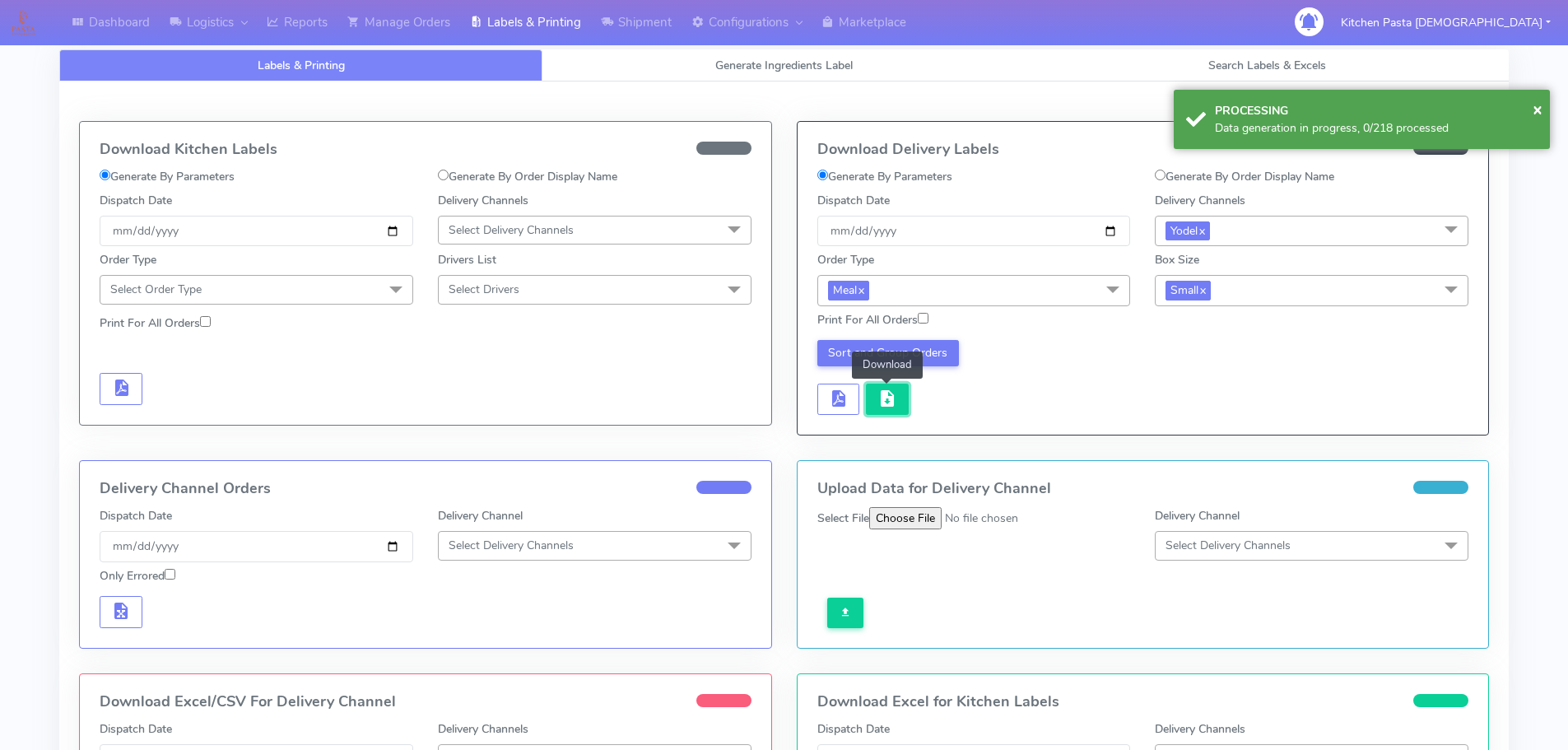
click at [885, 401] on span "button" at bounding box center [887, 401] width 20 height 16
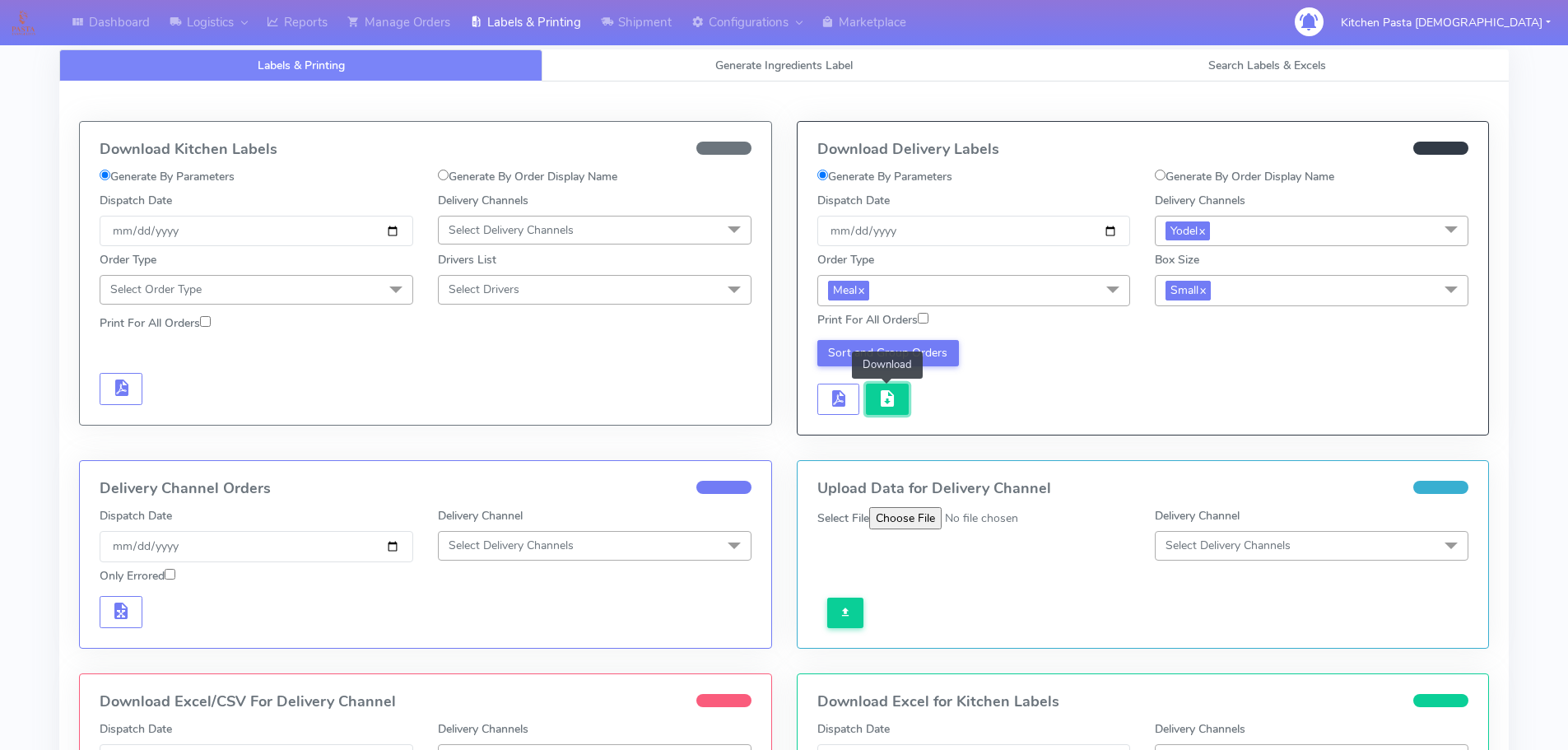
click at [891, 396] on span "button" at bounding box center [887, 401] width 20 height 16
click at [901, 393] on button "button" at bounding box center [887, 400] width 43 height 33
